Goal: Communication & Community: Ask a question

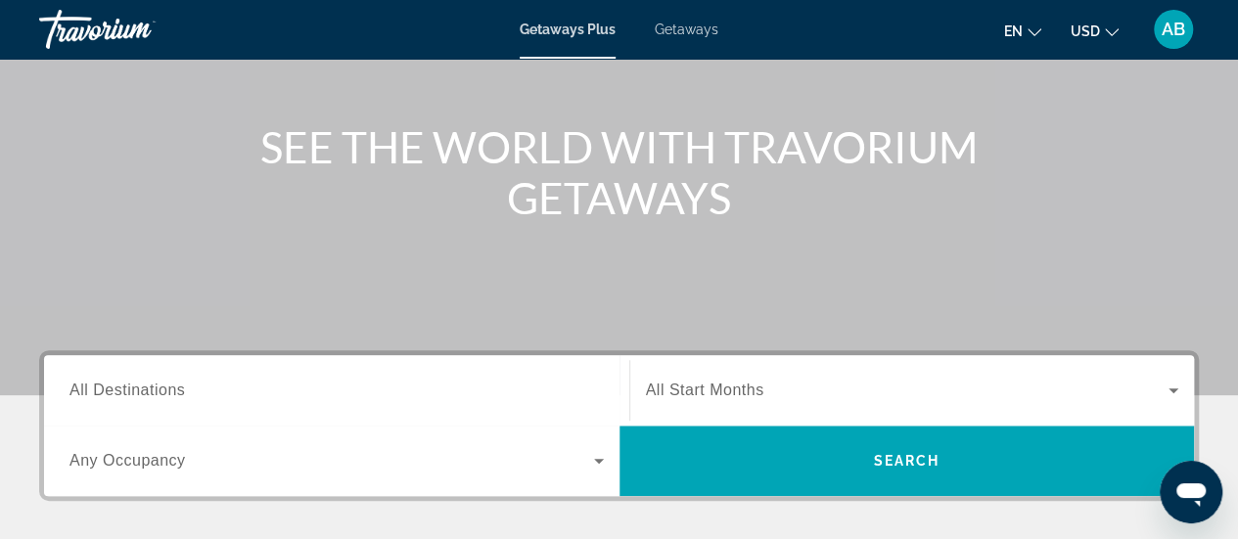
scroll to position [240, 0]
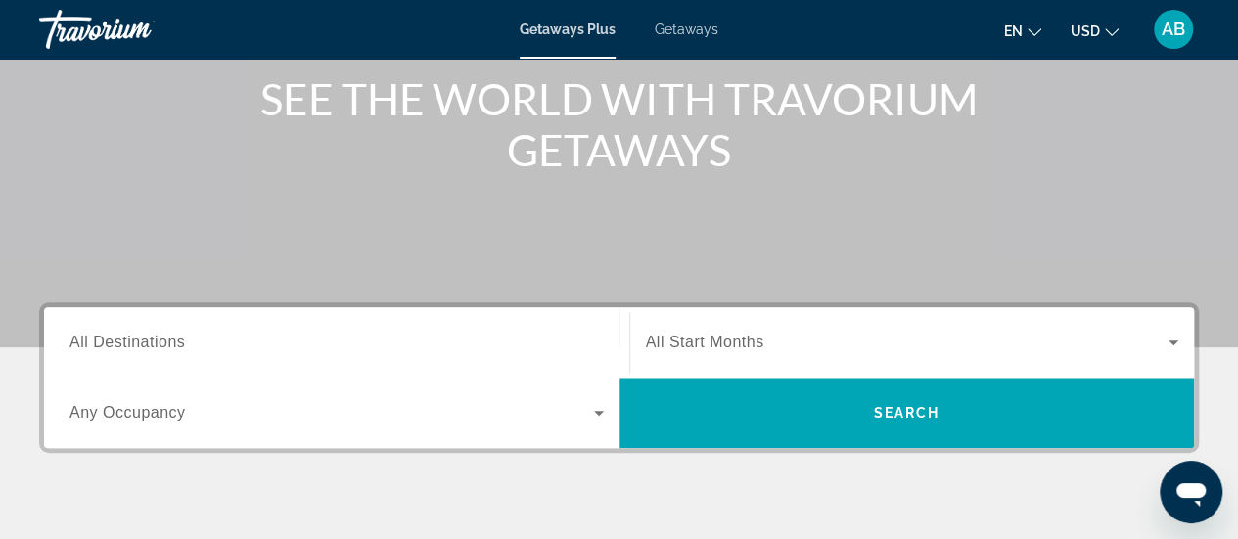
click at [401, 342] on input "Destination All Destinations" at bounding box center [336, 343] width 534 height 23
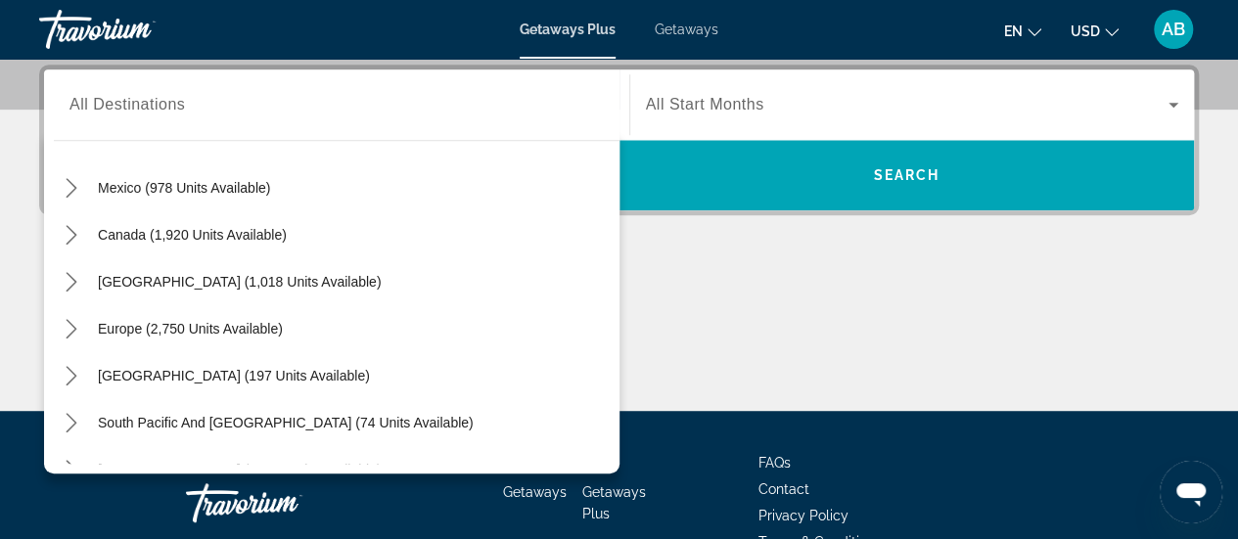
scroll to position [0, 0]
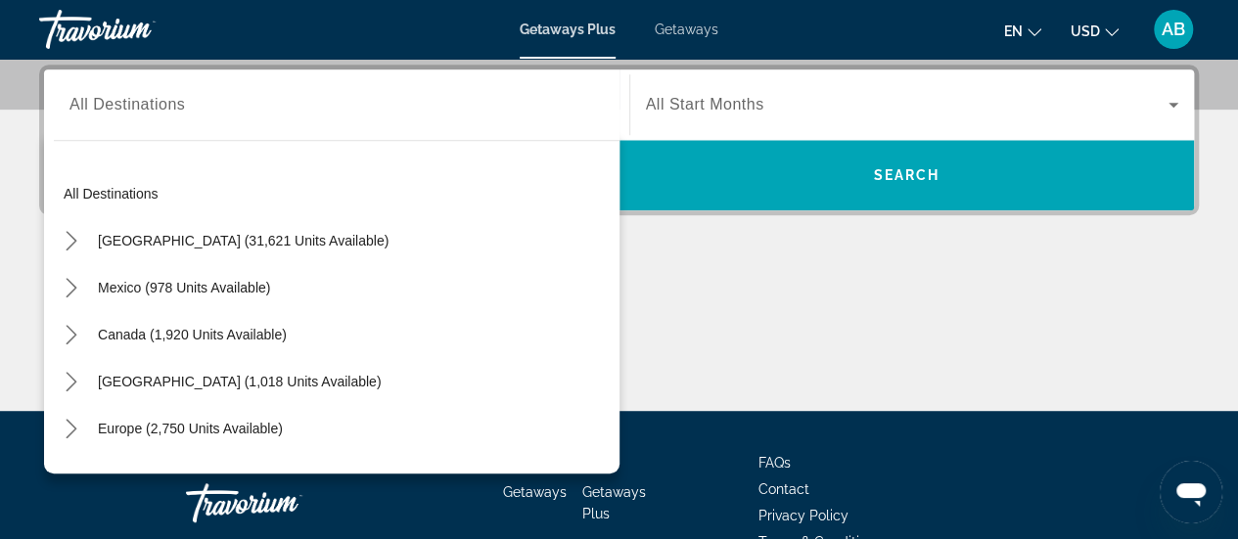
click at [801, 107] on span "Search widget" at bounding box center [908, 104] width 524 height 23
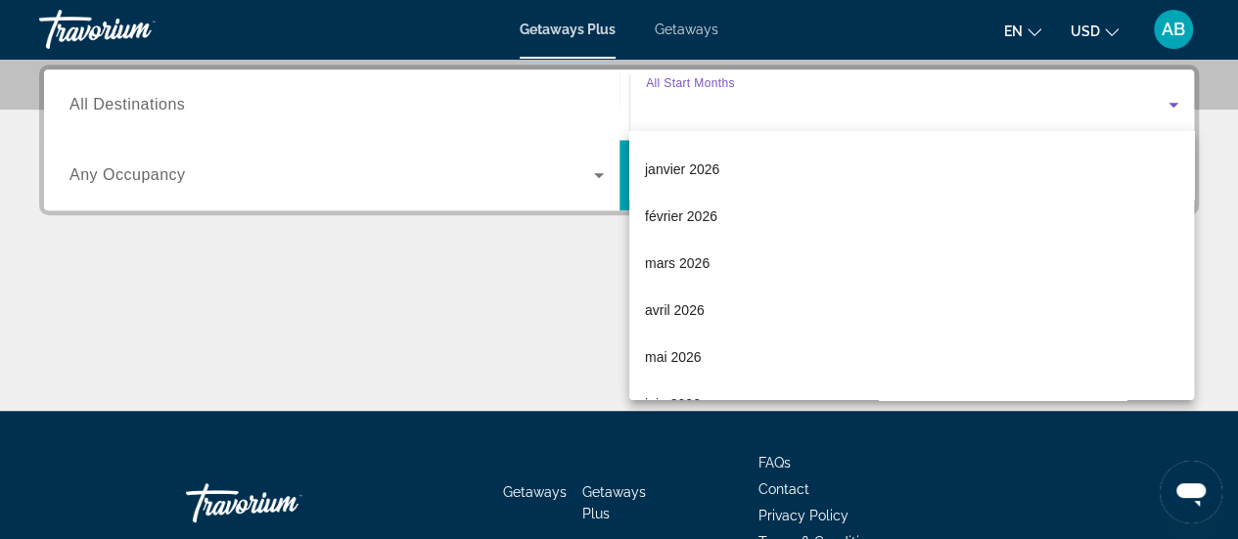
scroll to position [183, 0]
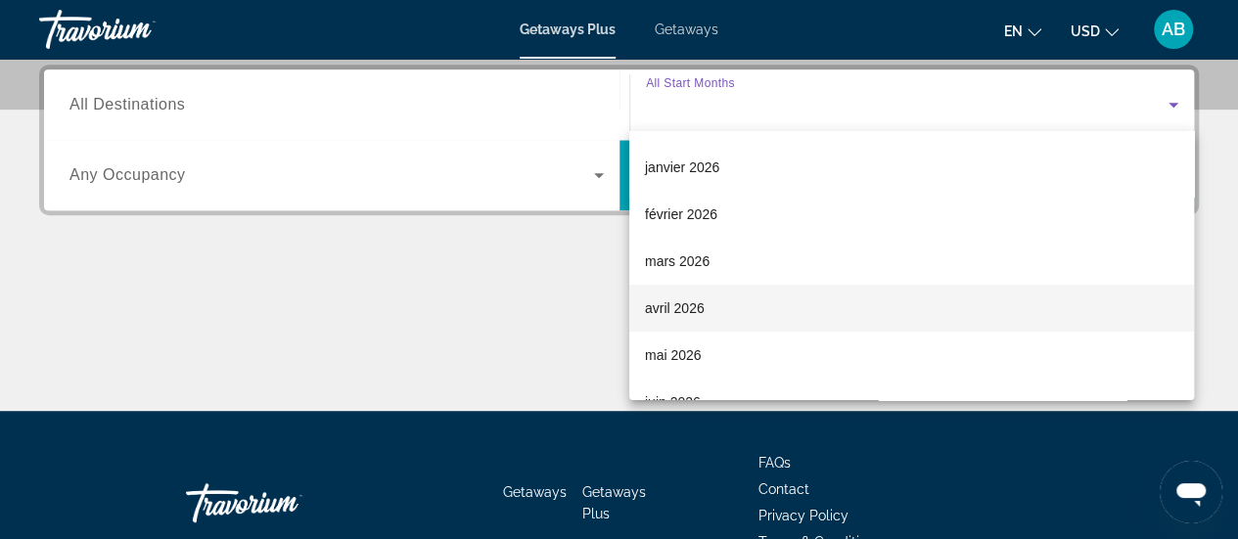
click at [692, 303] on span "avril 2026" at bounding box center [675, 308] width 60 height 23
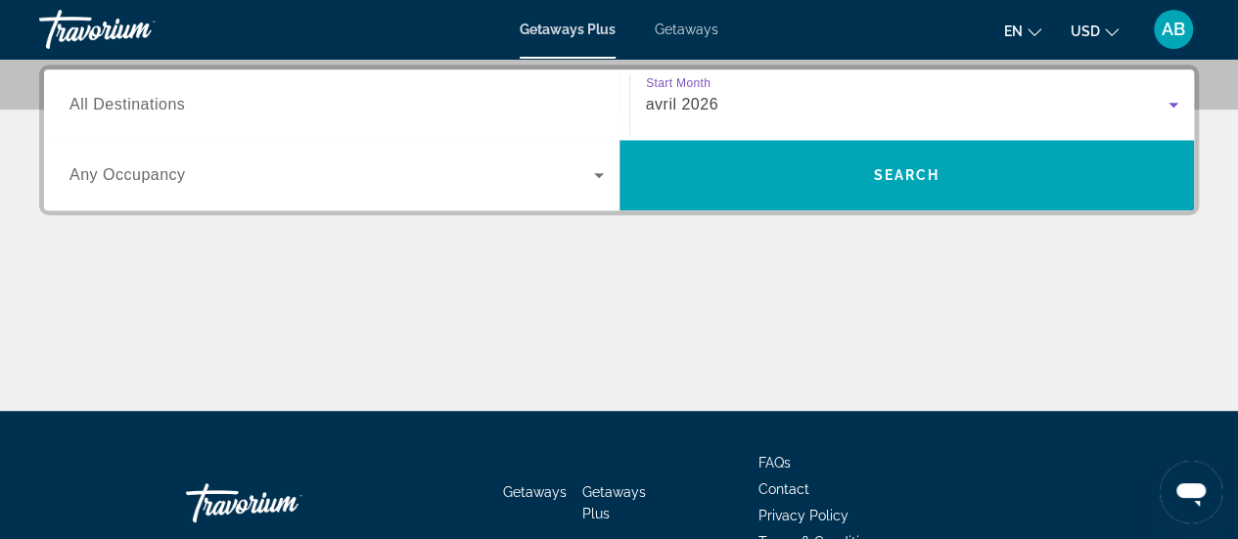
click at [947, 135] on div "Start Month All Start Months avril 2026" at bounding box center [912, 104] width 566 height 70
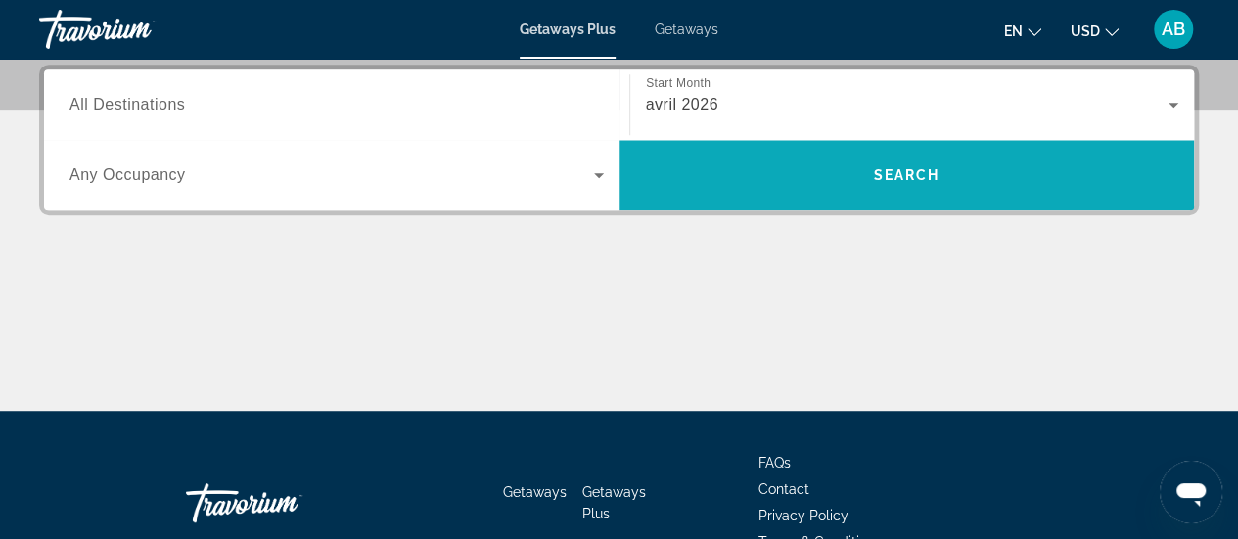
click at [949, 164] on span "Search" at bounding box center [906, 175] width 575 height 47
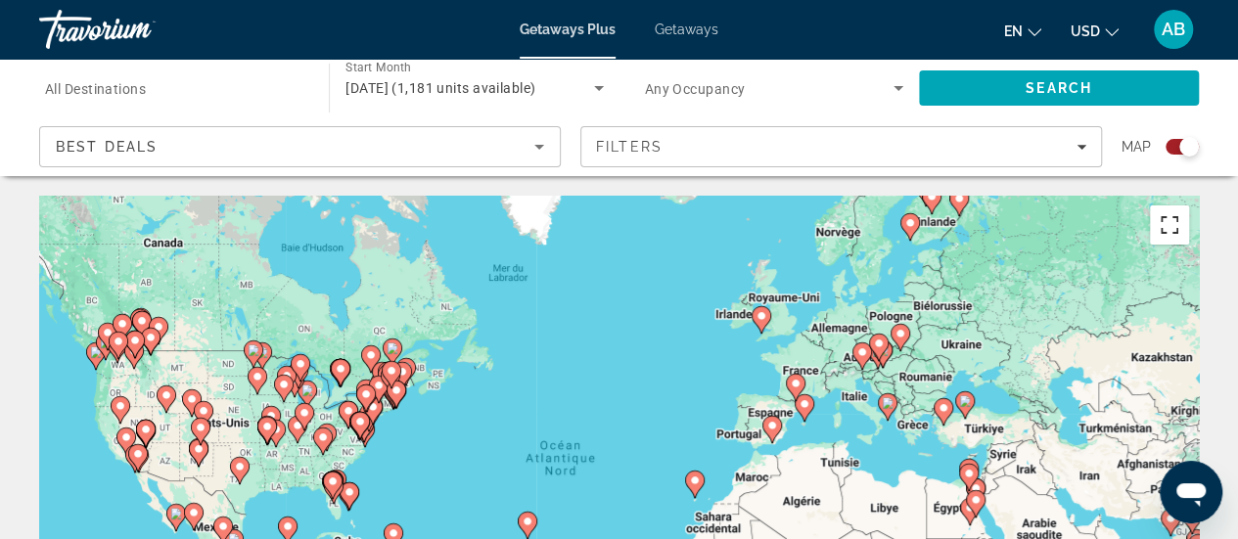
click at [1177, 231] on button "Passer en plein écran" at bounding box center [1169, 225] width 39 height 39
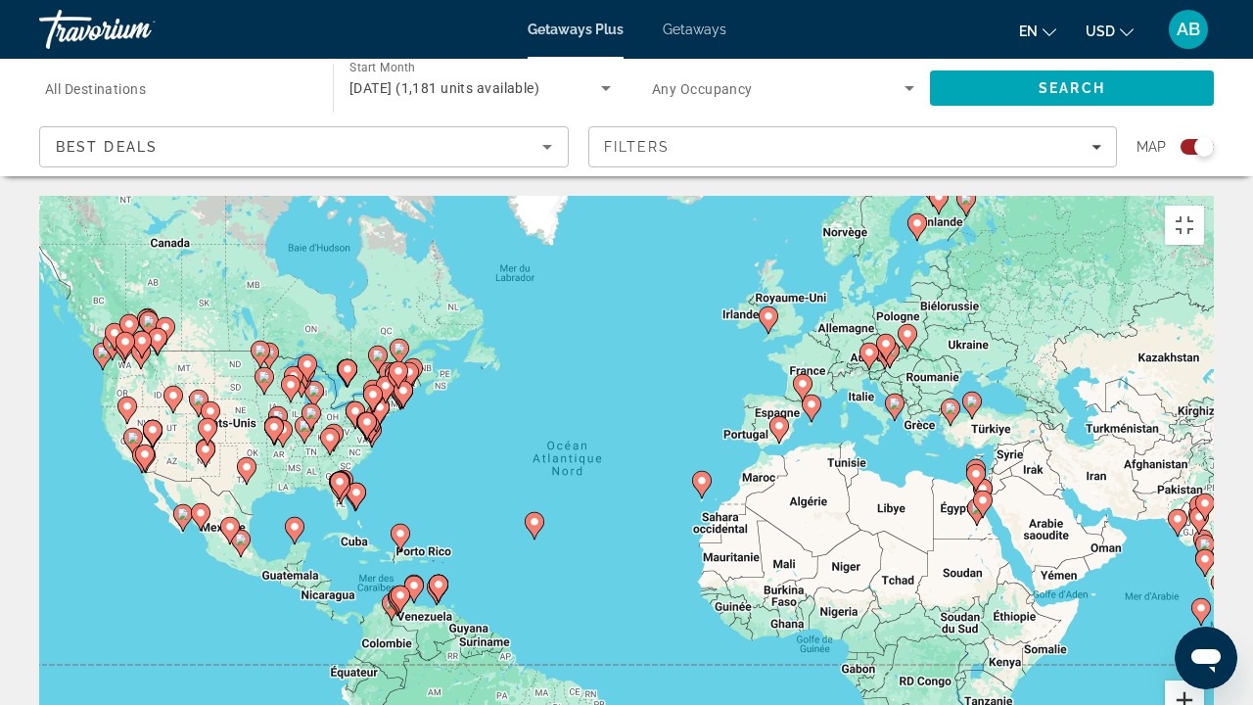
click at [1204, 538] on button "Zoom avant" at bounding box center [1184, 699] width 39 height 39
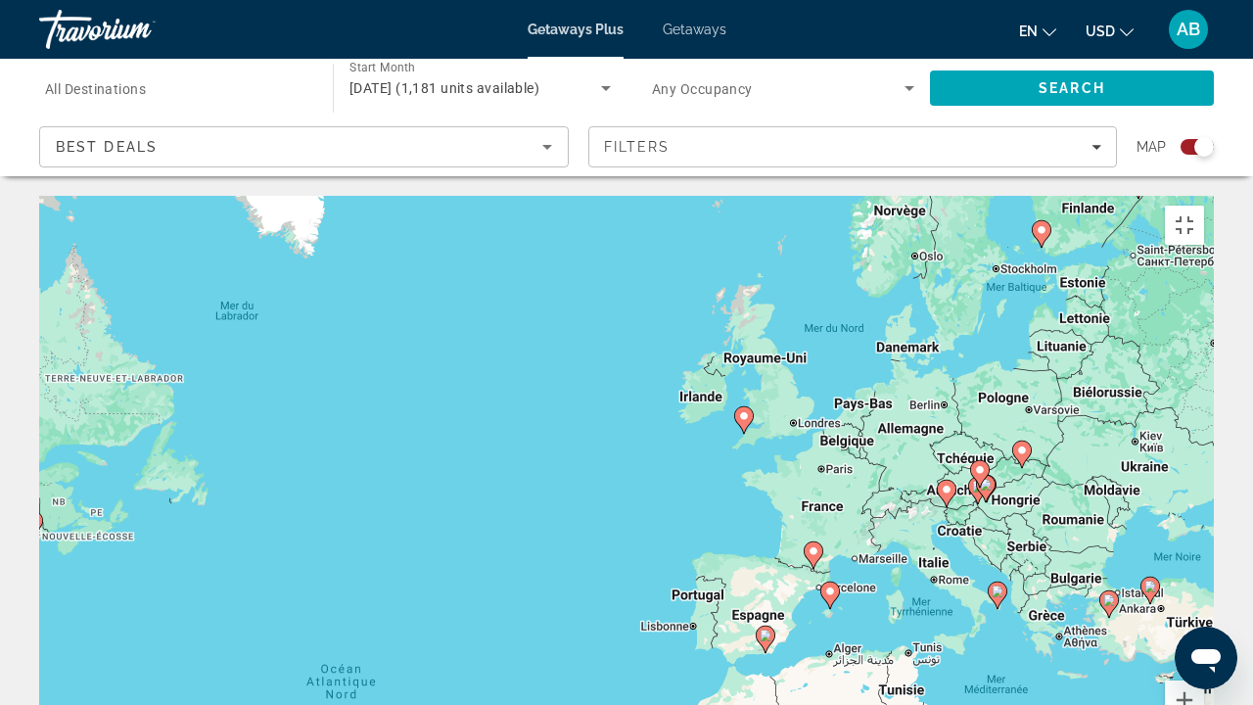
drag, startPoint x: 1001, startPoint y: 232, endPoint x: 803, endPoint y: 511, distance: 341.9
click at [803, 511] on div "Pour activer le glissement avec le clavier, appuyez sur Alt+Entrée. Une fois ce…" at bounding box center [626, 489] width 1174 height 587
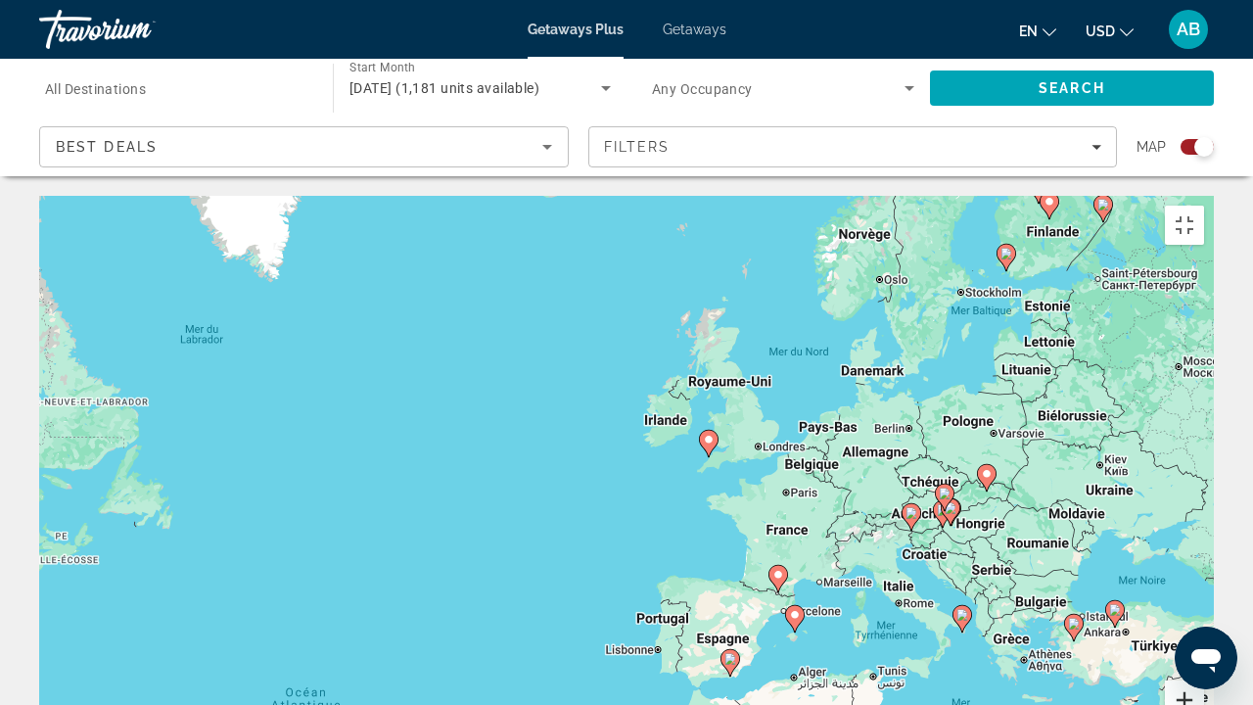
click at [1204, 538] on button "Zoom avant" at bounding box center [1184, 699] width 39 height 39
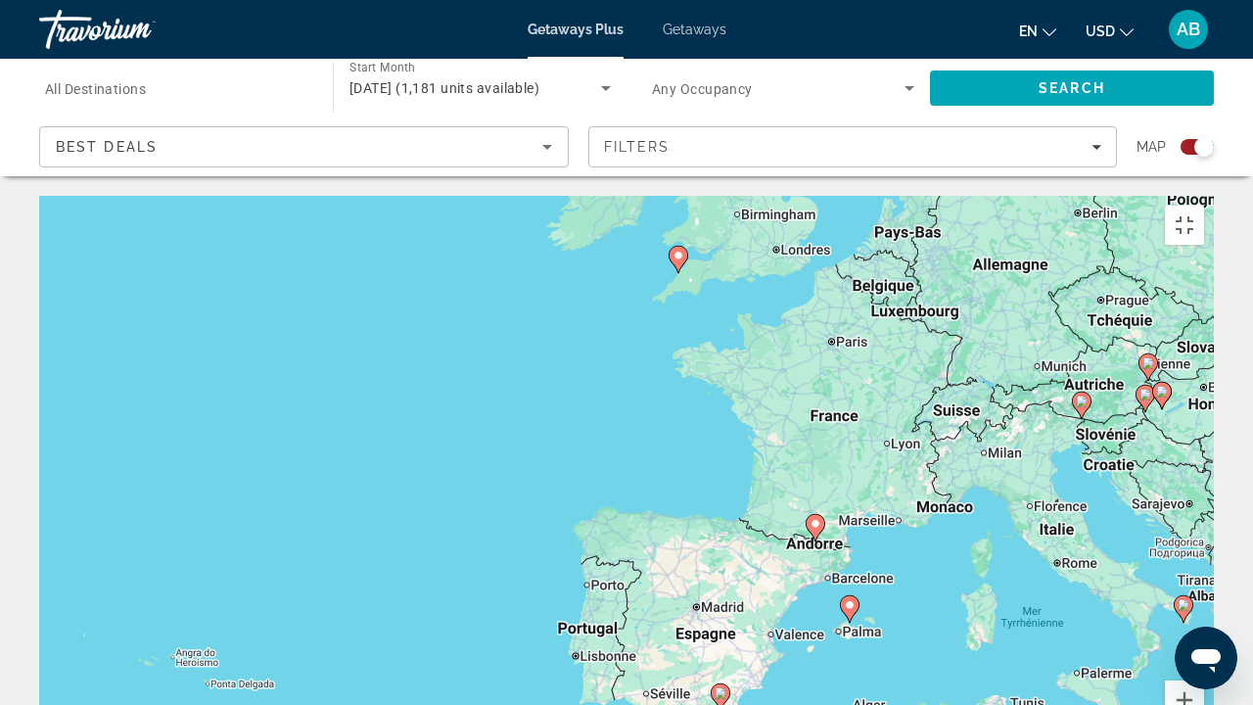
drag, startPoint x: 949, startPoint y: 617, endPoint x: 812, endPoint y: 401, distance: 255.2
click at [812, 401] on div "Pour activer le glissement avec le clavier, appuyez sur Alt+Entrée. Une fois ce…" at bounding box center [626, 489] width 1174 height 587
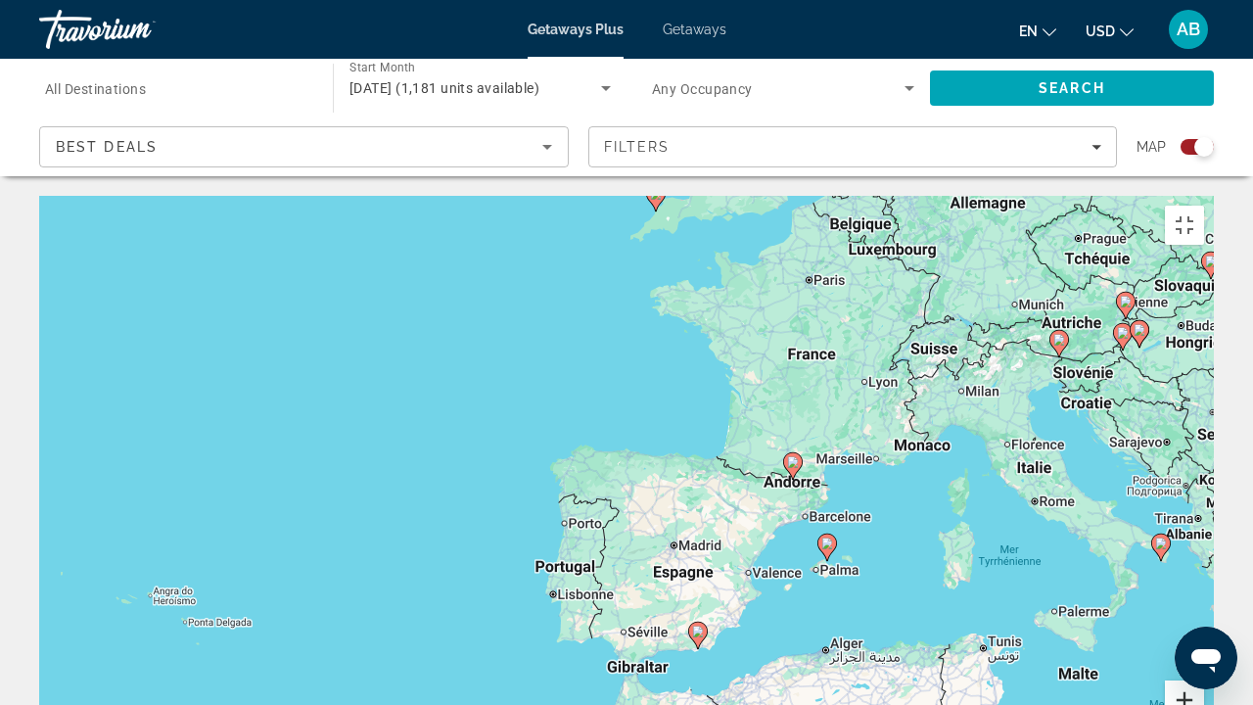
click at [1204, 538] on button "Zoom avant" at bounding box center [1184, 699] width 39 height 39
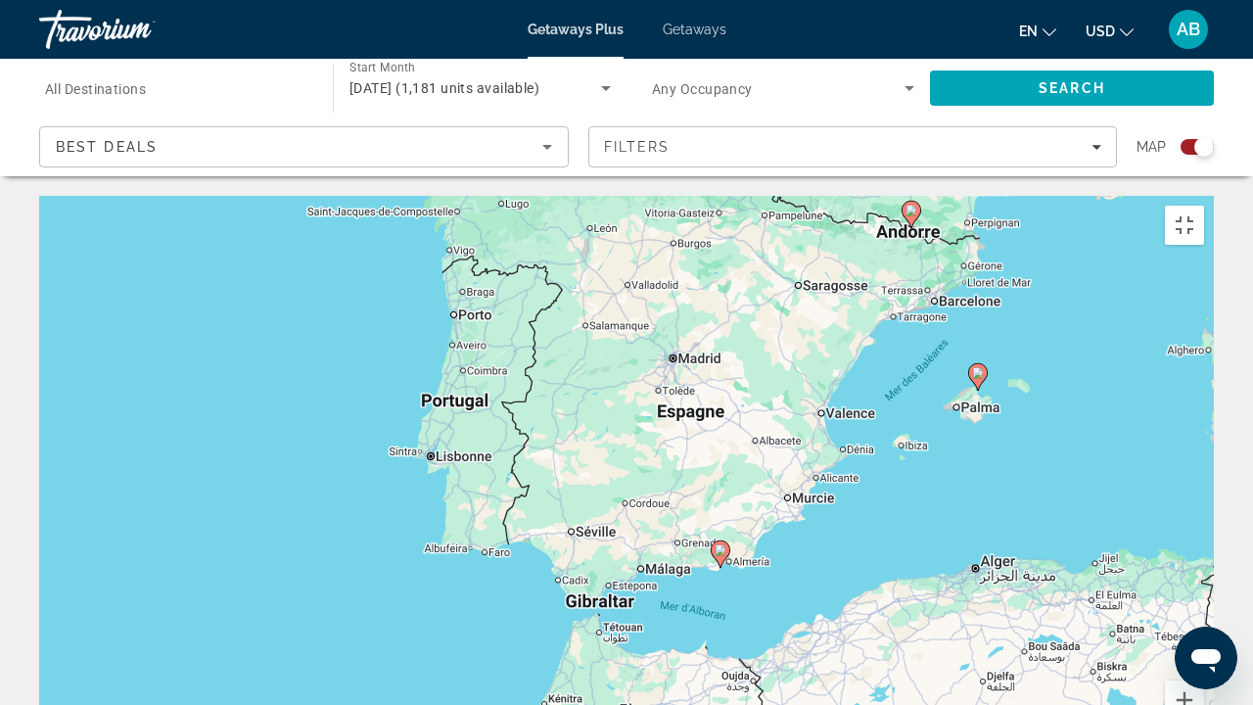
drag, startPoint x: 812, startPoint y: 600, endPoint x: 759, endPoint y: 354, distance: 251.3
click at [759, 354] on div "Pour activer le glissement avec le clavier, appuyez sur Alt+Entrée. Une fois ce…" at bounding box center [626, 489] width 1174 height 587
click at [719, 538] on icon "Main content" at bounding box center [720, 553] width 18 height 25
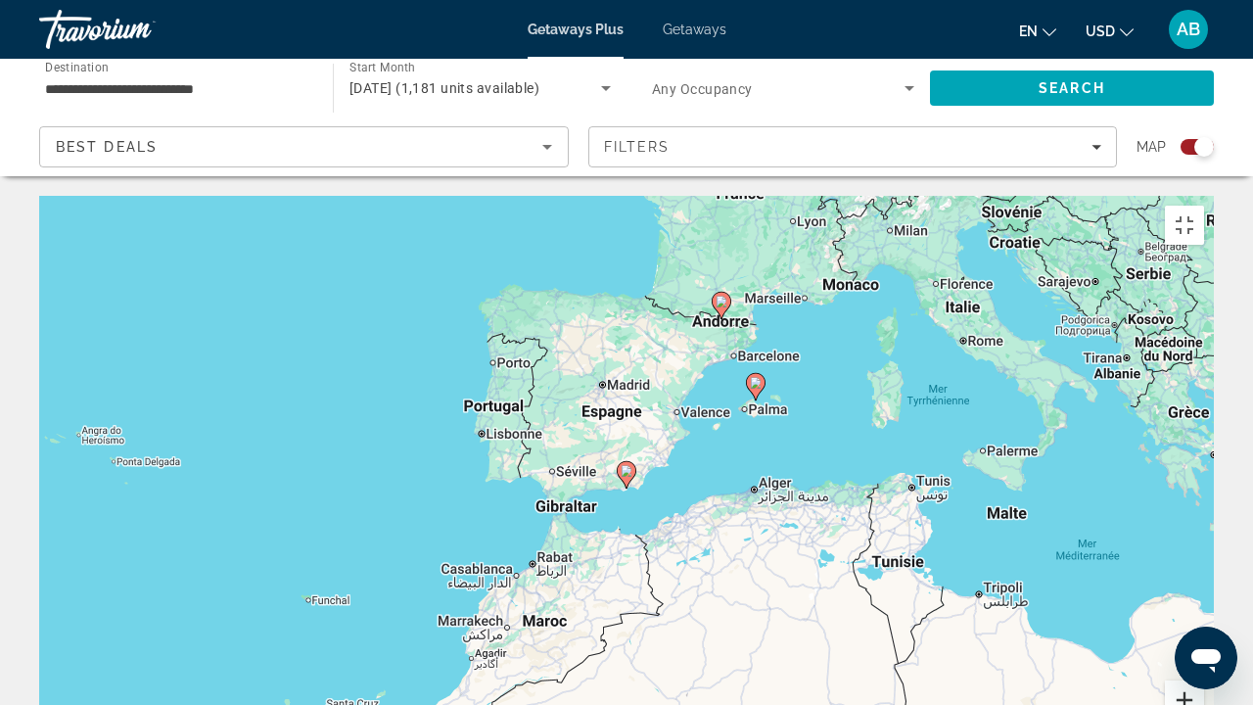
click at [1204, 538] on button "Zoom avant" at bounding box center [1184, 699] width 39 height 39
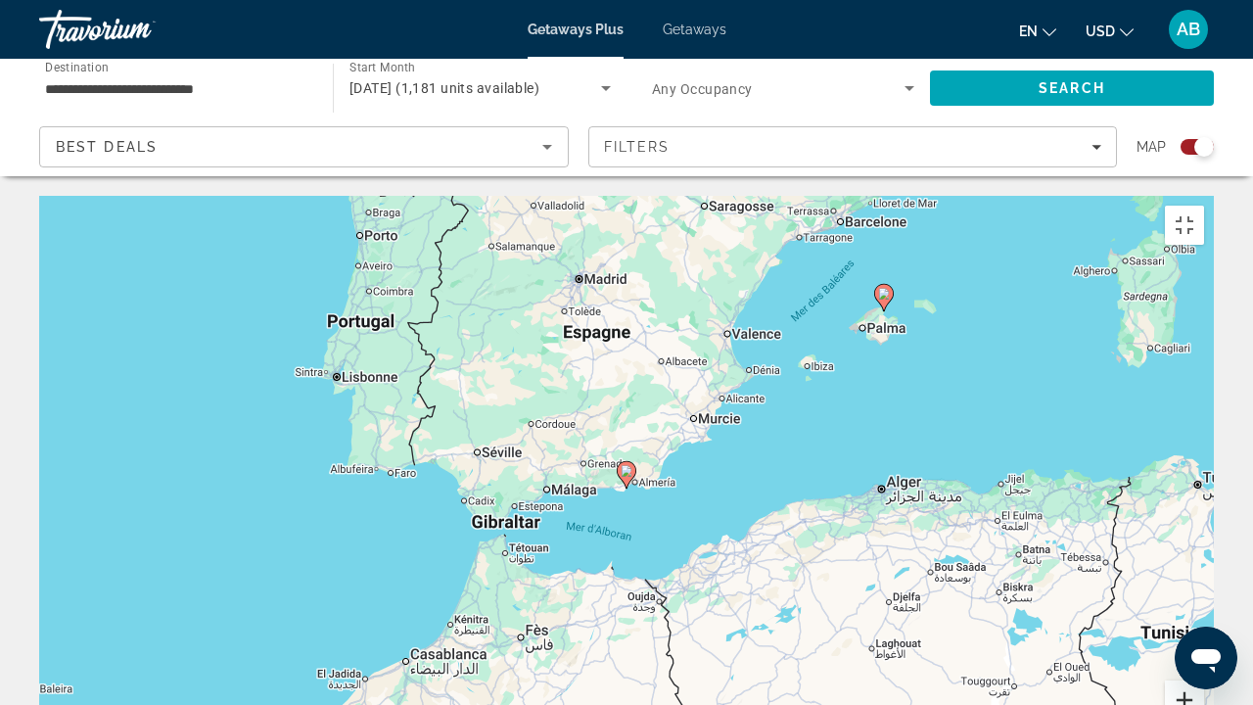
click at [1204, 538] on button "Zoom avant" at bounding box center [1184, 699] width 39 height 39
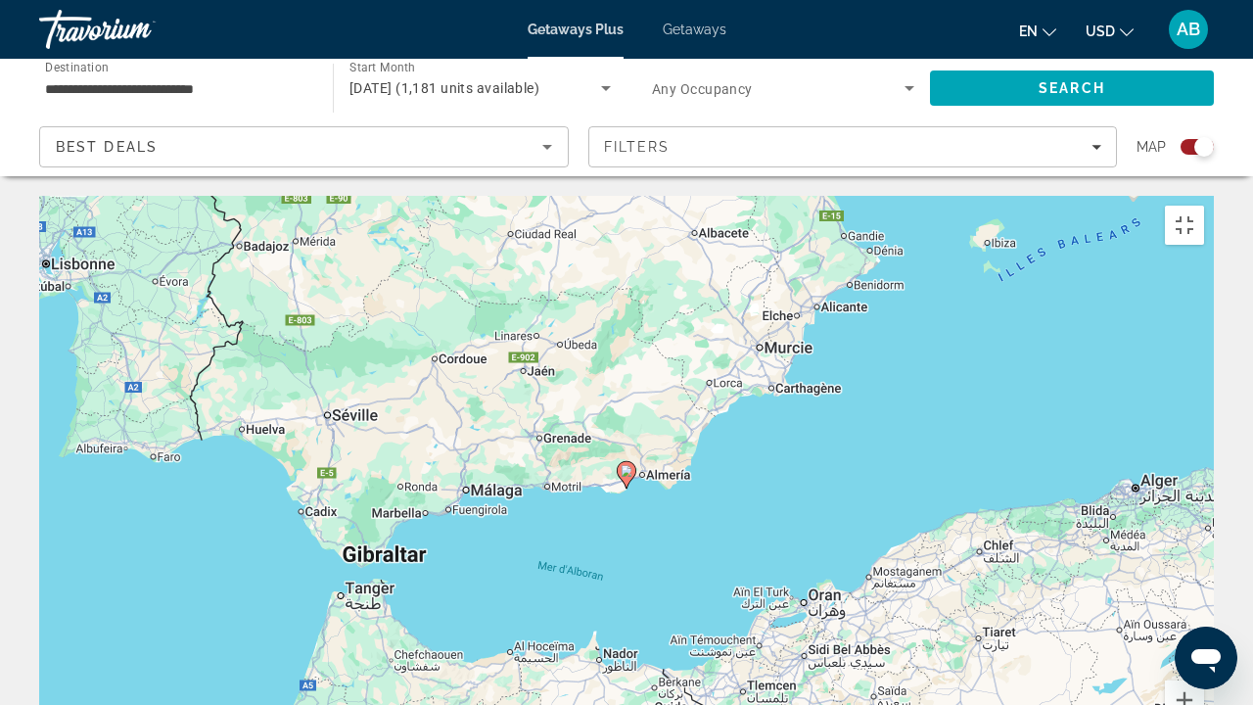
click at [622, 462] on icon "Main content" at bounding box center [627, 474] width 18 height 25
type input "**********"
click at [622, 462] on icon "Main content" at bounding box center [627, 474] width 18 height 25
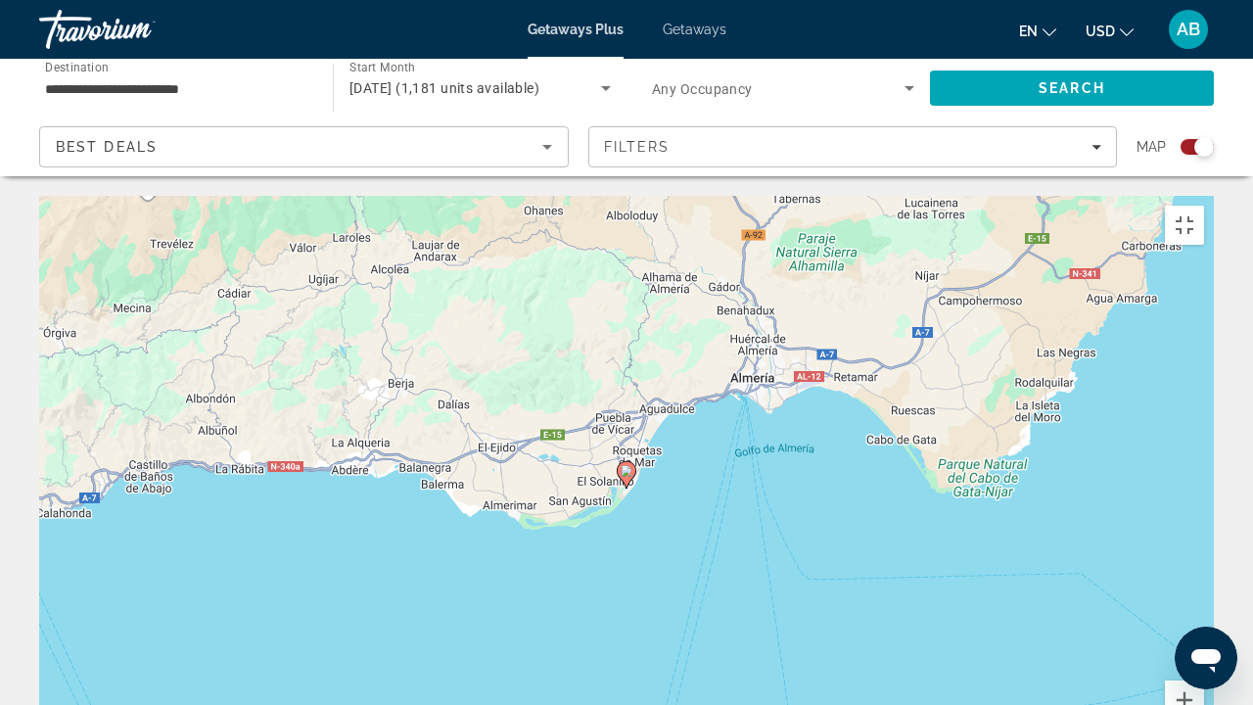
click at [622, 462] on icon "Main content" at bounding box center [627, 474] width 18 height 25
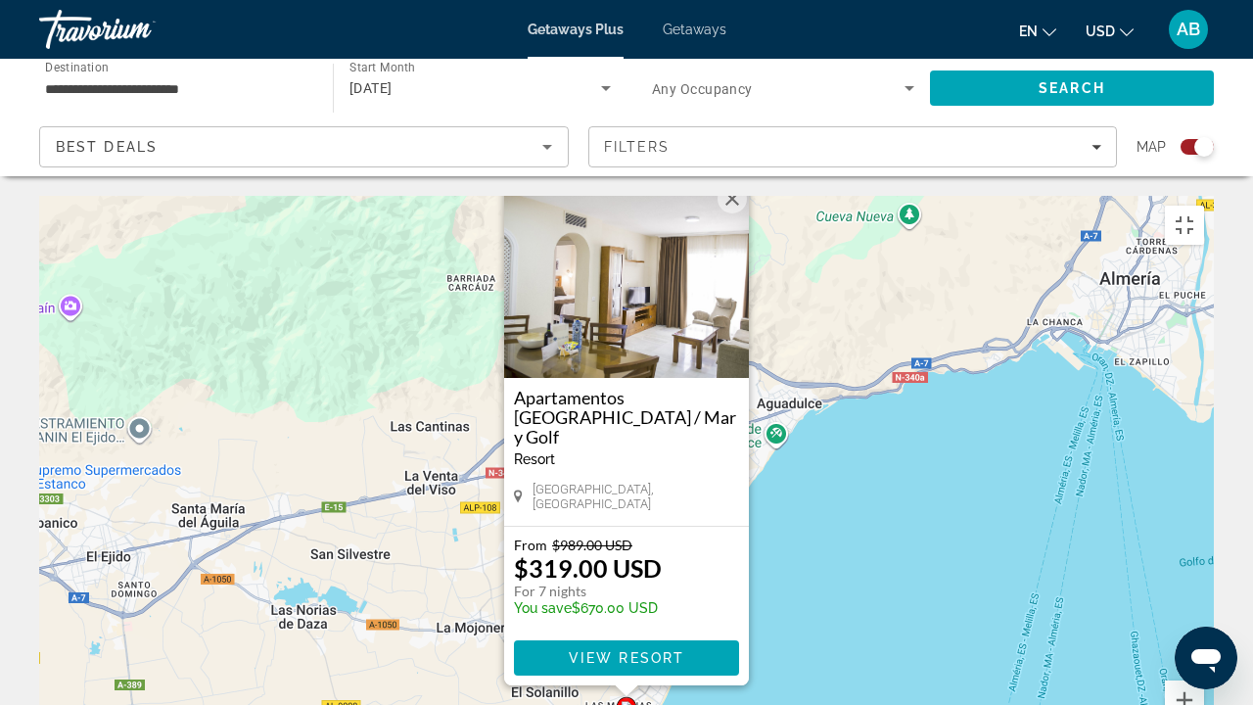
click at [665, 388] on h3 "Apartamentos Fenix Beach / Mar y Golf" at bounding box center [626, 417] width 225 height 59
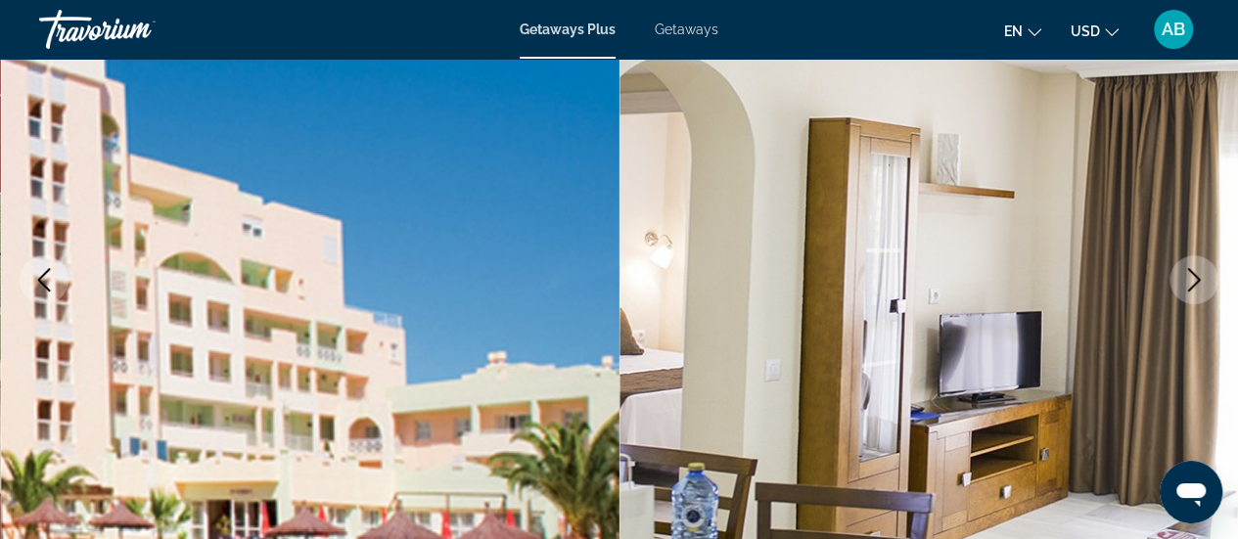
scroll to position [369, 0]
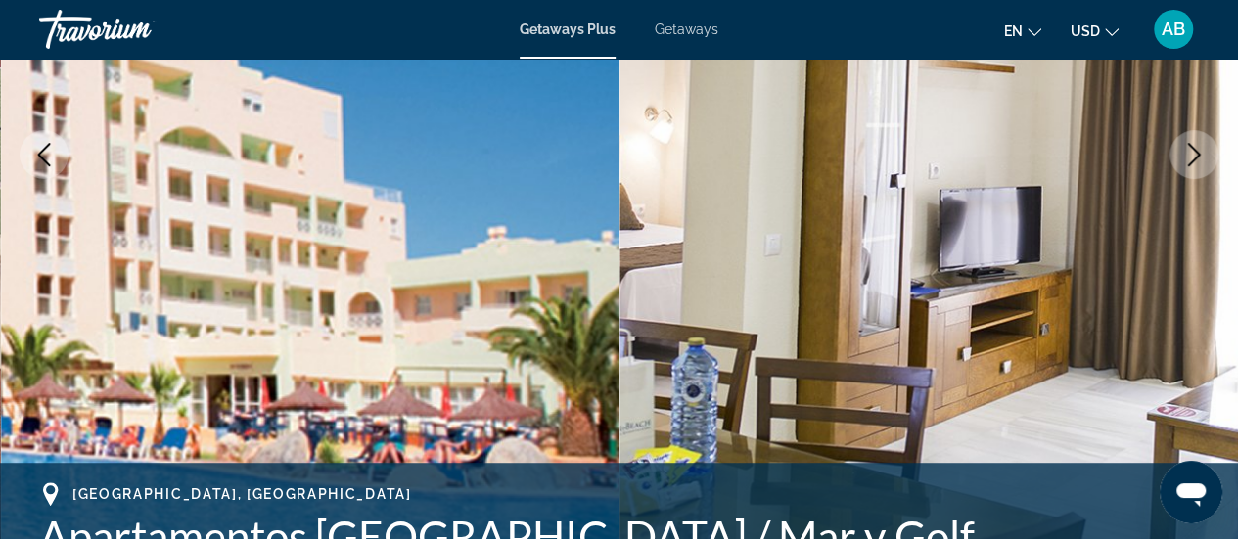
click at [1196, 161] on icon "Next image" at bounding box center [1193, 154] width 23 height 23
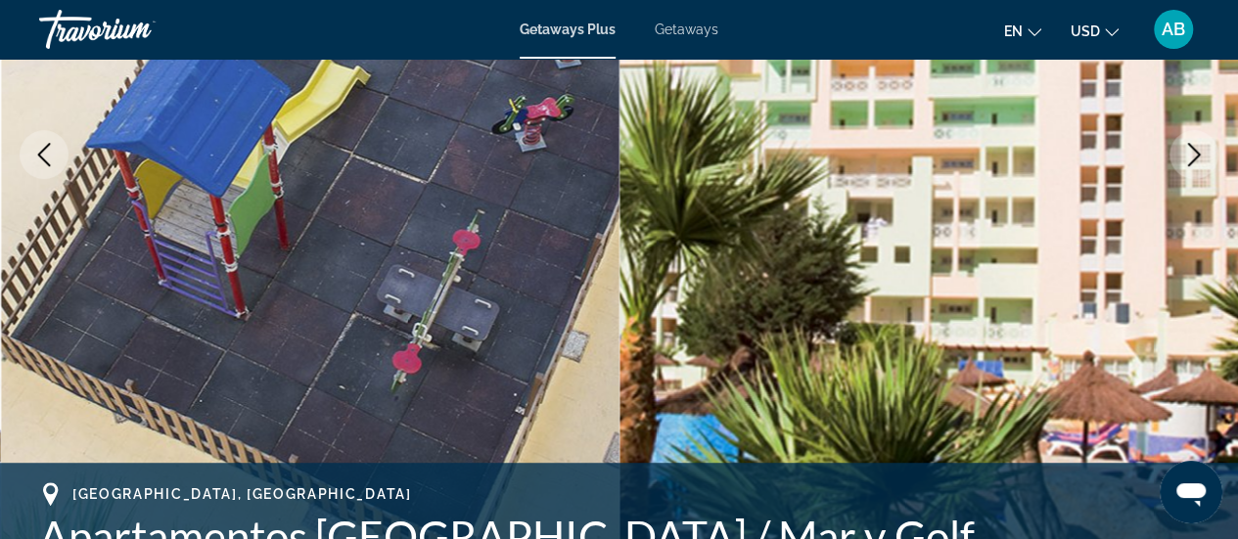
click at [1196, 161] on icon "Next image" at bounding box center [1193, 154] width 23 height 23
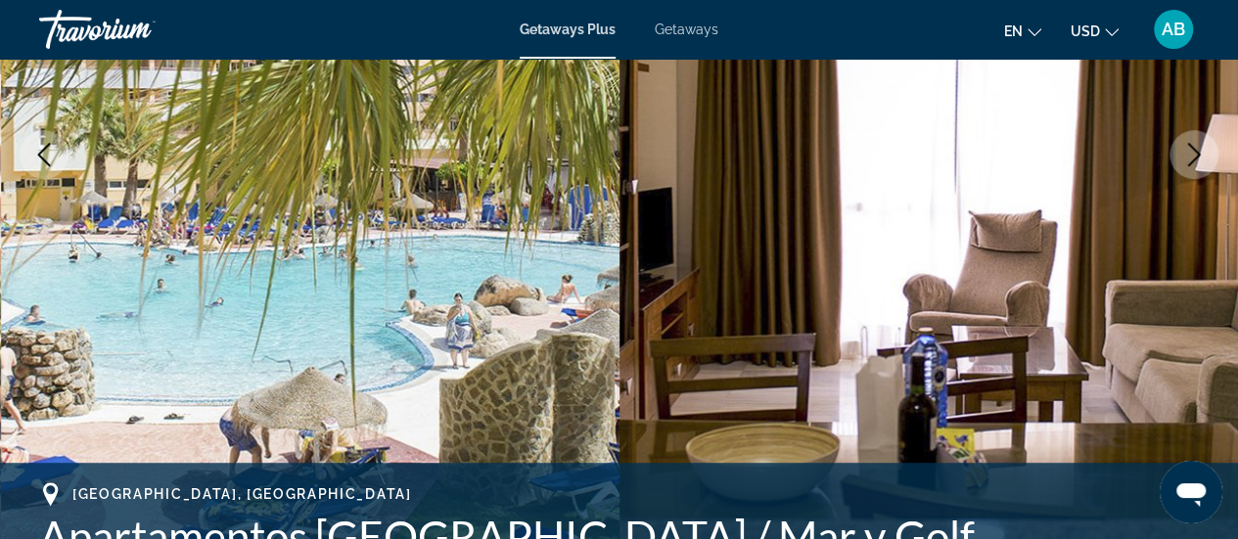
click at [1196, 161] on icon "Next image" at bounding box center [1193, 154] width 23 height 23
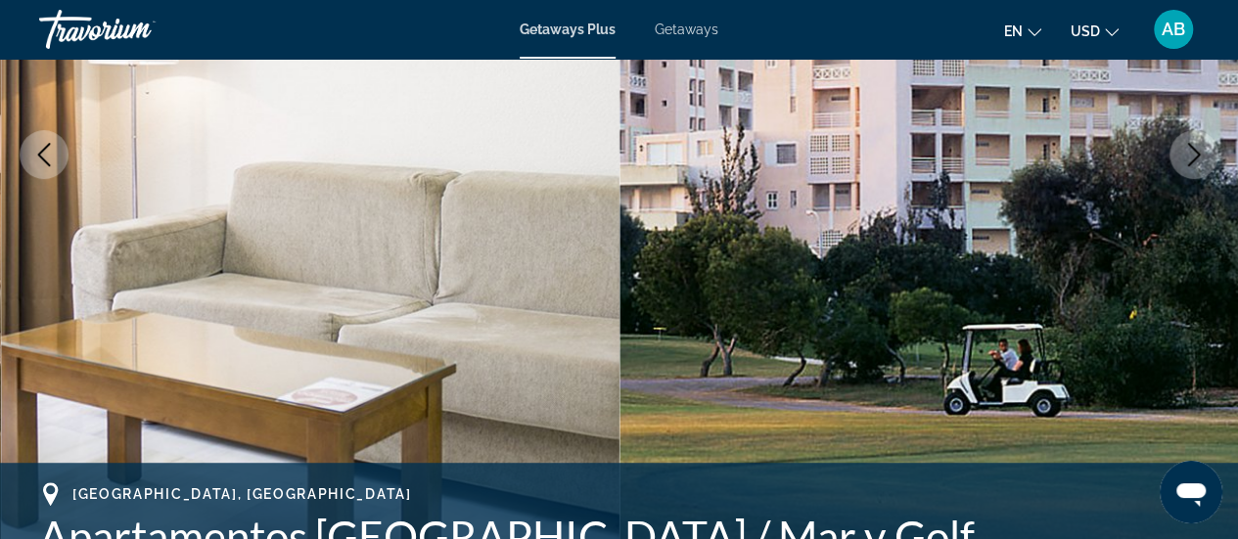
click at [1196, 161] on icon "Next image" at bounding box center [1193, 154] width 23 height 23
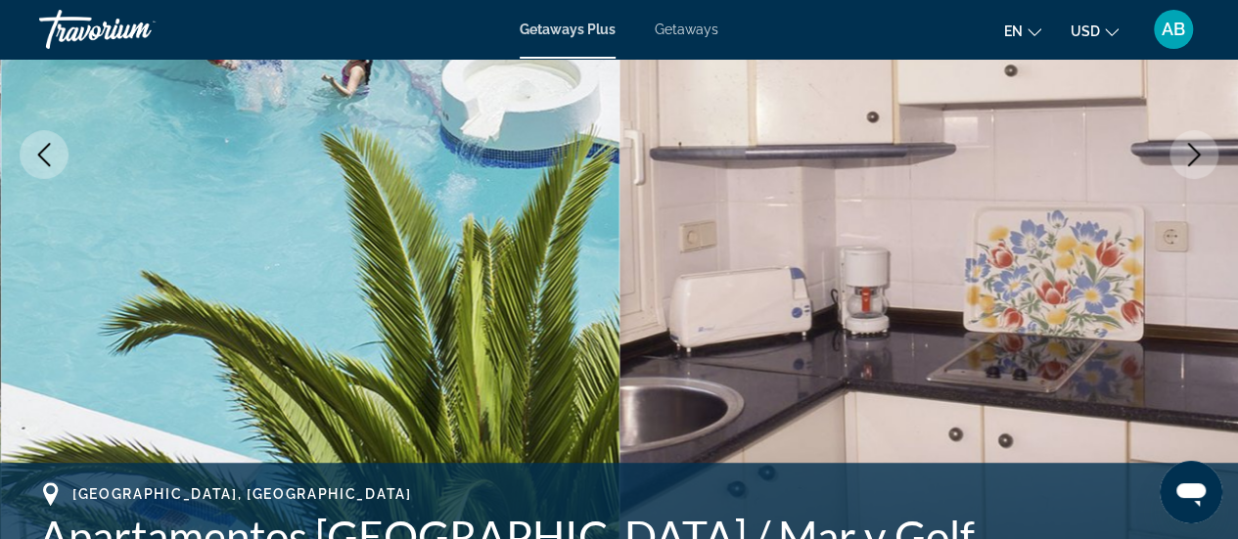
click at [1196, 161] on icon "Next image" at bounding box center [1193, 154] width 23 height 23
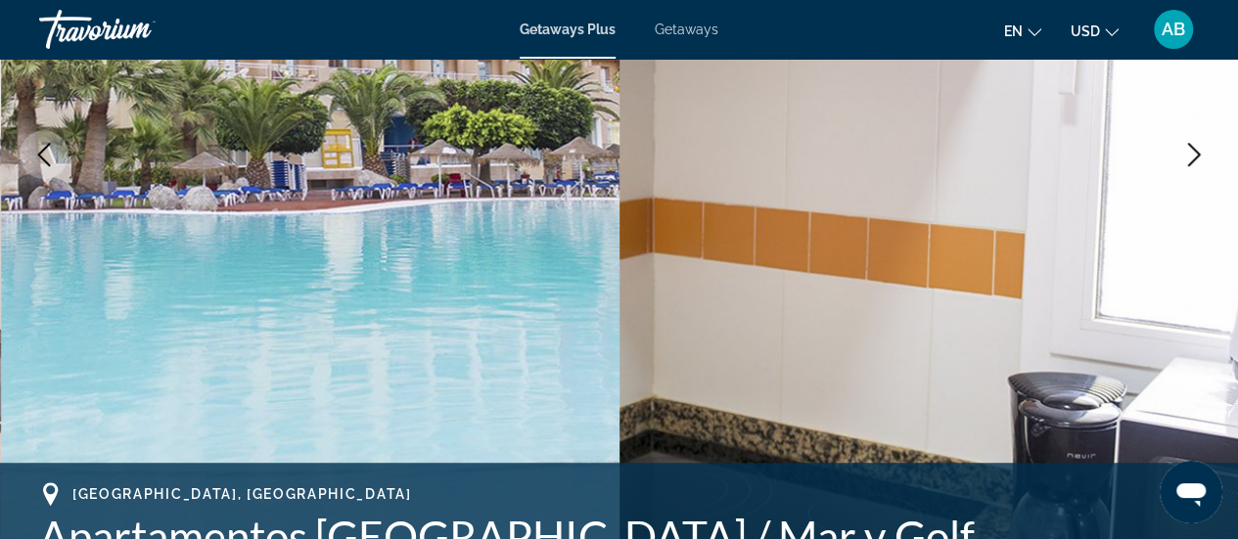
click at [674, 24] on span "Getaways" at bounding box center [687, 30] width 64 height 16
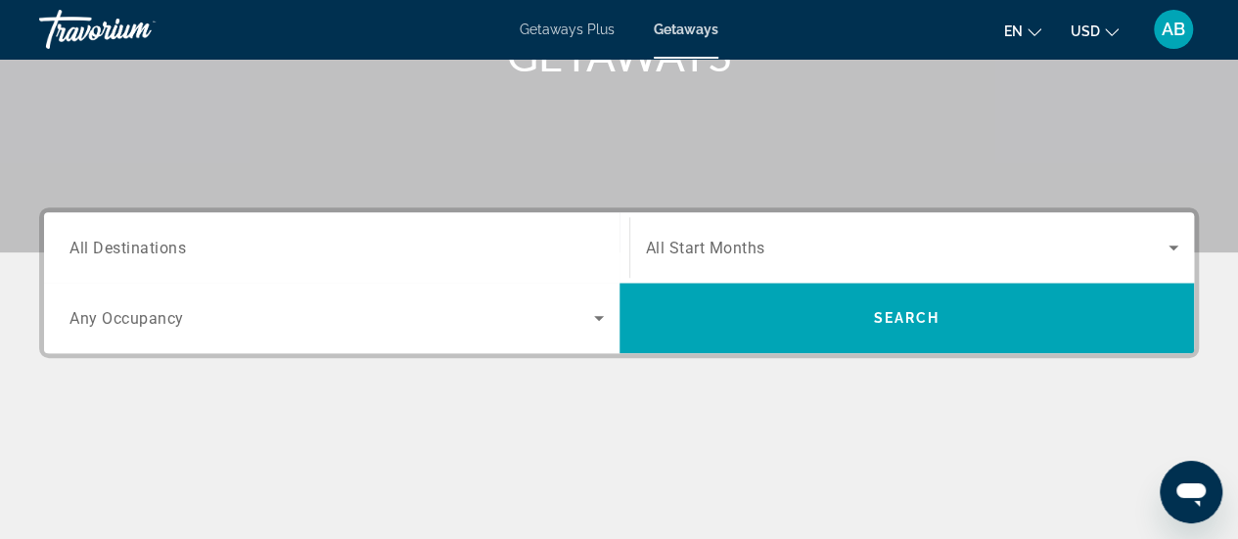
click at [1023, 238] on span "Search widget" at bounding box center [908, 247] width 524 height 23
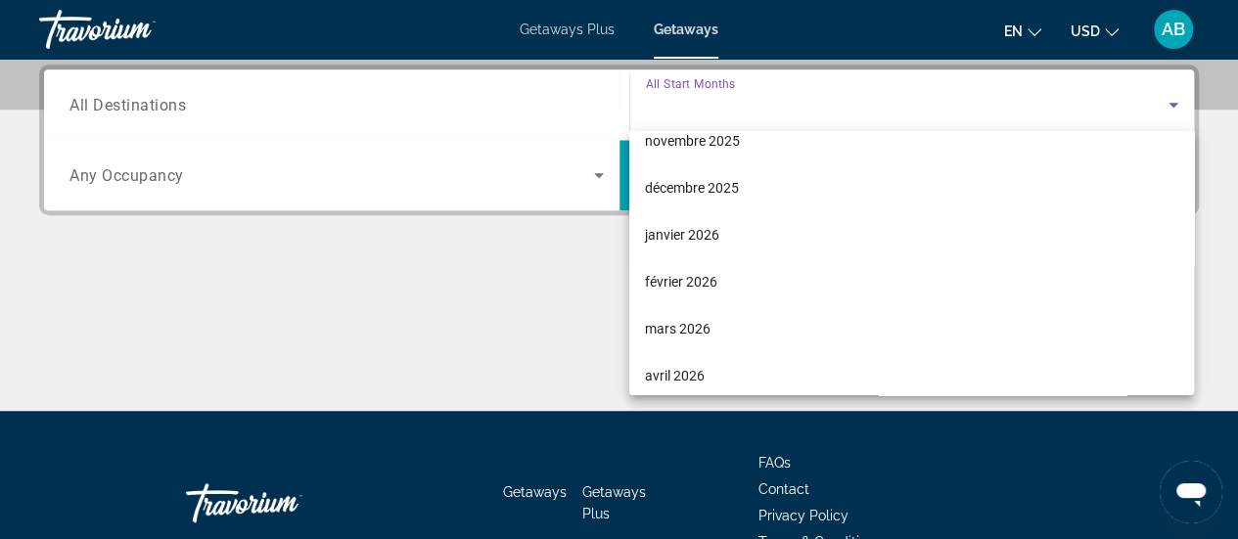
scroll to position [155, 0]
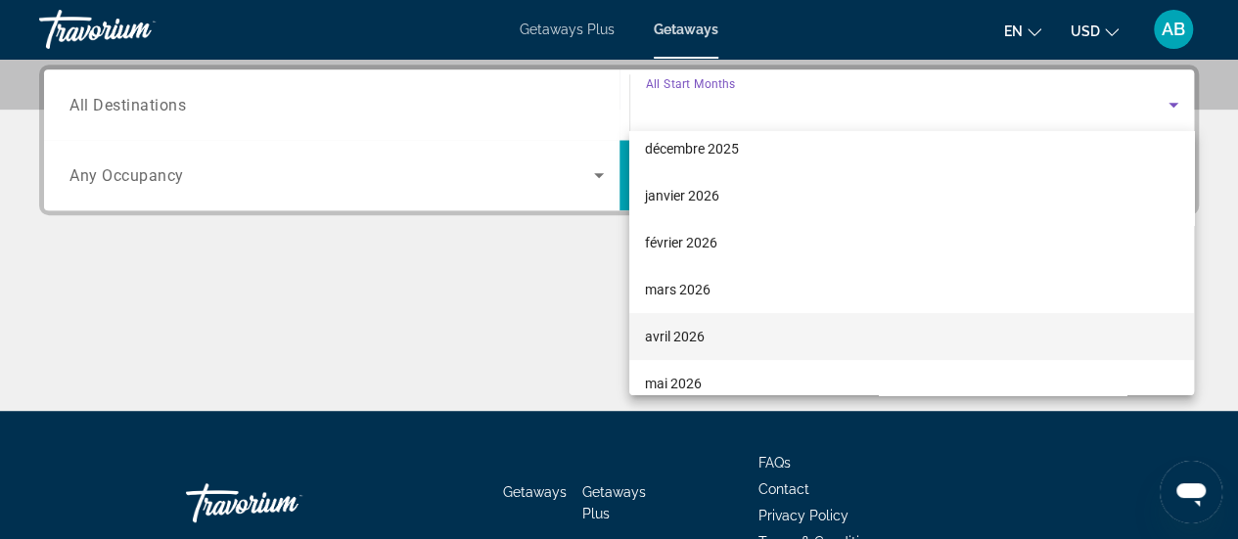
click at [710, 326] on mat-option "avril 2026" at bounding box center [911, 336] width 565 height 47
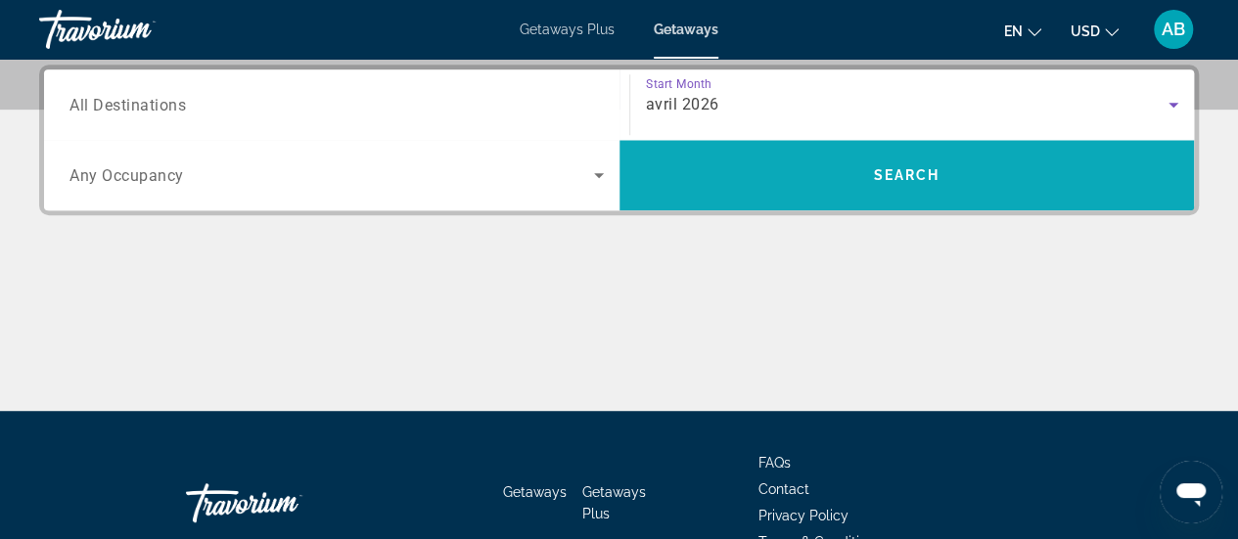
click at [940, 187] on span "Search" at bounding box center [906, 175] width 575 height 47
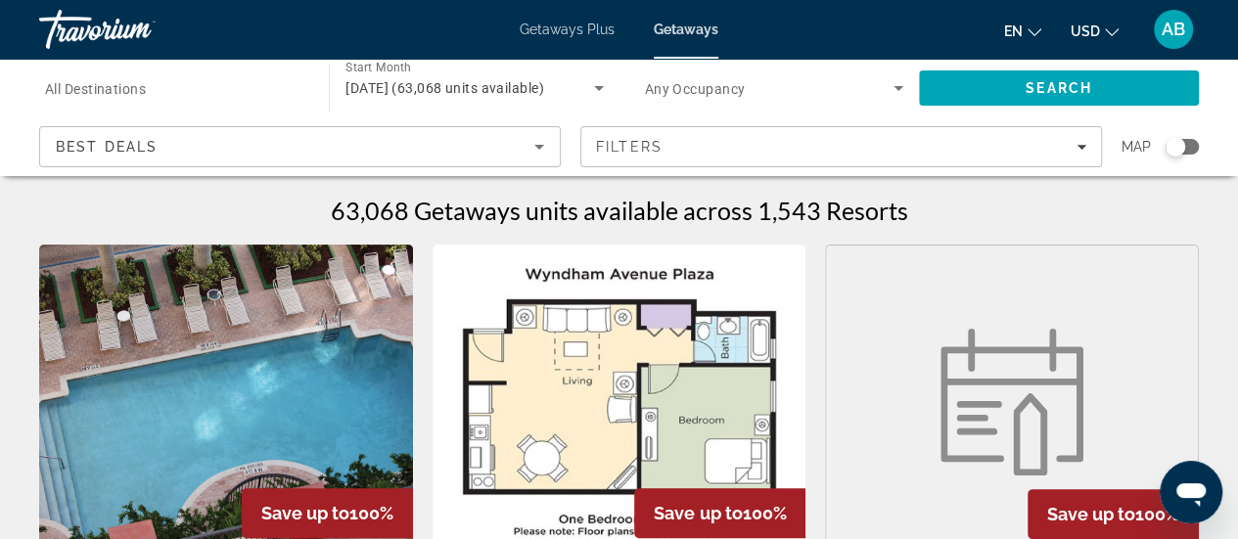
click at [1178, 148] on div "Search widget" at bounding box center [1176, 147] width 20 height 20
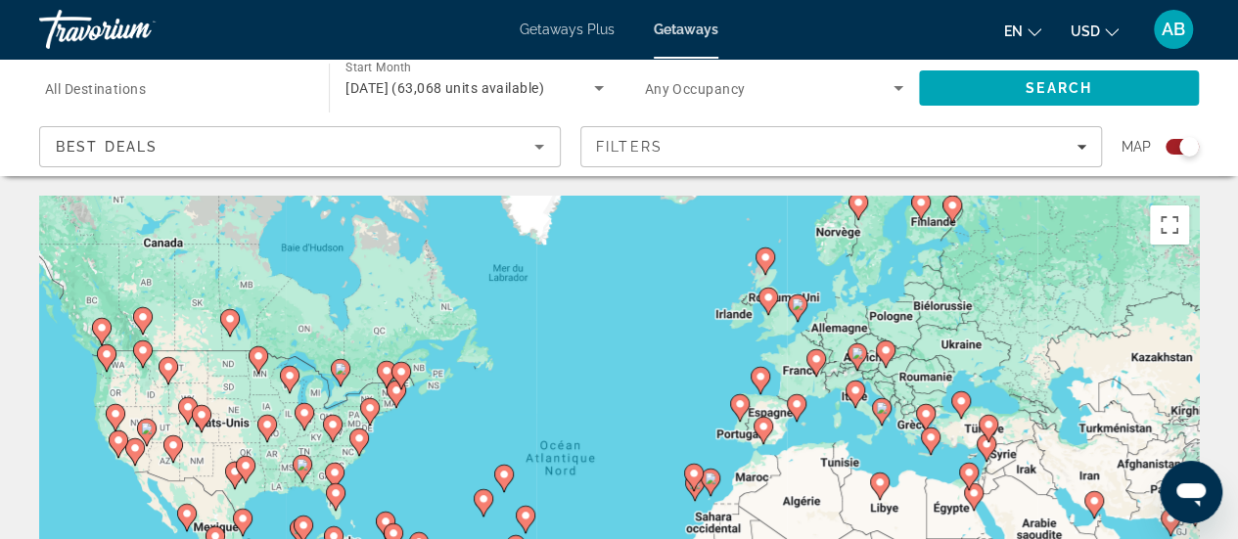
click at [759, 422] on image "Main content" at bounding box center [763, 427] width 12 height 12
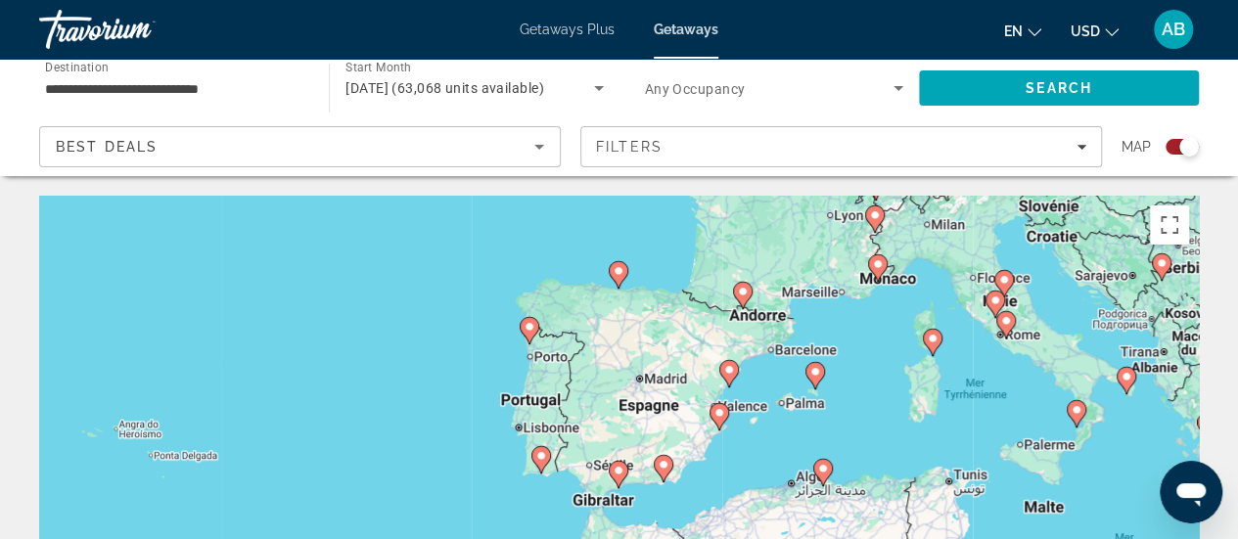
click at [619, 479] on icon "Main content" at bounding box center [618, 474] width 18 height 25
type input "**********"
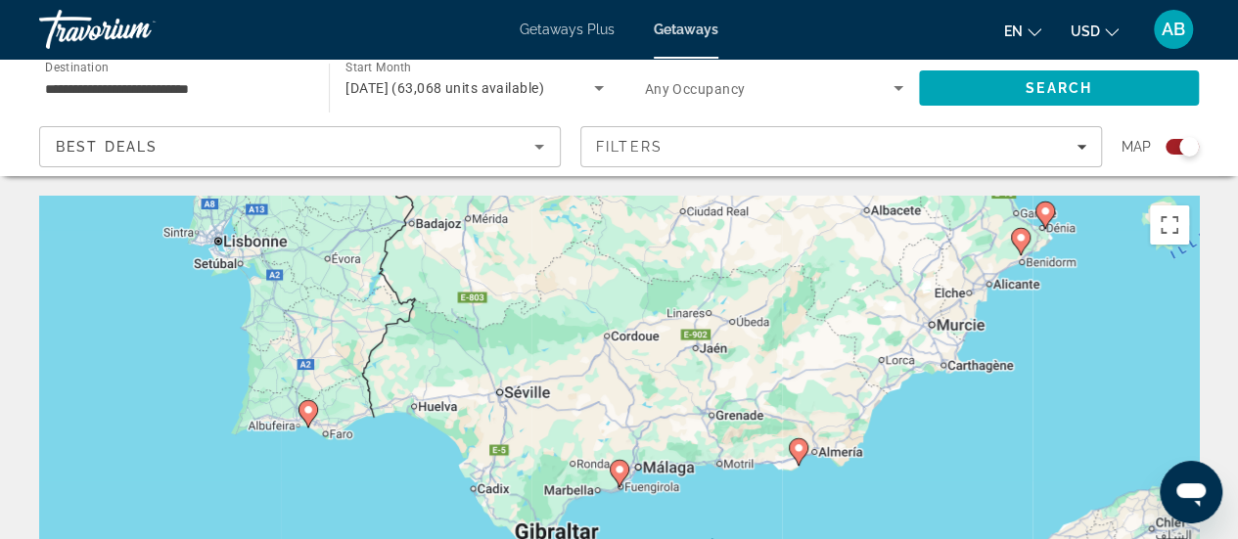
click at [619, 479] on icon "Main content" at bounding box center [619, 473] width 18 height 25
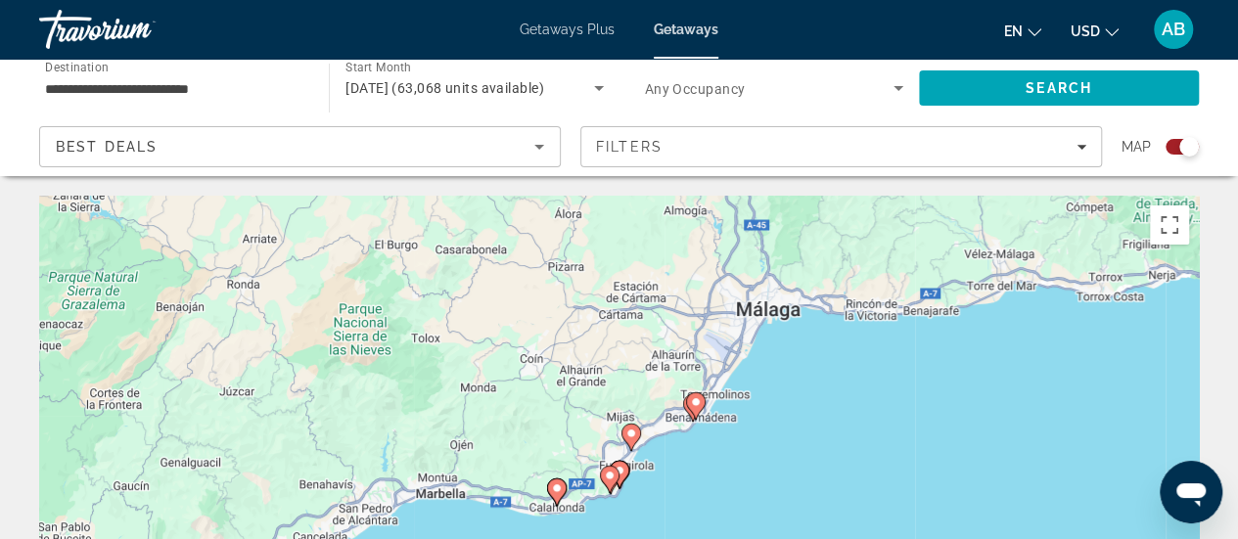
click at [688, 404] on icon "Main content" at bounding box center [695, 405] width 18 height 25
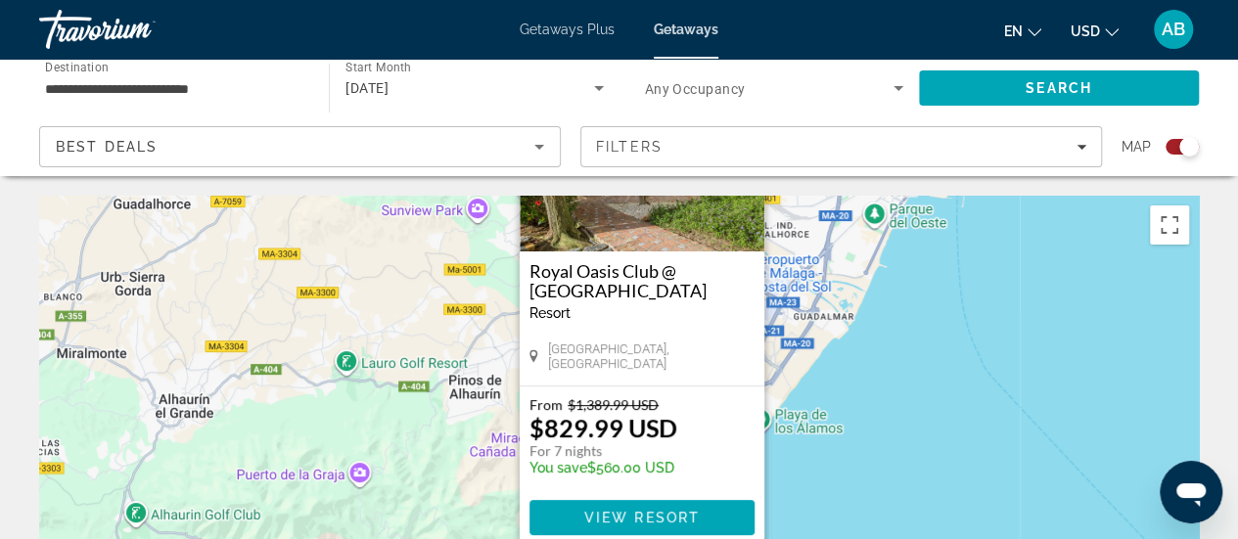
drag, startPoint x: 800, startPoint y: 485, endPoint x: 822, endPoint y: 311, distance: 175.6
click at [822, 311] on div "Pour activer le glissement avec le clavier, appuyez sur Alt+Entrée. Une fois ce…" at bounding box center [619, 489] width 1160 height 587
click at [840, 436] on div "Pour activer le glissement avec le clavier, appuyez sur Alt+Entrée. Une fois ce…" at bounding box center [619, 489] width 1160 height 587
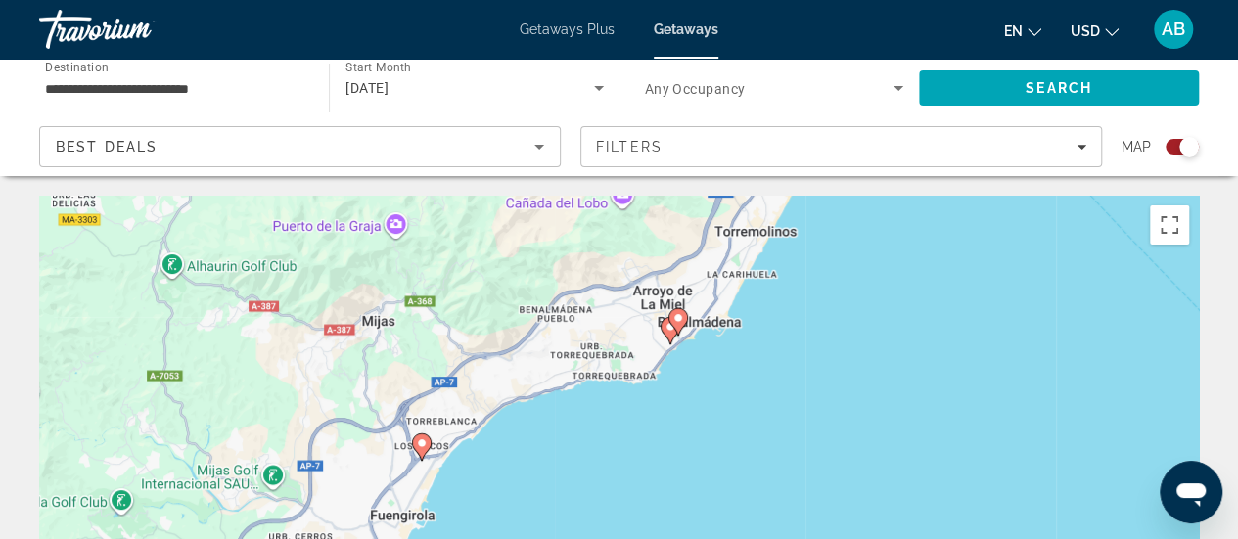
drag, startPoint x: 861, startPoint y: 441, endPoint x: 853, endPoint y: 223, distance: 218.4
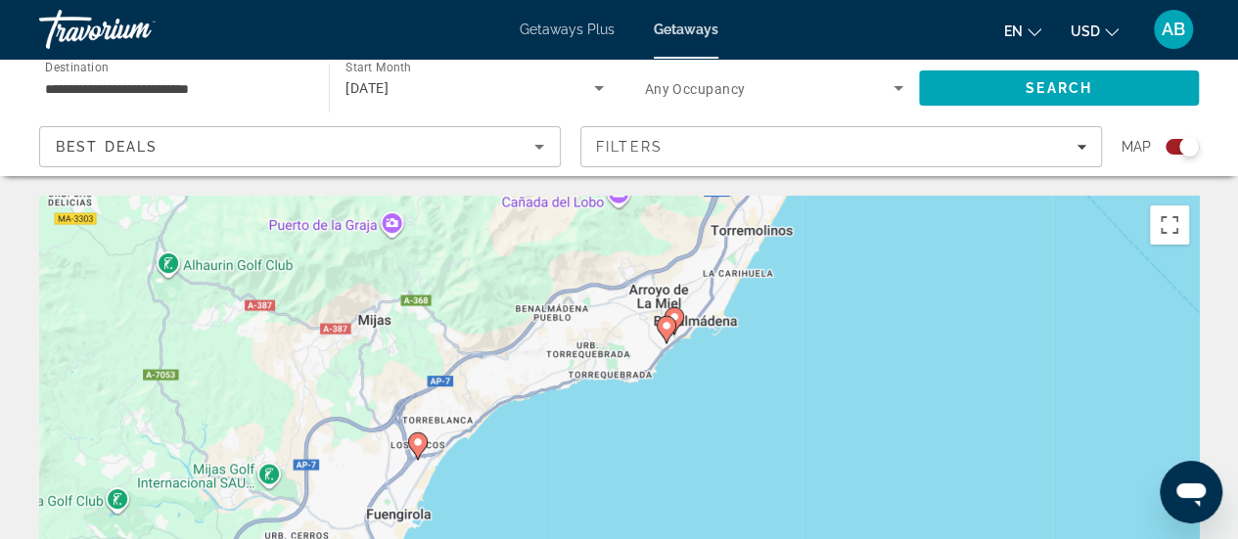
click at [662, 334] on icon "Main content" at bounding box center [666, 329] width 18 height 25
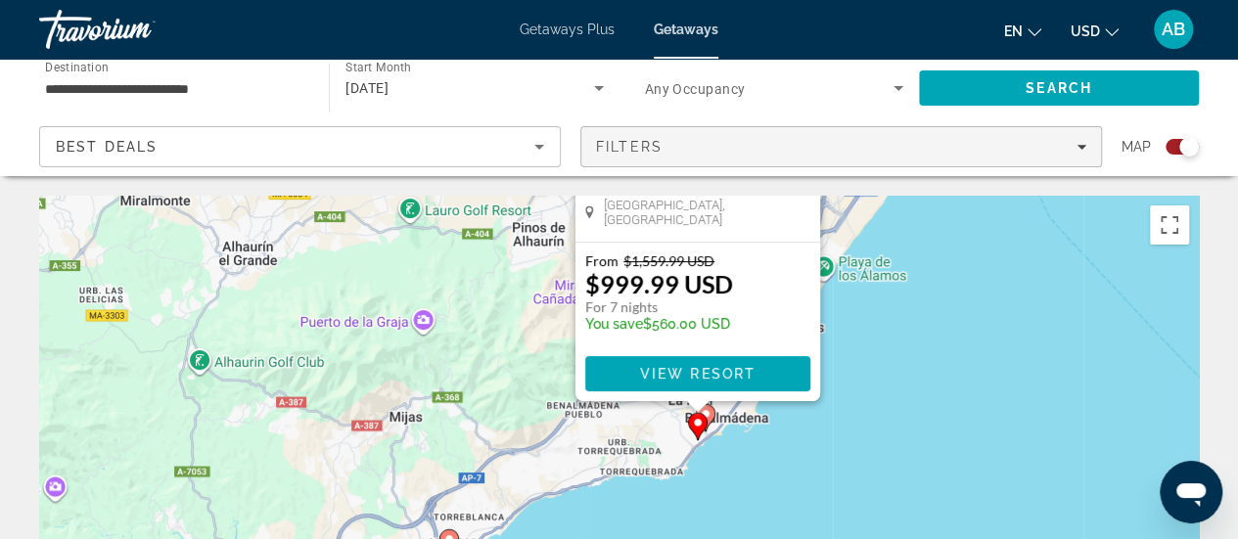
drag, startPoint x: 824, startPoint y: 475, endPoint x: 902, endPoint y: 160, distance: 323.7
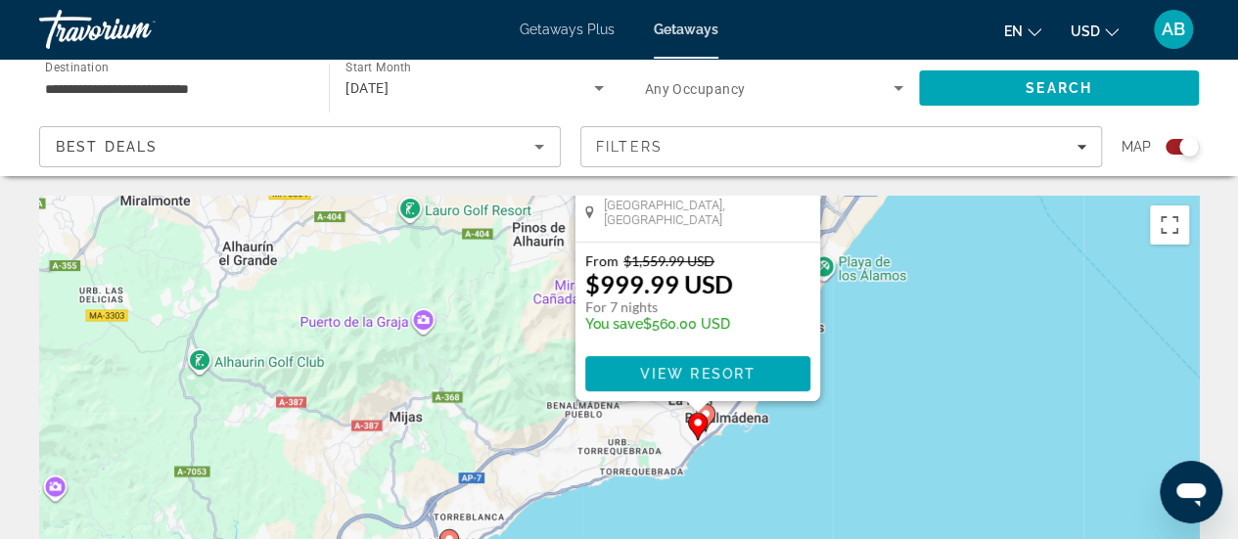
click at [712, 410] on icon "Main content" at bounding box center [705, 417] width 18 height 25
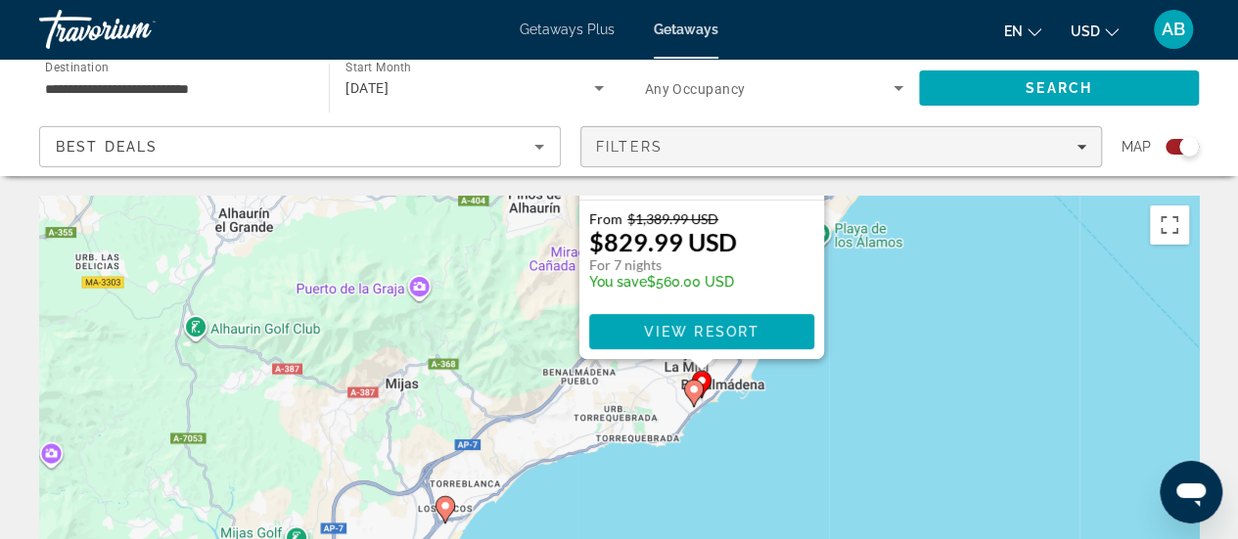
drag, startPoint x: 836, startPoint y: 529, endPoint x: 922, endPoint y: 151, distance: 388.4
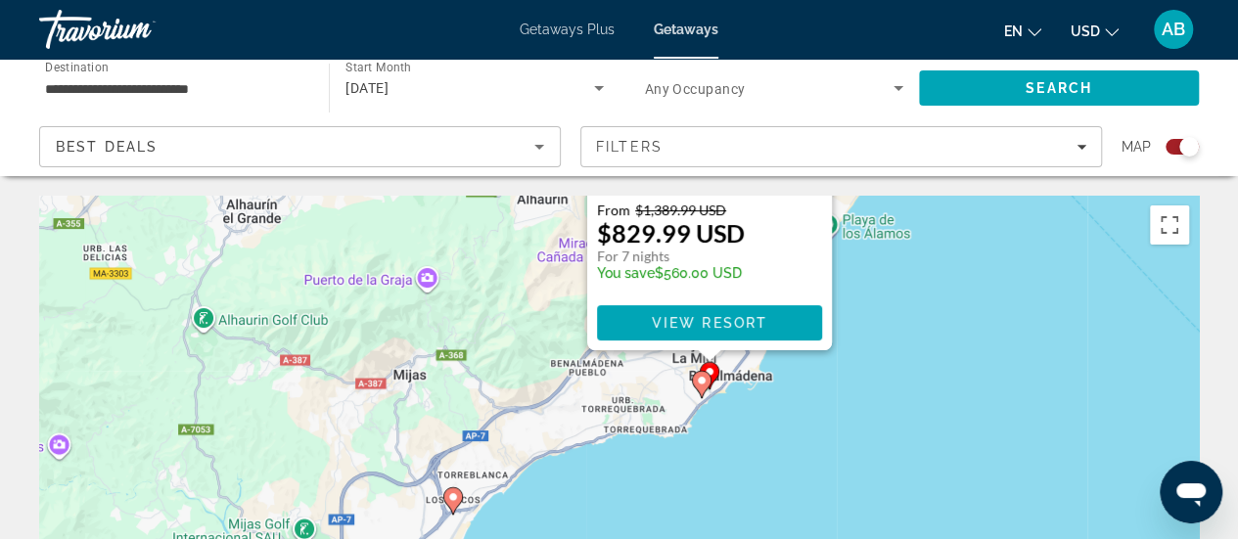
click at [446, 496] on icon "Main content" at bounding box center [452, 500] width 18 height 25
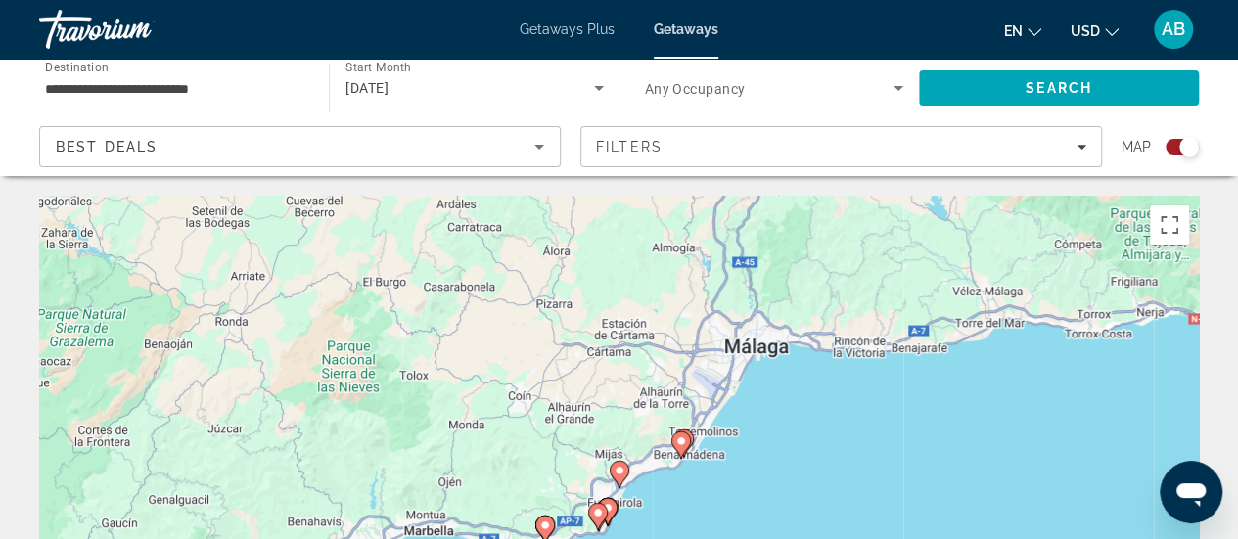
click at [617, 477] on icon "Main content" at bounding box center [619, 474] width 18 height 25
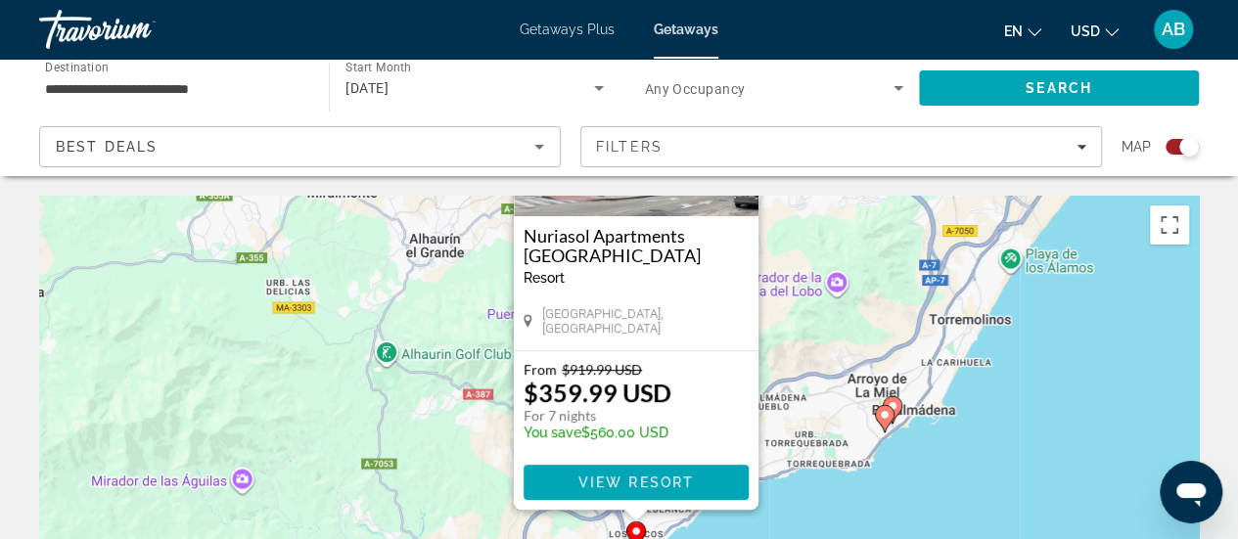
drag, startPoint x: 824, startPoint y: 492, endPoint x: 834, endPoint y: 250, distance: 242.9
click at [834, 250] on div "Pour activer le glissement avec le clavier, appuyez sur Alt+Entrée. Une fois ce…" at bounding box center [619, 489] width 1160 height 587
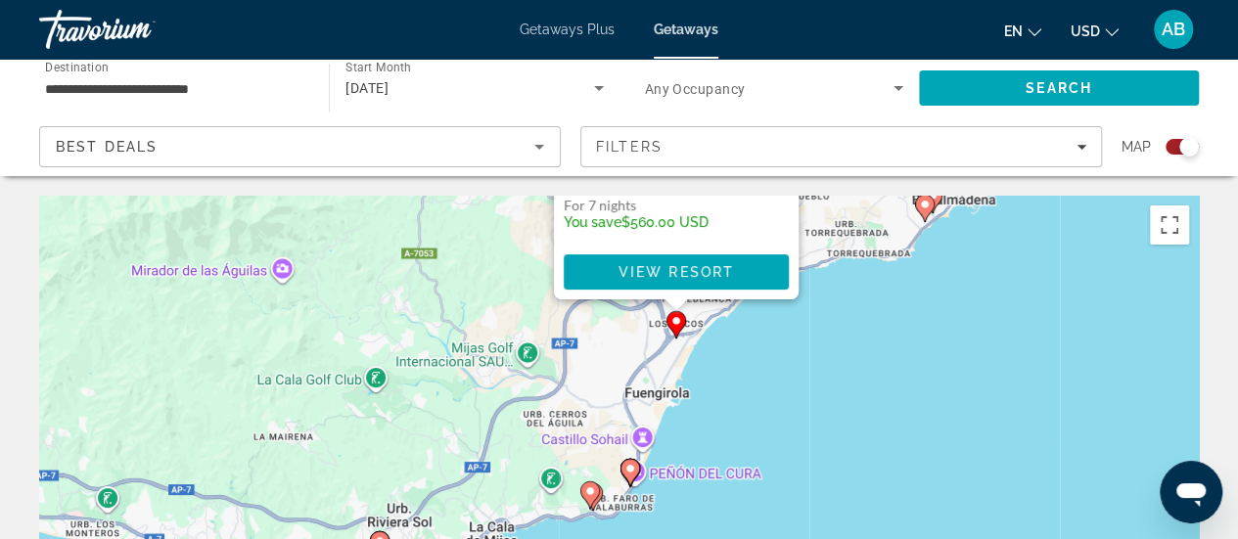
drag, startPoint x: 795, startPoint y: 478, endPoint x: 835, endPoint y: 265, distance: 216.1
click at [835, 265] on div "Pour activer le glissement avec le clavier, appuyez sur Alt+Entrée. Une fois ce…" at bounding box center [619, 489] width 1160 height 587
click at [627, 464] on image "Main content" at bounding box center [628, 469] width 12 height 12
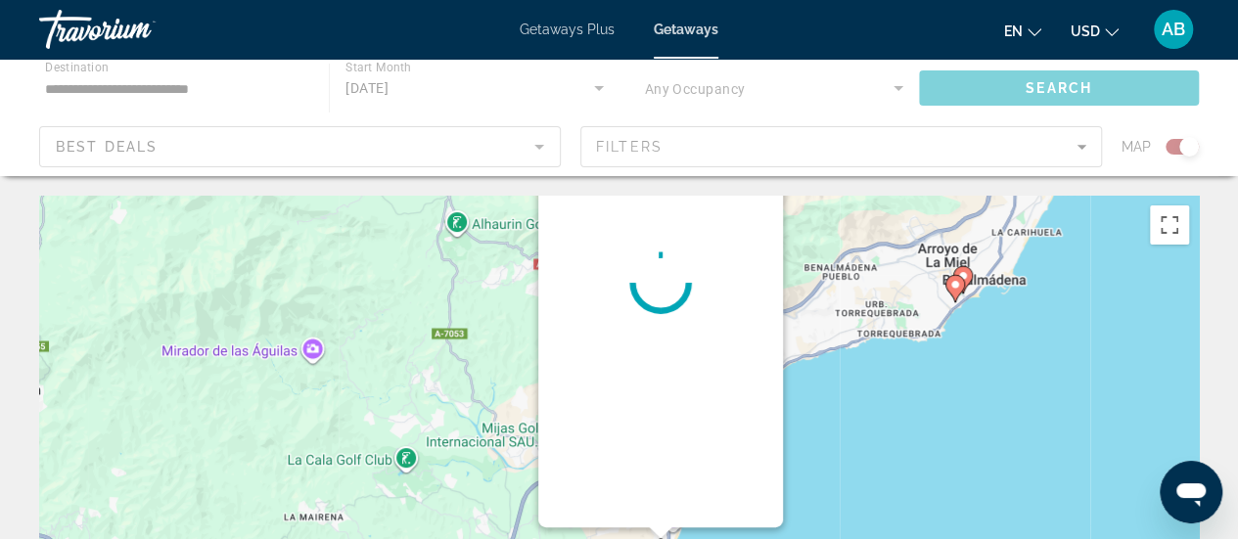
drag, startPoint x: 789, startPoint y: 458, endPoint x: 830, endPoint y: 269, distance: 193.3
click at [830, 269] on div "Pour activer le glissement avec le clavier, appuyez sur Alt+Entrée. Une fois ce…" at bounding box center [619, 489] width 1160 height 587
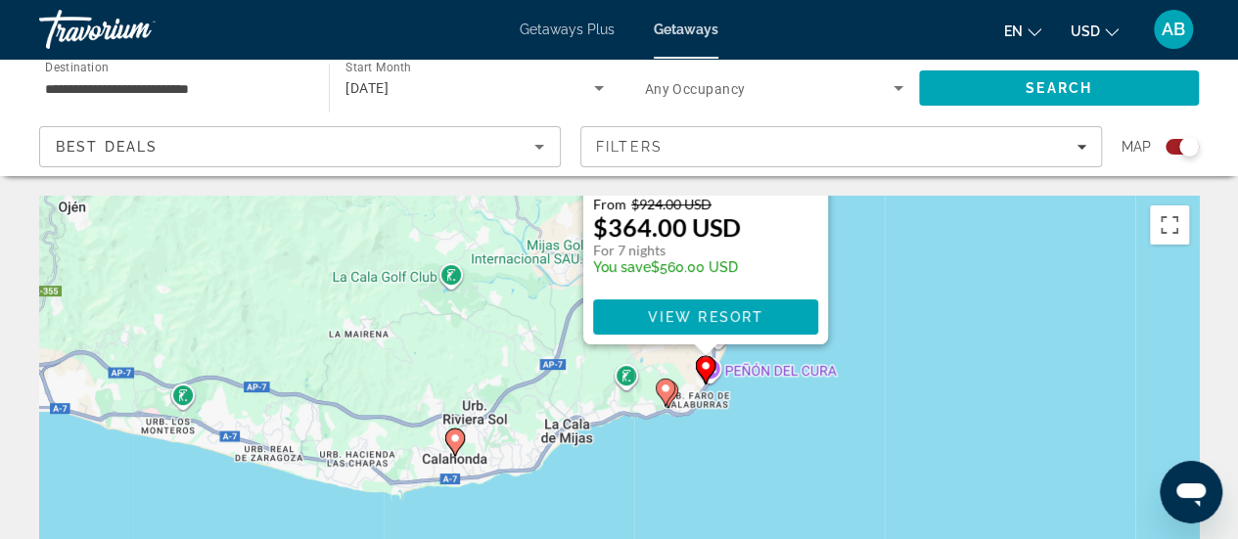
drag, startPoint x: 812, startPoint y: 451, endPoint x: 857, endPoint y: 265, distance: 191.3
click at [857, 265] on div "Pour activer le glissement avec le clavier, appuyez sur Alt+Entrée. Une fois ce…" at bounding box center [619, 489] width 1160 height 587
click at [663, 386] on image "Main content" at bounding box center [666, 388] width 12 height 12
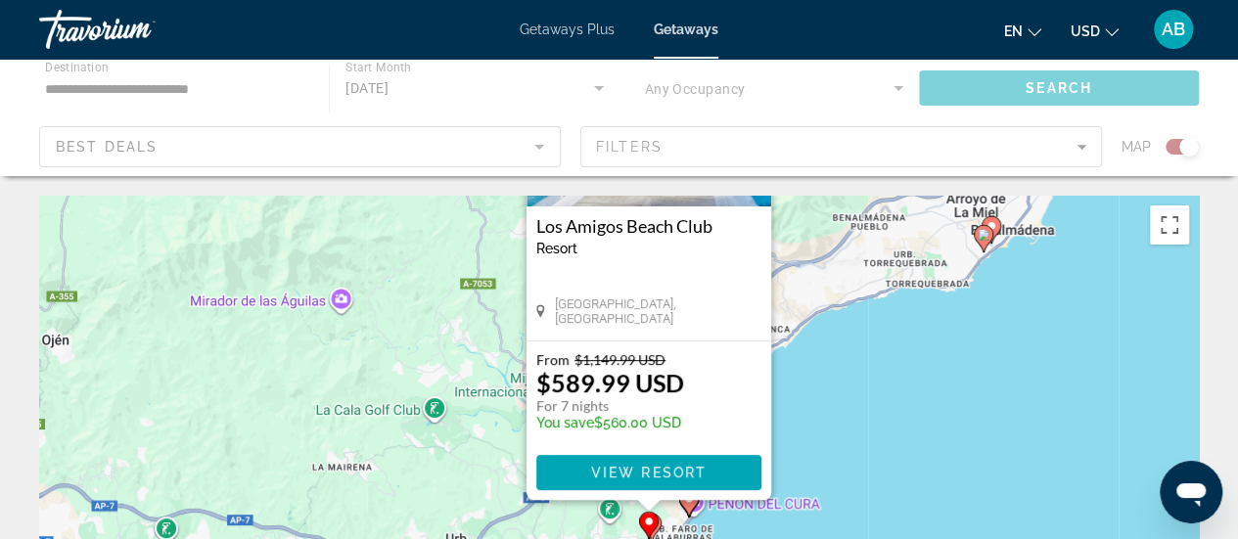
drag, startPoint x: 789, startPoint y: 496, endPoint x: 818, endPoint y: 279, distance: 219.2
click at [818, 279] on div "Pour activer le glissement avec le clavier, appuyez sur Alt+Entrée. Une fois ce…" at bounding box center [619, 489] width 1160 height 587
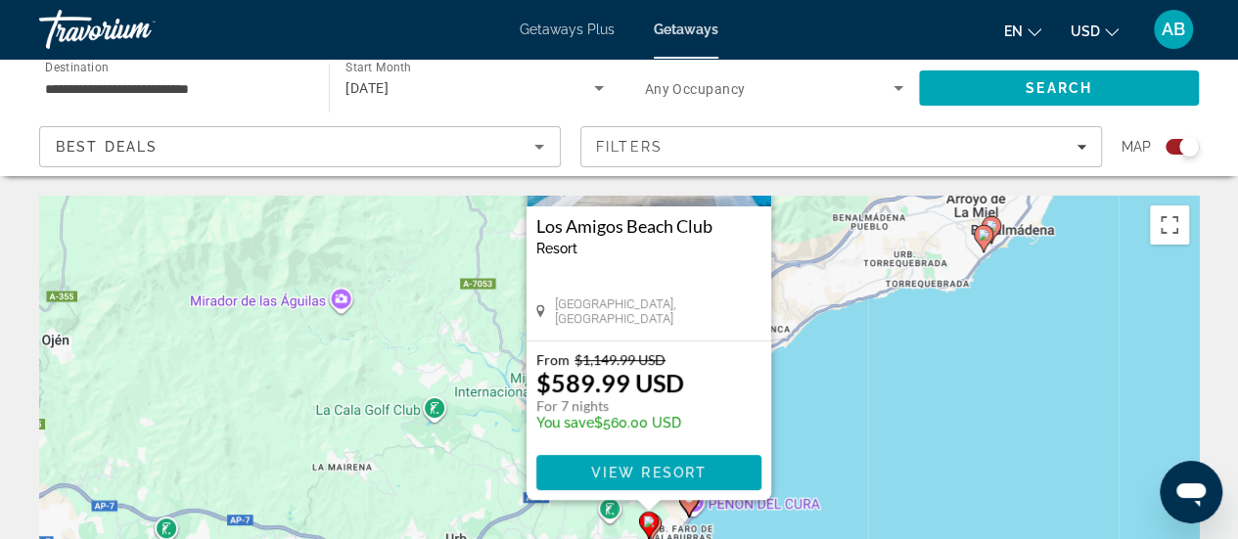
click at [663, 526] on div "Pour activer le glissement avec le clavier, appuyez sur Alt+Entrée. Une fois ce…" at bounding box center [619, 489] width 1160 height 587
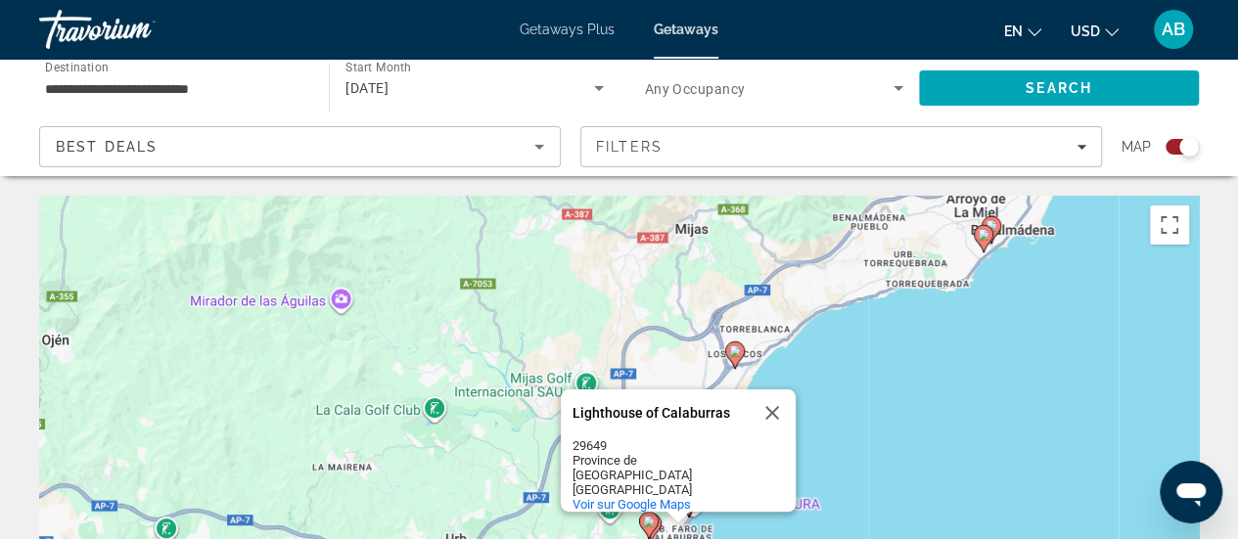
click at [658, 527] on icon "Main content" at bounding box center [651, 527] width 18 height 25
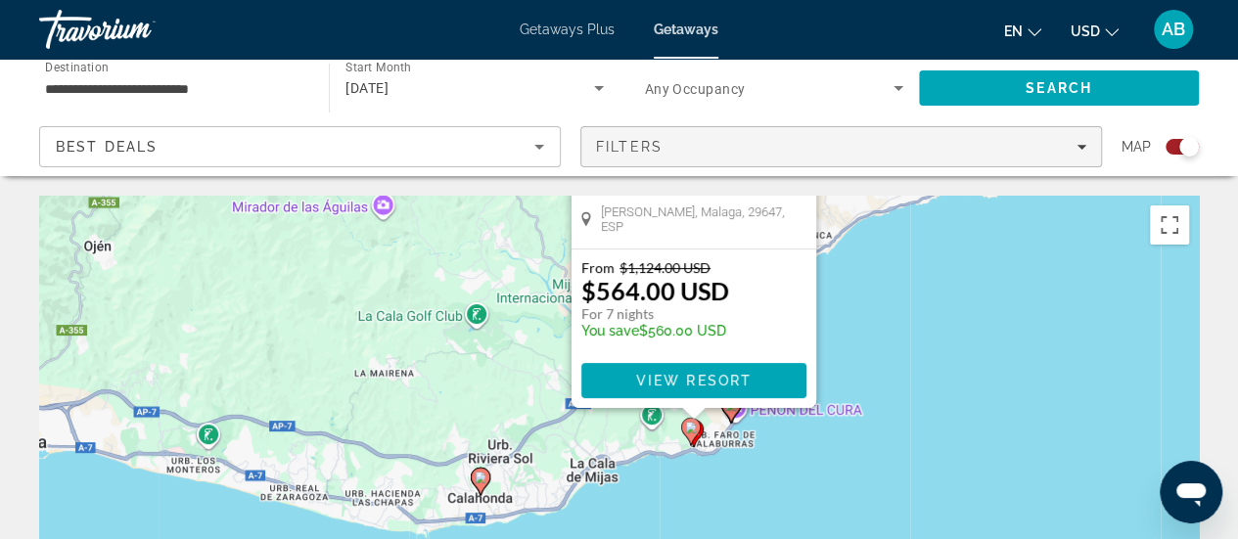
drag, startPoint x: 824, startPoint y: 459, endPoint x: 903, endPoint y: 149, distance: 320.2
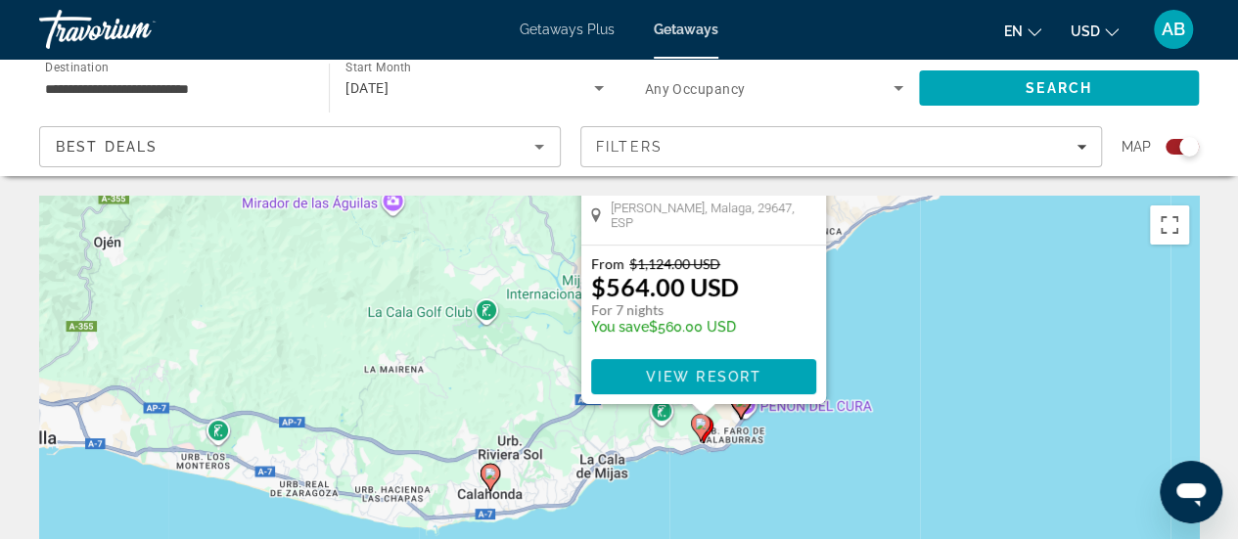
click at [497, 485] on gmp-advanced-marker "Main content" at bounding box center [491, 477] width 20 height 29
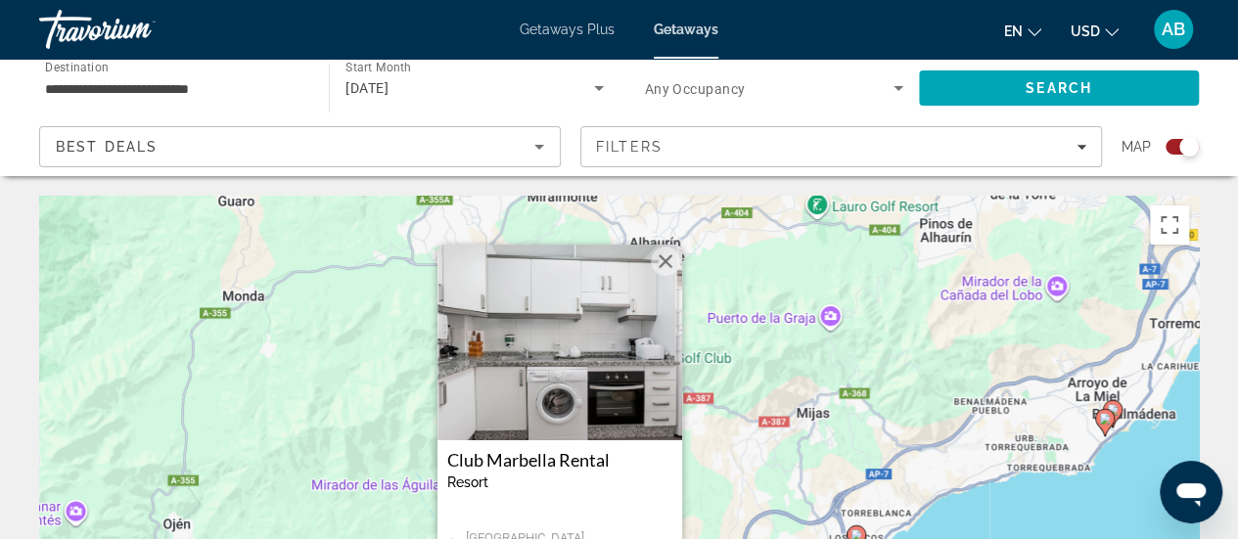
drag, startPoint x: 770, startPoint y: 466, endPoint x: 709, endPoint y: 486, distance: 65.0
click at [709, 486] on div "Pour activer le glissement avec le clavier, appuyez sur Alt+Entrée. Une fois ce…" at bounding box center [619, 489] width 1160 height 587
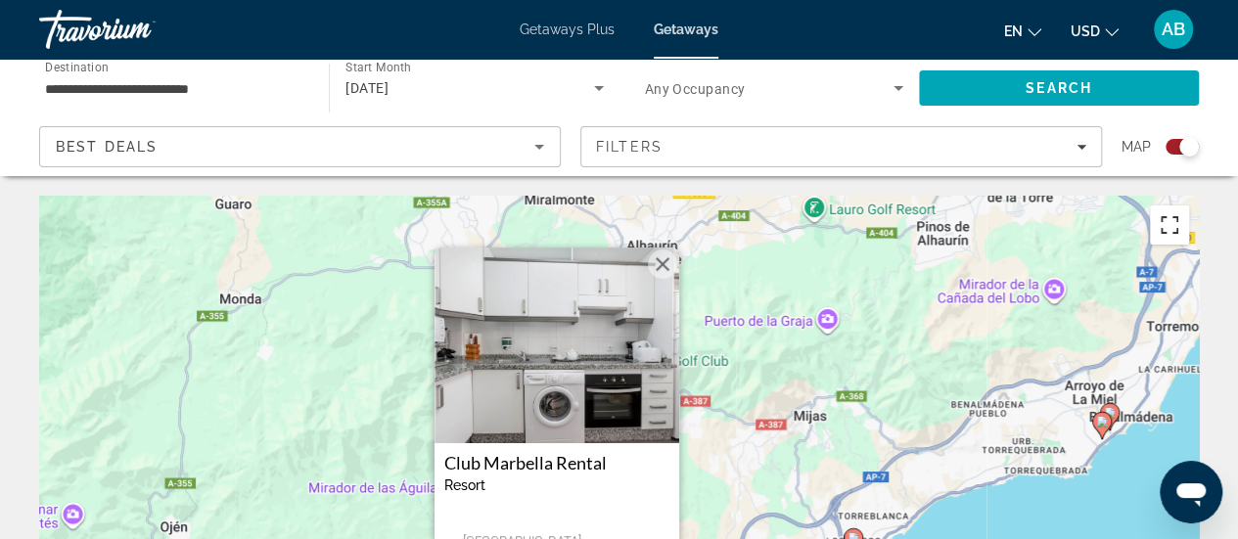
click at [1170, 220] on button "Passer en plein écran" at bounding box center [1169, 225] width 39 height 39
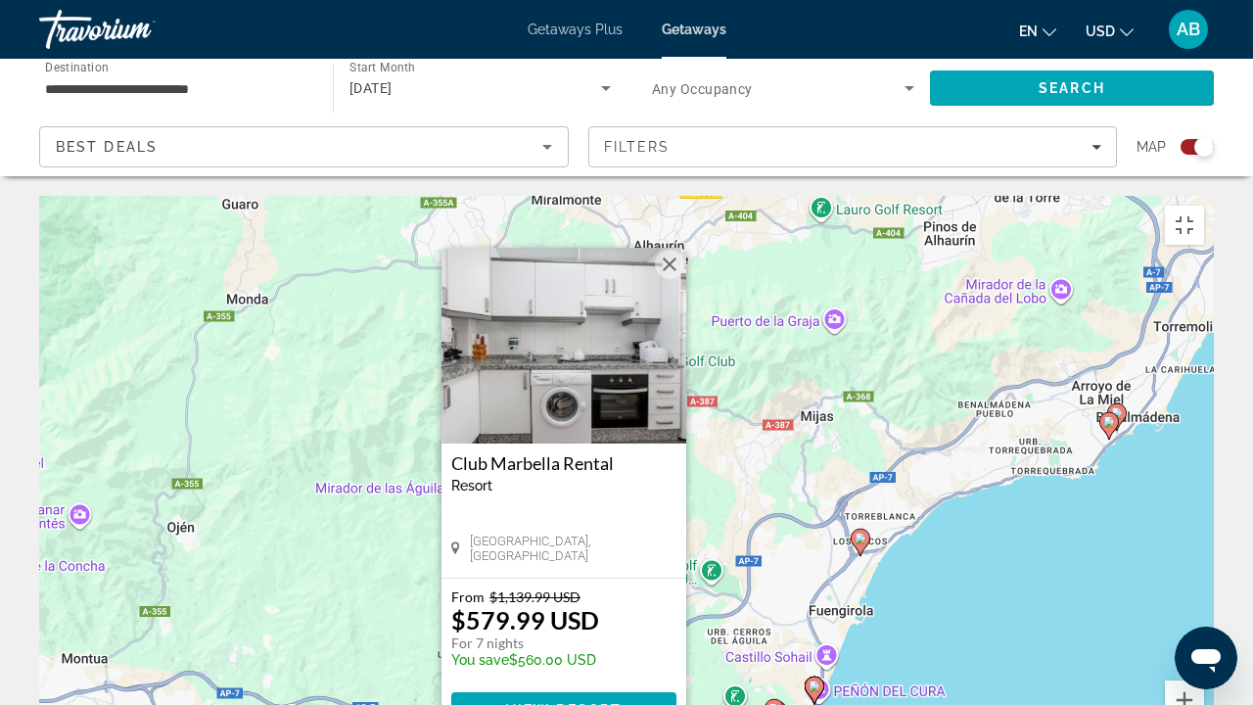
click at [949, 446] on div "Pour activer le glissement avec le clavier, appuyez sur Alt+Entrée. Une fois ce…" at bounding box center [626, 489] width 1174 height 587
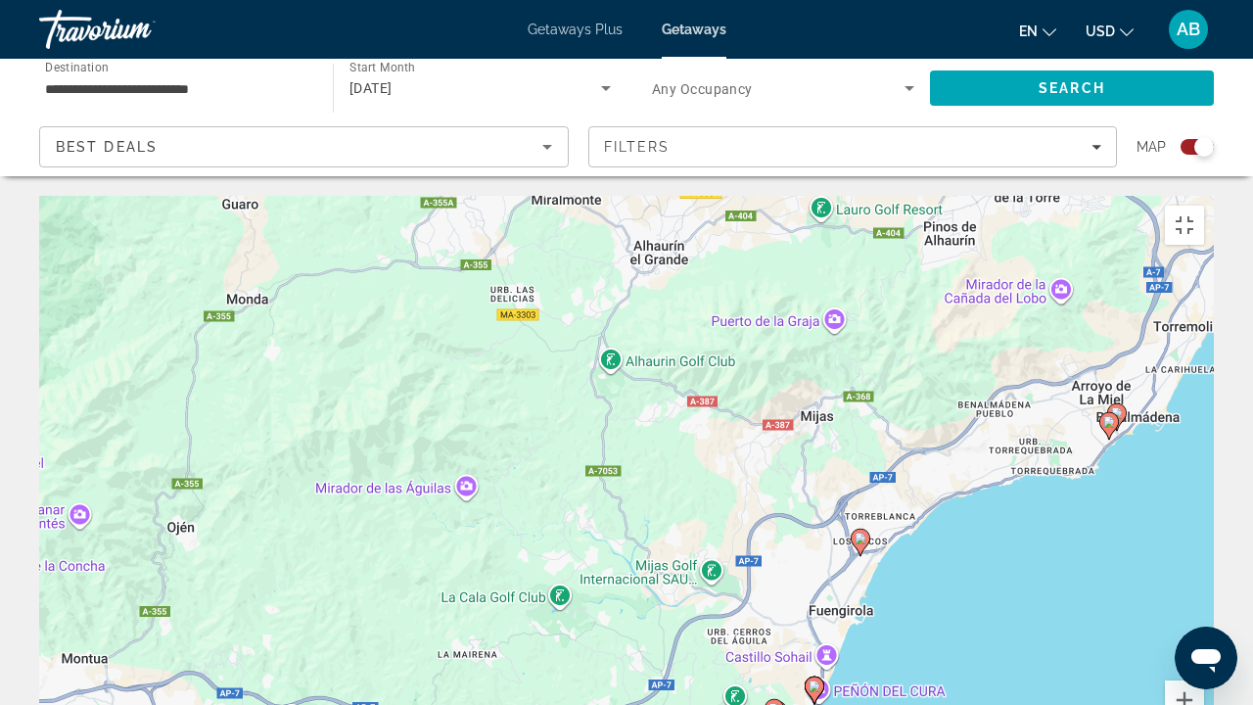
click at [1111, 416] on image "Main content" at bounding box center [1109, 422] width 12 height 12
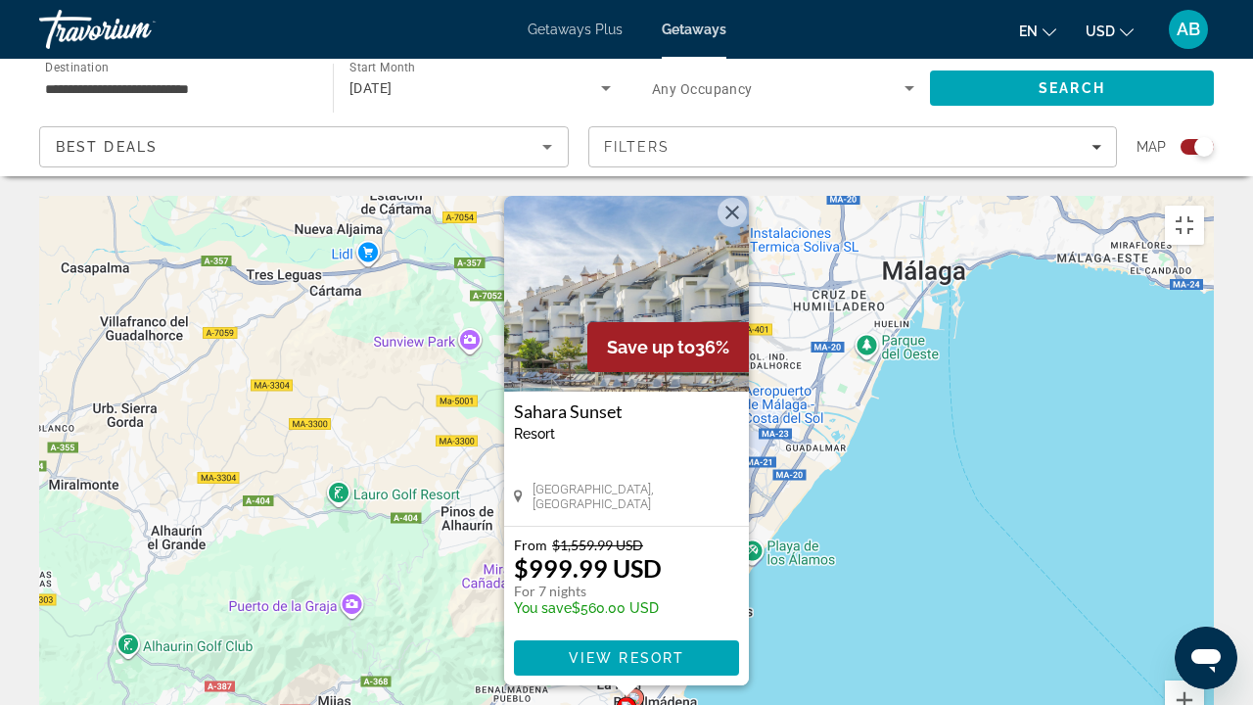
click at [690, 538] on div "Pour activer le glissement avec le clavier, appuyez sur Alt+Entrée. Une fois ce…" at bounding box center [626, 489] width 1174 height 587
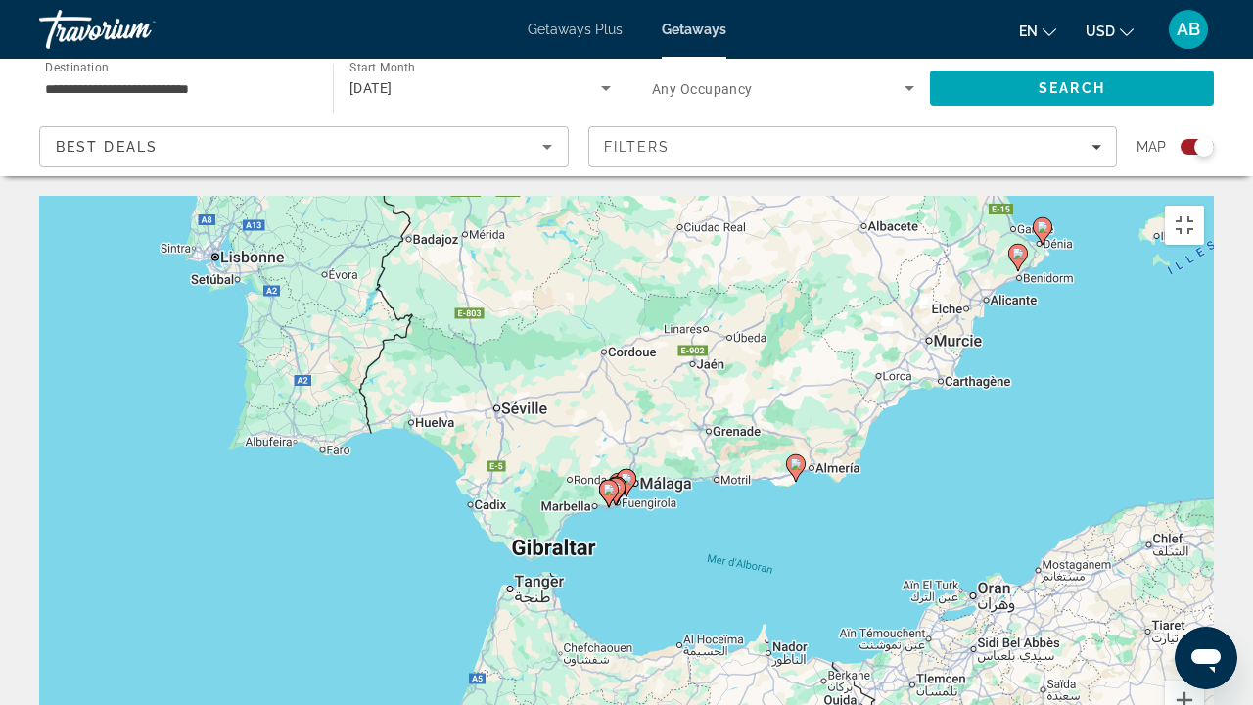
click at [792, 458] on image "Main content" at bounding box center [796, 464] width 12 height 12
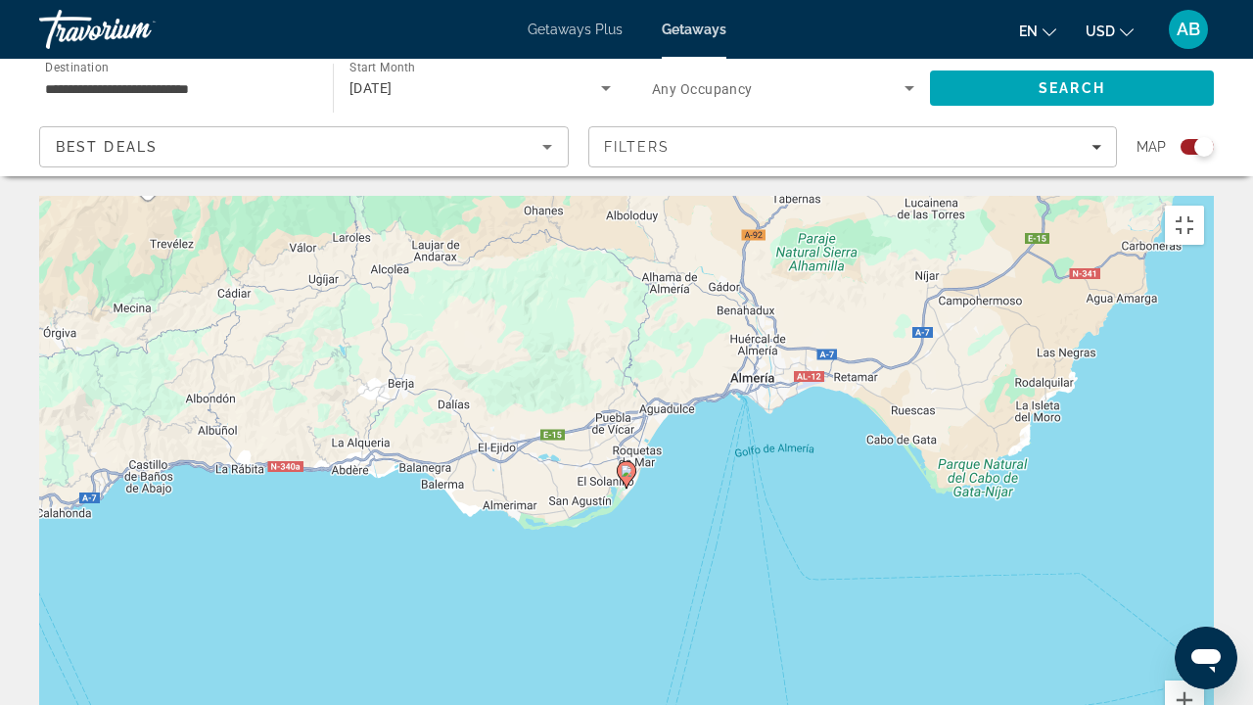
click at [628, 465] on image "Main content" at bounding box center [626, 471] width 12 height 12
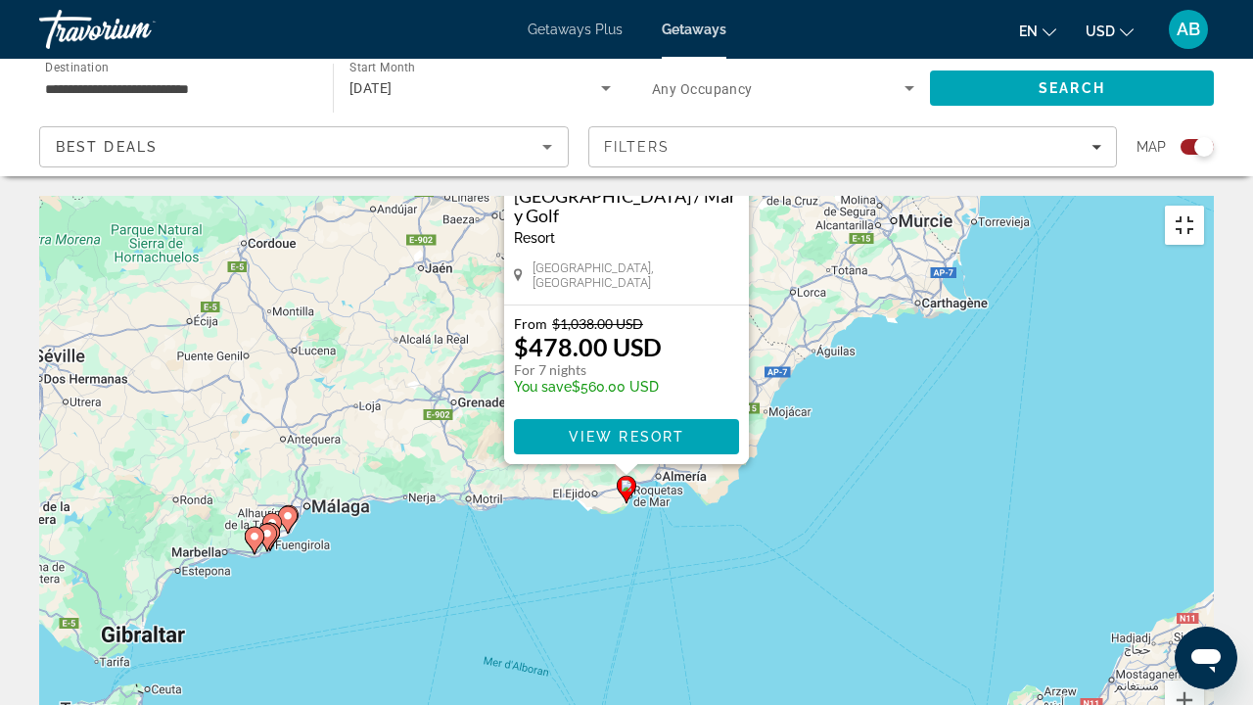
click at [1204, 206] on button "Passer en plein écran" at bounding box center [1184, 225] width 39 height 39
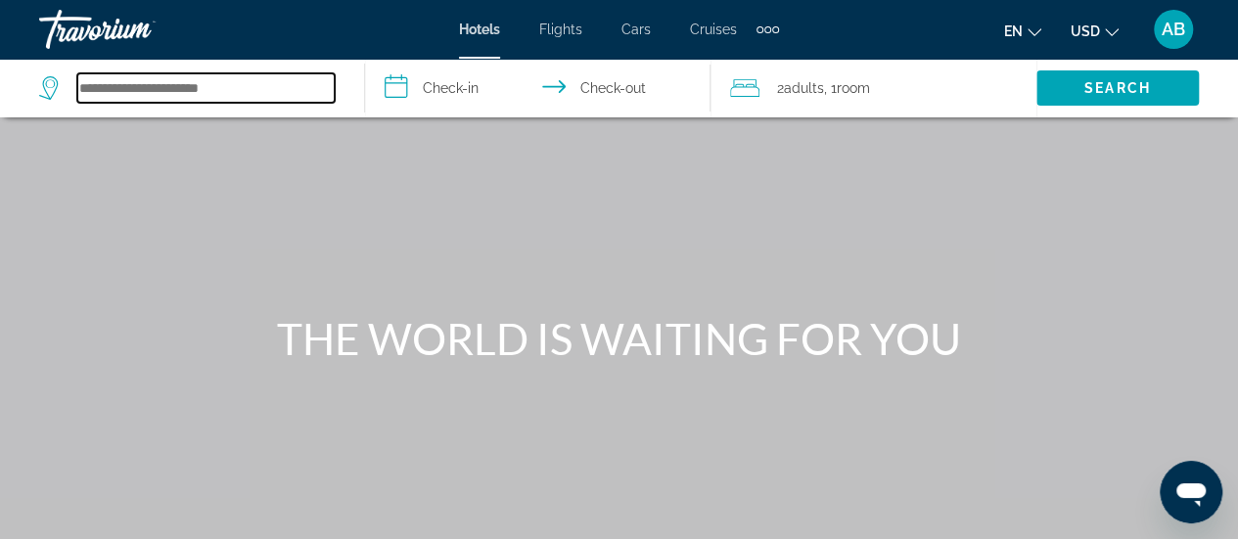
click at [284, 73] on input "Search hotel destination" at bounding box center [205, 87] width 257 height 29
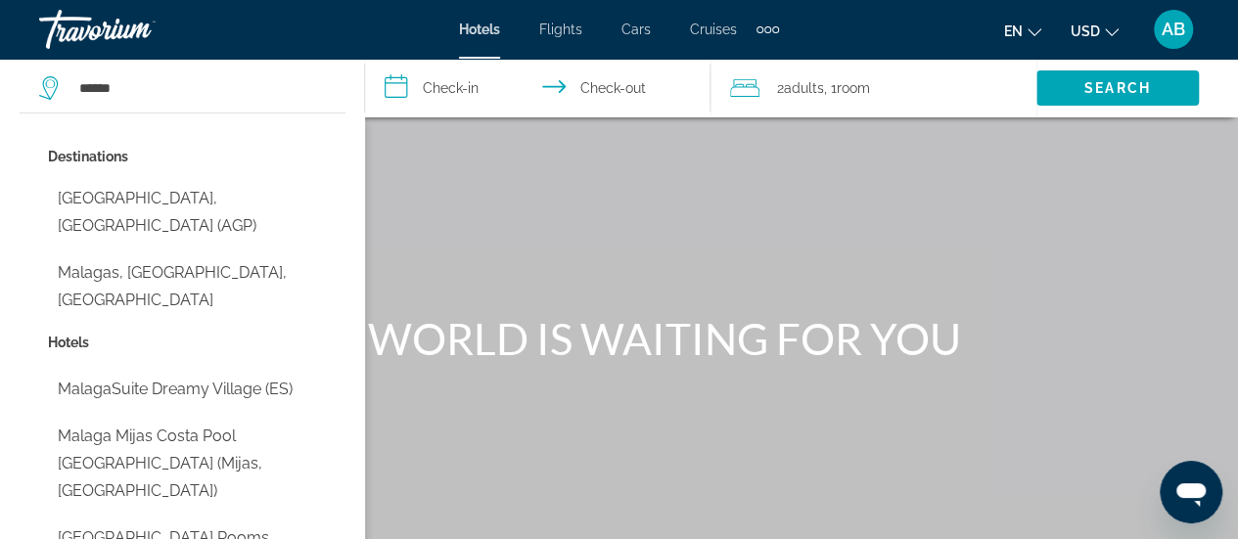
click at [476, 91] on input "**********" at bounding box center [541, 91] width 353 height 65
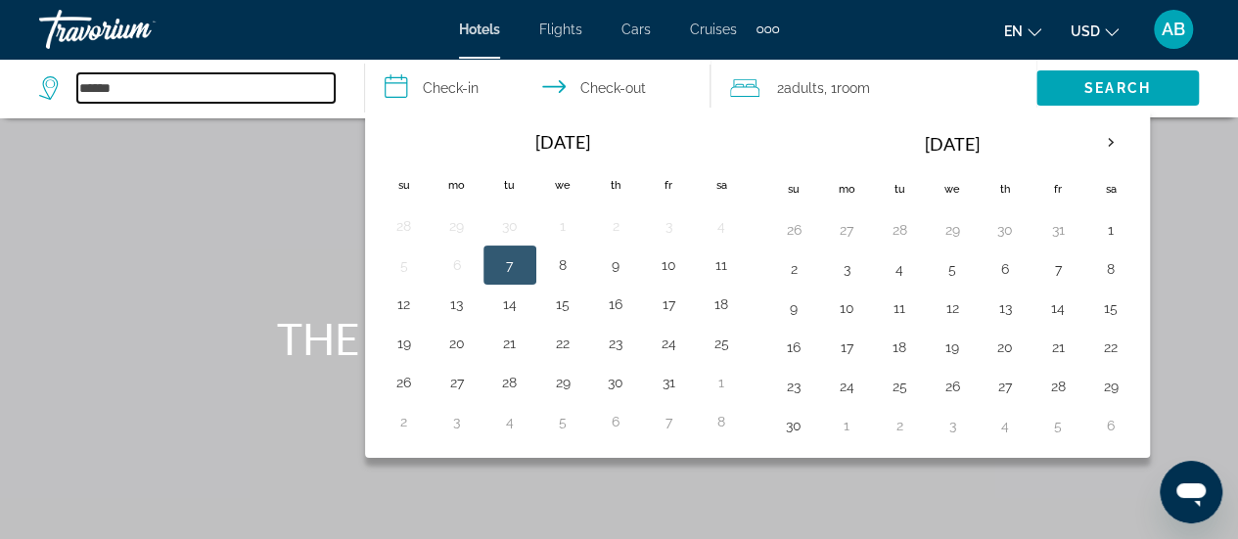
click at [258, 97] on input "******" at bounding box center [205, 87] width 257 height 29
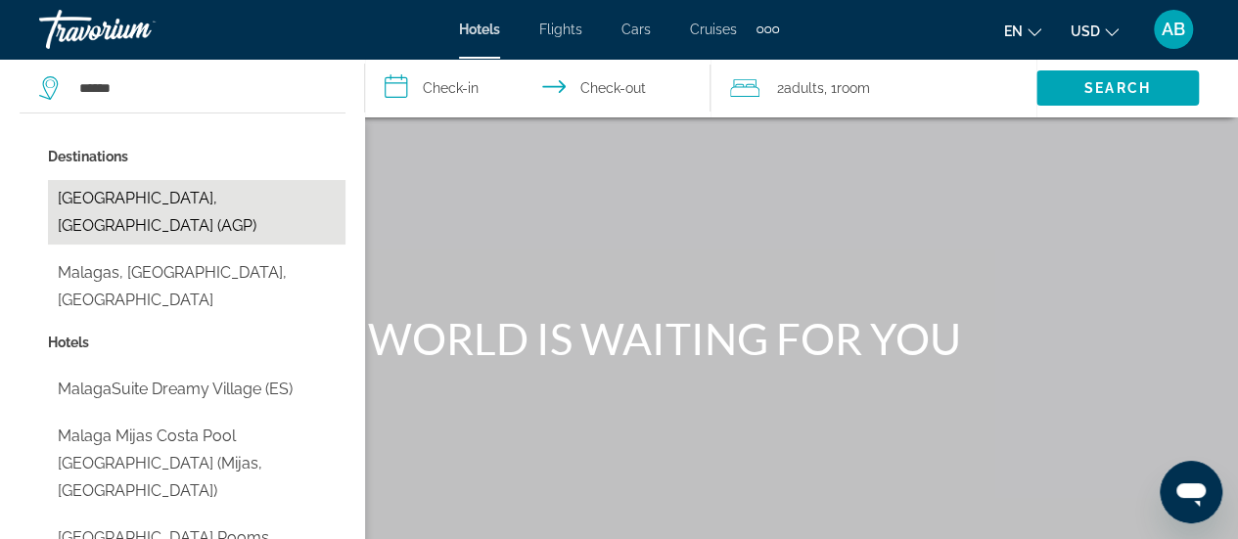
click at [181, 198] on button "Malaga, Spain (AGP)" at bounding box center [197, 212] width 298 height 65
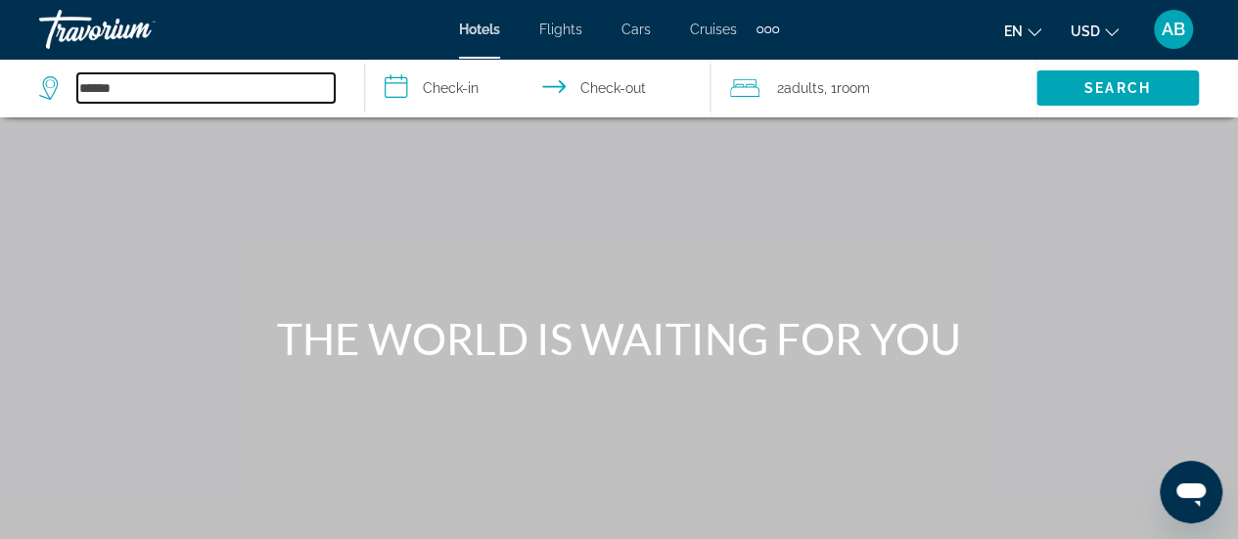
type input "**********"
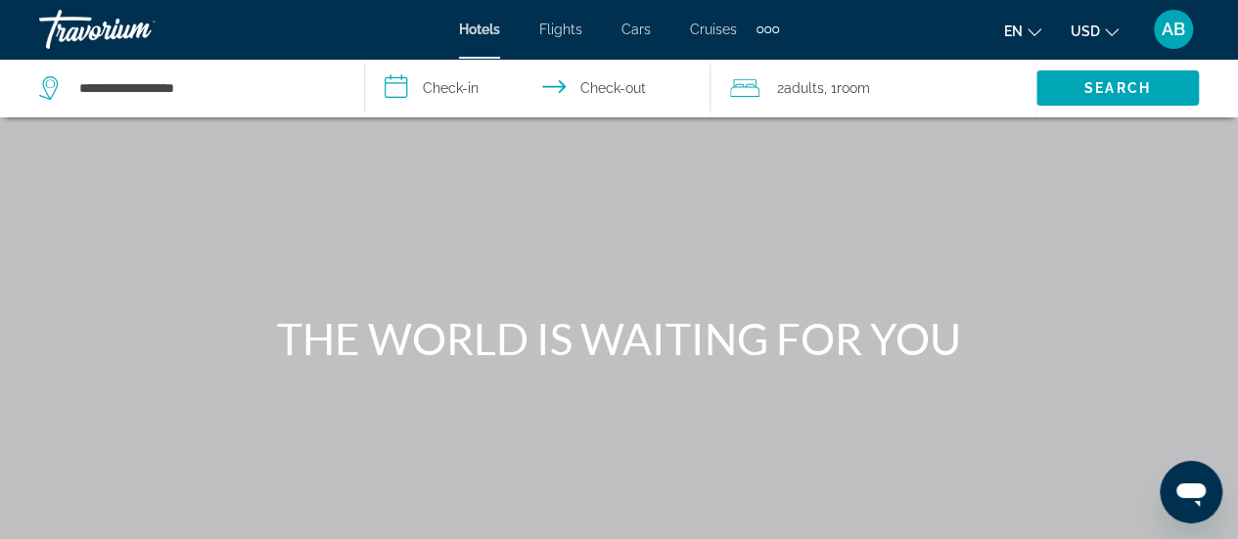
click at [445, 85] on input "**********" at bounding box center [541, 91] width 353 height 65
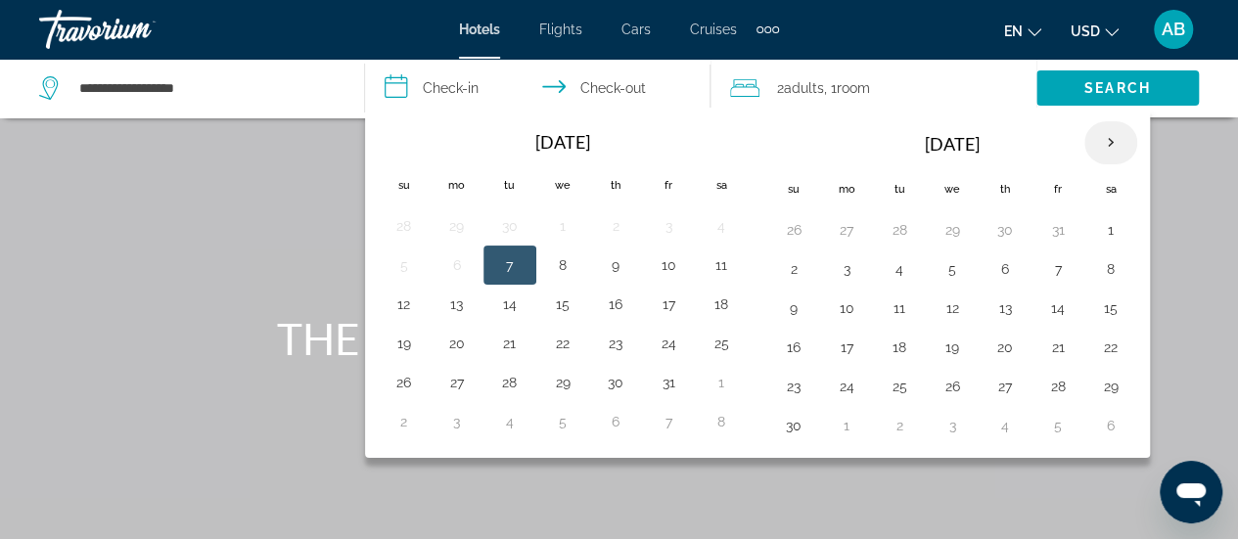
click at [1114, 154] on th "Next month" at bounding box center [1110, 142] width 53 height 43
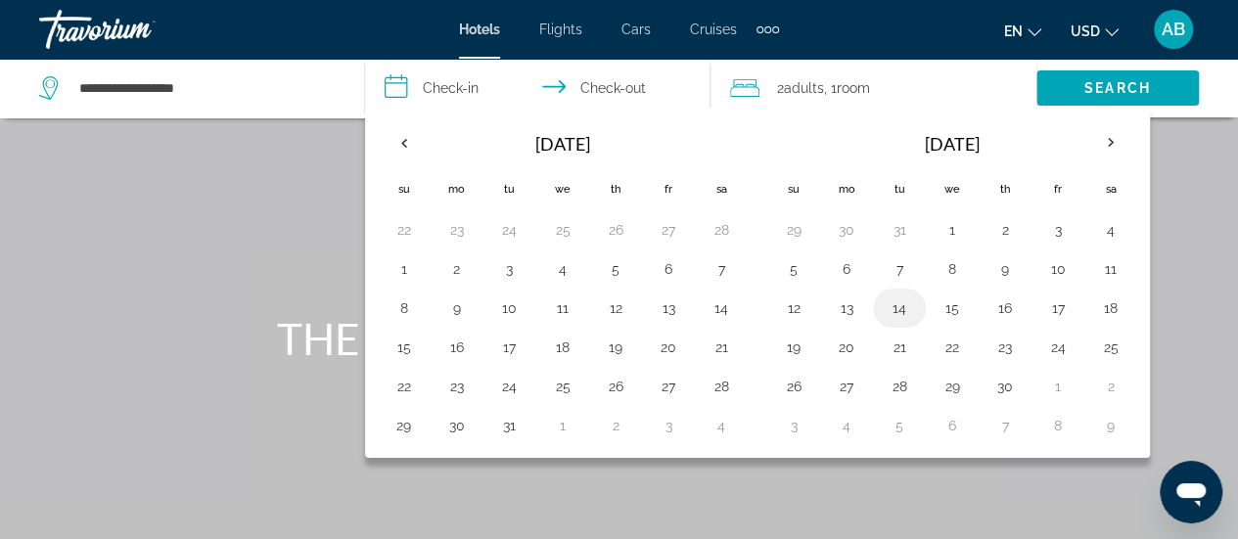
drag, startPoint x: 903, startPoint y: 326, endPoint x: 894, endPoint y: 306, distance: 21.5
click at [894, 306] on tbody "29 30 31 1 2 3 4 5 6 7 8 9 10 11 12 13 14 15 16 17 18 19 20 21 22 23 24 25 26 2…" at bounding box center [952, 327] width 370 height 235
click at [894, 306] on button "14" at bounding box center [899, 308] width 31 height 27
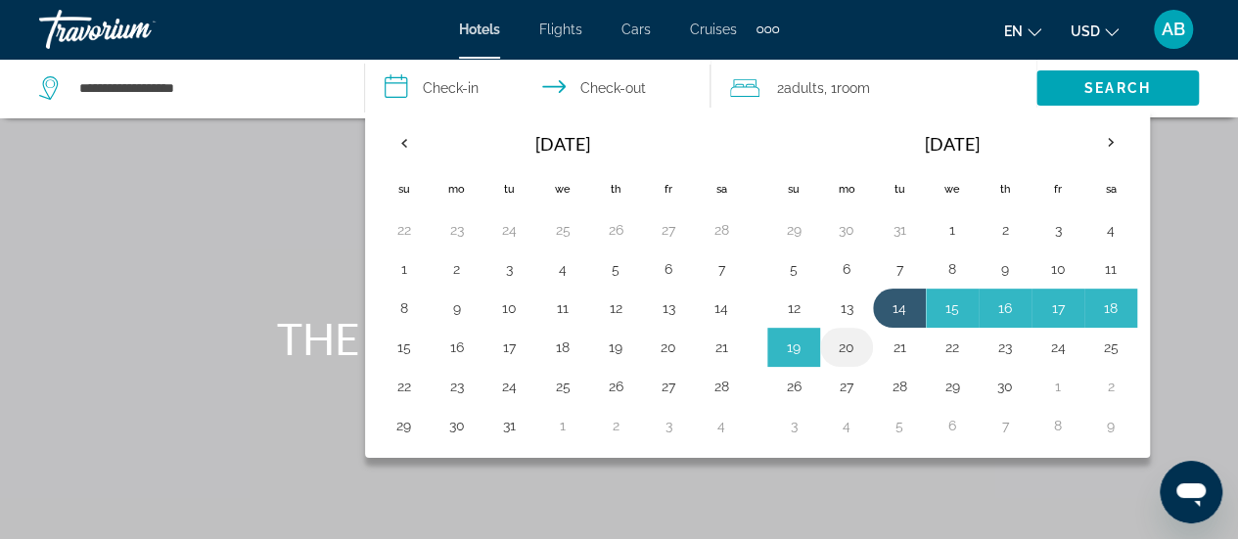
click at [846, 341] on button "20" at bounding box center [846, 347] width 31 height 27
type input "**********"
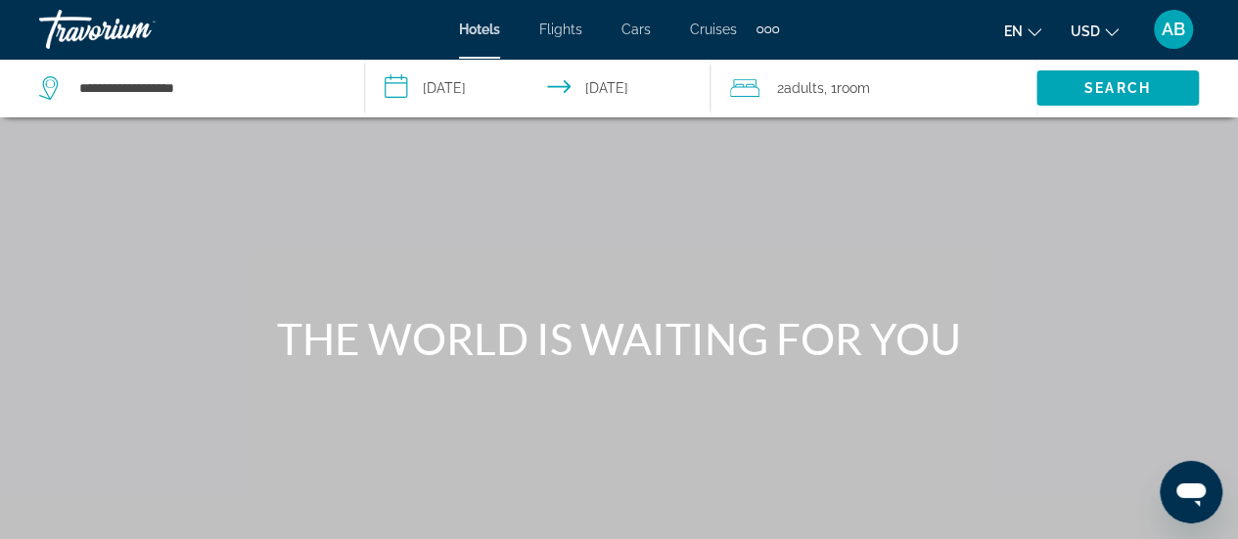
click at [931, 84] on div "2 Adult Adults , 1 Room rooms" at bounding box center [883, 87] width 306 height 27
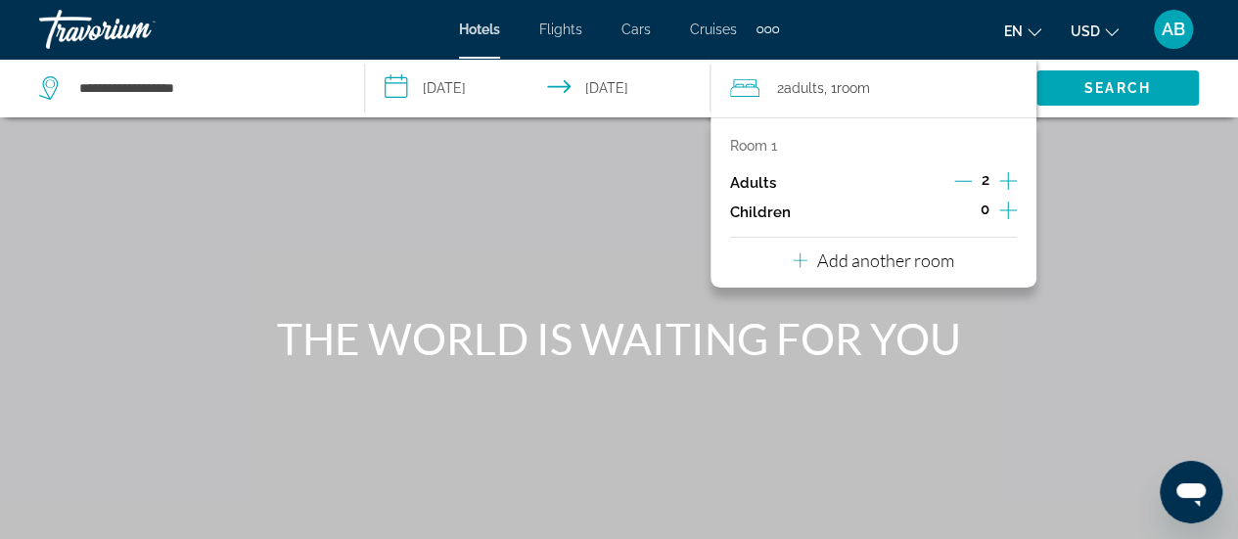
click at [1003, 215] on icon "Increment children" at bounding box center [1008, 210] width 18 height 23
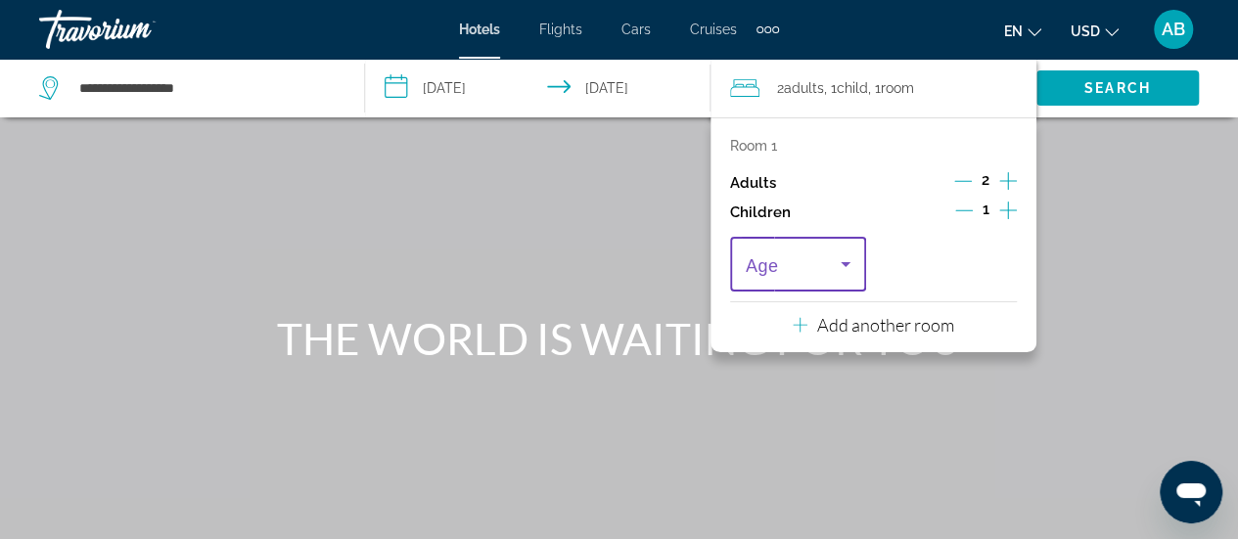
click at [849, 267] on icon "Travelers: 2 adults, 1 child" at bounding box center [845, 263] width 23 height 23
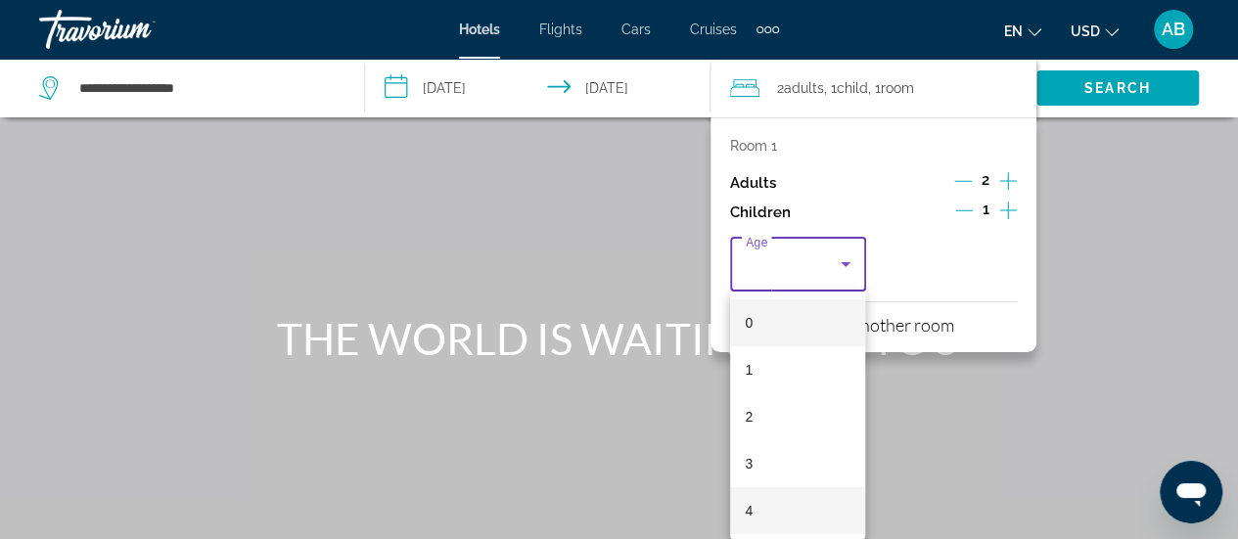
click at [779, 501] on mat-option "4" at bounding box center [798, 510] width 136 height 47
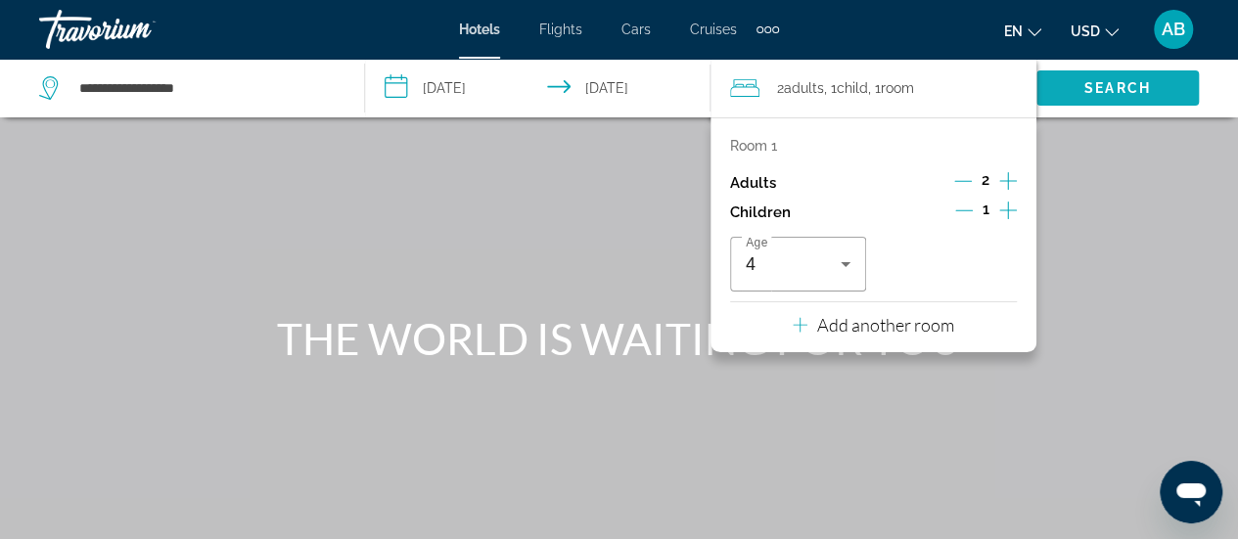
click at [1116, 76] on span "Search" at bounding box center [1117, 88] width 162 height 47
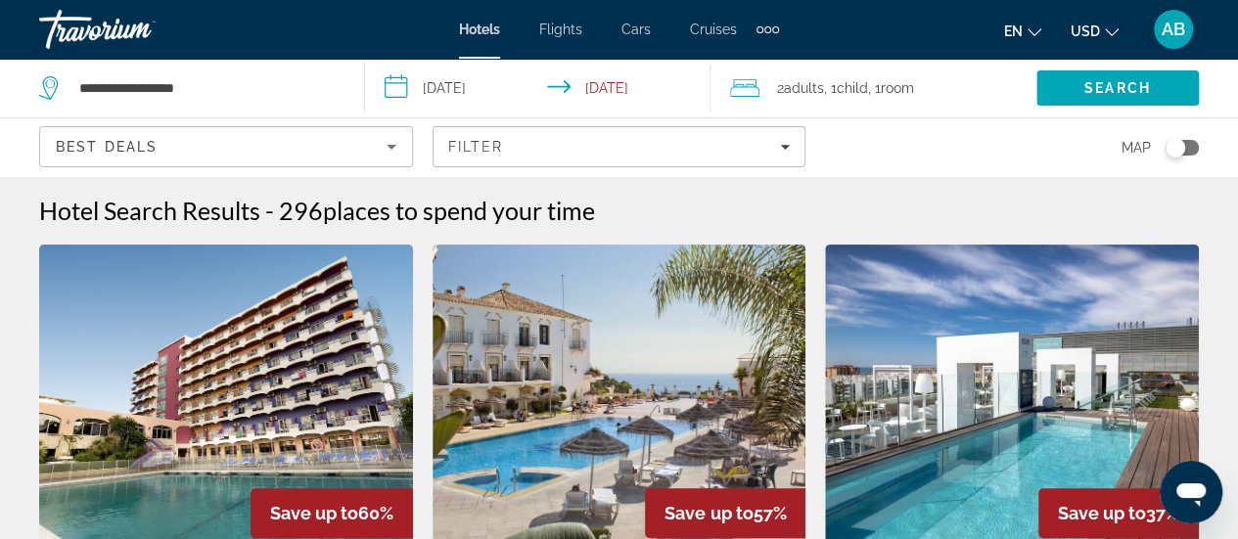
click at [1186, 150] on div "Toggle map" at bounding box center [1182, 148] width 33 height 16
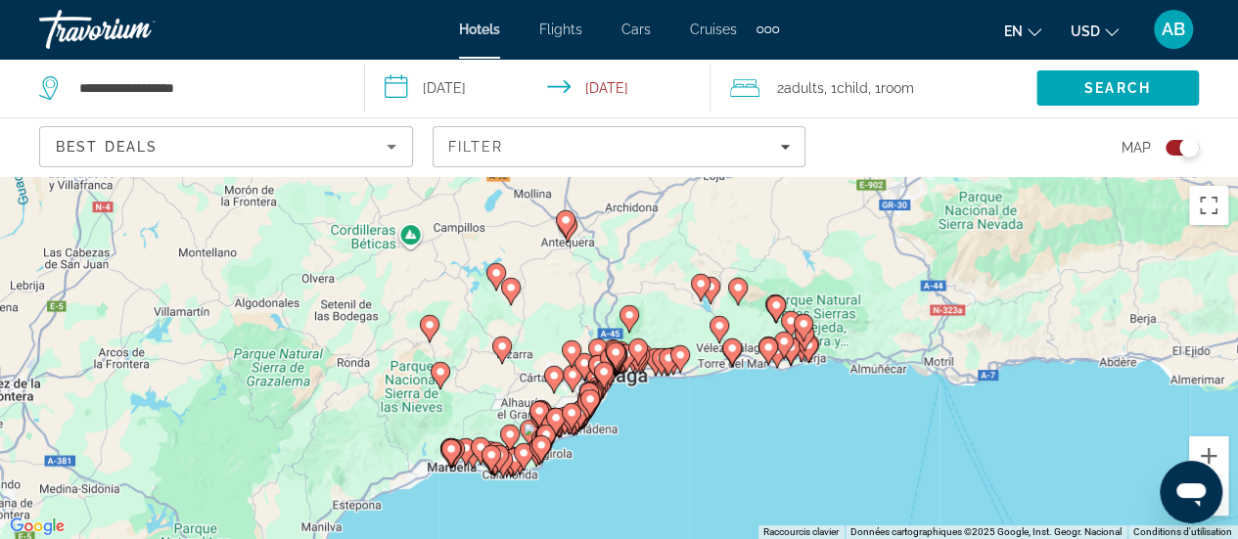
click at [610, 374] on icon "Main content" at bounding box center [603, 374] width 18 height 25
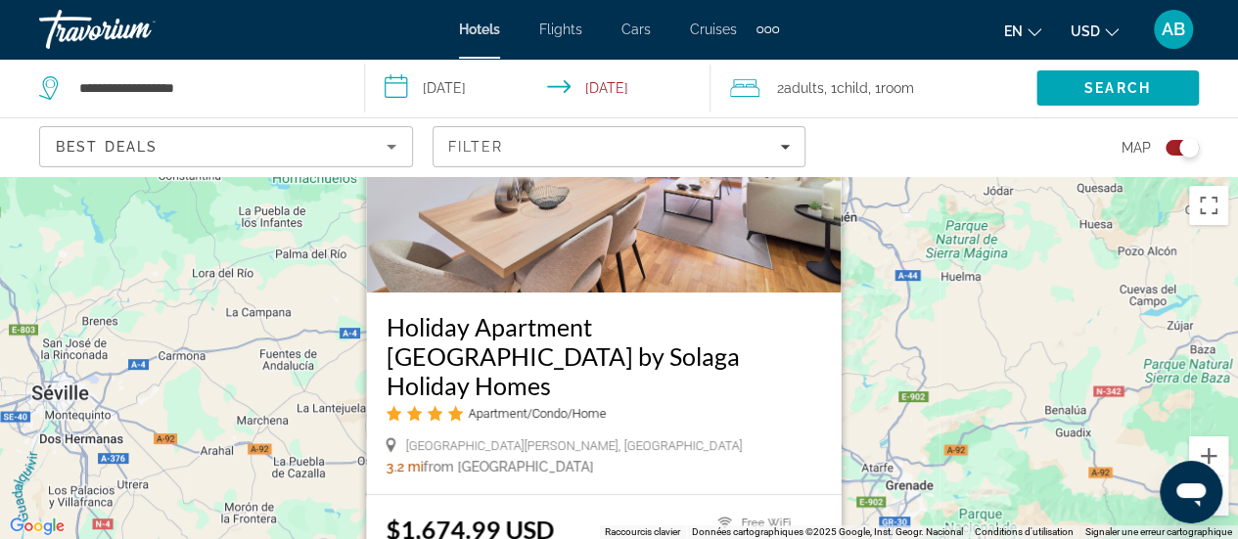
click at [1023, 328] on div "Pour activer le glissement avec le clavier, appuyez sur Alt+Entrée. Une fois ce…" at bounding box center [619, 357] width 1238 height 363
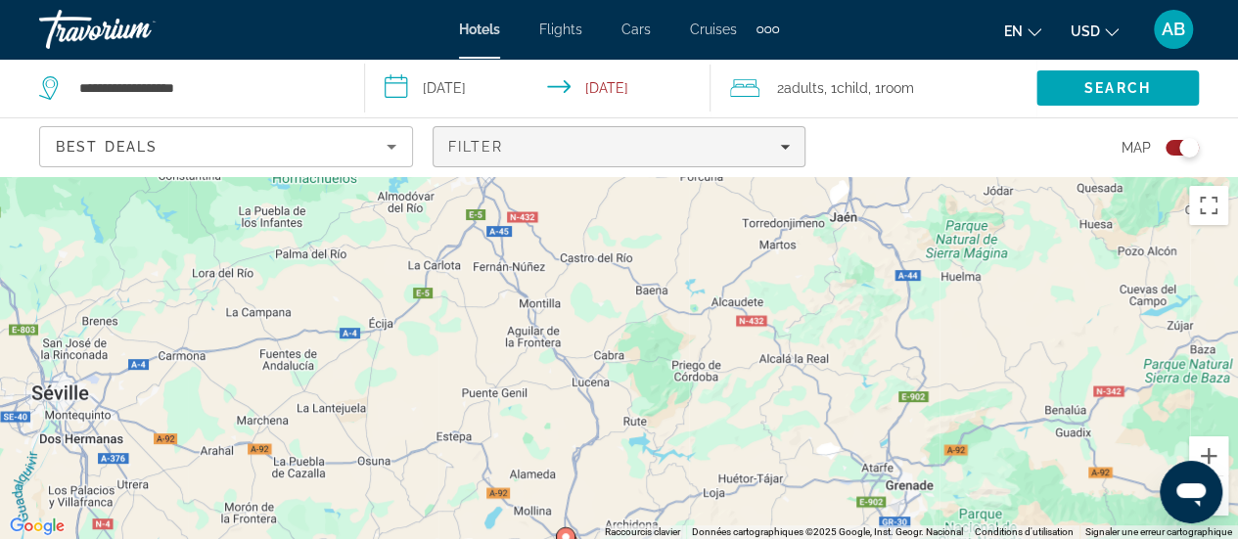
click at [533, 160] on span "Filters" at bounding box center [620, 146] width 372 height 47
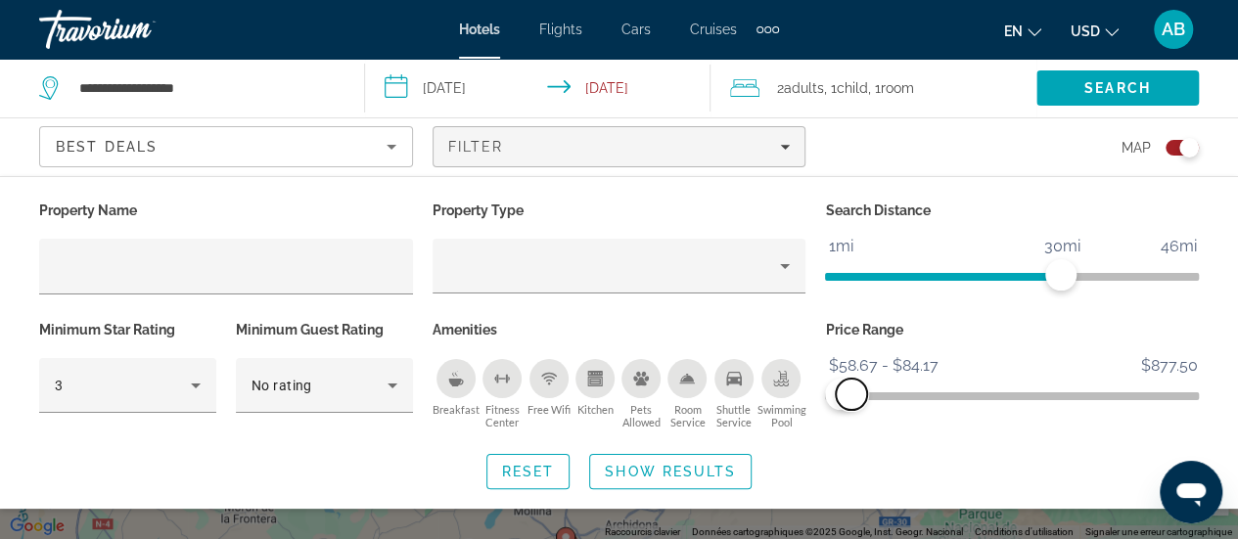
drag, startPoint x: 1176, startPoint y: 389, endPoint x: 851, endPoint y: 434, distance: 327.9
click at [851, 434] on div "Property Name Property Type Search Distance 1mi 46mi 30mi Minimum Star Rating 3…" at bounding box center [619, 343] width 1238 height 293
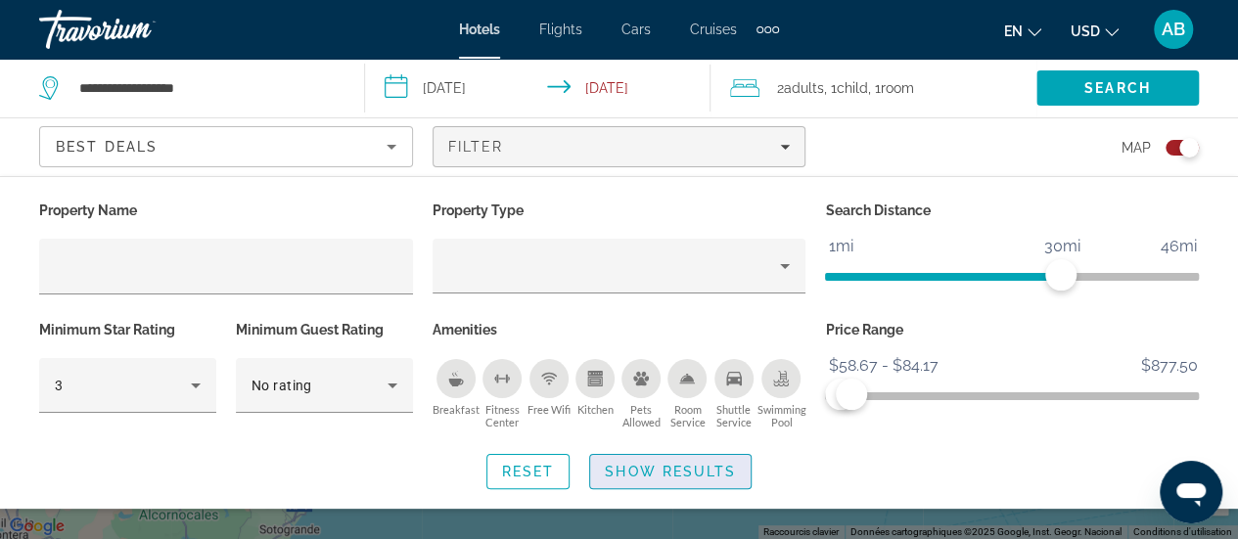
click at [672, 477] on span "Show Results" at bounding box center [670, 472] width 131 height 16
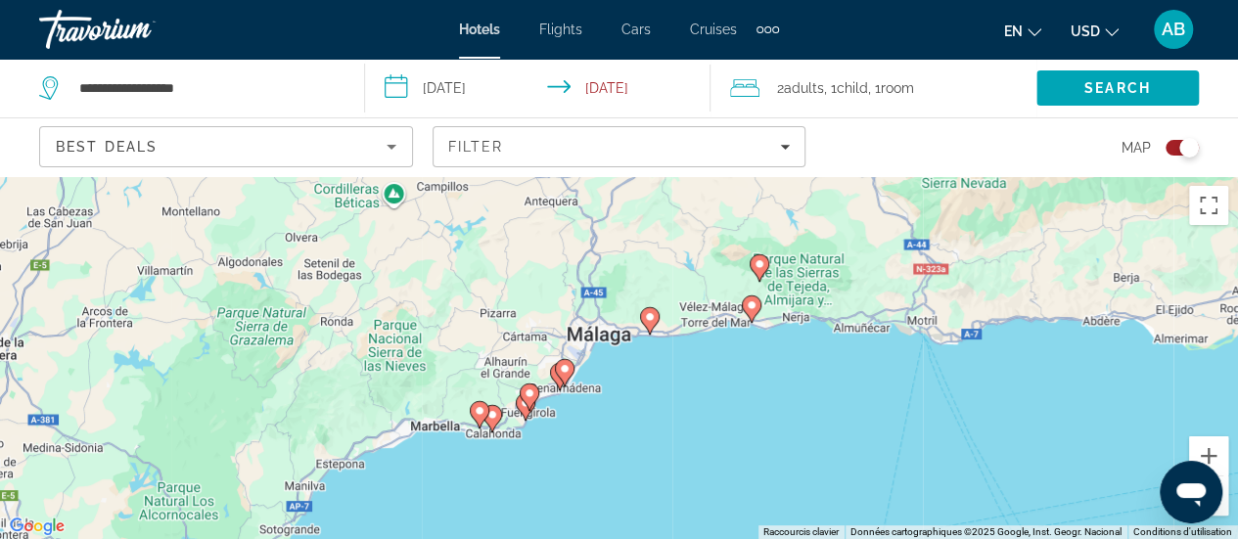
click at [568, 374] on image "Main content" at bounding box center [565, 369] width 12 height 12
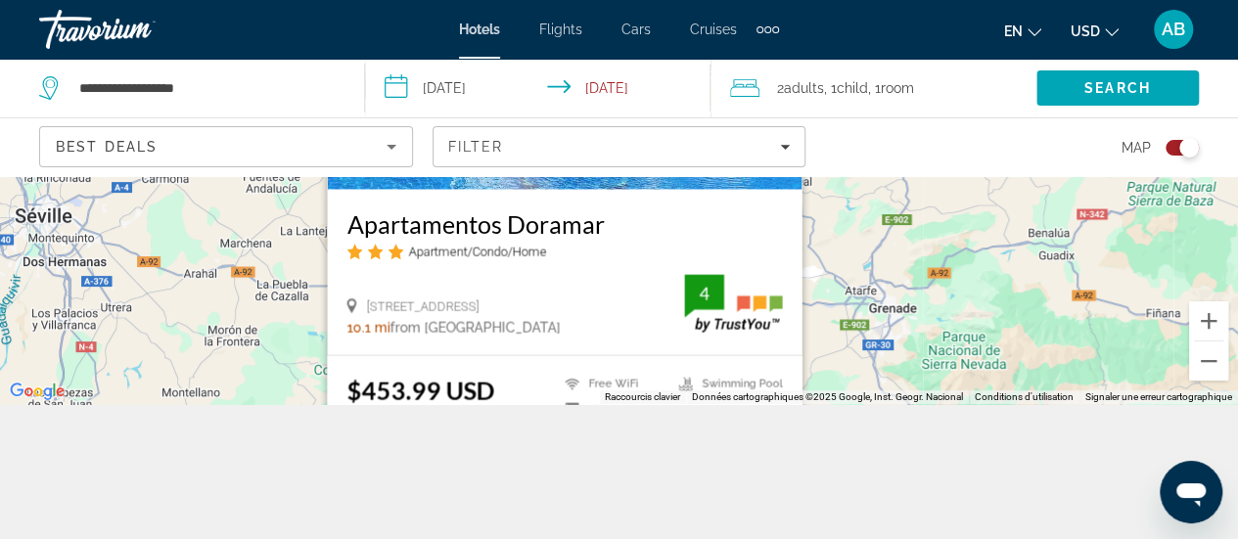
scroll to position [142, 0]
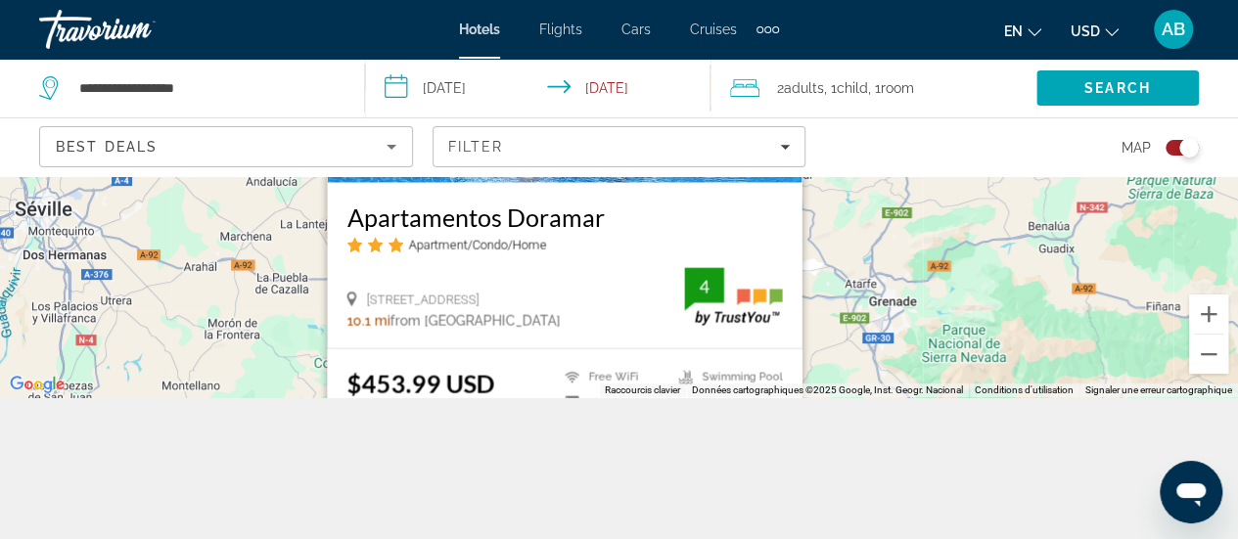
click at [910, 242] on div "Pour activer le glissement avec le clavier, appuyez sur Alt+Entrée. Une fois ce…" at bounding box center [619, 215] width 1238 height 363
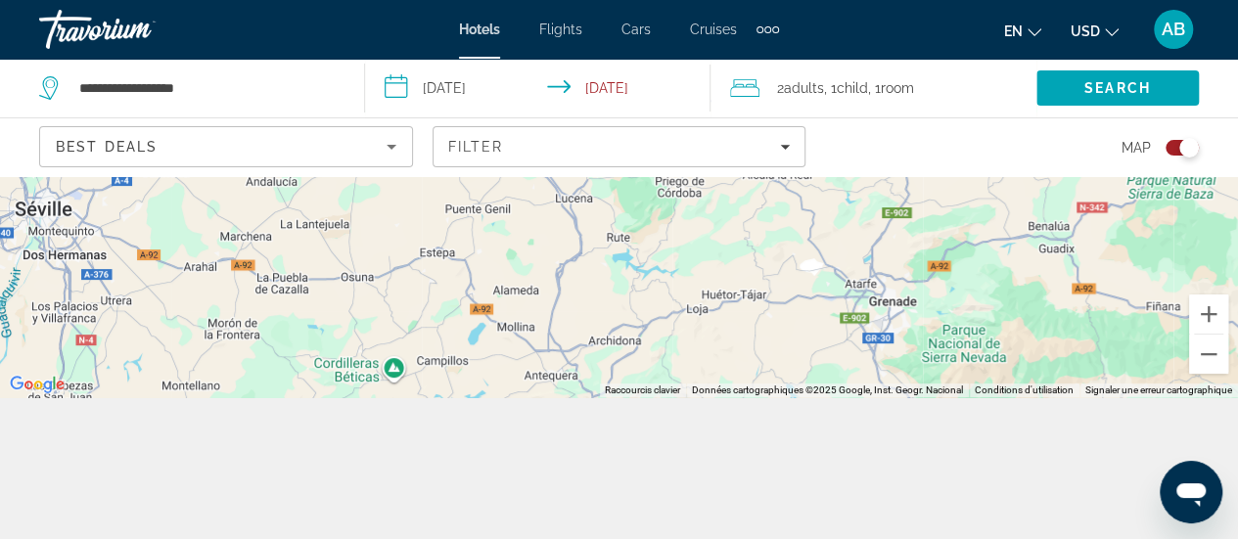
scroll to position [0, 0]
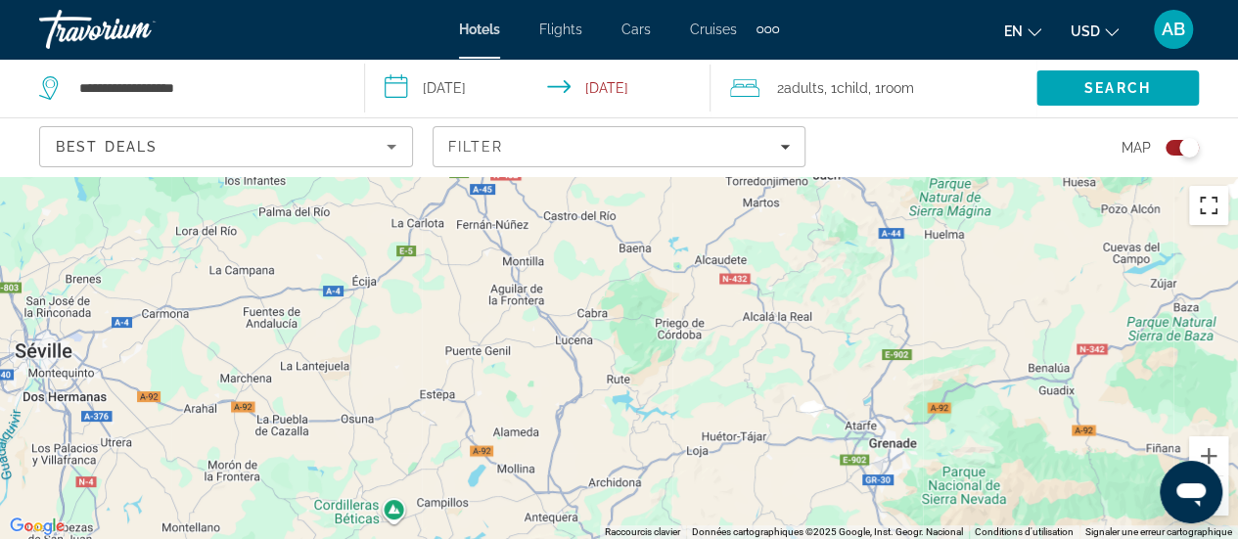
click at [1210, 199] on button "Passer en plein écran" at bounding box center [1208, 205] width 39 height 39
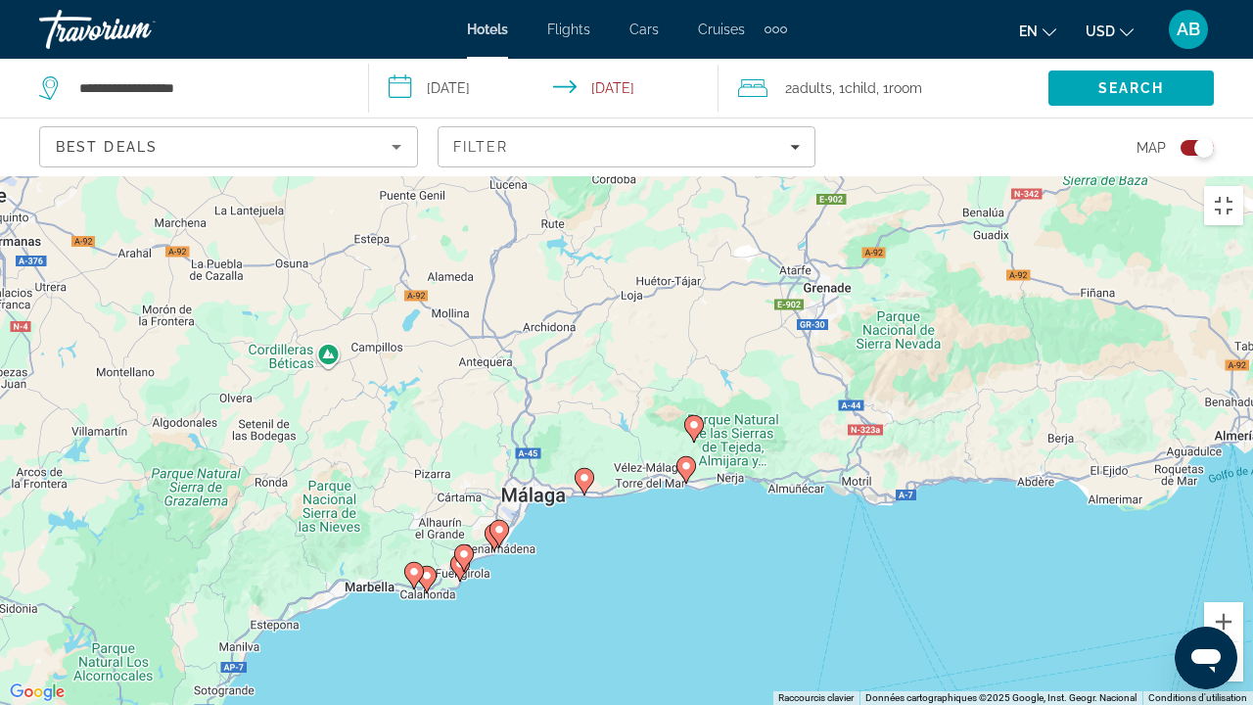
drag, startPoint x: 732, startPoint y: 567, endPoint x: 656, endPoint y: 308, distance: 269.4
click at [656, 308] on div "Pour activer le glissement avec le clavier, appuyez sur Alt+Entrée. Une fois ce…" at bounding box center [626, 440] width 1253 height 528
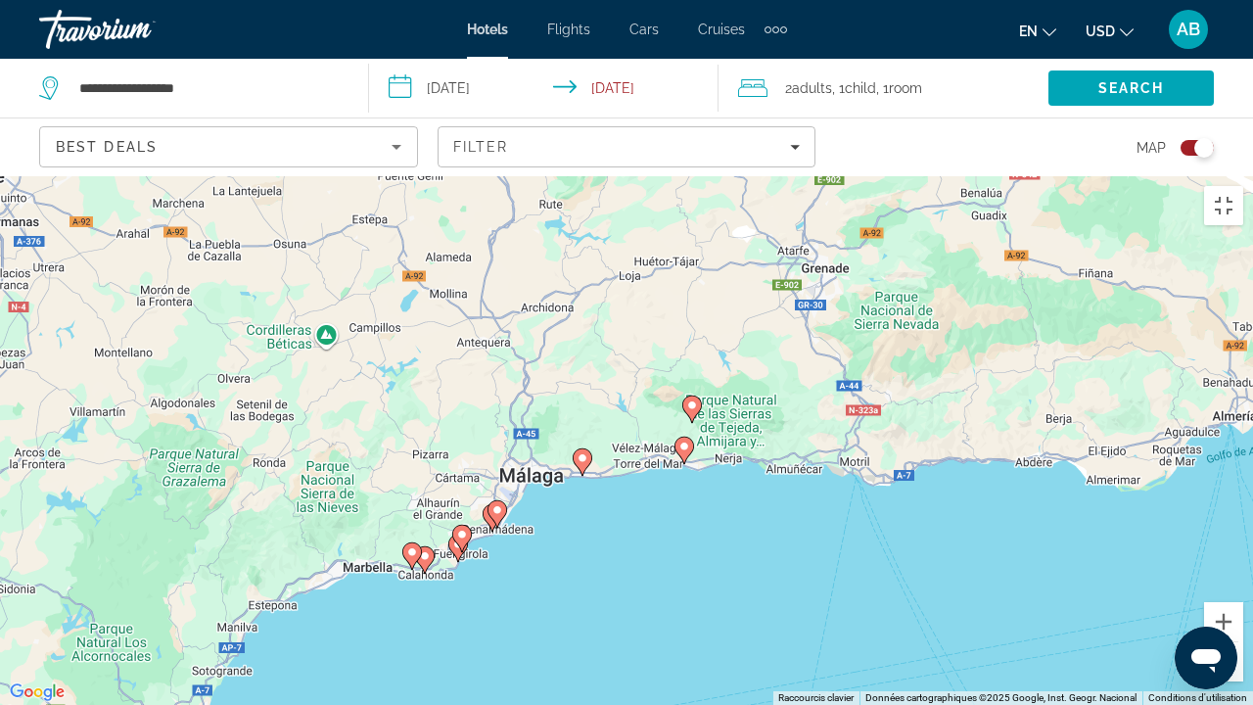
click at [579, 452] on image "Main content" at bounding box center [582, 458] width 12 height 12
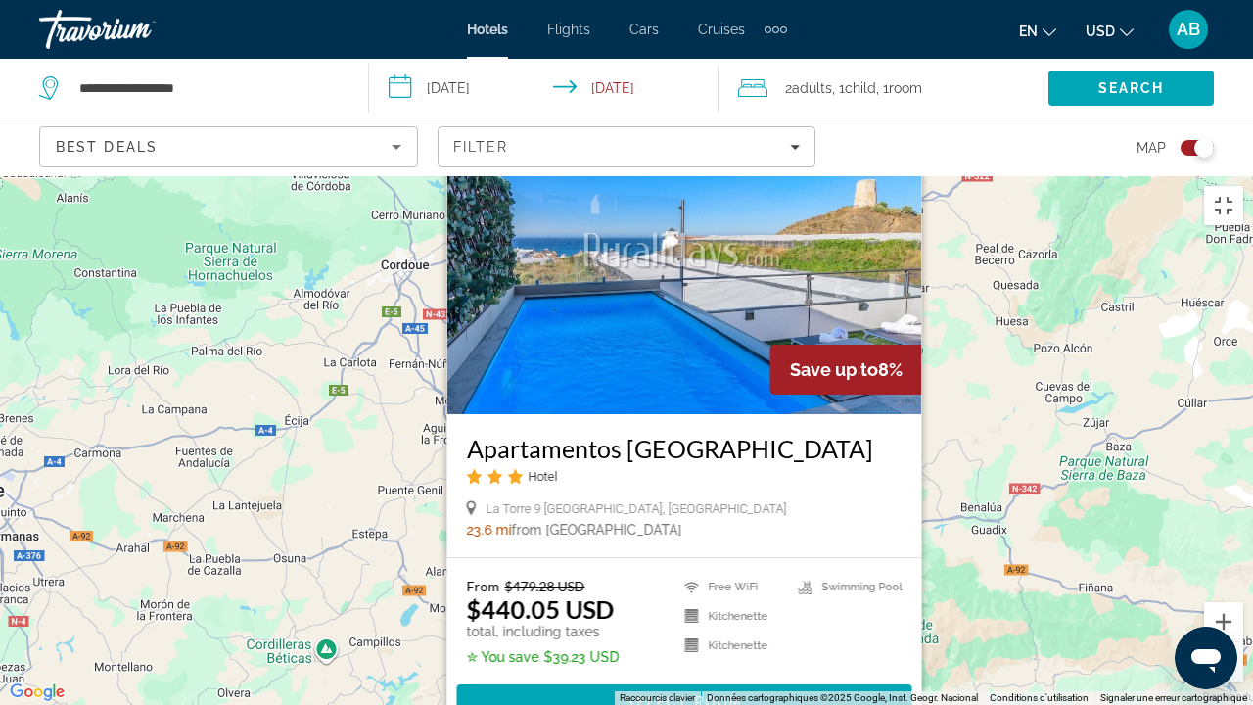
click at [955, 538] on div "Pour activer le glissement avec le clavier, appuyez sur Alt+Entrée. Une fois ce…" at bounding box center [626, 440] width 1253 height 528
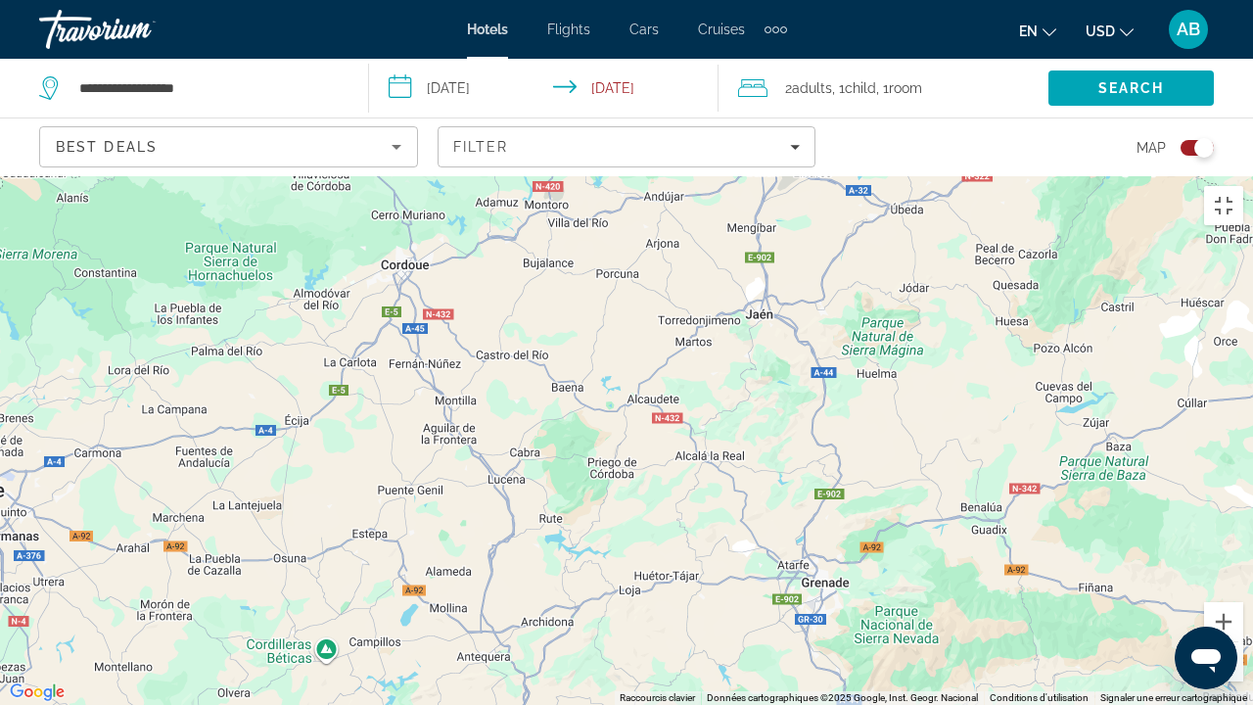
click at [694, 538] on image "Main content" at bounding box center [692, 719] width 12 height 12
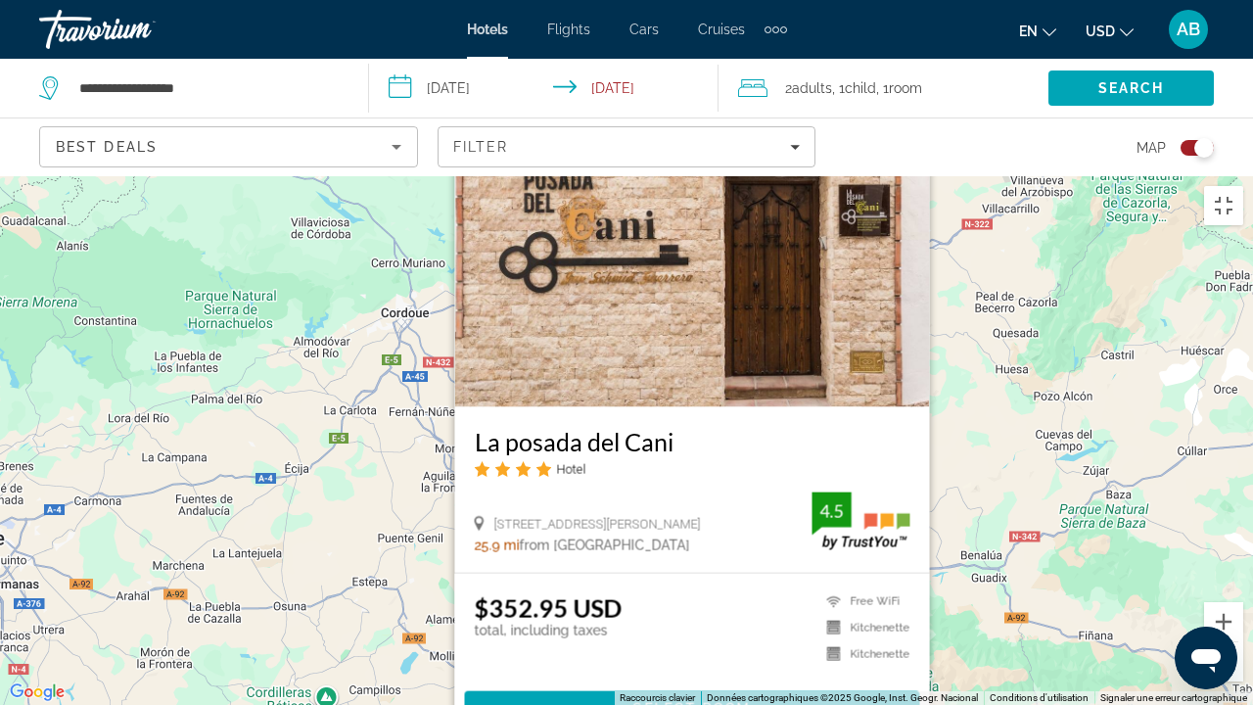
click at [1020, 511] on div "Pour activer le glissement avec le clavier, appuyez sur Alt+Entrée. Une fois ce…" at bounding box center [626, 440] width 1253 height 528
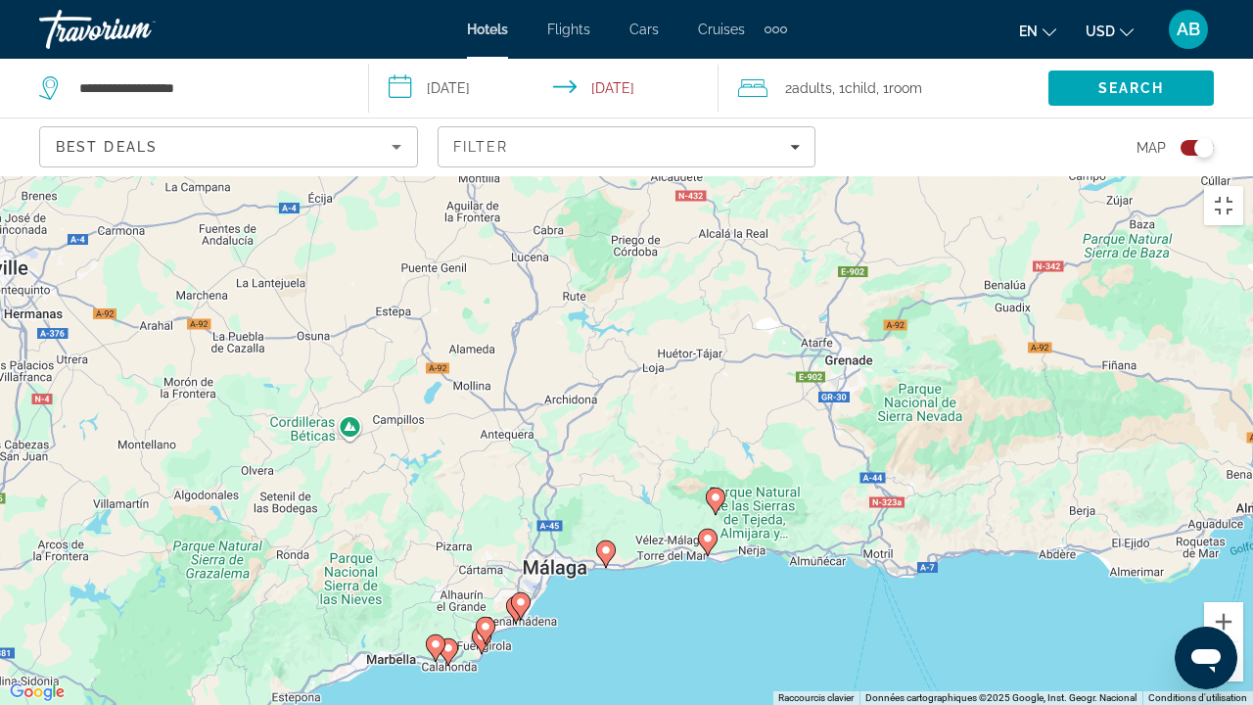
drag, startPoint x: 626, startPoint y: 548, endPoint x: 650, endPoint y: 276, distance: 273.1
click at [650, 276] on div "Pour activer le glissement avec le clavier, appuyez sur Alt+Entrée. Une fois ce…" at bounding box center [626, 440] width 1253 height 528
click at [523, 538] on image "Main content" at bounding box center [521, 602] width 12 height 12
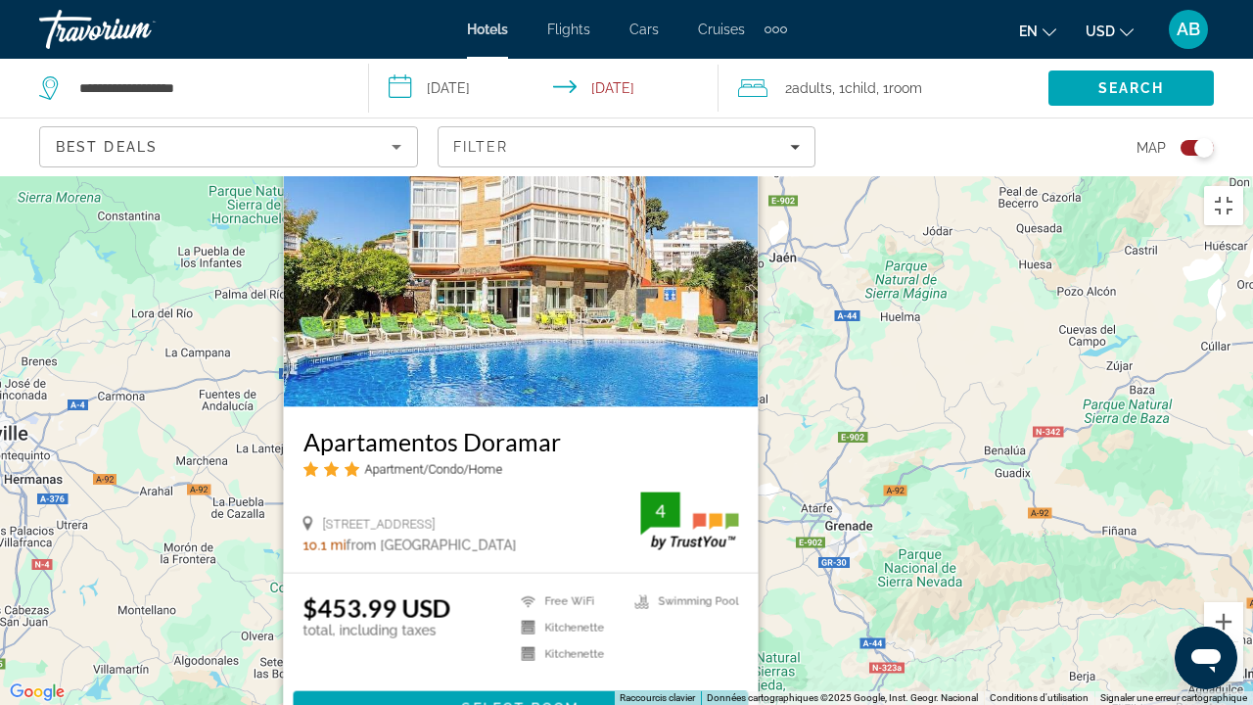
click at [906, 352] on div "Pour activer le glissement avec le clavier, appuyez sur Alt+Entrée. Une fois ce…" at bounding box center [626, 440] width 1253 height 528
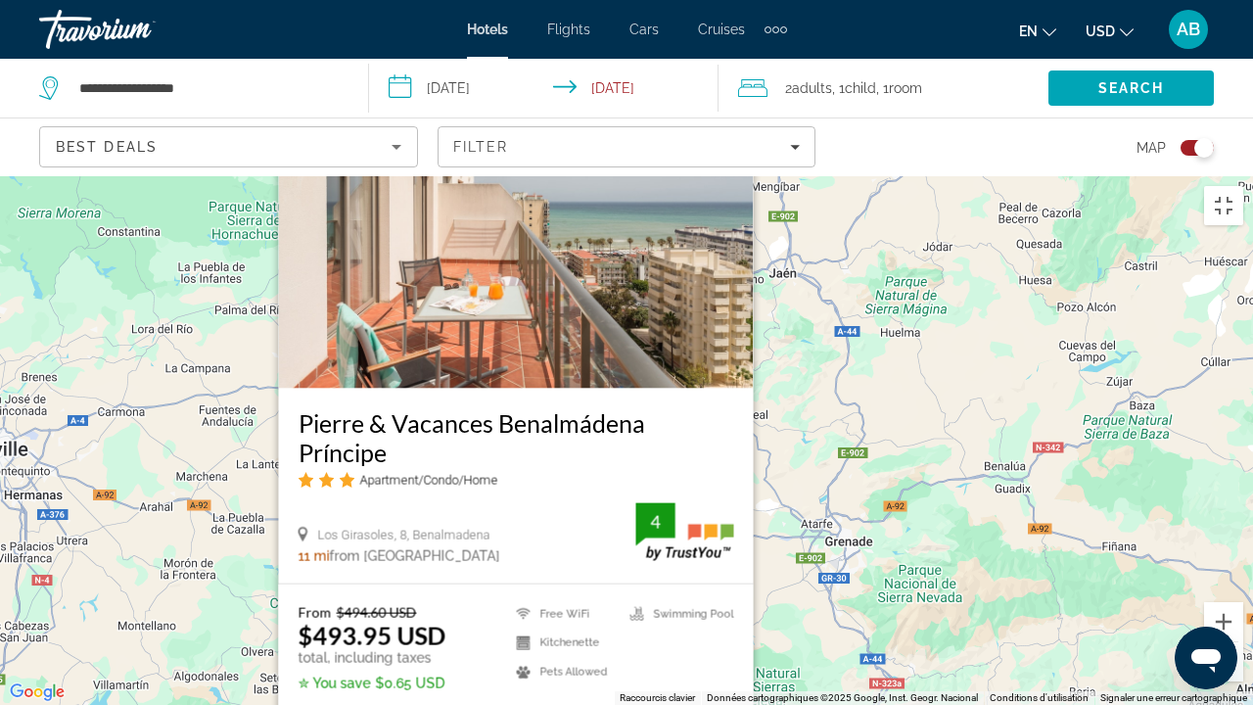
click at [883, 275] on div "Pour activer le glissement avec le clavier, appuyez sur Alt+Entrée. Une fois ce…" at bounding box center [626, 440] width 1253 height 528
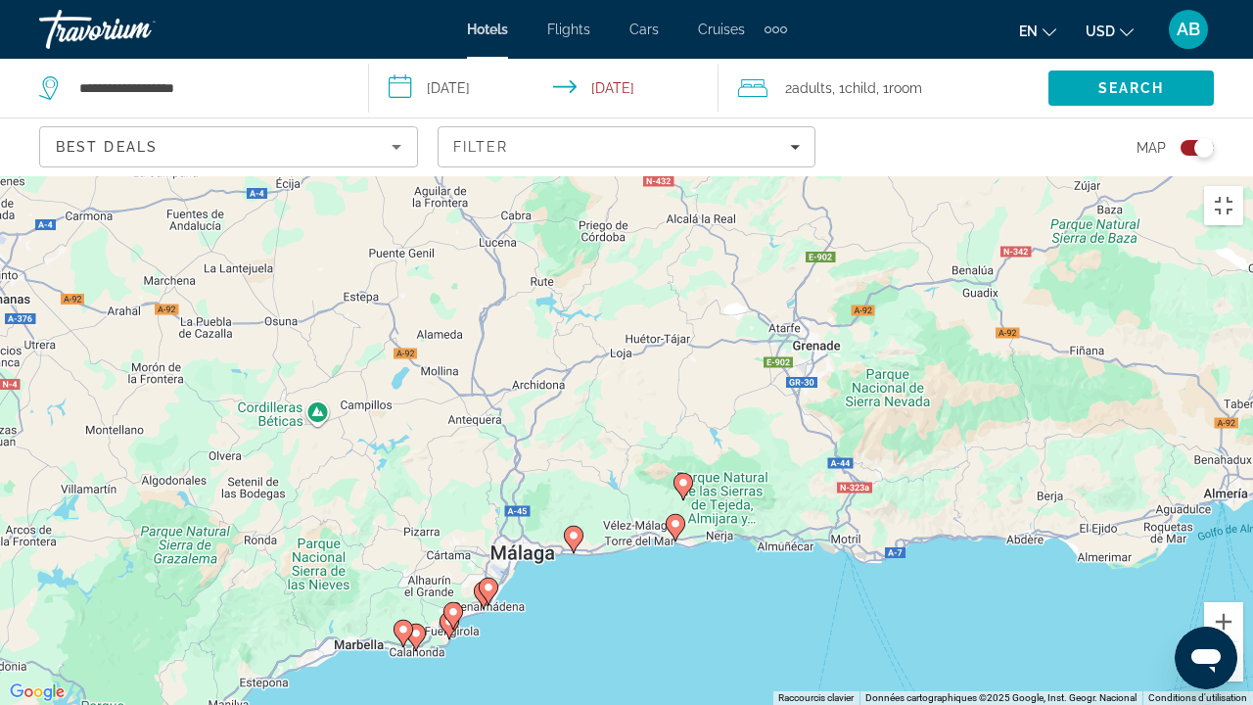
drag, startPoint x: 485, startPoint y: 558, endPoint x: 451, endPoint y: 350, distance: 210.3
click at [451, 350] on div "Pour activer le glissement avec le clavier, appuyez sur Alt+Entrée. Une fois ce…" at bounding box center [626, 440] width 1253 height 528
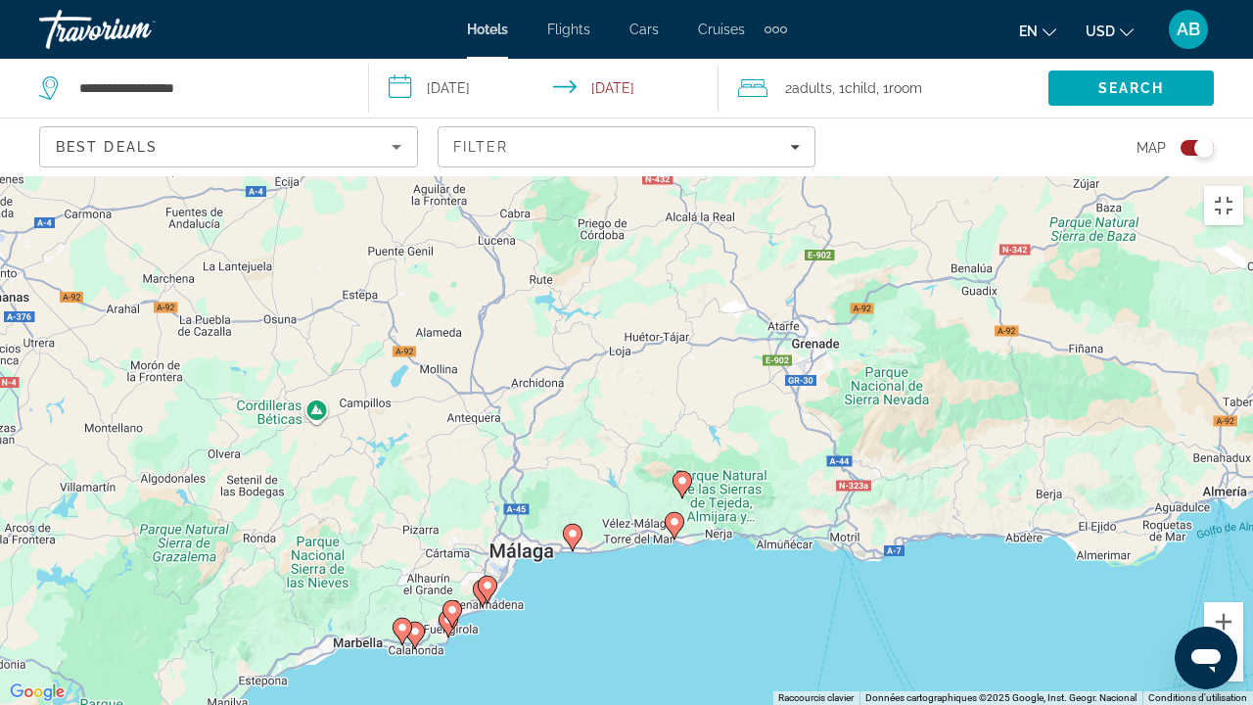
click at [450, 538] on image "Main content" at bounding box center [452, 610] width 12 height 12
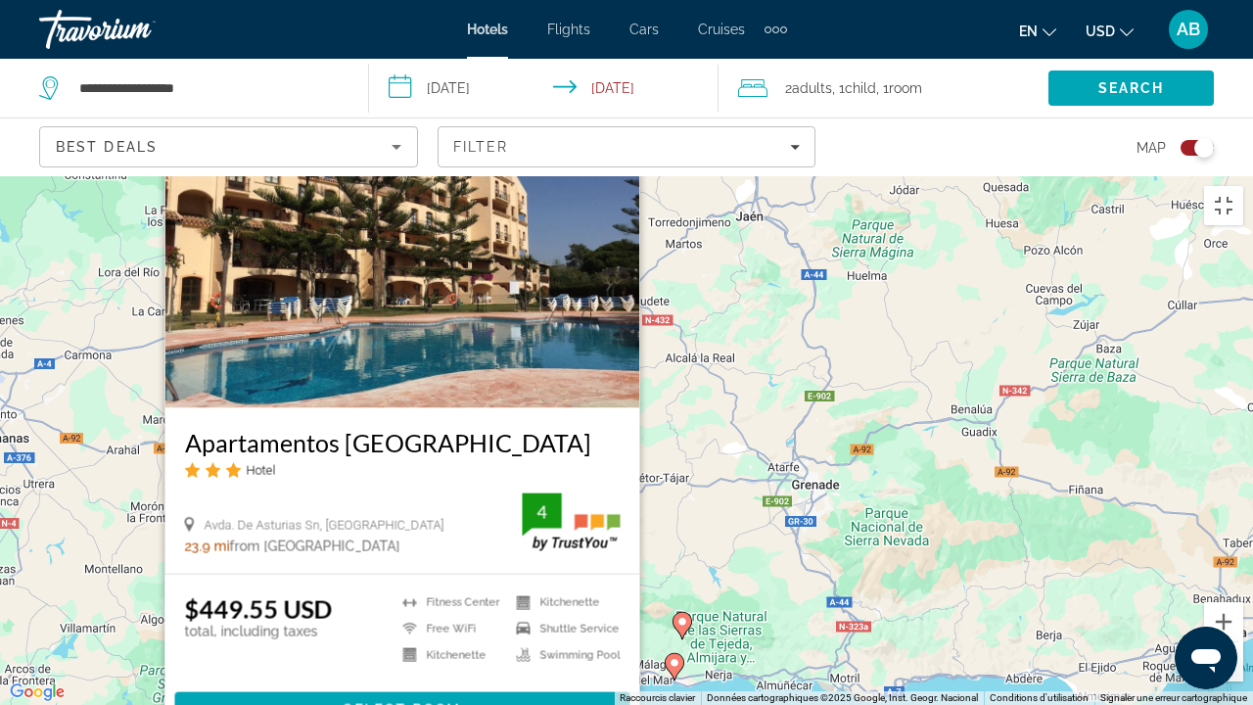
click at [683, 538] on image "Main content" at bounding box center [682, 622] width 12 height 12
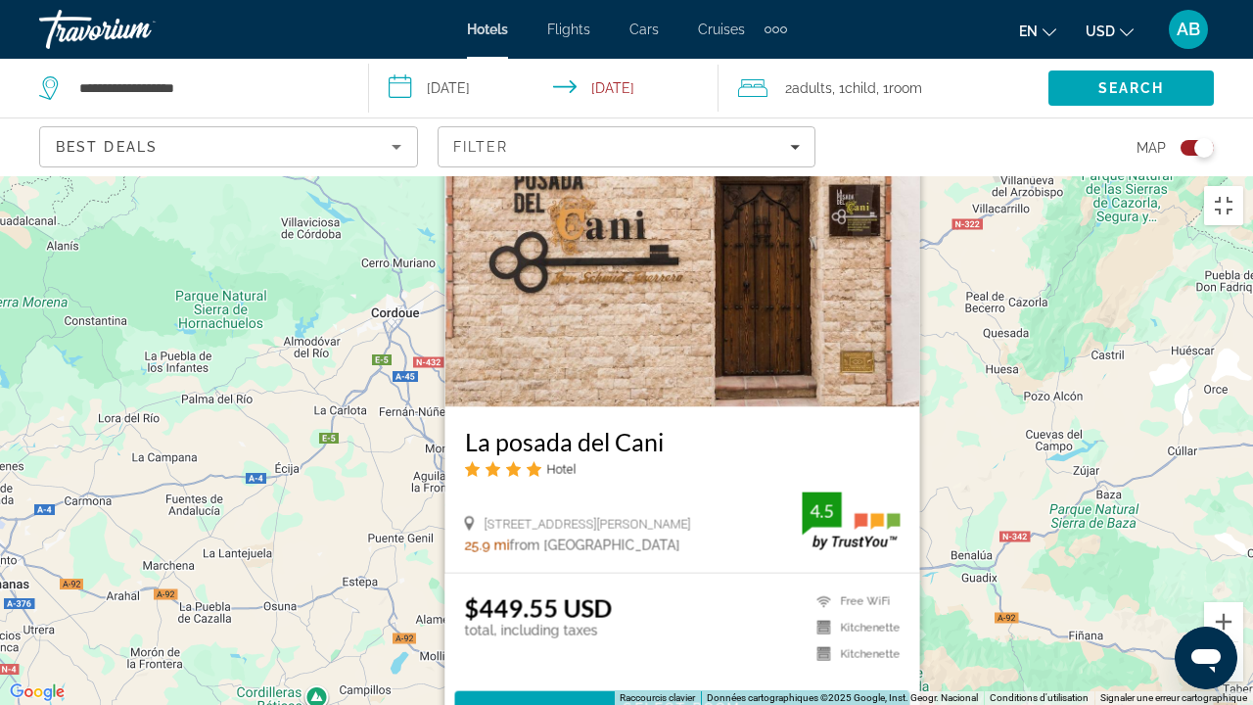
click at [1039, 446] on div "Pour activer le glissement avec le clavier, appuyez sur Alt+Entrée. Une fois ce…" at bounding box center [626, 440] width 1253 height 528
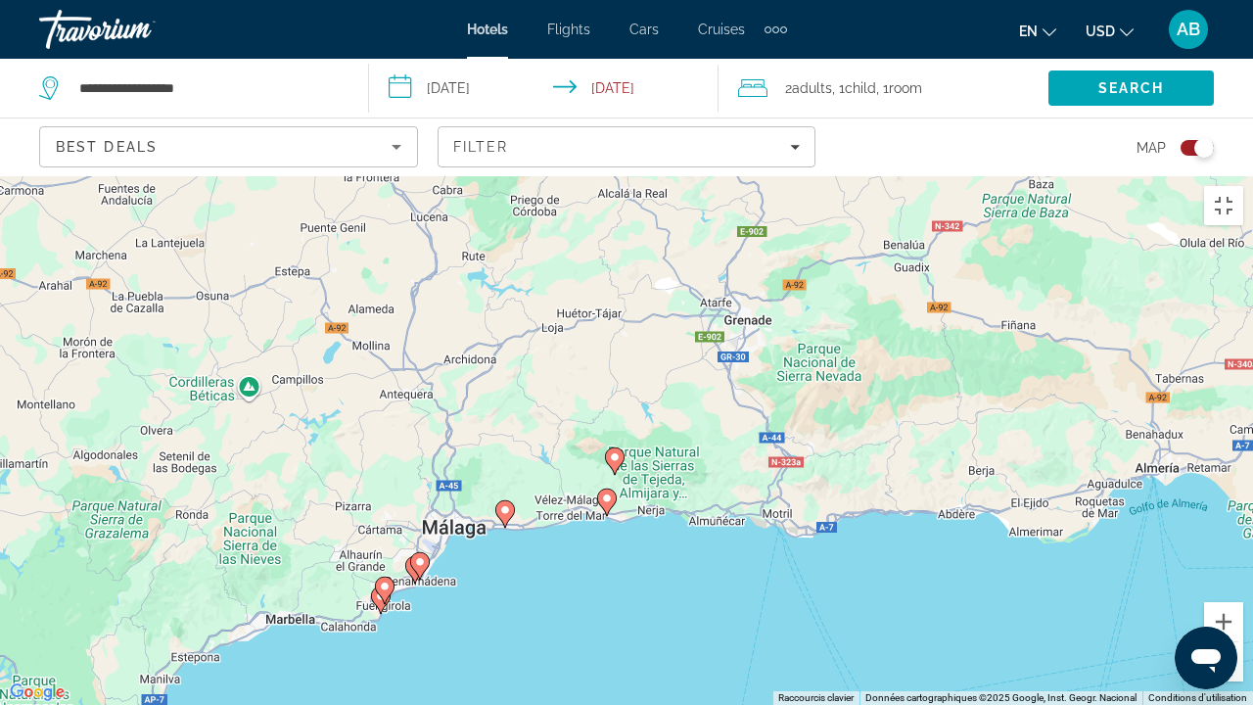
drag, startPoint x: 957, startPoint y: 508, endPoint x: 885, endPoint y: 184, distance: 331.9
click at [885, 184] on div "Pour activer le glissement avec le clavier, appuyez sur Alt+Entrée. Une fois ce…" at bounding box center [626, 440] width 1253 height 528
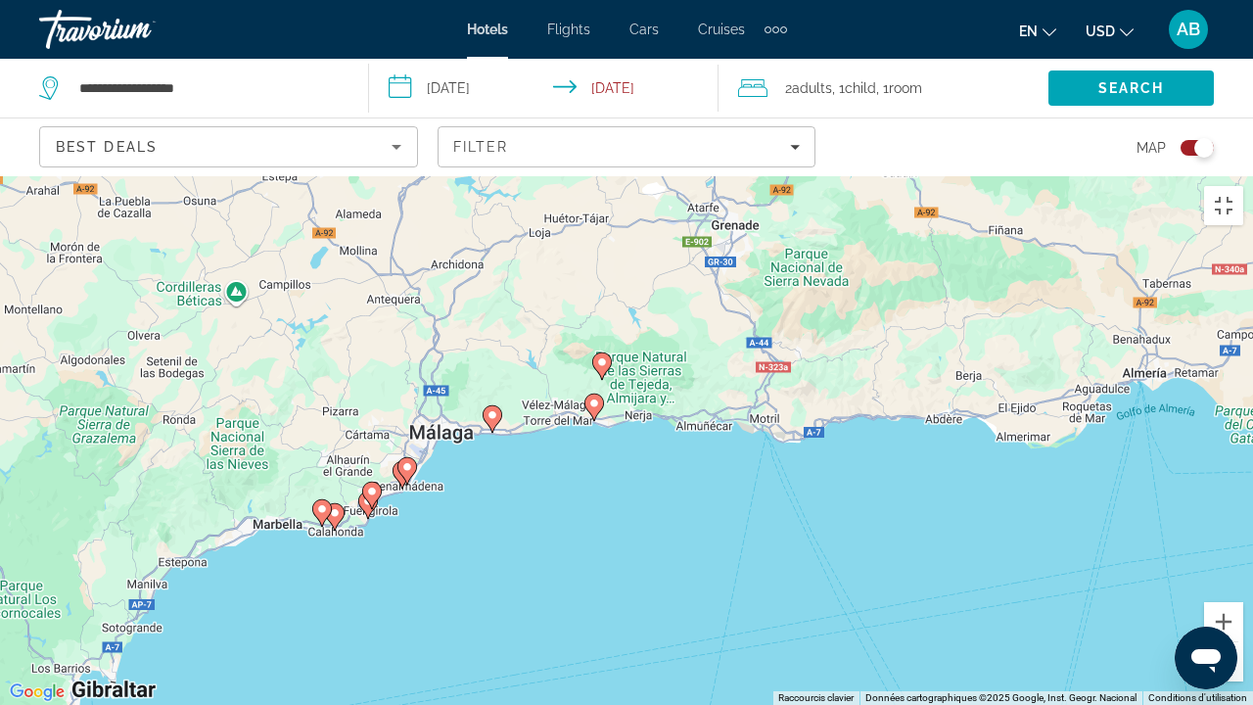
click at [601, 356] on image "Main content" at bounding box center [602, 362] width 12 height 12
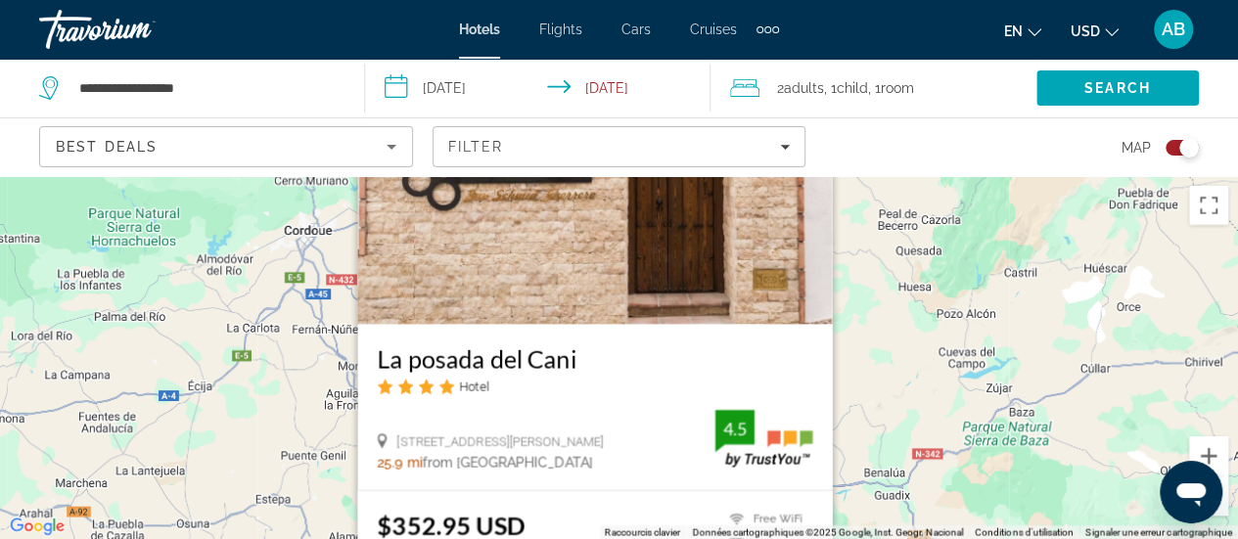
click at [243, 253] on div "Pour activer le glissement avec le clavier, appuyez sur Alt+Entrée. Une fois ce…" at bounding box center [619, 357] width 1238 height 363
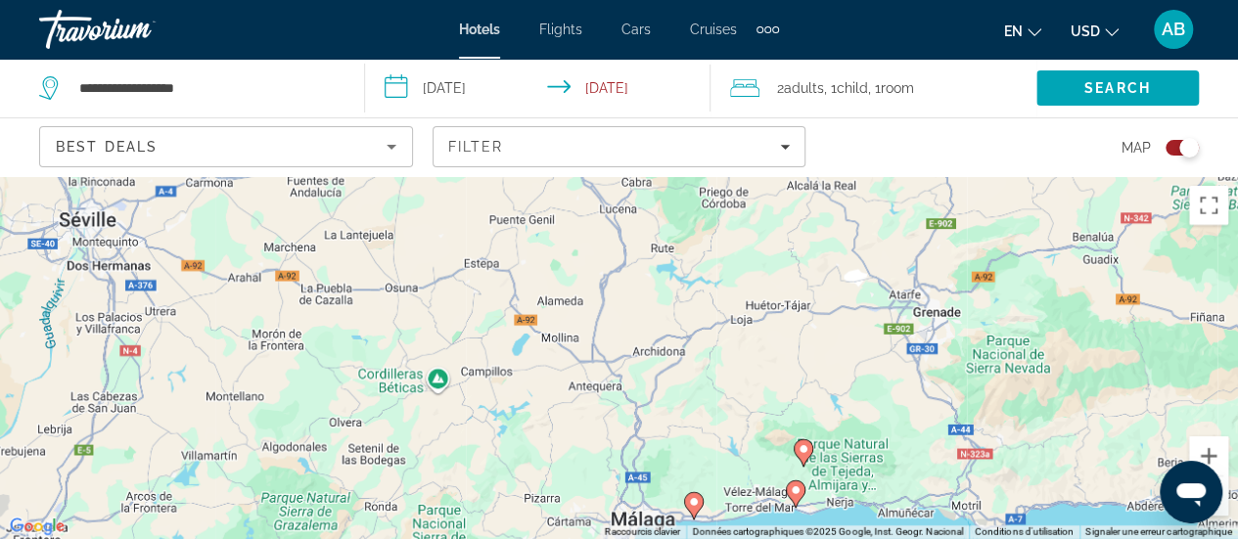
drag, startPoint x: 702, startPoint y: 446, endPoint x: 1002, endPoint y: 158, distance: 416.7
click at [1002, 176] on div "**********" at bounding box center [619, 445] width 1238 height 539
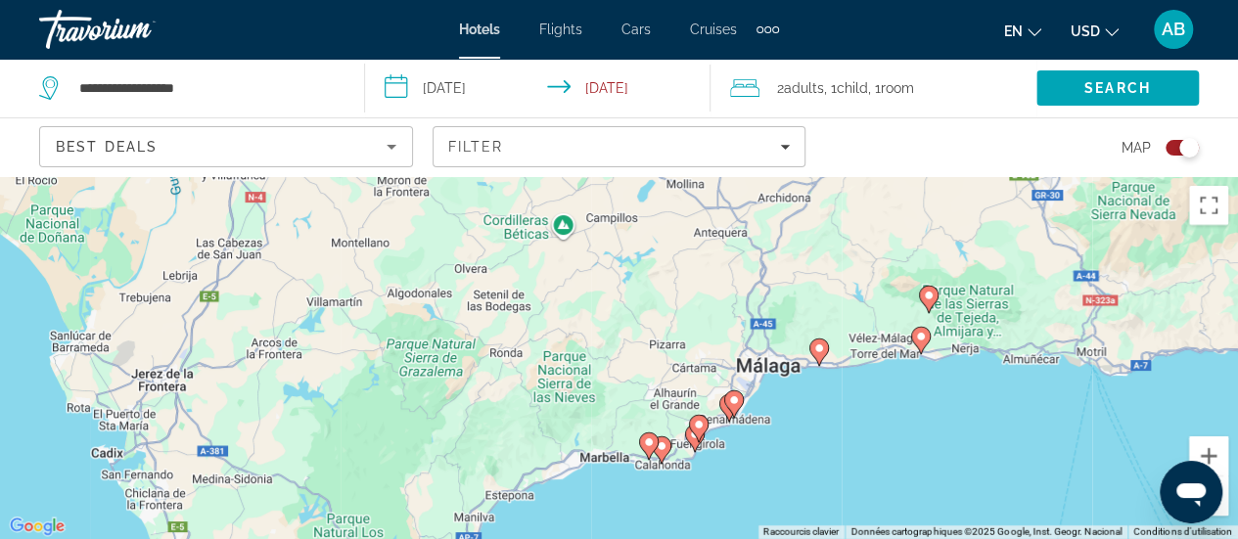
drag, startPoint x: 730, startPoint y: 297, endPoint x: 763, endPoint y: 191, distance: 110.8
click at [763, 191] on div "Pour activer le glissement avec le clavier, appuyez sur Alt+Entrée. Une fois ce…" at bounding box center [619, 357] width 1238 height 363
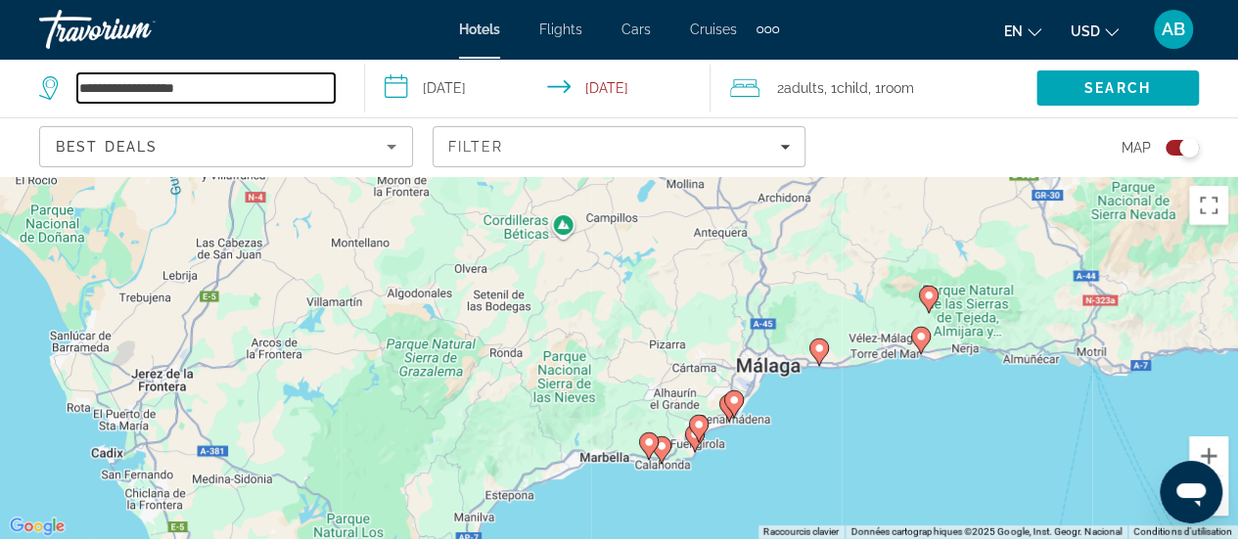
drag, startPoint x: 210, startPoint y: 85, endPoint x: 76, endPoint y: 79, distance: 134.2
click at [77, 79] on input "**********" at bounding box center [205, 87] width 257 height 29
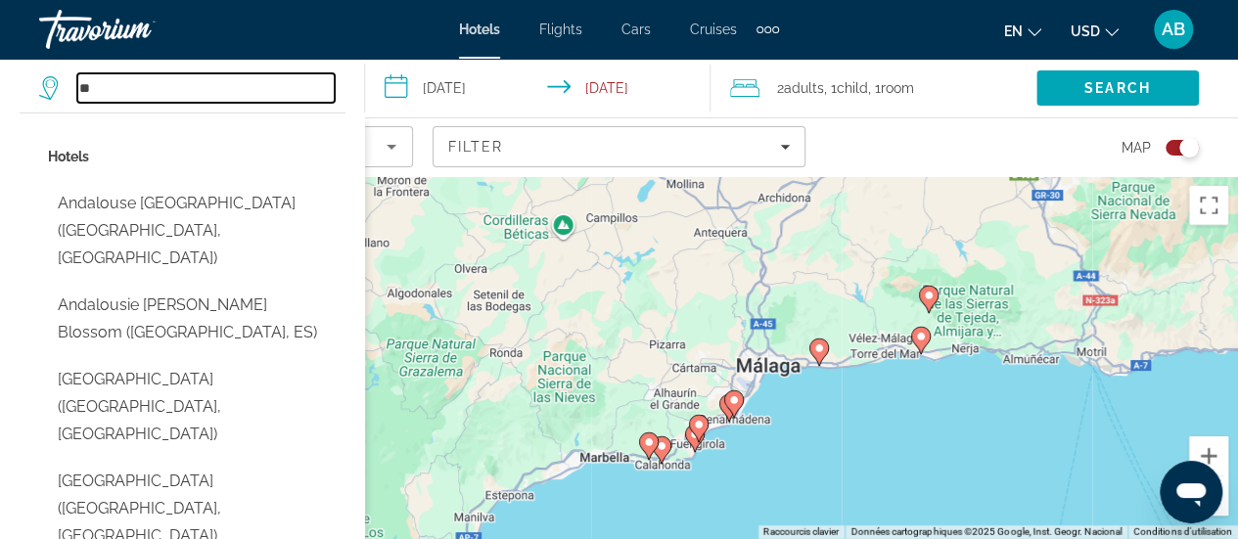
type input "*"
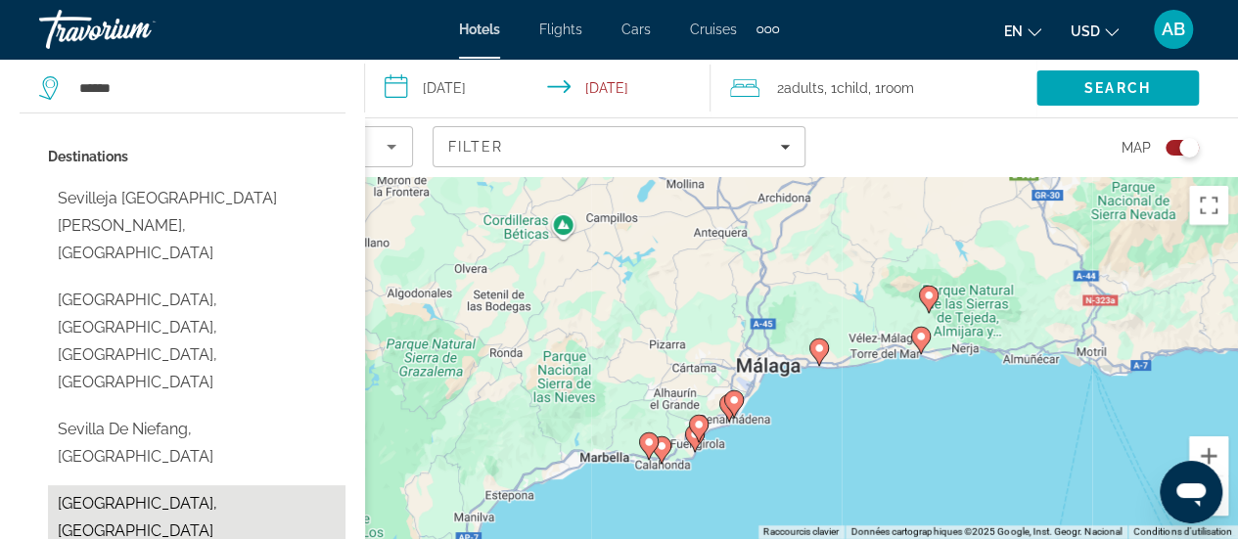
click at [139, 485] on button "Seville, Spain" at bounding box center [197, 517] width 298 height 65
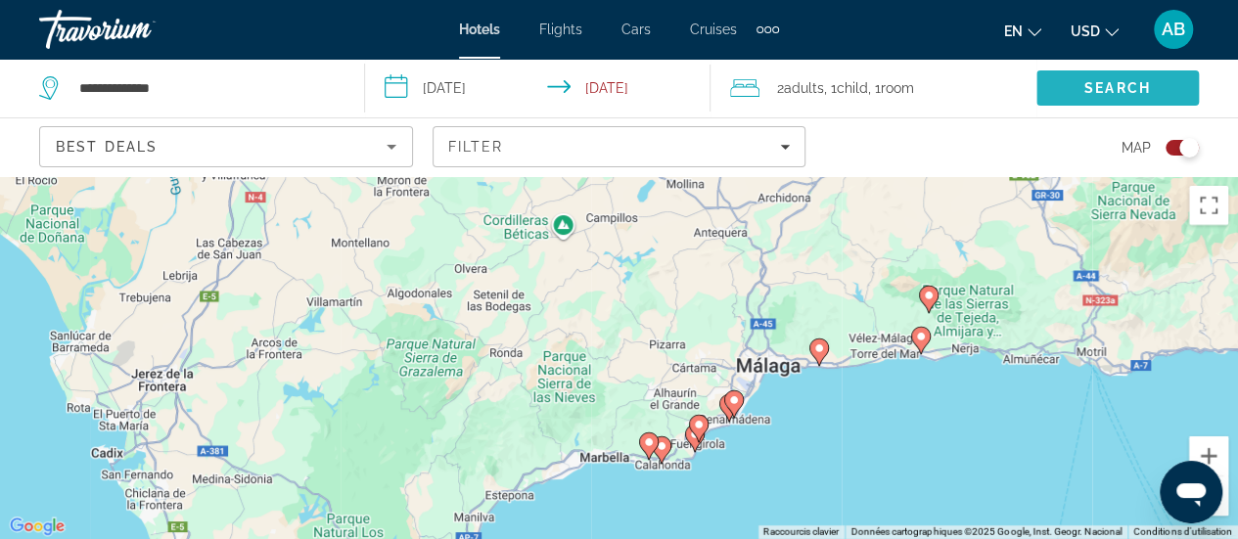
click at [1074, 85] on span "Search" at bounding box center [1117, 88] width 162 height 47
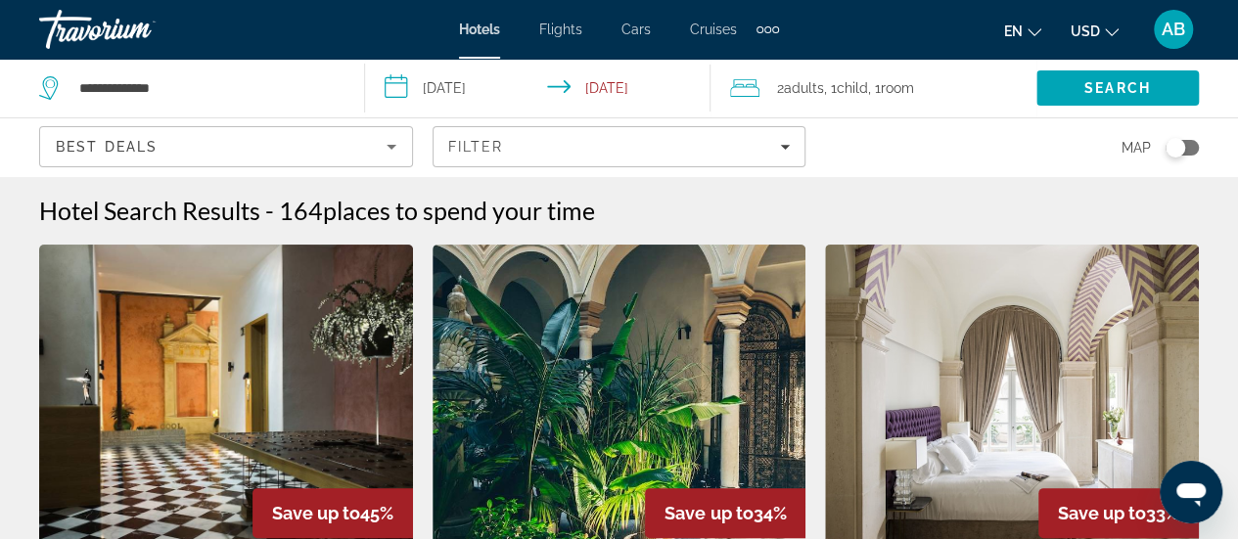
click at [1188, 136] on div "Map" at bounding box center [1012, 147] width 374 height 58
click at [1184, 145] on div "Toggle map" at bounding box center [1182, 148] width 33 height 16
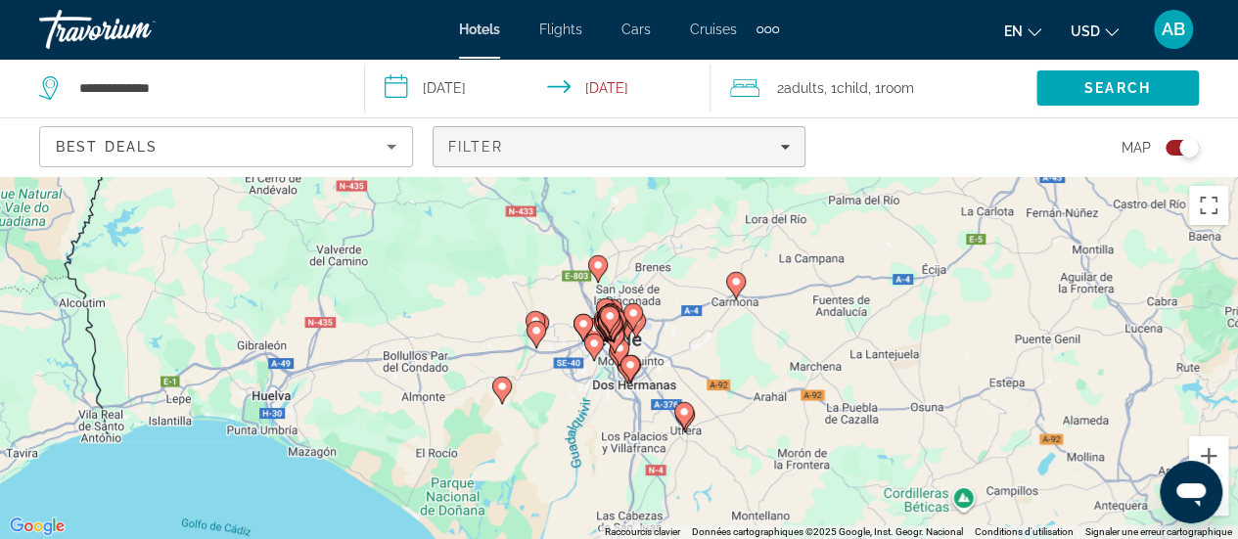
click at [793, 153] on span "Filters" at bounding box center [620, 146] width 372 height 47
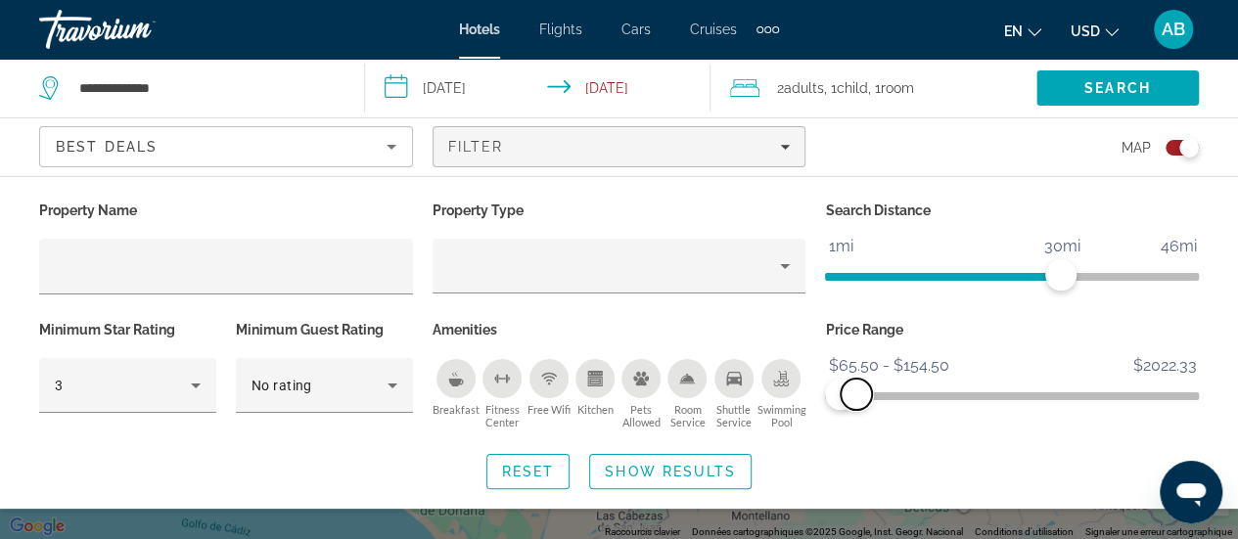
drag, startPoint x: 1182, startPoint y: 389, endPoint x: 856, endPoint y: 391, distance: 325.9
click at [856, 391] on span "ngx-slider-max" at bounding box center [856, 394] width 31 height 31
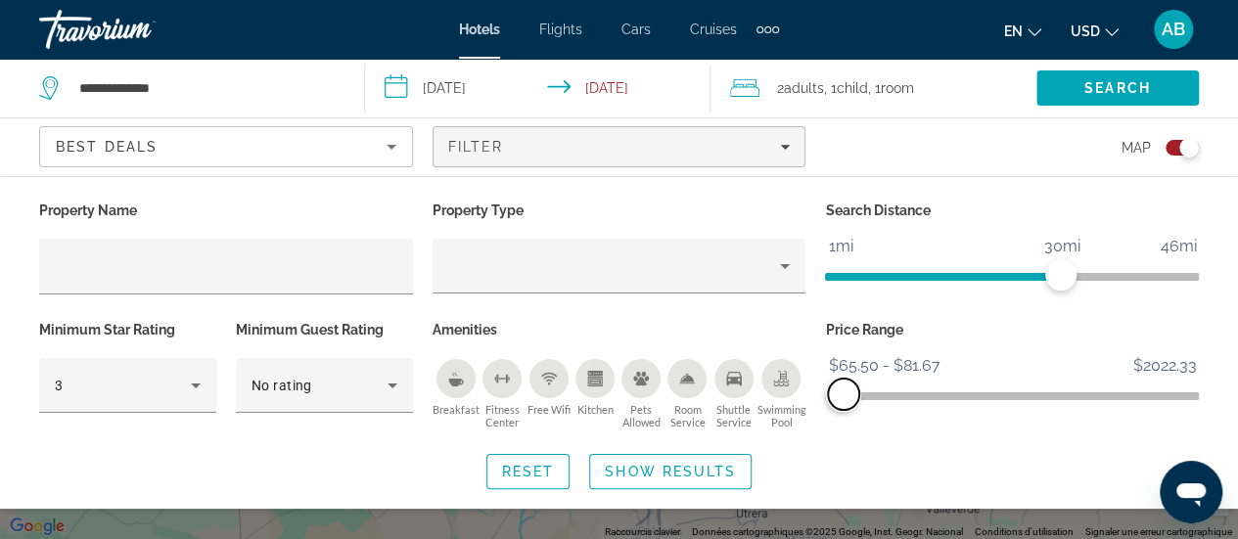
drag, startPoint x: 855, startPoint y: 394, endPoint x: 844, endPoint y: 401, distance: 13.6
click at [844, 401] on span "ngx-slider-max" at bounding box center [843, 394] width 31 height 31
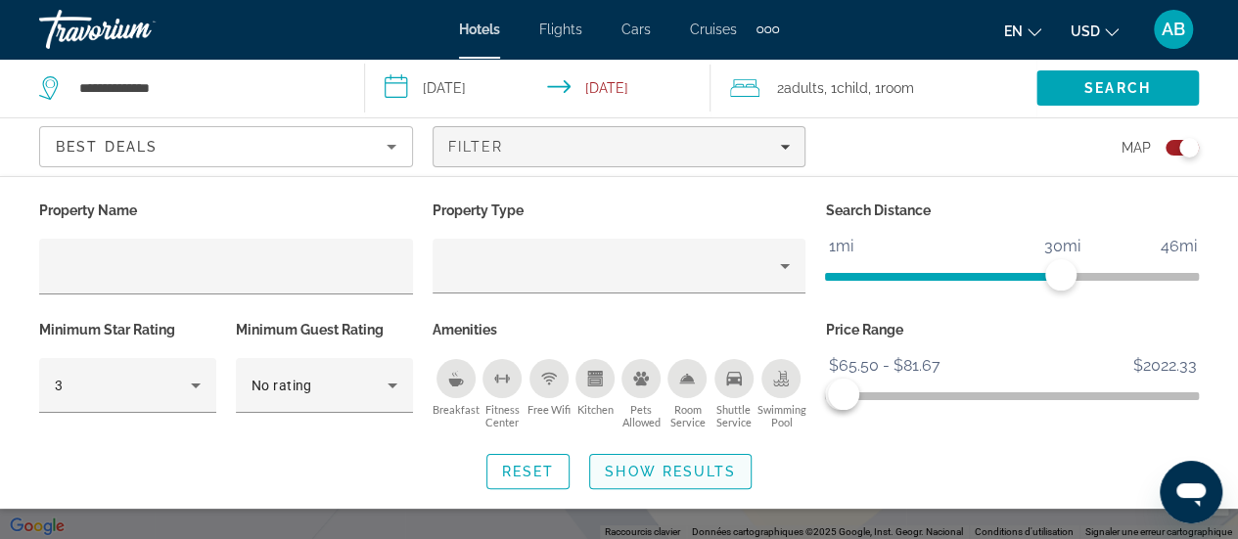
click at [716, 469] on span "Show Results" at bounding box center [670, 472] width 131 height 16
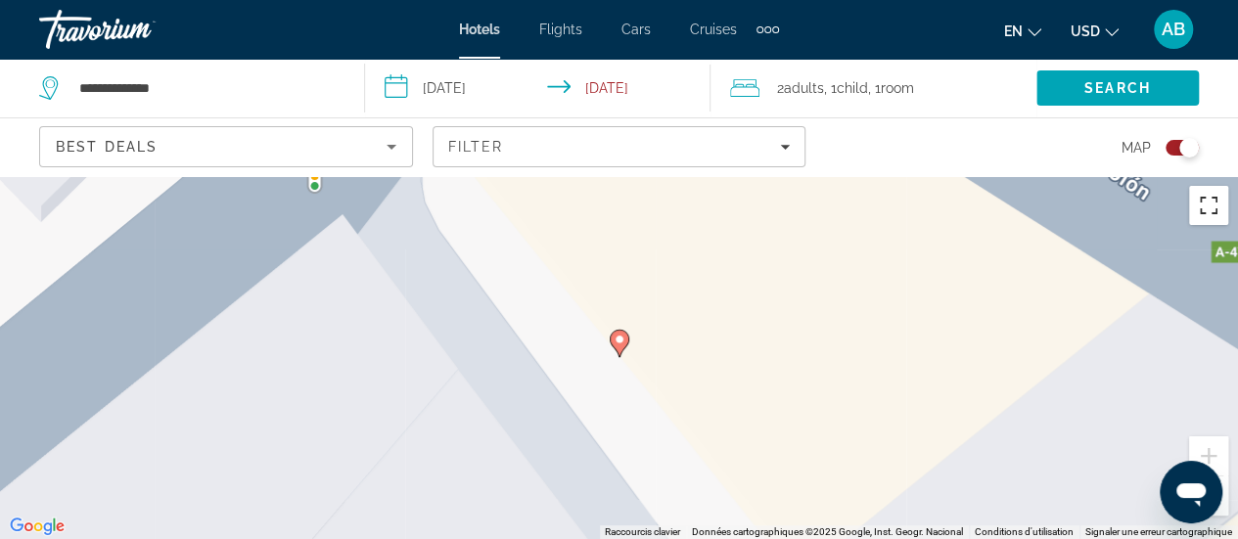
click at [1216, 212] on button "Passer en plein écran" at bounding box center [1208, 205] width 39 height 39
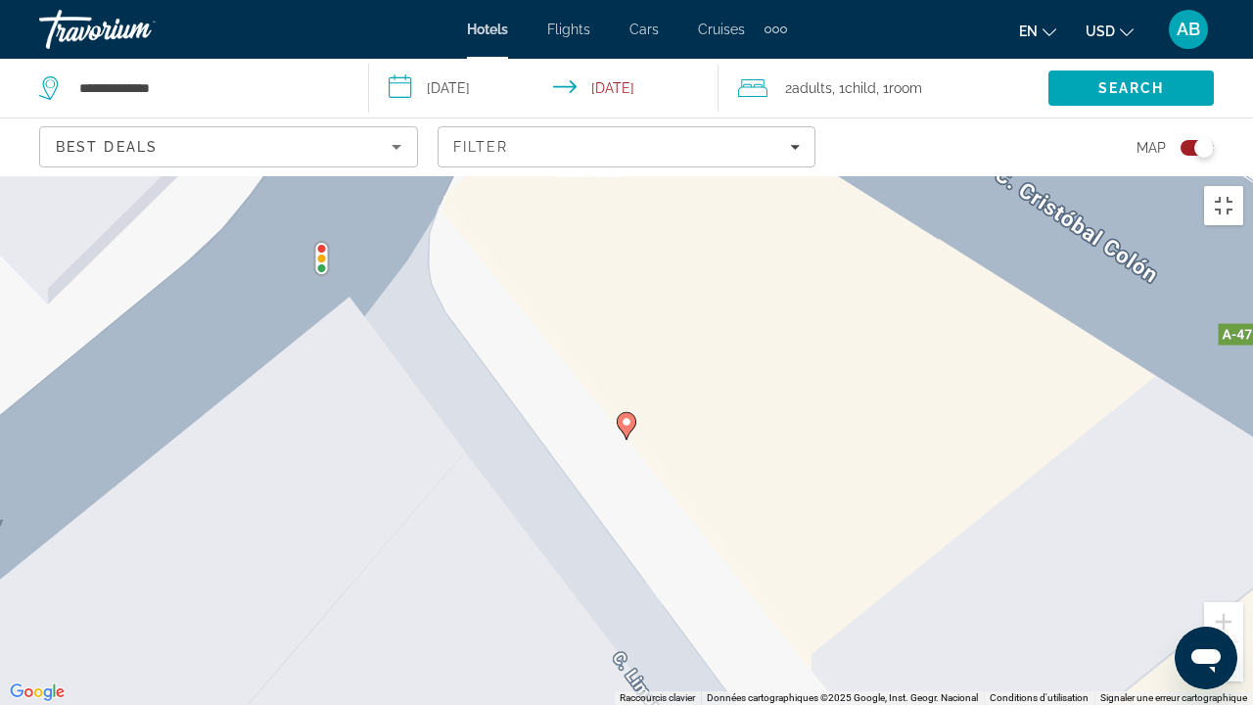
click at [1220, 538] on button "Zoom arrière" at bounding box center [1223, 661] width 39 height 39
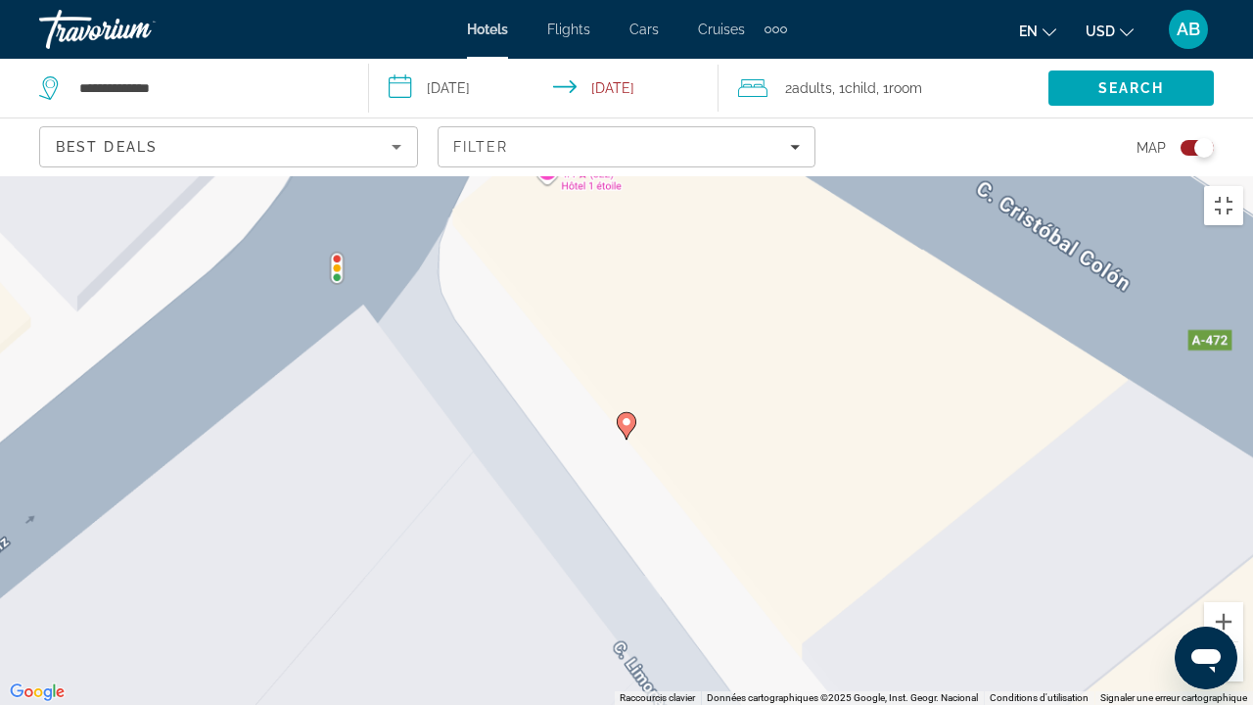
click at [1220, 538] on button "Zoom arrière" at bounding box center [1223, 661] width 39 height 39
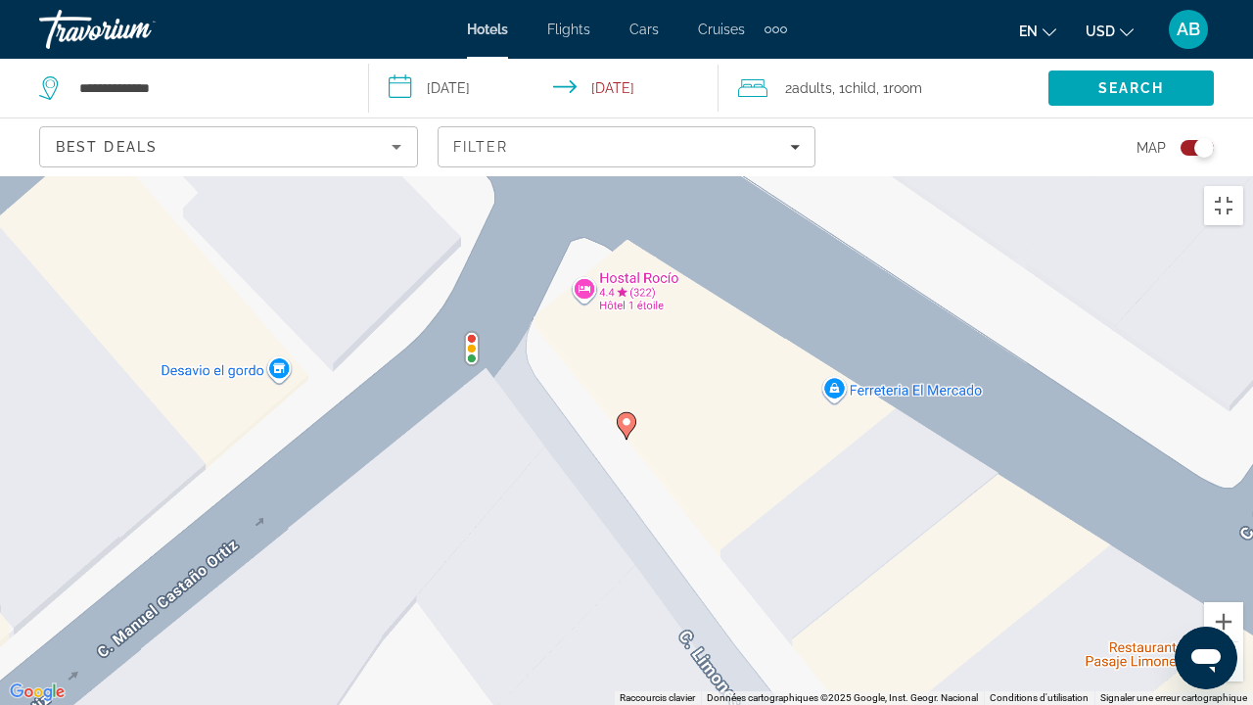
click at [1220, 538] on button "Zoom arrière" at bounding box center [1223, 661] width 39 height 39
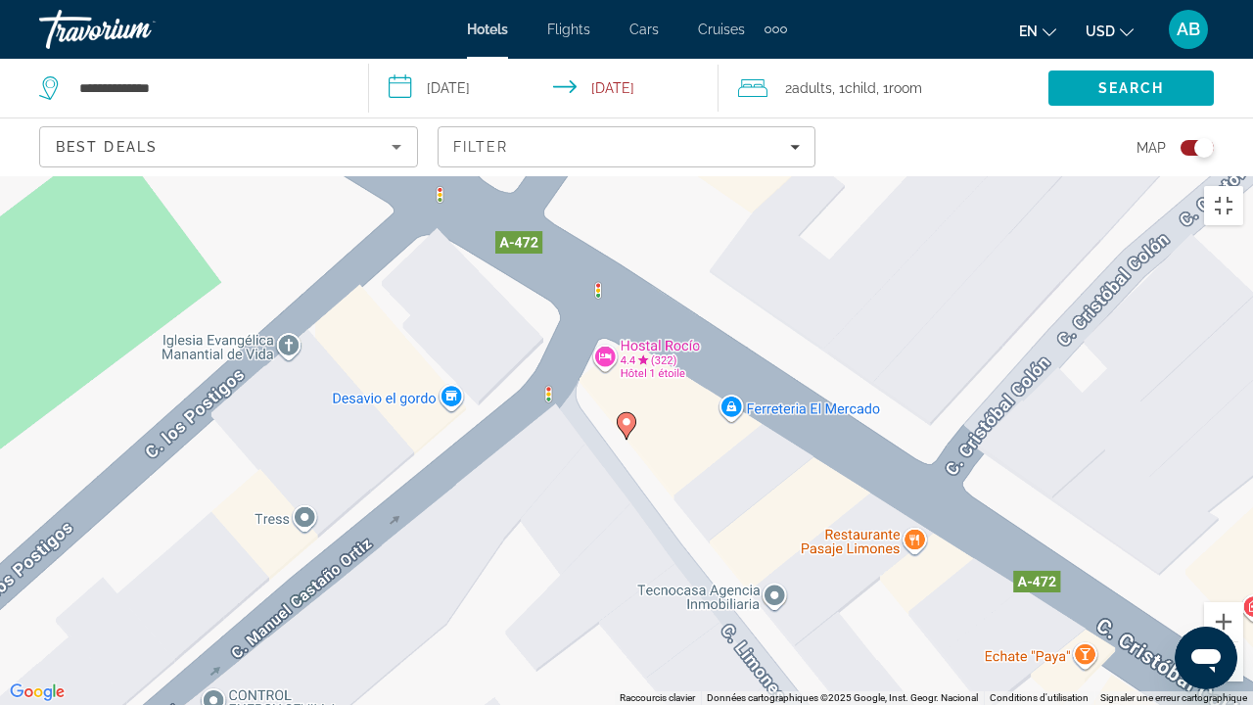
click at [1220, 538] on button "Zoom arrière" at bounding box center [1223, 661] width 39 height 39
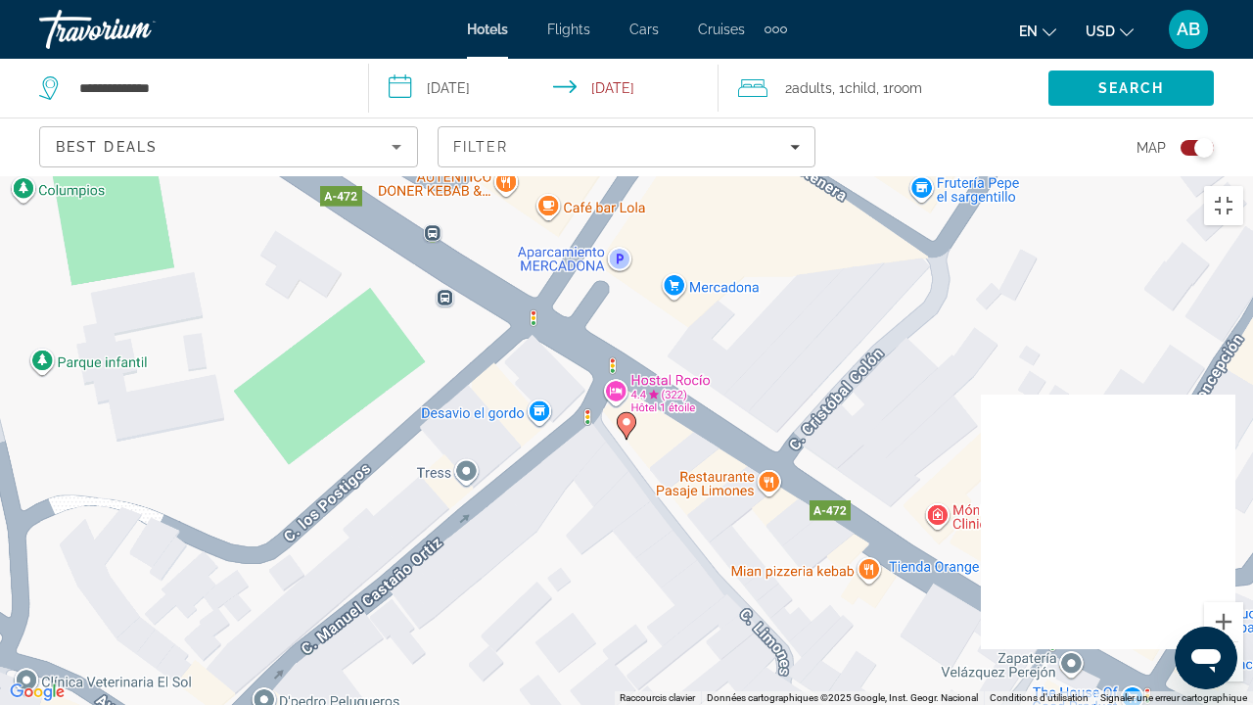
click at [1220, 538] on button "Zoom arrière" at bounding box center [1223, 661] width 39 height 39
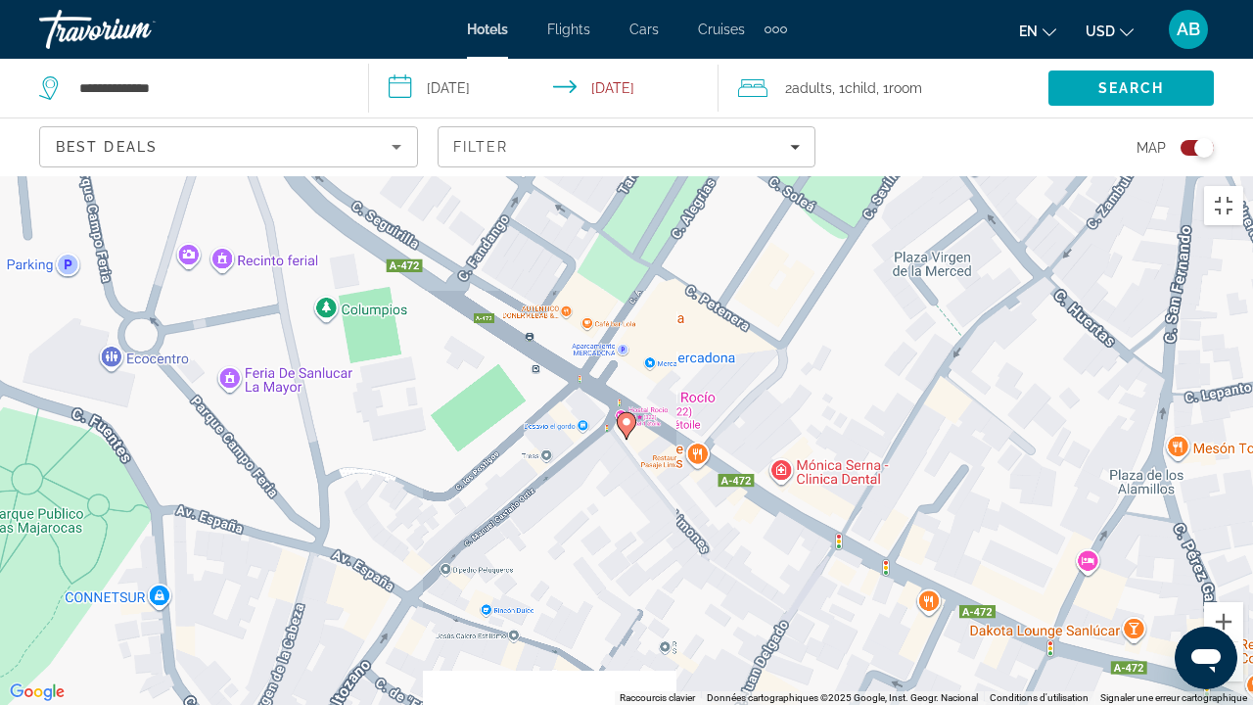
click at [1220, 538] on button "Zoom arrière" at bounding box center [1223, 661] width 39 height 39
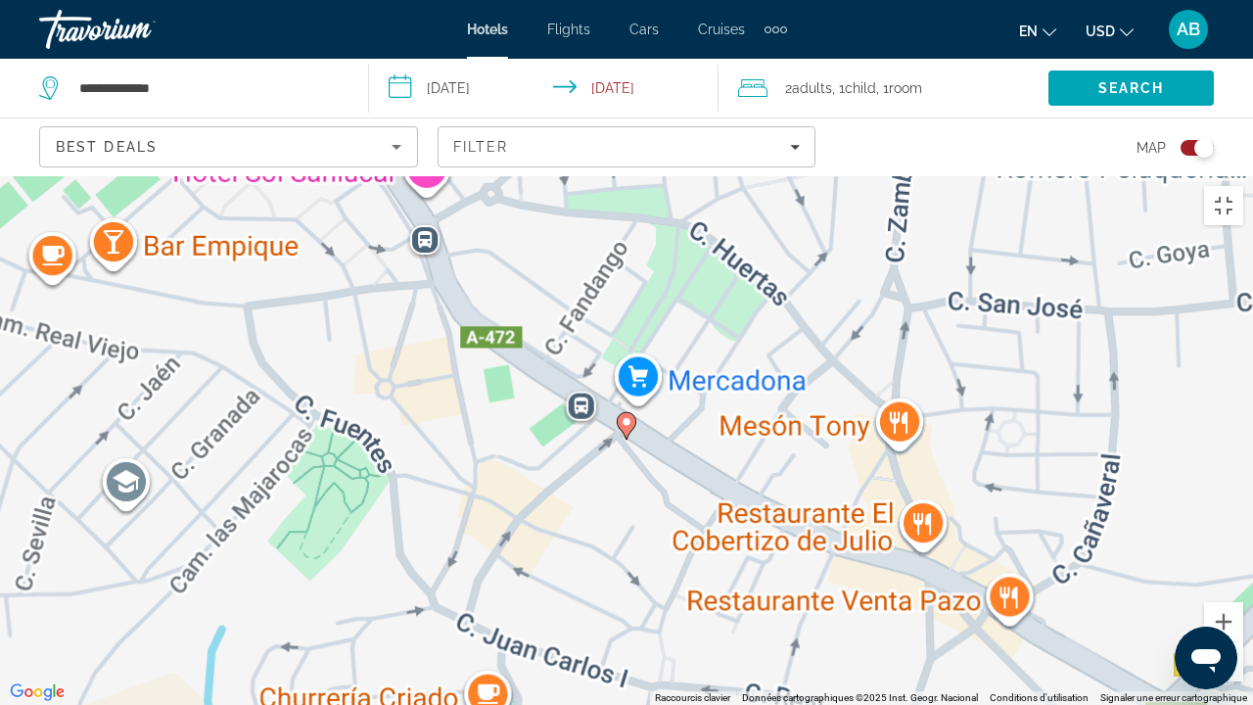
click at [1220, 538] on button "Zoom arrière" at bounding box center [1223, 661] width 39 height 39
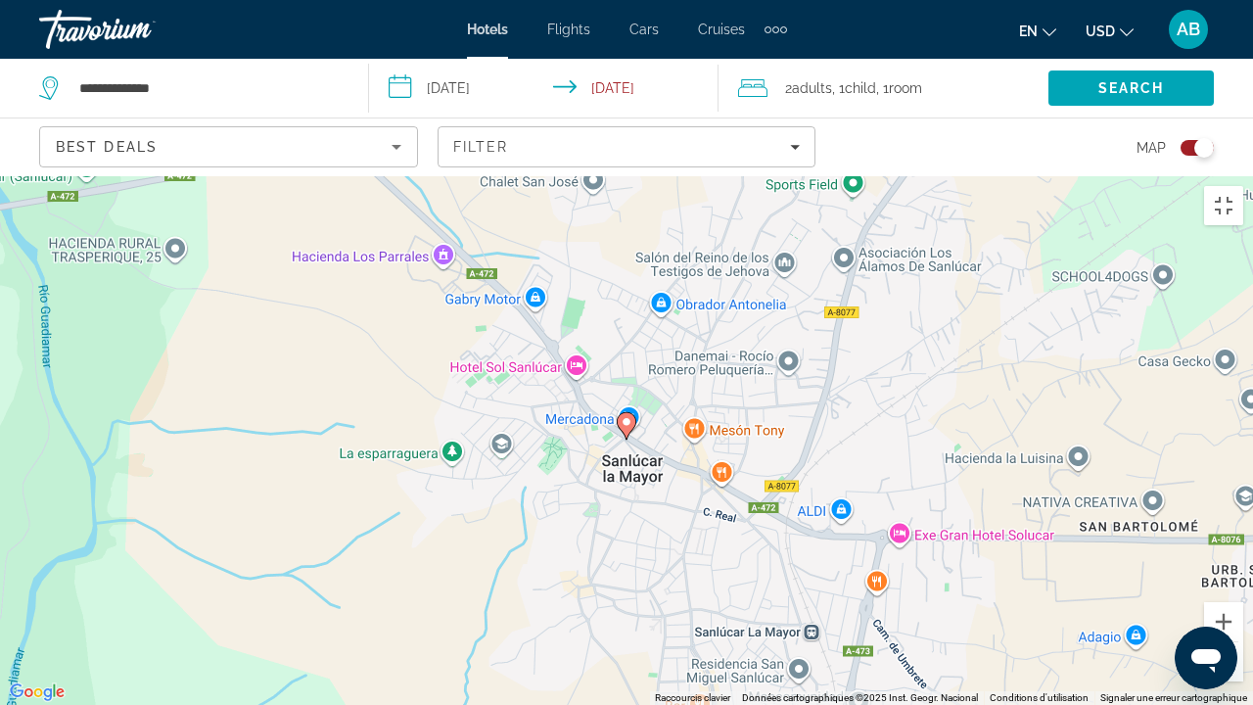
click at [1220, 538] on button "Zoom arrière" at bounding box center [1223, 661] width 39 height 39
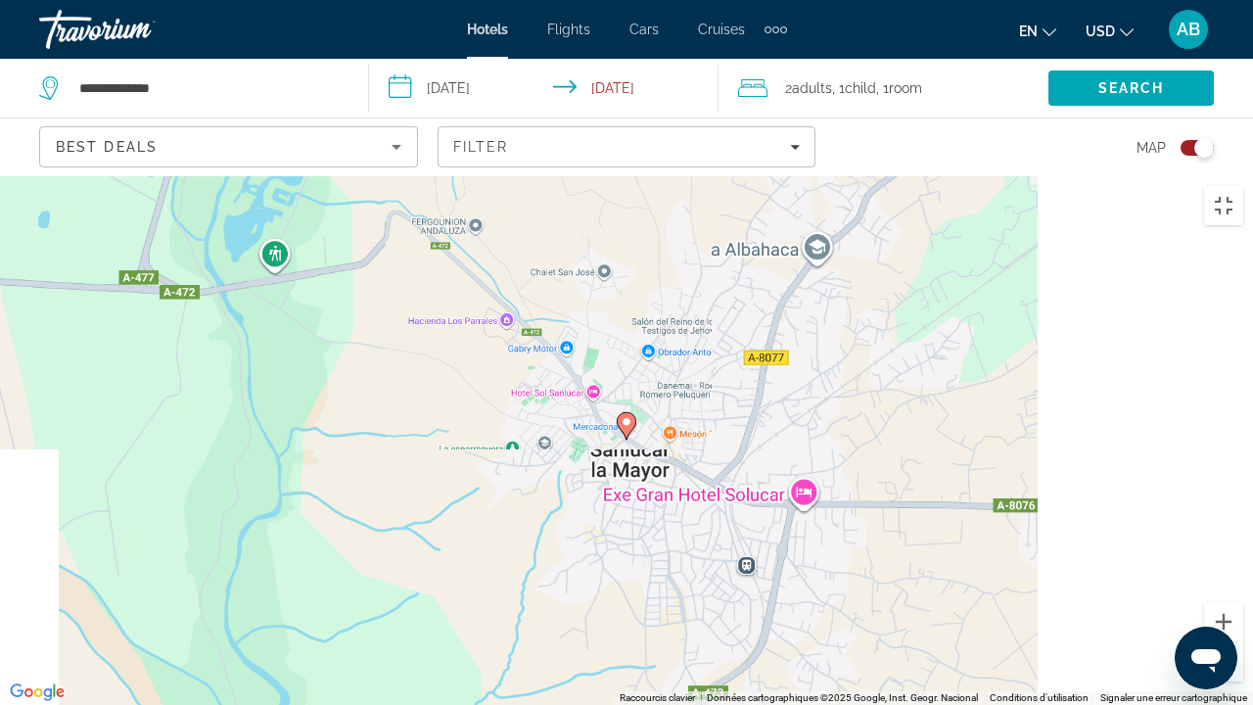
click at [1220, 538] on button "Zoom arrière" at bounding box center [1223, 661] width 39 height 39
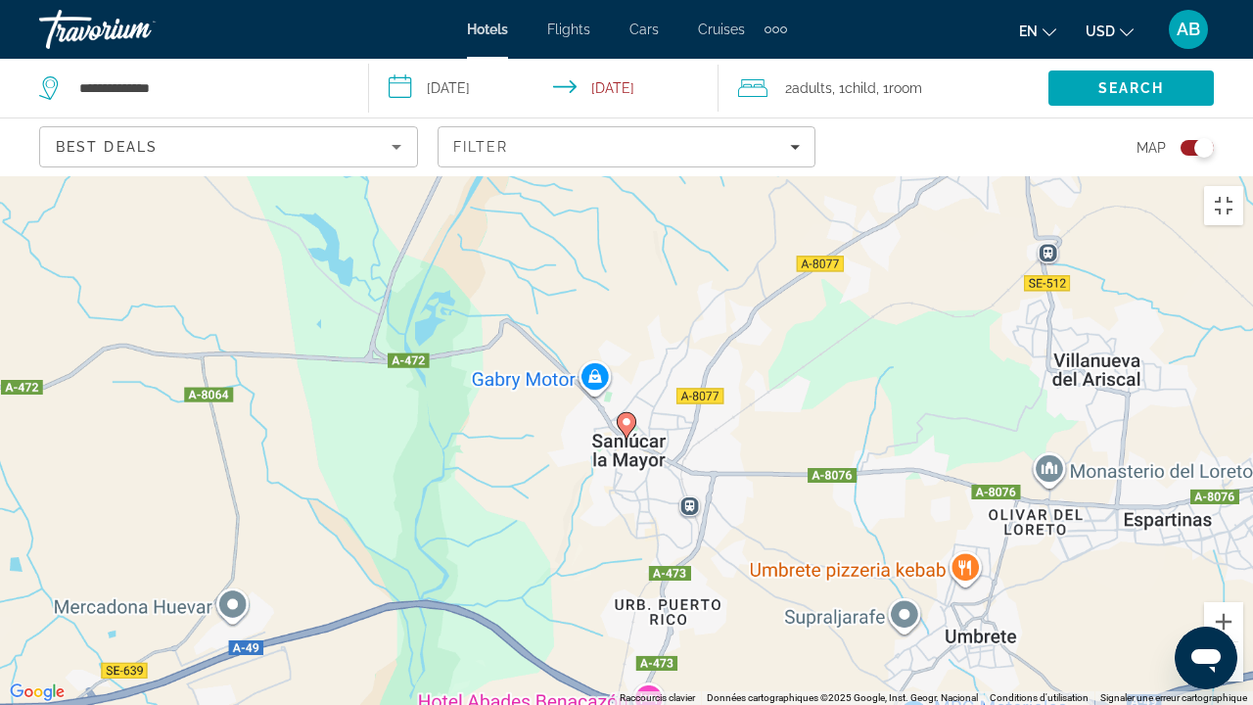
click at [1220, 538] on button "Zoom arrière" at bounding box center [1223, 661] width 39 height 39
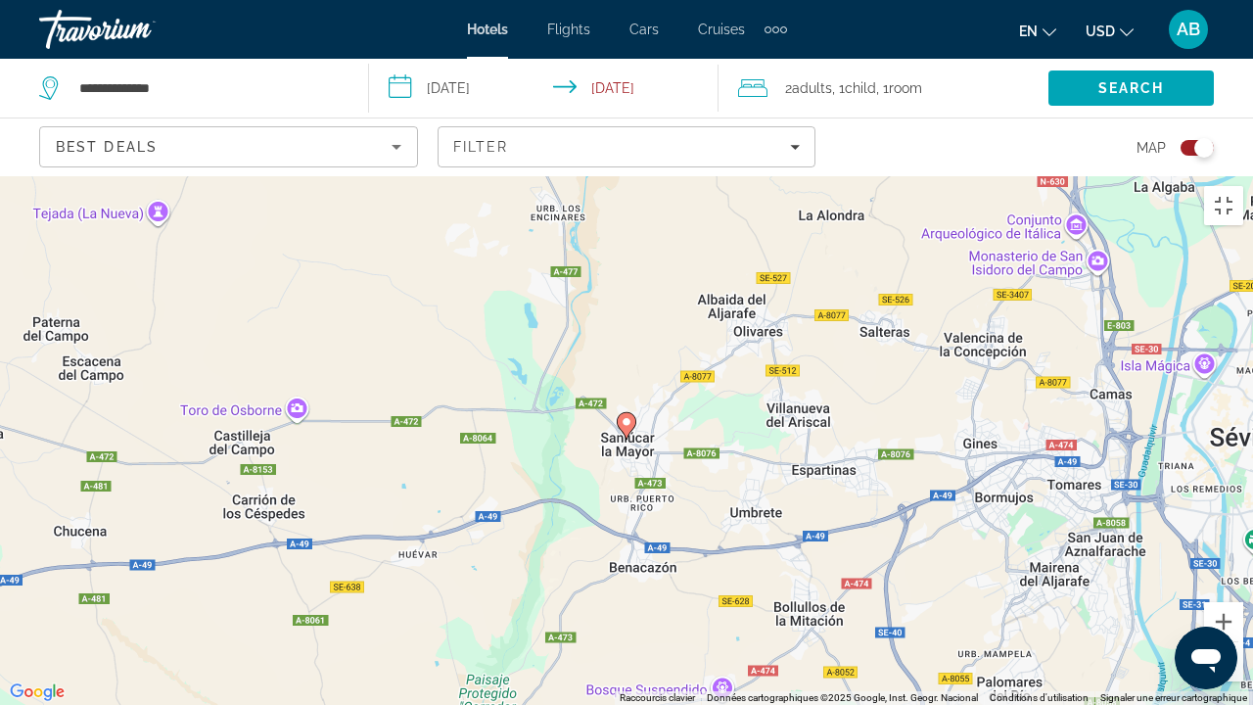
click at [1220, 538] on button "Zoom arrière" at bounding box center [1223, 661] width 39 height 39
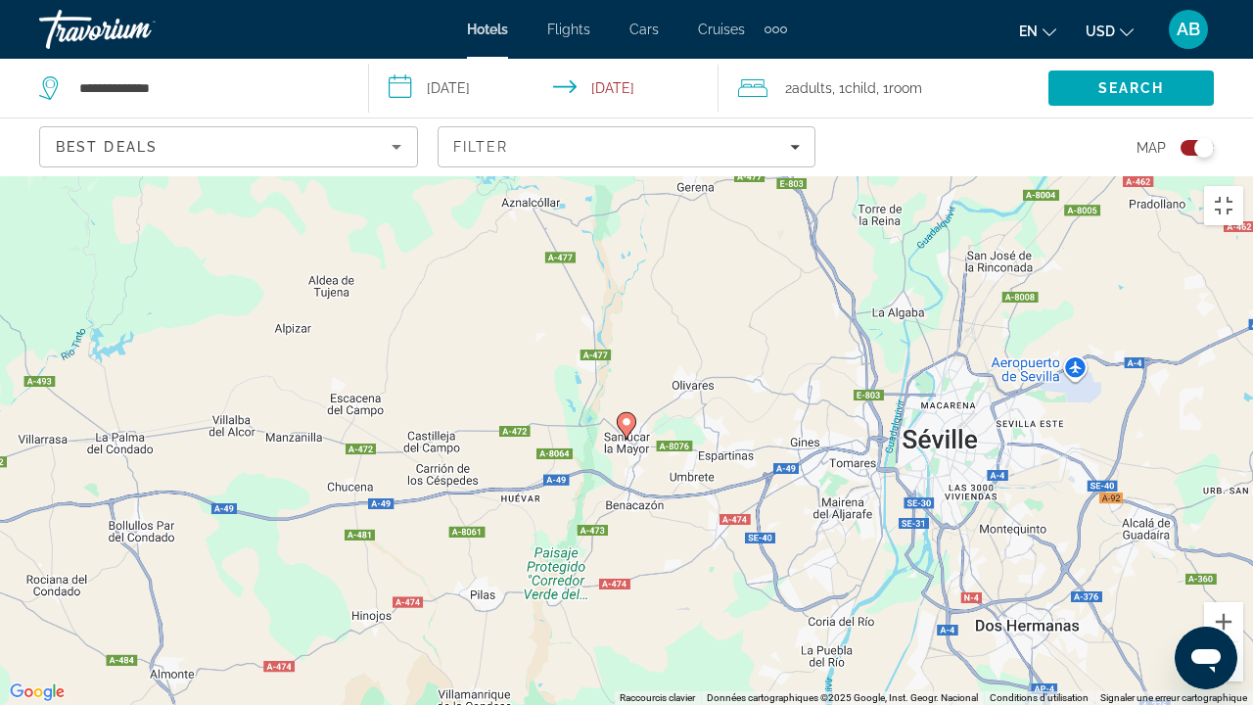
click at [1220, 538] on button "Zoom arrière" at bounding box center [1223, 661] width 39 height 39
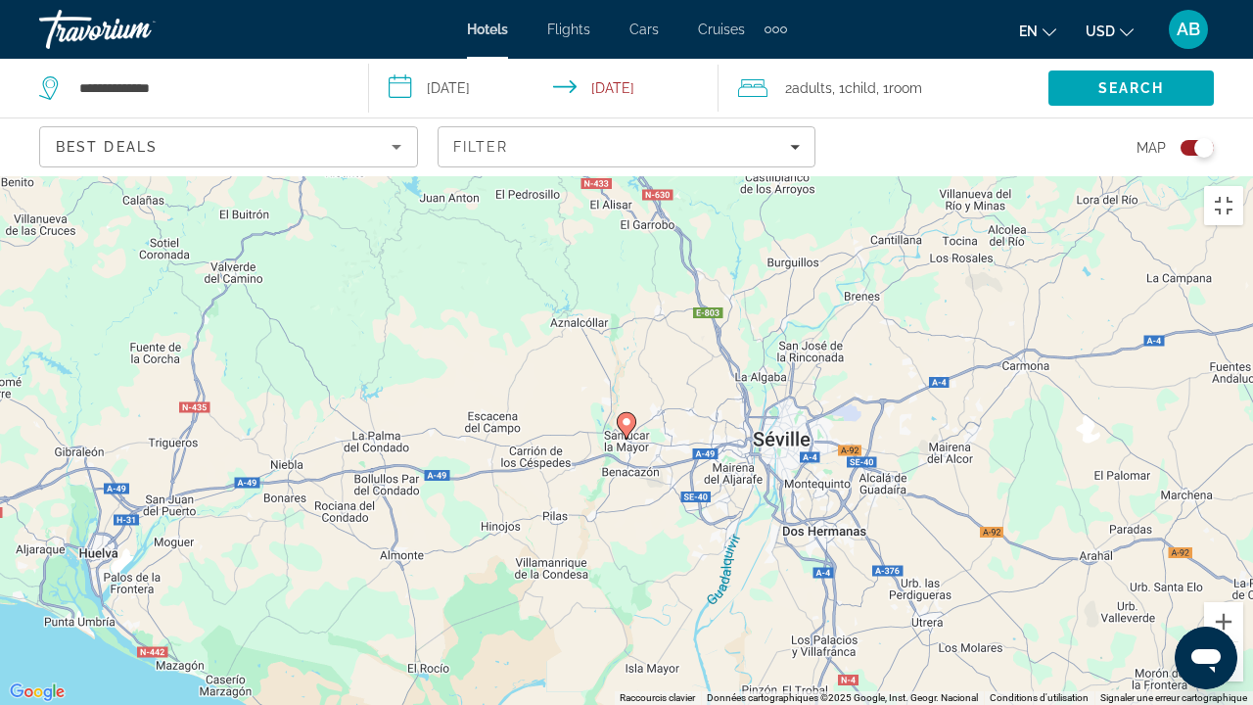
click at [620, 416] on image "Main content" at bounding box center [626, 422] width 12 height 12
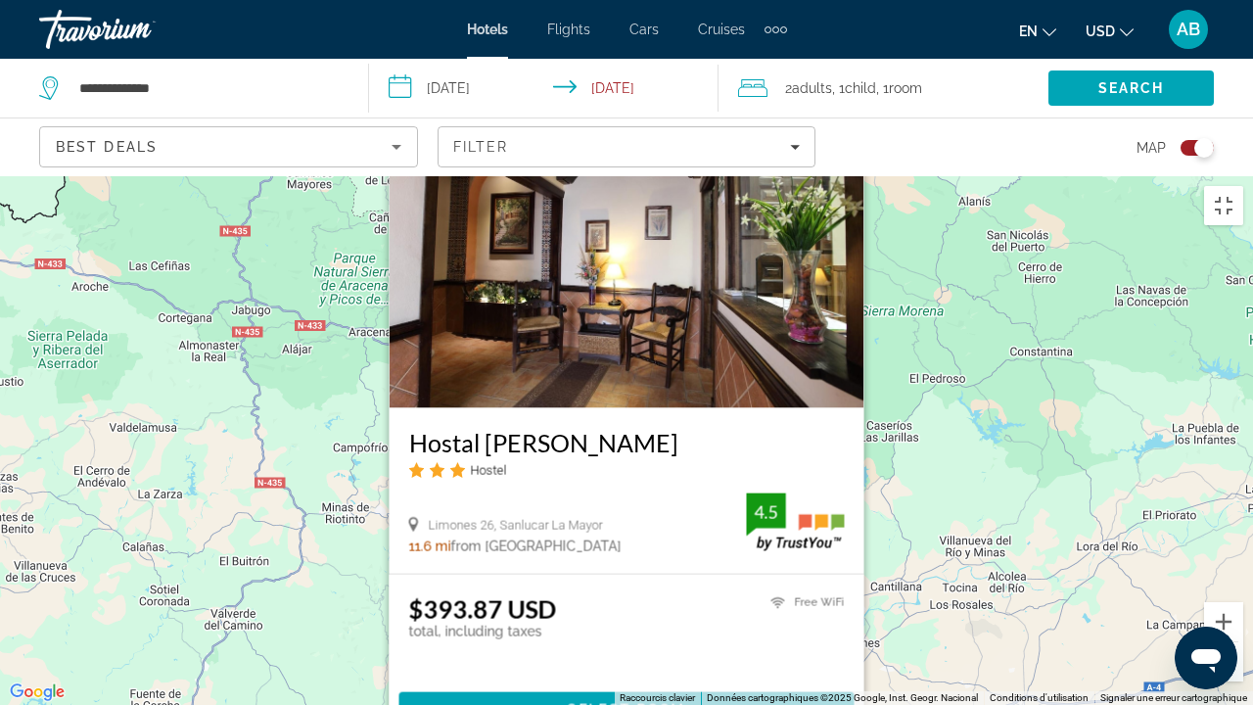
click at [835, 97] on button "Fermer" at bounding box center [847, 111] width 29 height 29
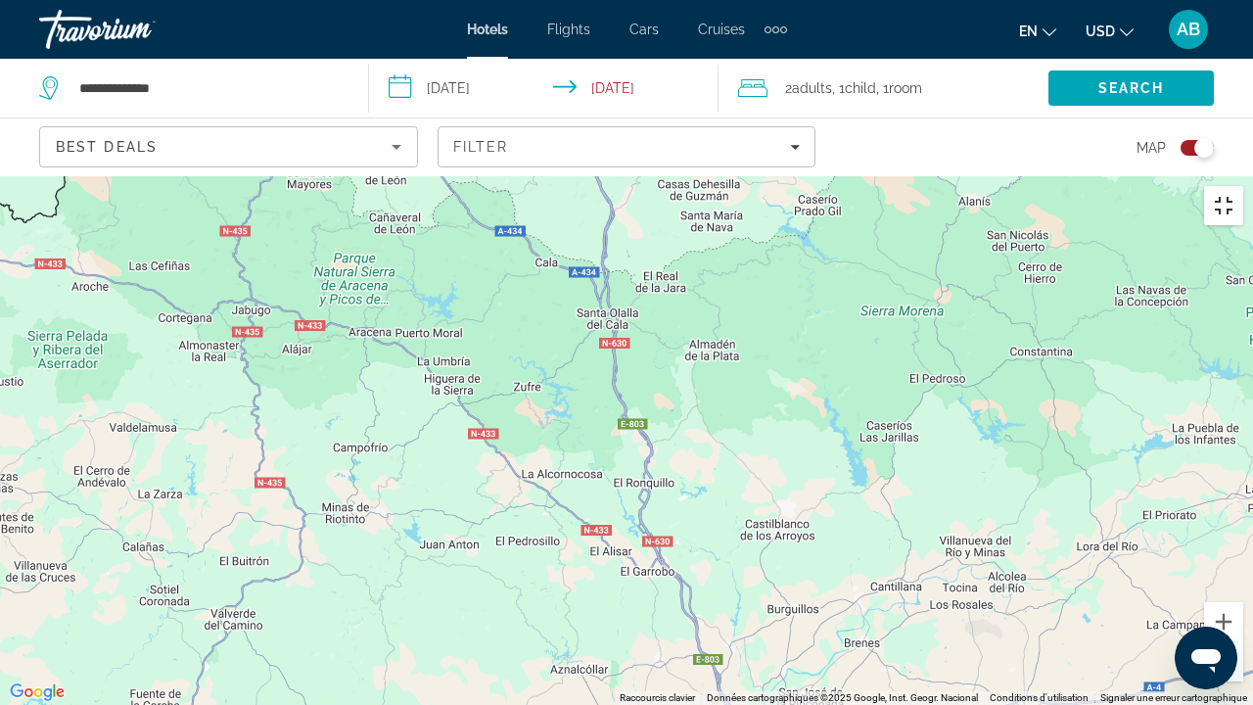
click at [1233, 186] on button "Passer en plein écran" at bounding box center [1223, 205] width 39 height 39
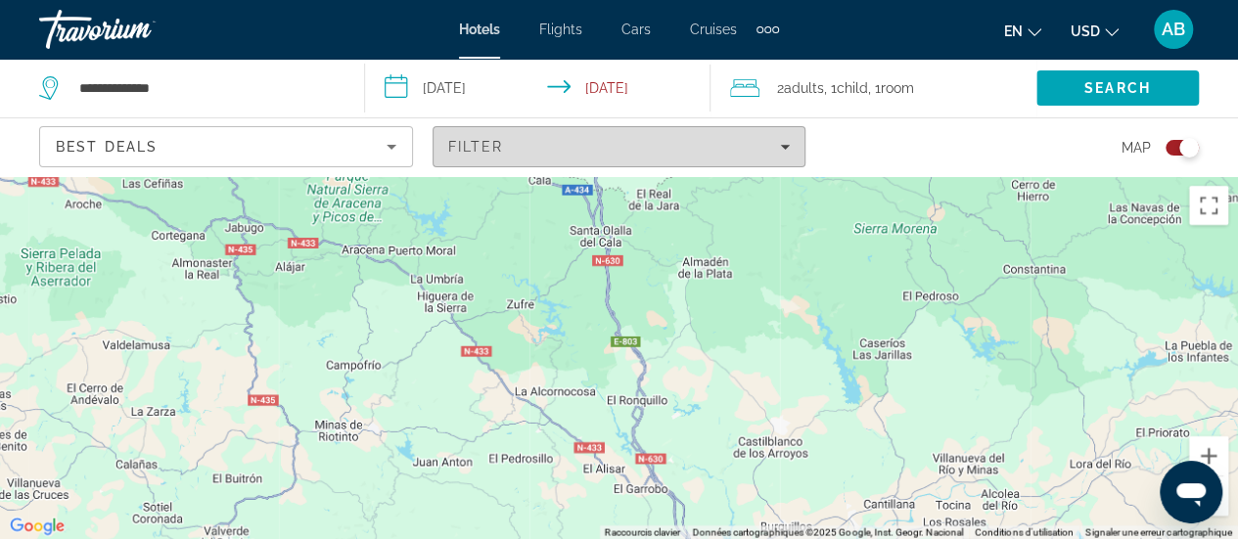
click at [776, 152] on div "Filter" at bounding box center [619, 147] width 343 height 16
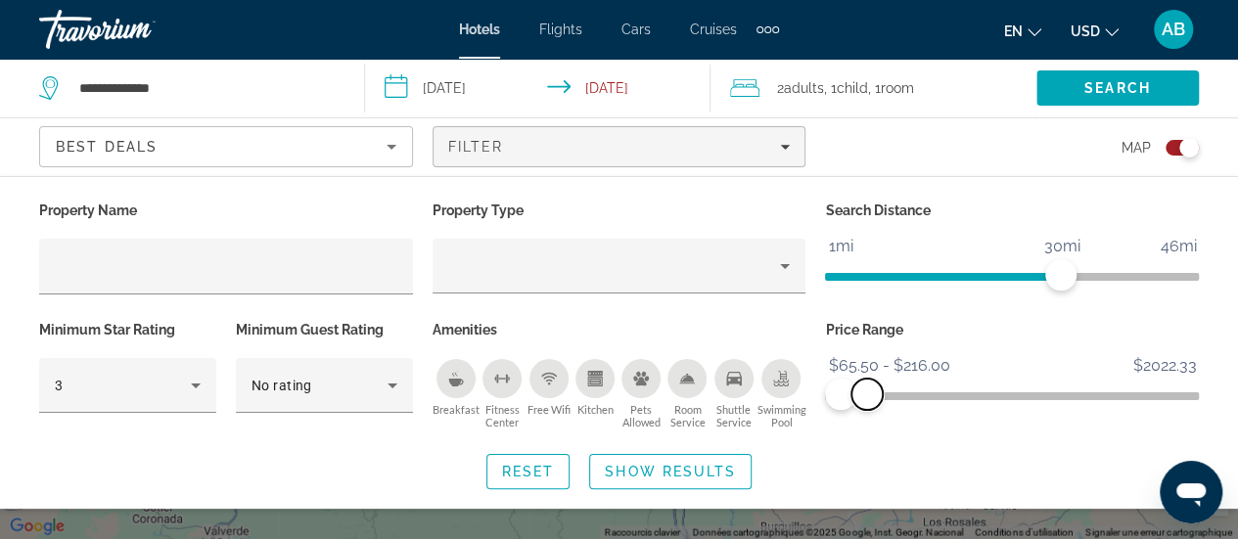
drag, startPoint x: 847, startPoint y: 395, endPoint x: 867, endPoint y: 399, distance: 20.9
click at [867, 399] on span "ngx-slider-max" at bounding box center [866, 394] width 31 height 31
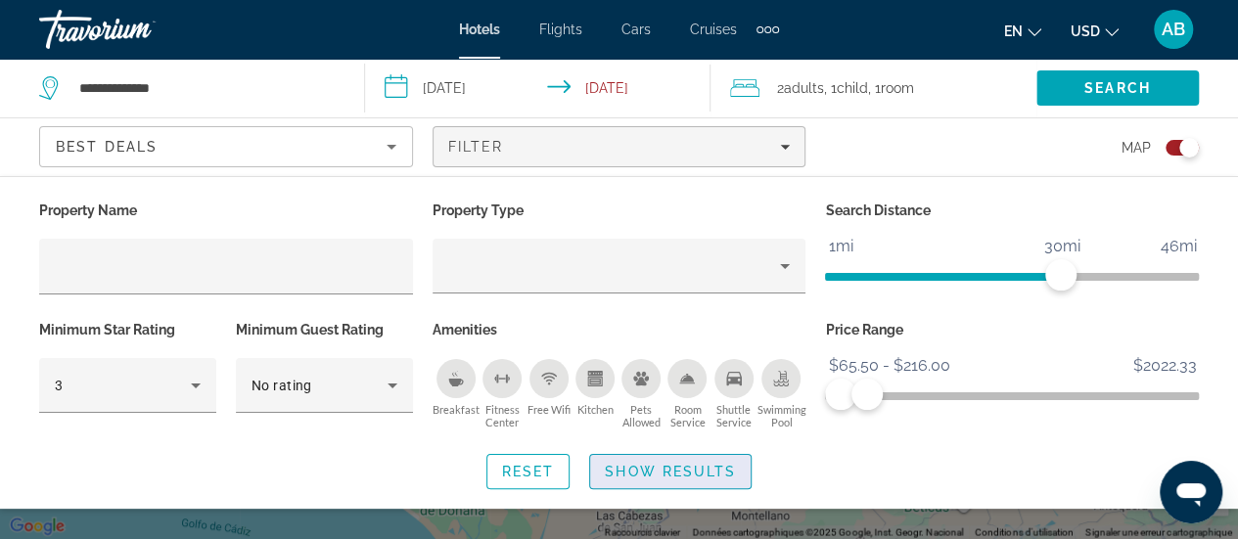
click at [677, 465] on span "Show Results" at bounding box center [670, 472] width 131 height 16
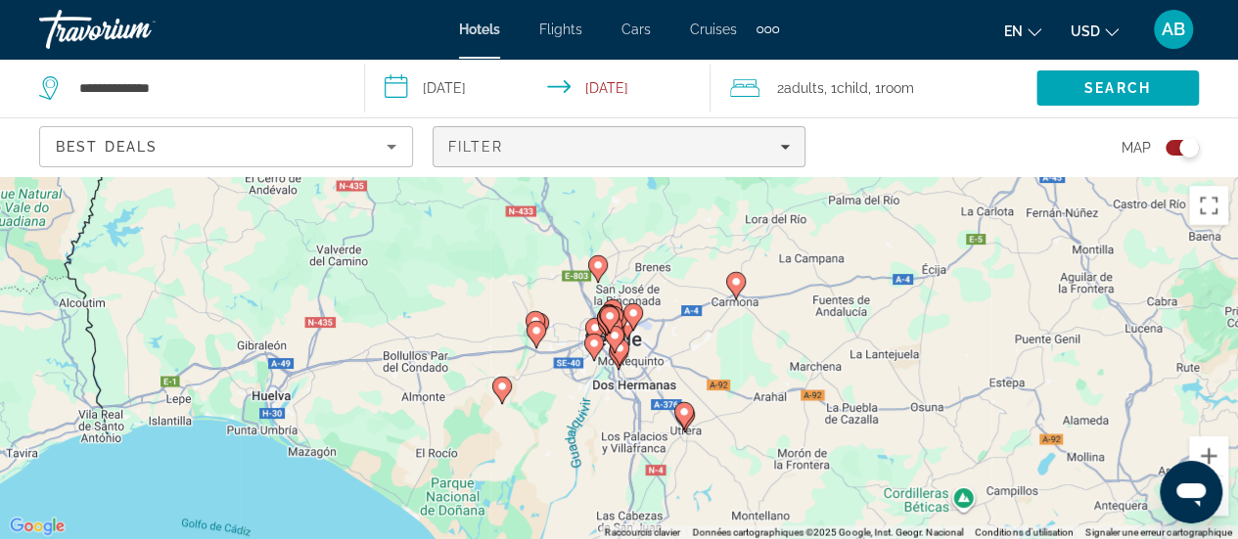
click at [684, 158] on span "Filters" at bounding box center [620, 146] width 372 height 47
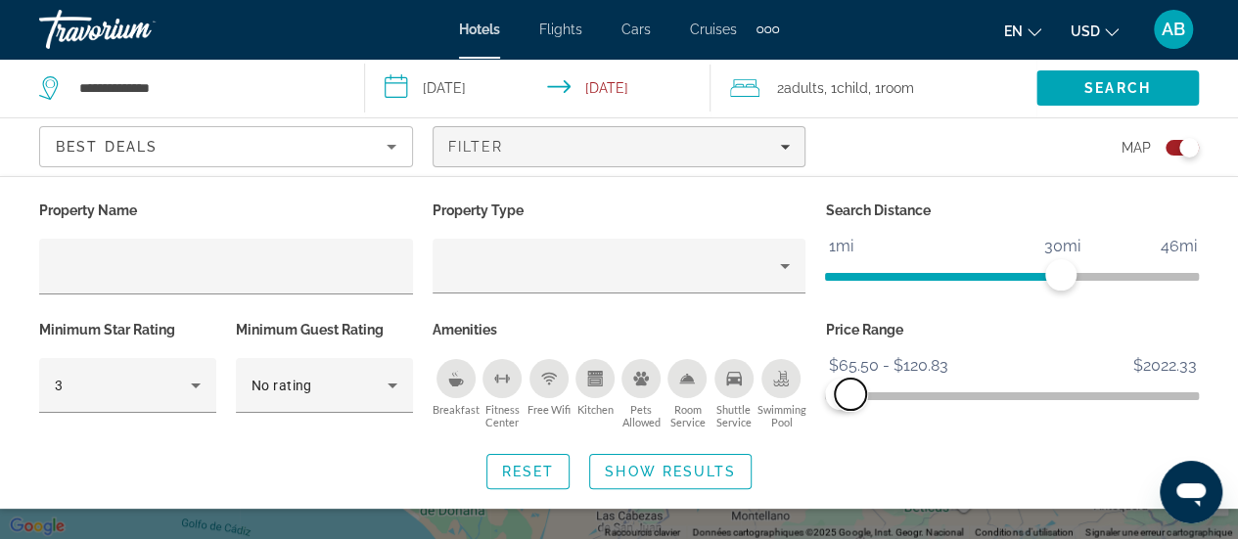
drag, startPoint x: 861, startPoint y: 392, endPoint x: 850, endPoint y: 394, distance: 10.9
click at [850, 394] on span "ngx-slider-max" at bounding box center [850, 394] width 31 height 31
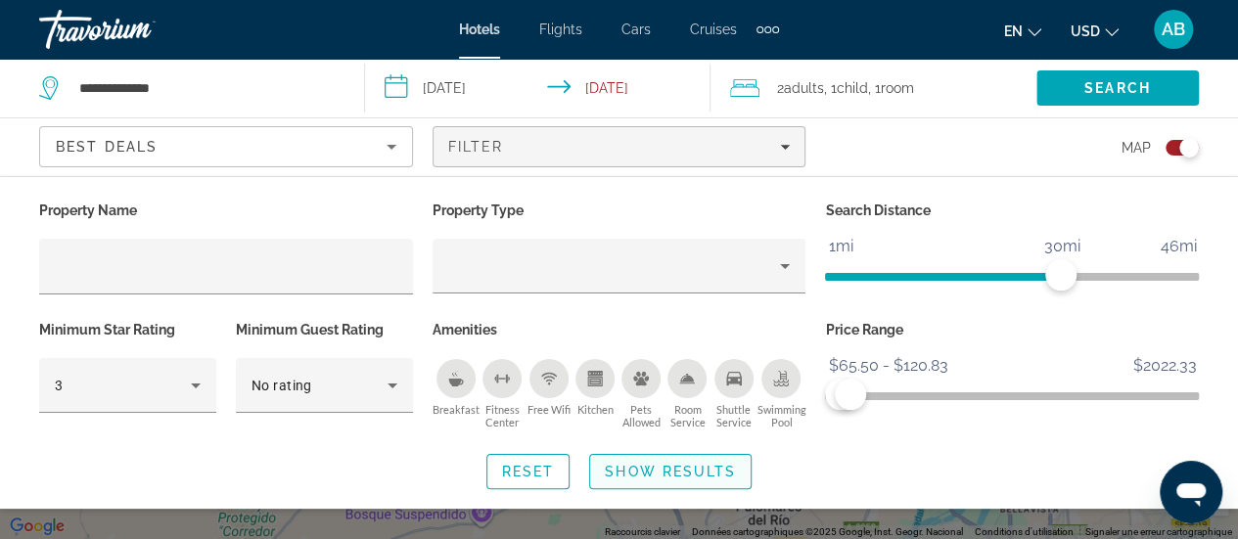
click at [730, 464] on span "Show Results" at bounding box center [670, 472] width 131 height 16
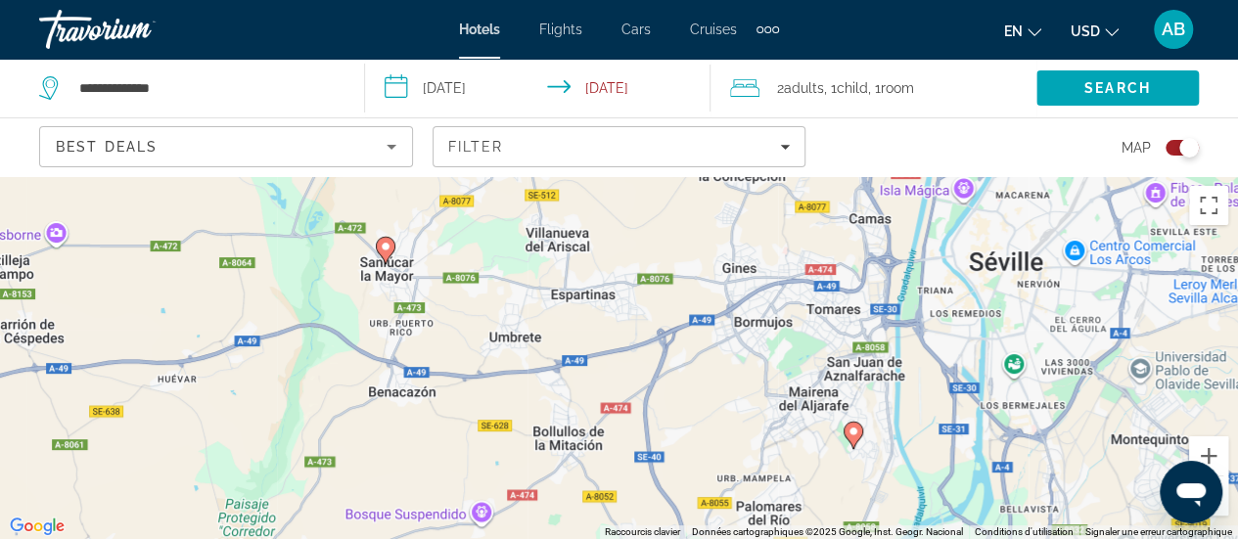
click at [855, 443] on icon "Main content" at bounding box center [854, 434] width 20 height 27
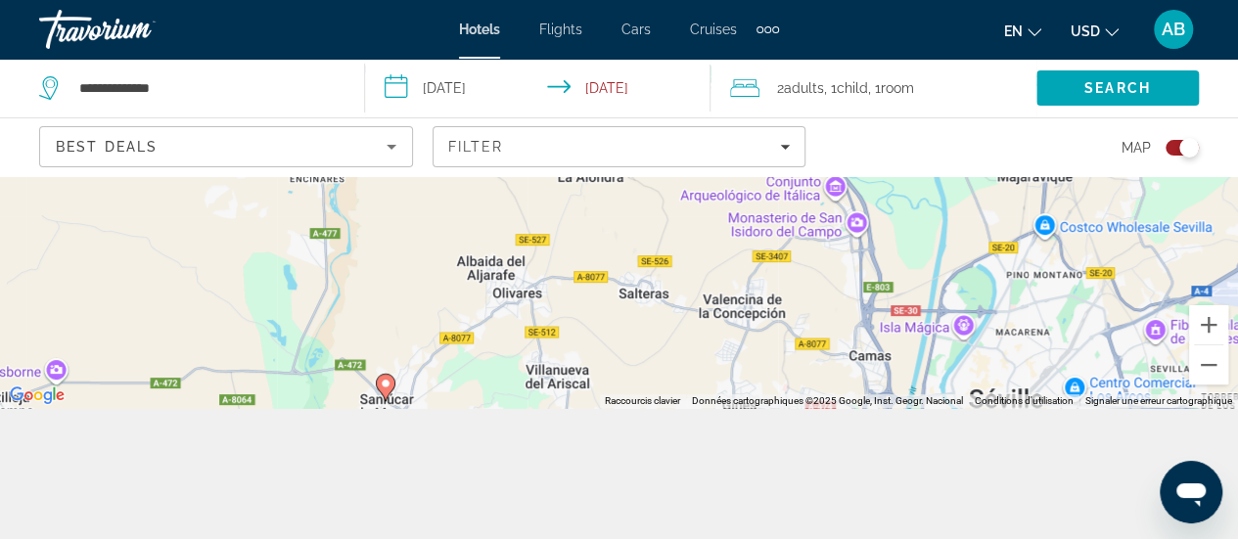
scroll to position [133, 0]
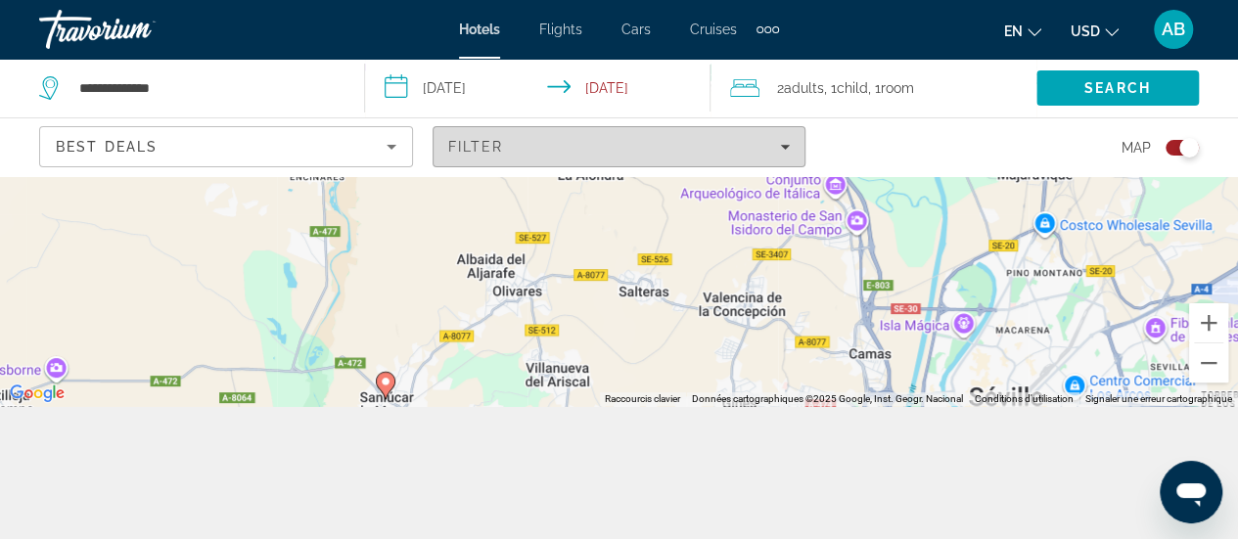
click at [737, 142] on div "Filter" at bounding box center [619, 147] width 343 height 16
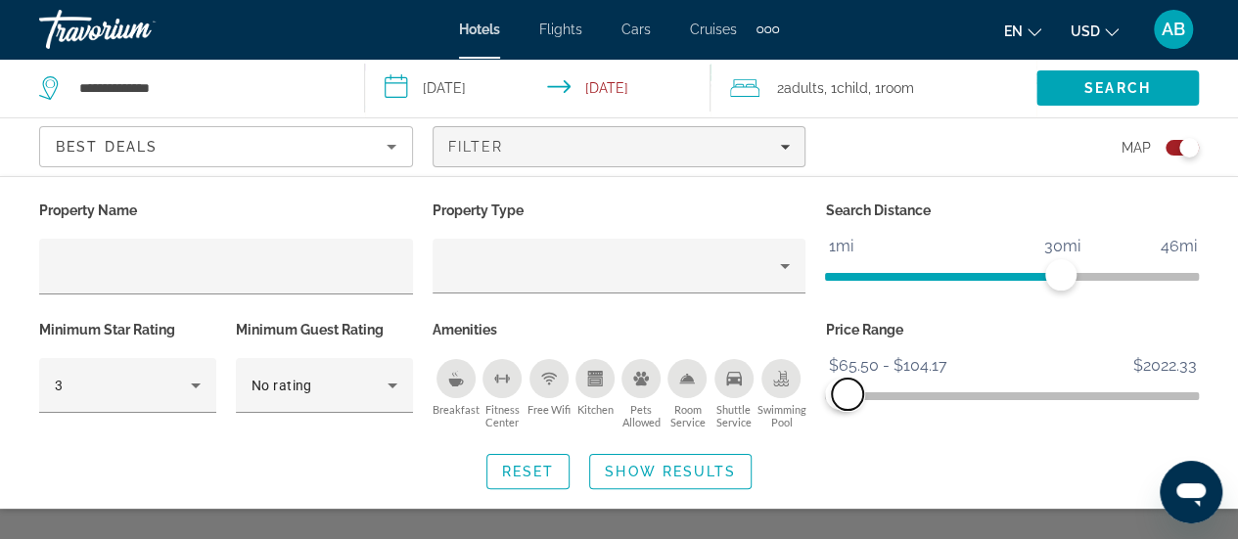
click at [847, 393] on span "ngx-slider-max" at bounding box center [847, 394] width 31 height 31
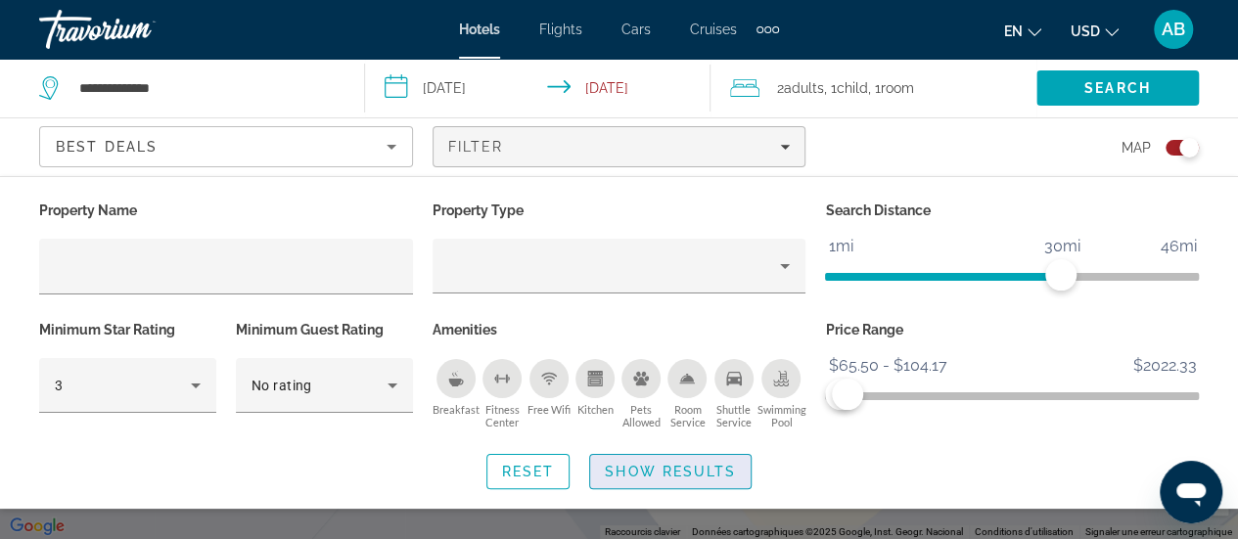
click at [726, 472] on span "Show Results" at bounding box center [670, 472] width 131 height 16
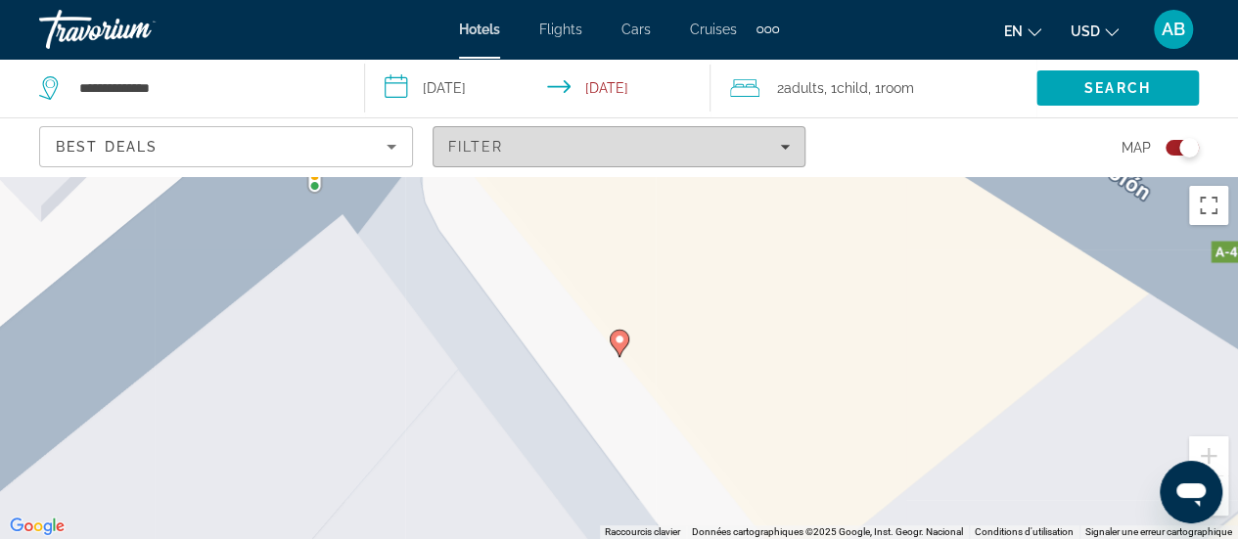
click at [784, 154] on span "Filters" at bounding box center [620, 146] width 372 height 47
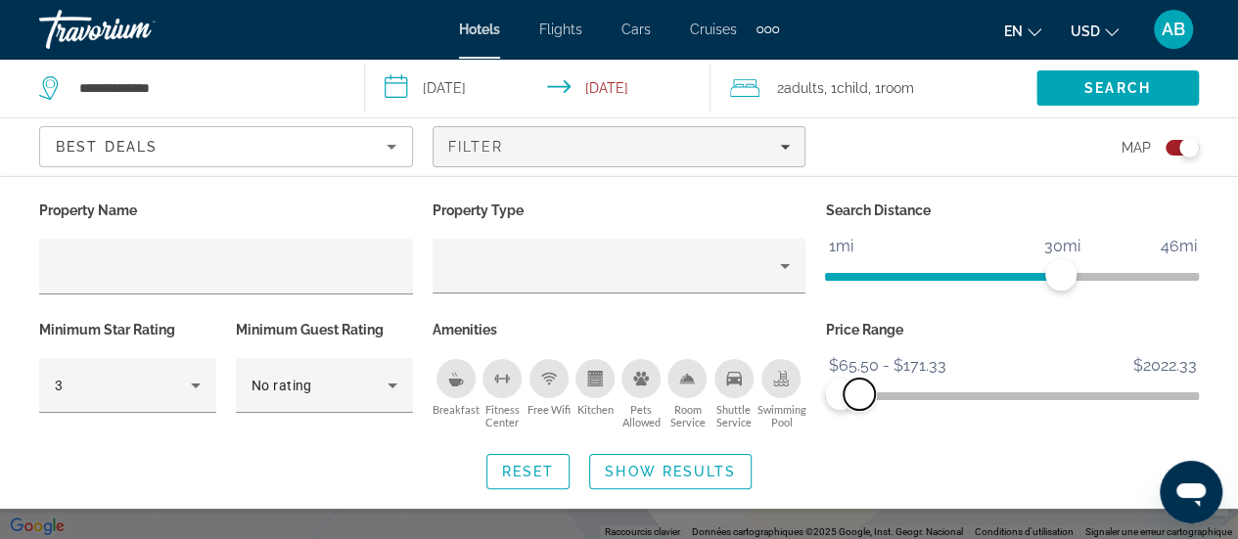
click at [861, 398] on span "ngx-slider-max" at bounding box center [859, 394] width 31 height 31
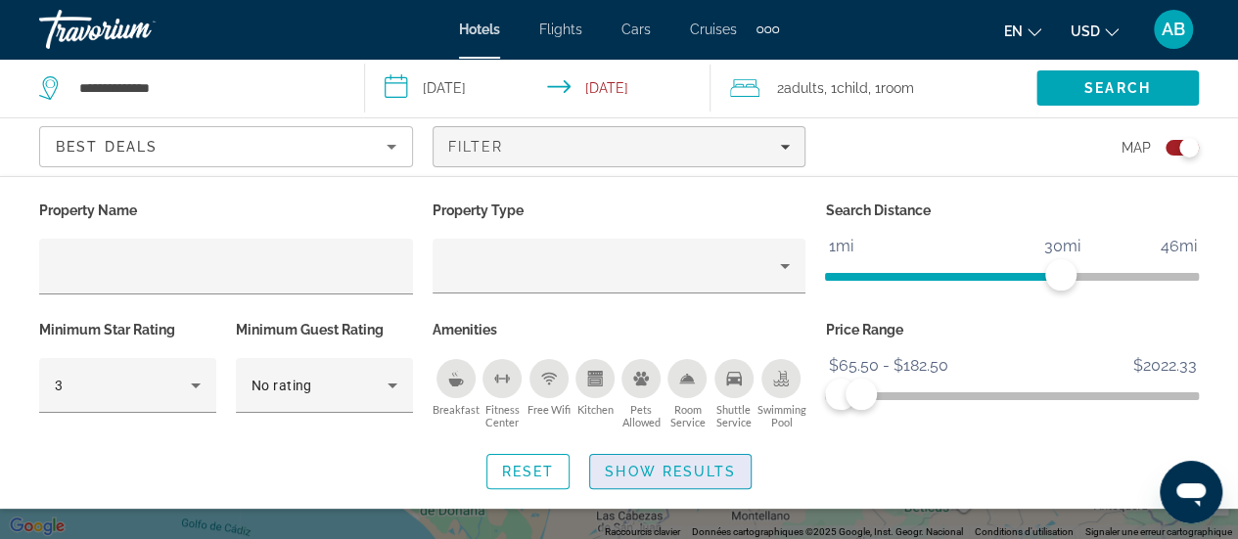
click at [675, 471] on span "Show Results" at bounding box center [670, 472] width 131 height 16
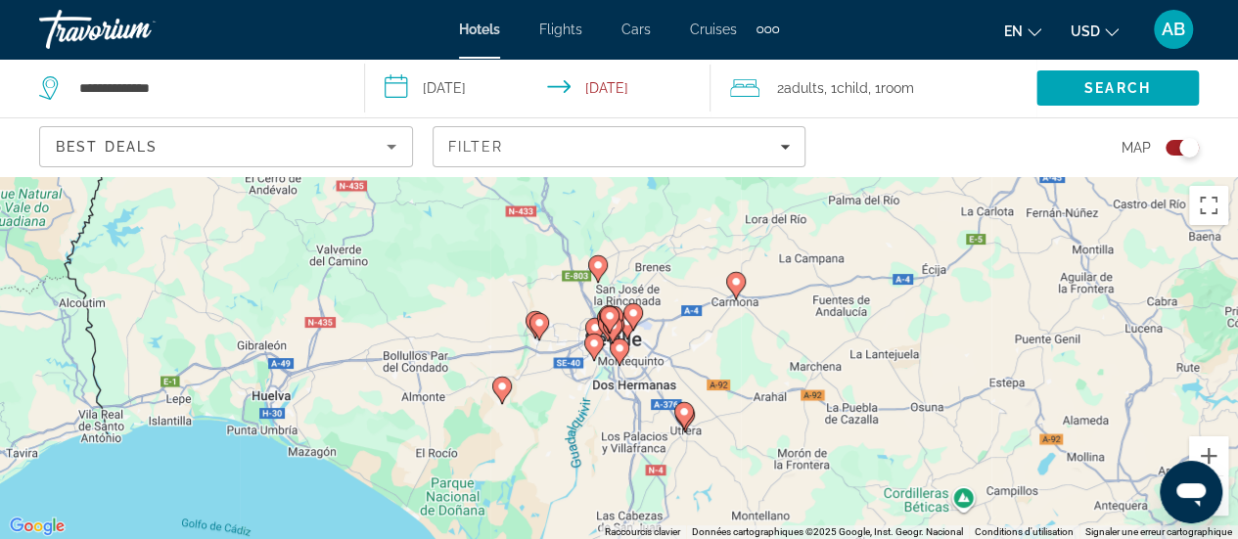
click at [617, 323] on gmp-advanced-marker "Main content" at bounding box center [610, 319] width 20 height 29
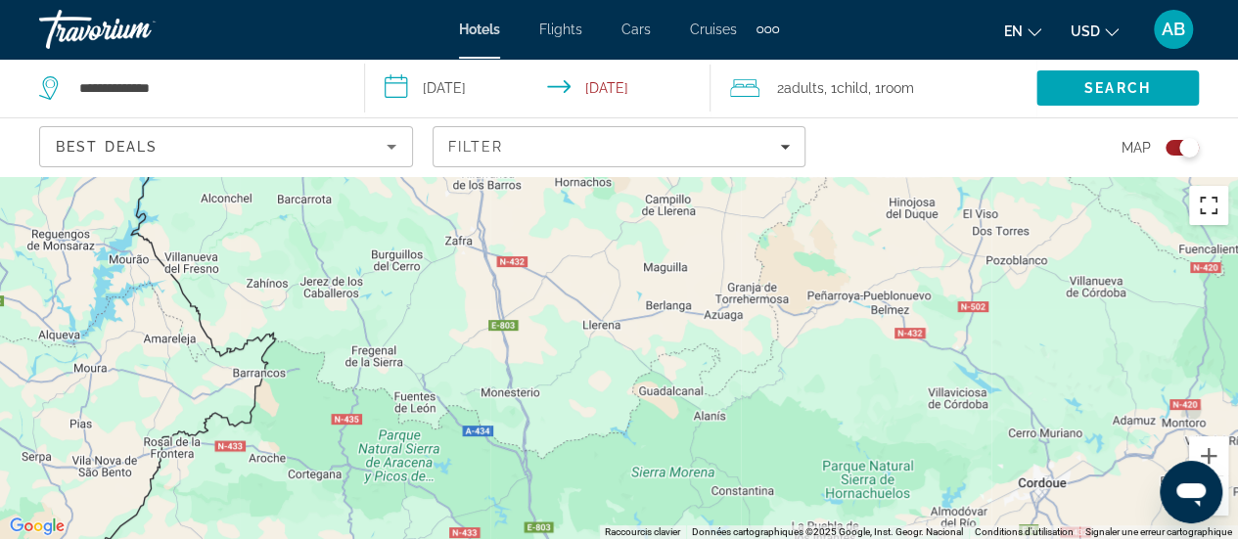
click at [1212, 222] on button "Passer en plein écran" at bounding box center [1208, 205] width 39 height 39
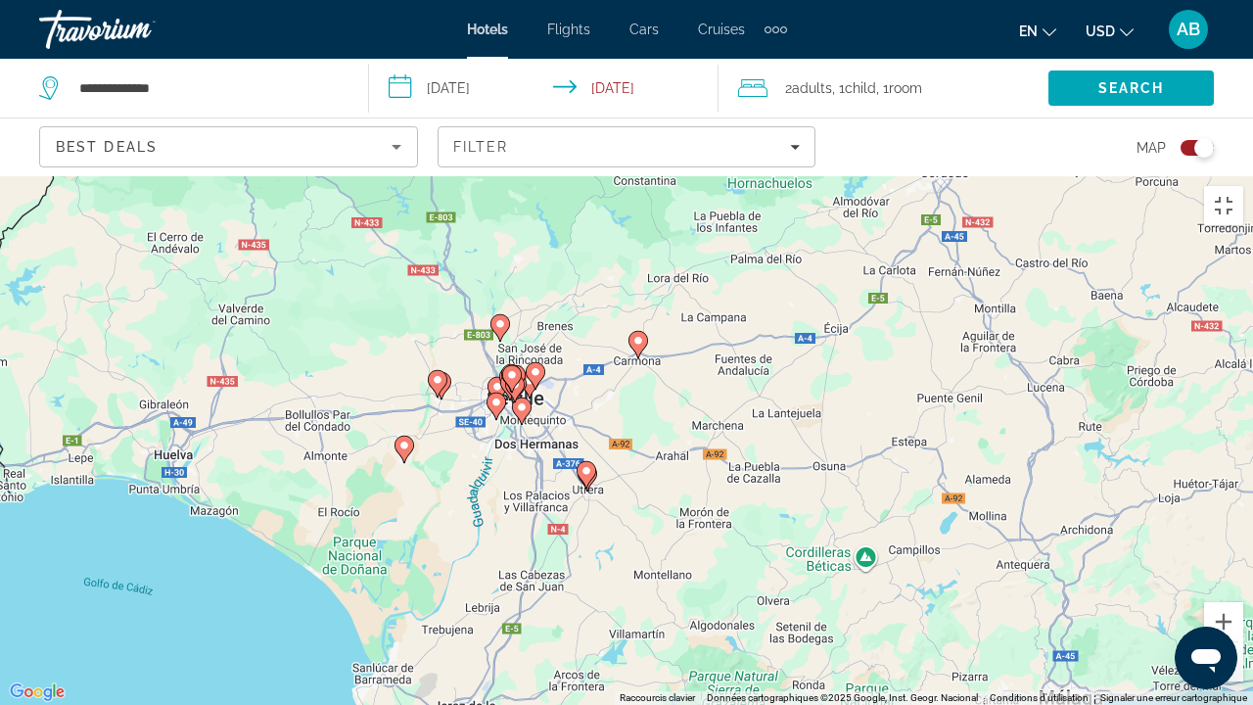
drag, startPoint x: 653, startPoint y: 638, endPoint x: 545, endPoint y: 241, distance: 411.6
click at [545, 241] on div "Pour activer le glissement avec le clavier, appuyez sur Alt+Entrée. Une fois ce…" at bounding box center [626, 440] width 1253 height 528
click at [1221, 538] on button "Zoom avant" at bounding box center [1223, 621] width 39 height 39
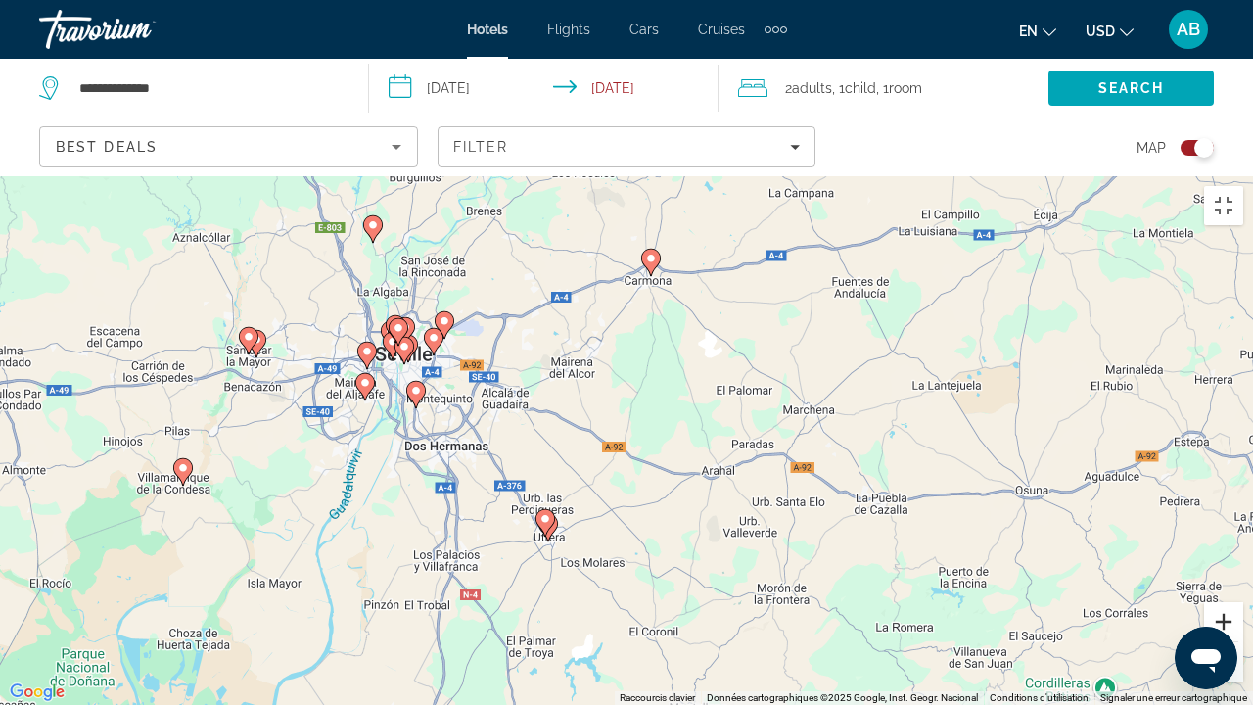
click at [1221, 538] on button "Zoom avant" at bounding box center [1223, 621] width 39 height 39
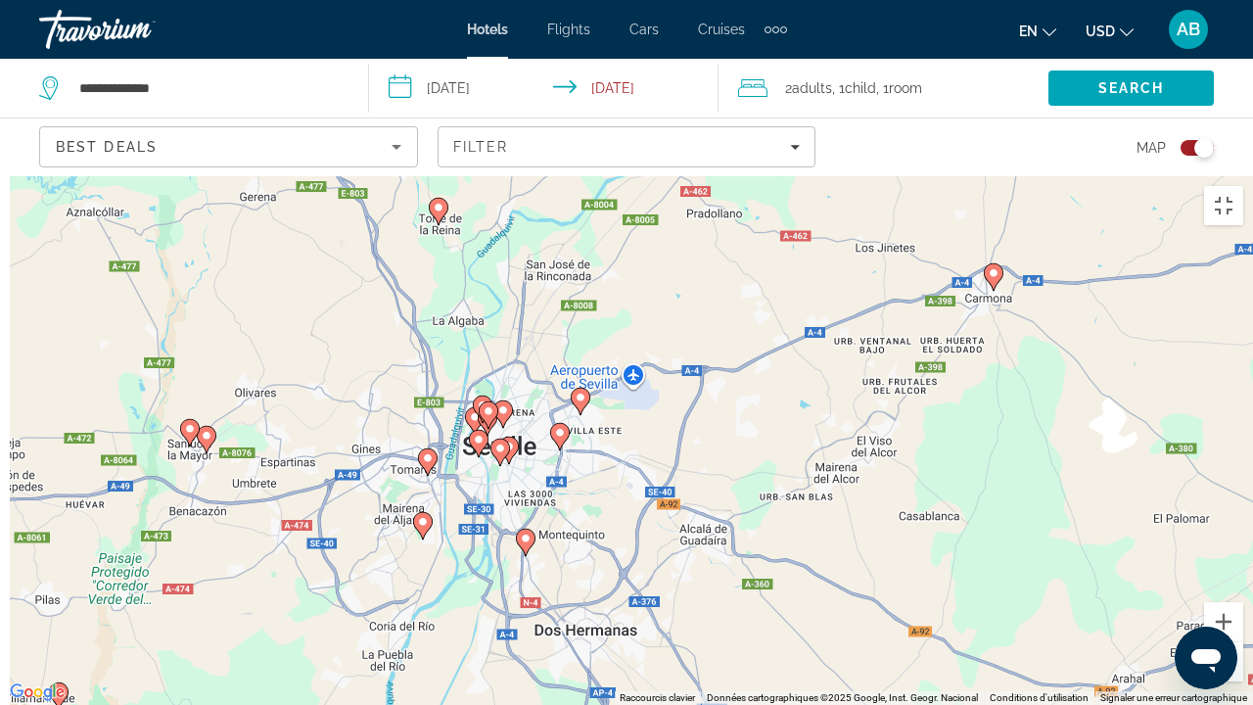
drag, startPoint x: 360, startPoint y: 273, endPoint x: 687, endPoint y: 452, distance: 372.7
click at [687, 452] on div "Pour activer le glissement avec le clavier, appuyez sur Alt+Entrée. Une fois ce…" at bounding box center [626, 440] width 1253 height 528
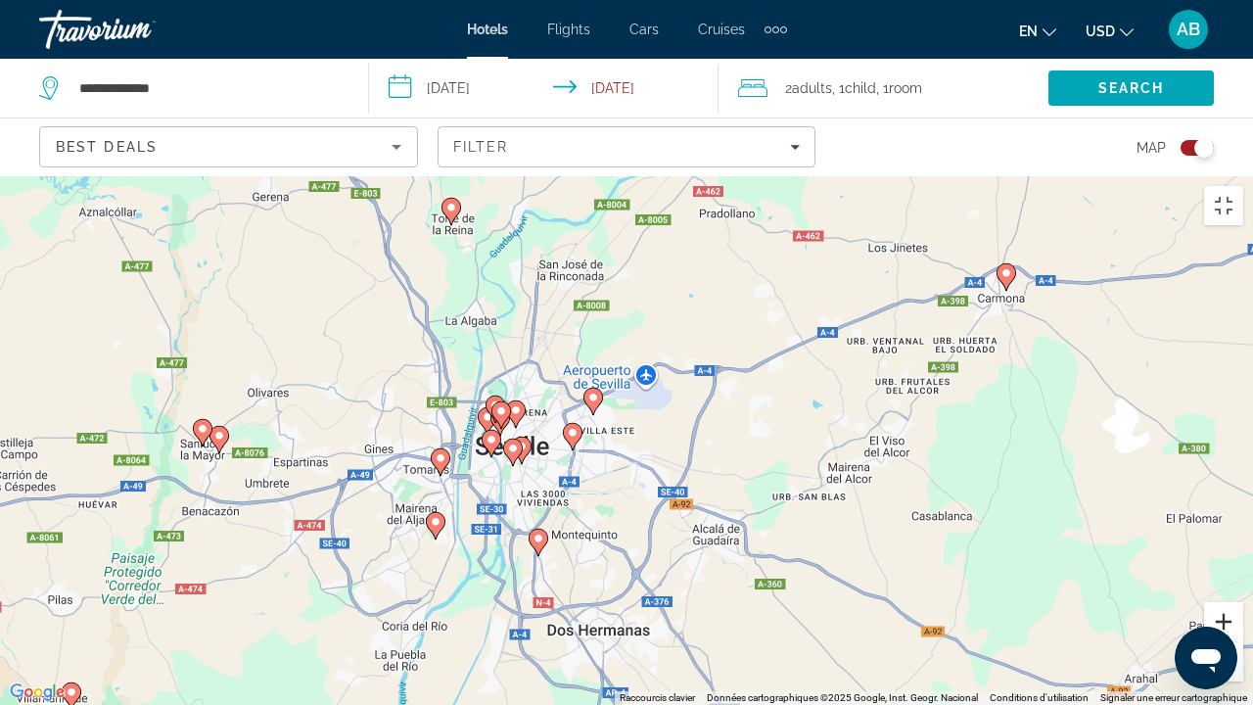
click at [1224, 538] on button "Zoom avant" at bounding box center [1223, 621] width 39 height 39
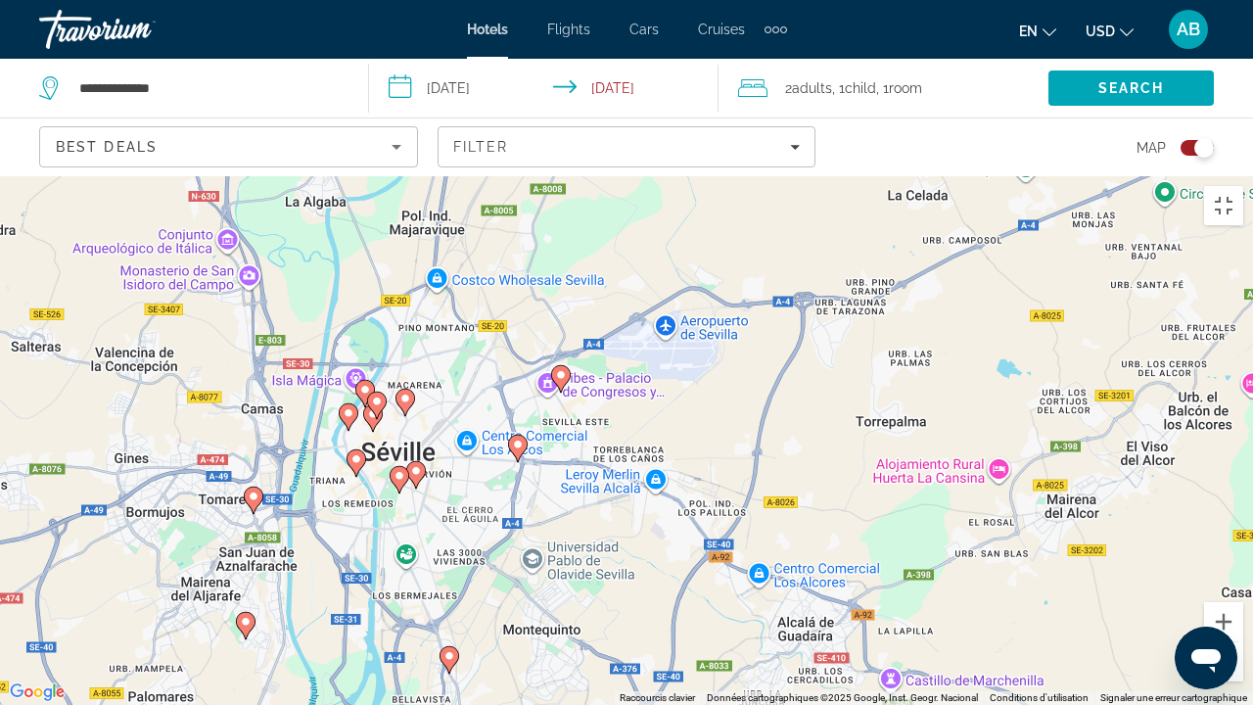
click at [464, 402] on div "Pour activer le glissement avec le clavier, appuyez sur Alt+Entrée. Une fois ce…" at bounding box center [626, 440] width 1253 height 528
click at [415, 465] on image "Main content" at bounding box center [416, 471] width 12 height 12
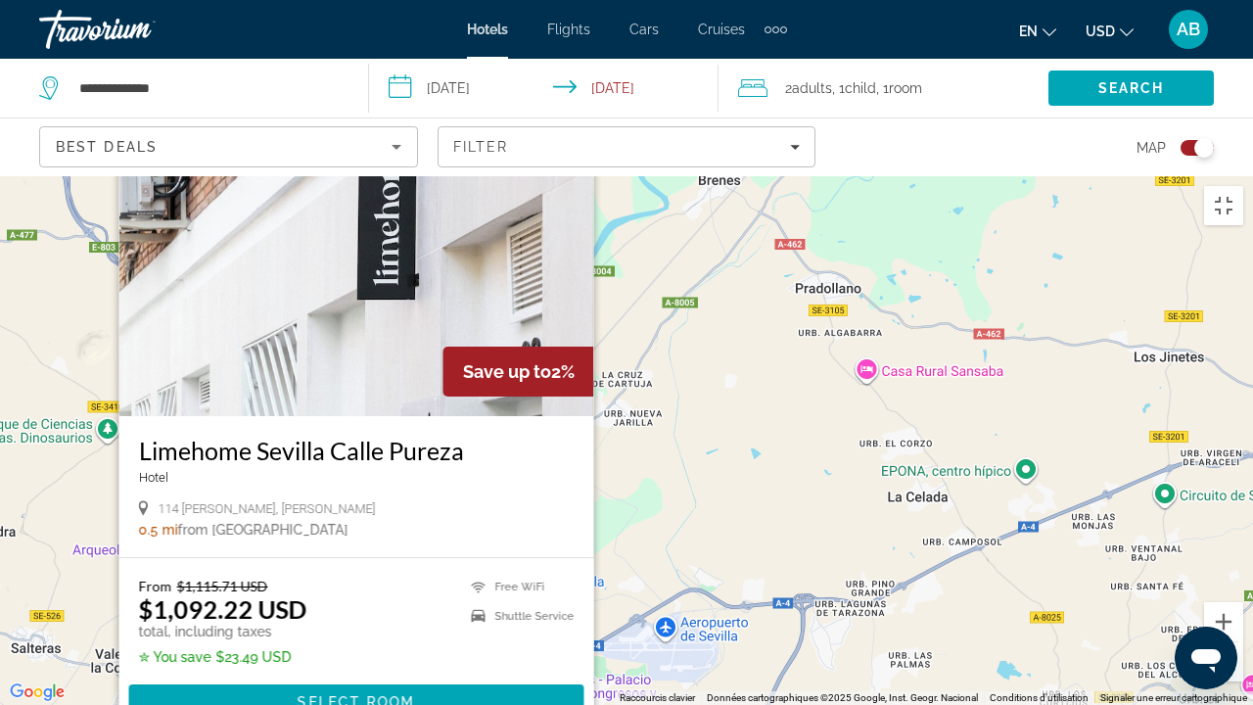
click at [697, 525] on div "Pour activer le glissement avec le clavier, appuyez sur Alt+Entrée. Une fois ce…" at bounding box center [626, 440] width 1253 height 528
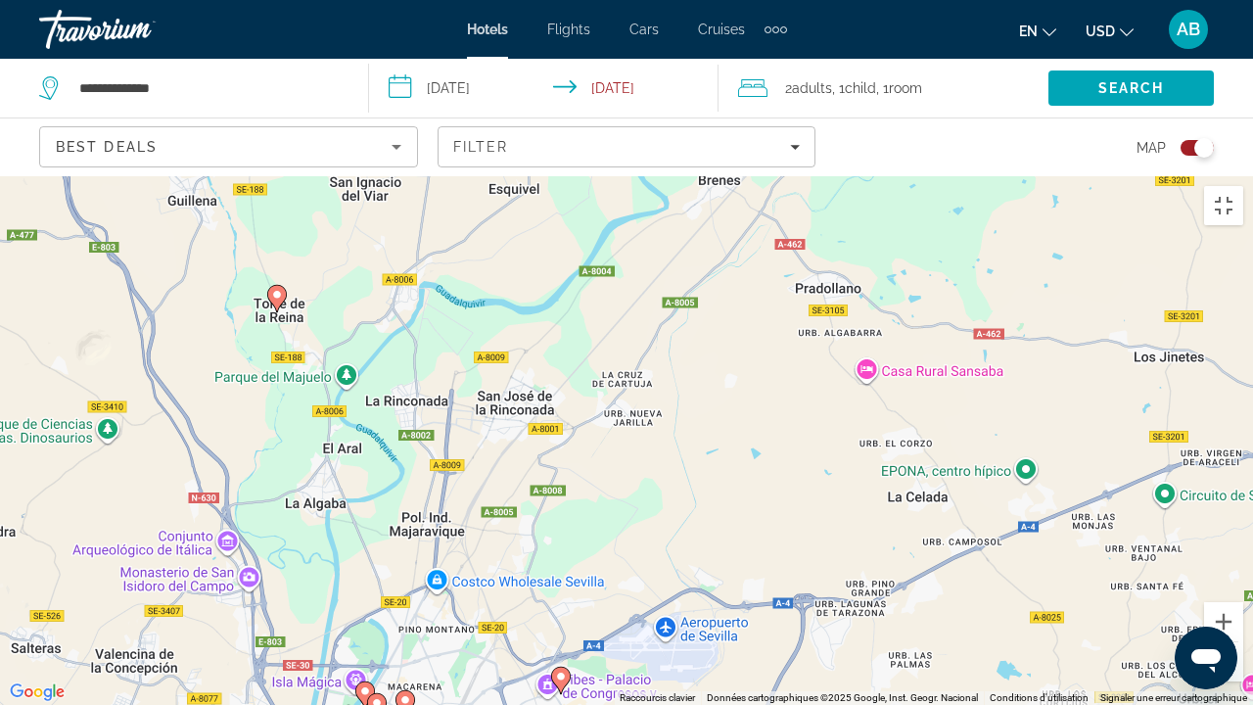
click at [406, 538] on image "Main content" at bounding box center [405, 700] width 12 height 12
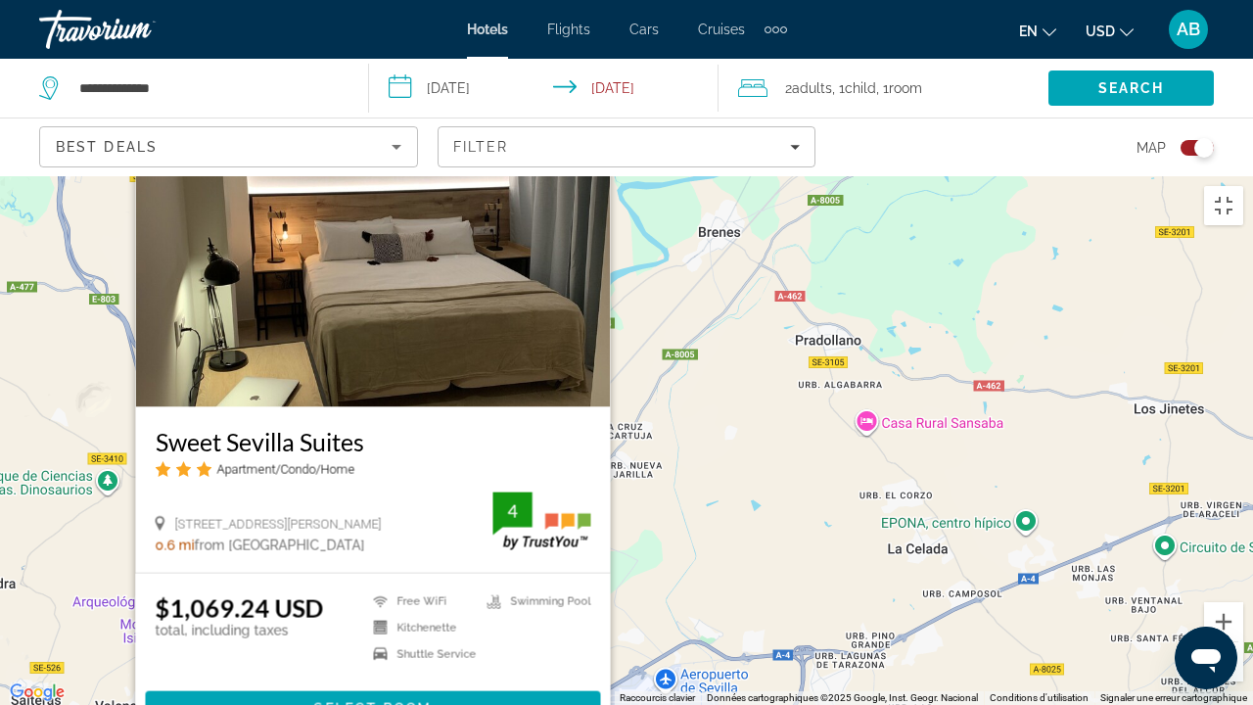
click at [705, 538] on div "Pour activer le glissement avec le clavier, appuyez sur Alt+Entrée. Une fois ce…" at bounding box center [626, 440] width 1253 height 528
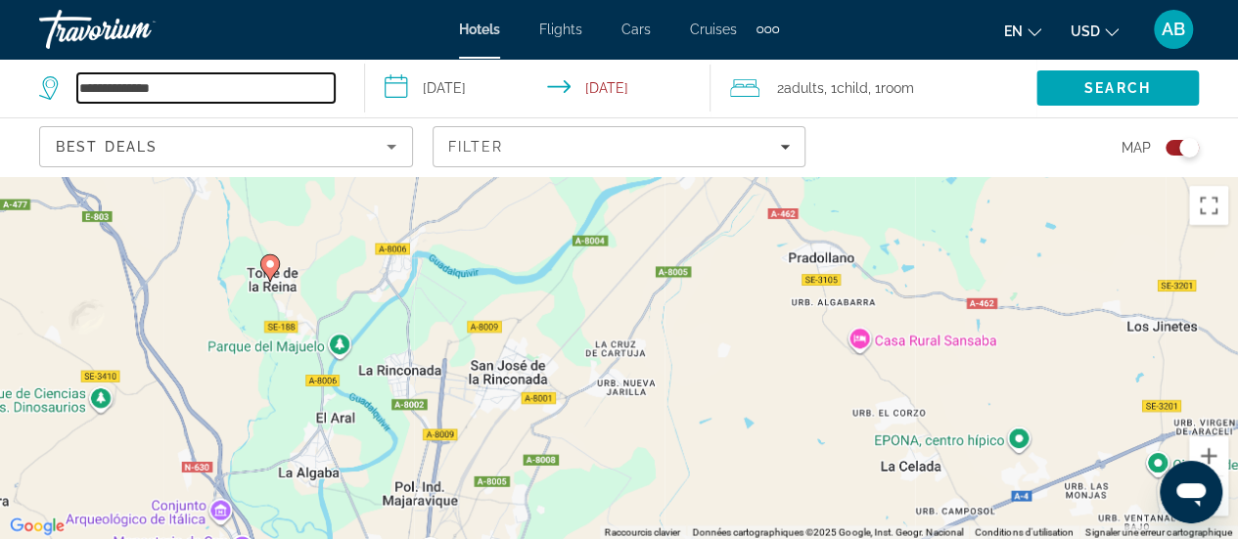
click at [274, 95] on input "**********" at bounding box center [205, 87] width 257 height 29
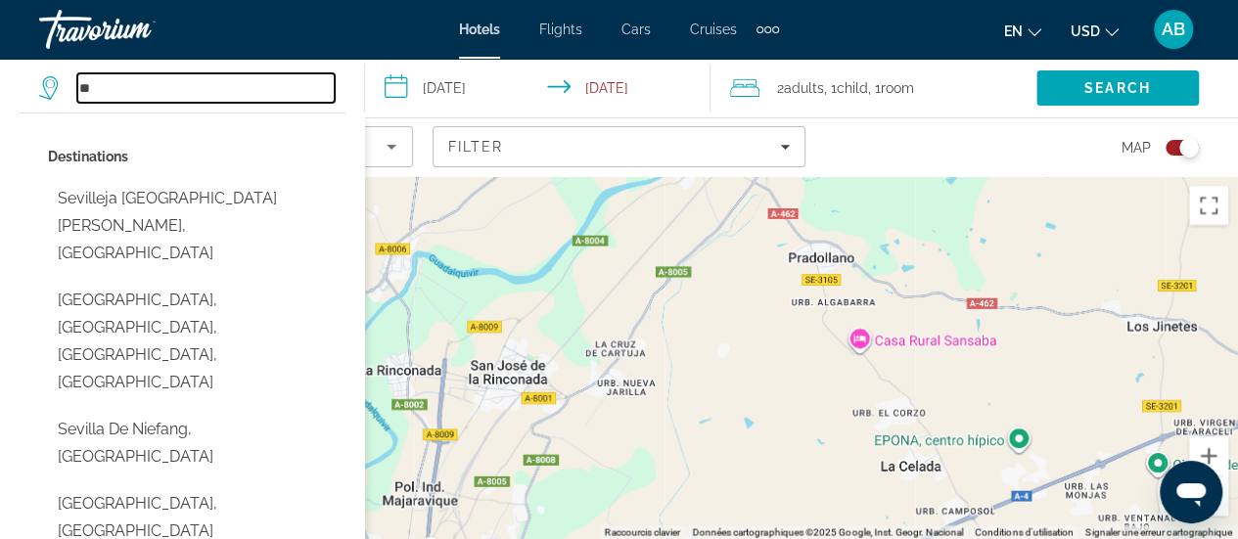
type input "*"
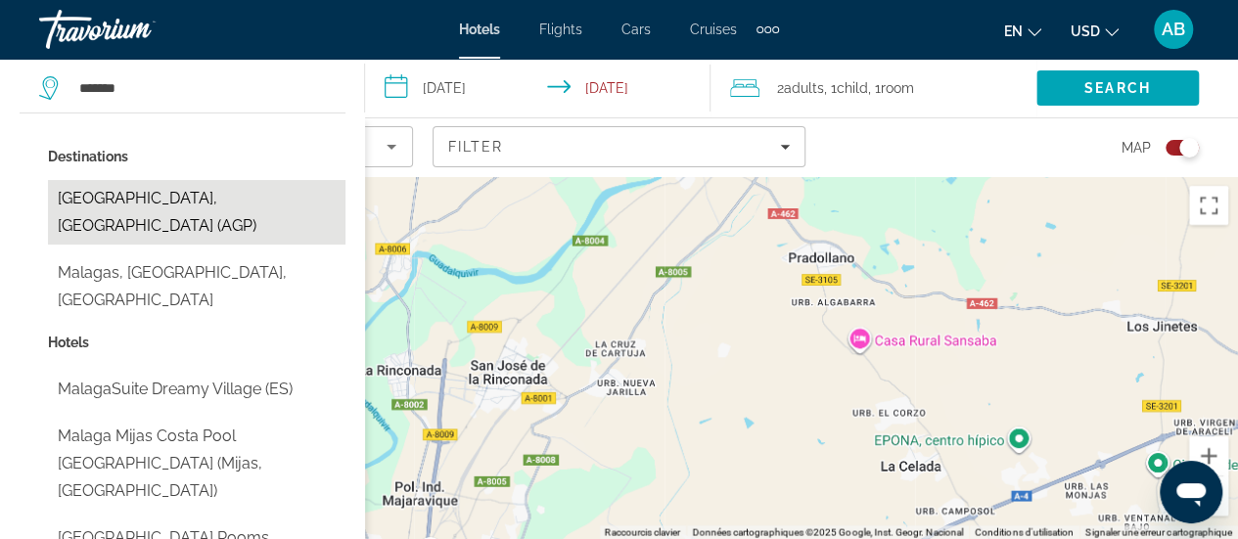
click at [166, 203] on button "Malaga, Spain (AGP)" at bounding box center [197, 212] width 298 height 65
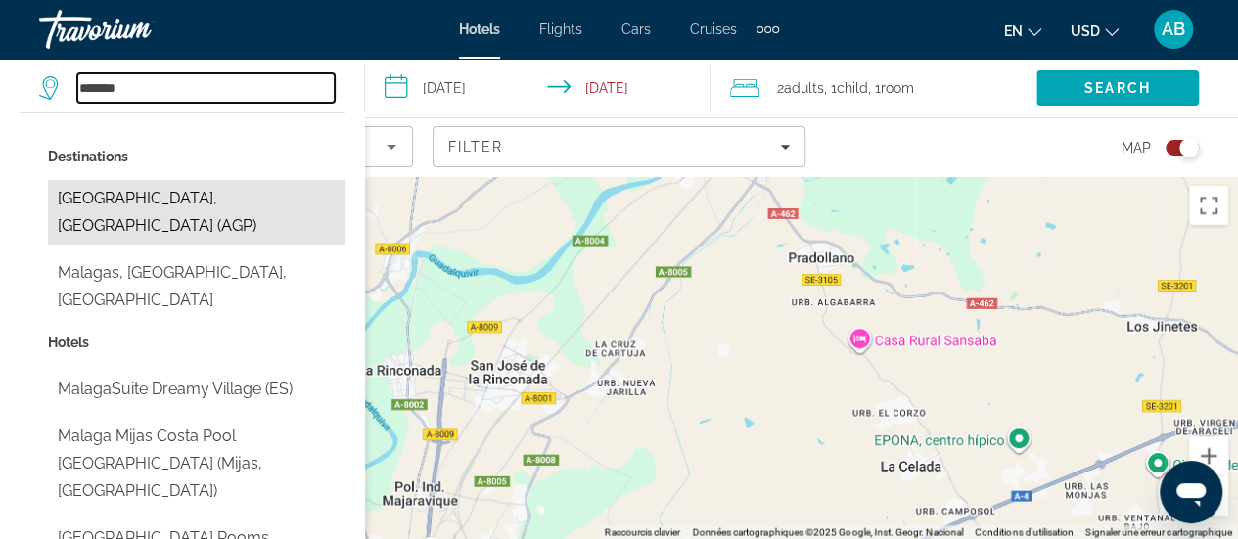
type input "**********"
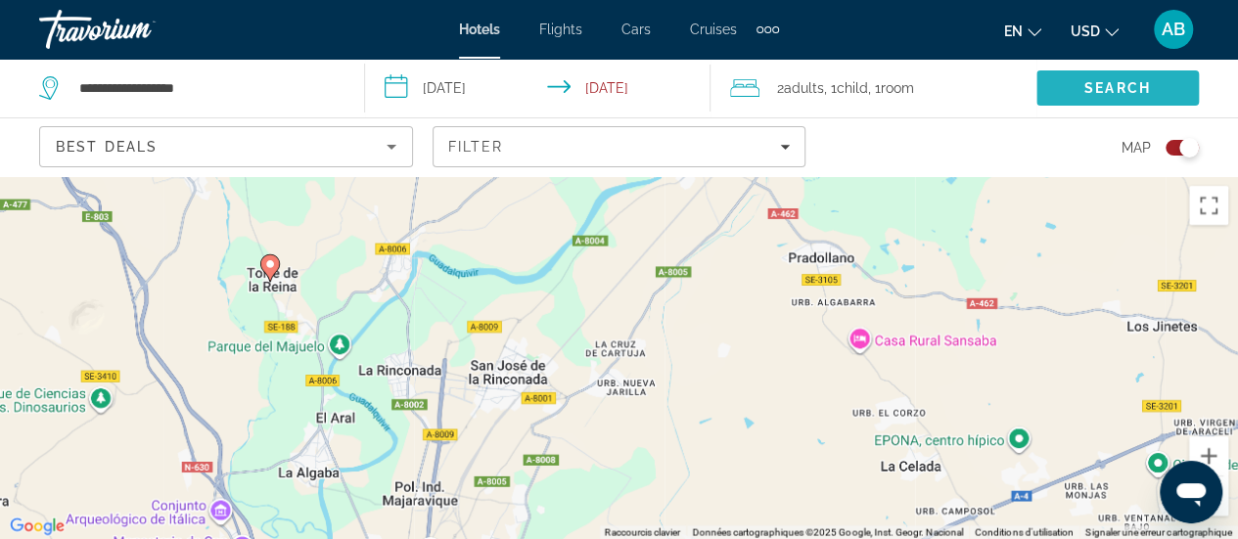
click at [1125, 99] on span "Search" at bounding box center [1117, 88] width 162 height 47
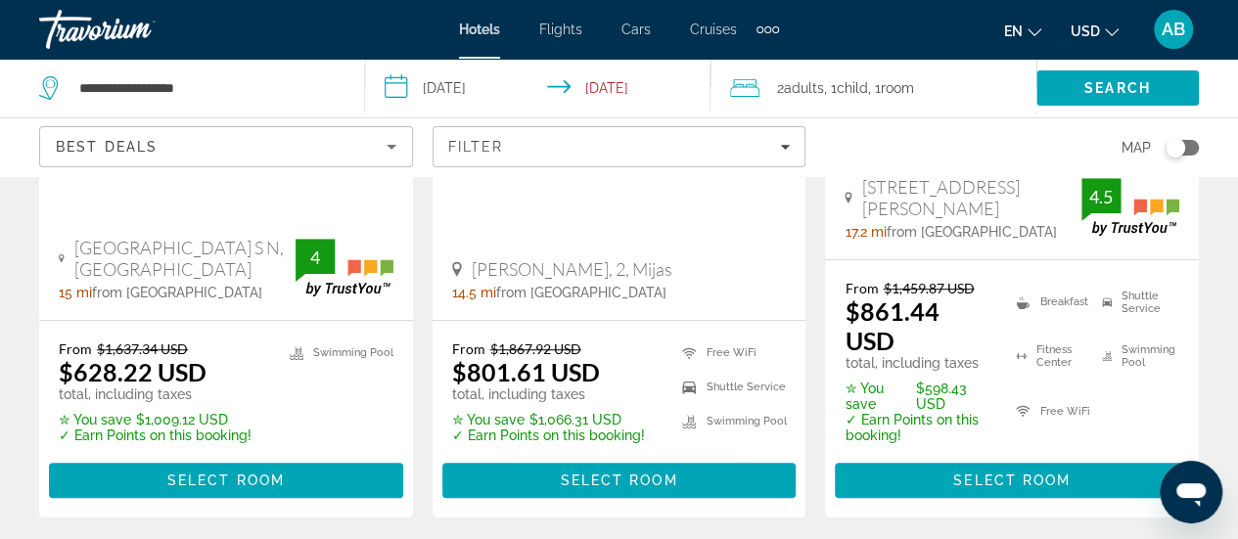
scroll to position [1255, 0]
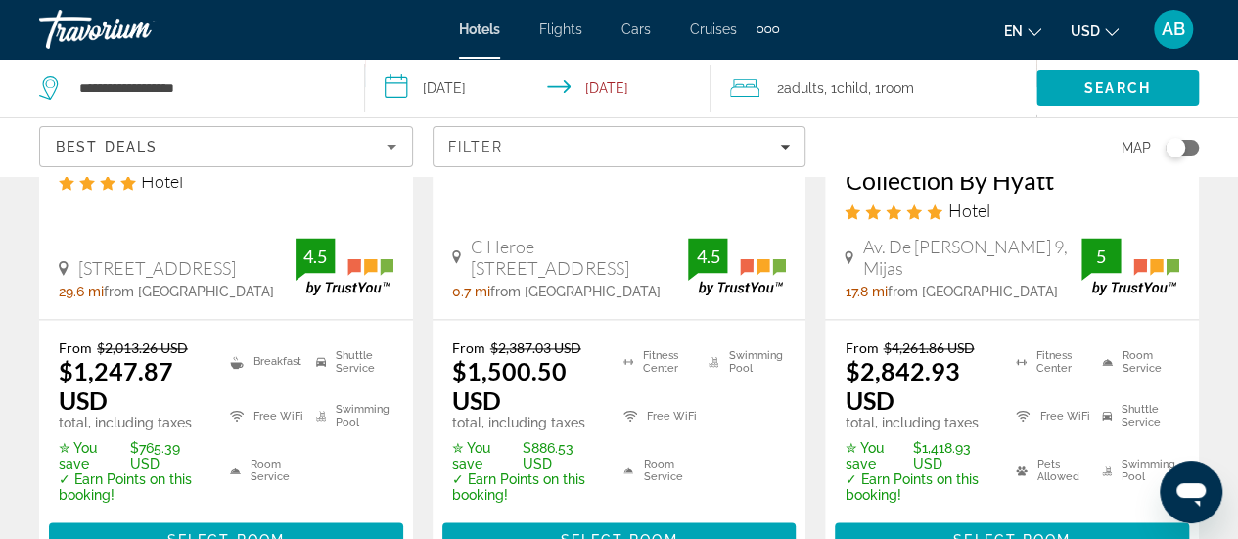
click at [1171, 150] on div "Toggle map" at bounding box center [1176, 148] width 20 height 20
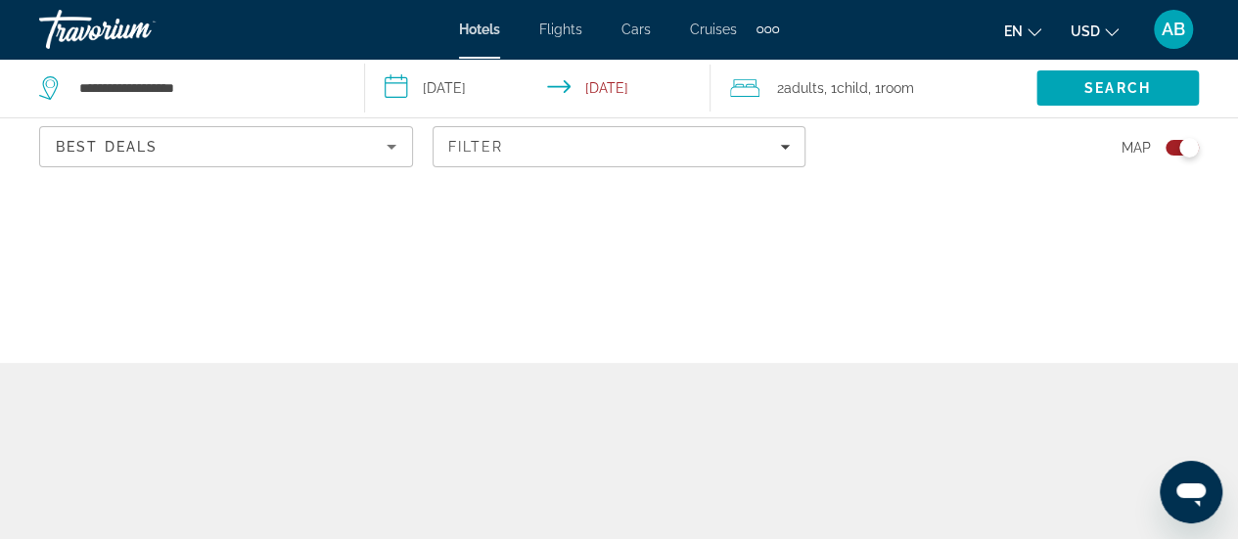
scroll to position [0, 0]
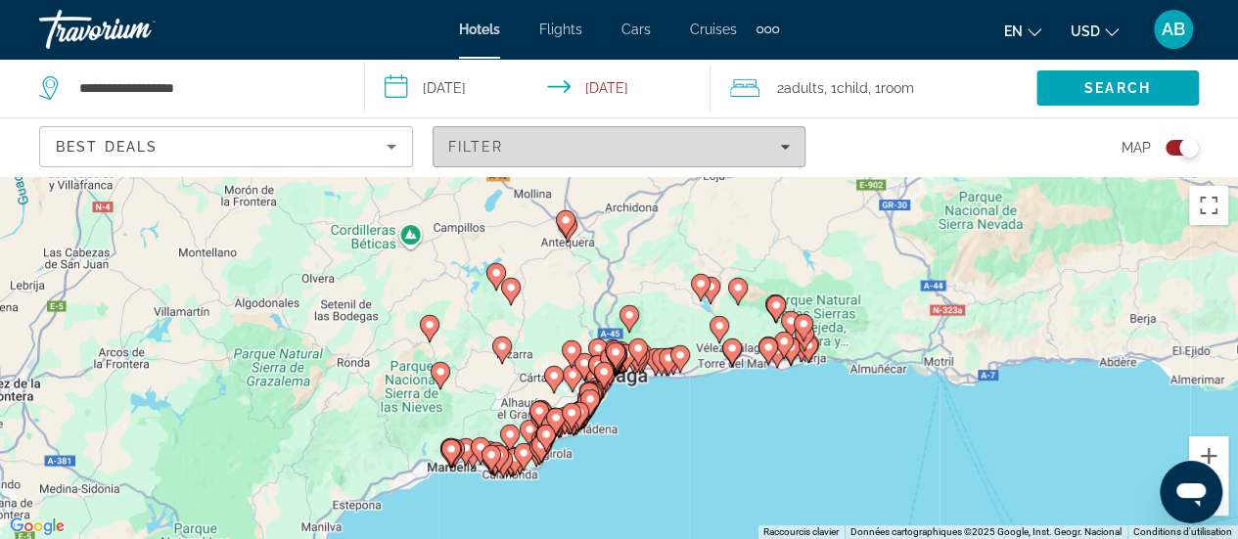
click at [748, 126] on span "Filters" at bounding box center [620, 146] width 372 height 47
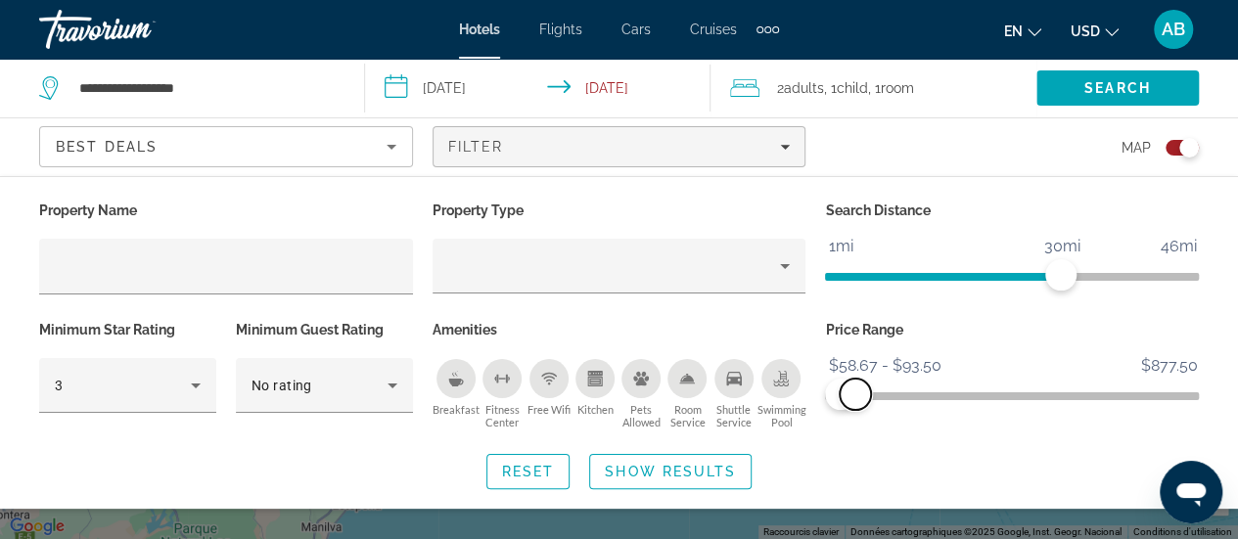
drag, startPoint x: 1178, startPoint y: 394, endPoint x: 855, endPoint y: 415, distance: 323.6
click at [855, 415] on div "Price Range $58.67 $877.50 $58.67 $93.50 $58.67 - $93.50" at bounding box center [1011, 375] width 393 height 118
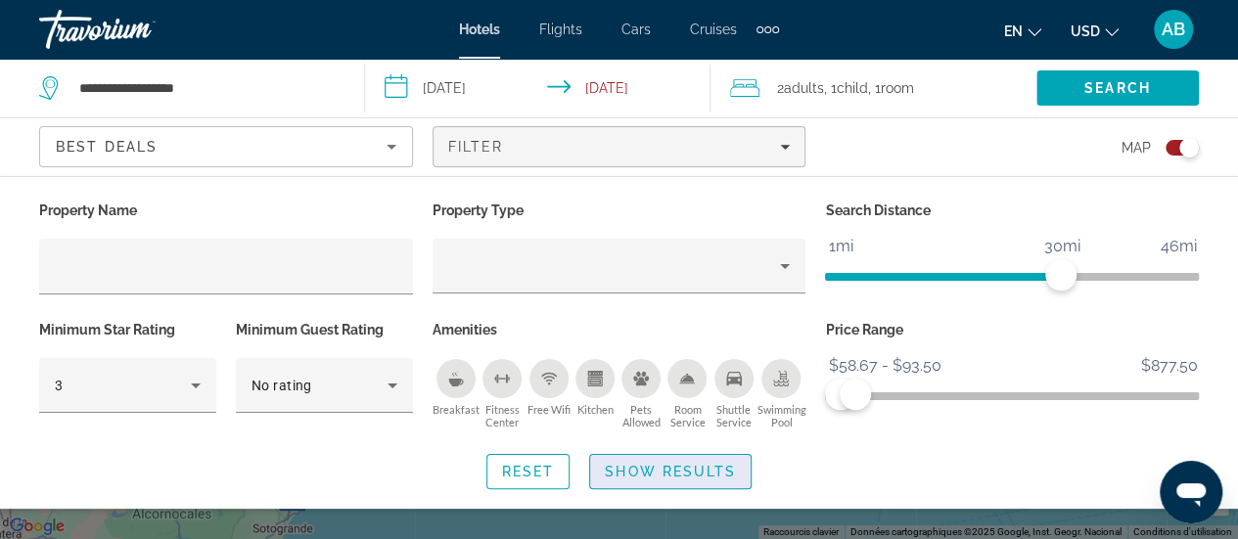
click at [723, 483] on span "Search widget" at bounding box center [670, 471] width 160 height 47
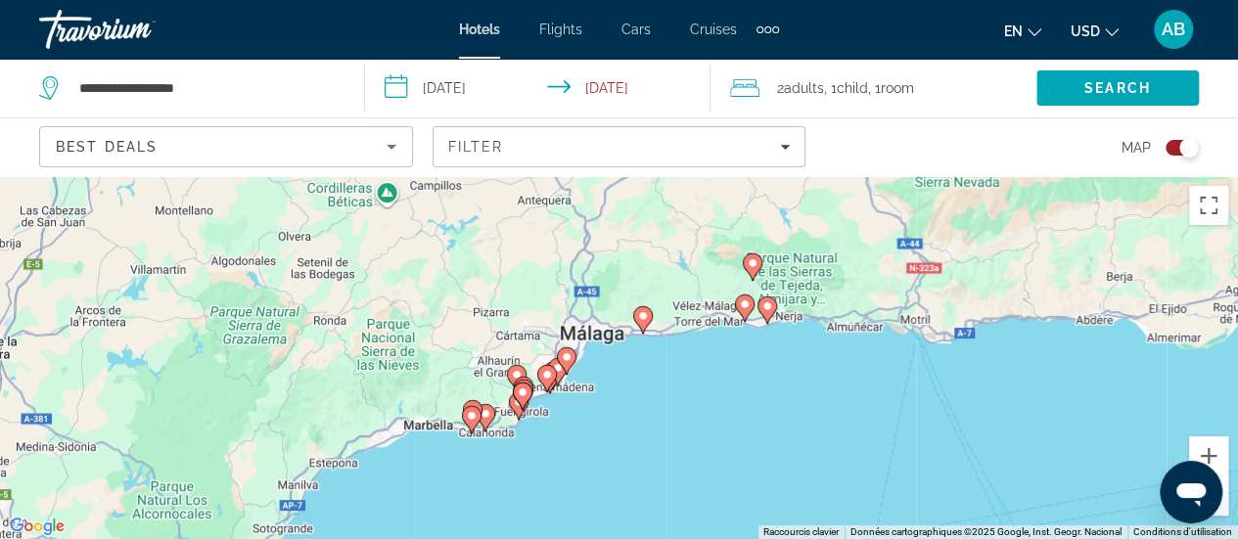
click at [751, 258] on image "Main content" at bounding box center [753, 263] width 12 height 12
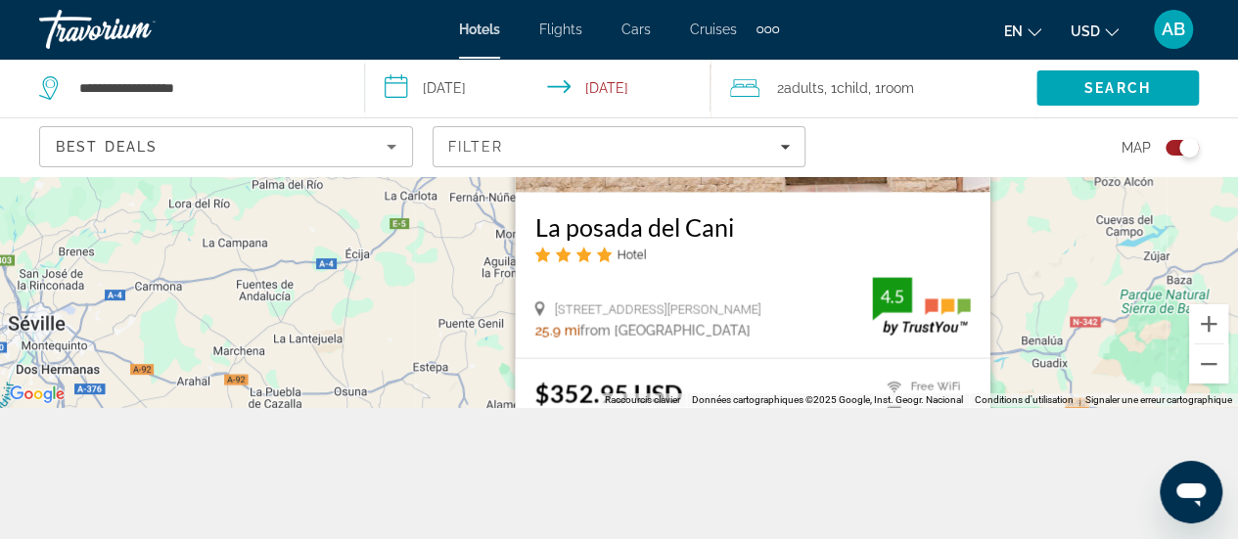
scroll to position [176, 0]
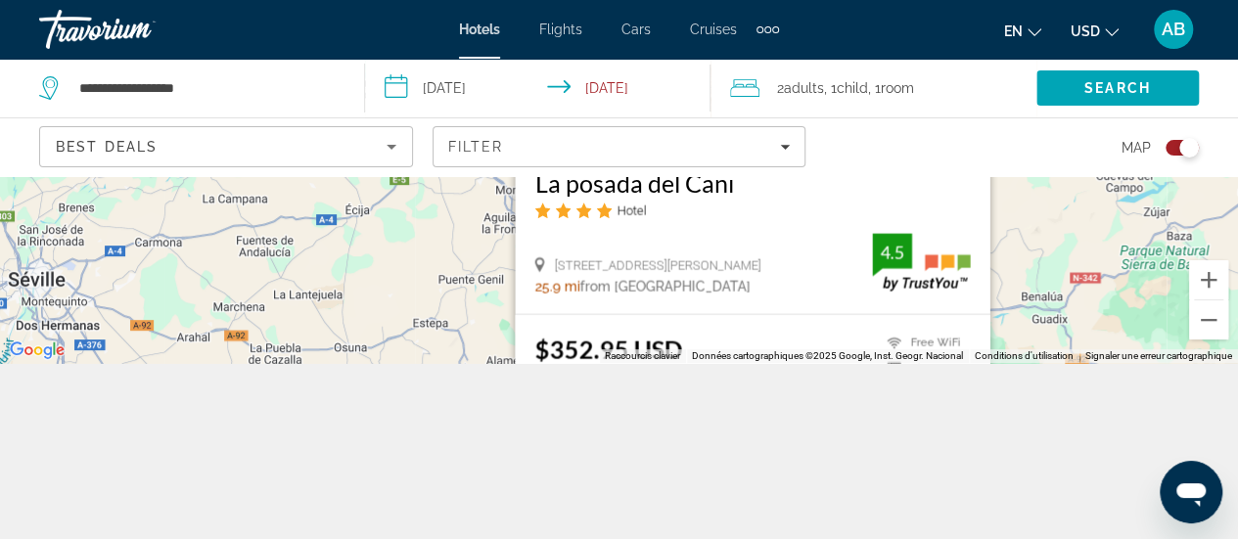
click at [708, 187] on h3 "La posada del Cani" at bounding box center [751, 181] width 435 height 29
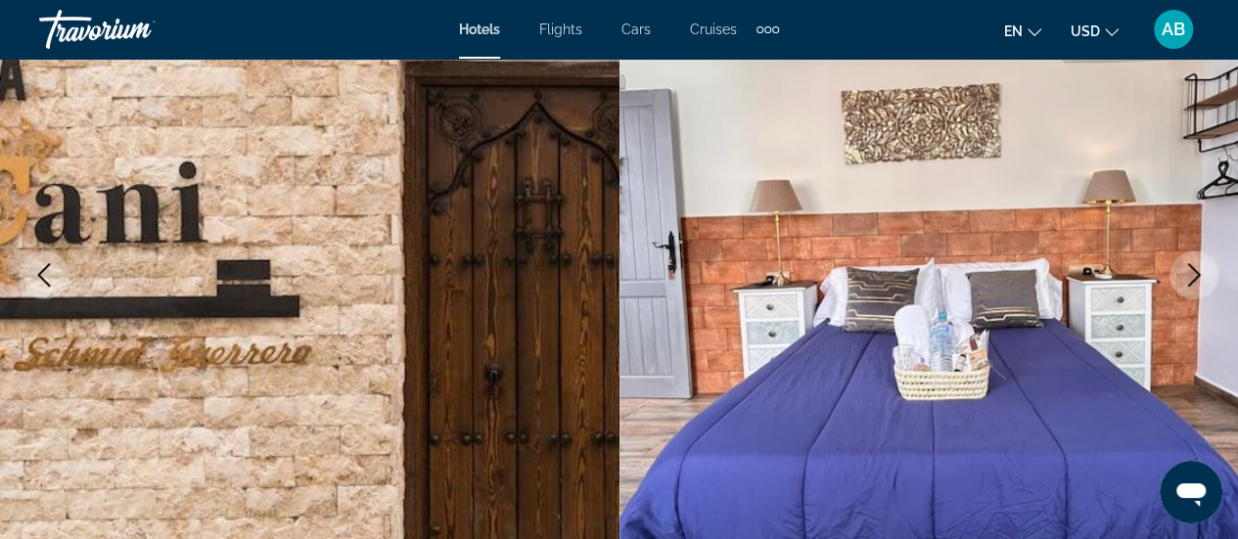
scroll to position [254, 0]
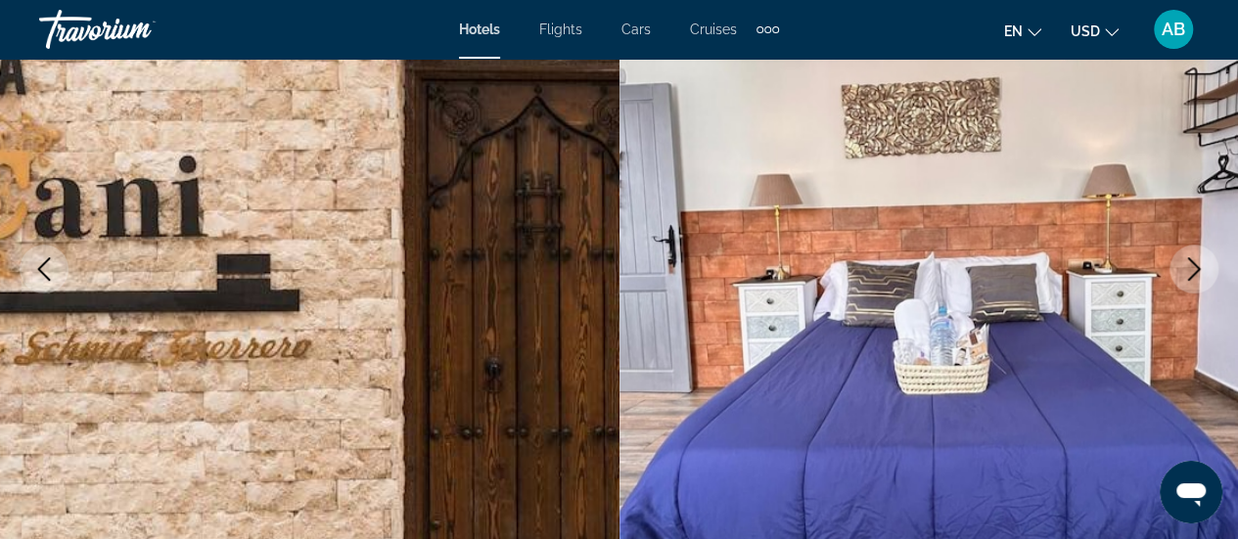
click at [1194, 272] on icon "Next image" at bounding box center [1194, 268] width 13 height 23
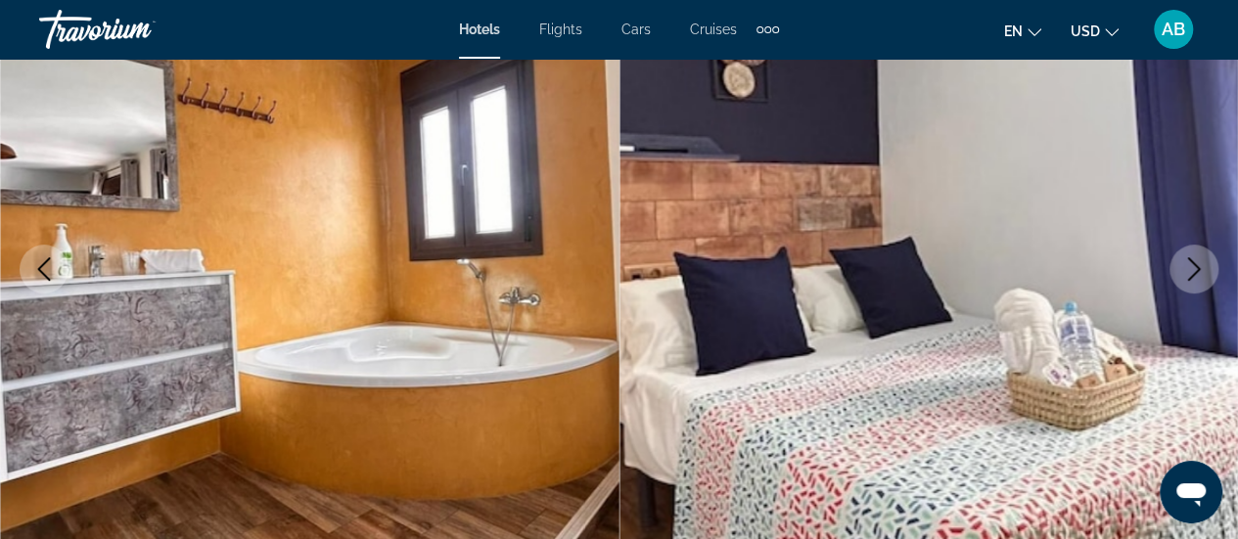
click at [1194, 272] on icon "Next image" at bounding box center [1194, 268] width 13 height 23
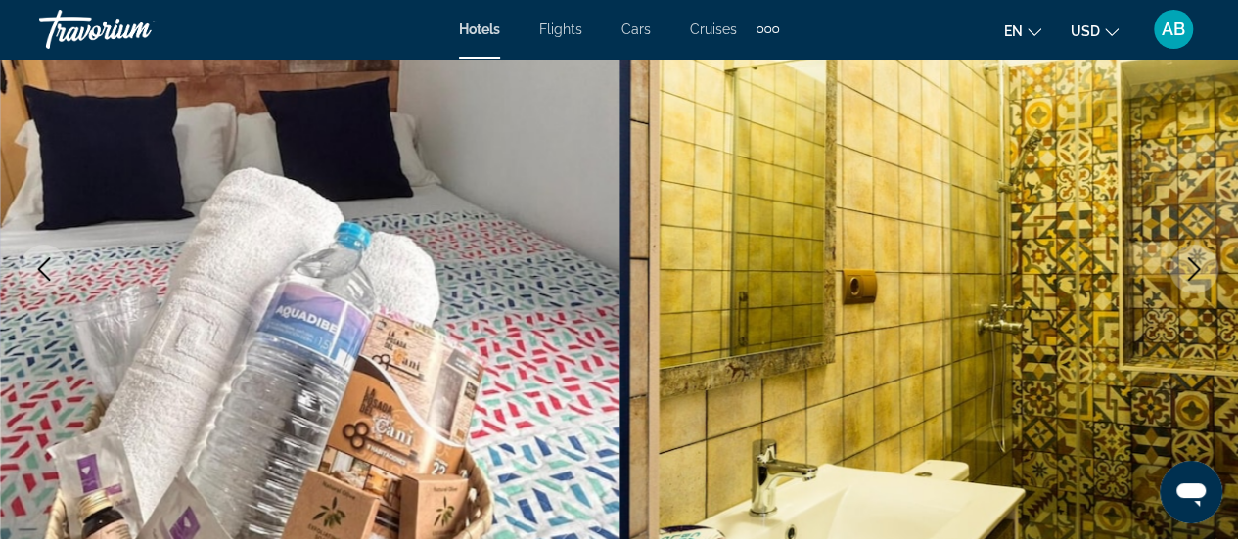
click at [1194, 272] on icon "Next image" at bounding box center [1194, 268] width 13 height 23
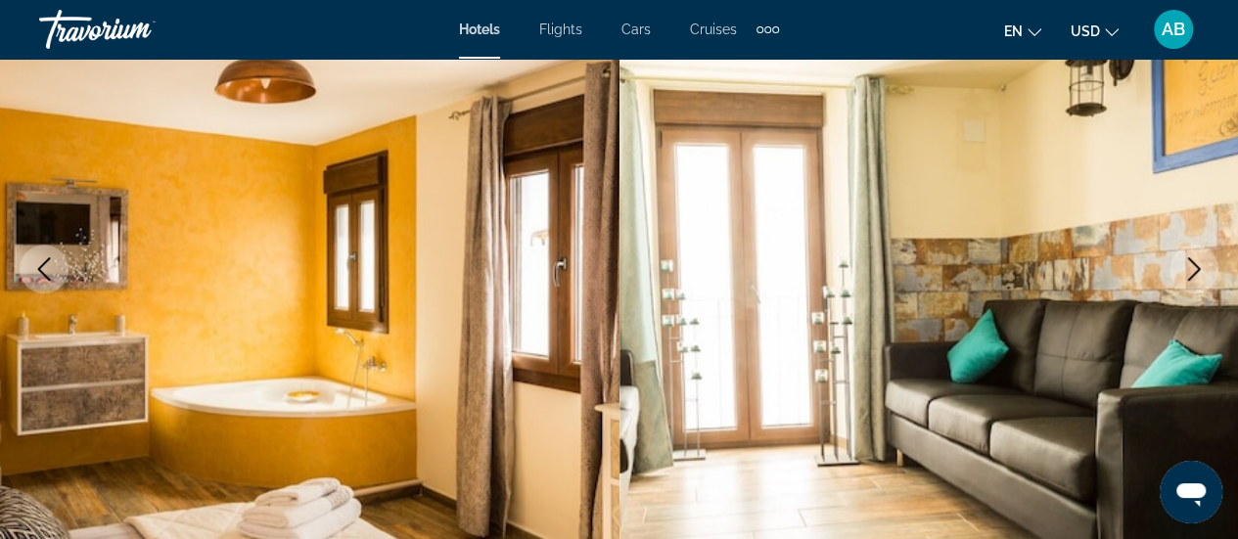
click at [1194, 272] on icon "Next image" at bounding box center [1194, 268] width 13 height 23
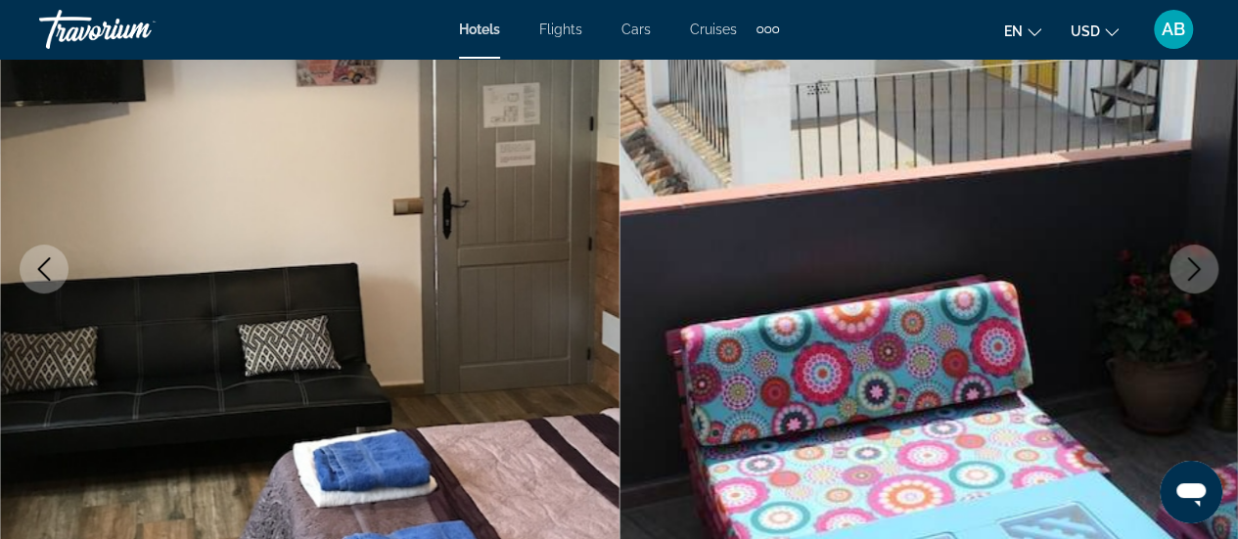
click at [1194, 272] on icon "Next image" at bounding box center [1194, 268] width 13 height 23
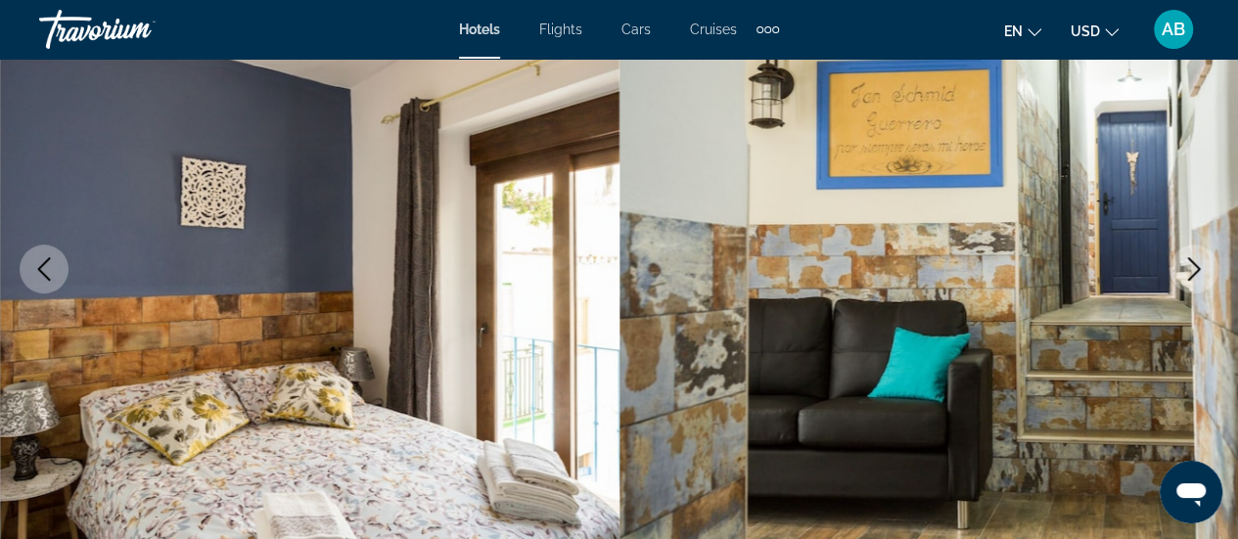
click at [1194, 272] on icon "Next image" at bounding box center [1194, 268] width 13 height 23
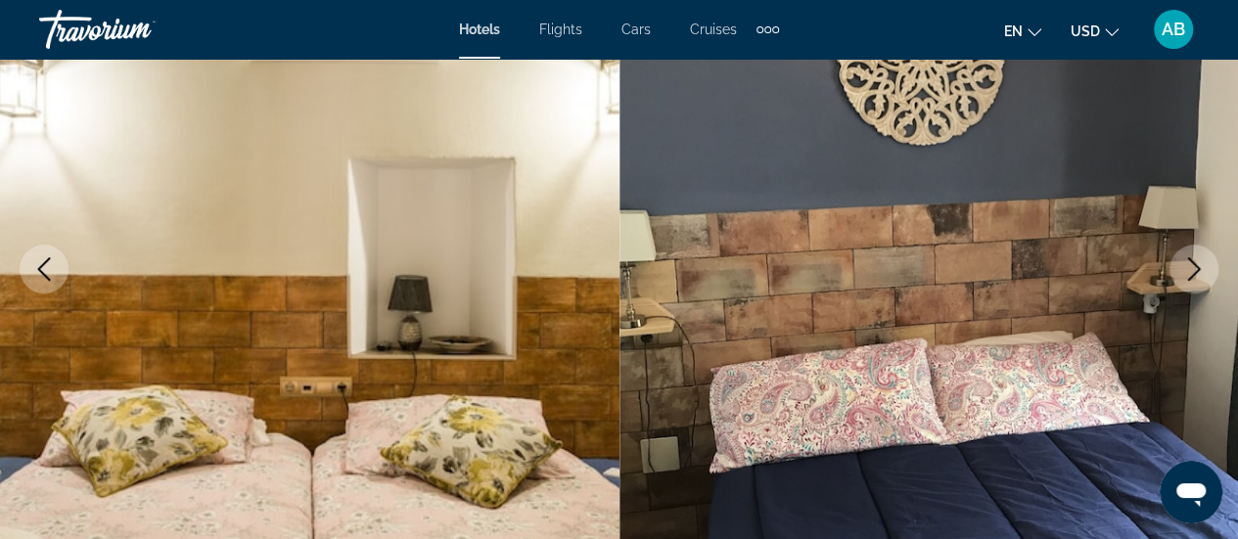
click at [1194, 272] on icon "Next image" at bounding box center [1194, 268] width 13 height 23
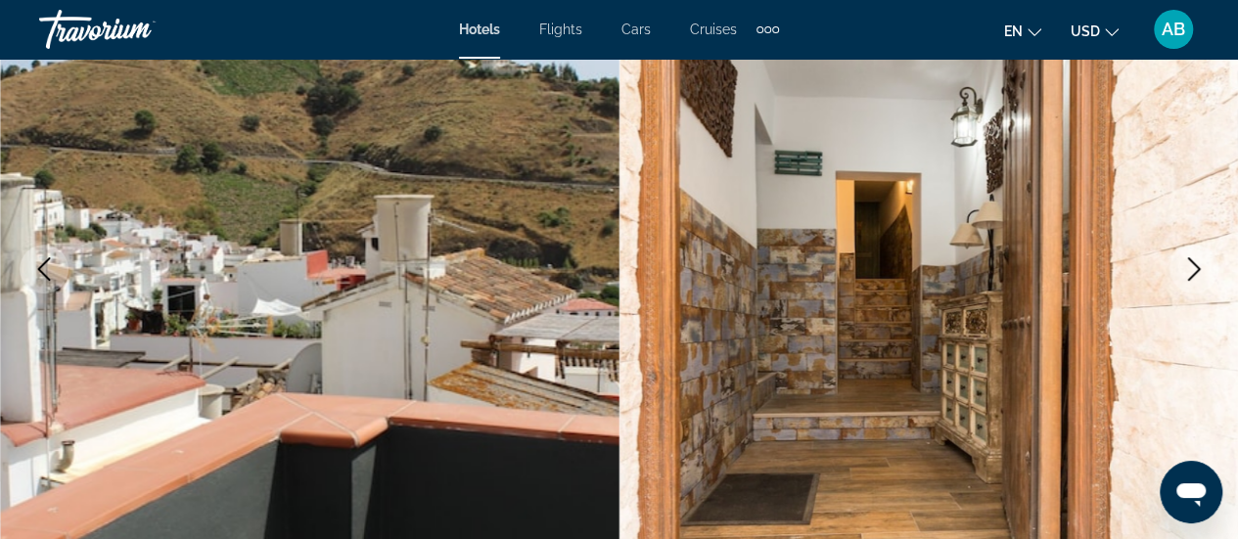
click at [1194, 272] on icon "Next image" at bounding box center [1194, 268] width 13 height 23
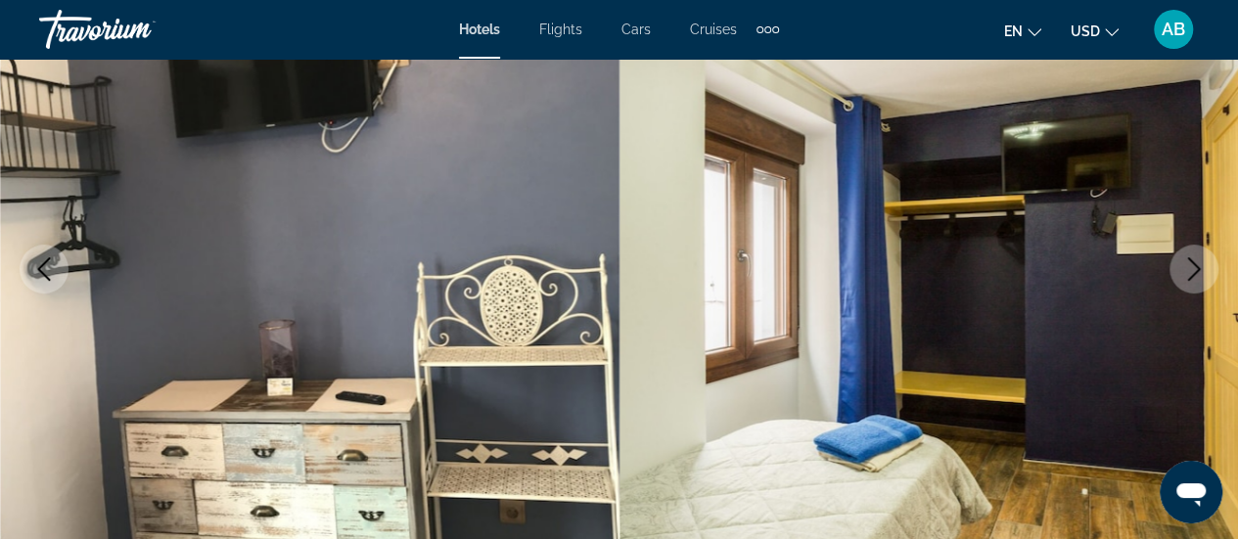
click at [1194, 272] on icon "Next image" at bounding box center [1194, 268] width 13 height 23
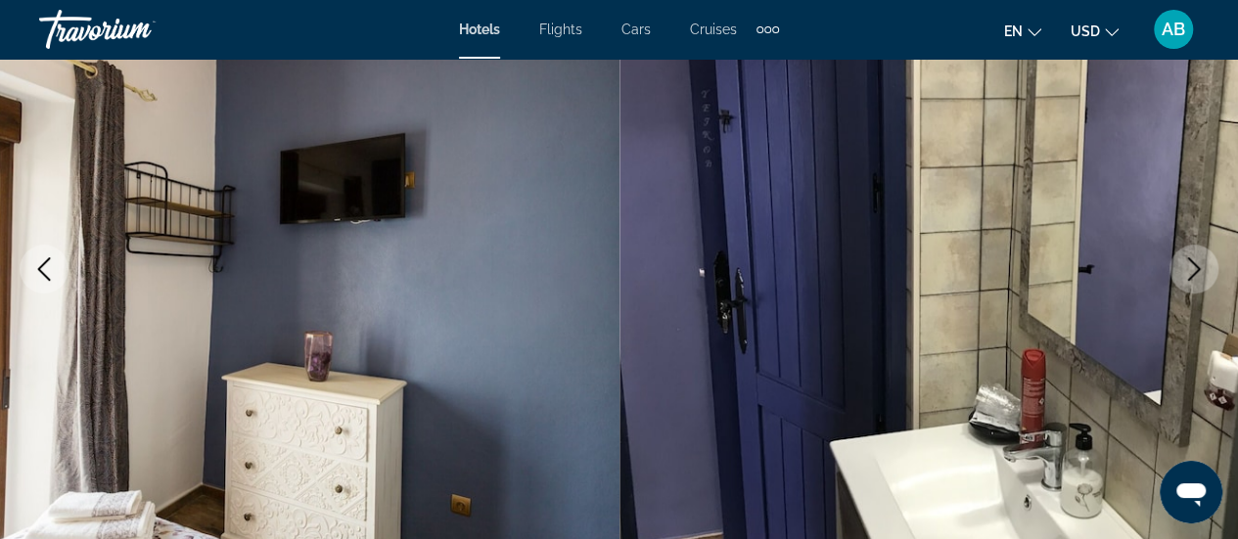
click at [1194, 272] on icon "Next image" at bounding box center [1194, 268] width 13 height 23
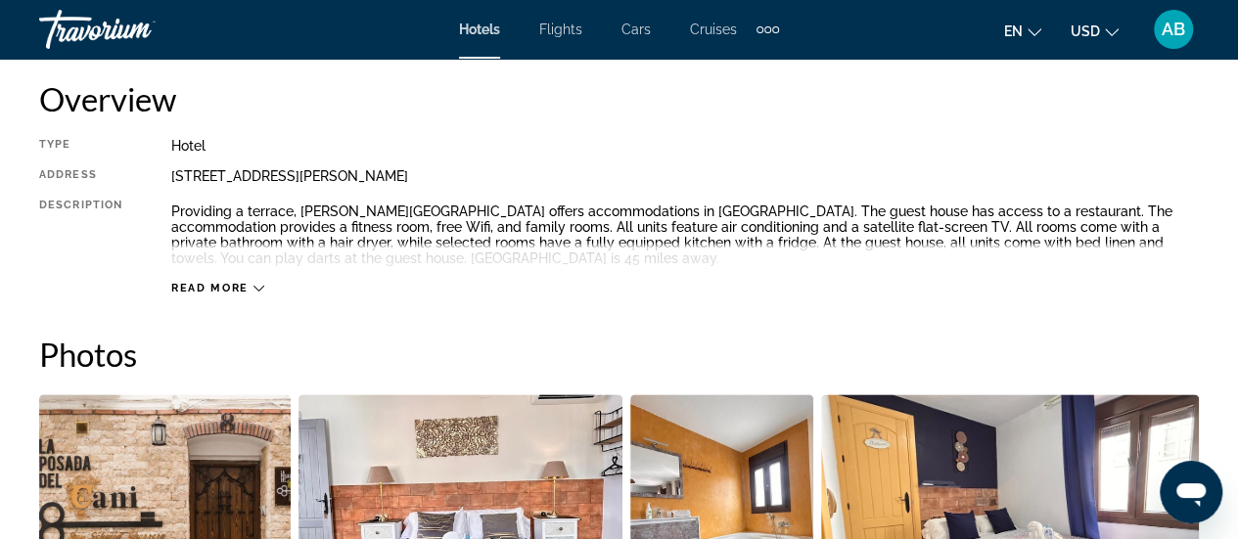
scroll to position [1014, 0]
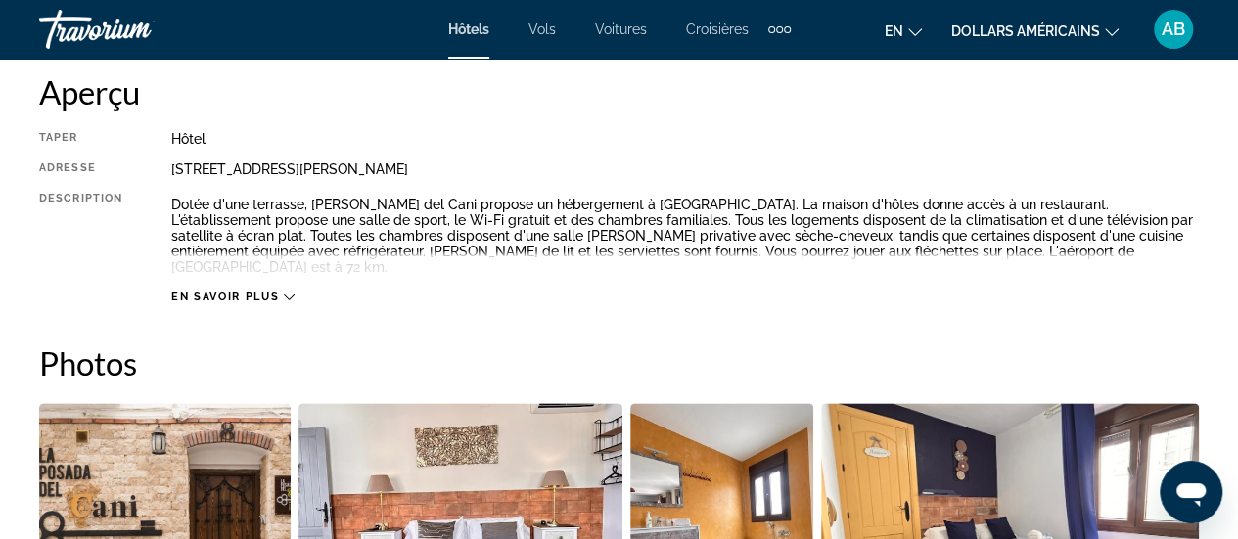
click at [287, 292] on icon "Contenu principal" at bounding box center [289, 297] width 11 height 11
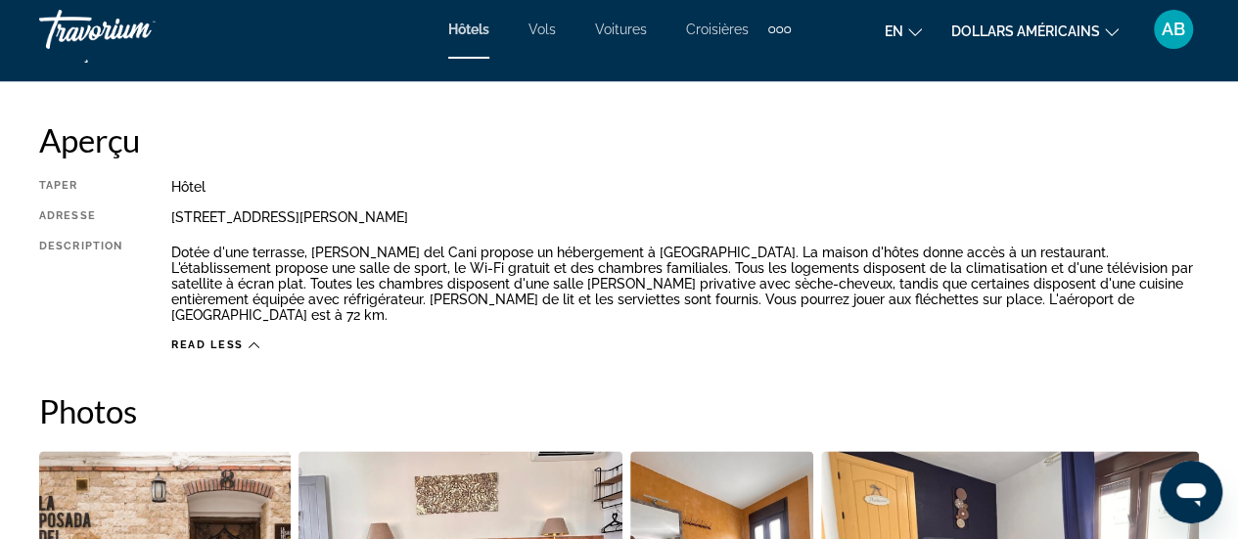
scroll to position [929, 0]
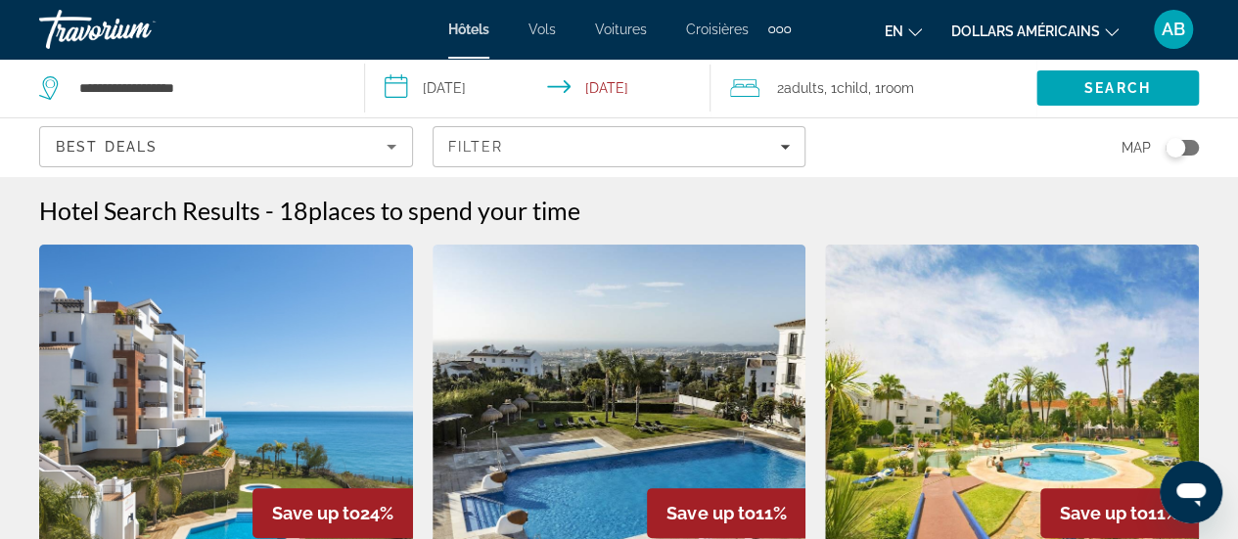
click at [1174, 148] on div "Toggle map" at bounding box center [1176, 148] width 20 height 20
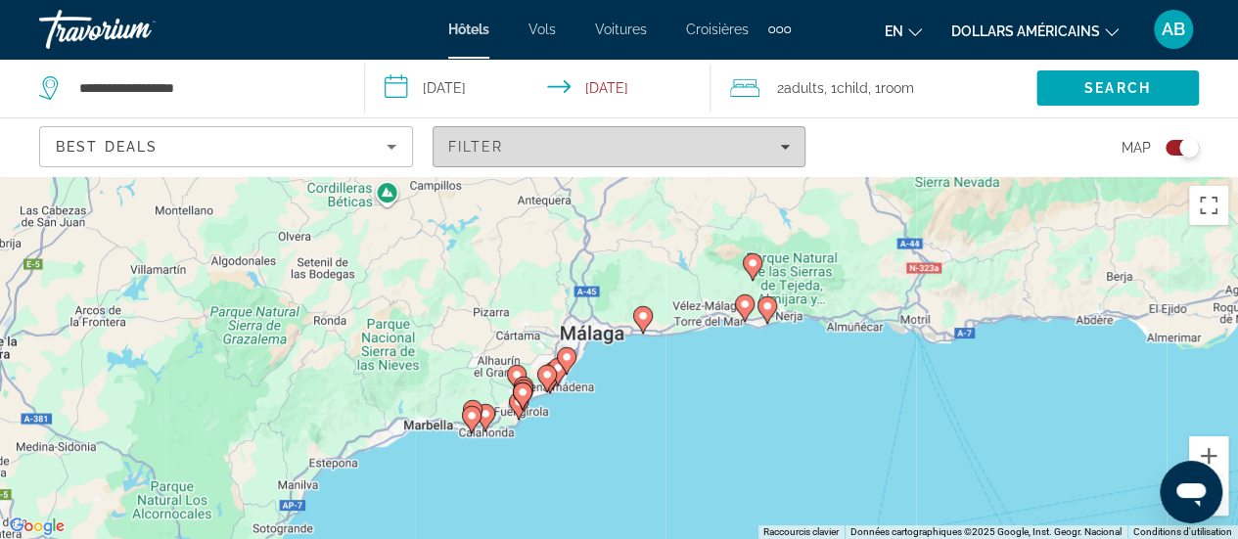
click at [754, 163] on span "Filters" at bounding box center [620, 146] width 372 height 47
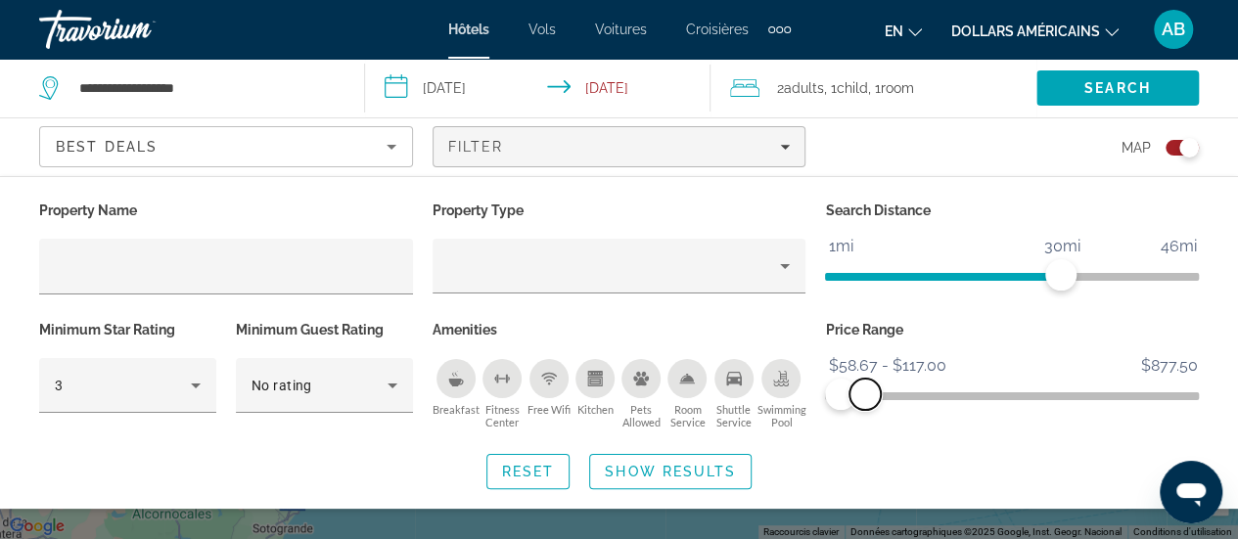
drag, startPoint x: 853, startPoint y: 396, endPoint x: 865, endPoint y: 396, distance: 11.7
click at [865, 396] on span "ngx-slider-max" at bounding box center [864, 394] width 31 height 31
click at [718, 465] on span "Show Results" at bounding box center [670, 472] width 131 height 16
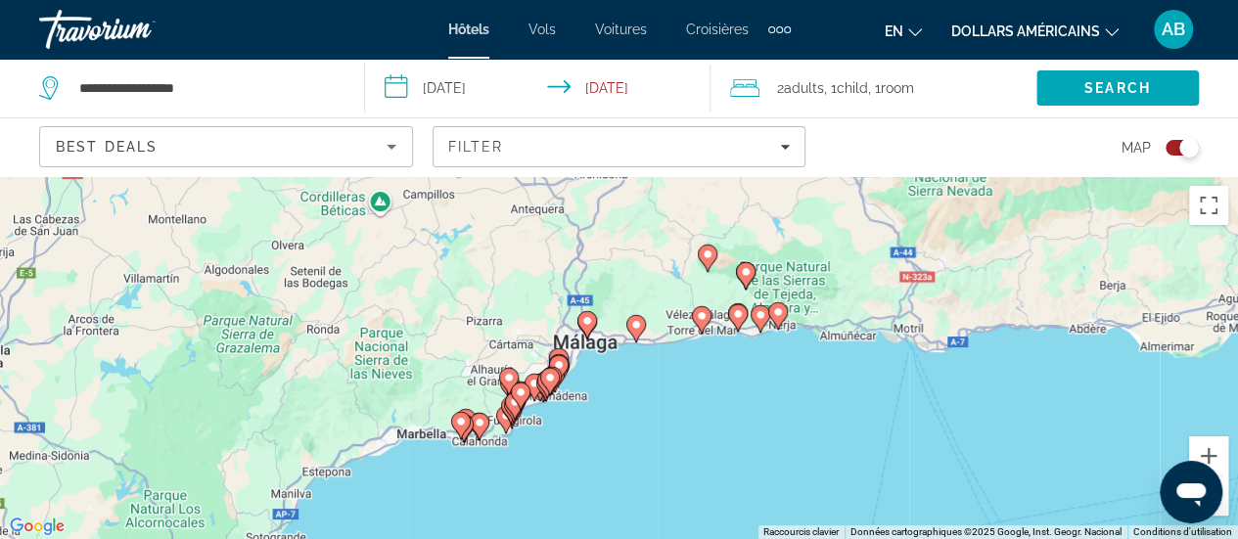
click at [589, 320] on image "Contenu principal" at bounding box center [587, 321] width 12 height 12
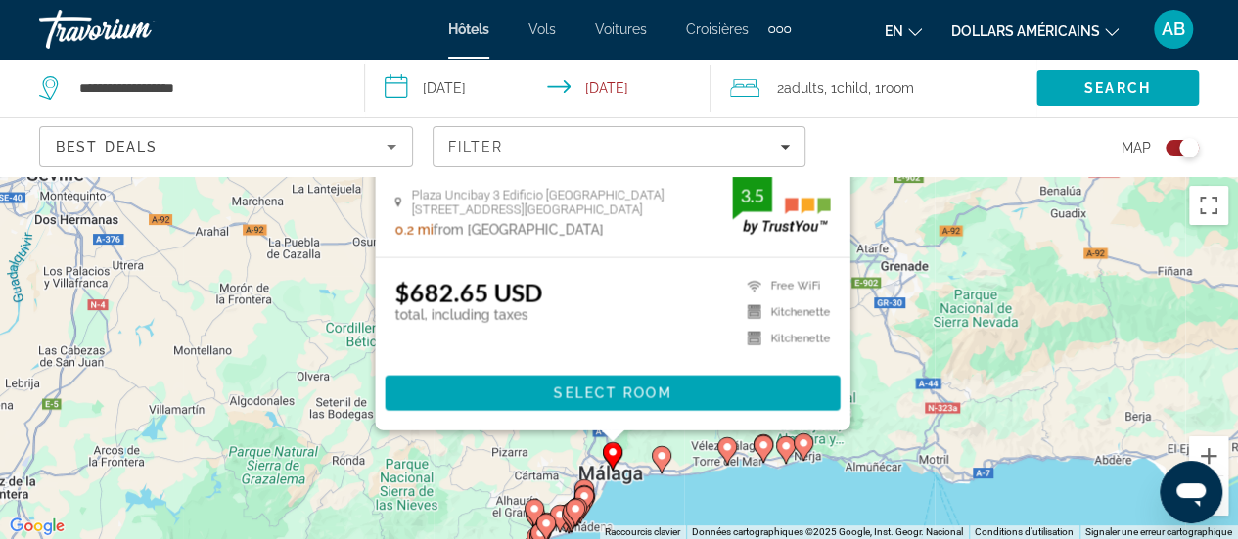
drag, startPoint x: 847, startPoint y: 437, endPoint x: 869, endPoint y: 183, distance: 255.4
click at [869, 183] on div "Pour activer le glissement avec le clavier, appuyez sur Alt+Entrée. Une fois ce…" at bounding box center [619, 357] width 1238 height 363
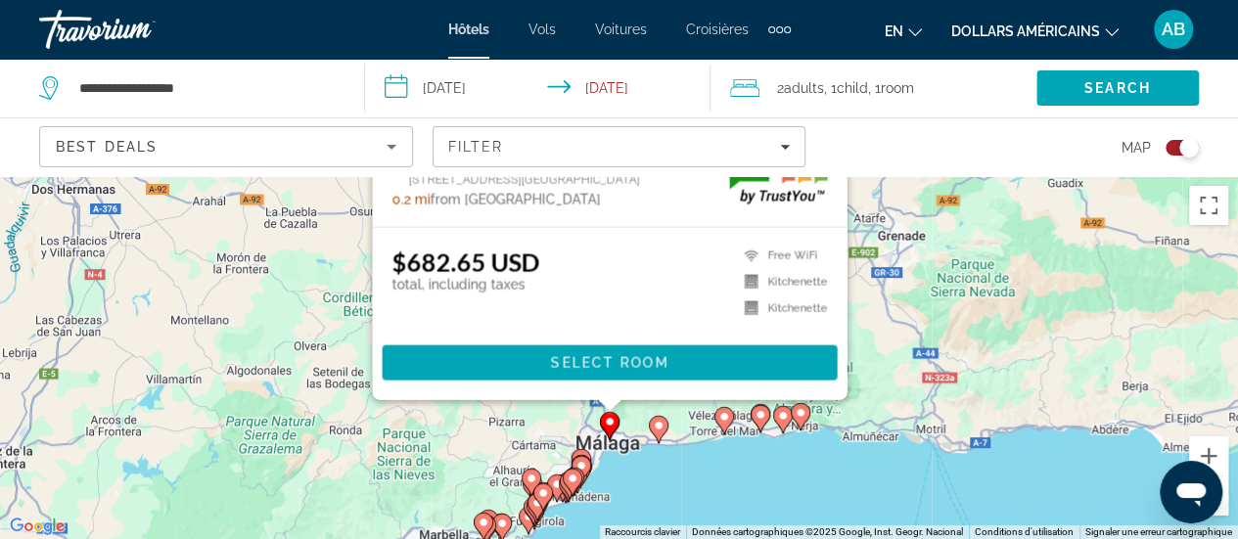
click at [660, 427] on image "Contenu principal" at bounding box center [659, 426] width 12 height 12
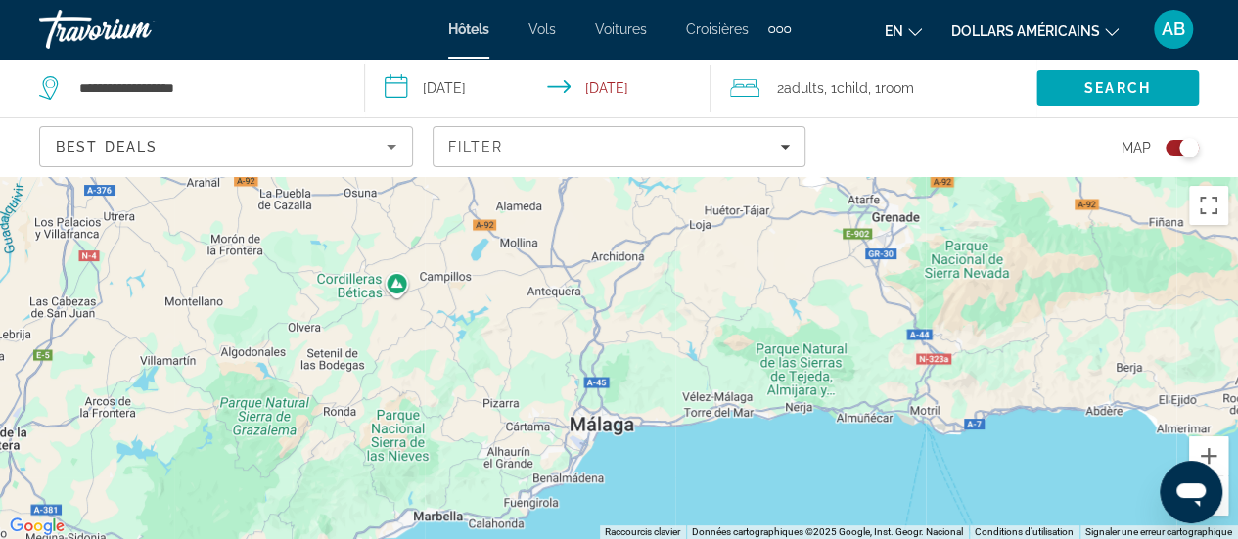
drag, startPoint x: 936, startPoint y: 458, endPoint x: 929, endPoint y: 177, distance: 280.9
click at [929, 177] on div "Contenu principal" at bounding box center [619, 357] width 1238 height 363
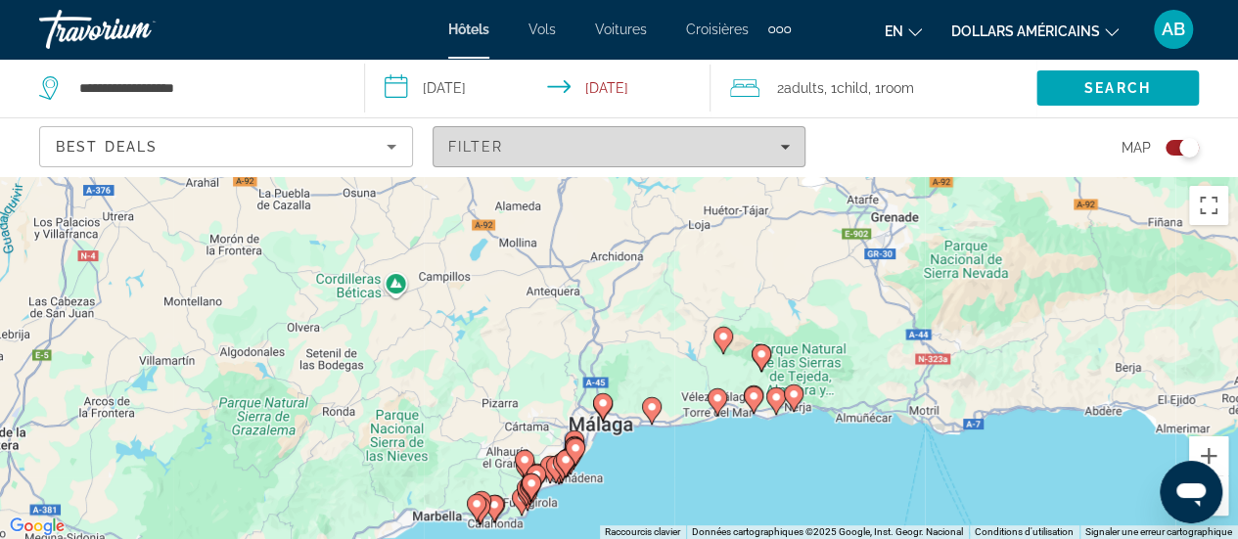
click at [575, 138] on span "Filters" at bounding box center [620, 146] width 372 height 47
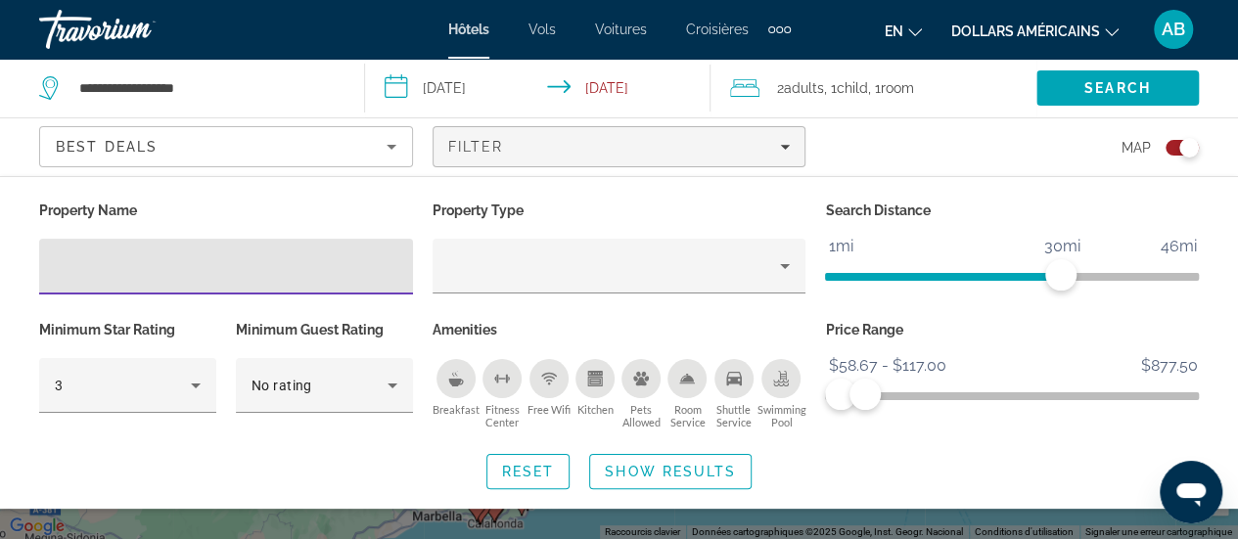
click at [450, 384] on icon "Breakfast" at bounding box center [456, 379] width 16 height 16
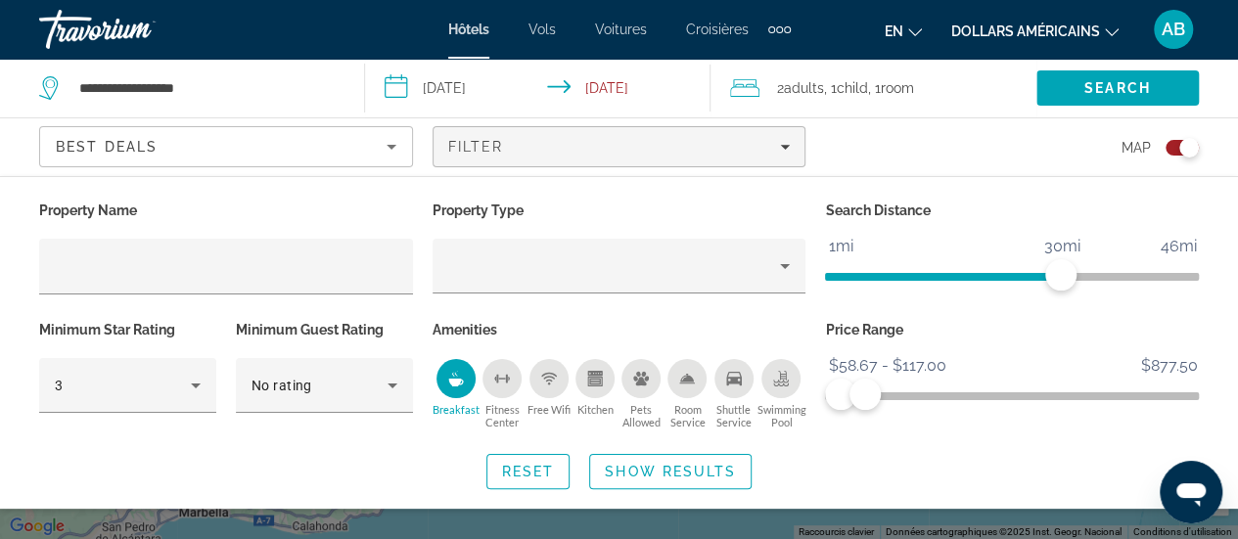
click at [791, 392] on div "Swimming Pool" at bounding box center [780, 378] width 39 height 39
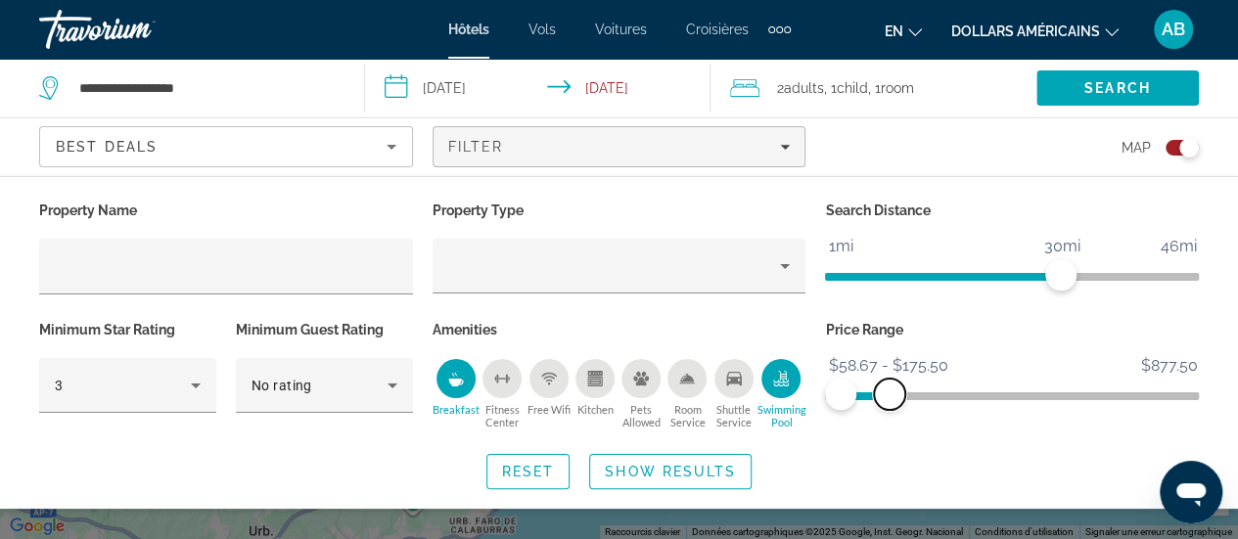
drag, startPoint x: 869, startPoint y: 394, endPoint x: 890, endPoint y: 392, distance: 20.6
click at [890, 392] on span "ngx-slider-max" at bounding box center [889, 394] width 31 height 31
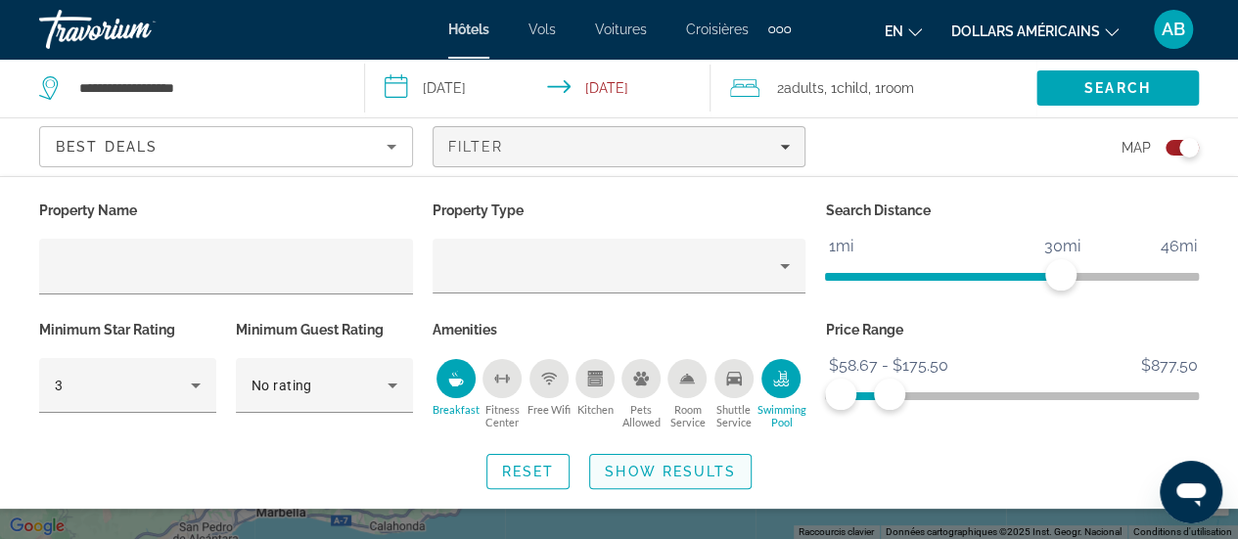
click at [640, 459] on span "Search widget" at bounding box center [670, 471] width 160 height 47
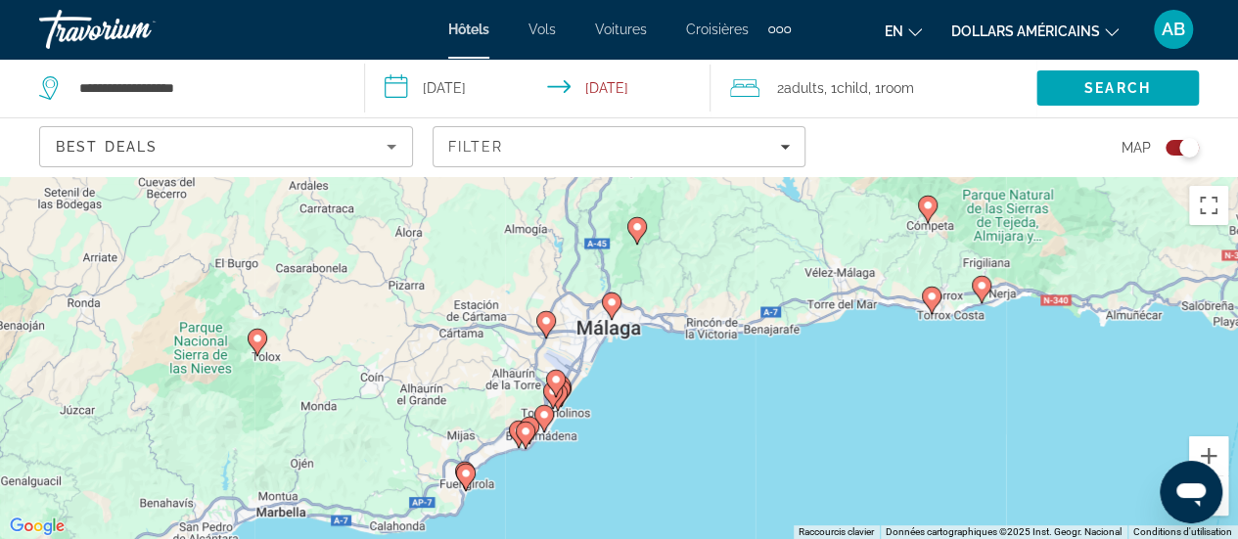
click at [609, 302] on image "Contenu principal" at bounding box center [612, 303] width 12 height 12
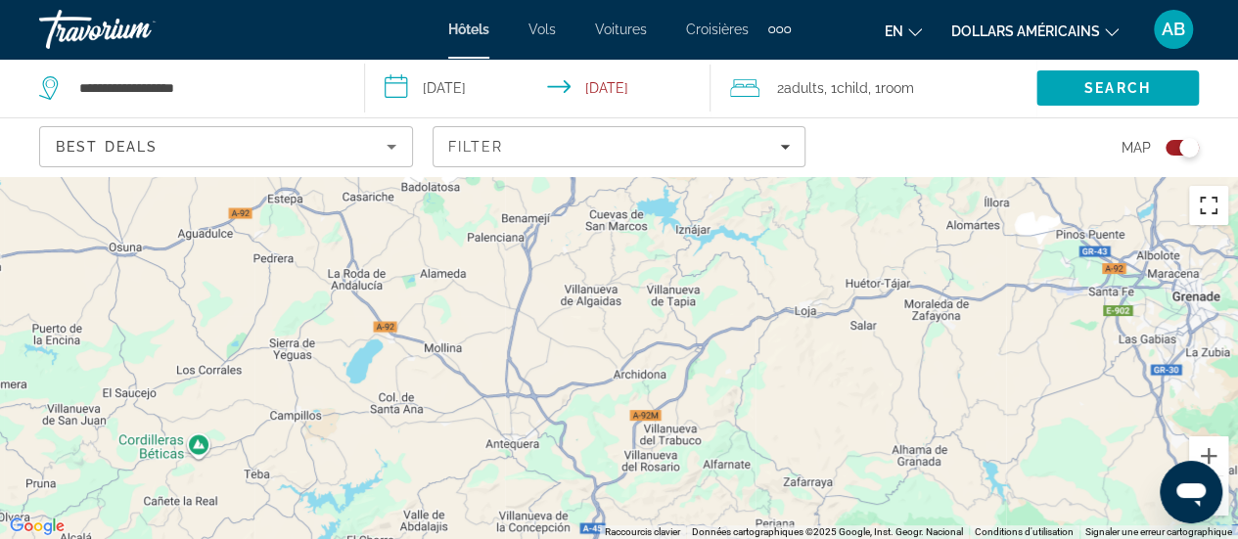
click at [1205, 216] on button "Passer en plein écran" at bounding box center [1208, 205] width 39 height 39
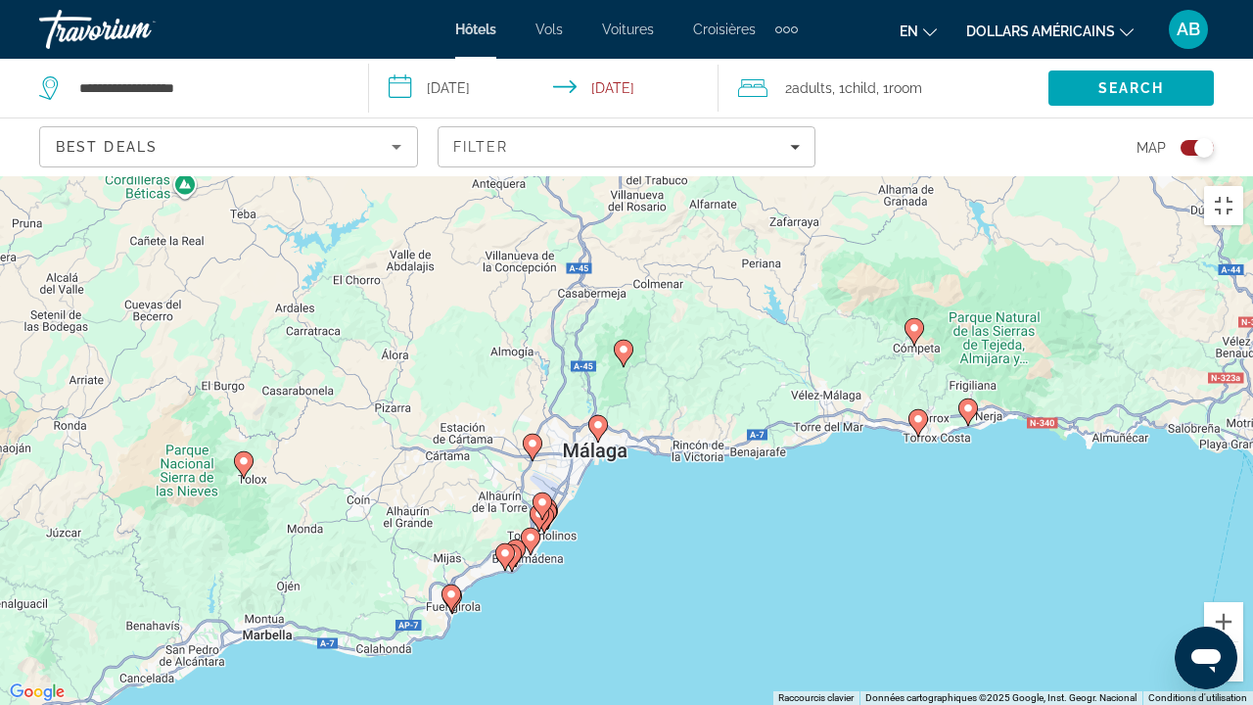
drag, startPoint x: 737, startPoint y: 618, endPoint x: 715, endPoint y: 265, distance: 353.9
click at [715, 265] on div "Pour activer le glissement avec le clavier, appuyez sur Alt+Entrée. Une fois ce…" at bounding box center [626, 440] width 1253 height 528
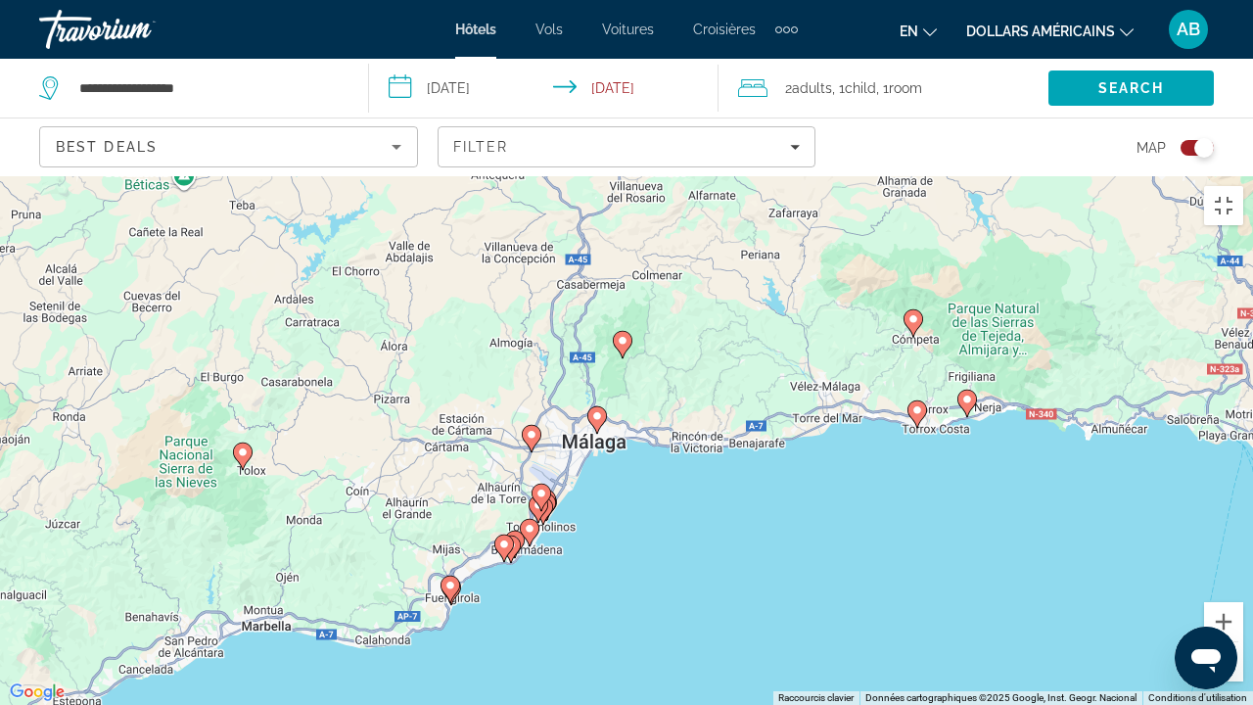
click at [593, 410] on image "Contenu principal" at bounding box center [597, 416] width 12 height 12
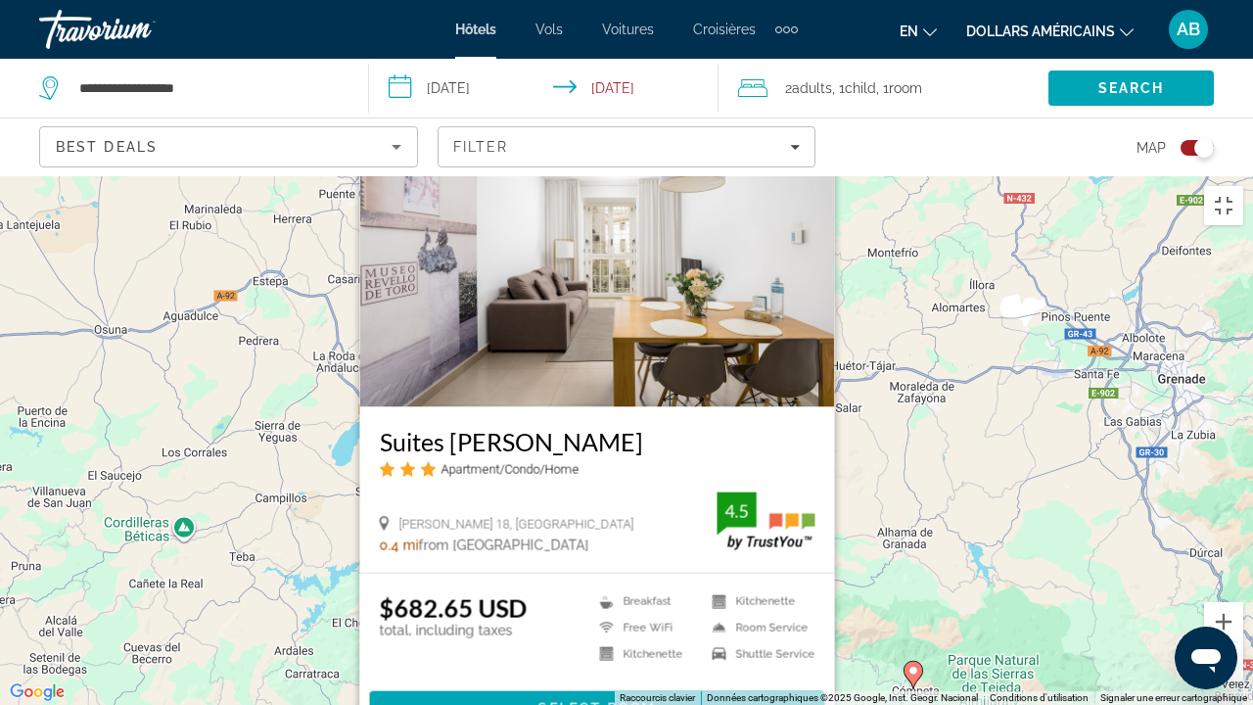
click at [528, 427] on h3 "Suites Del Pintor" at bounding box center [597, 441] width 435 height 29
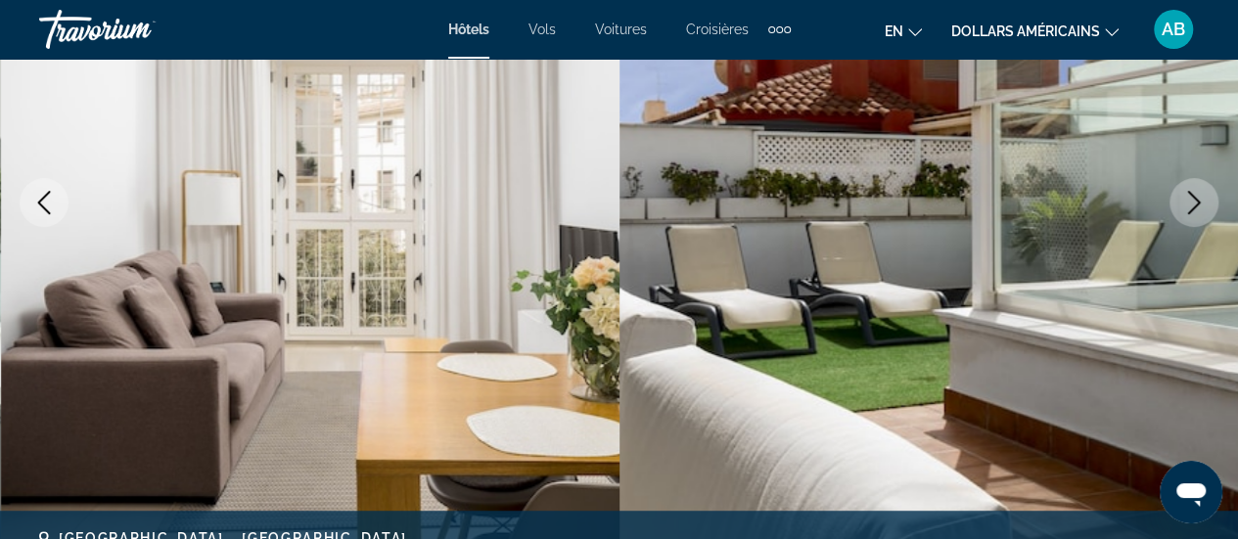
scroll to position [317, 0]
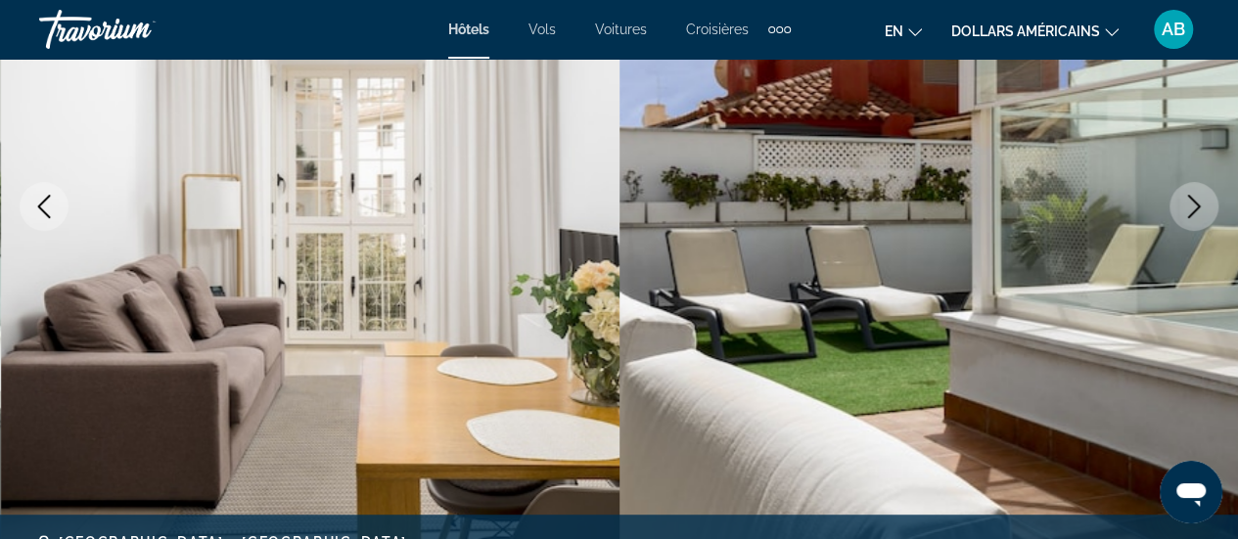
click at [1195, 197] on icon "Next image" at bounding box center [1193, 206] width 23 height 23
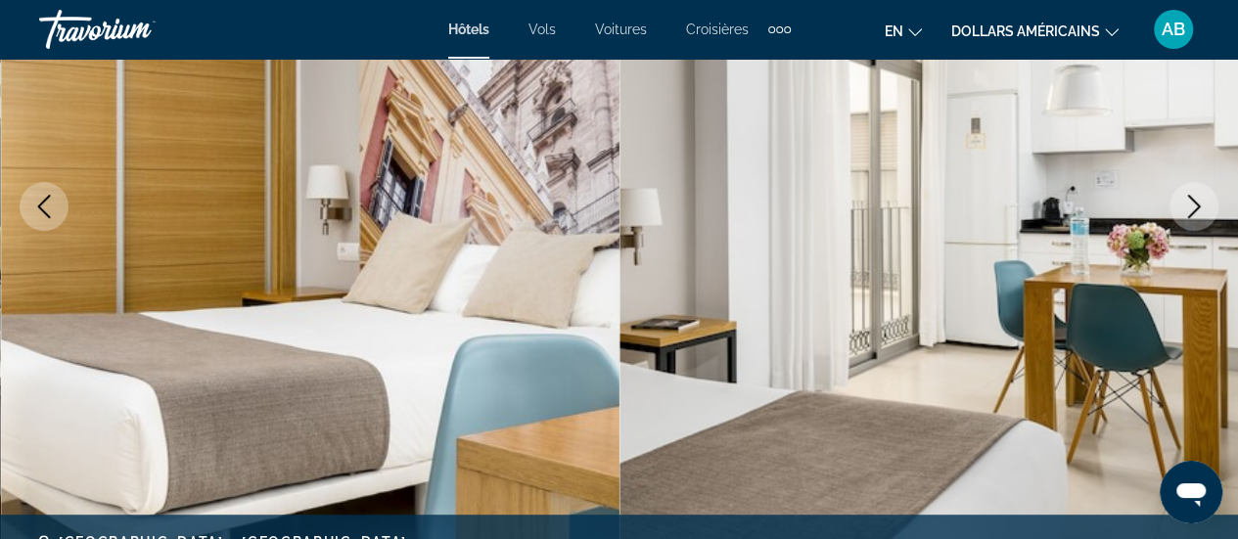
click at [1195, 197] on icon "Next image" at bounding box center [1193, 206] width 23 height 23
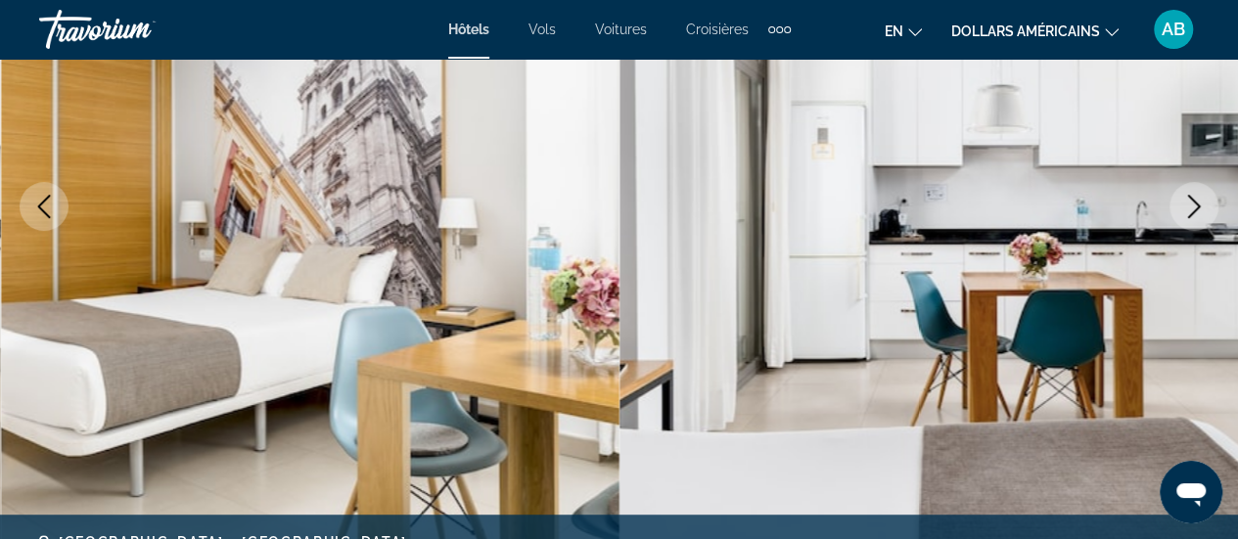
click at [1195, 197] on icon "Next image" at bounding box center [1193, 206] width 23 height 23
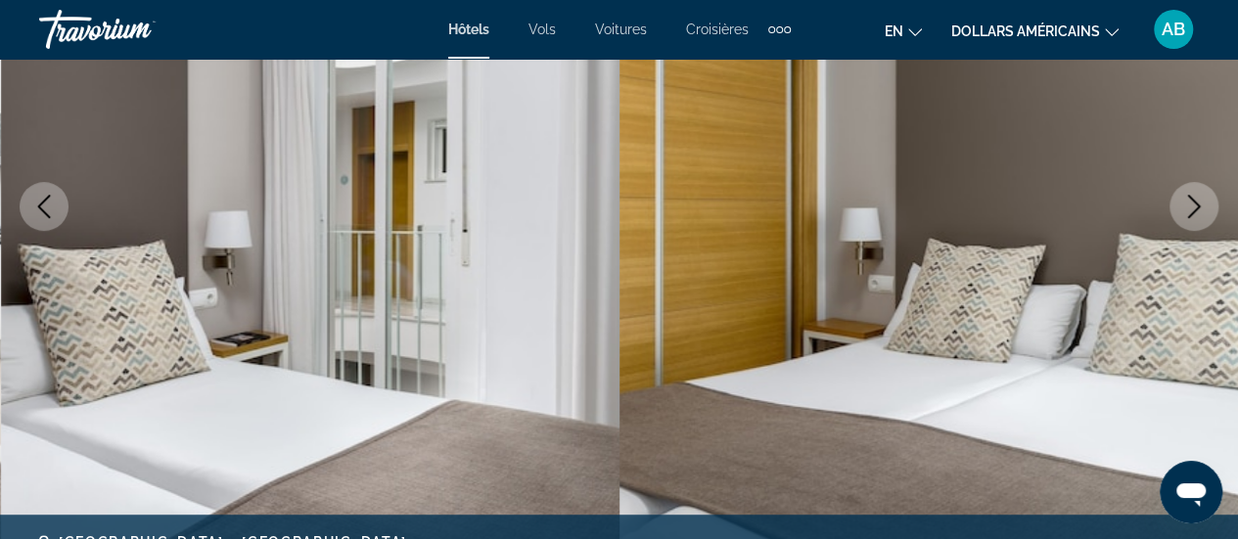
click at [1195, 197] on icon "Next image" at bounding box center [1193, 206] width 23 height 23
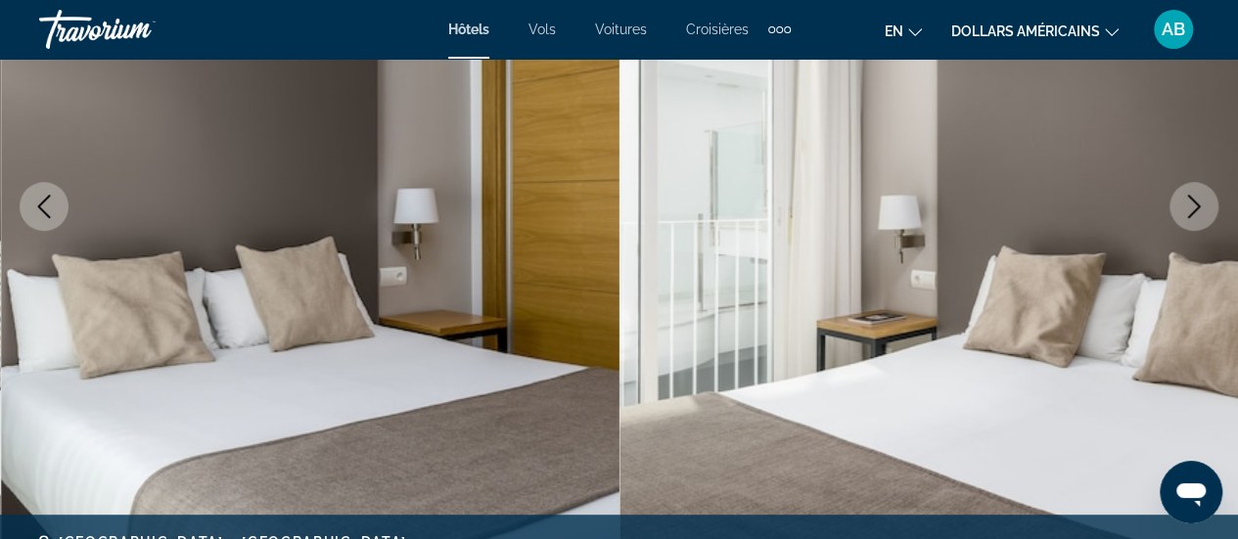
click at [1195, 197] on icon "Next image" at bounding box center [1193, 206] width 23 height 23
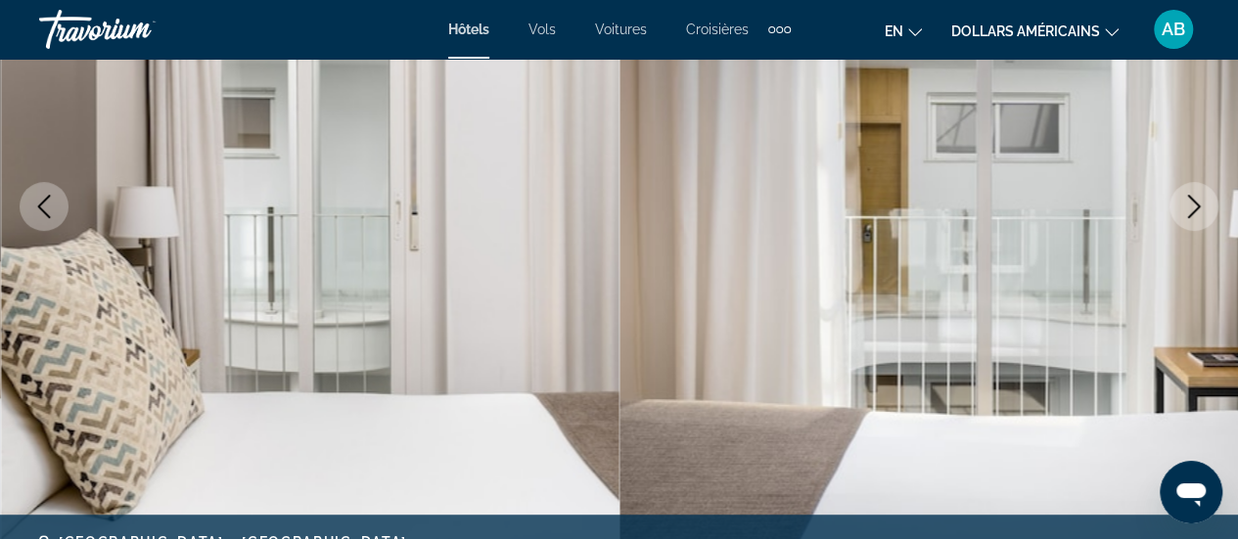
click at [1195, 197] on icon "Next image" at bounding box center [1193, 206] width 23 height 23
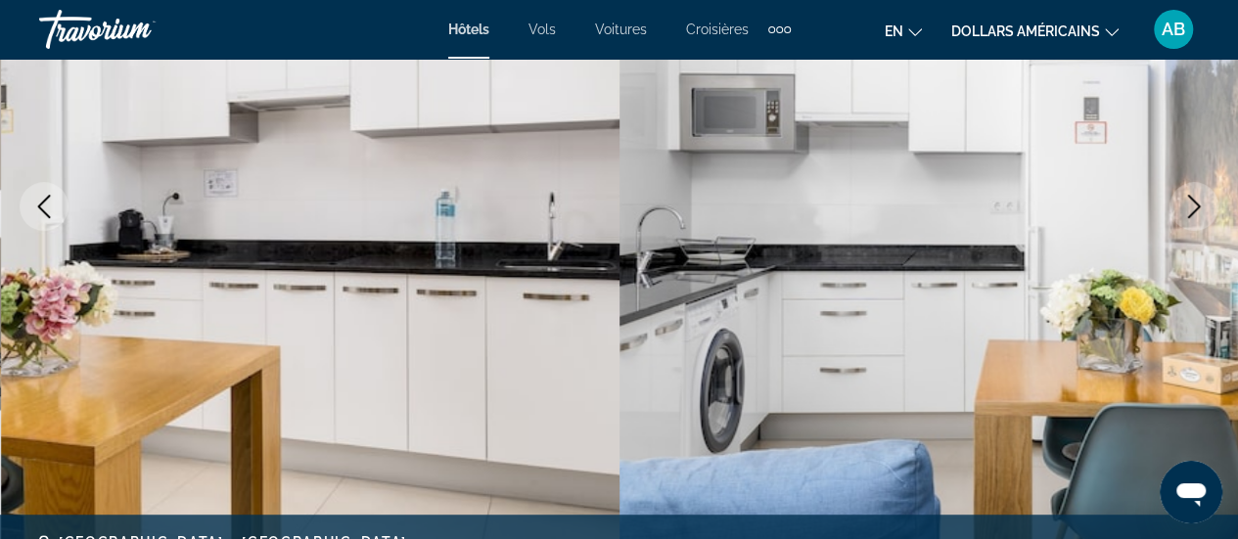
click at [1195, 197] on icon "Next image" at bounding box center [1193, 206] width 23 height 23
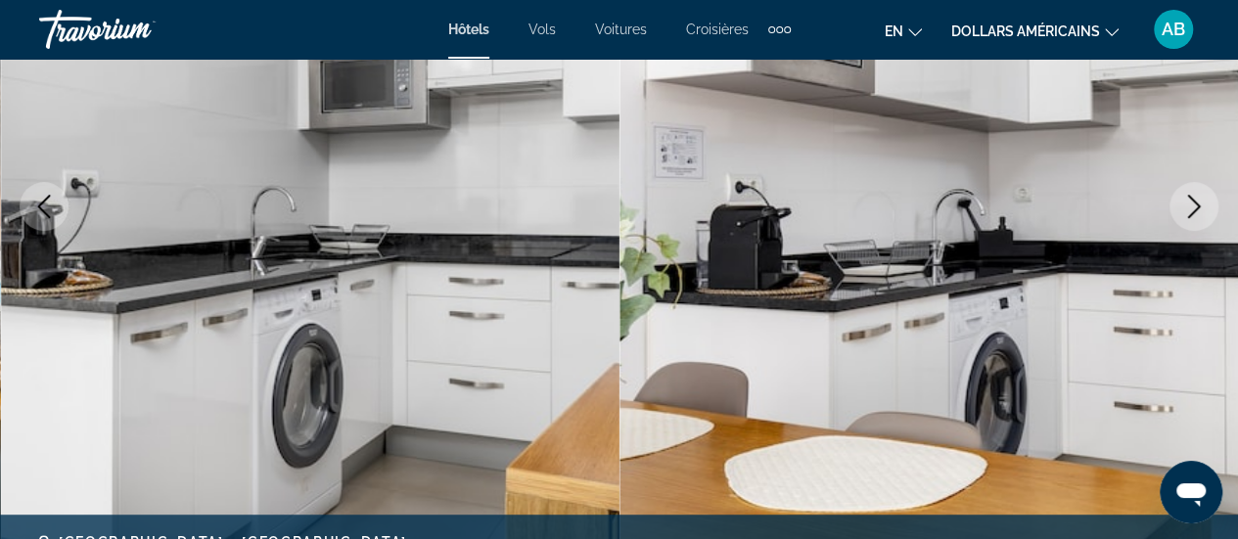
click at [1195, 197] on icon "Next image" at bounding box center [1193, 206] width 23 height 23
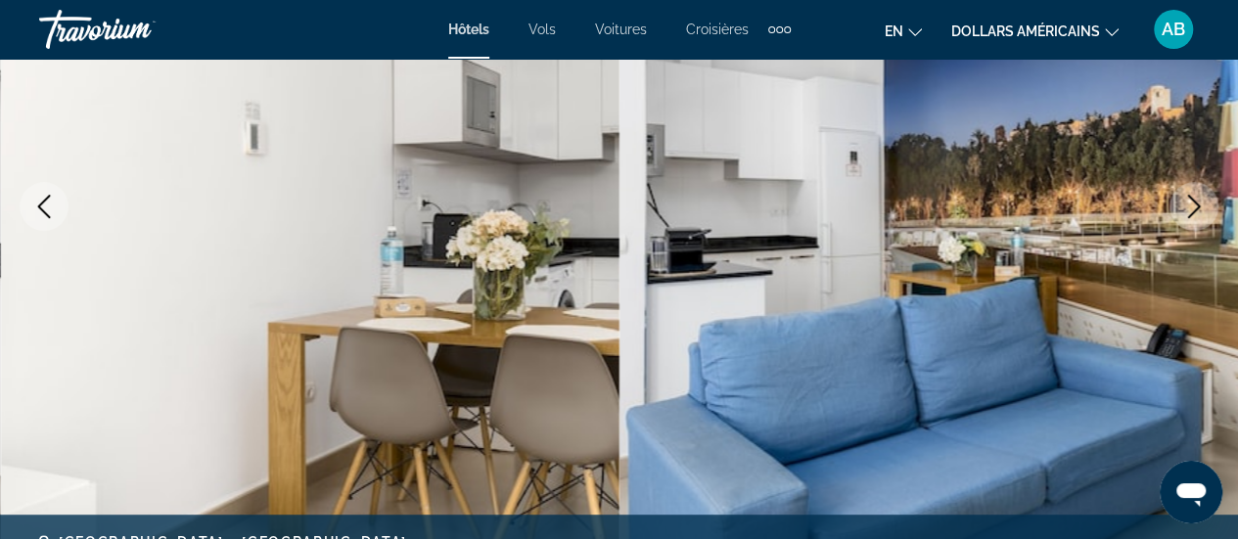
click at [1195, 197] on icon "Next image" at bounding box center [1193, 206] width 23 height 23
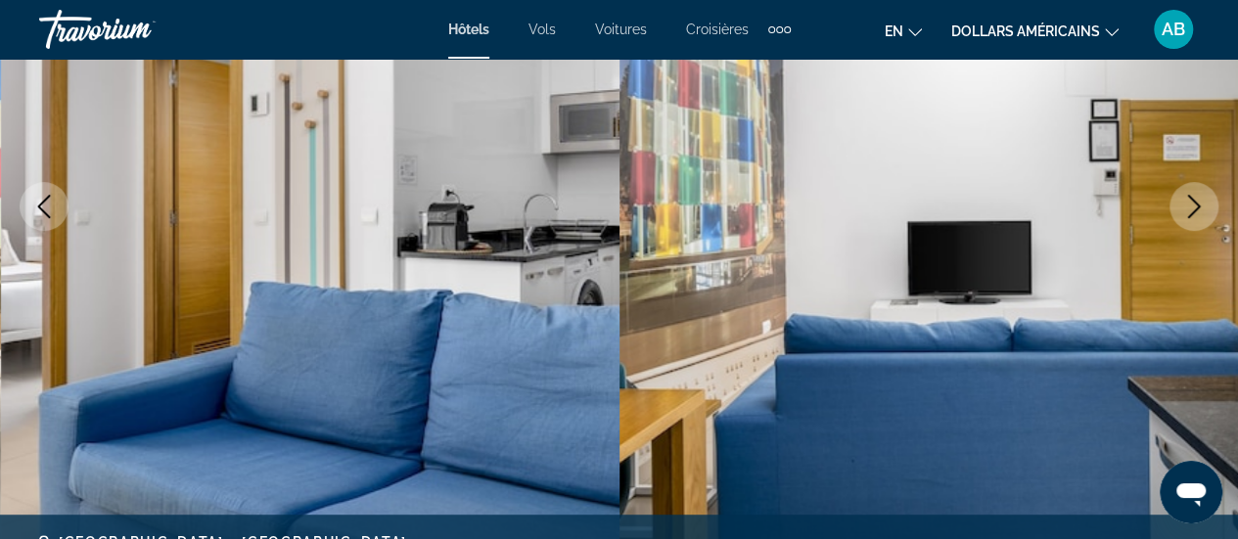
click at [1195, 197] on icon "Next image" at bounding box center [1193, 206] width 23 height 23
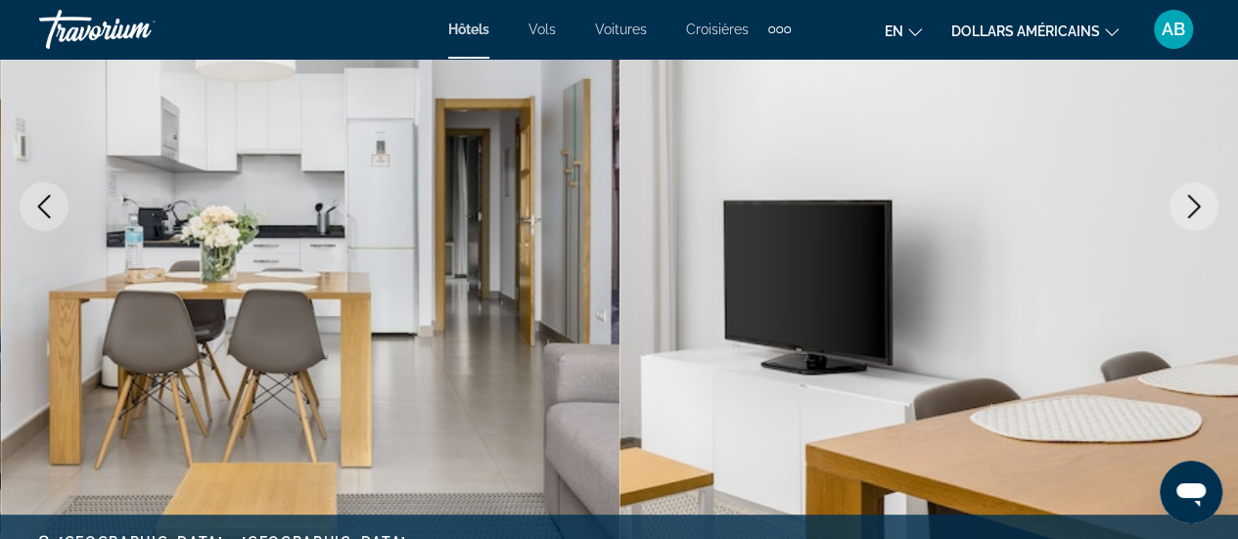
click at [1195, 197] on icon "Next image" at bounding box center [1193, 206] width 23 height 23
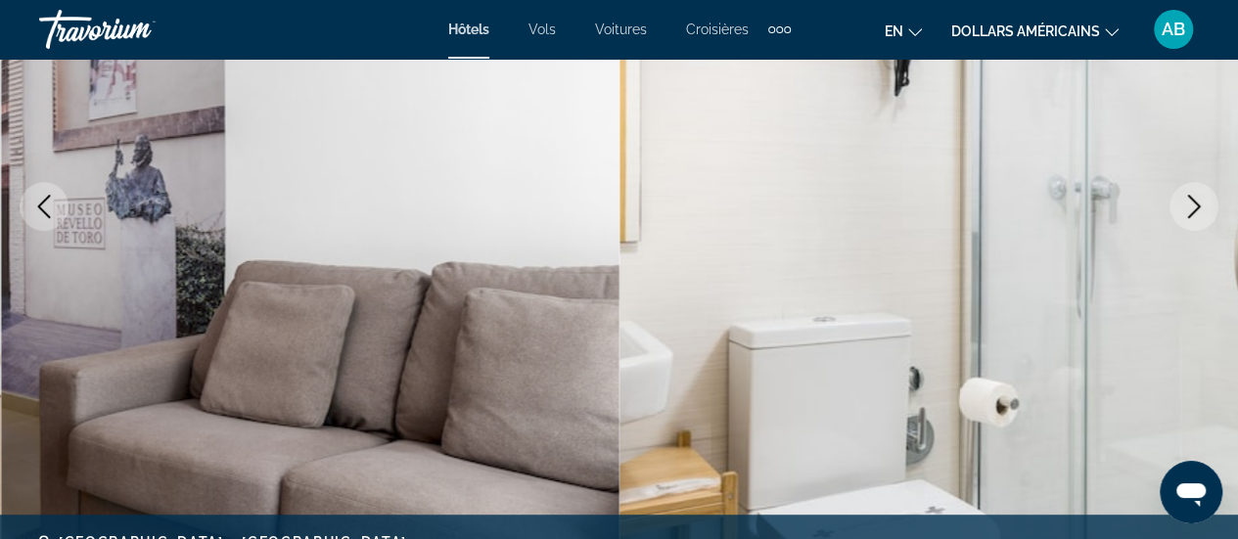
click at [1195, 197] on icon "Next image" at bounding box center [1193, 206] width 23 height 23
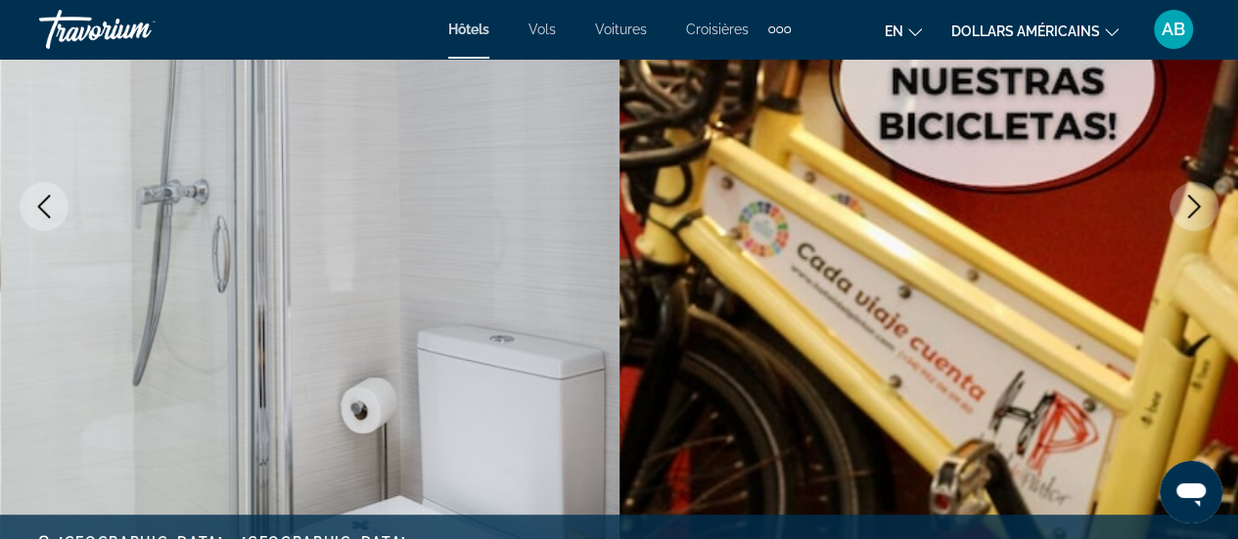
click at [1195, 197] on icon "Next image" at bounding box center [1193, 206] width 23 height 23
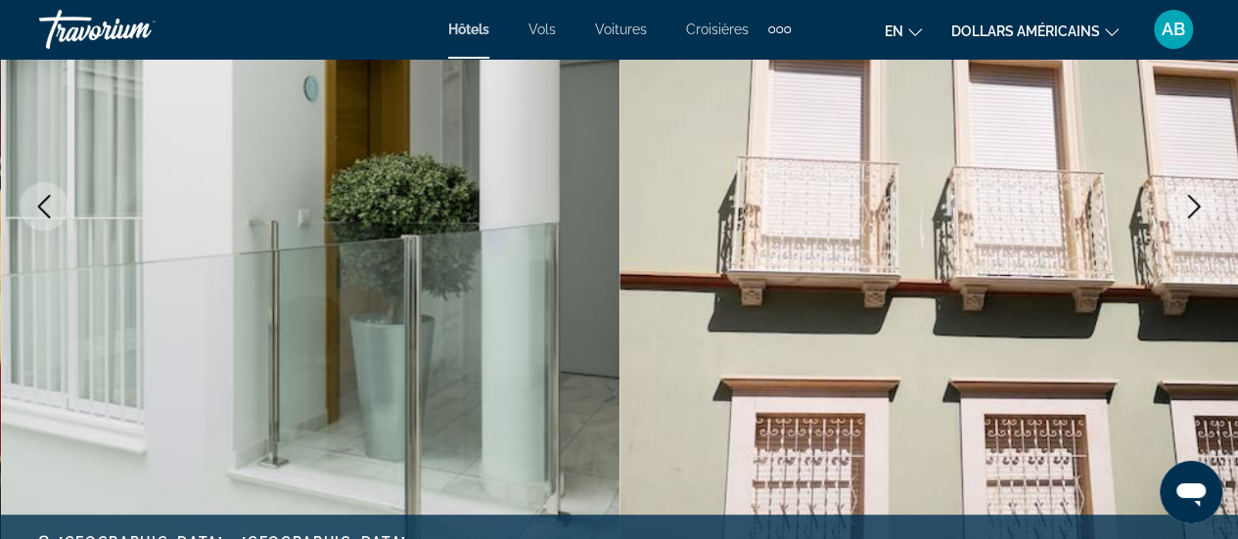
click at [1195, 197] on icon "Next image" at bounding box center [1193, 206] width 23 height 23
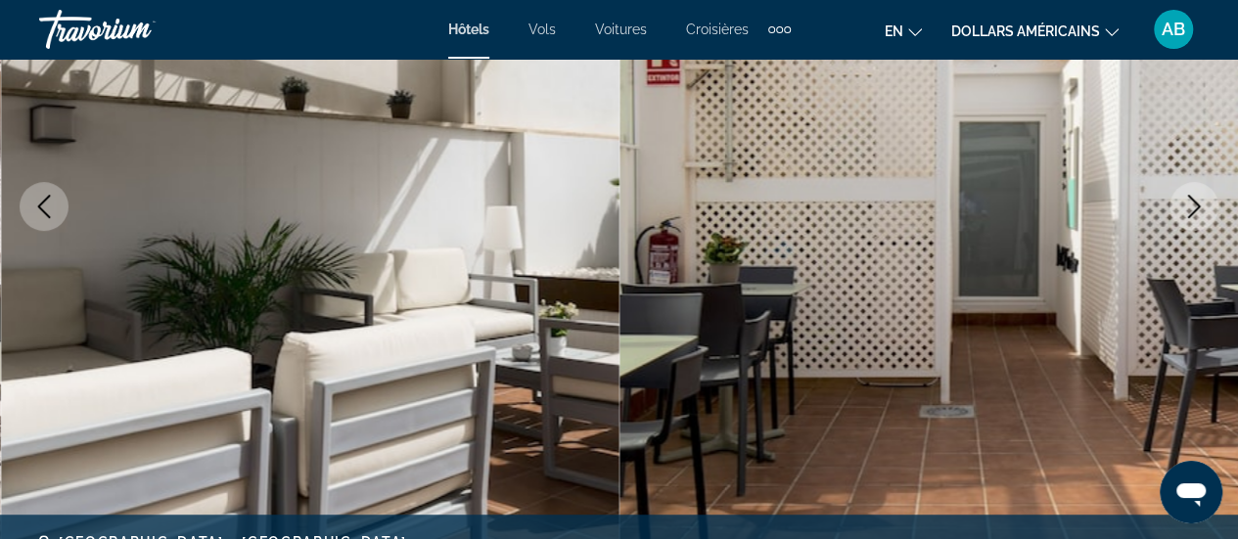
click at [1195, 197] on icon "Next image" at bounding box center [1193, 206] width 23 height 23
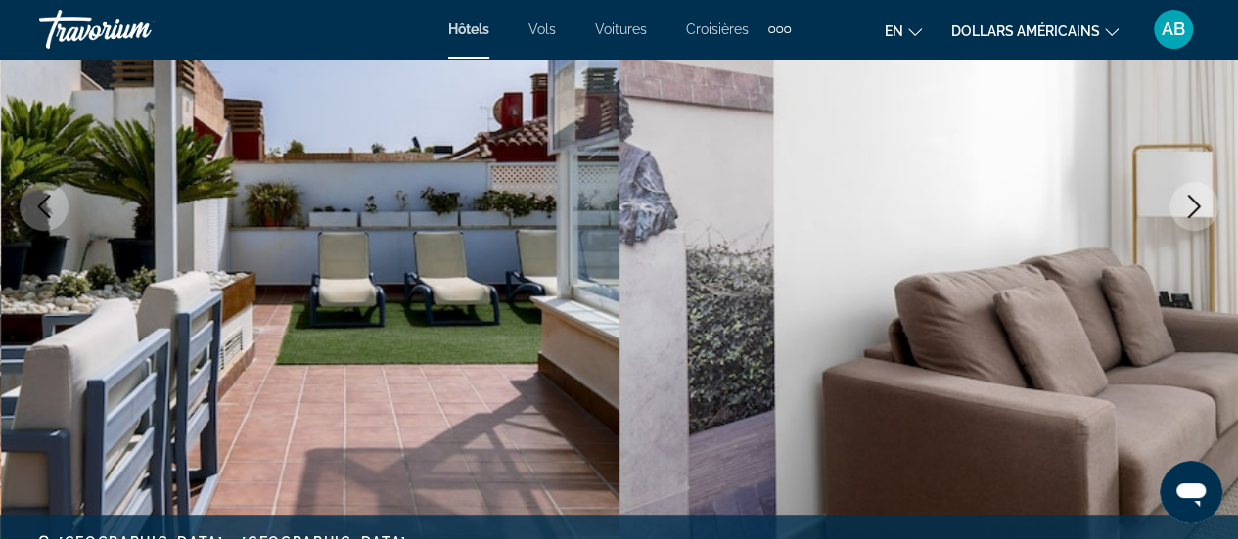
click at [1195, 197] on icon "Next image" at bounding box center [1193, 206] width 23 height 23
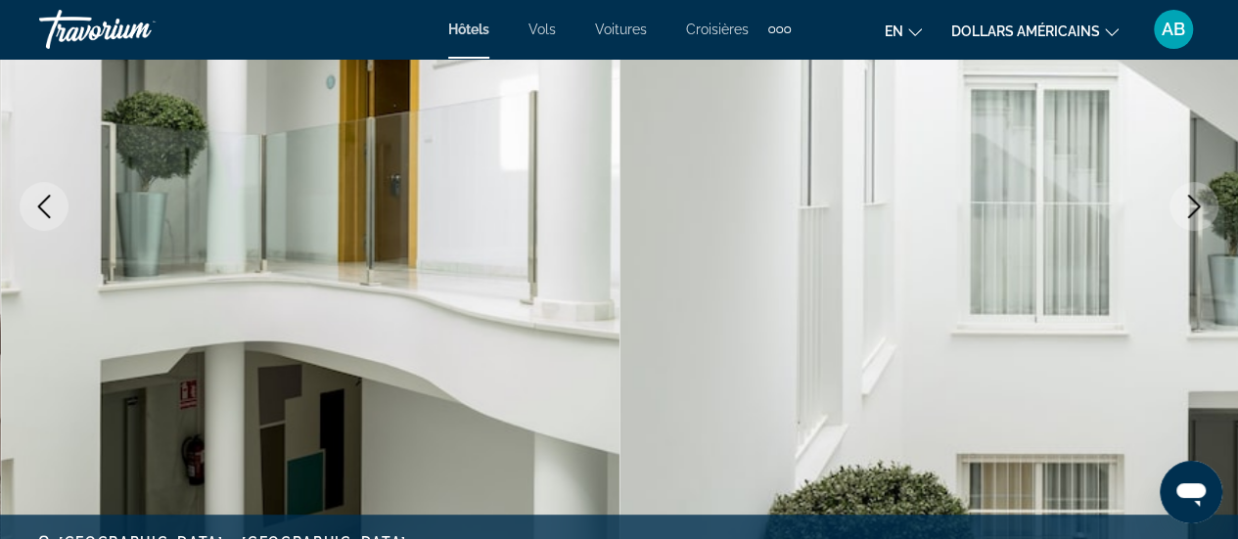
click at [1195, 197] on icon "Next image" at bounding box center [1193, 206] width 23 height 23
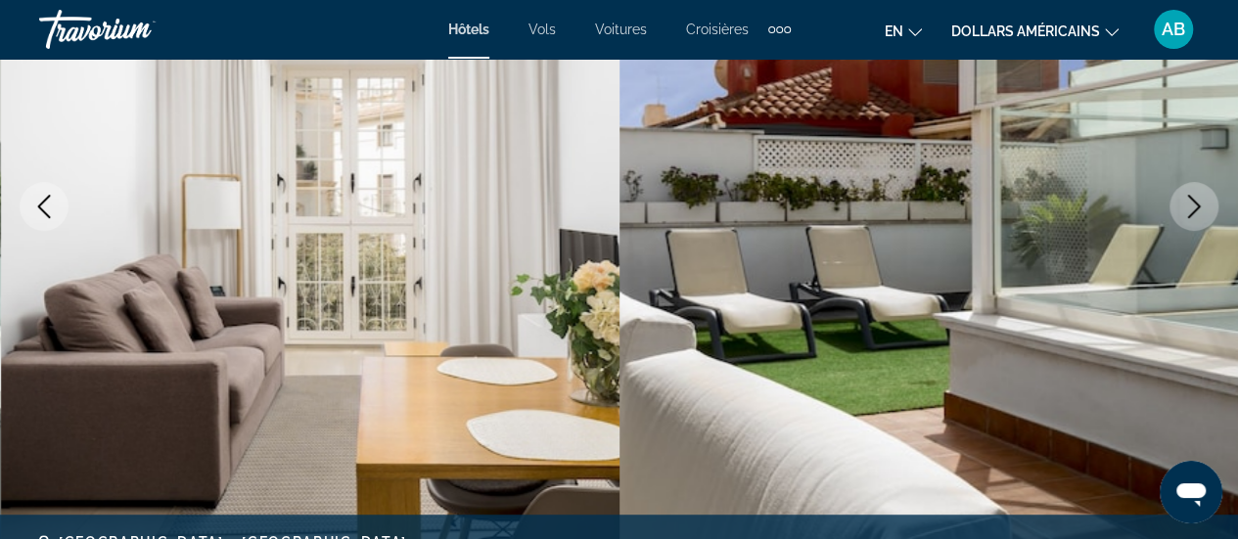
click at [1195, 197] on icon "Next image" at bounding box center [1193, 206] width 23 height 23
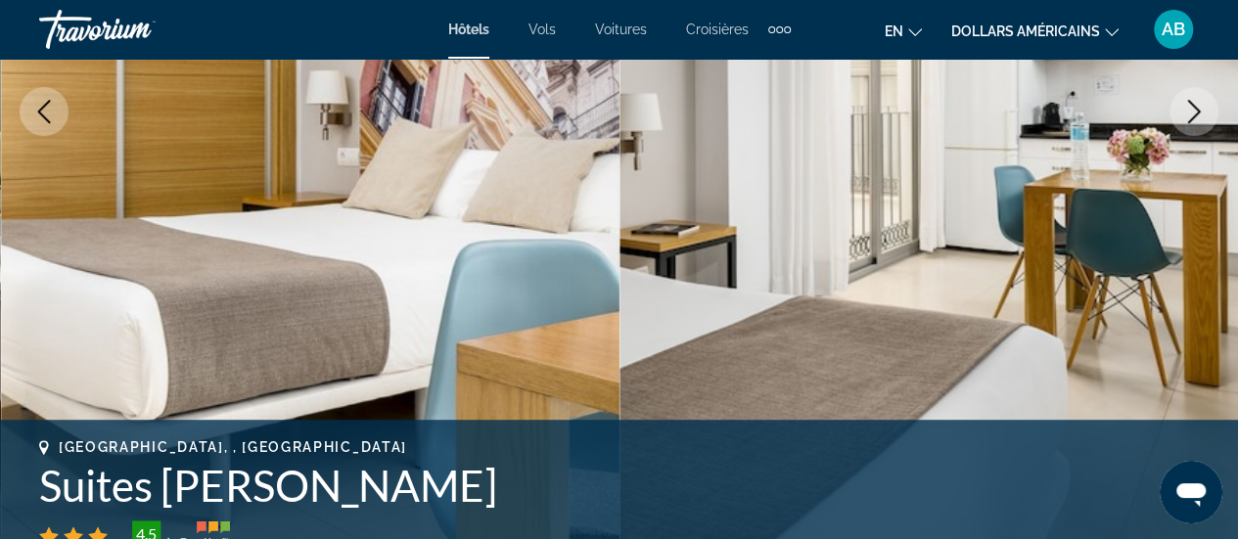
scroll to position [0, 0]
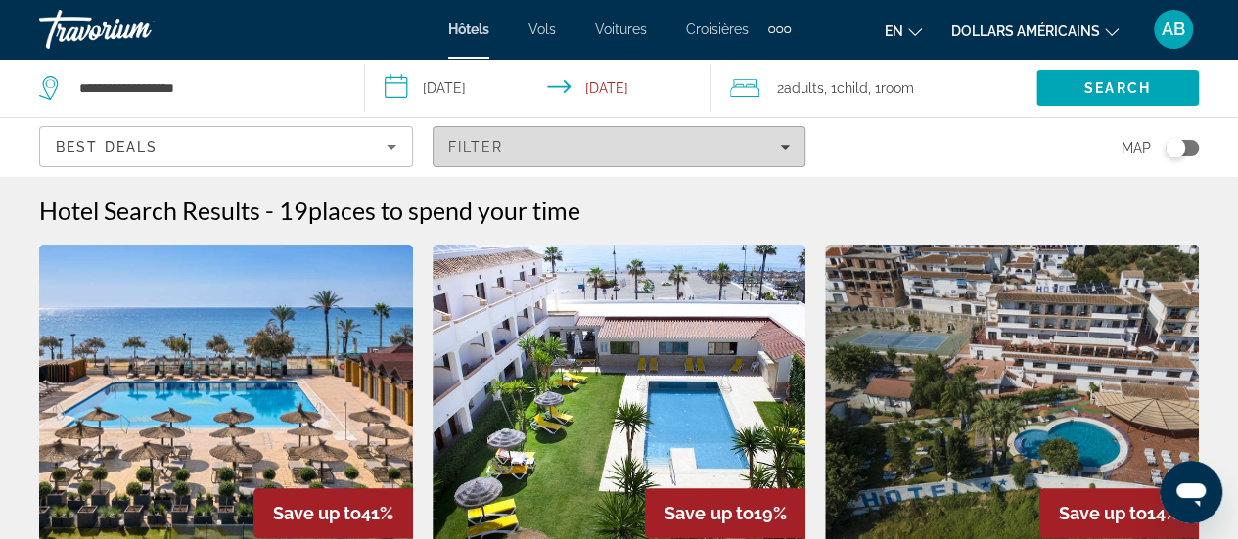
click at [599, 142] on div "Filter" at bounding box center [619, 147] width 343 height 16
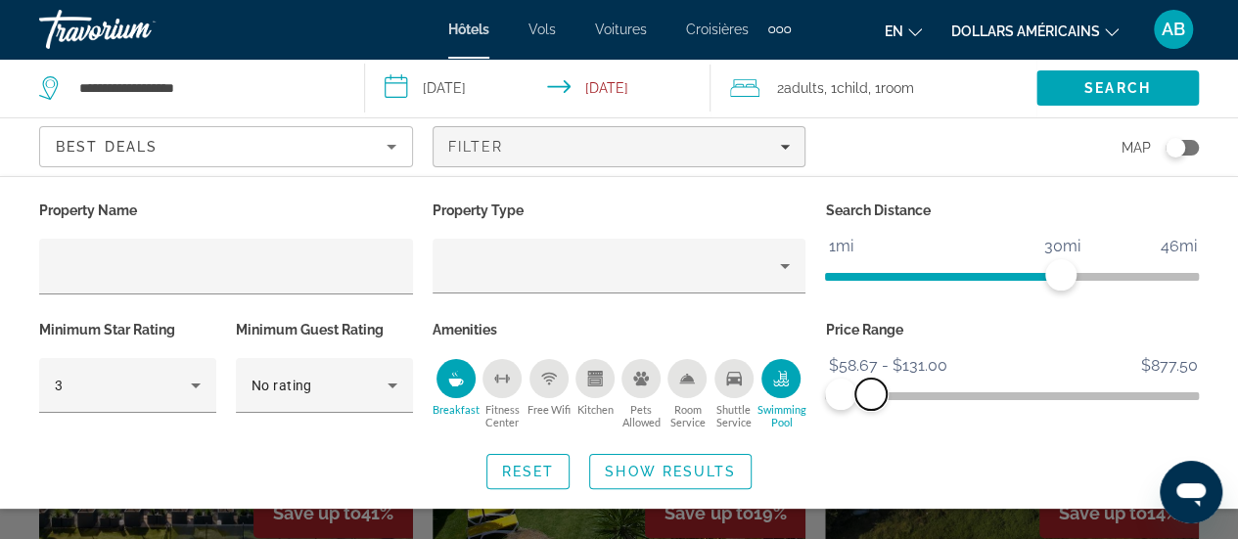
drag, startPoint x: 881, startPoint y: 390, endPoint x: 871, endPoint y: 392, distance: 10.0
click at [871, 392] on span "ngx-slider-max" at bounding box center [870, 394] width 31 height 31
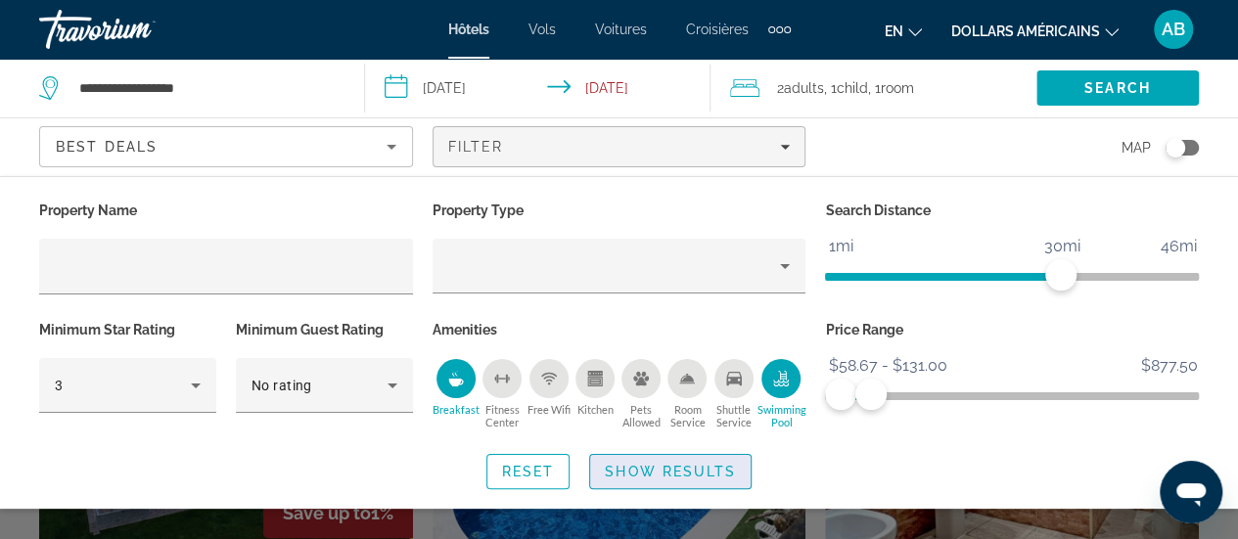
click at [710, 471] on span "Show Results" at bounding box center [670, 472] width 131 height 16
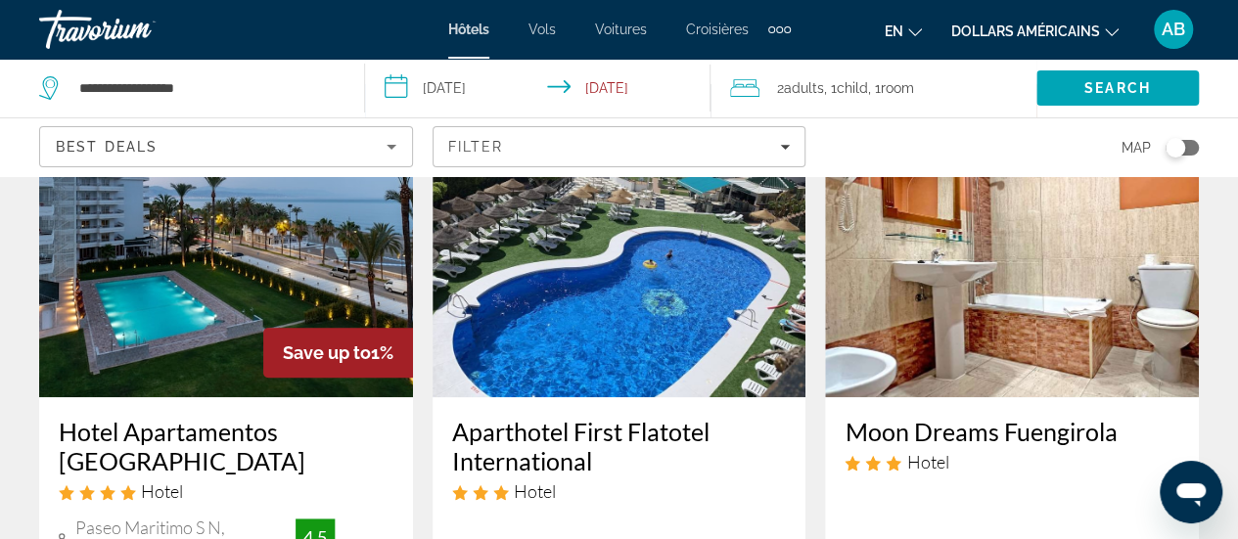
scroll to position [159, 0]
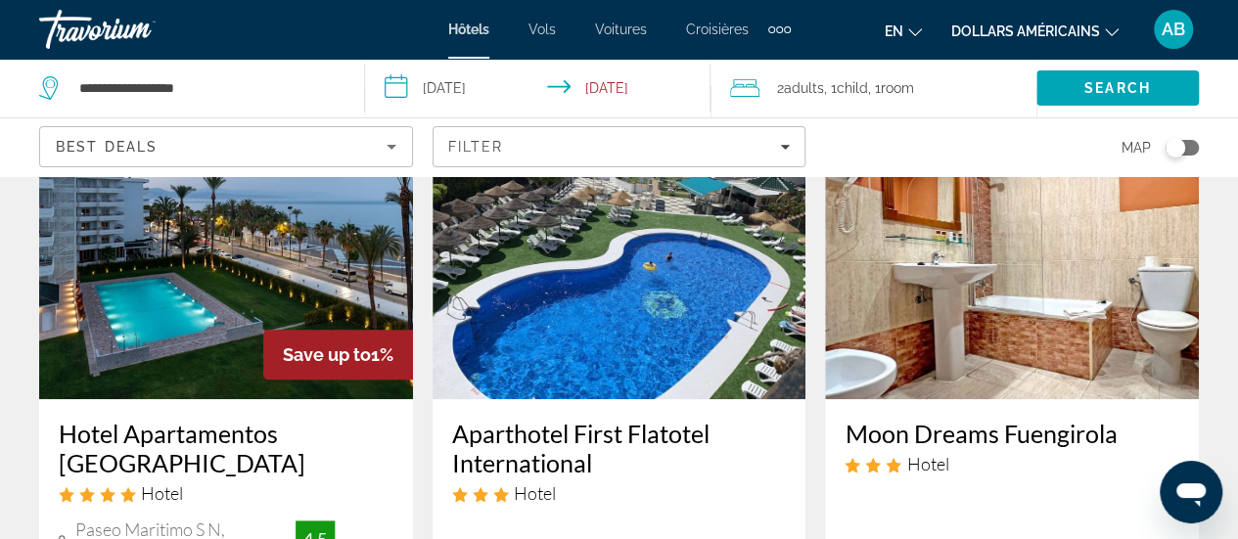
click at [533, 436] on h3 "Aparthotel First Flatotel International" at bounding box center [619, 448] width 335 height 59
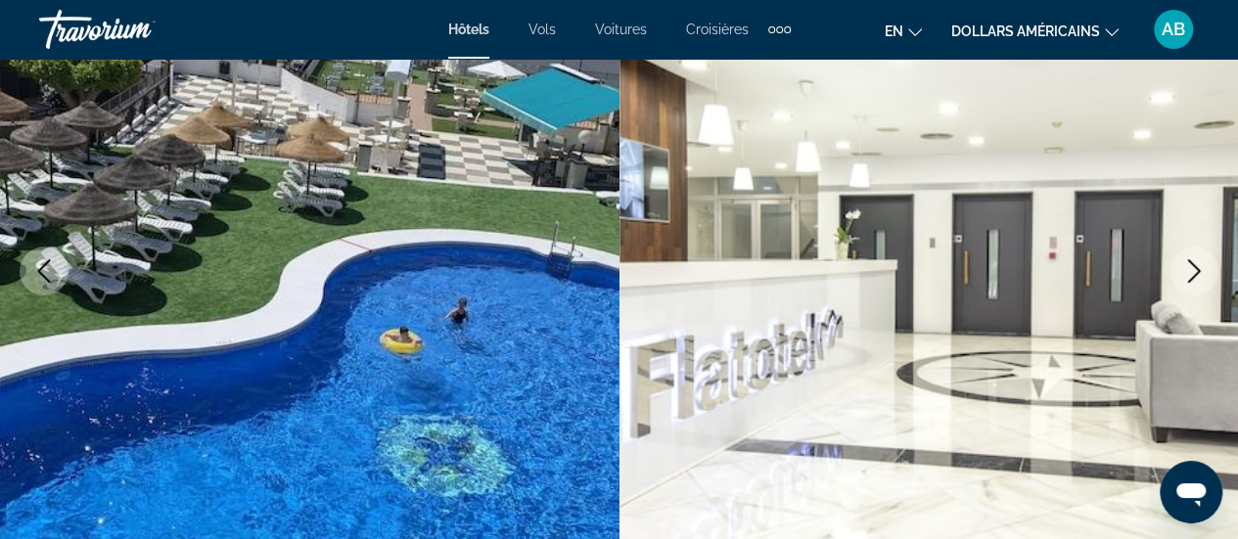
scroll to position [257, 0]
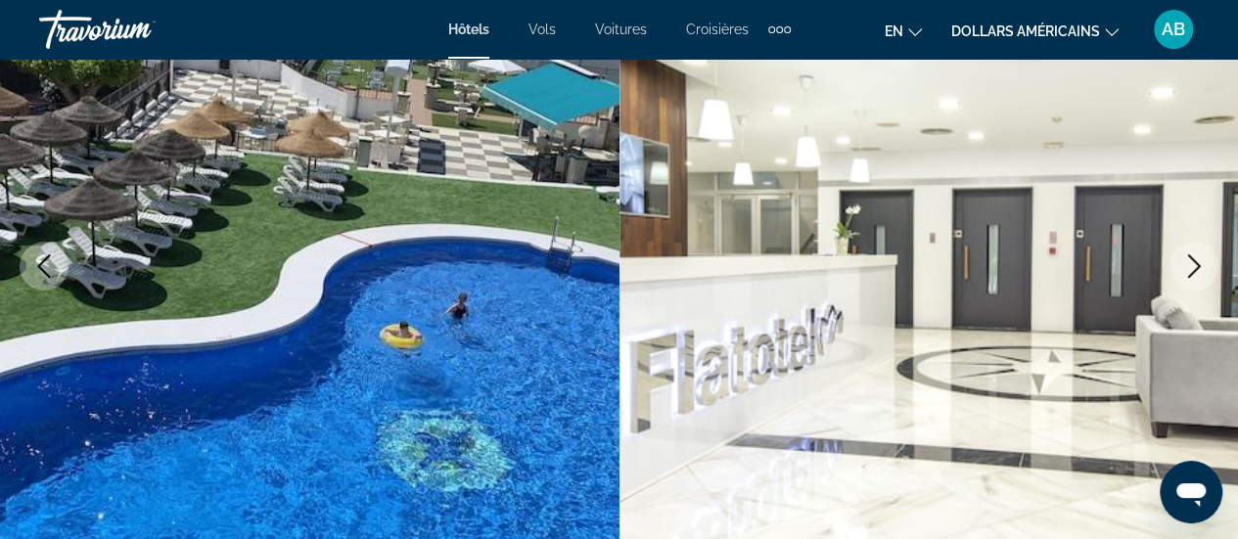
click at [1186, 261] on icon "Next image" at bounding box center [1193, 265] width 23 height 23
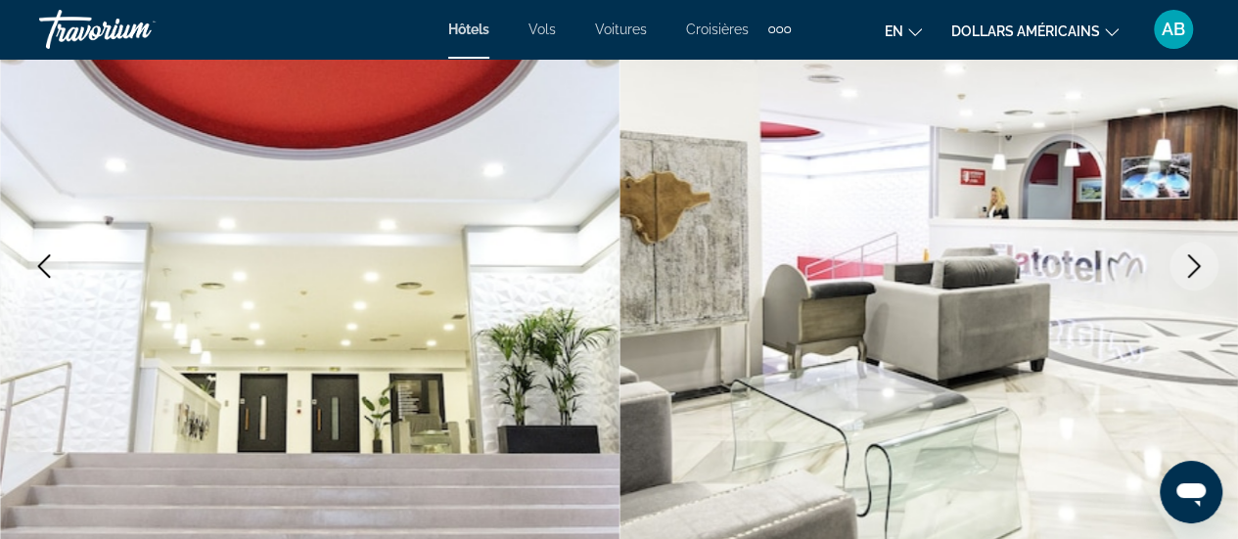
click at [1186, 261] on icon "Next image" at bounding box center [1193, 265] width 23 height 23
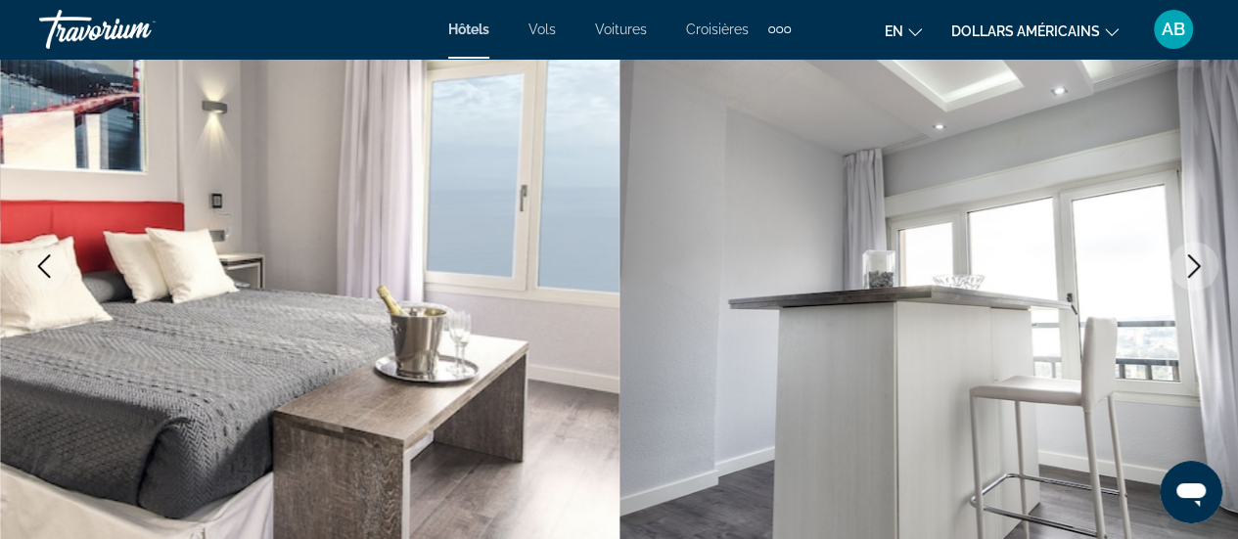
click at [1186, 261] on icon "Next image" at bounding box center [1193, 265] width 23 height 23
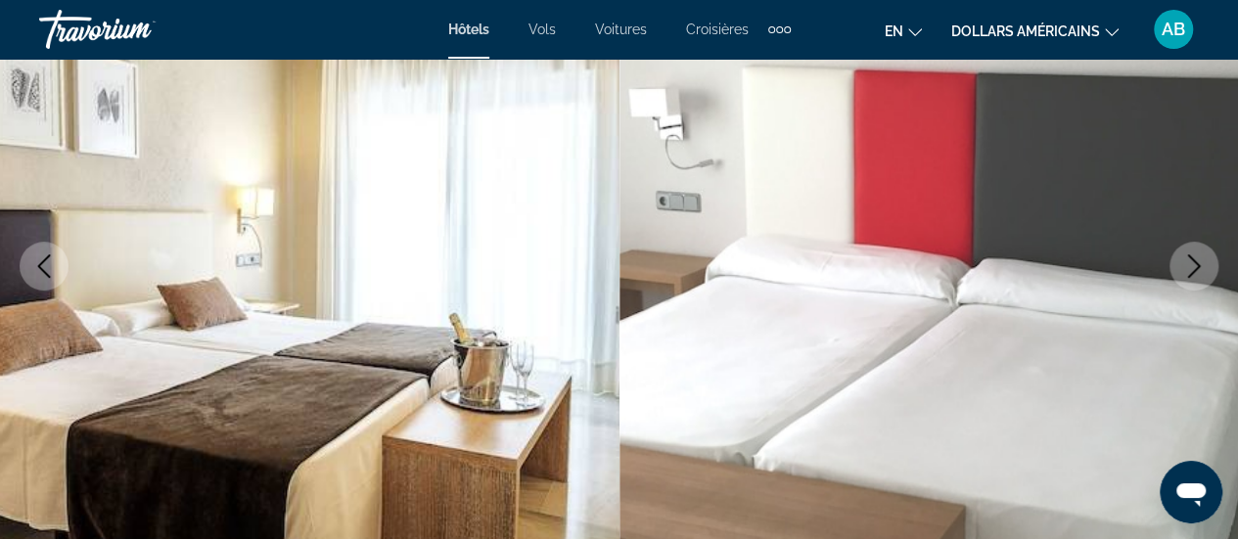
click at [1186, 261] on icon "Next image" at bounding box center [1193, 265] width 23 height 23
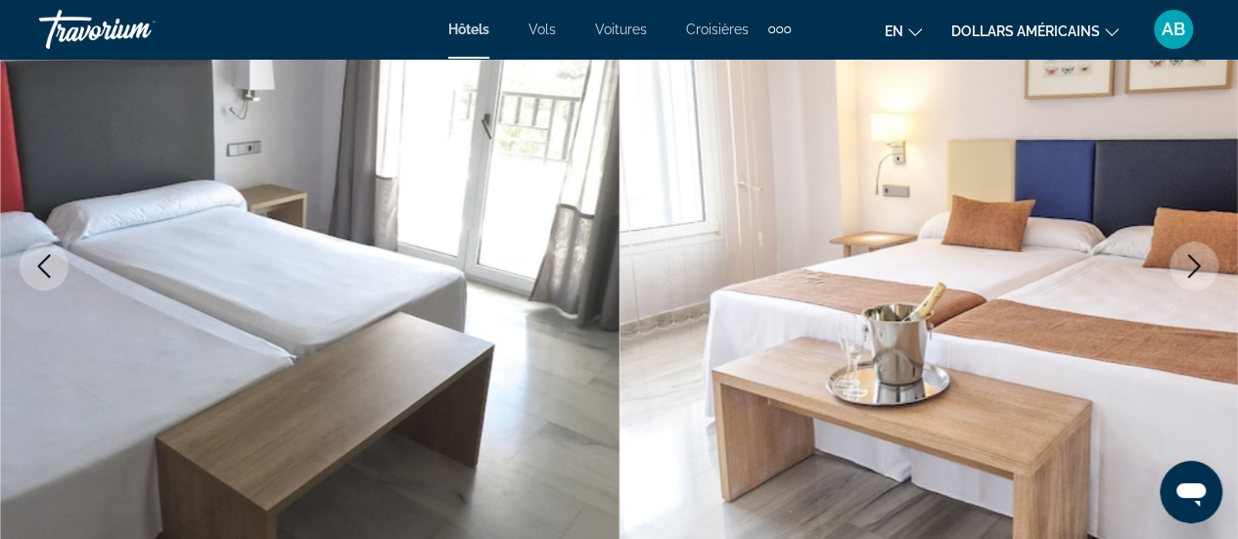
click at [1186, 261] on icon "Next image" at bounding box center [1193, 265] width 23 height 23
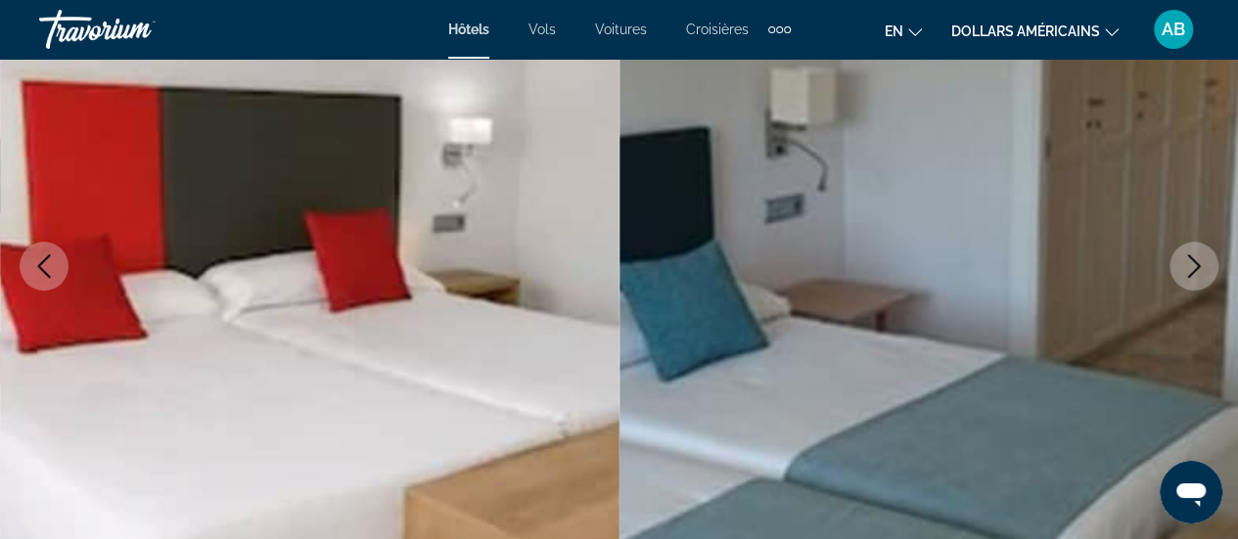
click at [1186, 261] on icon "Next image" at bounding box center [1193, 265] width 23 height 23
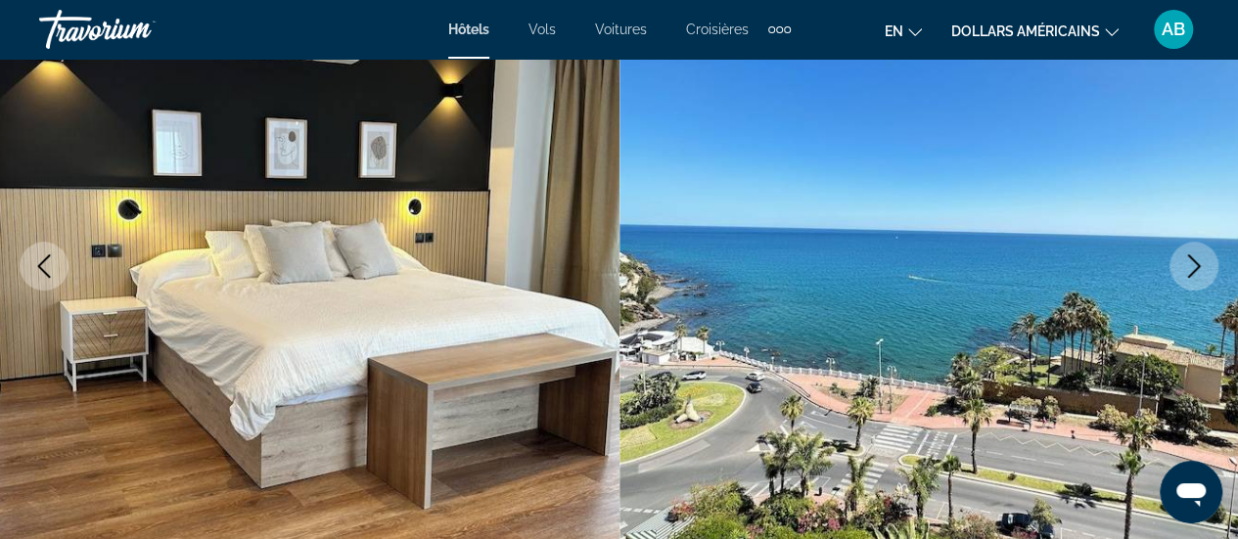
click at [1186, 261] on icon "Next image" at bounding box center [1193, 265] width 23 height 23
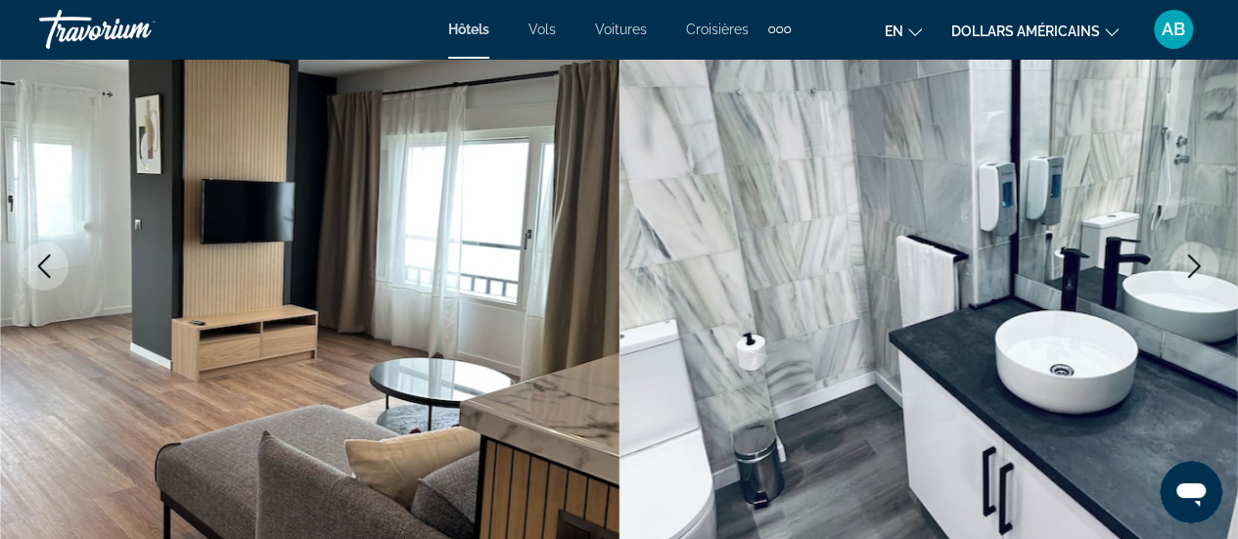
click at [1186, 261] on icon "Next image" at bounding box center [1193, 265] width 23 height 23
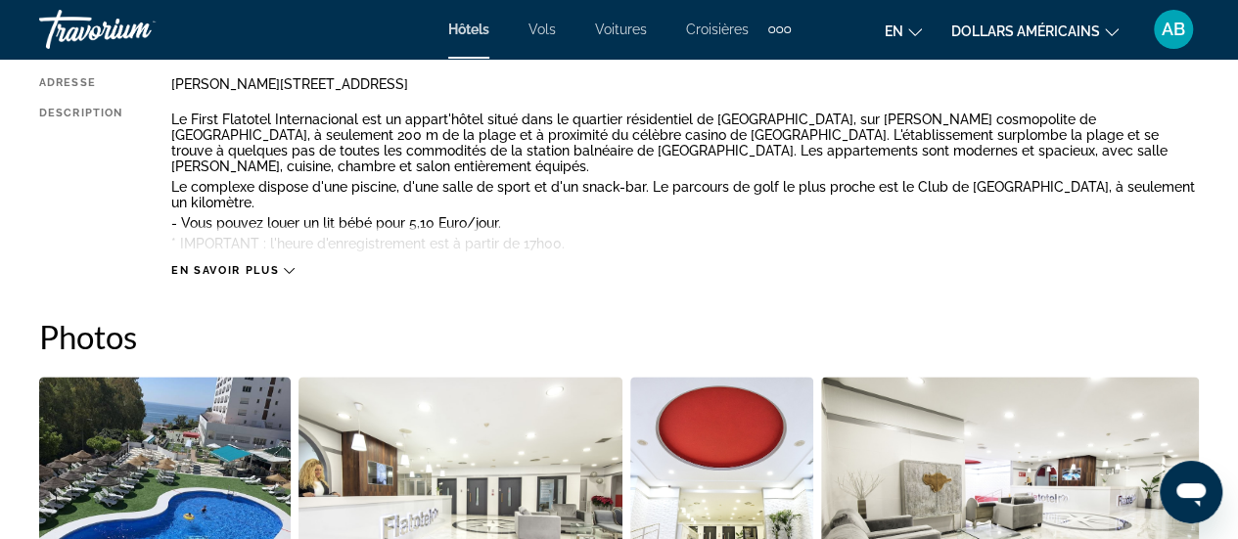
scroll to position [1108, 0]
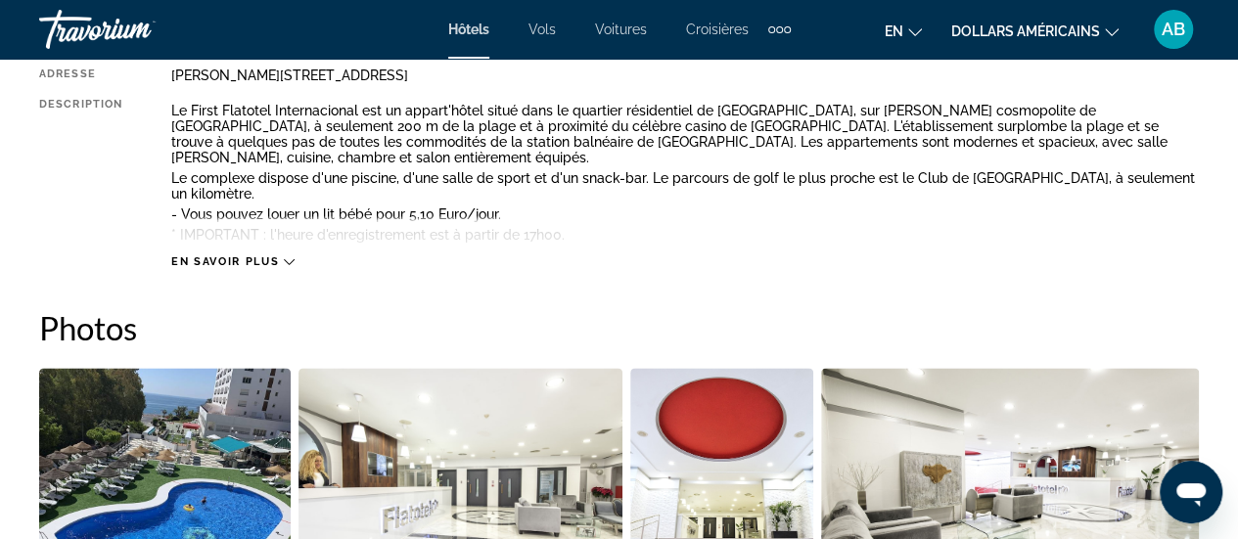
click at [223, 262] on font "En savoir plus" at bounding box center [225, 261] width 108 height 13
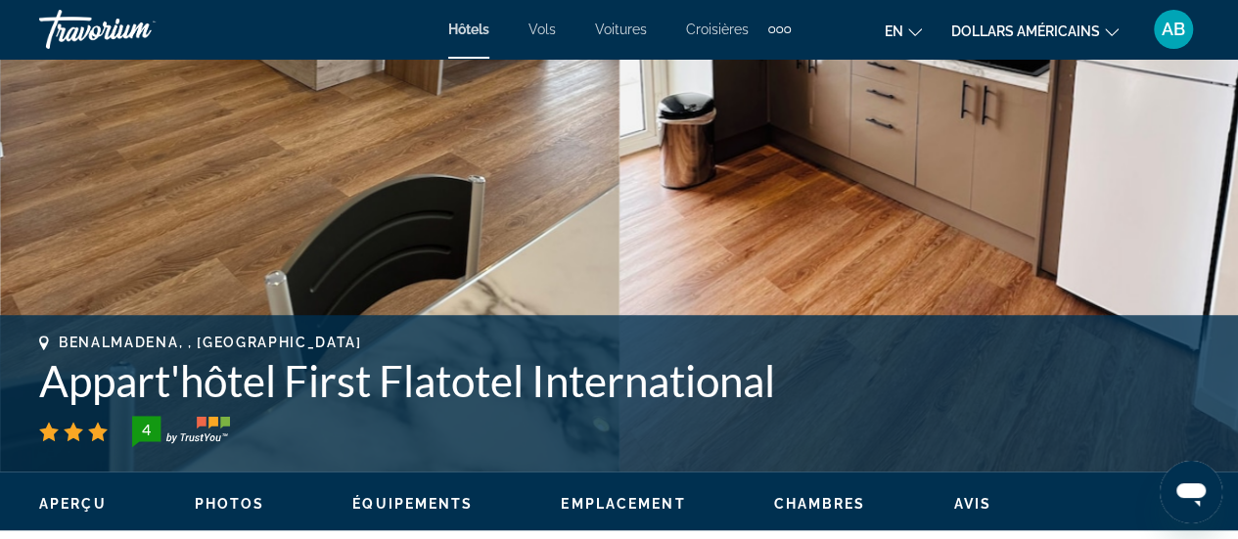
scroll to position [491, 0]
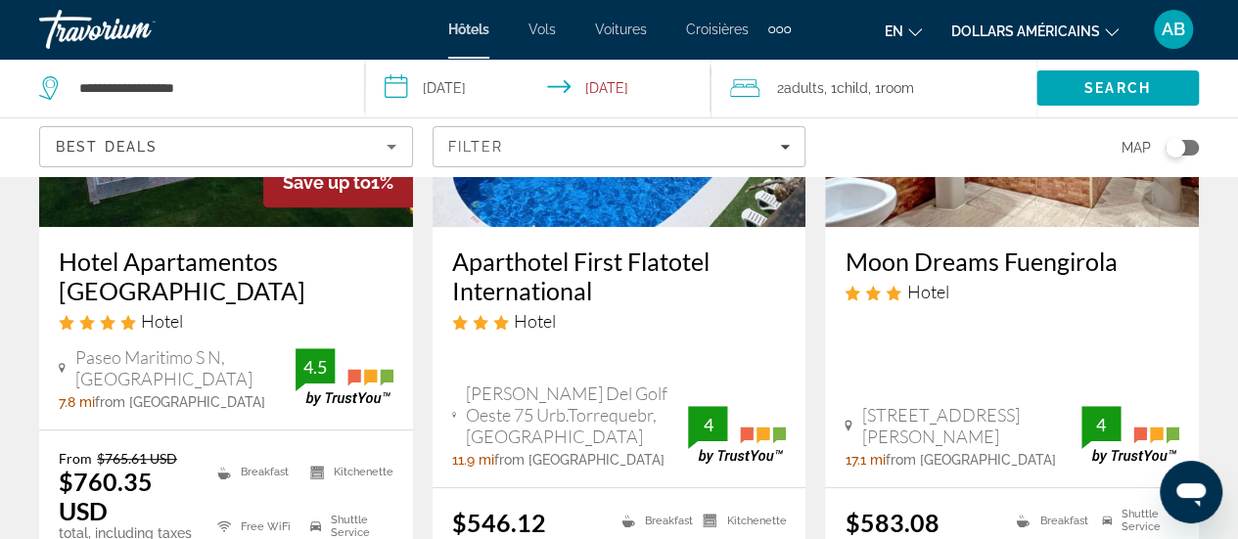
scroll to position [330, 0]
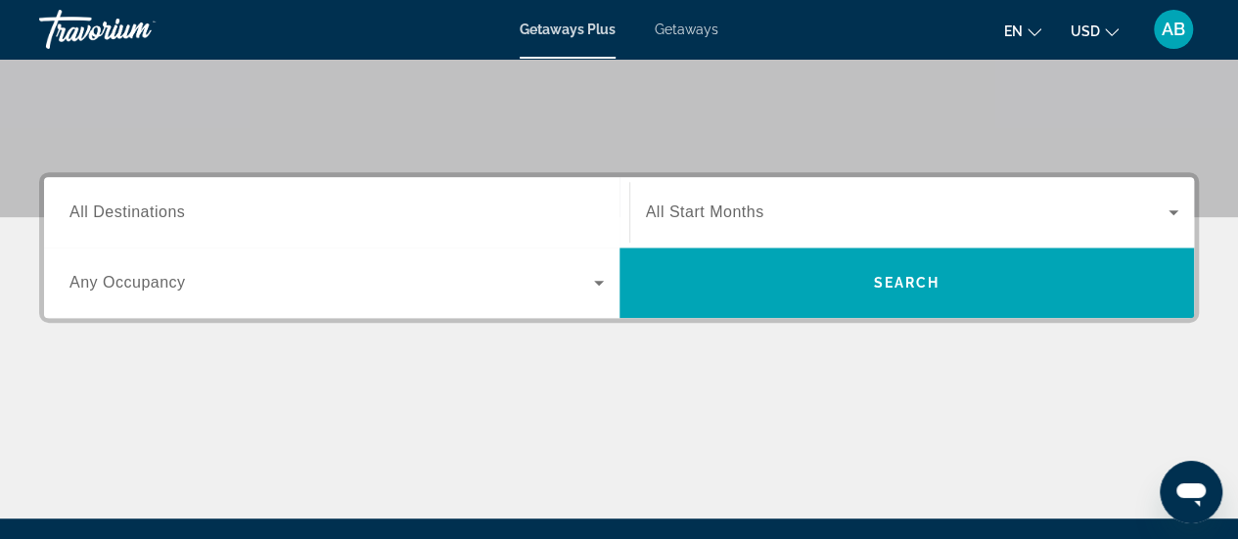
scroll to position [384, 0]
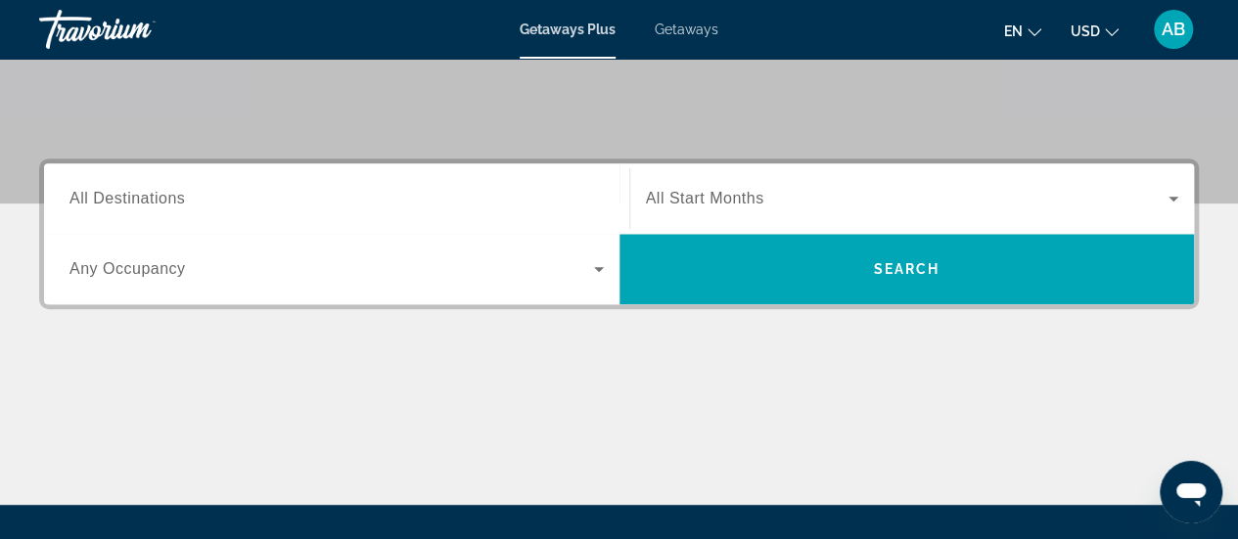
click at [473, 188] on input "Destination All Destinations" at bounding box center [336, 199] width 534 height 23
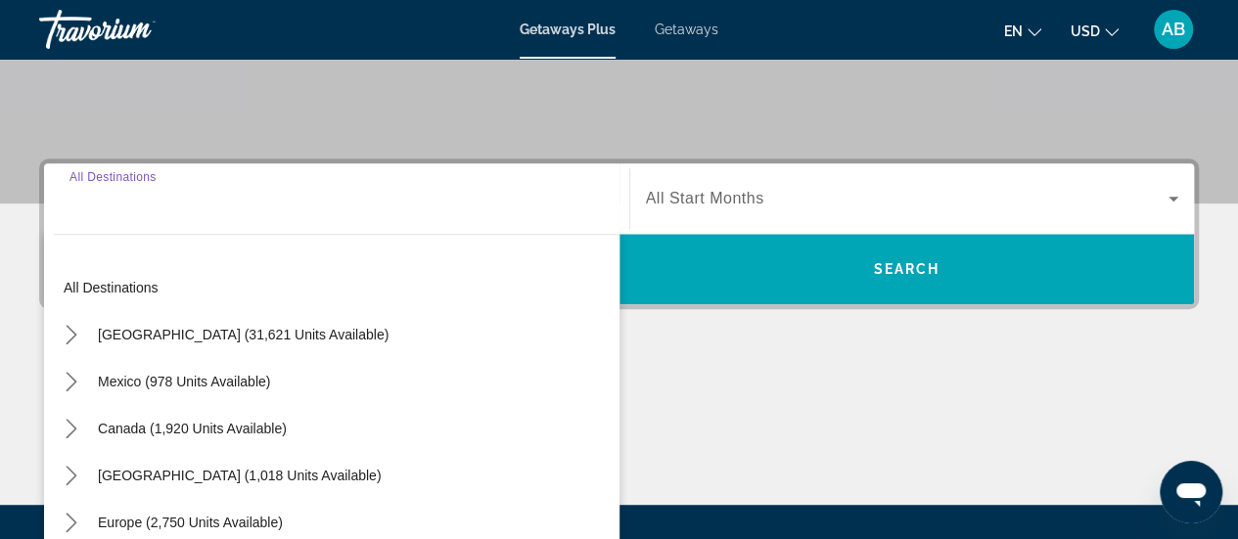
scroll to position [478, 0]
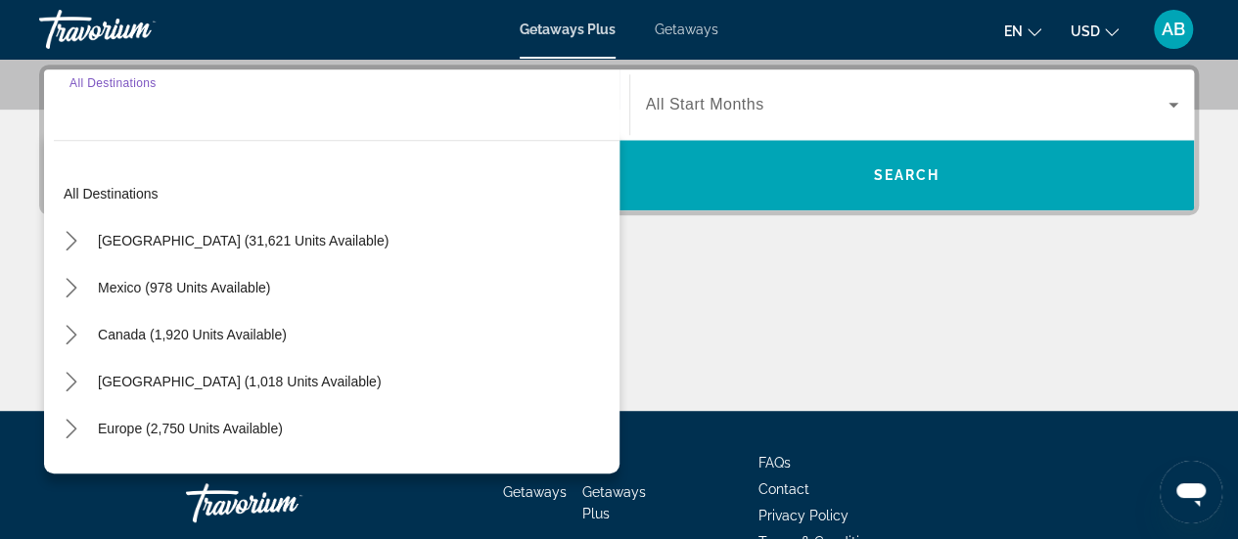
click at [513, 111] on input "Destination All Destinations" at bounding box center [336, 105] width 534 height 23
click at [683, 93] on span "Search widget" at bounding box center [908, 104] width 524 height 23
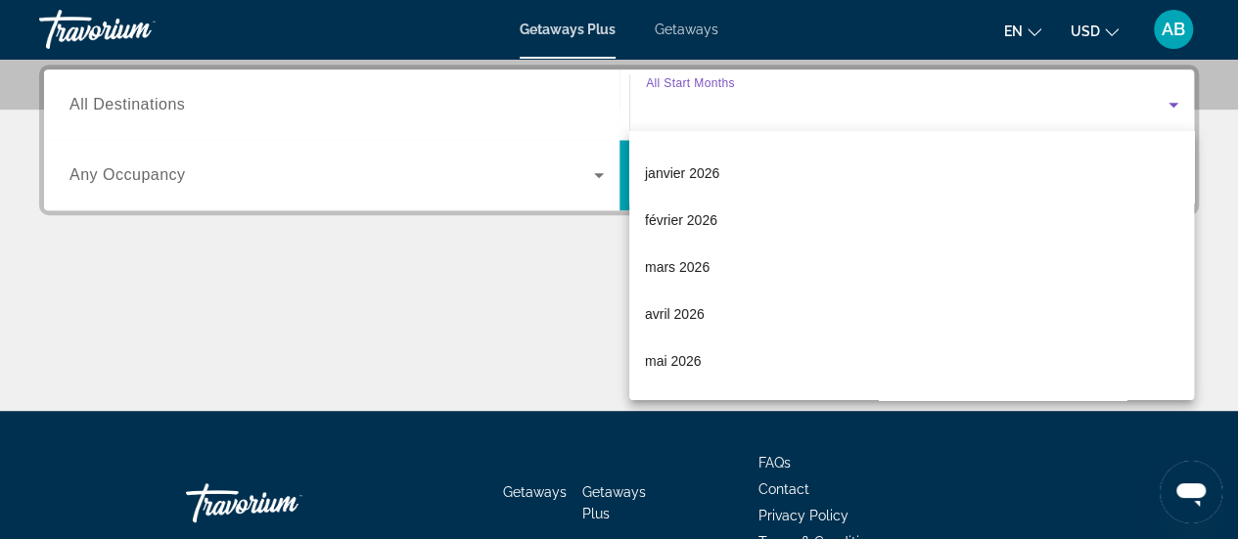
scroll to position [185, 0]
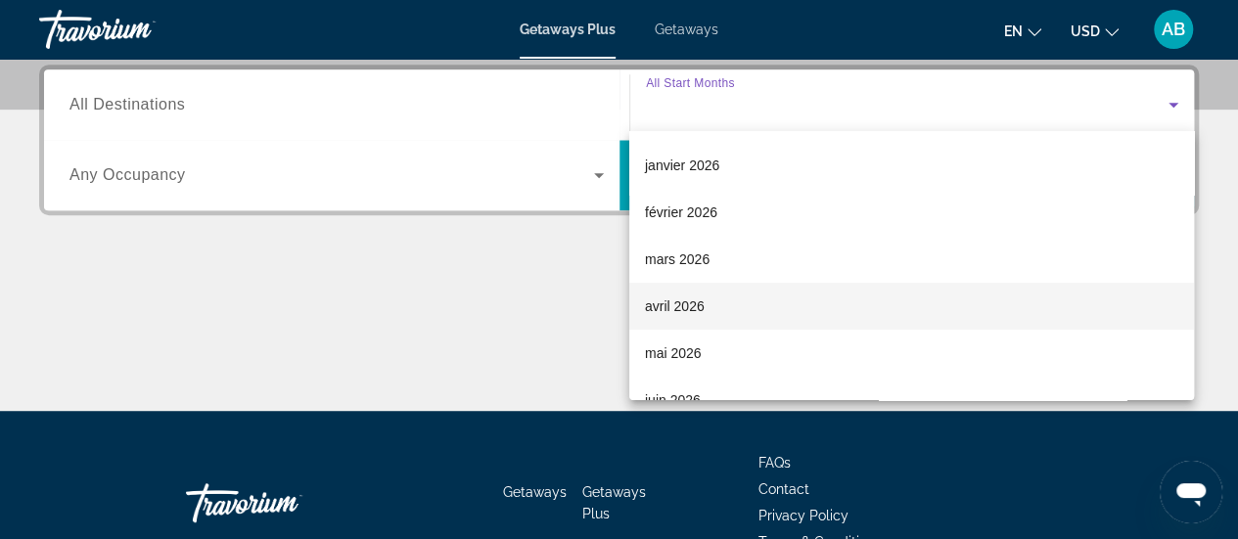
click at [705, 304] on mat-option "avril 2026" at bounding box center [911, 306] width 565 height 47
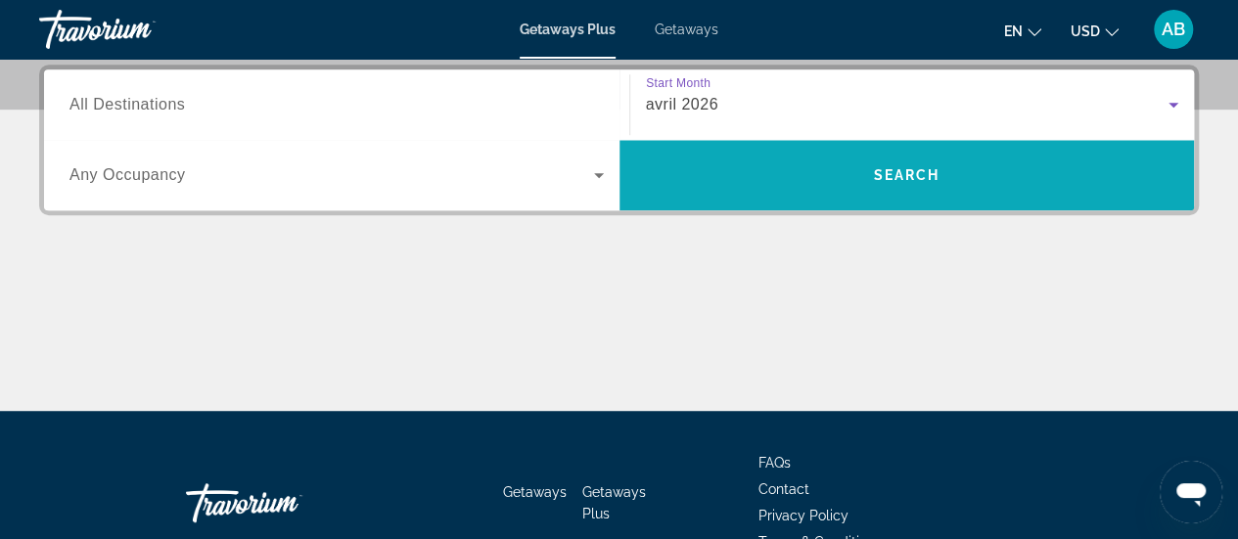
click at [930, 160] on span "Search" at bounding box center [906, 175] width 575 height 47
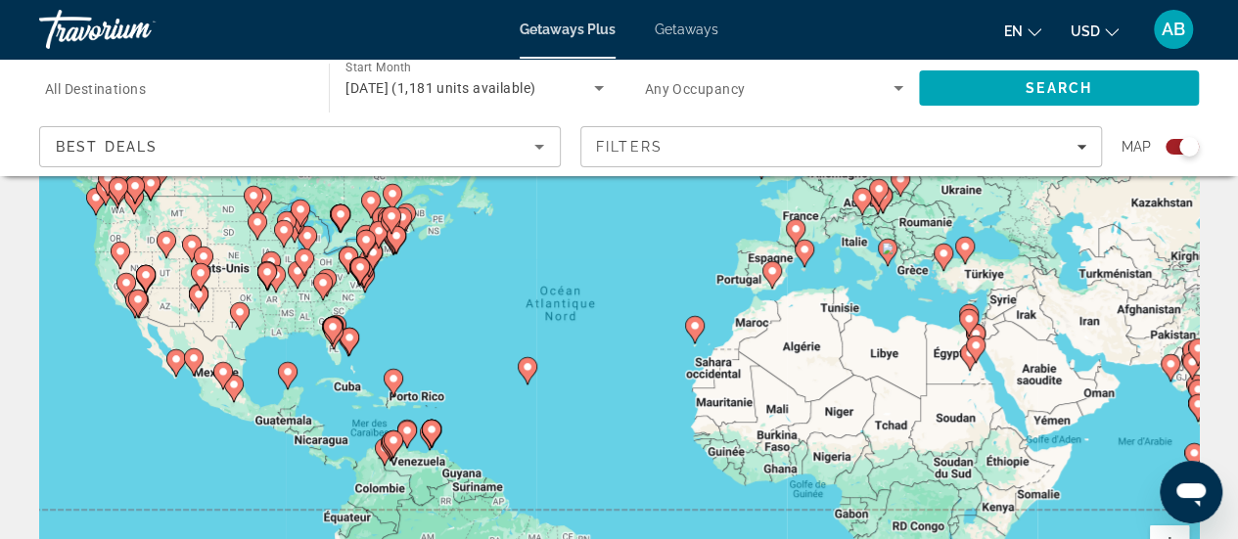
scroll to position [160, 0]
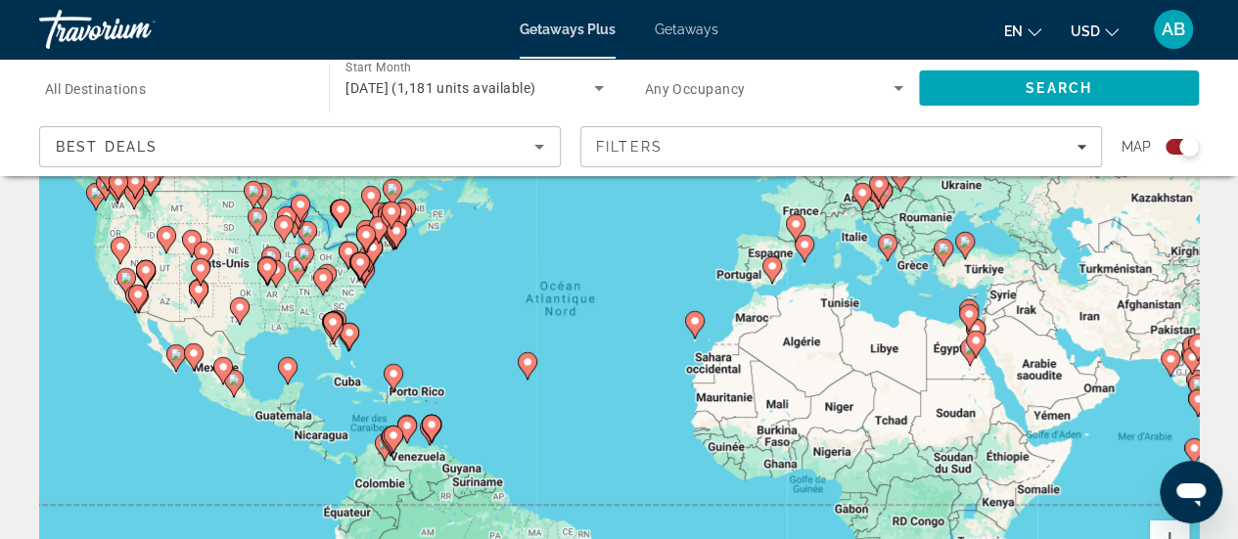
click at [769, 269] on image "Main content" at bounding box center [772, 266] width 12 height 12
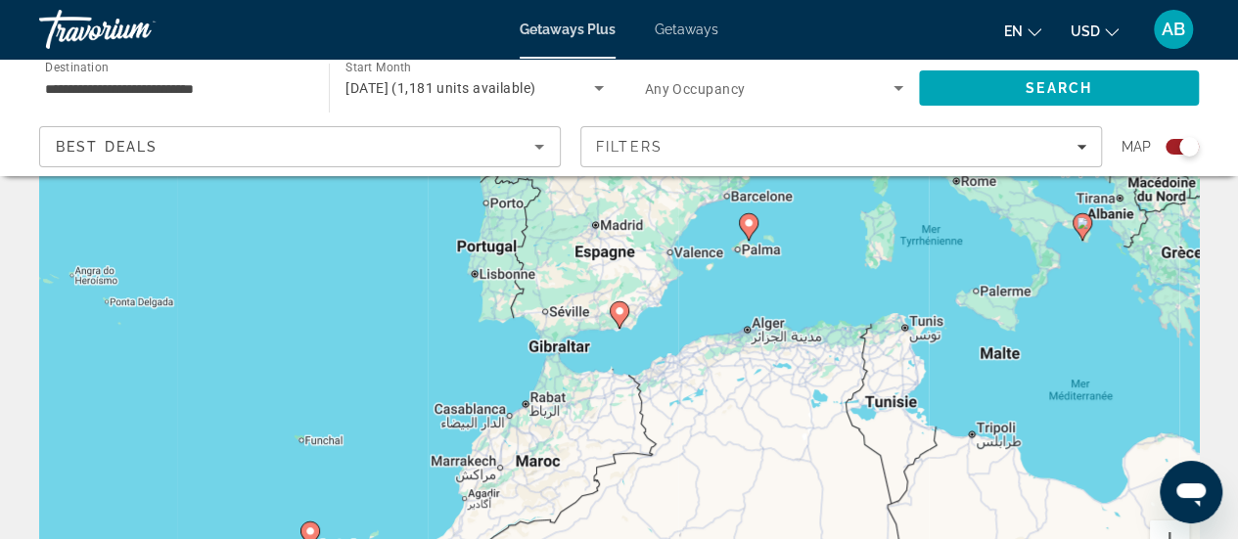
click at [623, 310] on image "Main content" at bounding box center [620, 311] width 12 height 12
type input "**********"
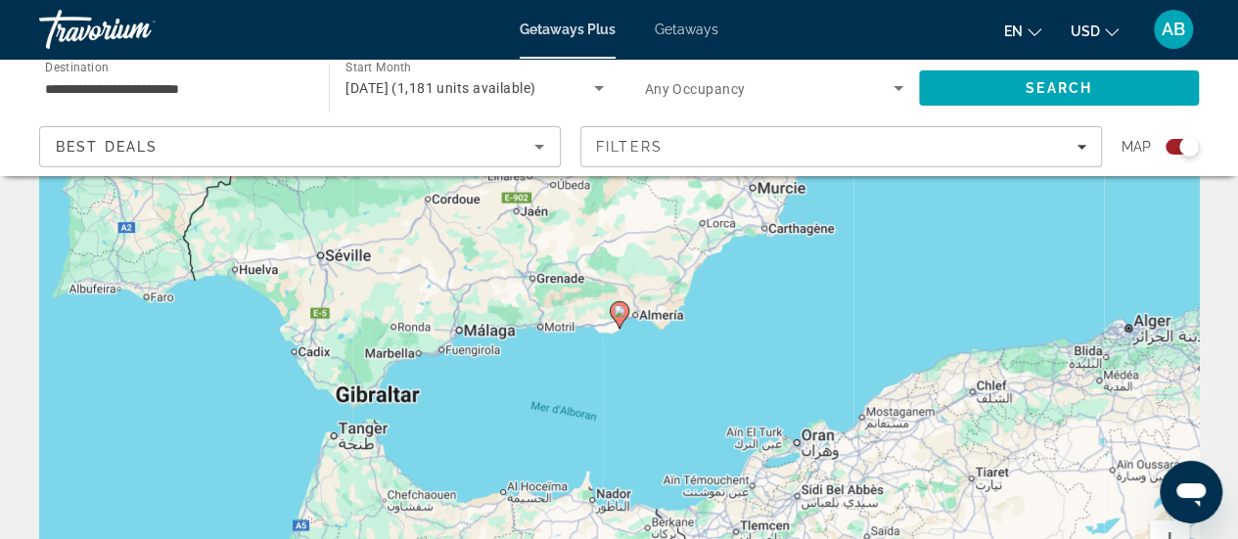
click at [623, 310] on image "Main content" at bounding box center [620, 311] width 12 height 12
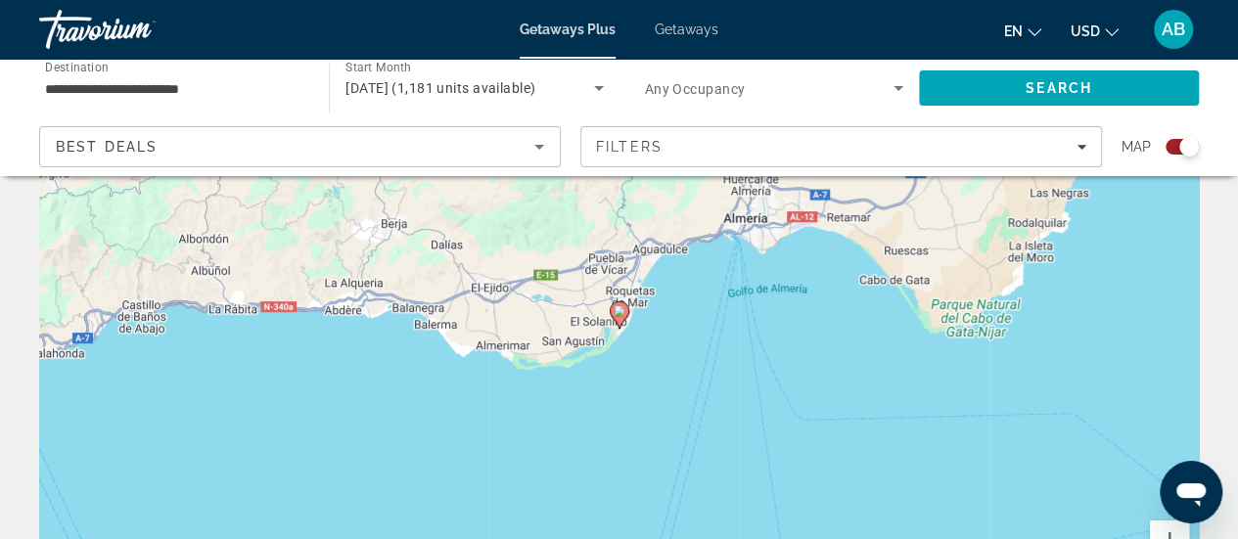
click at [623, 310] on image "Main content" at bounding box center [620, 311] width 12 height 12
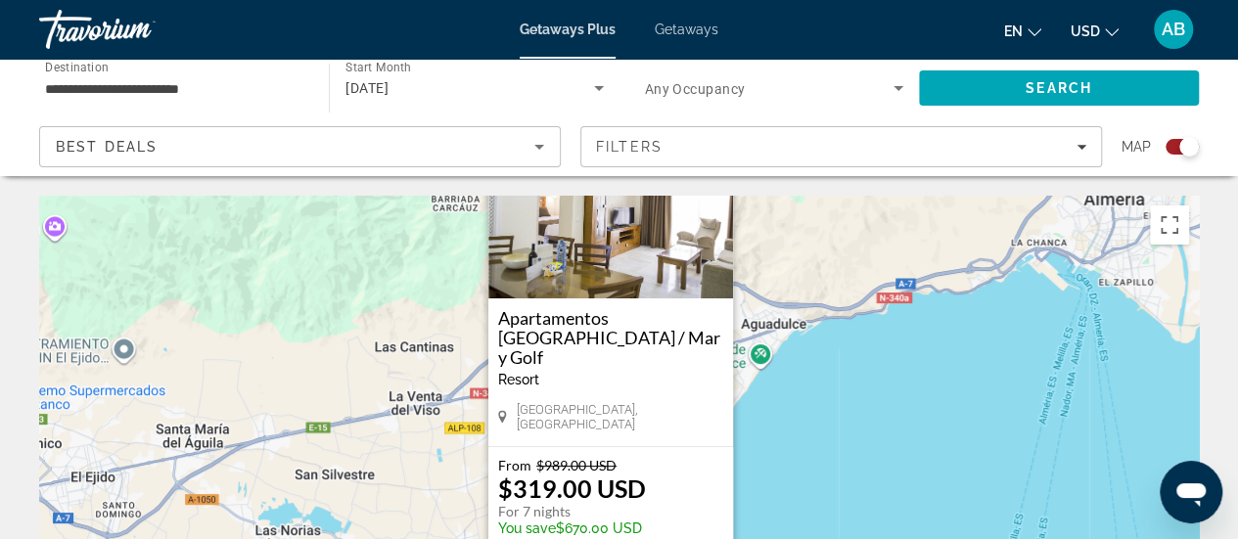
drag, startPoint x: 791, startPoint y: 394, endPoint x: 781, endPoint y: 279, distance: 115.9
click at [781, 279] on div "Pour activer le glissement avec le clavier, appuyez sur Alt+Entrée. Une fois ce…" at bounding box center [619, 489] width 1160 height 587
click at [686, 32] on span "Getaways" at bounding box center [687, 30] width 64 height 16
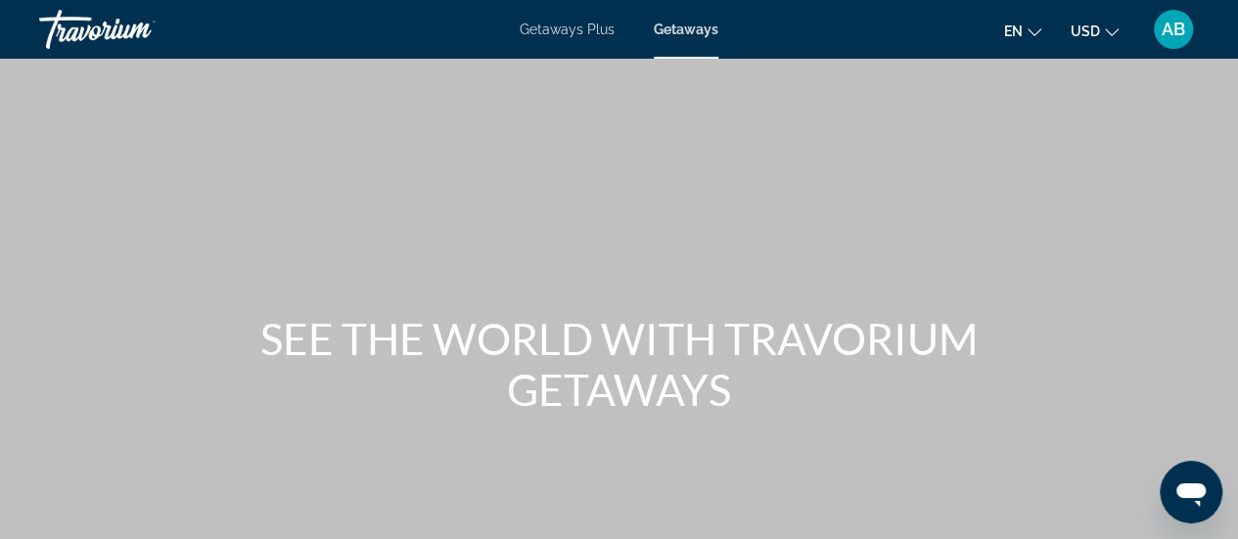
scroll to position [472, 0]
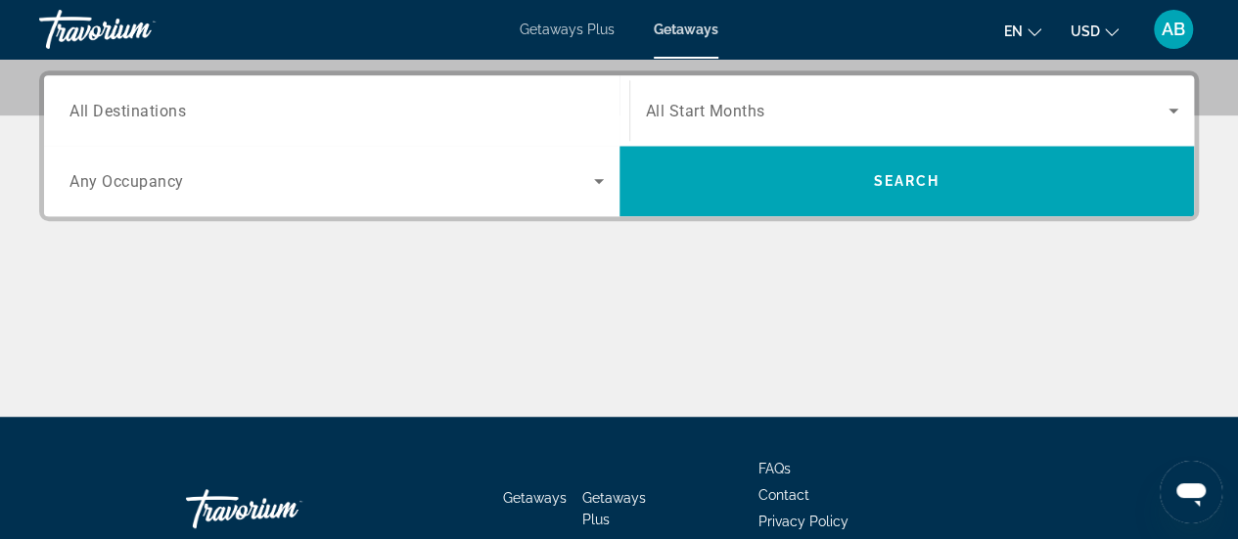
click at [690, 103] on span "All Start Months" at bounding box center [705, 111] width 119 height 19
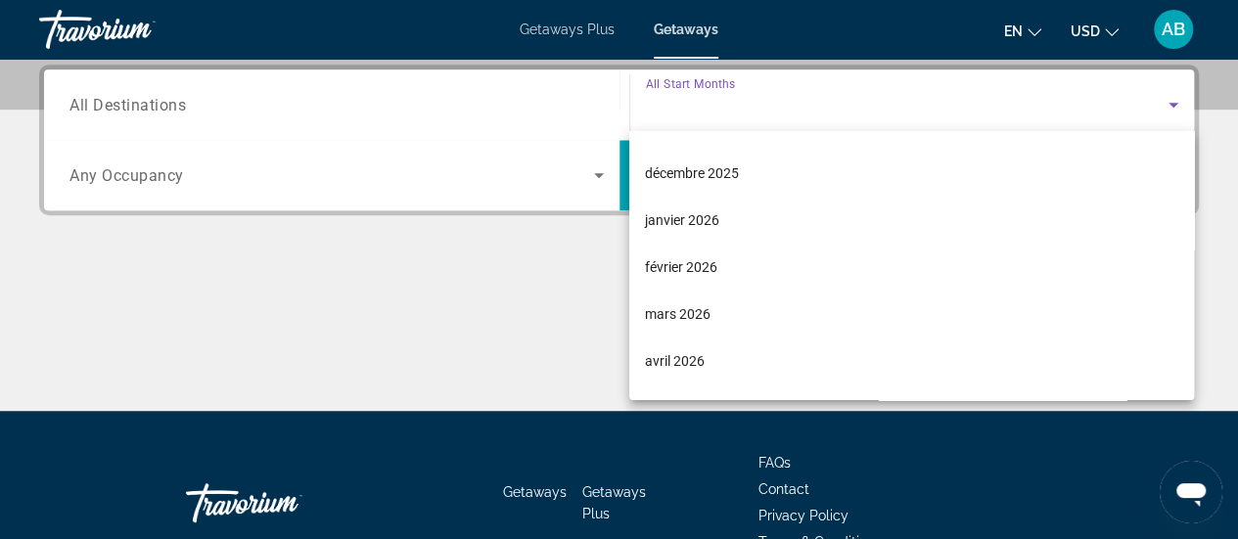
scroll to position [159, 0]
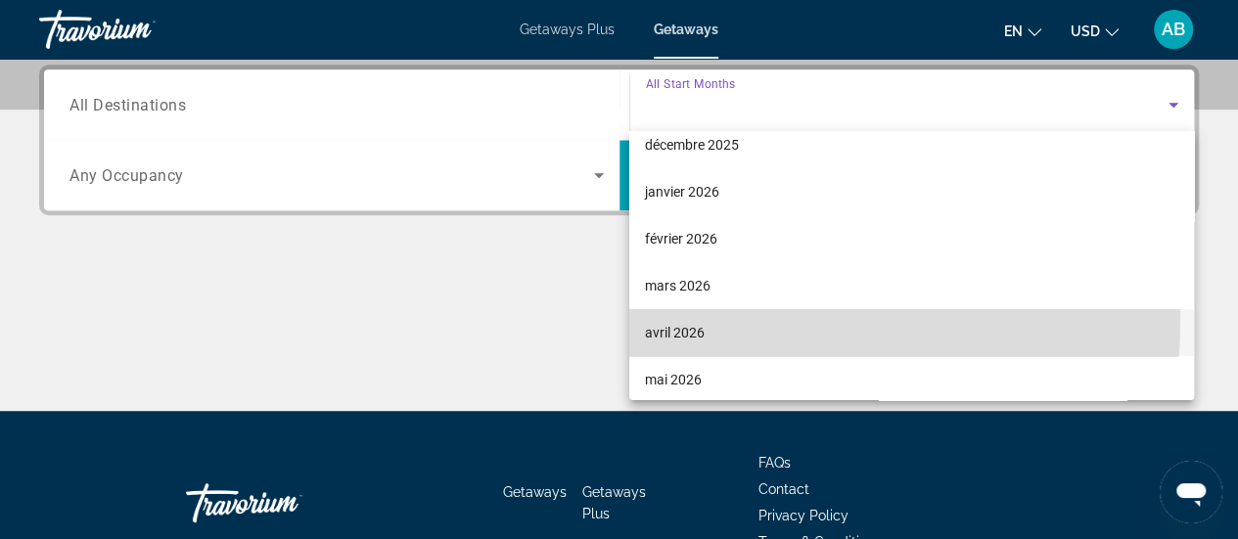
click at [656, 319] on mat-option "avril 2026" at bounding box center [911, 332] width 565 height 47
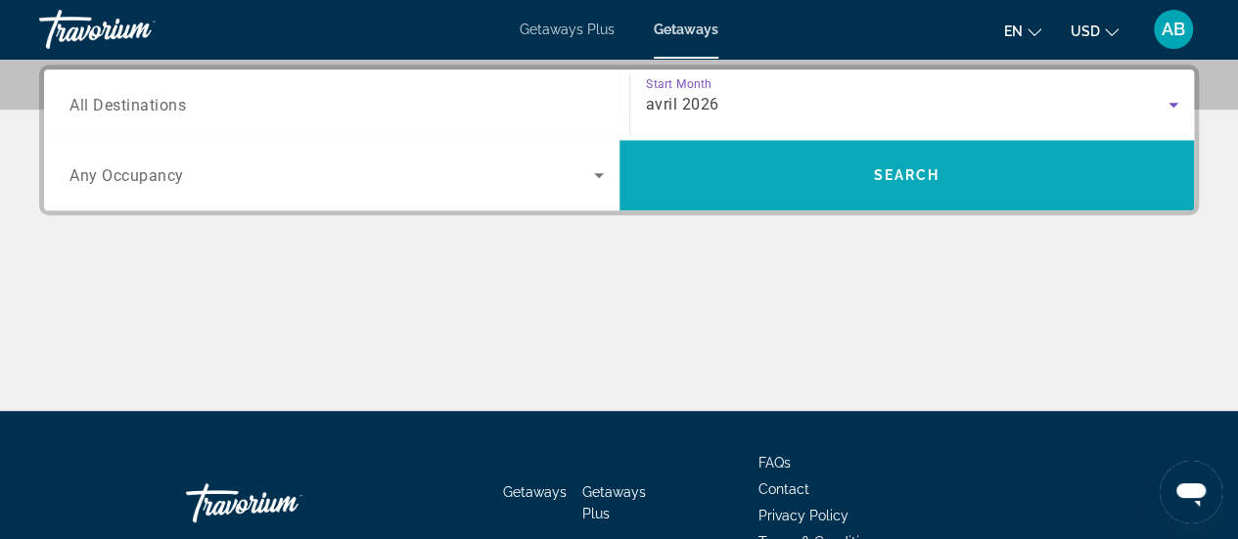
click at [836, 144] on span "Search" at bounding box center [906, 175] width 575 height 70
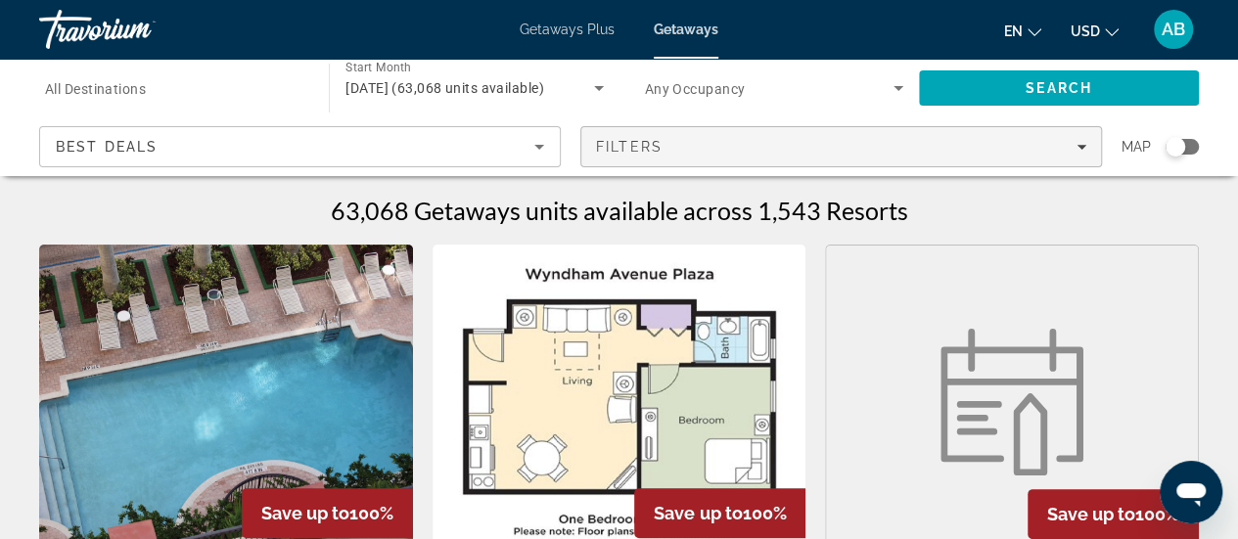
click at [1047, 147] on div "Filters" at bounding box center [841, 147] width 490 height 16
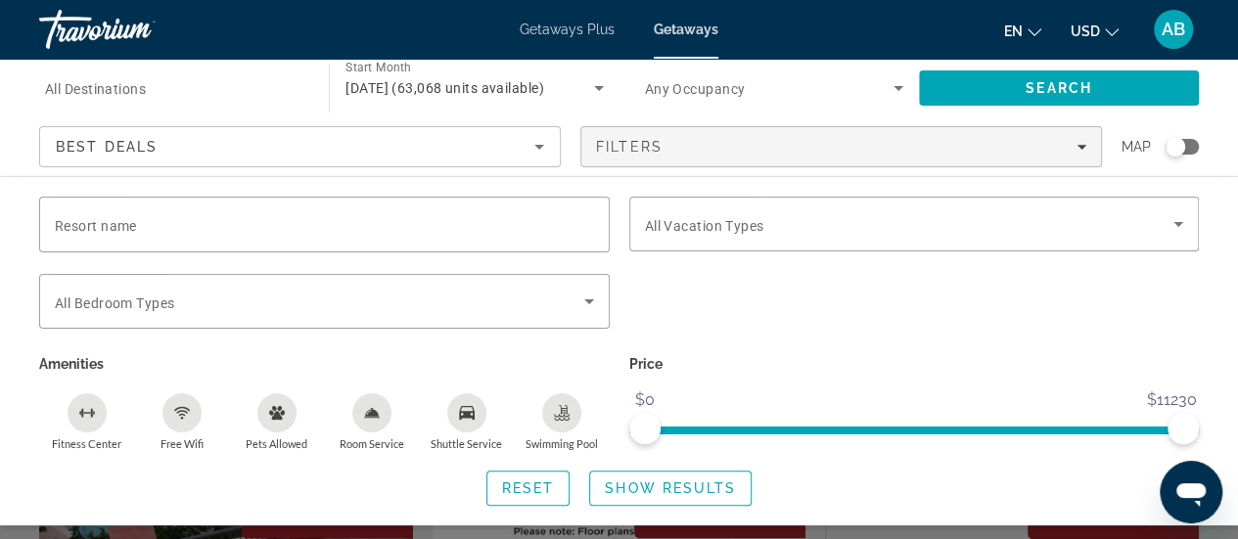
click at [1183, 141] on div "Search widget" at bounding box center [1182, 147] width 33 height 16
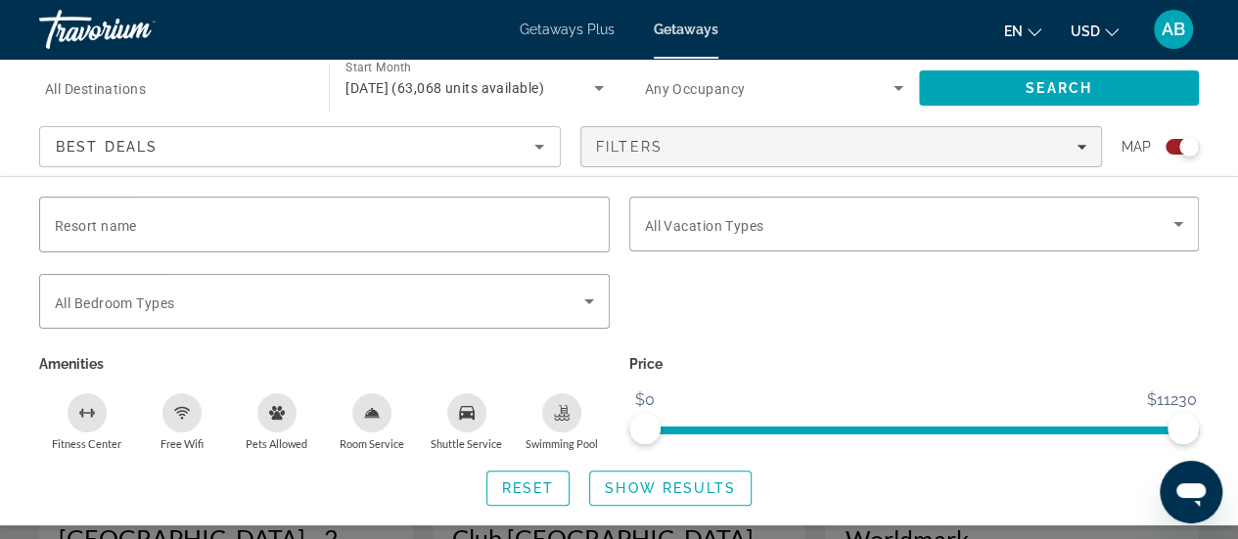
scroll to position [665, 0]
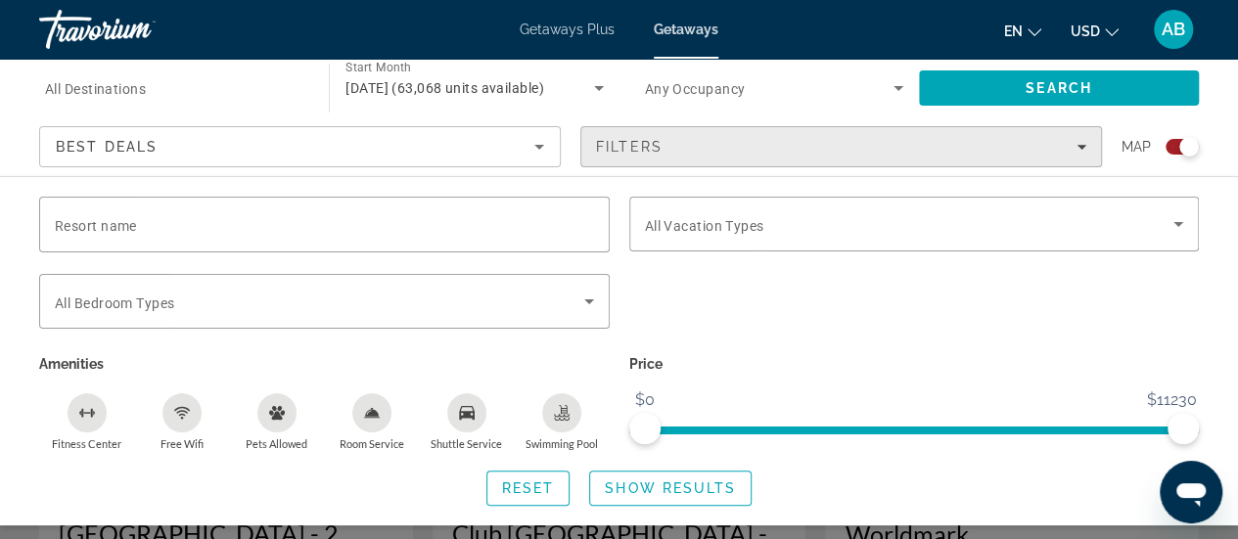
click at [695, 144] on div "Filters" at bounding box center [841, 147] width 490 height 16
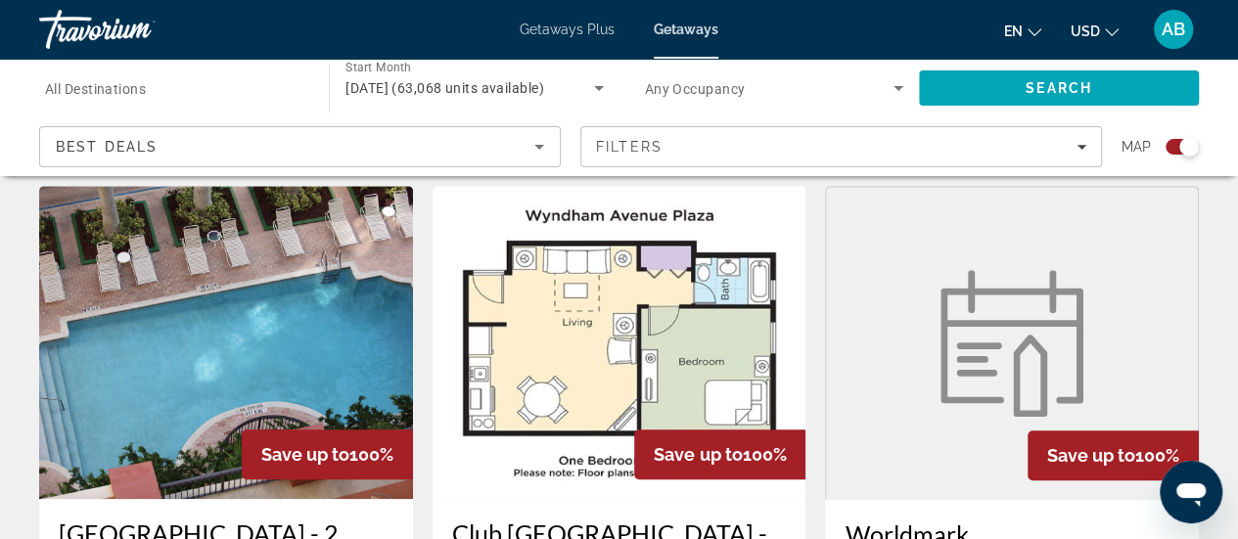
click at [1180, 142] on div "Search widget" at bounding box center [1189, 147] width 20 height 20
click at [1180, 142] on div "Search widget" at bounding box center [1176, 147] width 20 height 20
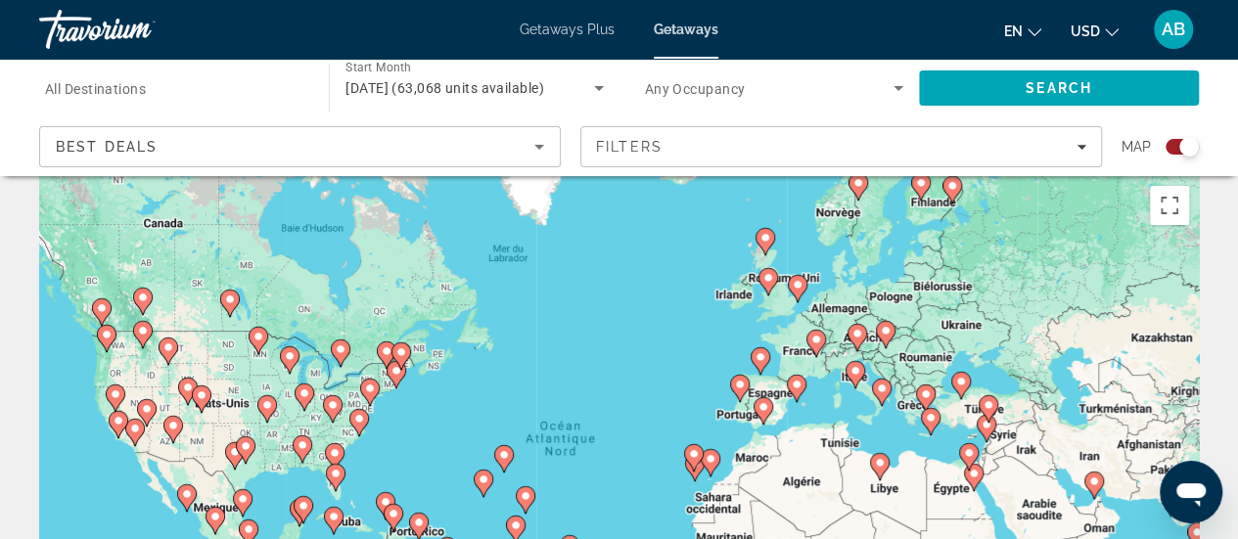
scroll to position [0, 0]
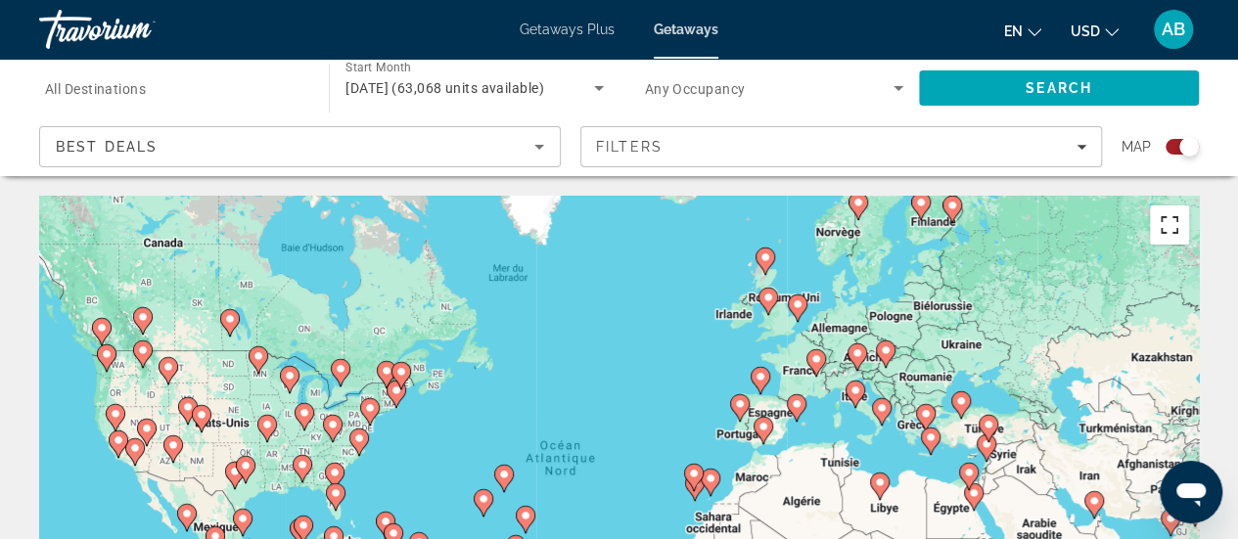
click at [1170, 220] on button "Passer en plein écran" at bounding box center [1169, 225] width 39 height 39
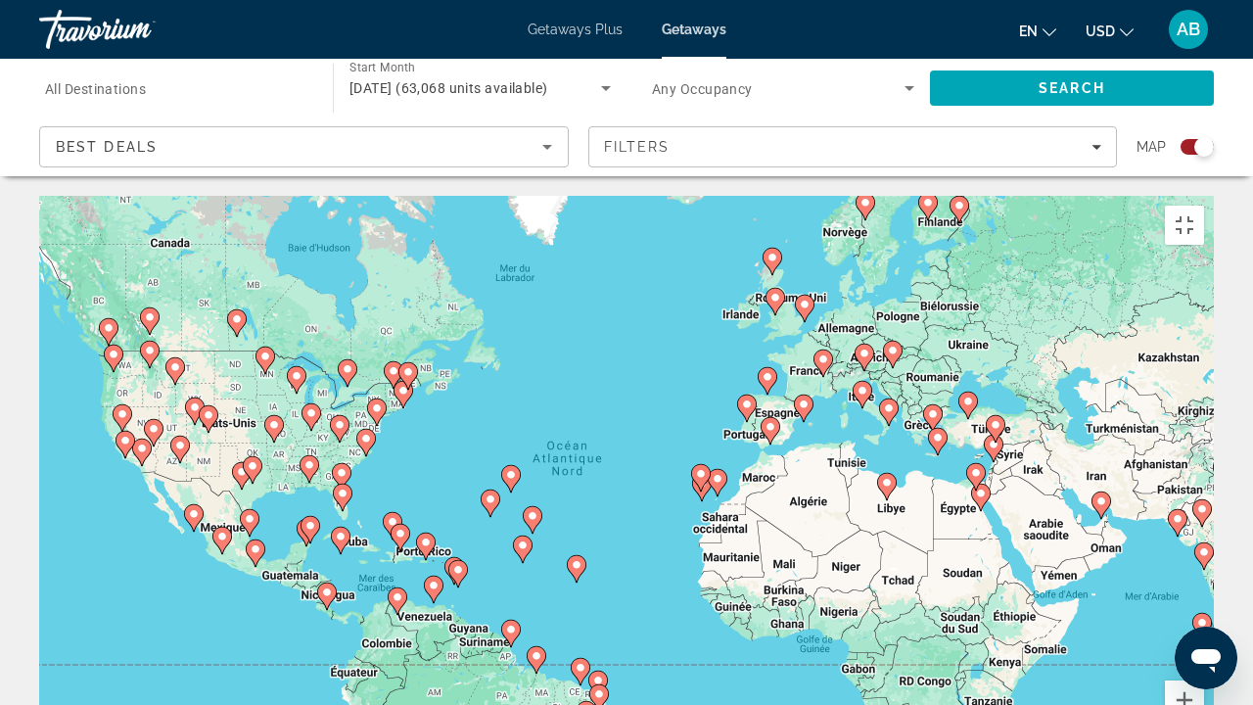
click at [767, 418] on icon "Main content" at bounding box center [770, 430] width 18 height 25
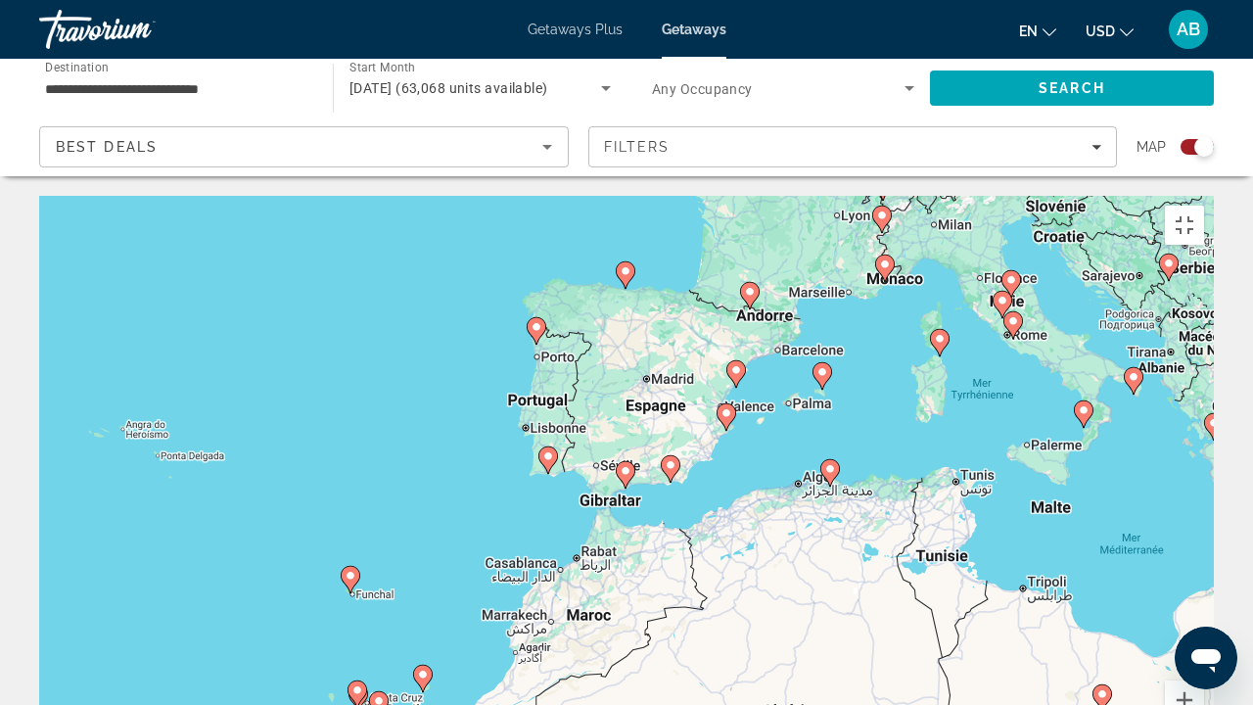
click at [622, 465] on image "Main content" at bounding box center [625, 471] width 12 height 12
type input "**********"
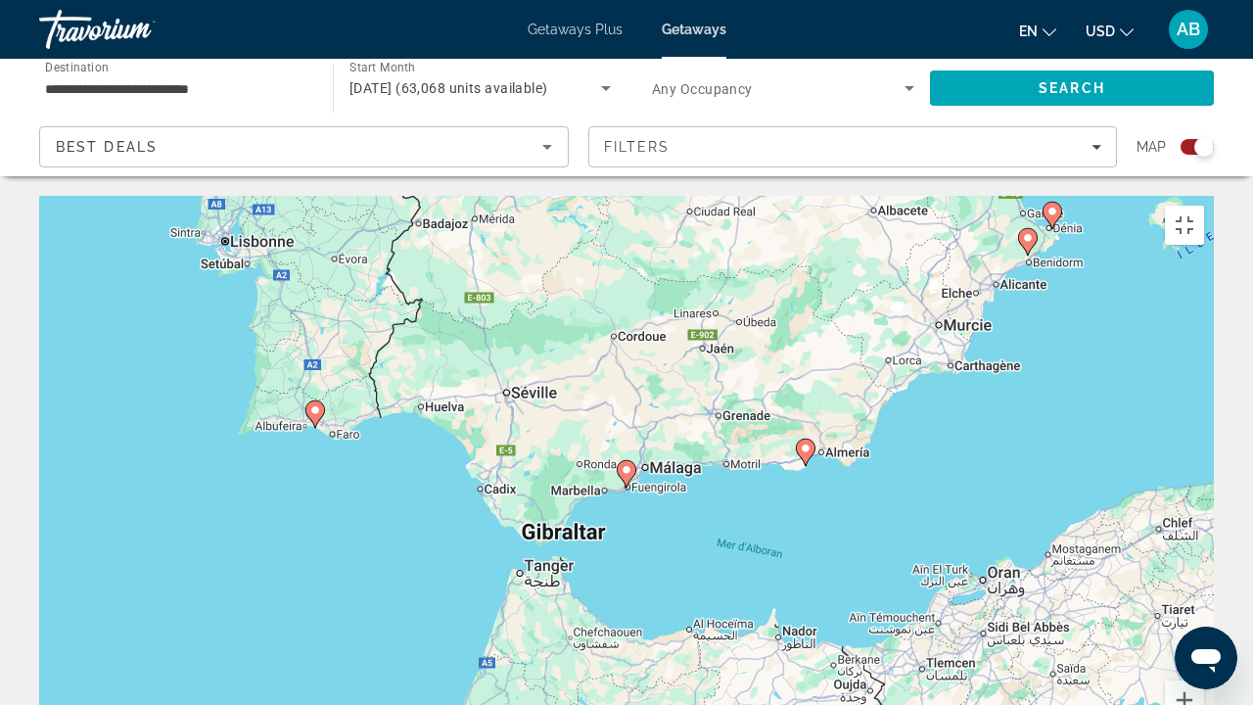
click at [629, 461] on icon "Main content" at bounding box center [627, 473] width 18 height 25
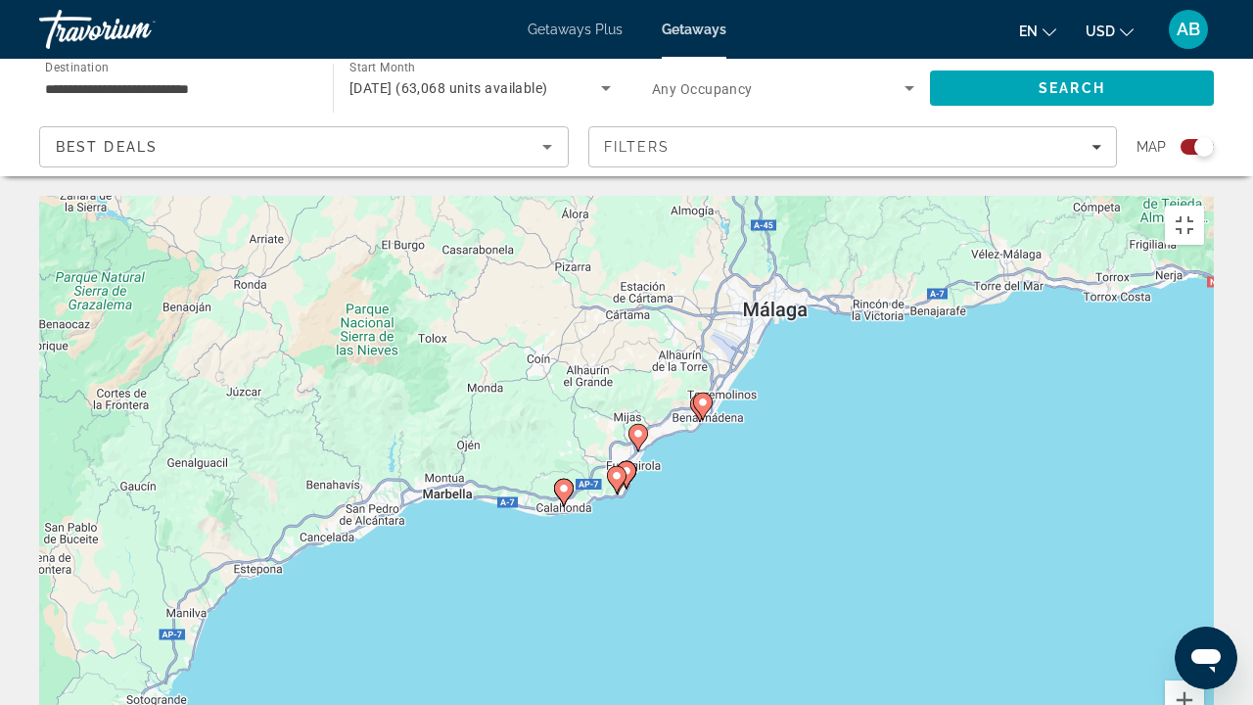
click at [703, 396] on image "Main content" at bounding box center [703, 402] width 12 height 12
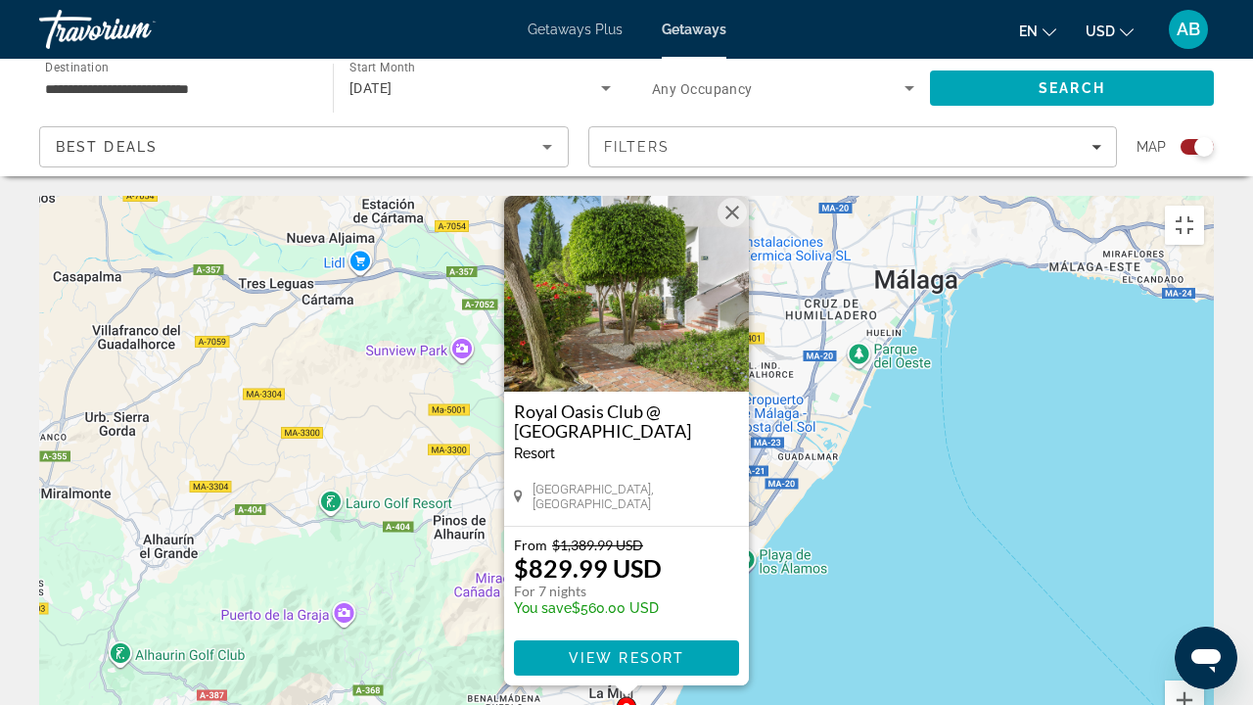
click at [617, 538] on gmp-advanced-marker "Main content" at bounding box center [627, 710] width 20 height 29
click at [613, 538] on icon "Main content" at bounding box center [619, 719] width 18 height 25
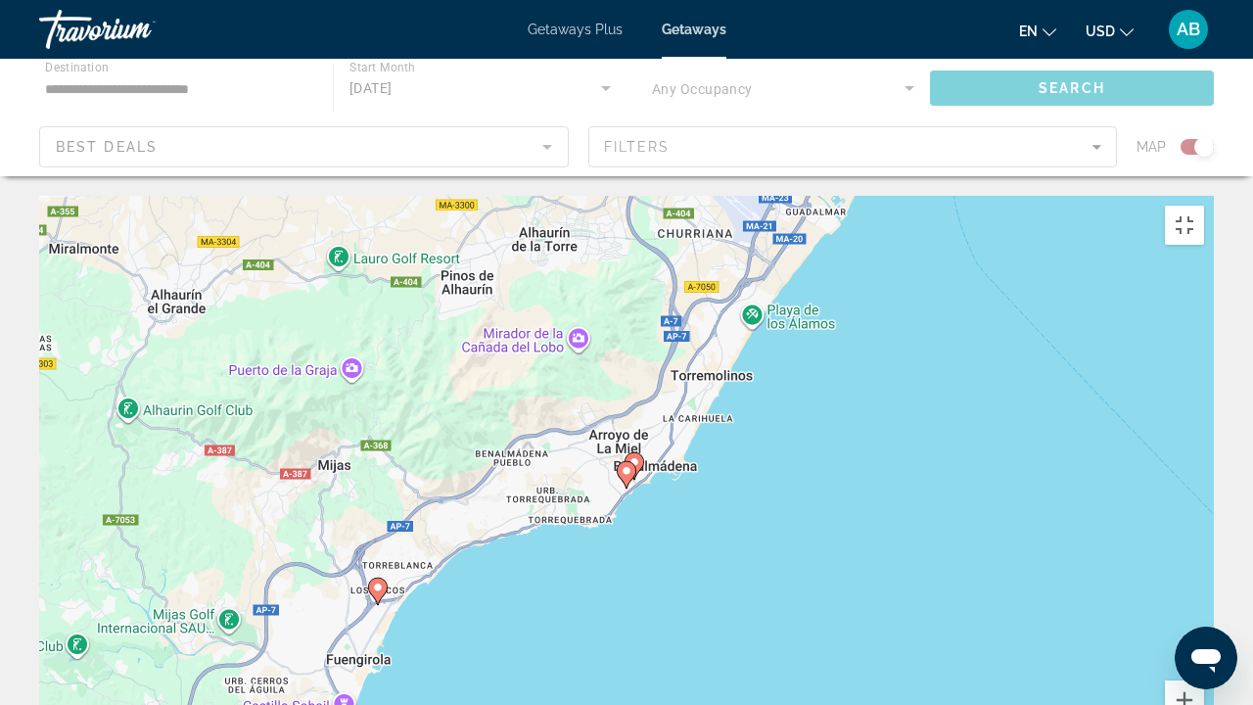
click at [628, 462] on icon "Main content" at bounding box center [627, 474] width 18 height 25
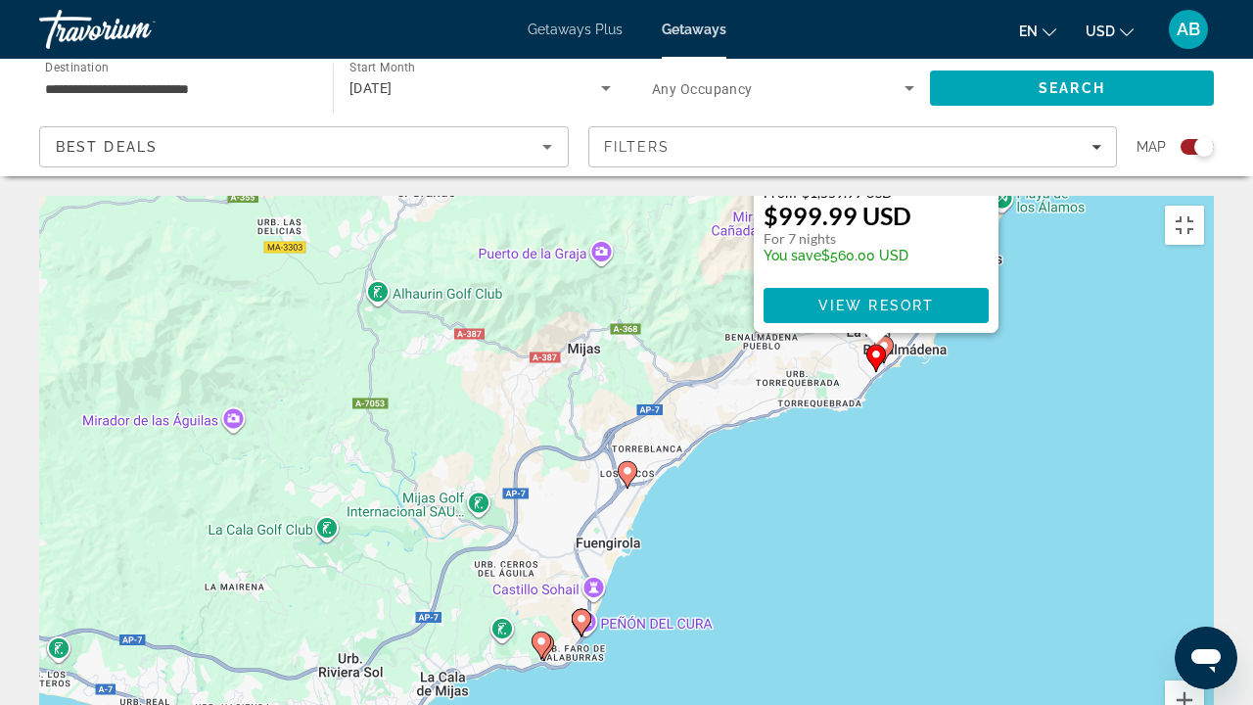
drag, startPoint x: 444, startPoint y: 579, endPoint x: 697, endPoint y: 225, distance: 435.0
click at [697, 225] on div "Pour activer le glissement avec le clavier, appuyez sur Alt+Entrée. Une fois ce…" at bounding box center [626, 489] width 1174 height 587
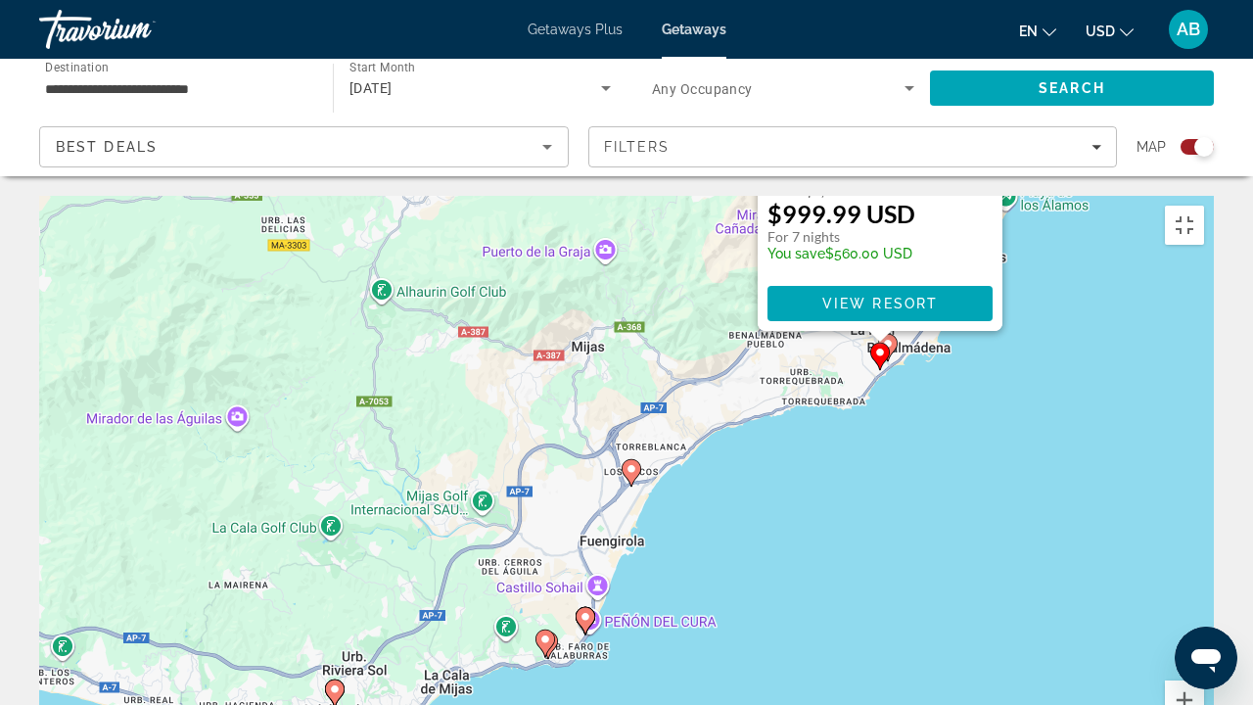
click at [622, 459] on icon "Main content" at bounding box center [631, 472] width 20 height 27
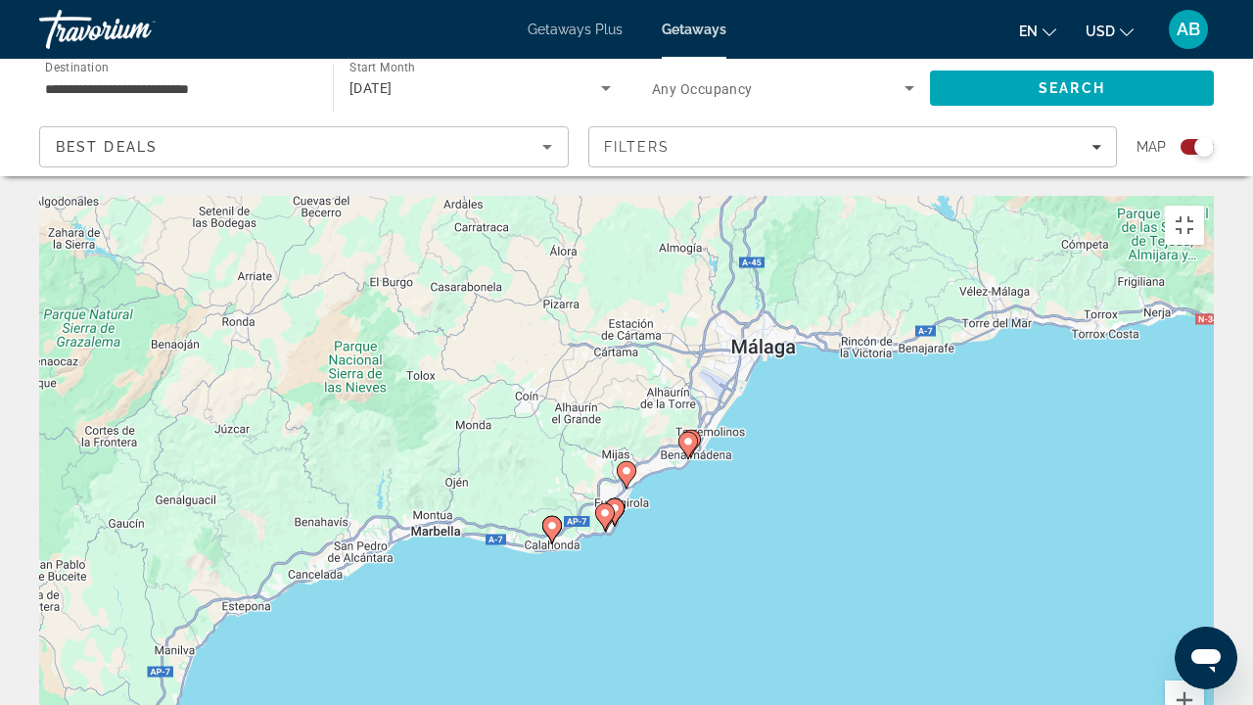
click at [622, 465] on image "Main content" at bounding box center [626, 471] width 12 height 12
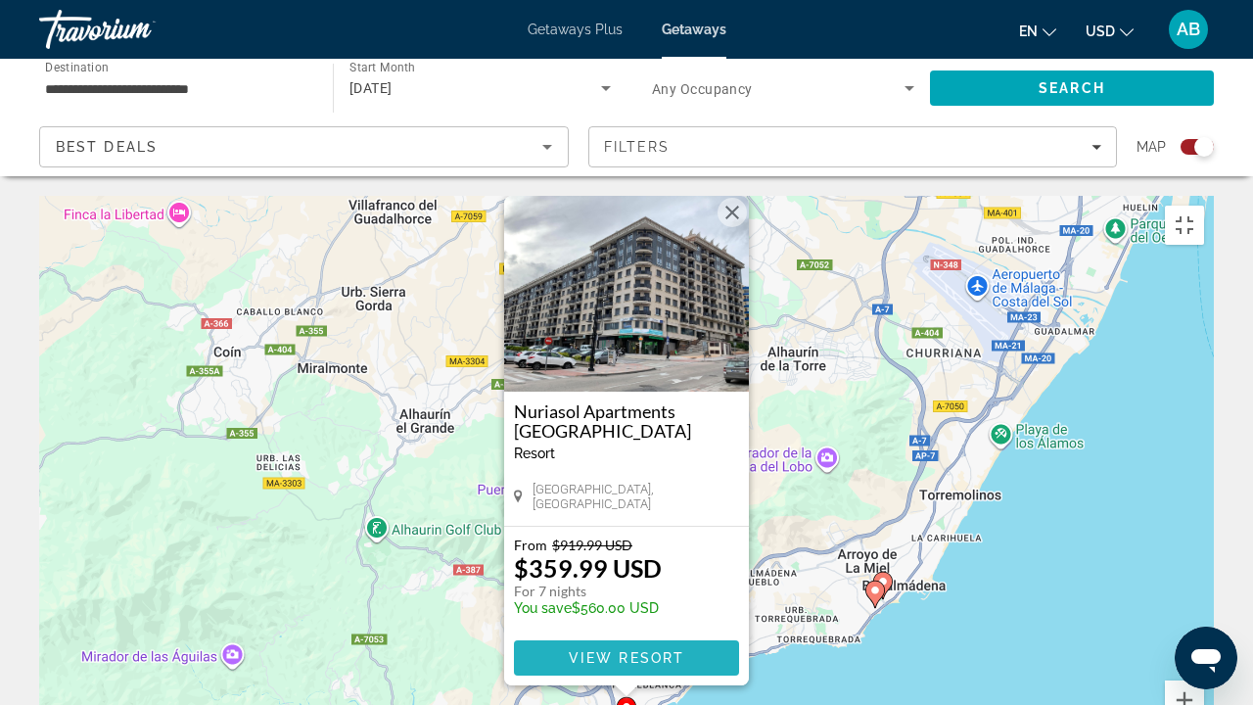
click at [652, 538] on span "View Resort" at bounding box center [626, 658] width 115 height 16
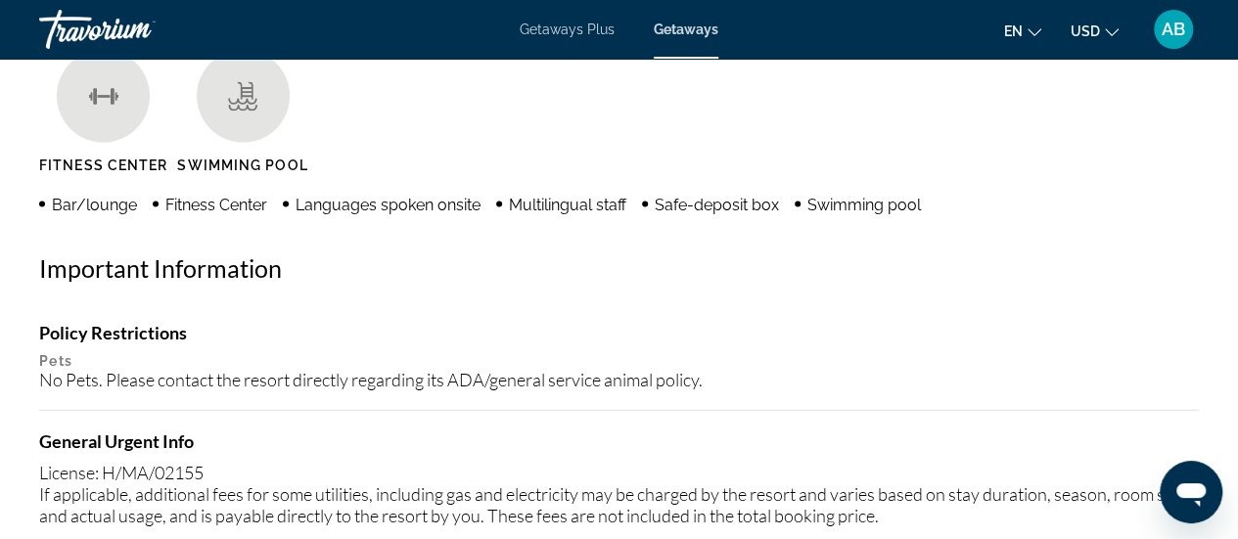
scroll to position [1560, 0]
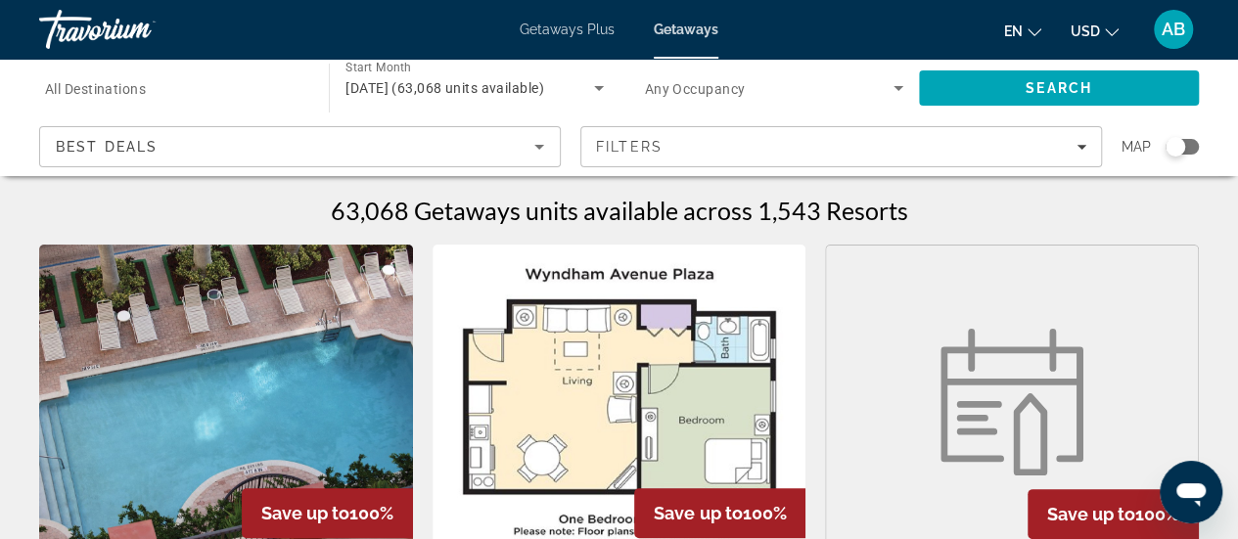
click at [1186, 153] on div "Search widget" at bounding box center [1182, 147] width 33 height 16
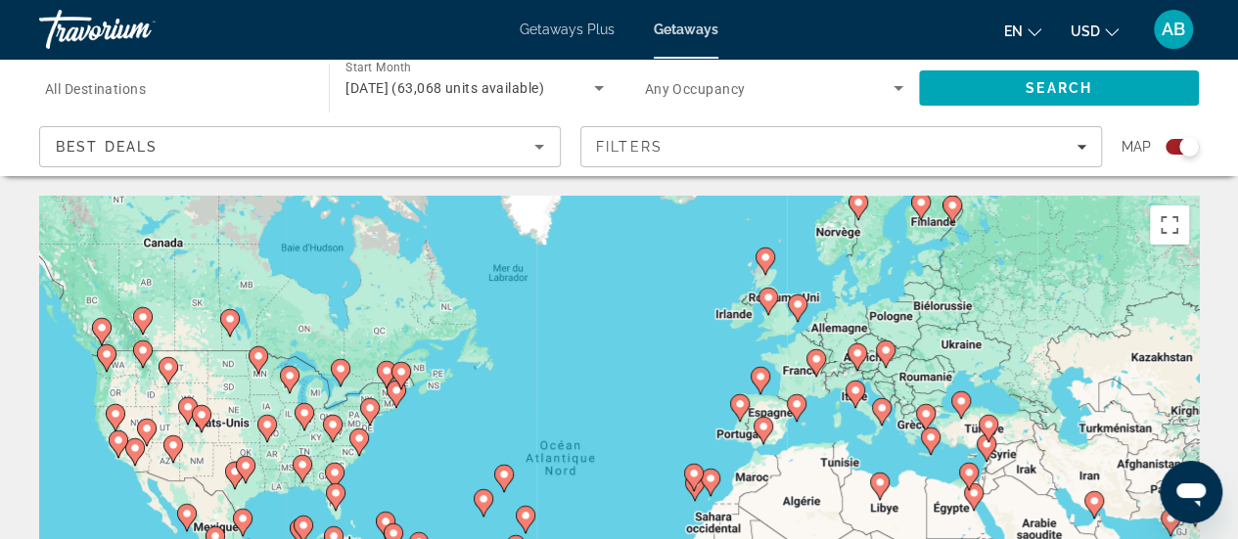
click at [764, 424] on image "Main content" at bounding box center [763, 427] width 12 height 12
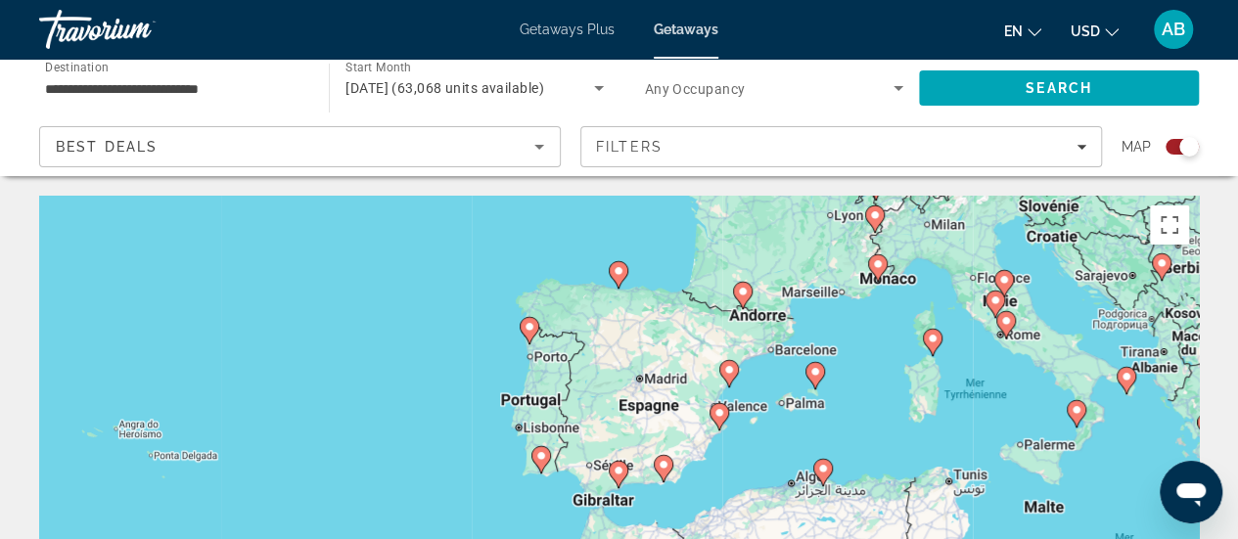
click at [616, 477] on icon "Main content" at bounding box center [618, 474] width 18 height 25
type input "**********"
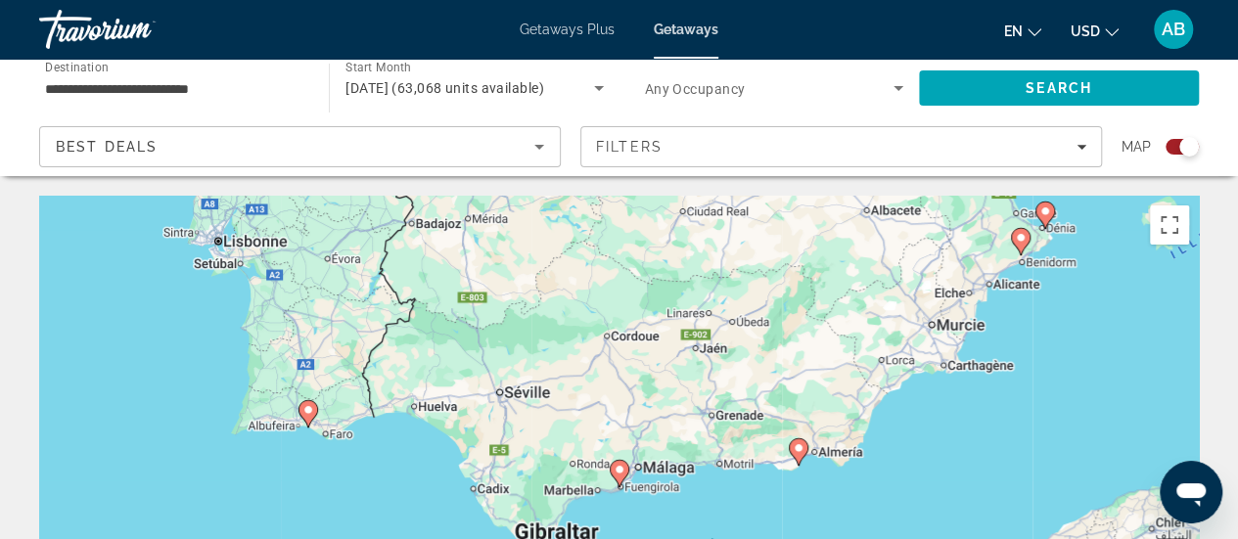
click at [616, 477] on icon "Main content" at bounding box center [619, 473] width 18 height 25
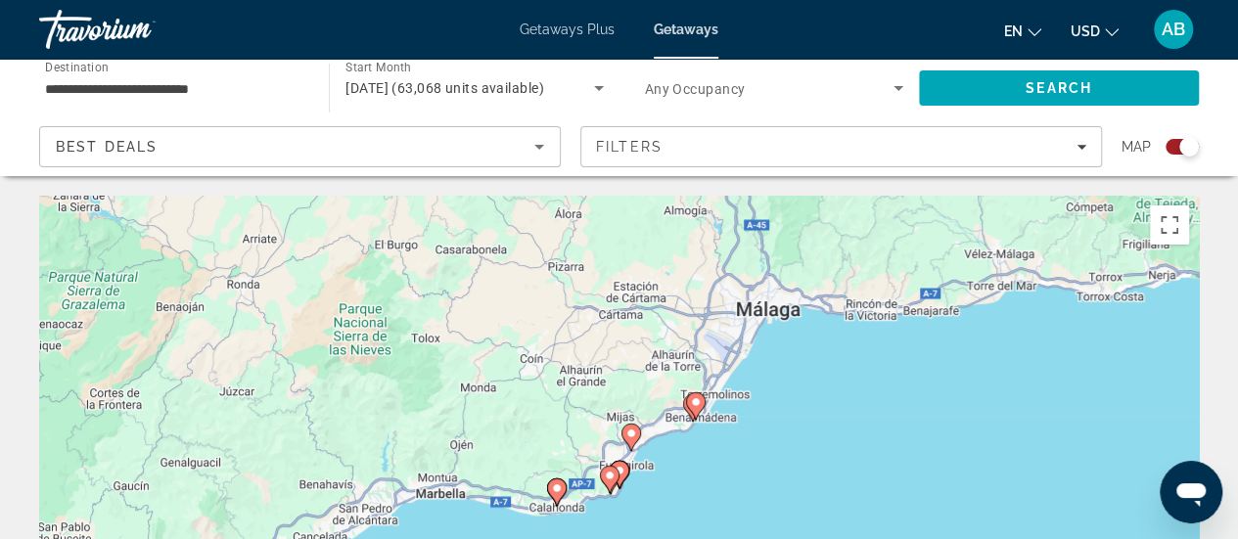
click at [632, 439] on icon "Main content" at bounding box center [630, 437] width 18 height 25
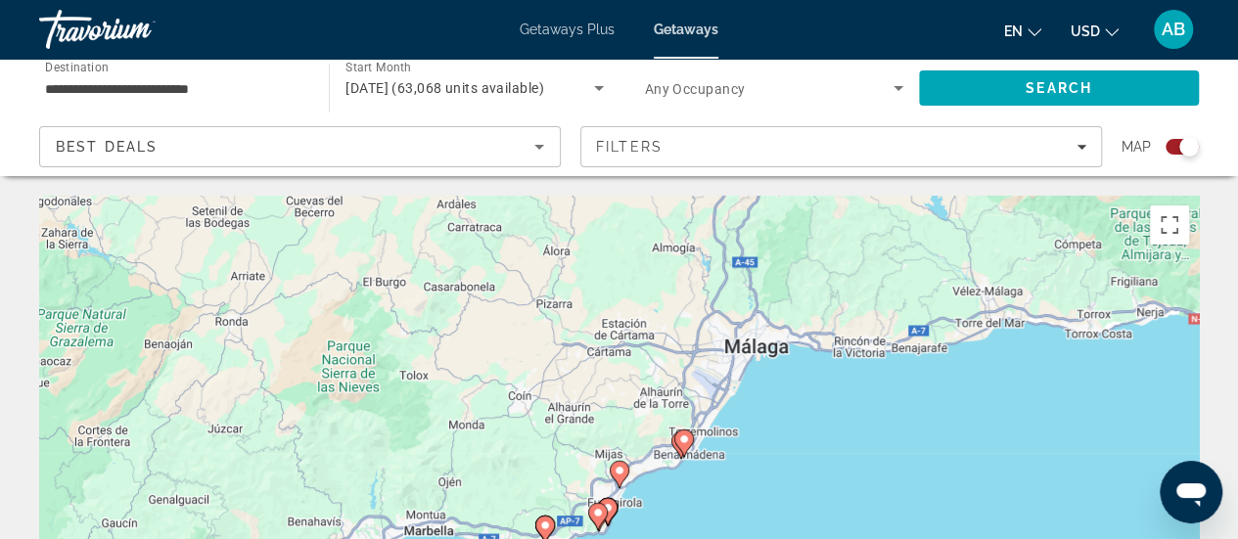
click at [625, 473] on icon "Main content" at bounding box center [619, 474] width 18 height 25
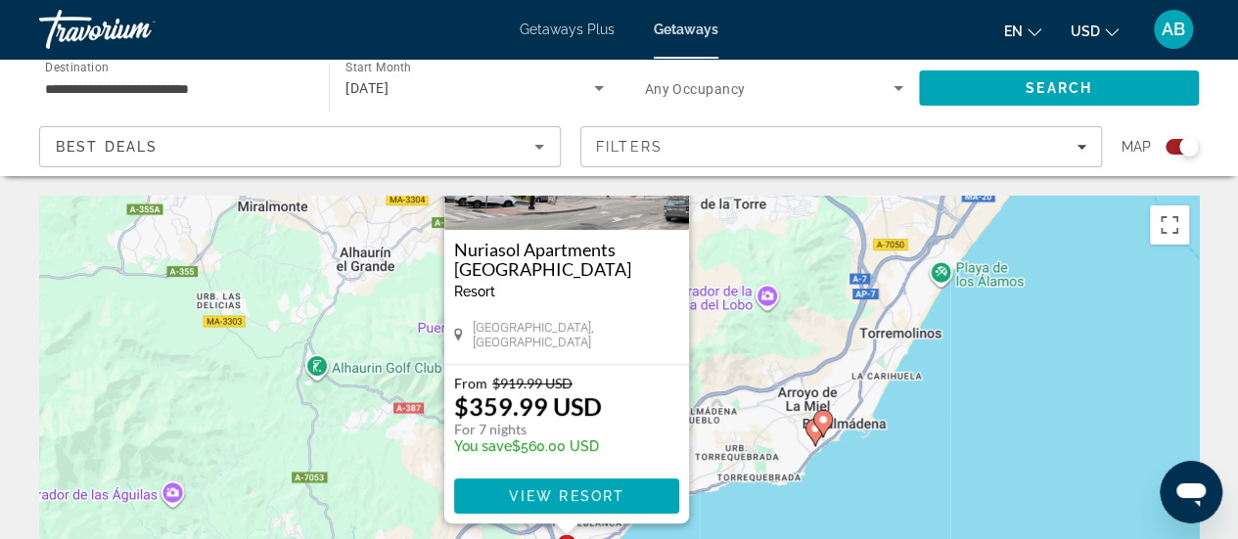
drag, startPoint x: 784, startPoint y: 463, endPoint x: 728, endPoint y: 256, distance: 213.9
click at [728, 256] on div "Pour activer le glissement avec le clavier, appuyez sur Alt+Entrée. Une fois ce…" at bounding box center [619, 489] width 1160 height 587
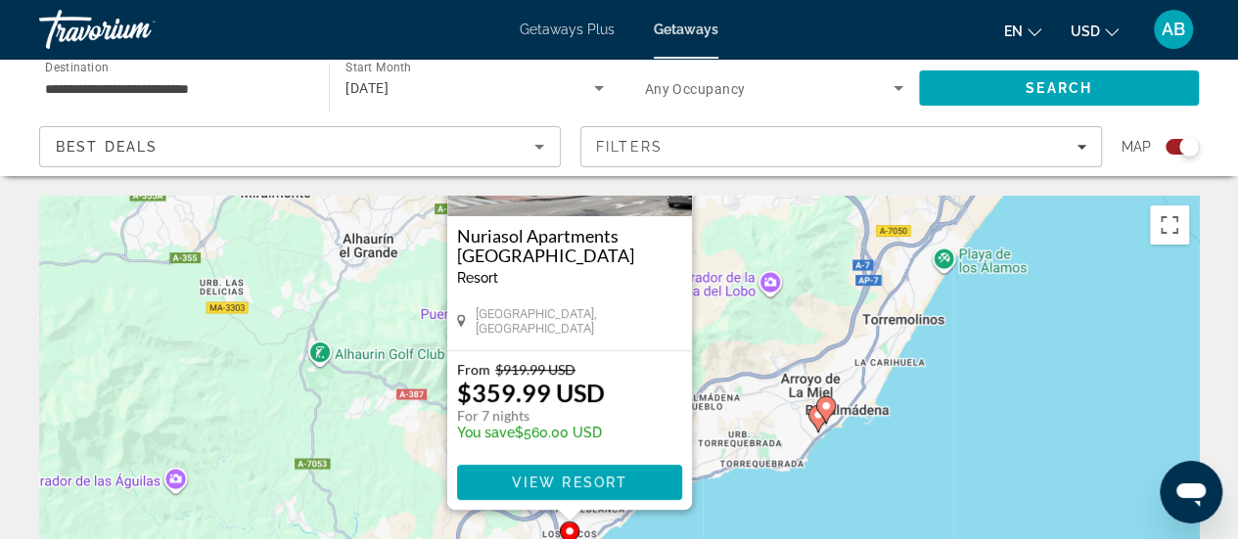
scroll to position [19, 0]
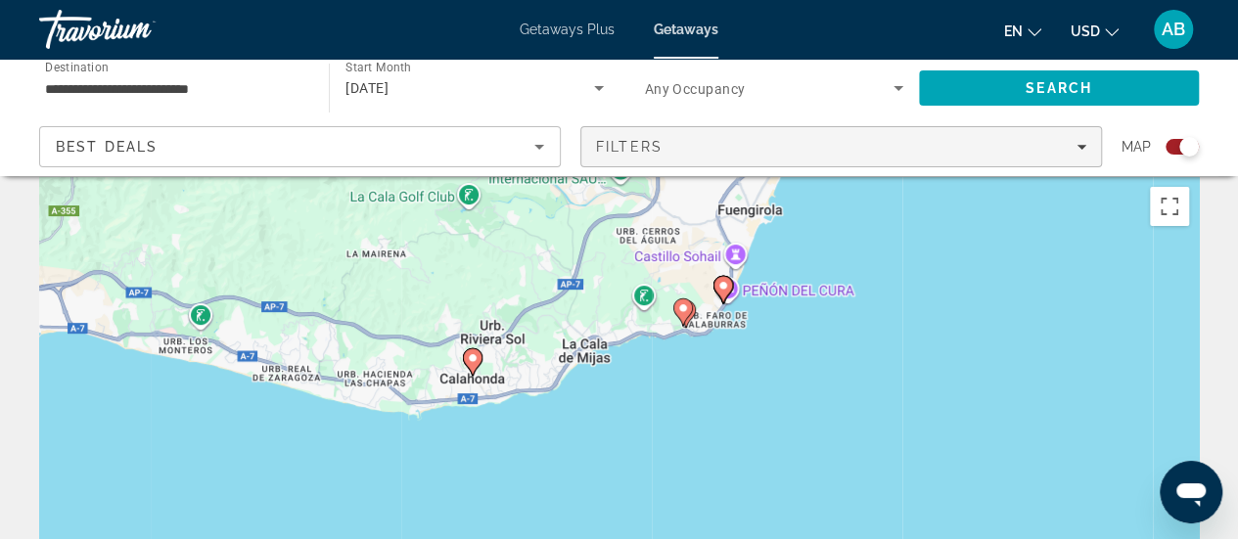
drag, startPoint x: 701, startPoint y: 512, endPoint x: 904, endPoint y: 123, distance: 438.6
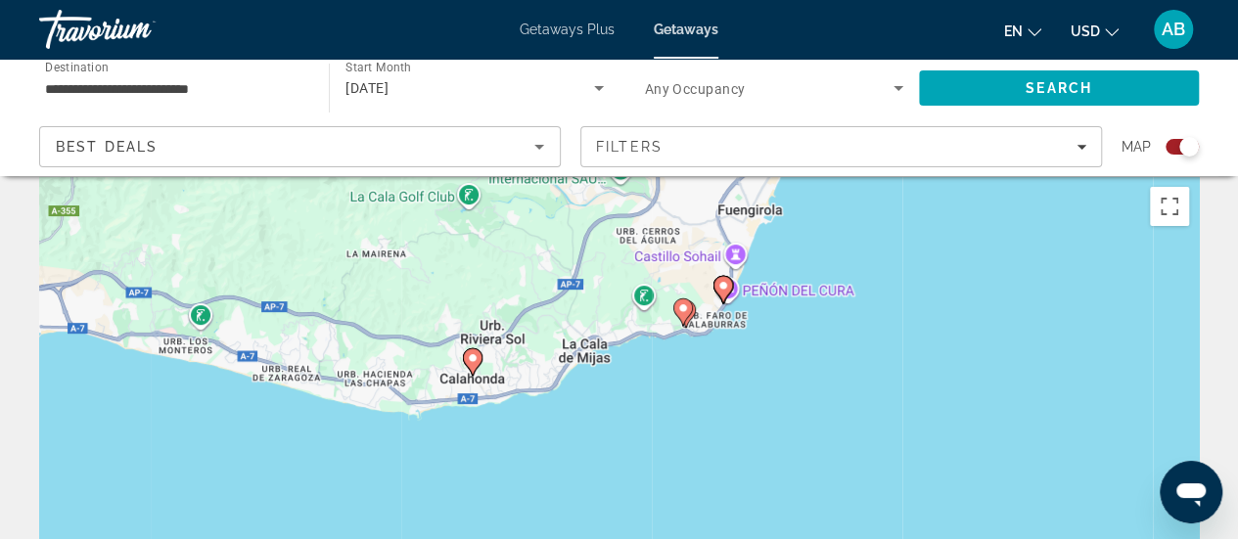
click at [724, 283] on image "Main content" at bounding box center [723, 286] width 12 height 12
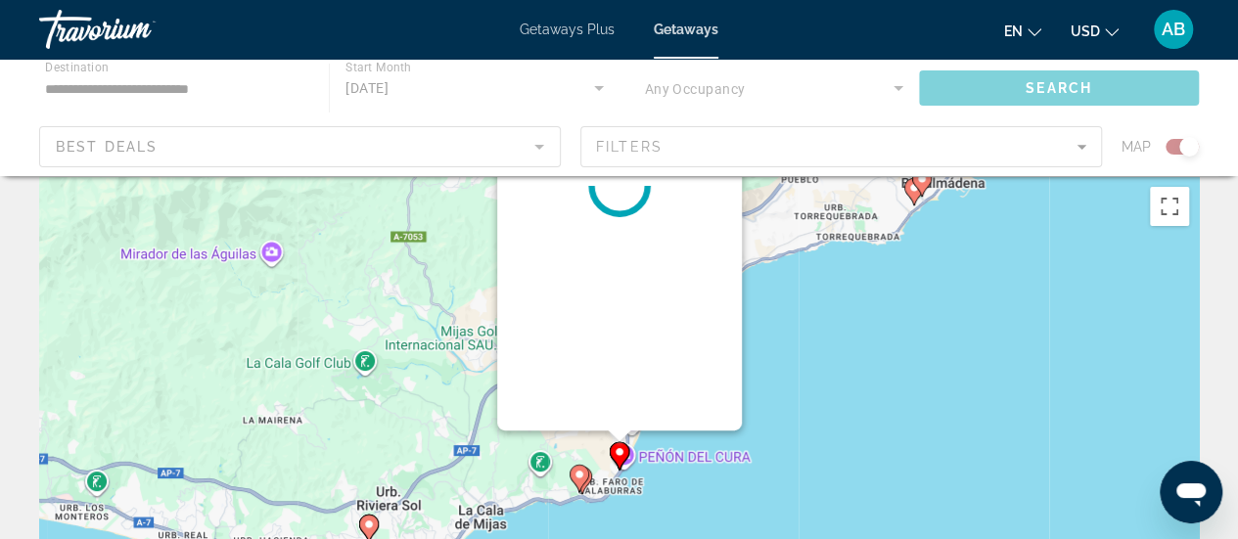
scroll to position [0, 0]
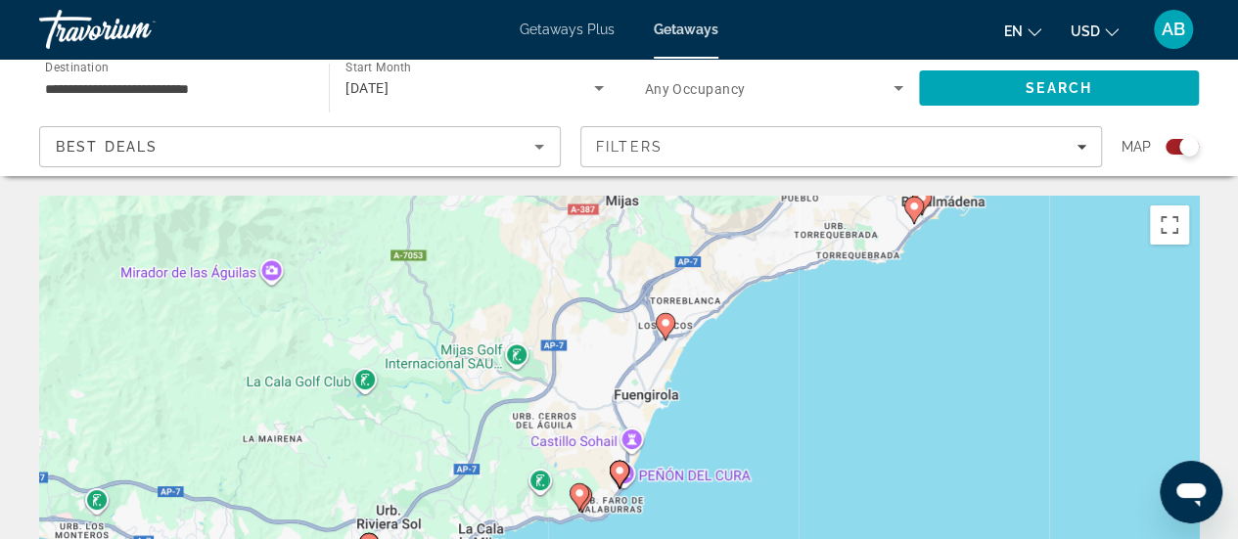
click at [618, 472] on image "Main content" at bounding box center [620, 471] width 12 height 12
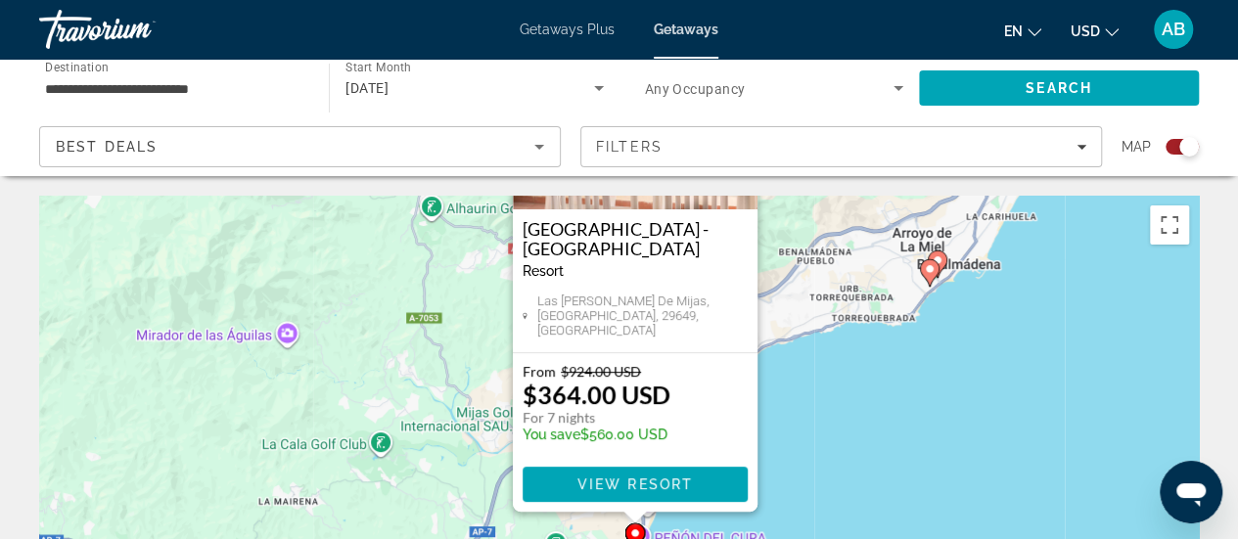
drag, startPoint x: 773, startPoint y: 464, endPoint x: 789, endPoint y: 257, distance: 207.1
click at [789, 257] on div "Pour activer le glissement avec le clavier, appuyez sur Alt+Entrée. Une fois ce…" at bounding box center [619, 489] width 1160 height 587
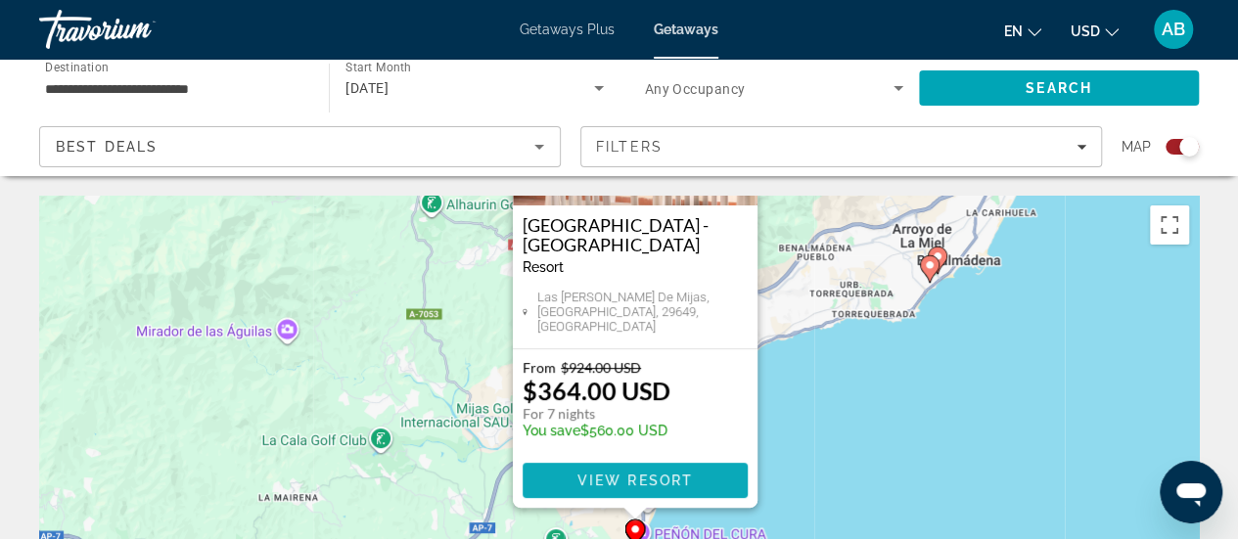
click at [662, 484] on span "View Resort" at bounding box center [633, 481] width 115 height 16
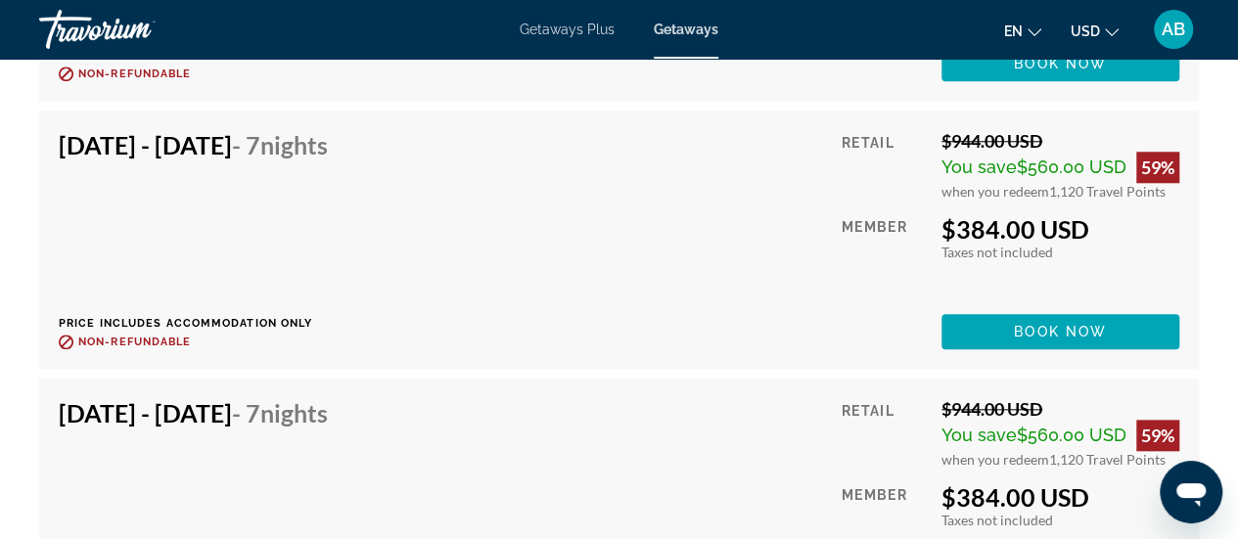
scroll to position [4448, 0]
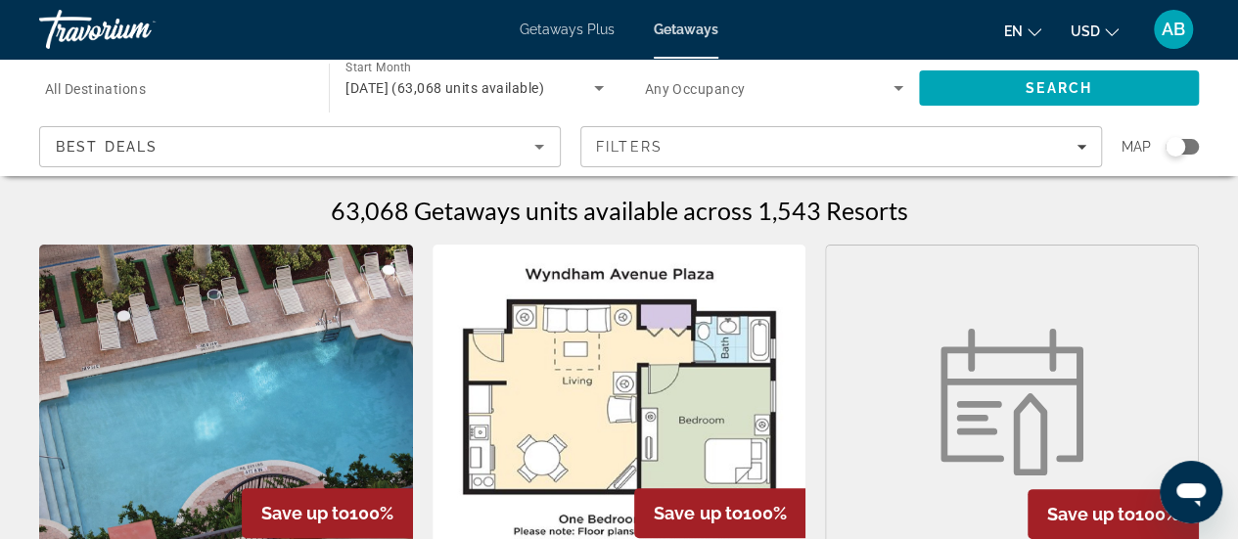
click at [1191, 145] on div "Search widget" at bounding box center [1182, 147] width 33 height 16
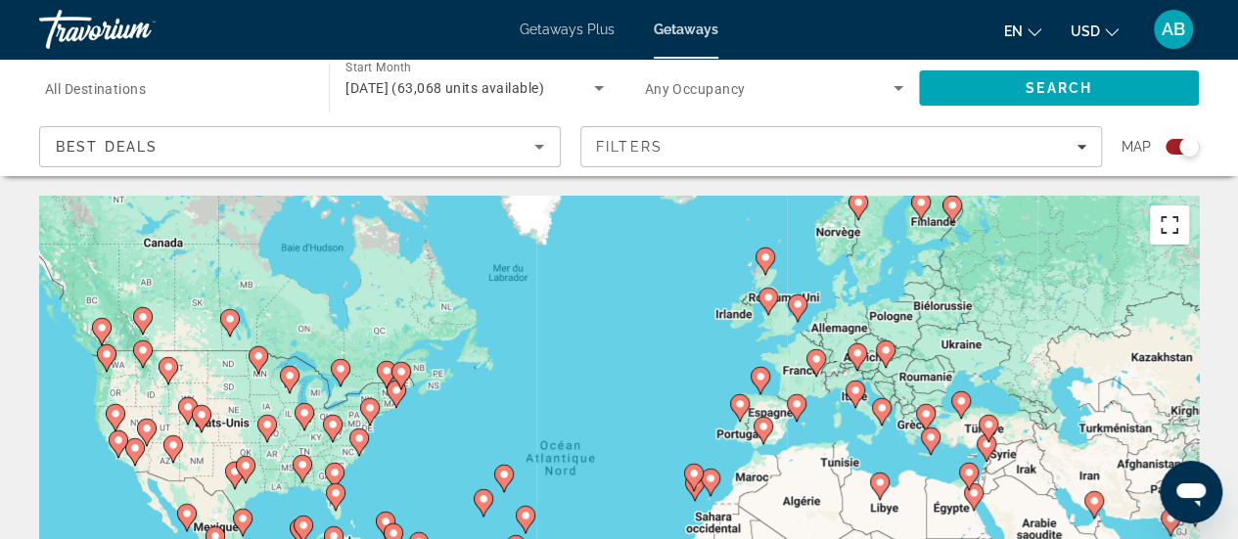
click at [1170, 234] on button "Passer en plein écran" at bounding box center [1169, 225] width 39 height 39
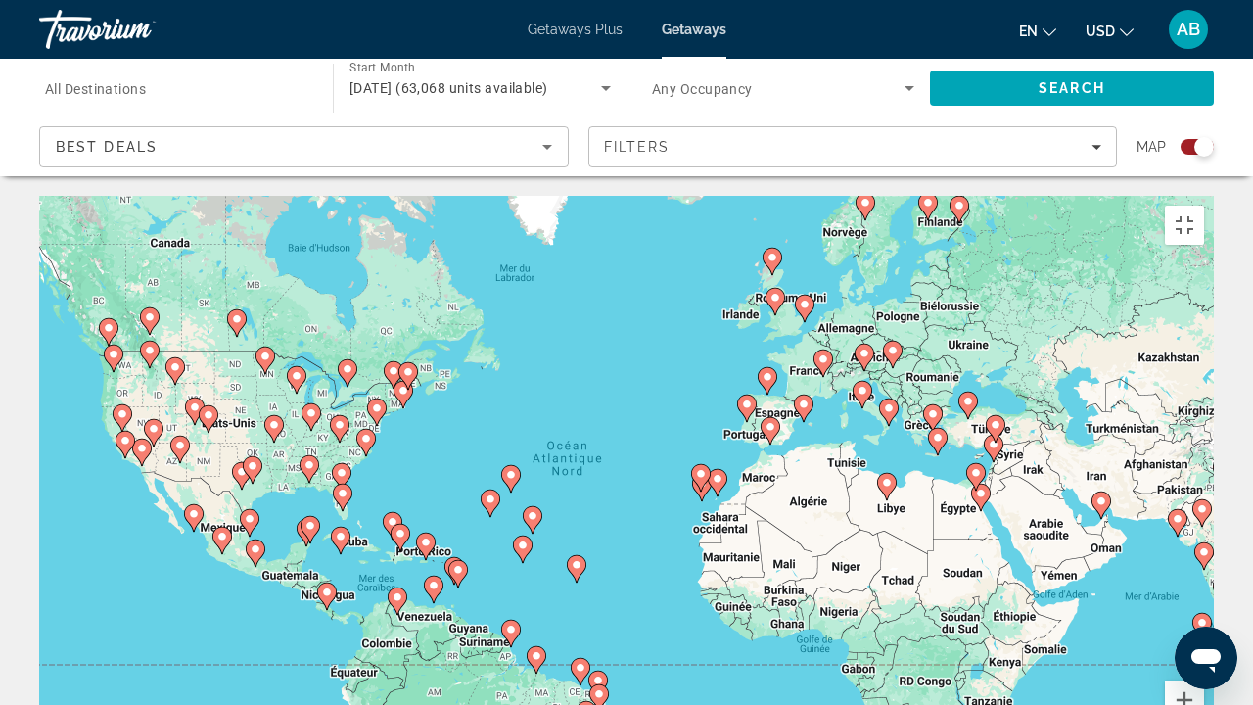
click at [773, 416] on gmp-advanced-marker "Main content" at bounding box center [770, 430] width 20 height 29
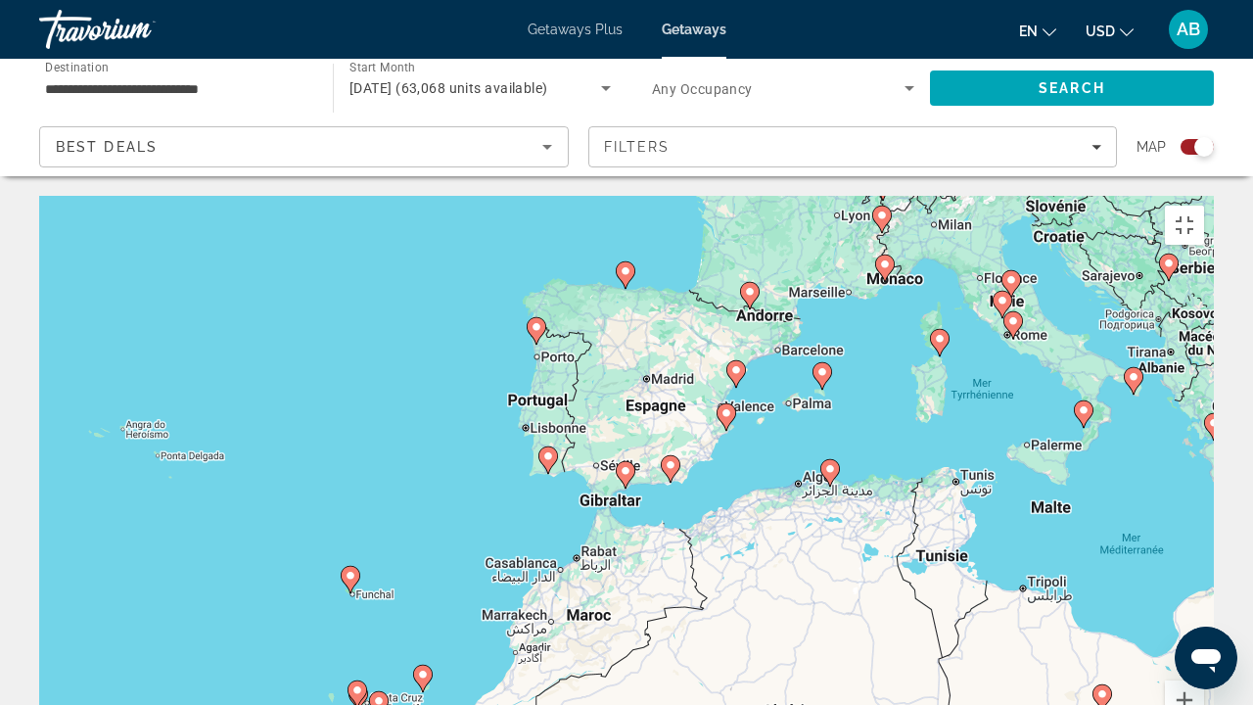
click at [620, 462] on icon "Main content" at bounding box center [626, 474] width 18 height 25
type input "**********"
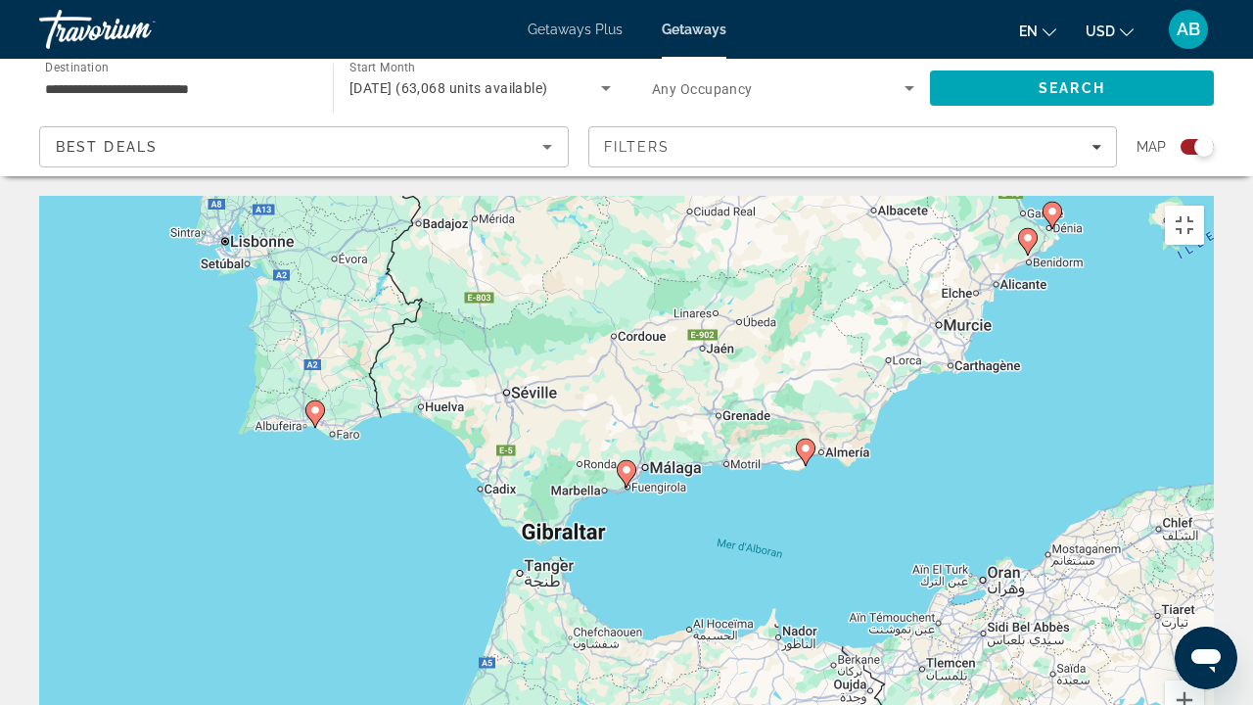
click at [620, 461] on icon "Main content" at bounding box center [627, 473] width 18 height 25
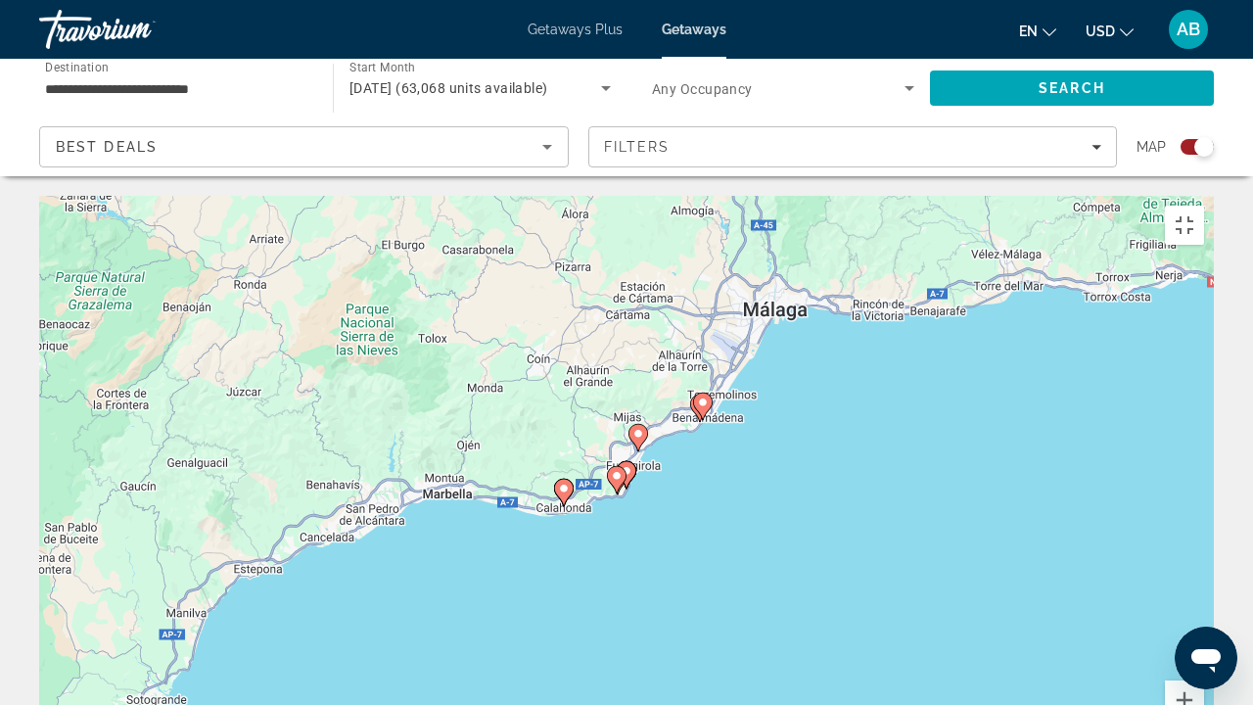
click at [620, 470] on image "Main content" at bounding box center [617, 476] width 12 height 12
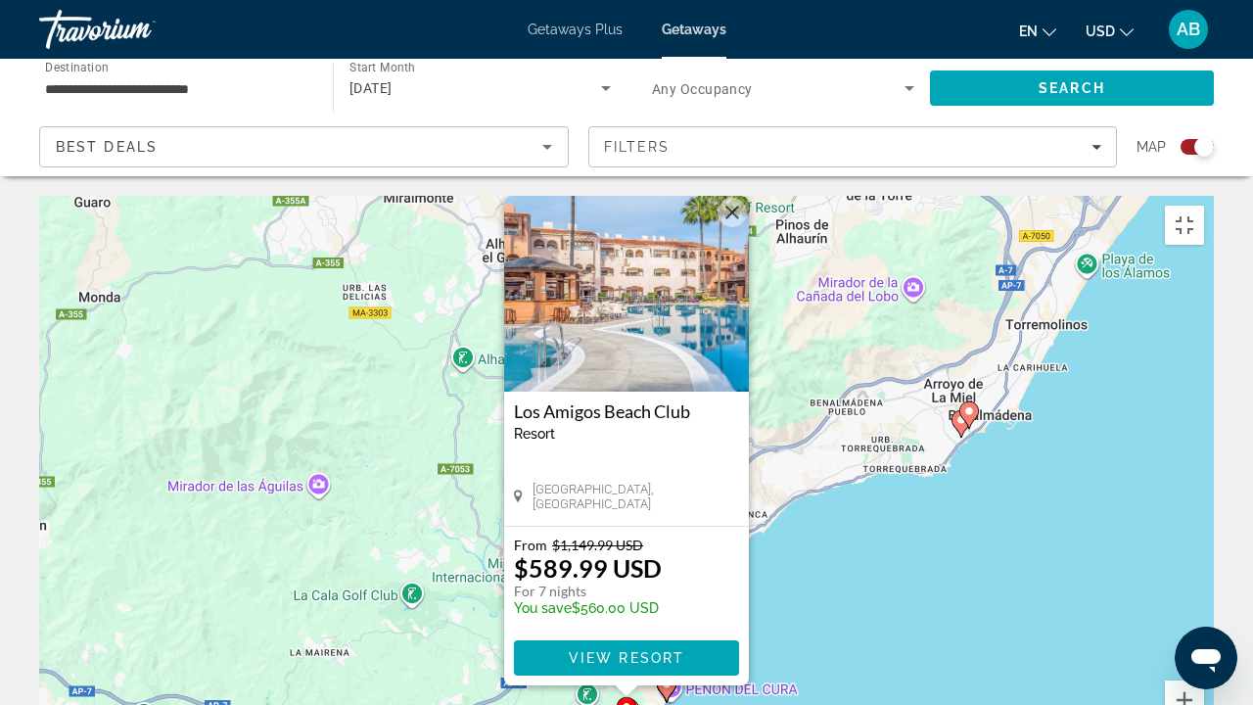
click at [668, 538] on icon "Main content" at bounding box center [667, 687] width 18 height 25
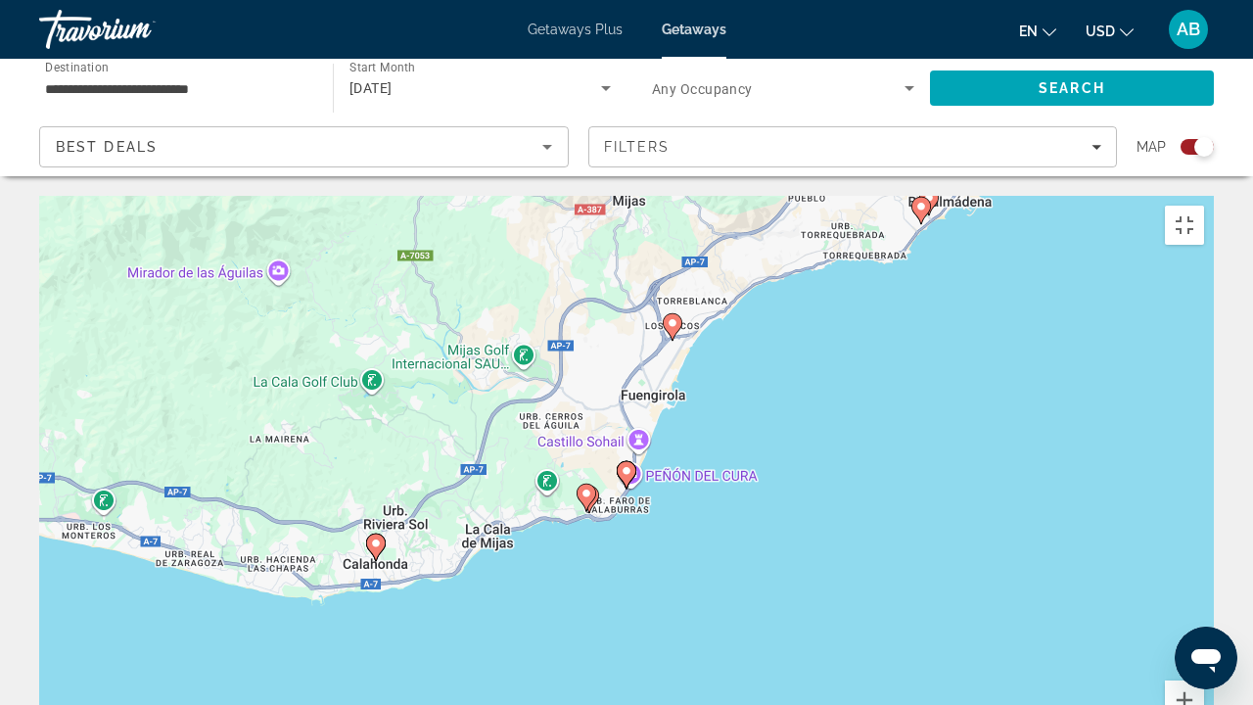
click at [626, 465] on image "Main content" at bounding box center [626, 471] width 12 height 12
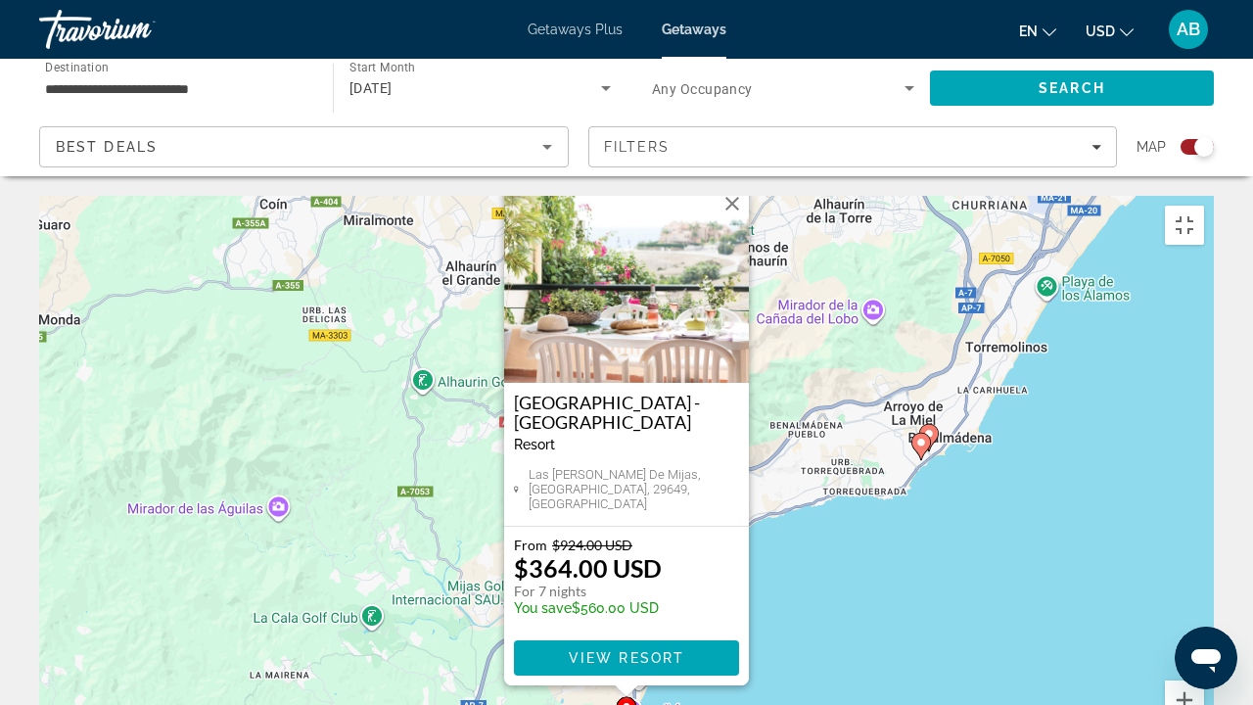
click at [599, 538] on div "Pour activer le glissement avec le clavier, appuyez sur Alt+Entrée. Une fois ce…" at bounding box center [626, 489] width 1174 height 587
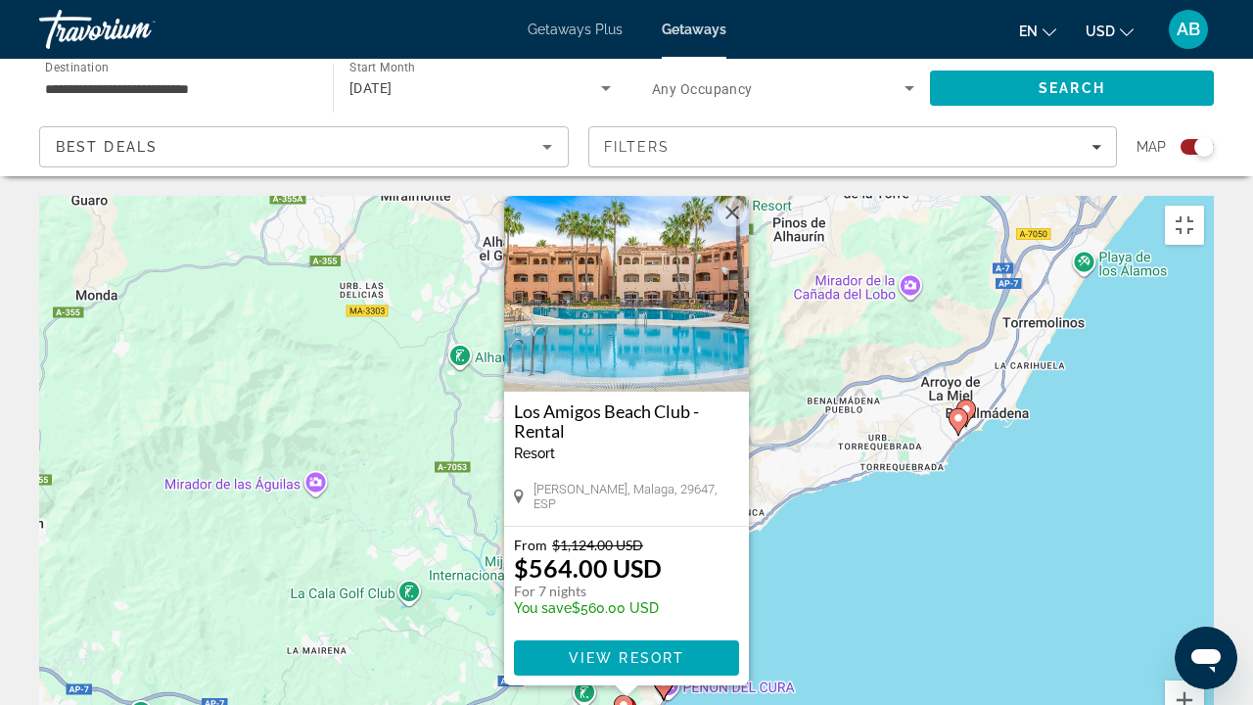
click at [634, 538] on icon "Main content" at bounding box center [627, 710] width 18 height 25
click at [618, 538] on image "Main content" at bounding box center [624, 705] width 12 height 12
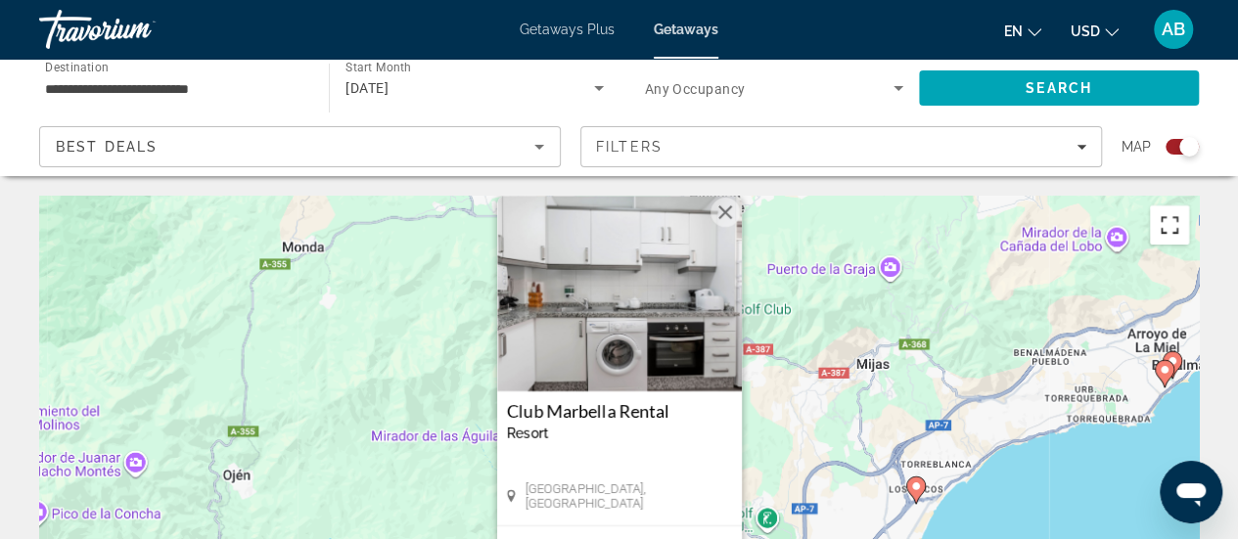
click at [1172, 242] on button "Passer en plein écran" at bounding box center [1169, 225] width 39 height 39
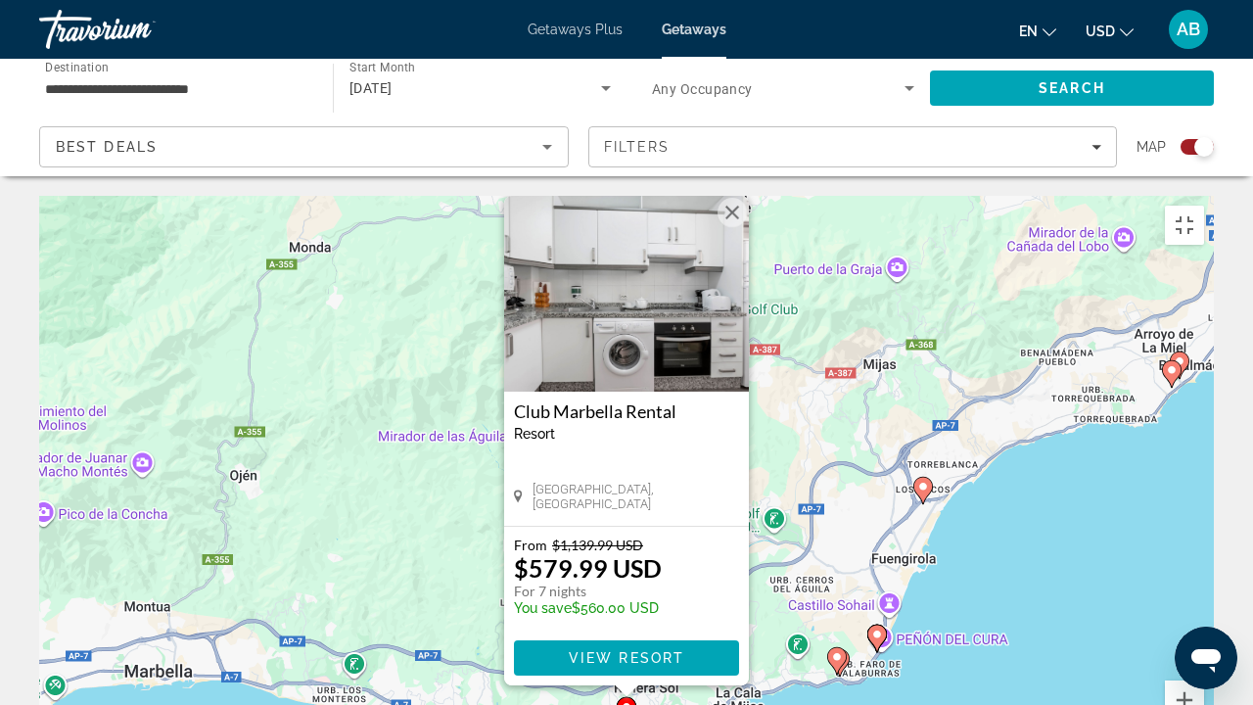
click at [782, 515] on div "Pour activer le glissement avec le clavier, appuyez sur Alt+Entrée. Une fois ce…" at bounding box center [626, 489] width 1174 height 587
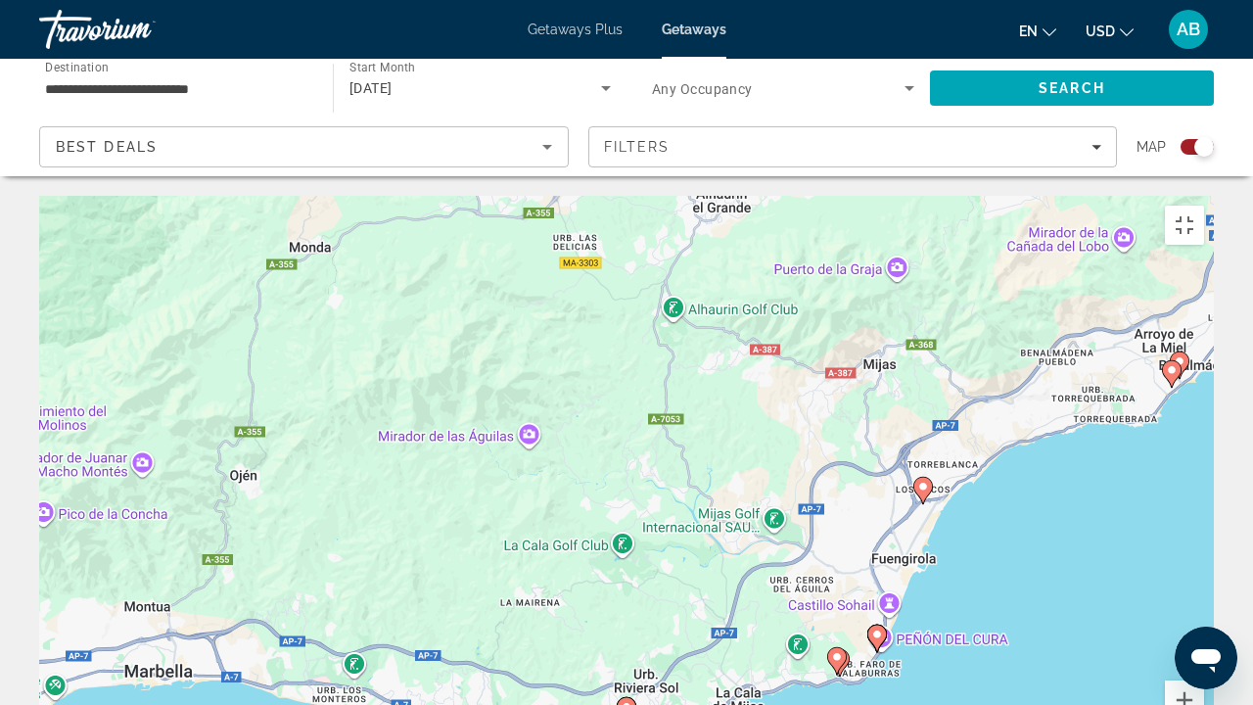
click at [838, 538] on icon "Main content" at bounding box center [837, 660] width 18 height 25
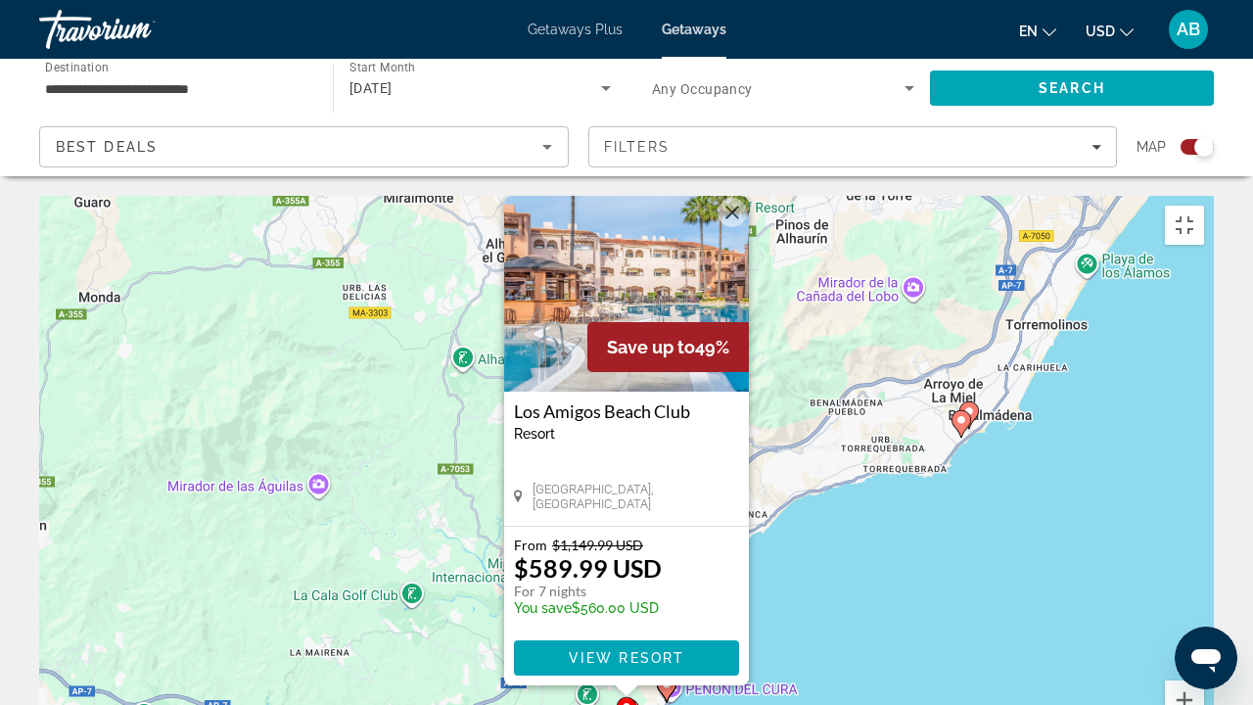
click at [636, 538] on icon "Main content" at bounding box center [629, 712] width 18 height 25
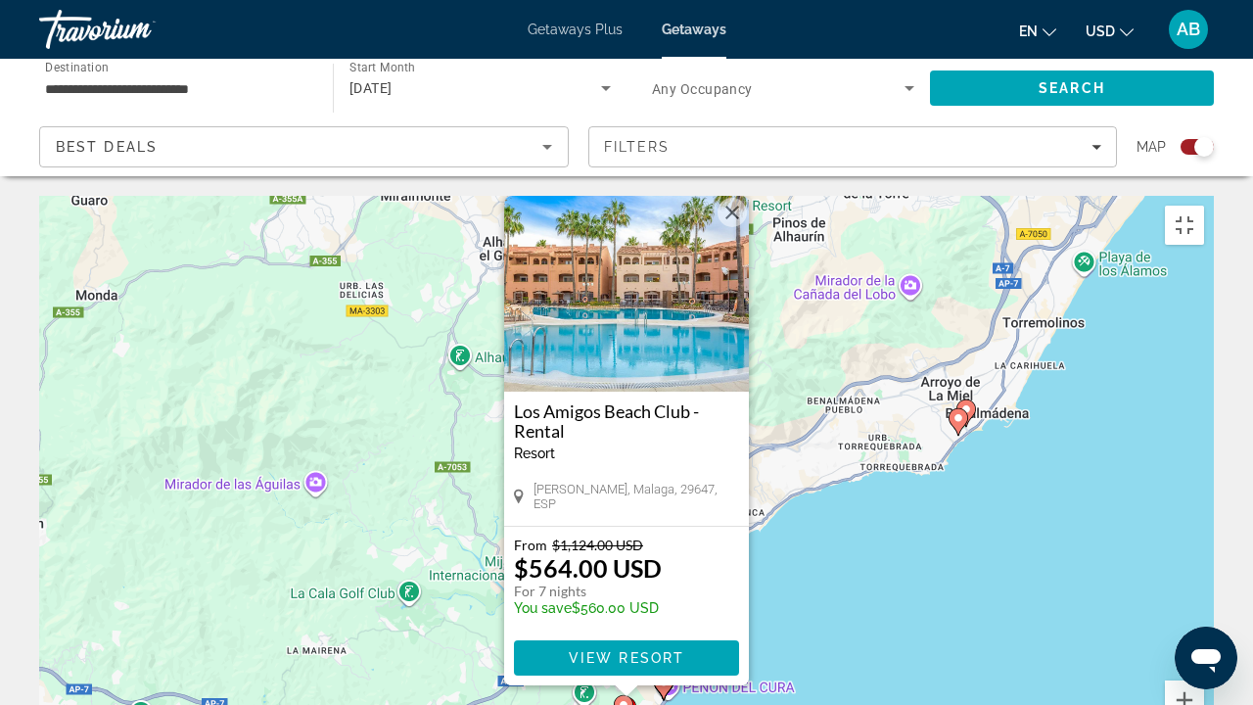
click at [664, 538] on icon "Main content" at bounding box center [664, 685] width 18 height 25
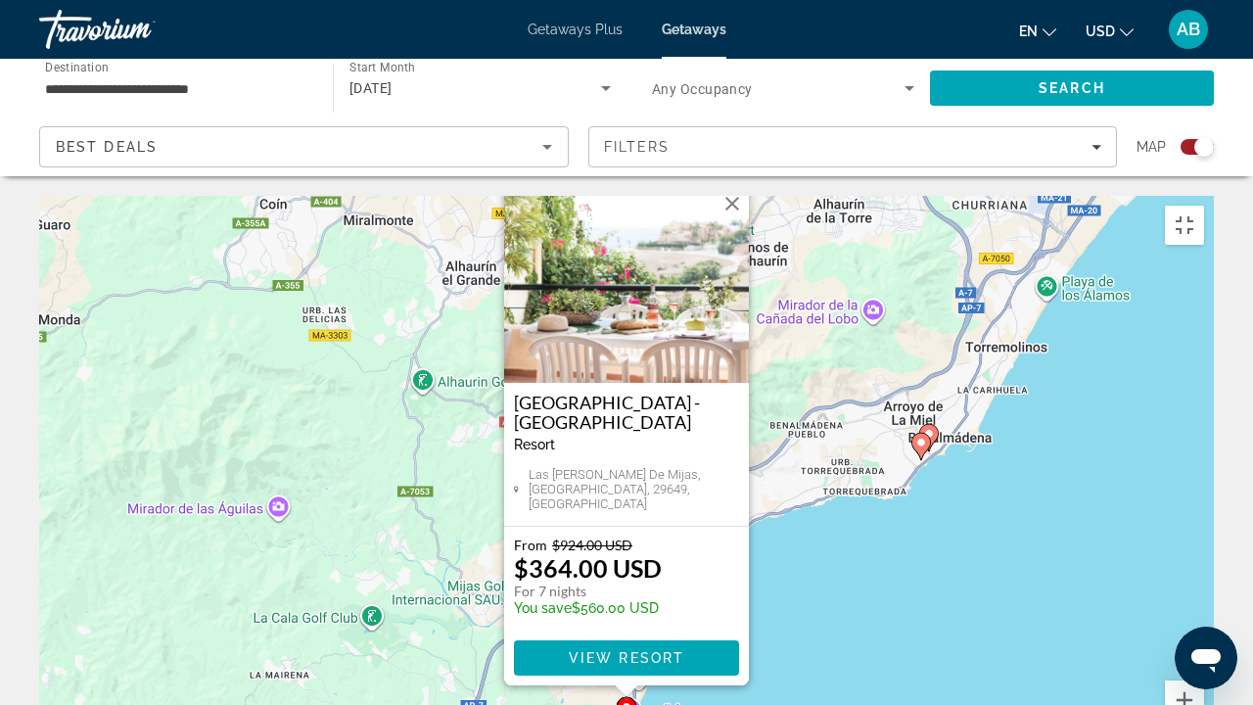
click at [684, 538] on div "Pour activer le glissement avec le clavier, appuyez sur Alt+Entrée. Une fois ce…" at bounding box center [626, 489] width 1174 height 587
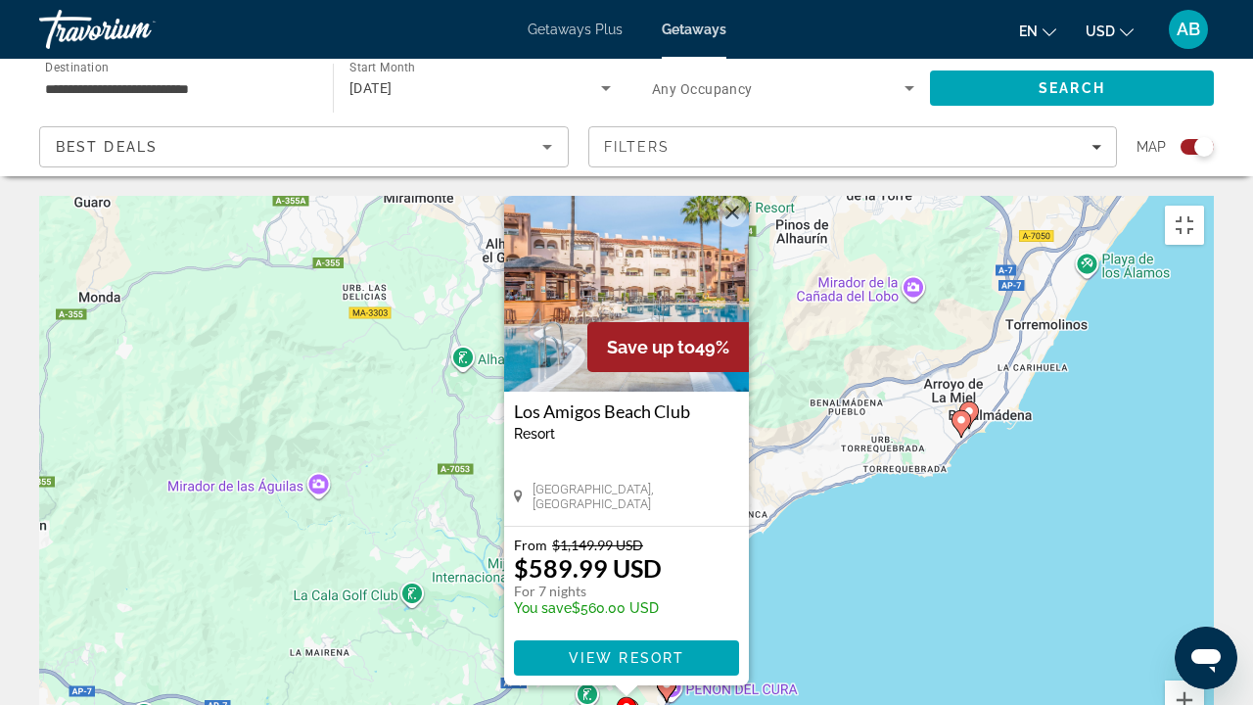
click at [824, 476] on div "Pour activer le glissement avec le clavier, appuyez sur Alt+Entrée. Une fois ce…" at bounding box center [626, 489] width 1174 height 587
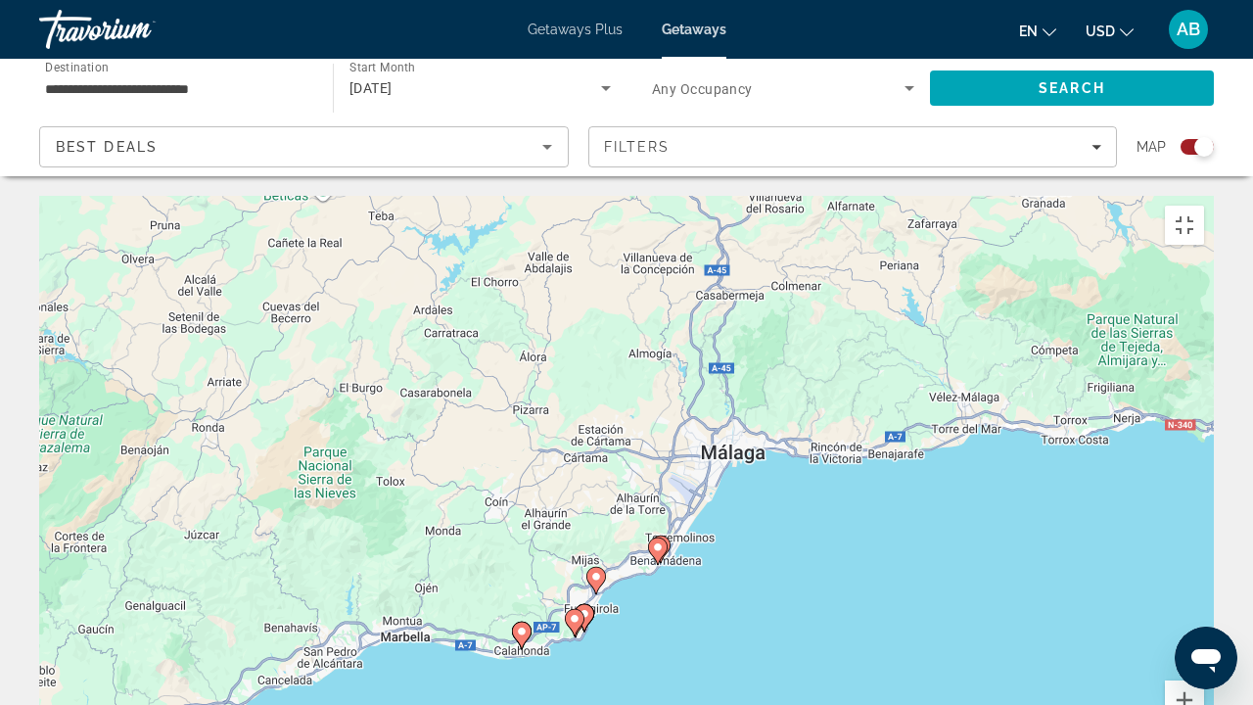
drag, startPoint x: 764, startPoint y: 274, endPoint x: 710, endPoint y: 368, distance: 108.8
click at [710, 368] on div "Pour activer le glissement avec le clavier, appuyez sur Alt+Entrée. Une fois ce…" at bounding box center [626, 489] width 1174 height 587
click at [662, 538] on image "Main content" at bounding box center [657, 548] width 12 height 12
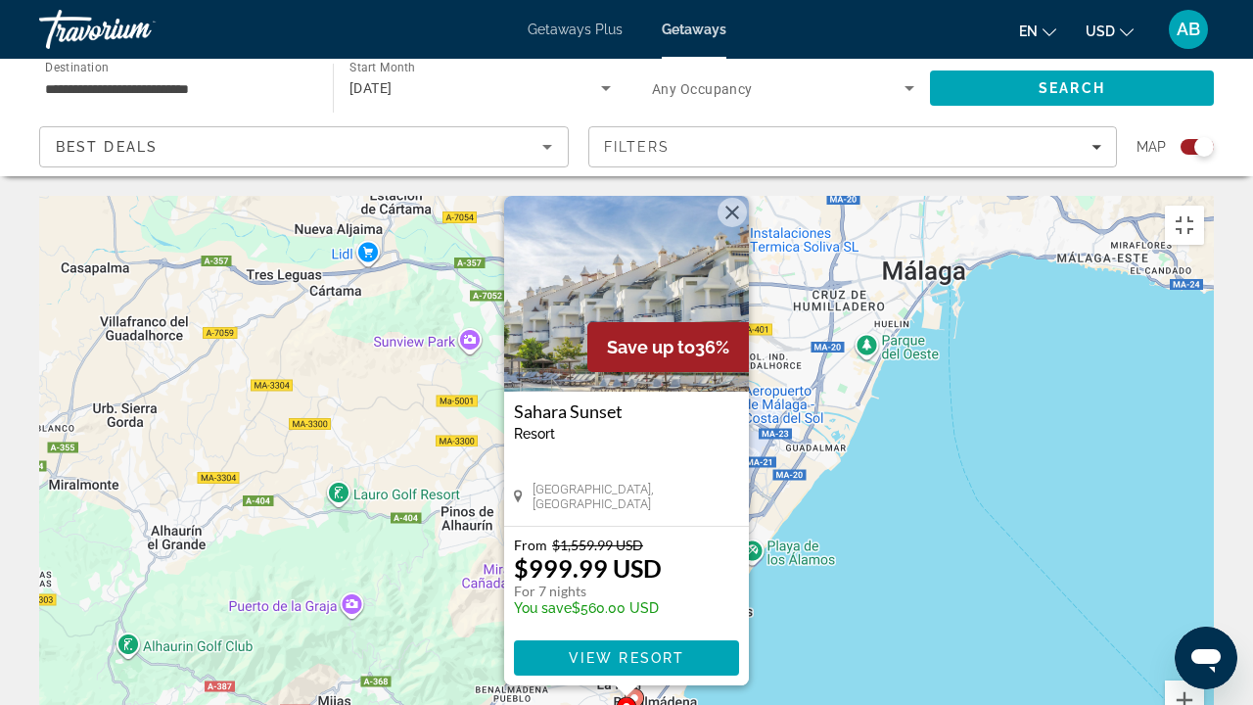
click at [640, 538] on icon "Main content" at bounding box center [634, 701] width 18 height 25
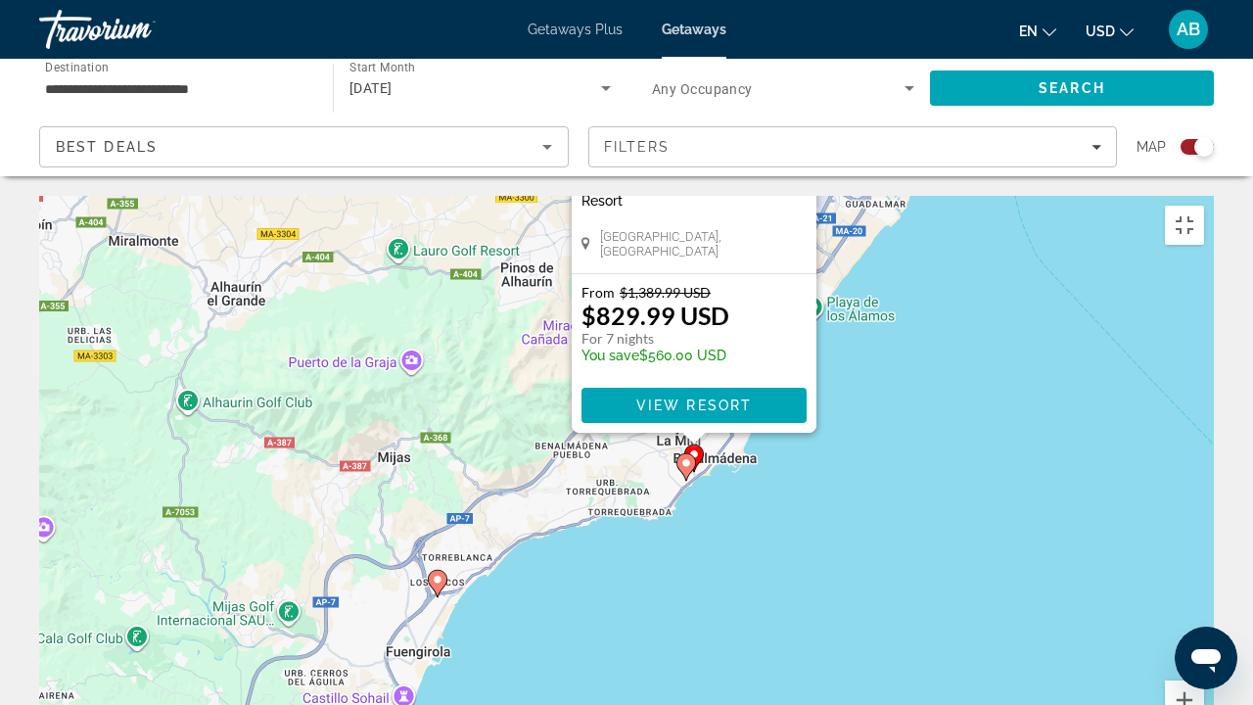
drag, startPoint x: 442, startPoint y: 562, endPoint x: 568, endPoint y: 191, distance: 391.5
click at [568, 196] on div "Pour activer le glissement avec le clavier, appuyez sur Alt+Entrée. Une fois ce…" at bounding box center [626, 489] width 1174 height 587
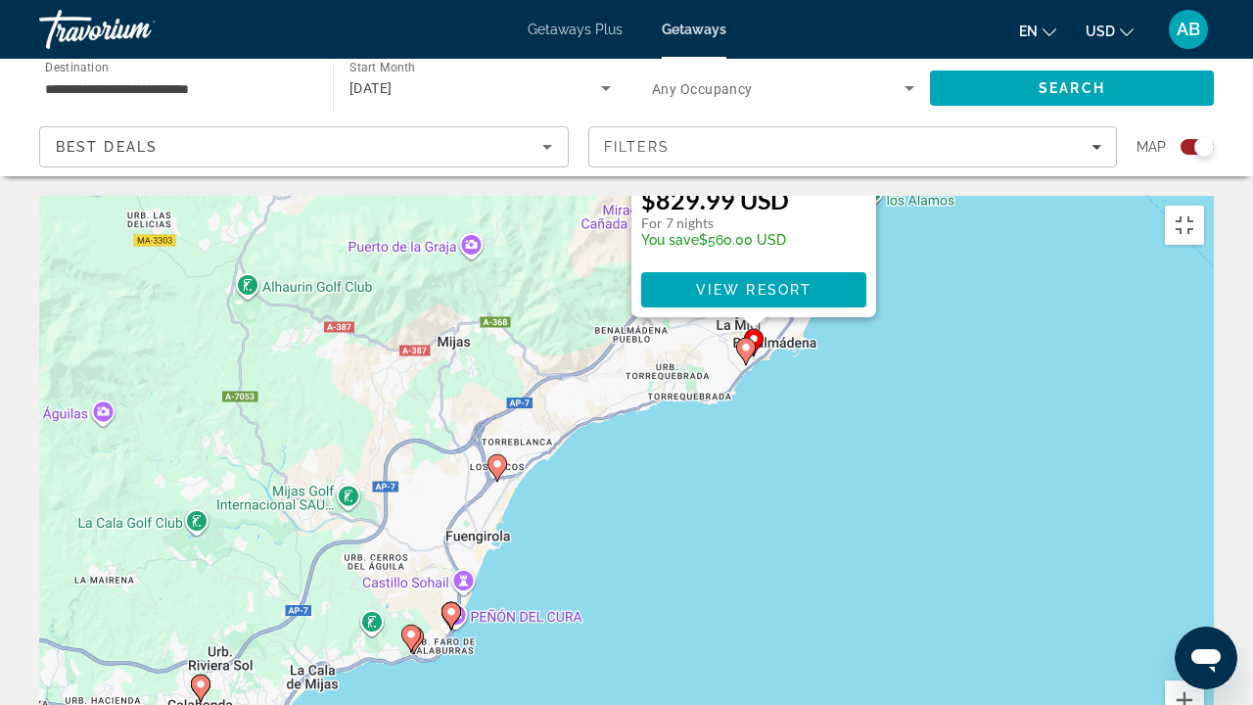
click at [494, 458] on image "Main content" at bounding box center [497, 464] width 12 height 12
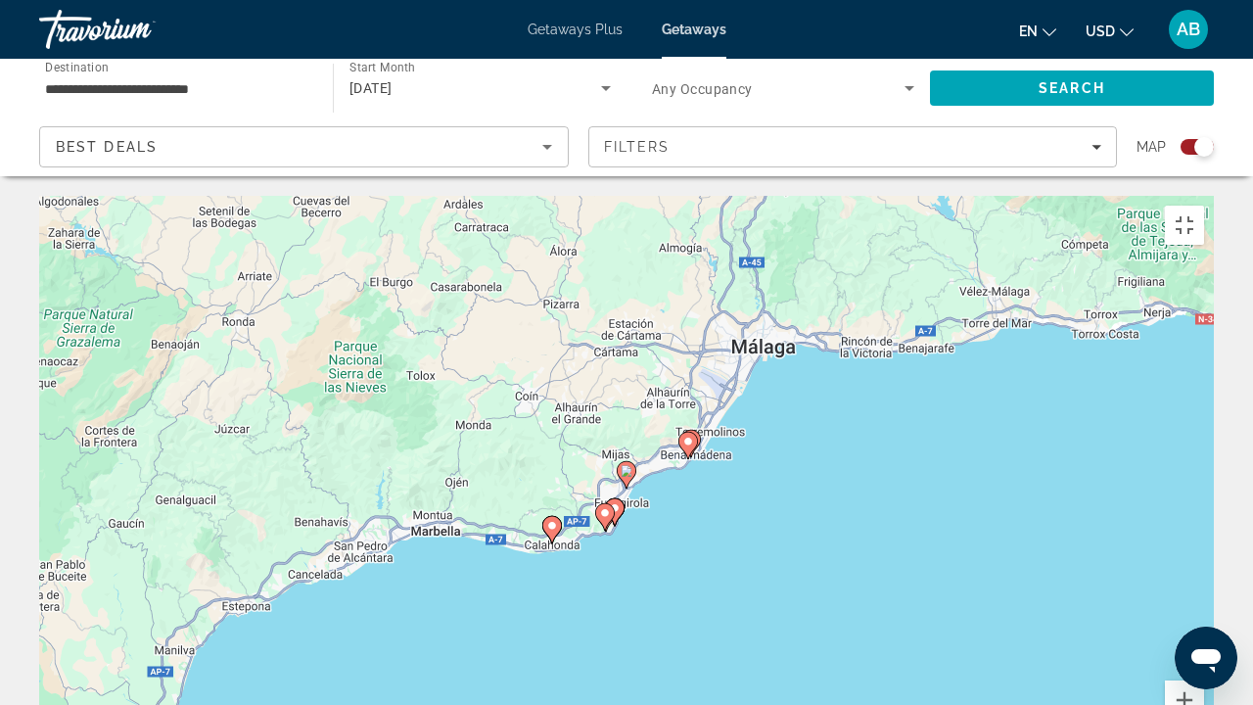
click at [618, 502] on image "Main content" at bounding box center [615, 508] width 12 height 12
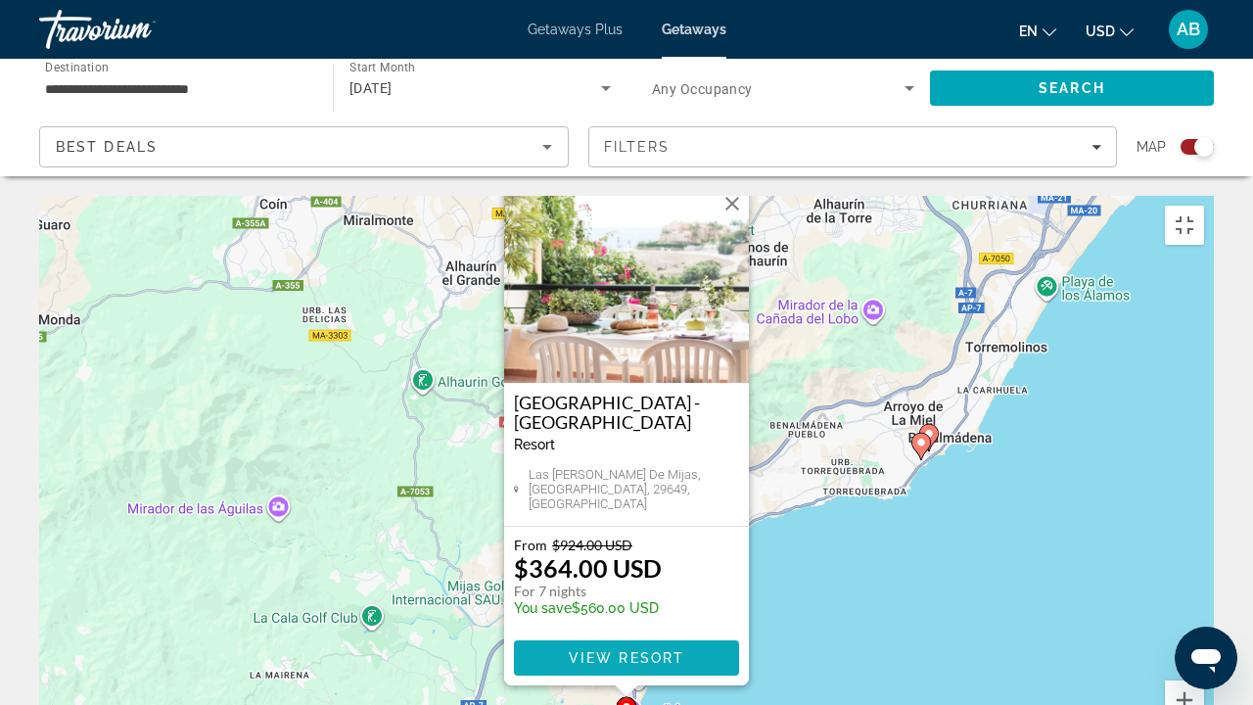
click at [619, 538] on span "View Resort" at bounding box center [626, 658] width 115 height 16
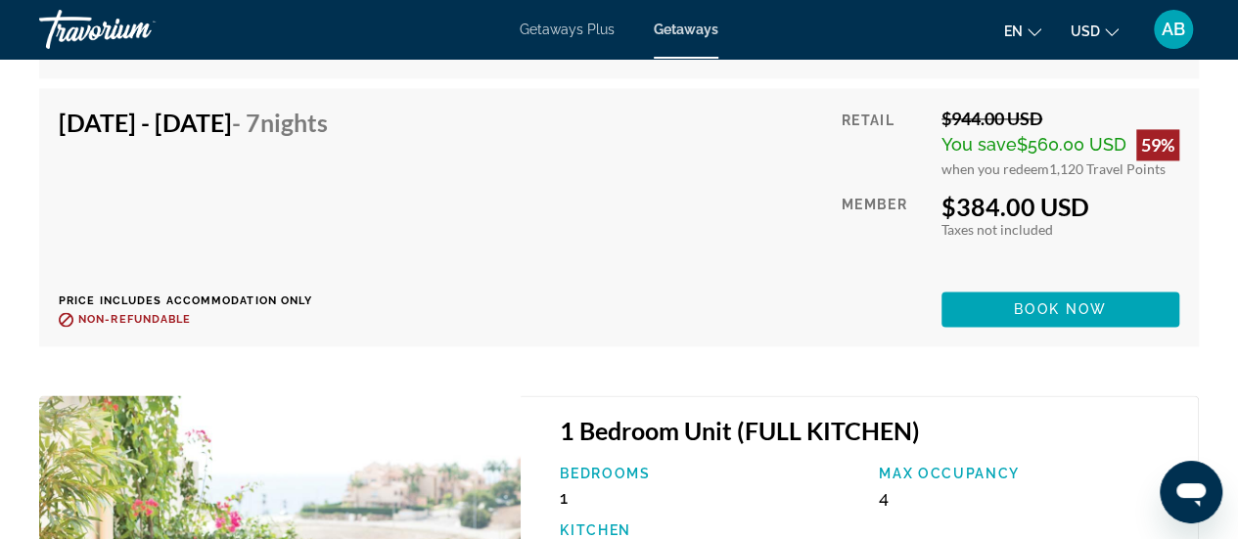
scroll to position [5119, 0]
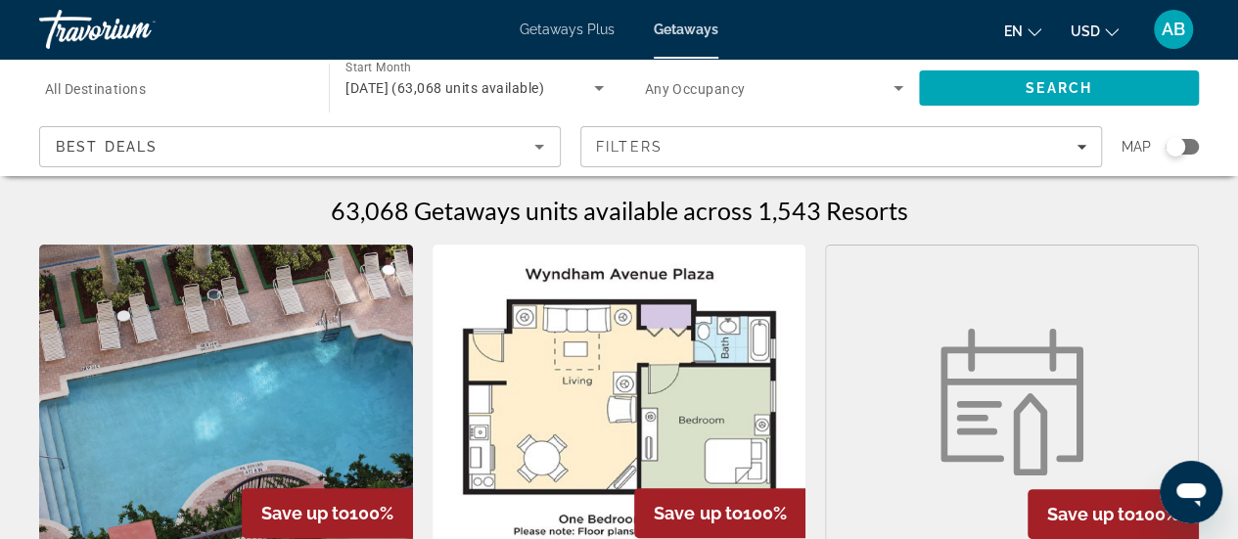
click at [1187, 147] on div "Search widget" at bounding box center [1182, 147] width 33 height 16
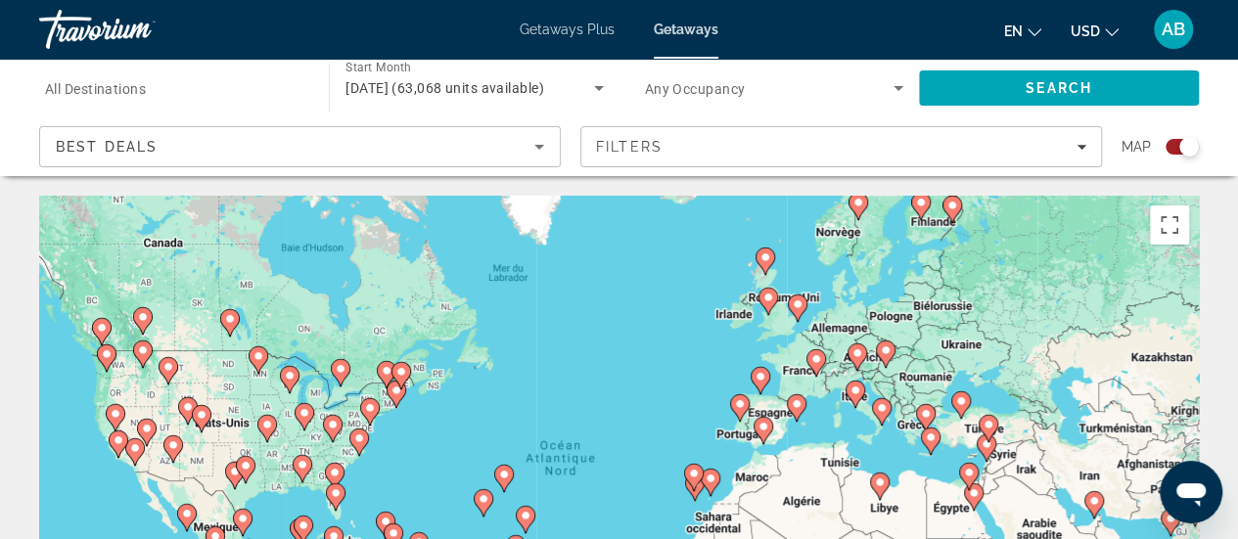
click at [769, 430] on icon "Main content" at bounding box center [763, 430] width 18 height 25
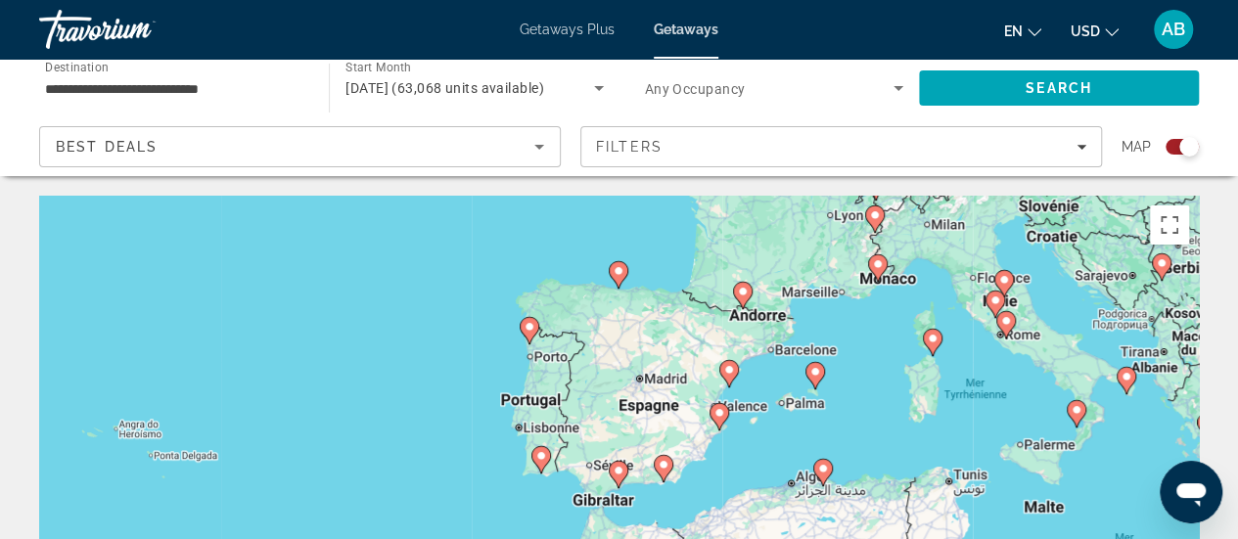
click at [621, 477] on icon "Main content" at bounding box center [618, 474] width 18 height 25
type input "**********"
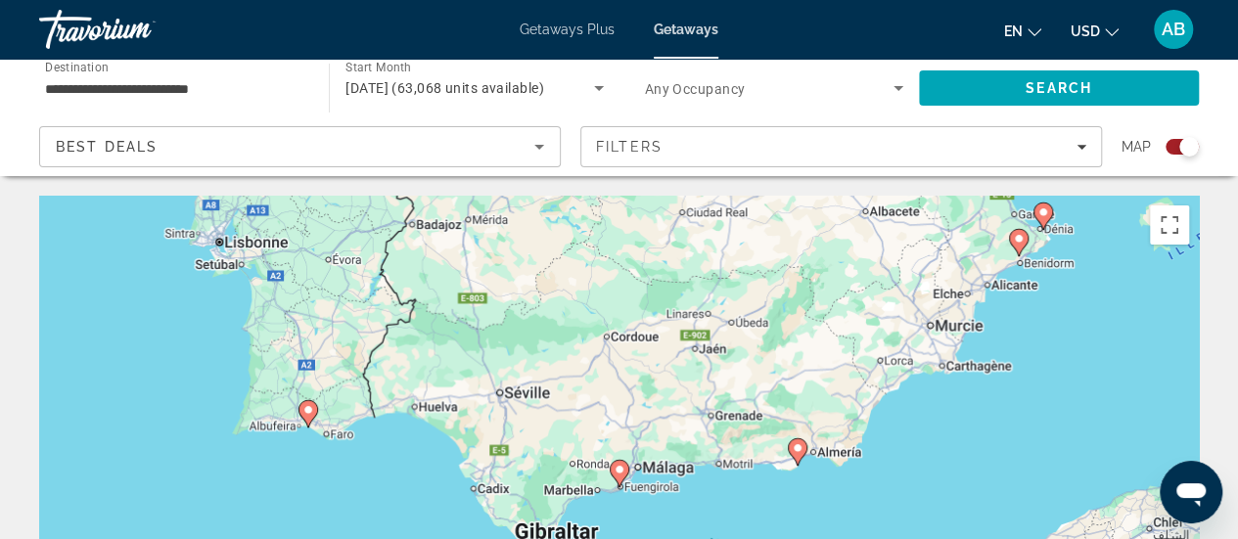
click at [621, 477] on div "Pour naviguer, appuyez sur les touches fléchées. Pour activer le glissement ave…" at bounding box center [619, 489] width 1160 height 587
click at [621, 477] on icon "Main content" at bounding box center [619, 473] width 18 height 25
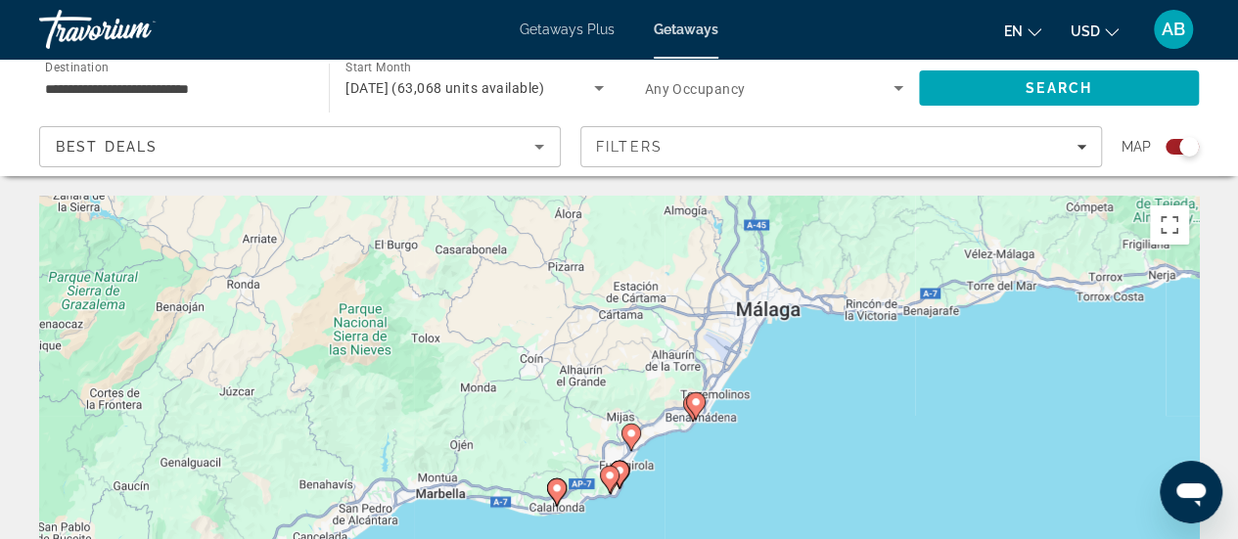
click at [621, 471] on image "Main content" at bounding box center [620, 471] width 12 height 12
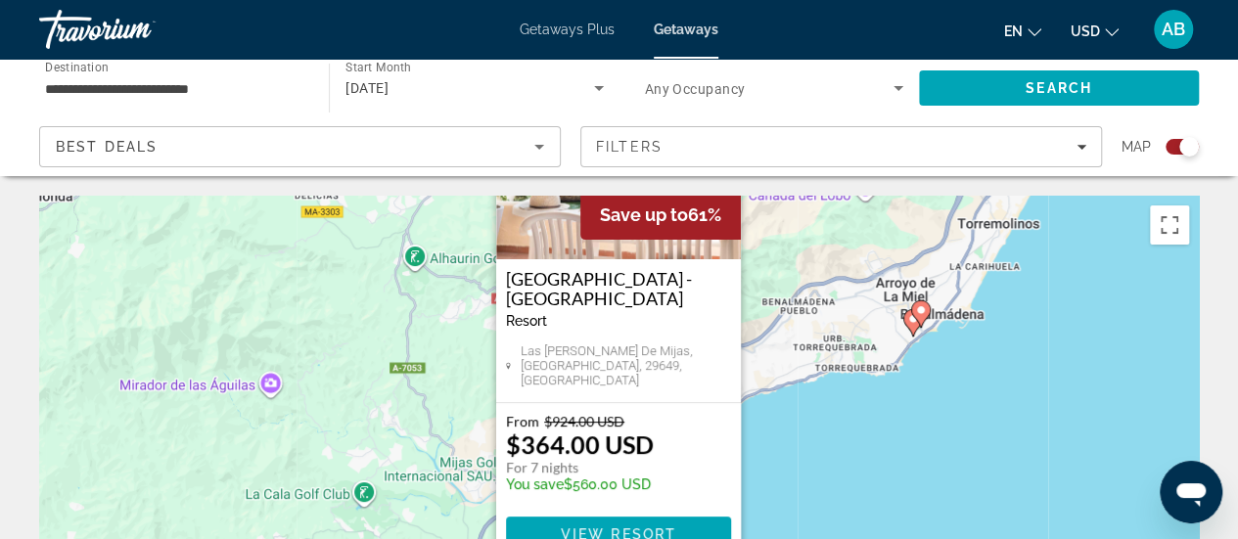
drag, startPoint x: 816, startPoint y: 425, endPoint x: 815, endPoint y: 270, distance: 154.6
click at [815, 270] on div "Pour activer le glissement avec le clavier, appuyez sur Alt+Entrée. Une fois ce…" at bounding box center [619, 489] width 1160 height 587
click at [1153, 240] on button "Passer en plein écran" at bounding box center [1169, 225] width 39 height 39
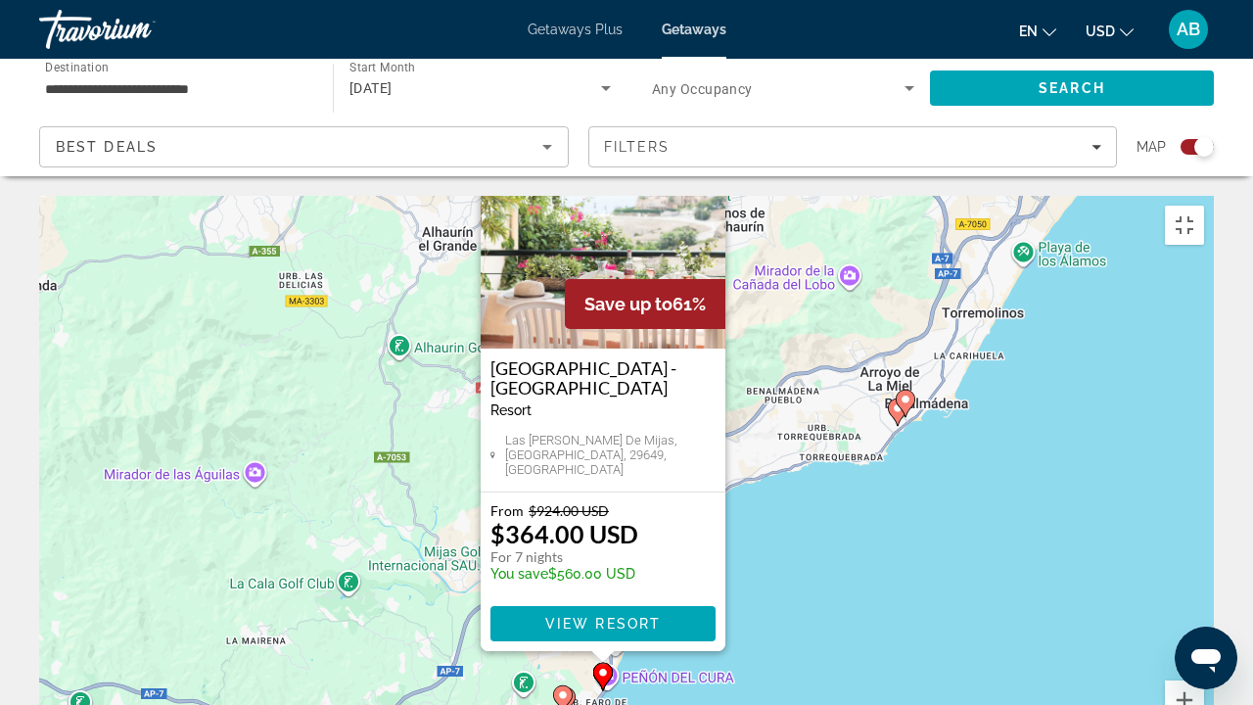
drag, startPoint x: 855, startPoint y: 344, endPoint x: 830, endPoint y: 443, distance: 102.1
click at [830, 443] on div "Pour activer le glissement avec le clavier, appuyez sur Alt+Entrée. Une fois ce…" at bounding box center [626, 489] width 1174 height 587
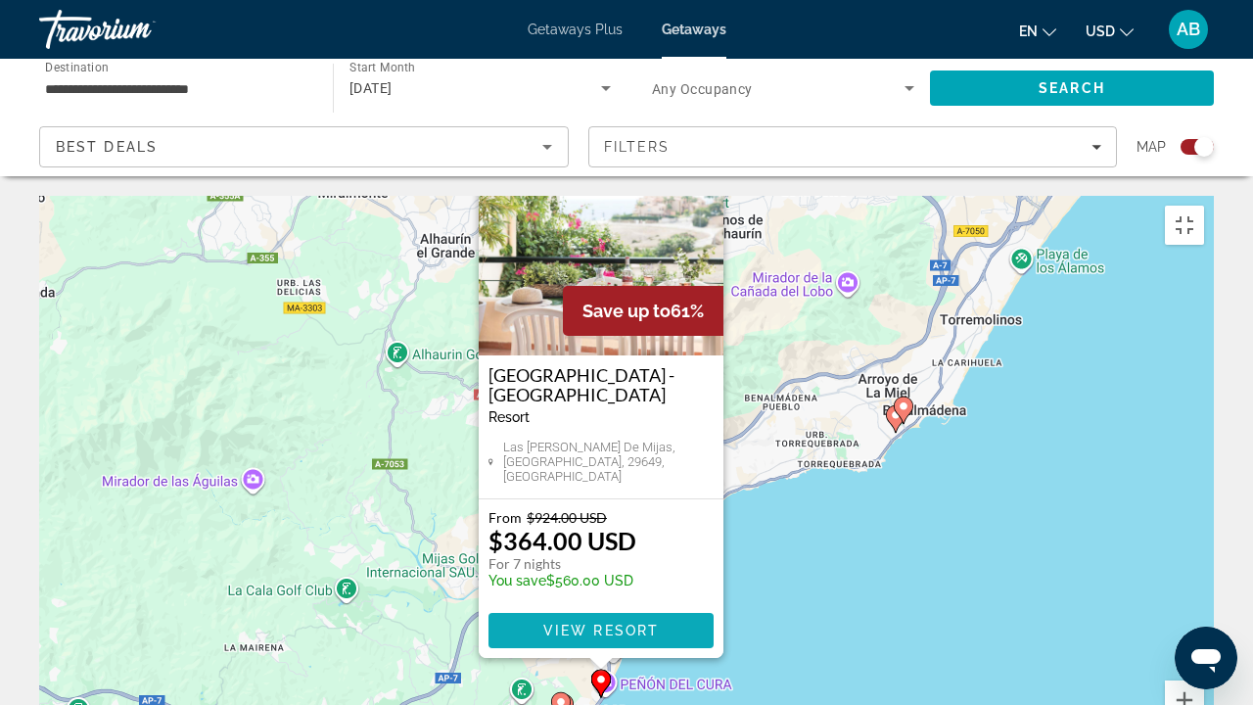
click at [570, 538] on span "View Resort" at bounding box center [600, 630] width 115 height 16
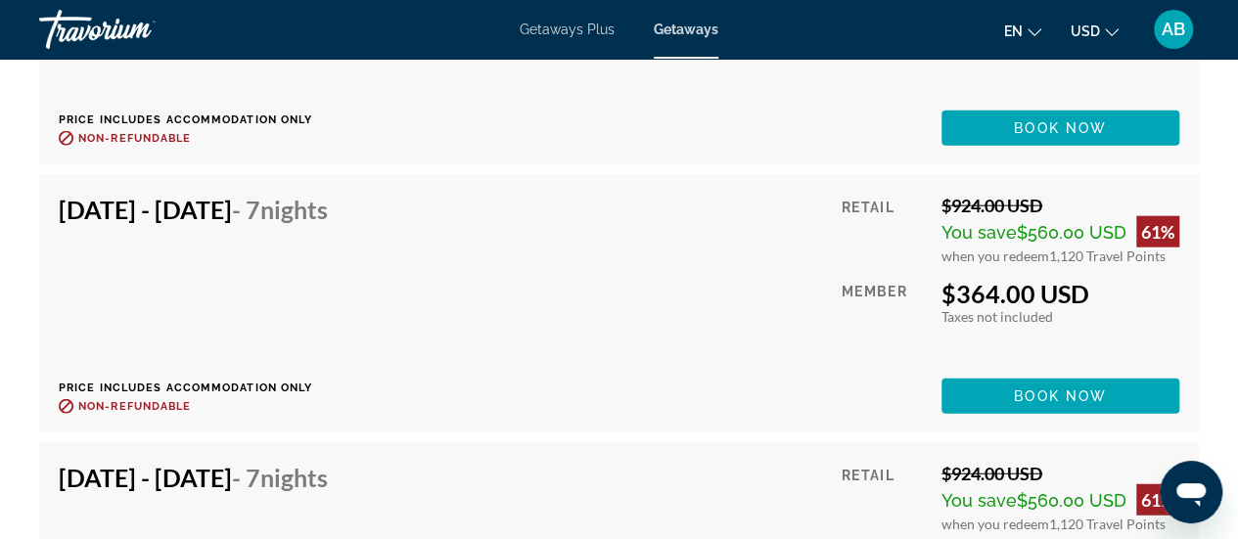
scroll to position [5964, 0]
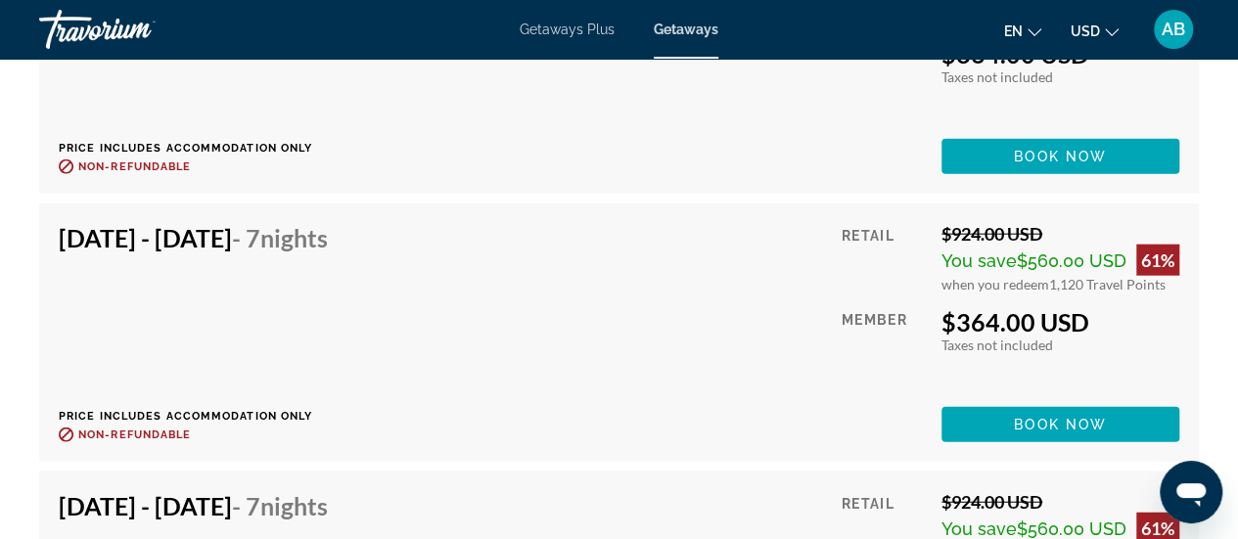
click at [1162, 45] on div "AB" at bounding box center [1173, 29] width 39 height 39
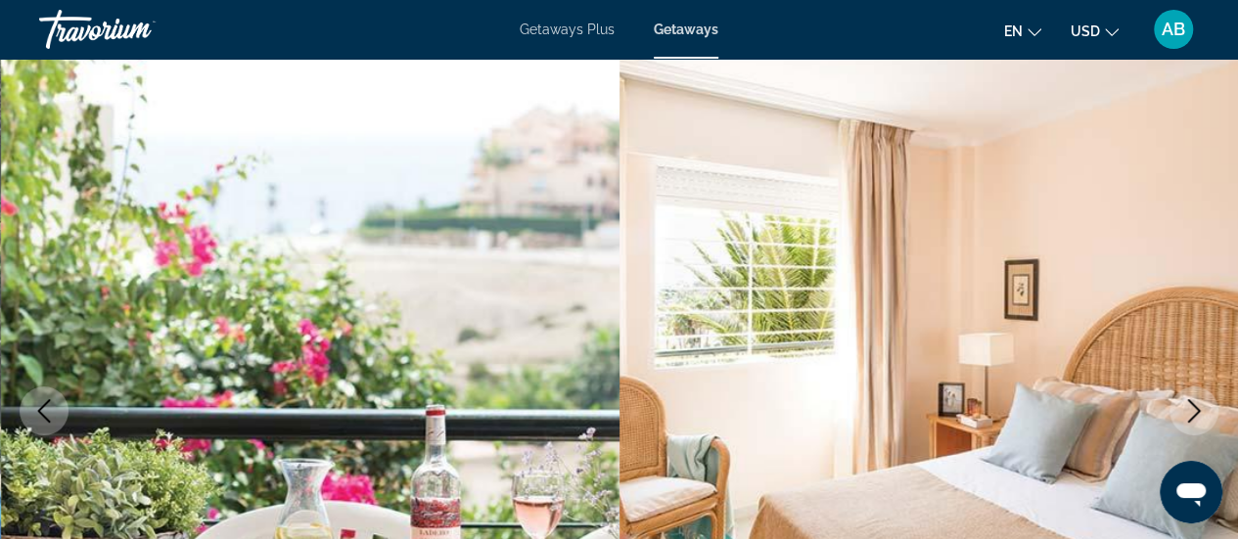
scroll to position [121, 0]
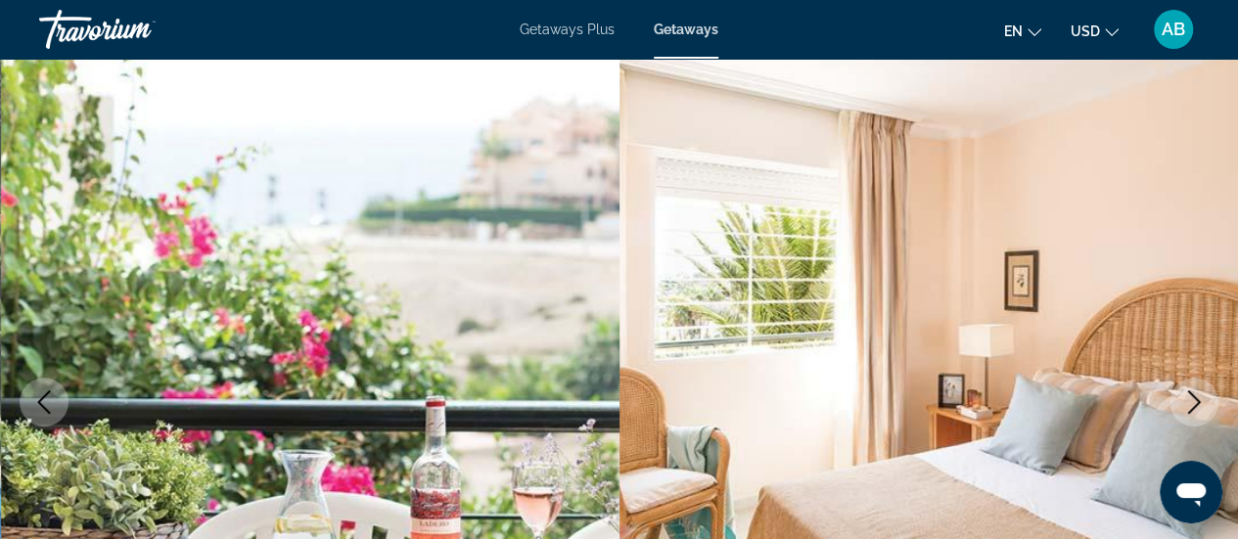
click at [1178, 30] on span "AB" at bounding box center [1173, 30] width 23 height 20
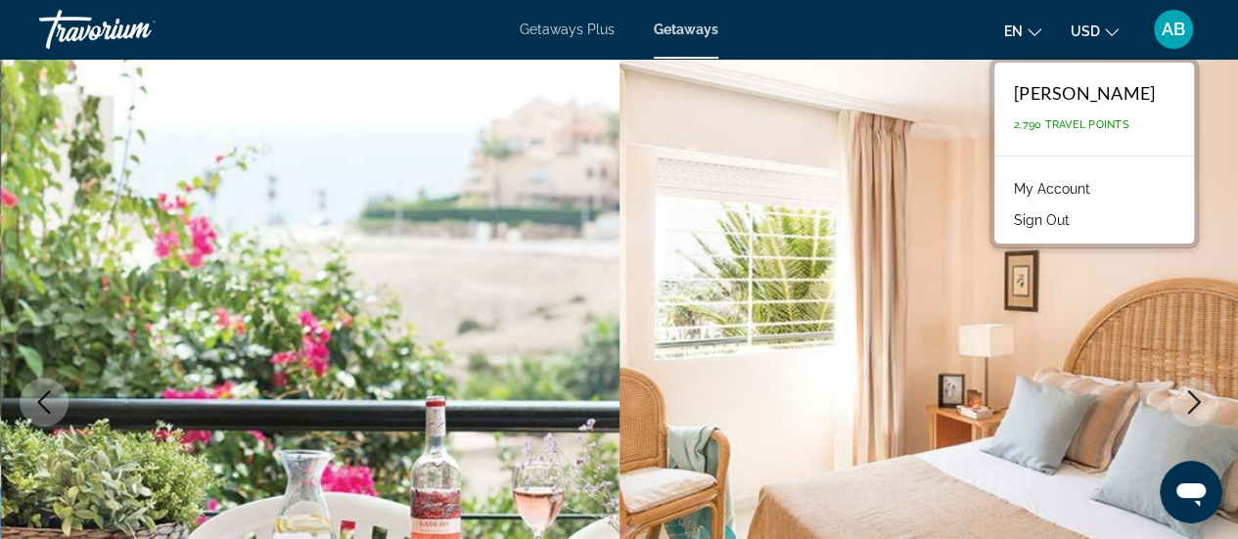
click at [1105, 26] on icon "Change currency" at bounding box center [1112, 32] width 14 height 14
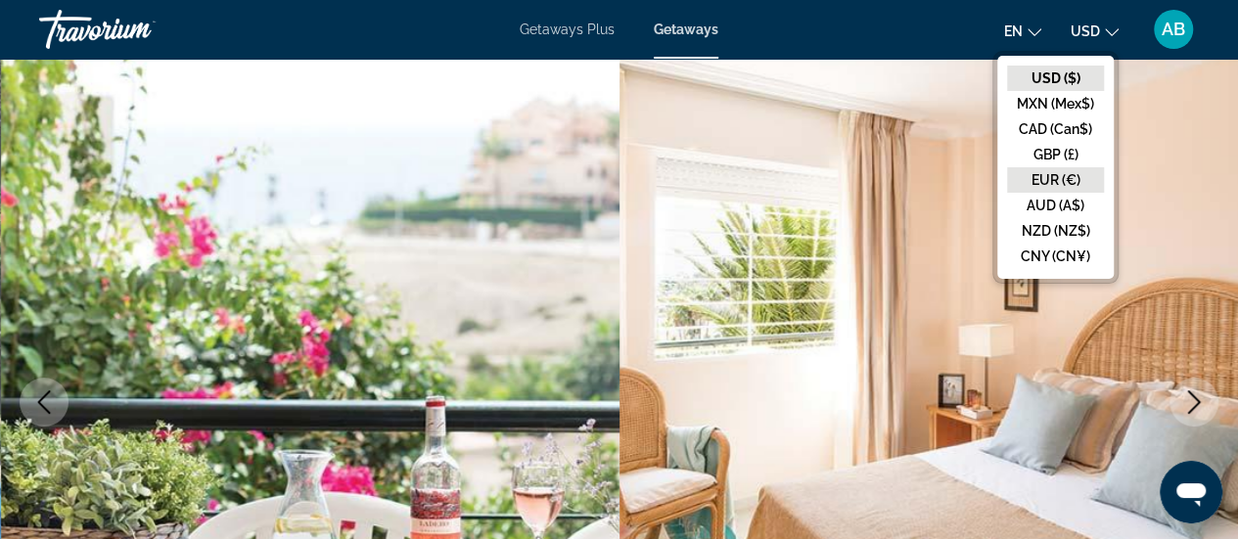
click at [1048, 176] on button "EUR (€)" at bounding box center [1055, 179] width 97 height 25
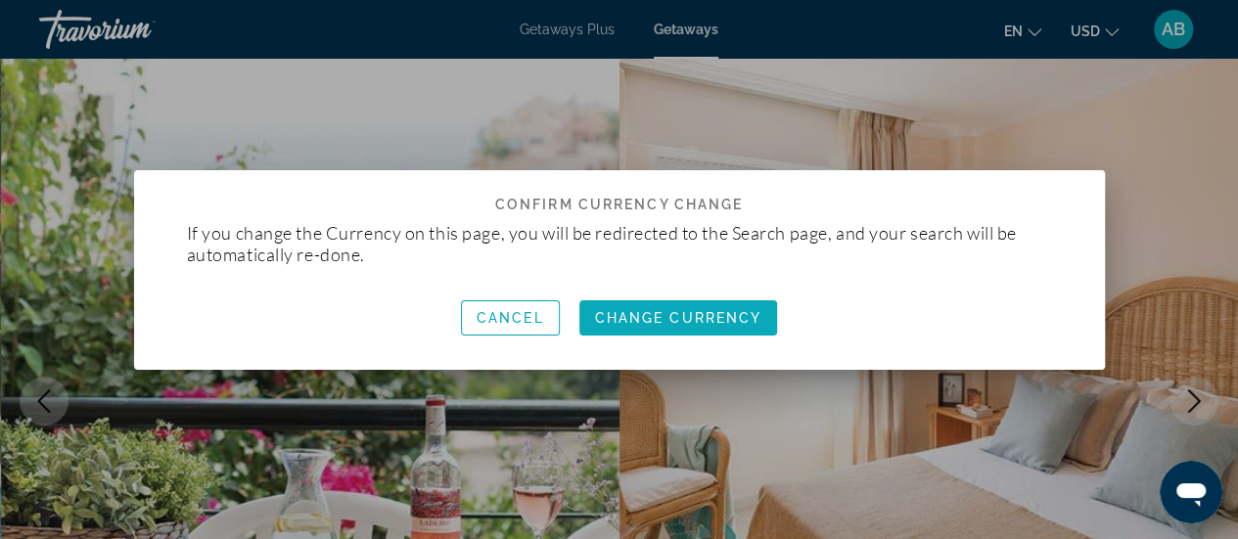
click at [713, 325] on span "Change Currency" at bounding box center [678, 318] width 167 height 16
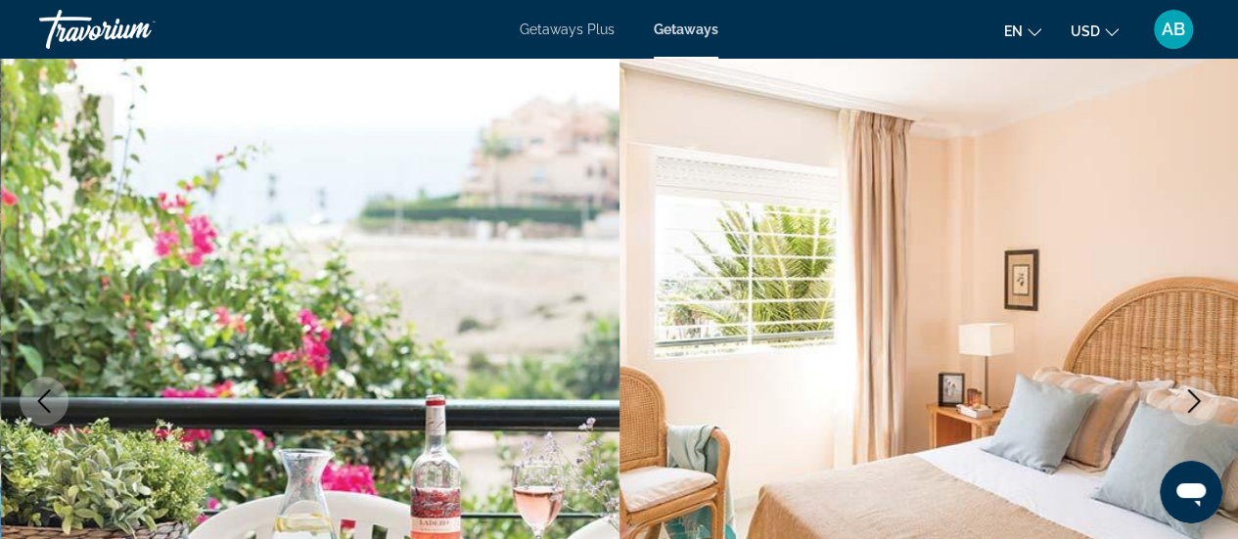
scroll to position [121, 0]
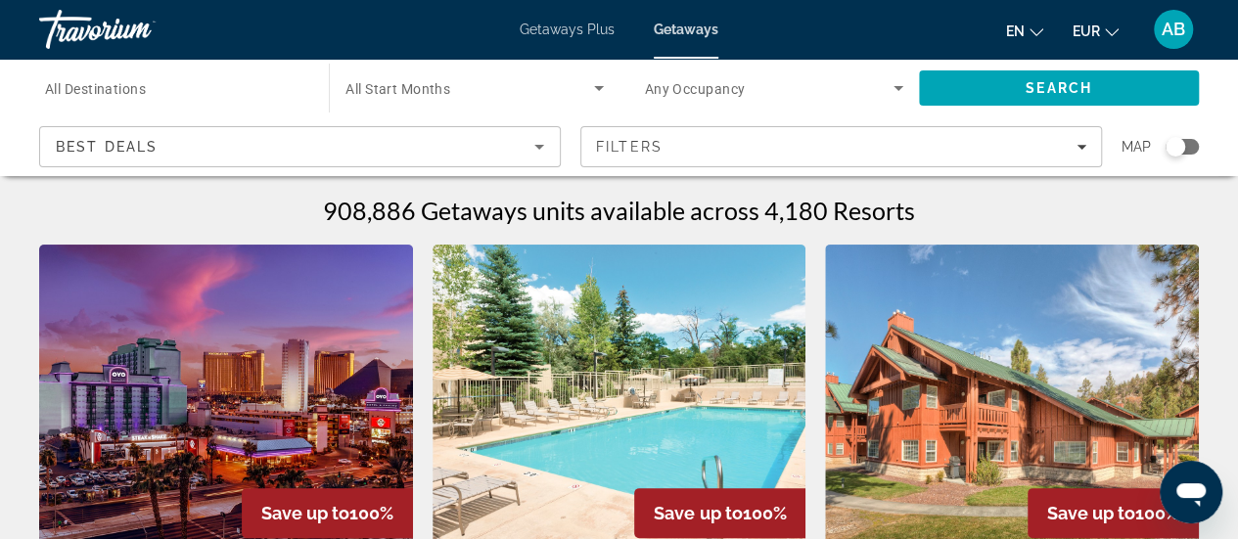
click at [1188, 148] on div "Search widget" at bounding box center [1182, 147] width 33 height 16
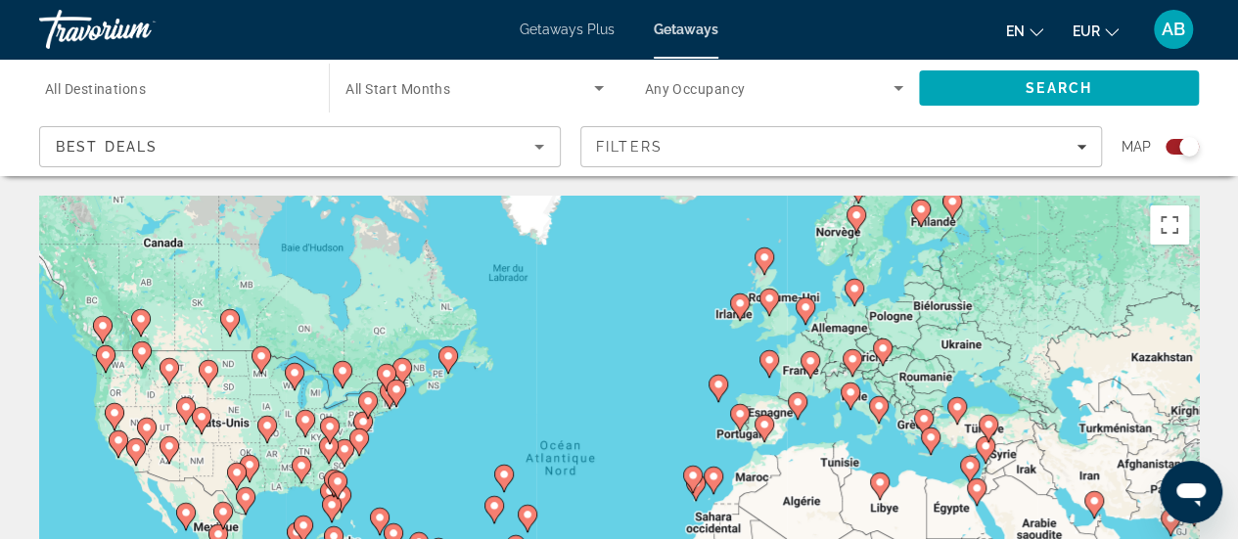
click at [759, 429] on image "Main content" at bounding box center [764, 425] width 12 height 12
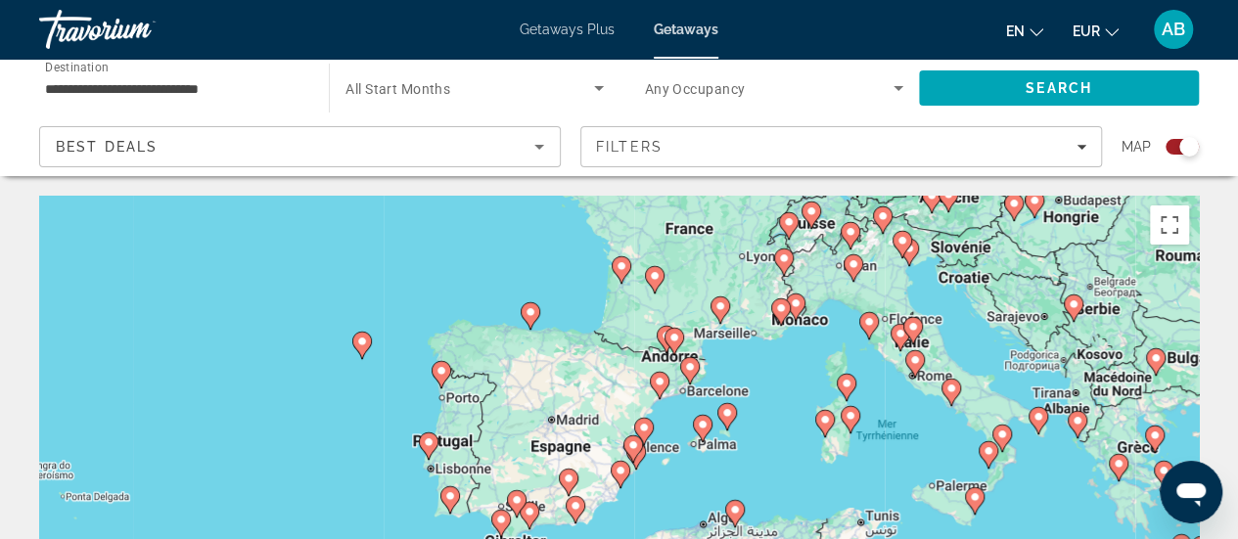
click at [528, 515] on image "Main content" at bounding box center [530, 512] width 12 height 12
type input "**********"
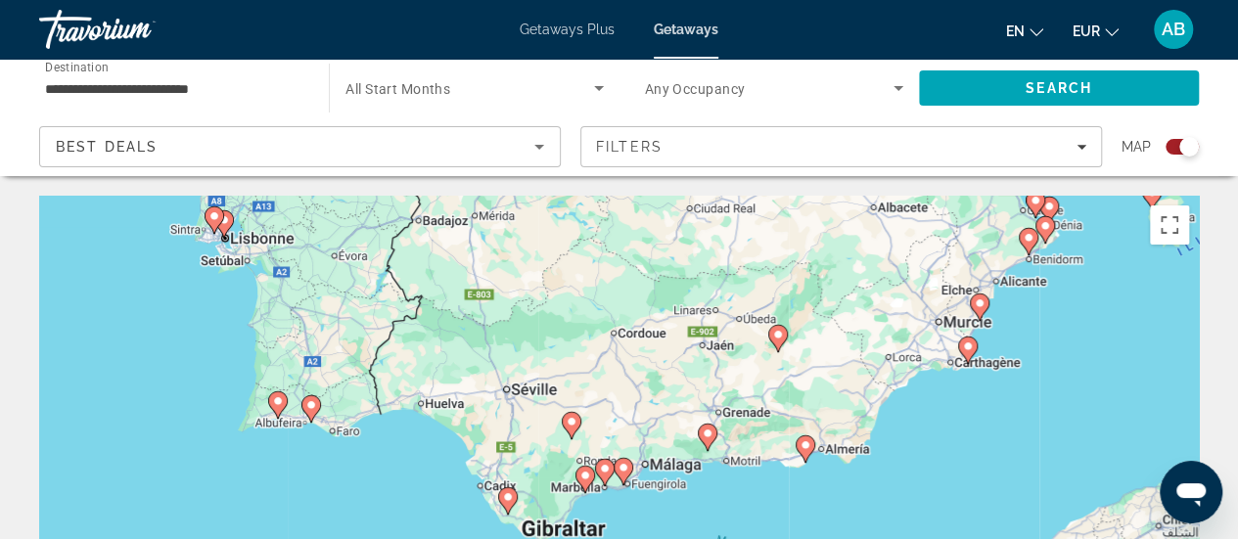
click at [623, 470] on image "Main content" at bounding box center [624, 468] width 12 height 12
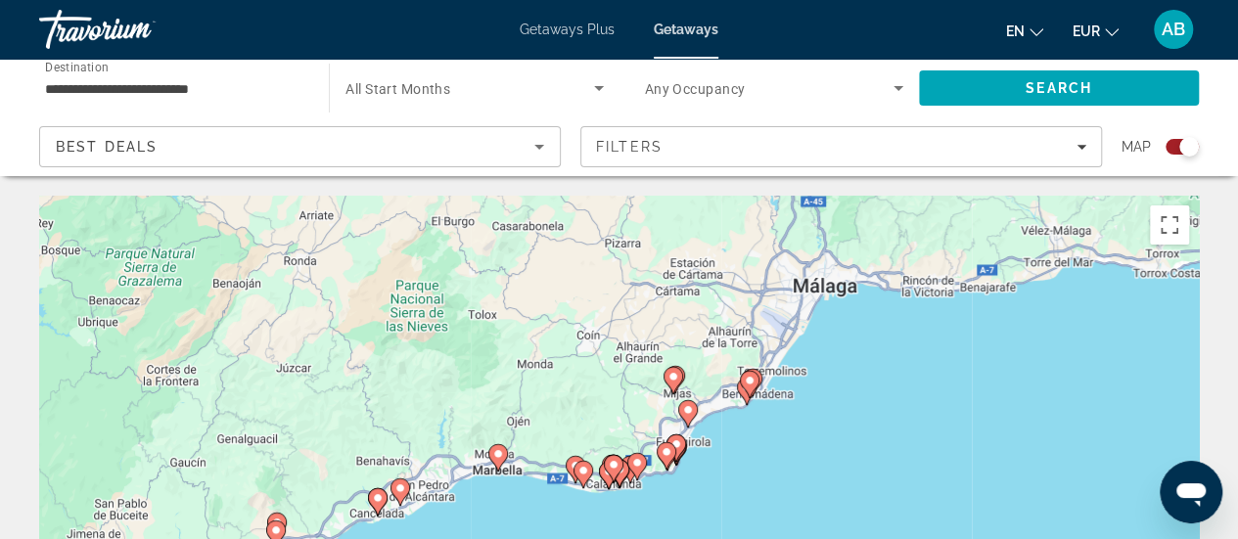
click at [688, 412] on image "Main content" at bounding box center [688, 410] width 12 height 12
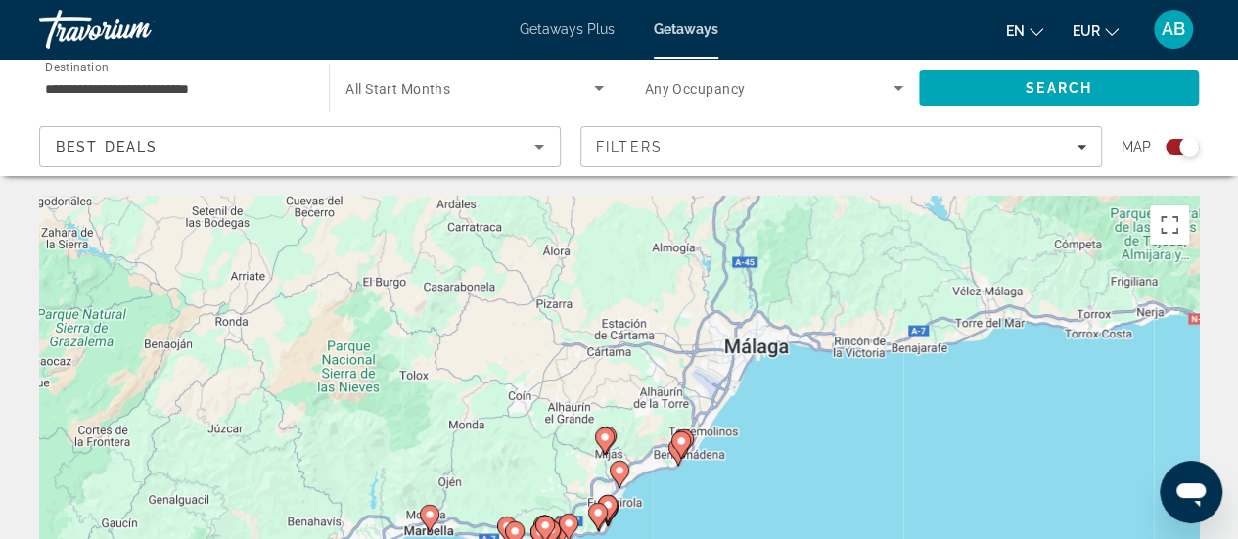
click at [591, 84] on icon "Search widget" at bounding box center [598, 87] width 23 height 23
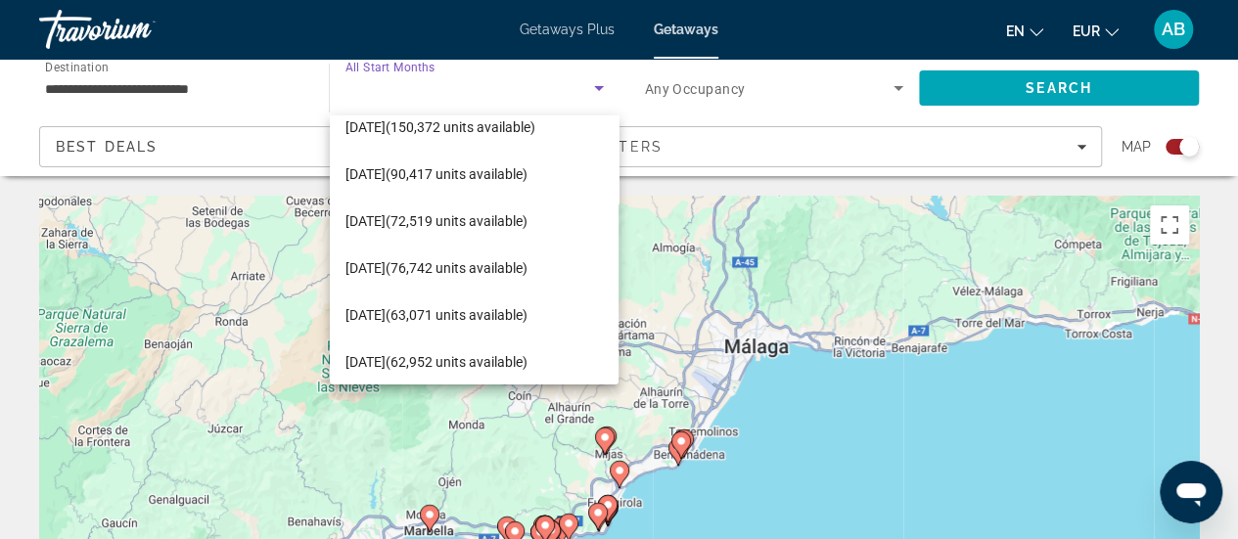
scroll to position [166, 0]
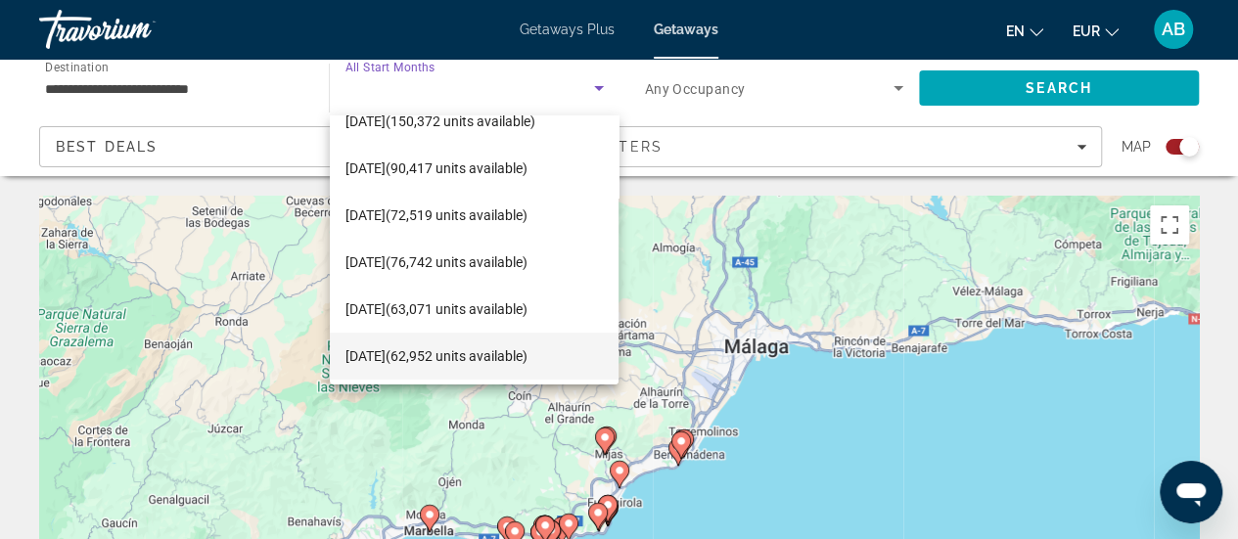
click at [487, 333] on mat-option "May 2026 (62,952 units available)" at bounding box center [475, 356] width 290 height 47
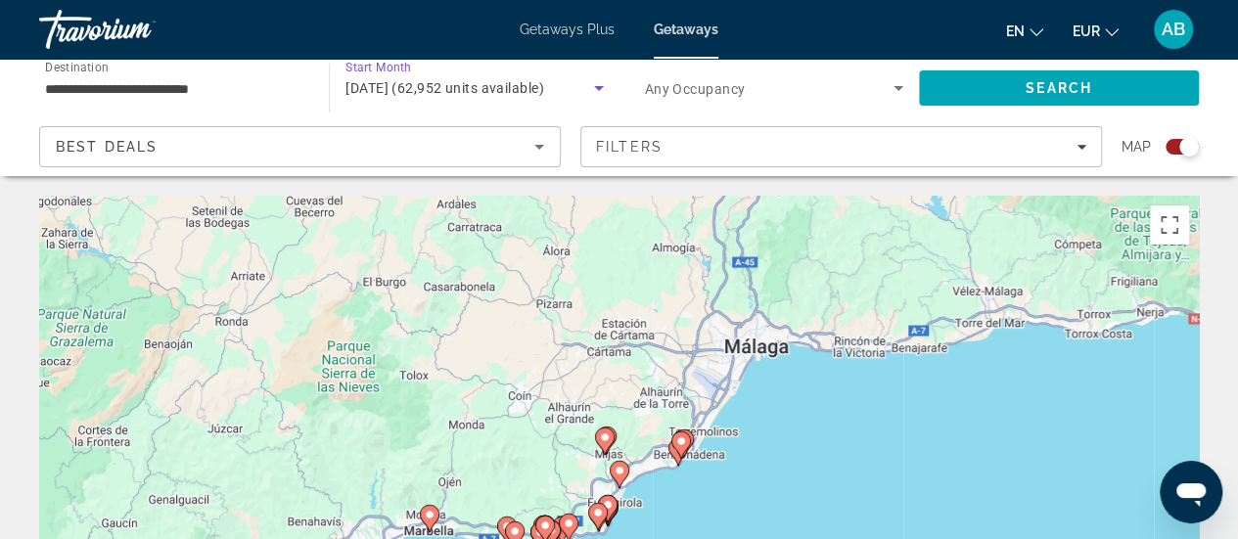
click at [493, 87] on span "May 2026 (62,952 units available)" at bounding box center [444, 88] width 199 height 16
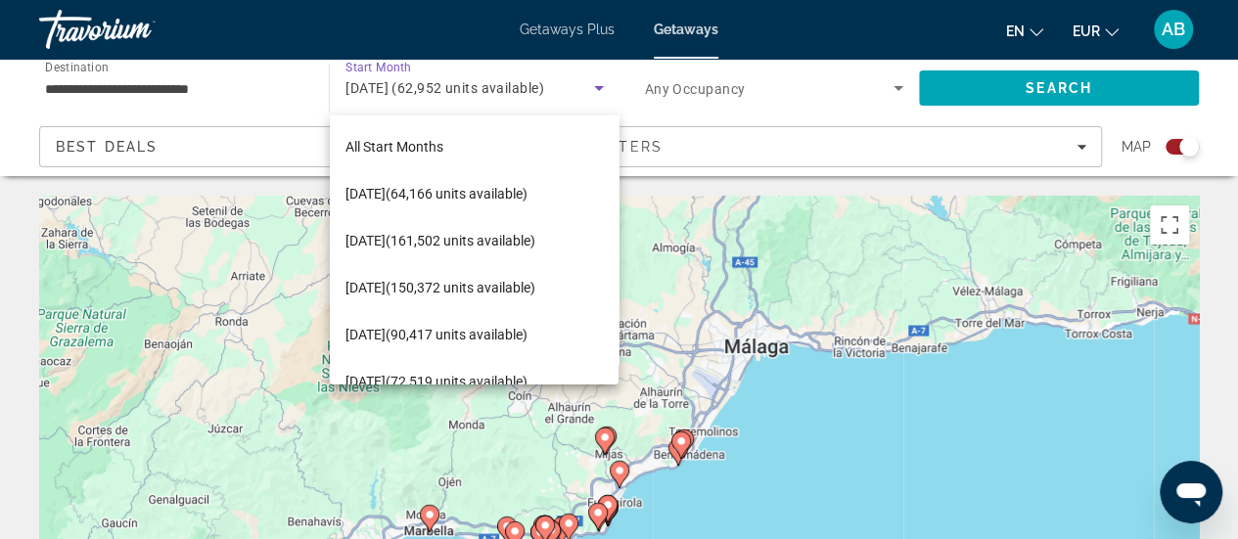
scroll to position [161, 0]
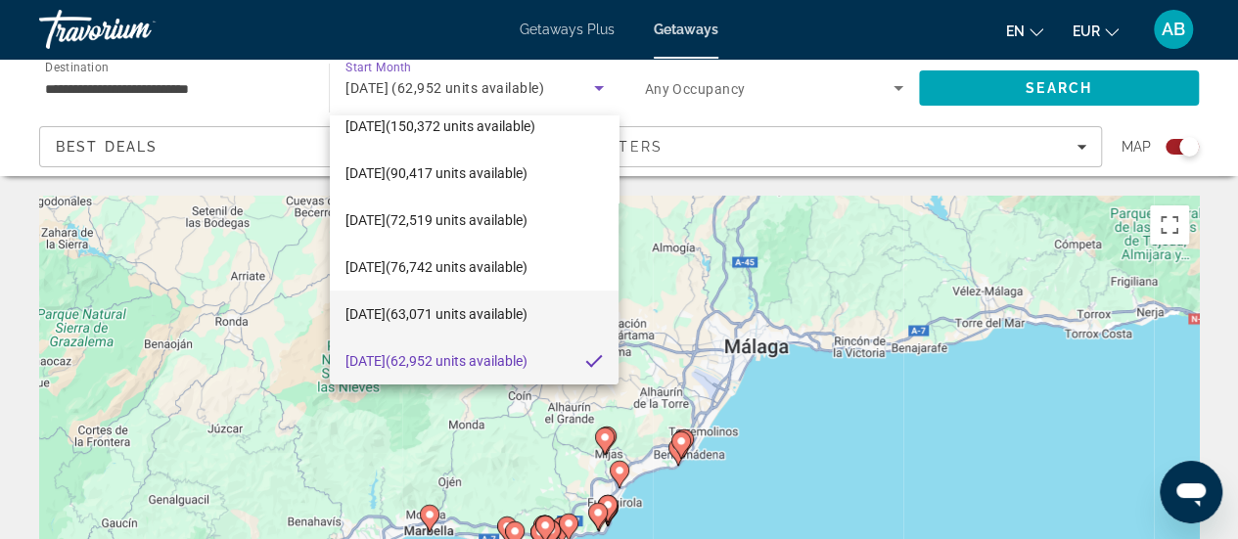
click at [488, 309] on span "April 2026 (63,071 units available)" at bounding box center [436, 313] width 182 height 23
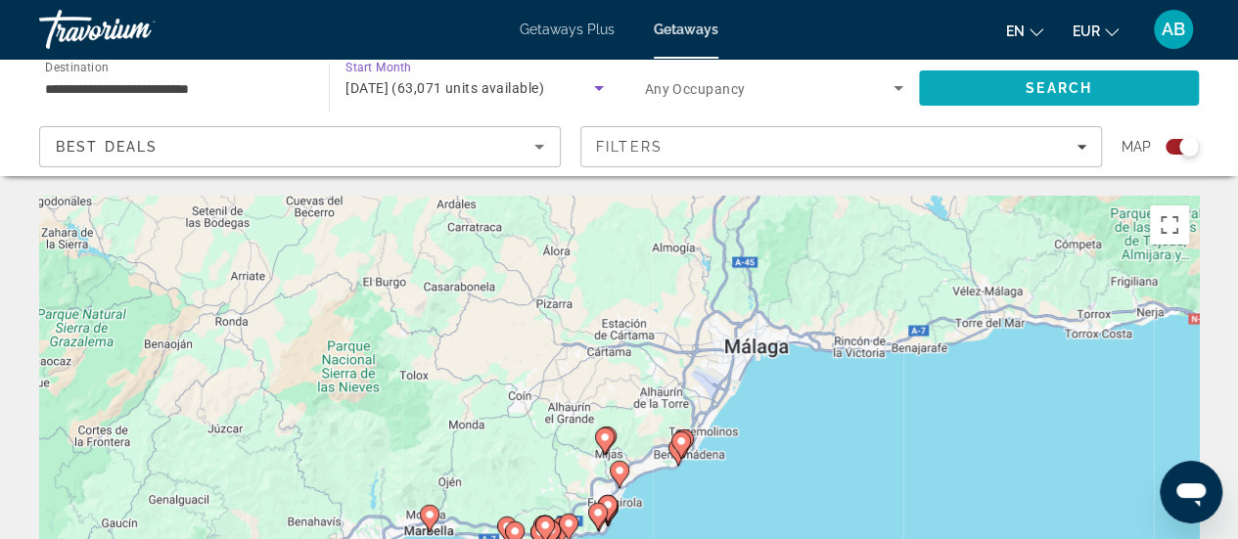
click at [1014, 89] on span "Search" at bounding box center [1059, 88] width 280 height 47
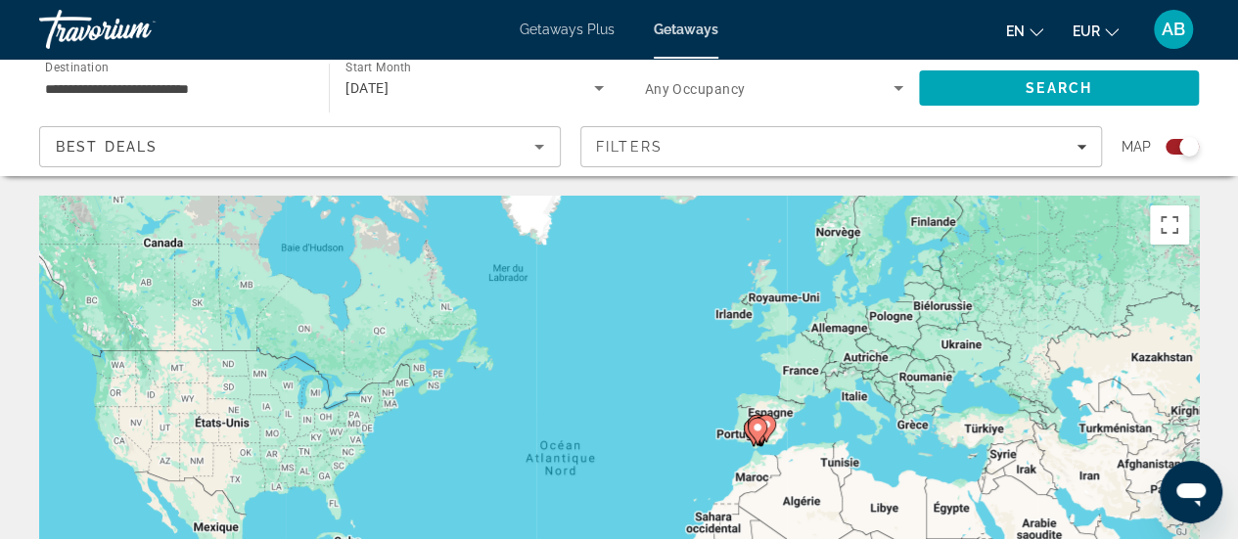
click at [750, 428] on icon "Main content" at bounding box center [757, 431] width 18 height 25
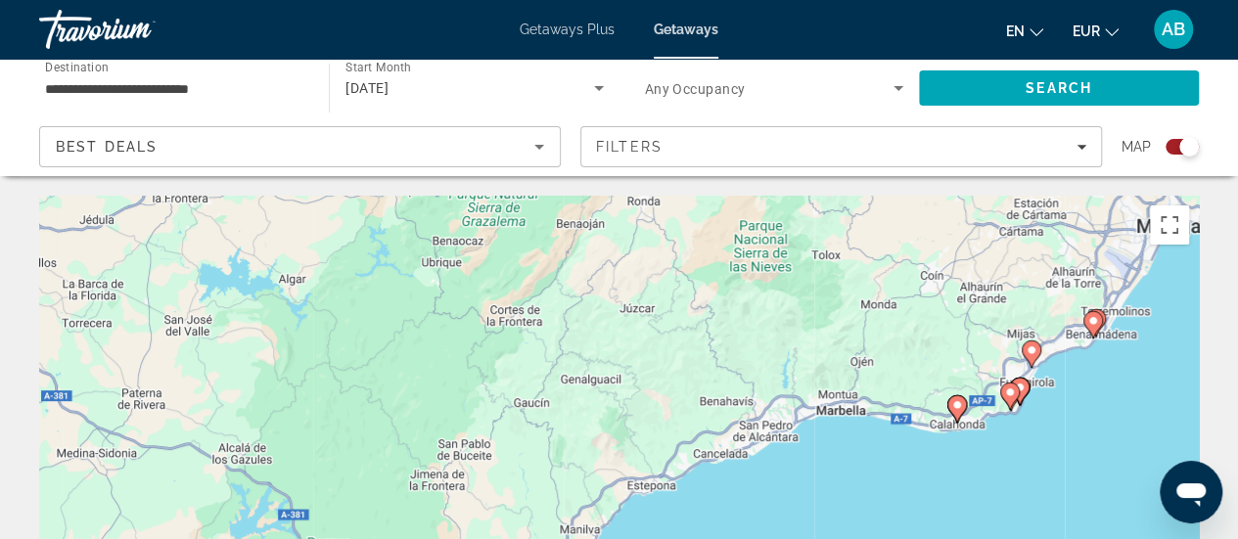
click at [1035, 363] on gmp-advanced-marker "Main content" at bounding box center [1032, 354] width 20 height 29
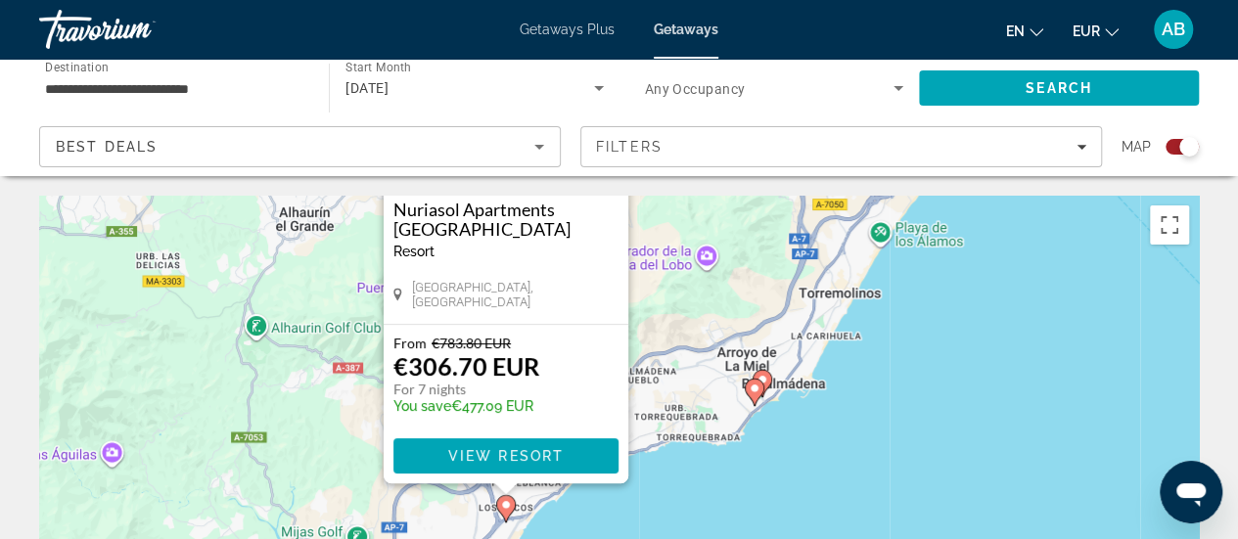
drag, startPoint x: 836, startPoint y: 488, endPoint x: 704, endPoint y: 236, distance: 285.0
click at [704, 236] on div "Pour naviguer, appuyez sur les touches fléchées. Pour activer le glissement ave…" at bounding box center [619, 489] width 1160 height 587
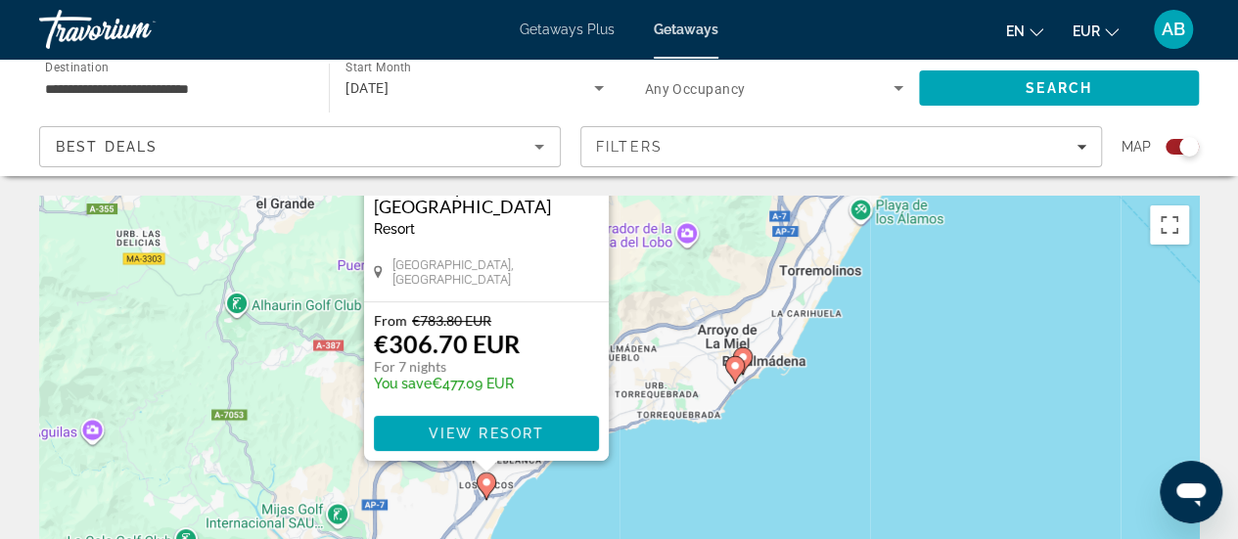
click at [731, 366] on image "Main content" at bounding box center [735, 366] width 12 height 12
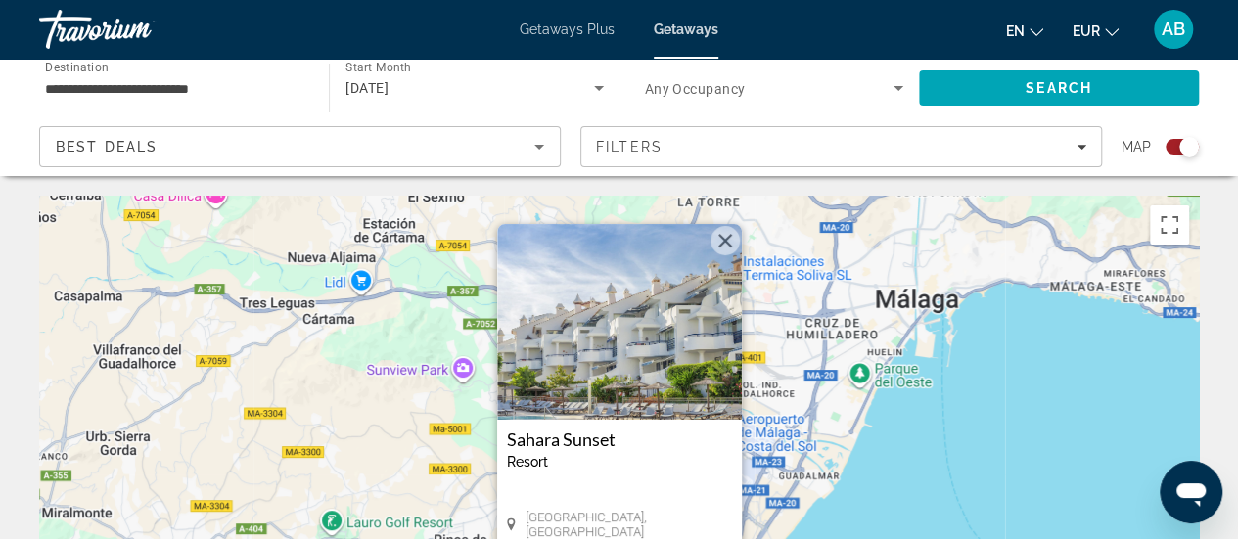
click at [767, 439] on div "Pour activer le glissement avec le clavier, appuyez sur Alt+Entrée. Une fois ce…" at bounding box center [619, 489] width 1160 height 587
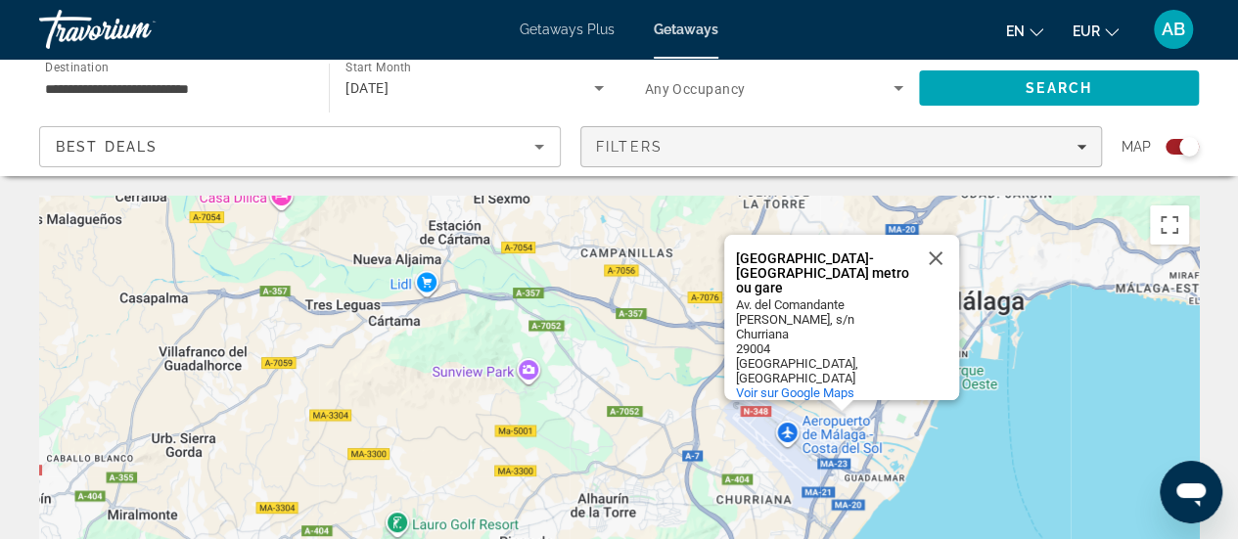
drag, startPoint x: 767, startPoint y: 439, endPoint x: 835, endPoint y: 169, distance: 278.4
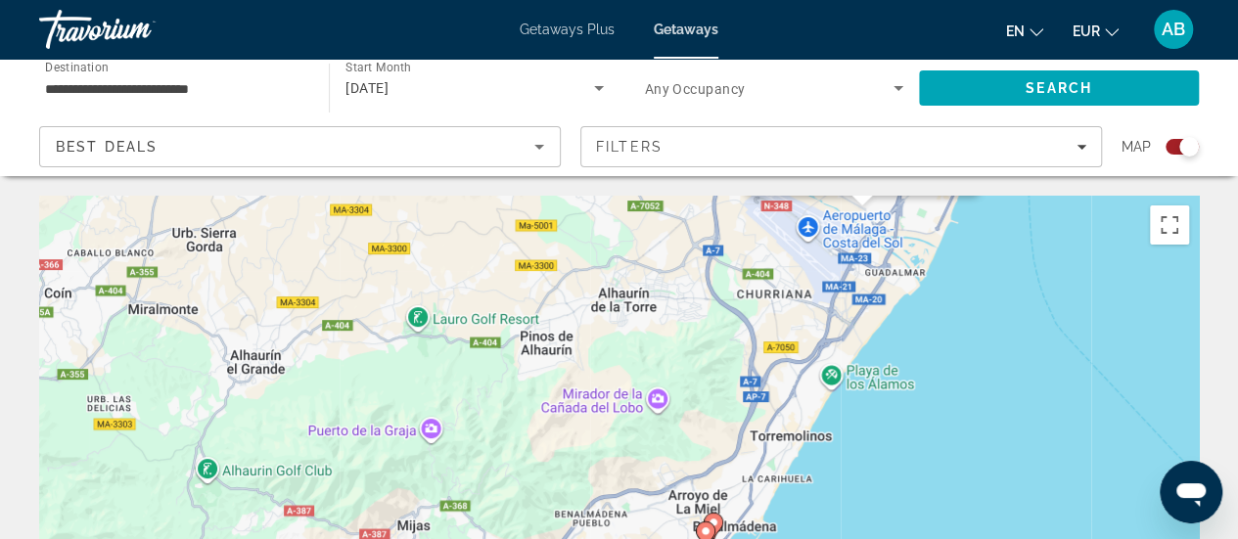
drag, startPoint x: 583, startPoint y: 445, endPoint x: 606, endPoint y: 204, distance: 242.8
click at [606, 204] on div "Pour activer le glissement avec le clavier, appuyez sur Alt+Entrée. Une fois ce…" at bounding box center [619, 489] width 1160 height 587
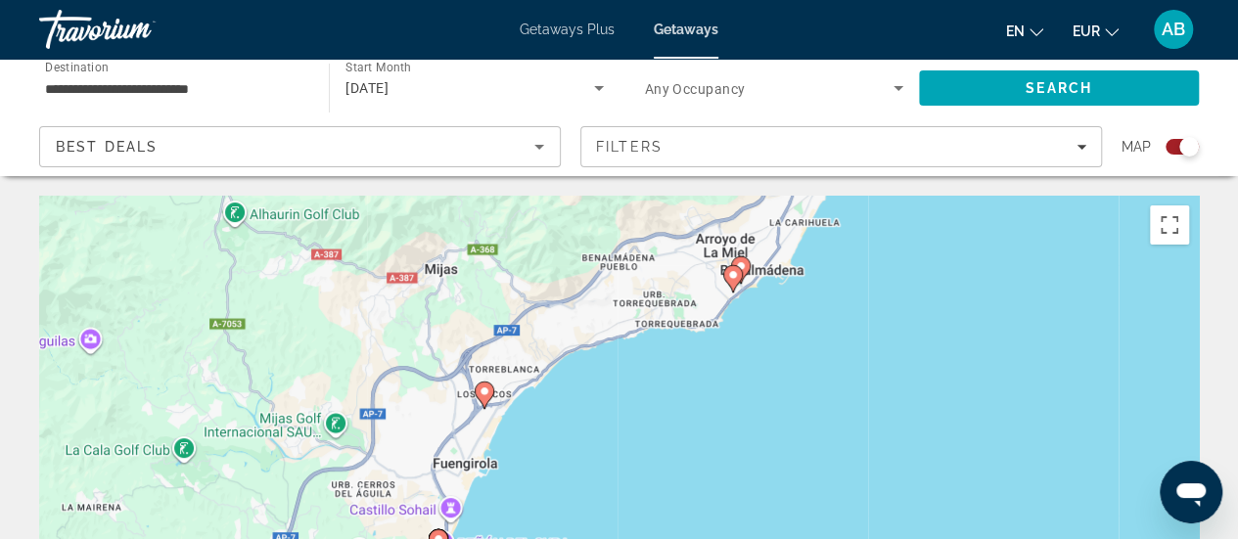
drag, startPoint x: 628, startPoint y: 415, endPoint x: 652, endPoint y: 179, distance: 237.0
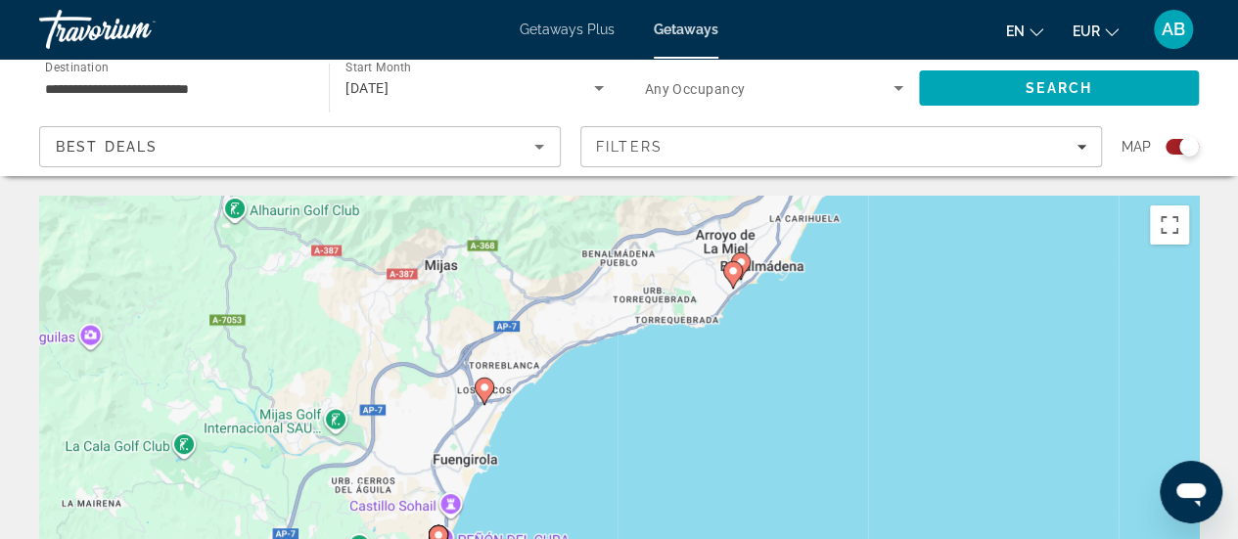
click at [482, 400] on icon "Main content" at bounding box center [484, 391] width 18 height 25
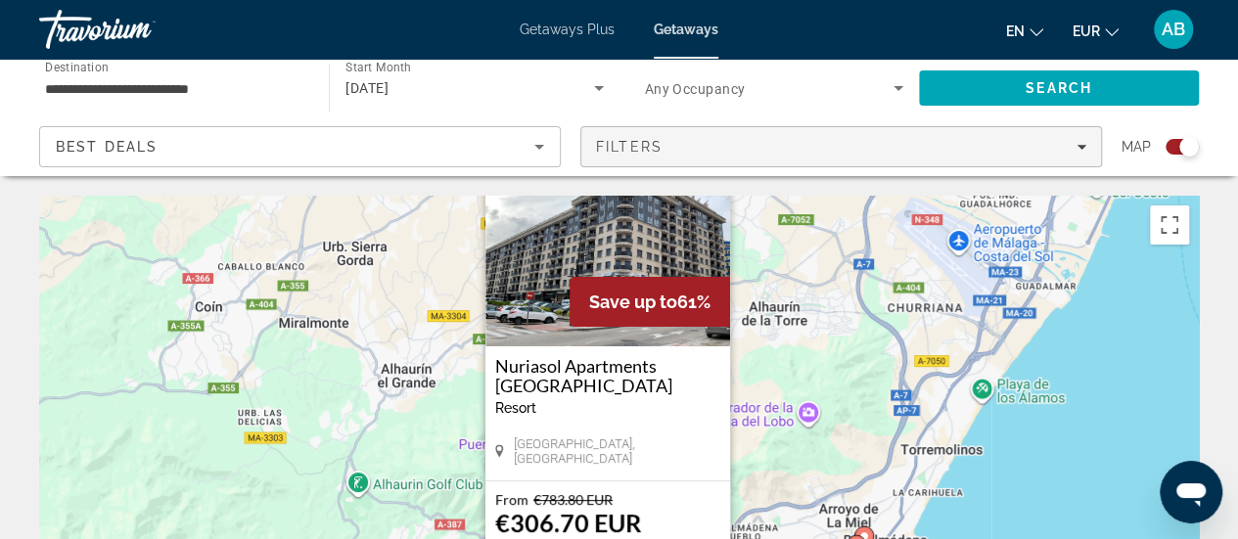
drag, startPoint x: 830, startPoint y: 461, endPoint x: 824, endPoint y: 150, distance: 311.3
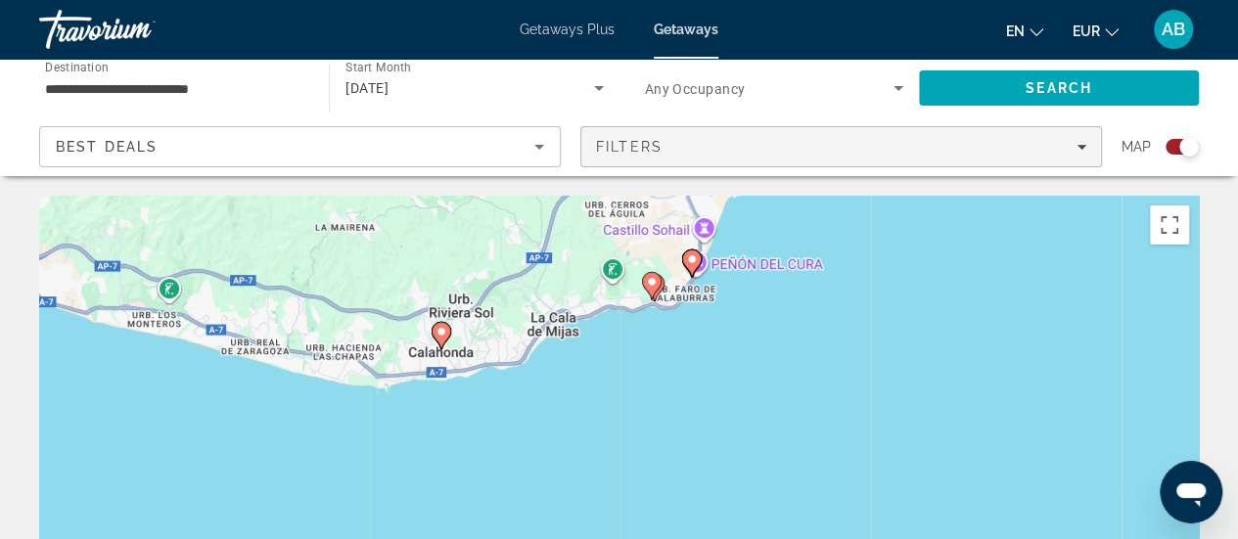
drag, startPoint x: 648, startPoint y: 425, endPoint x: 761, endPoint y: 163, distance: 284.9
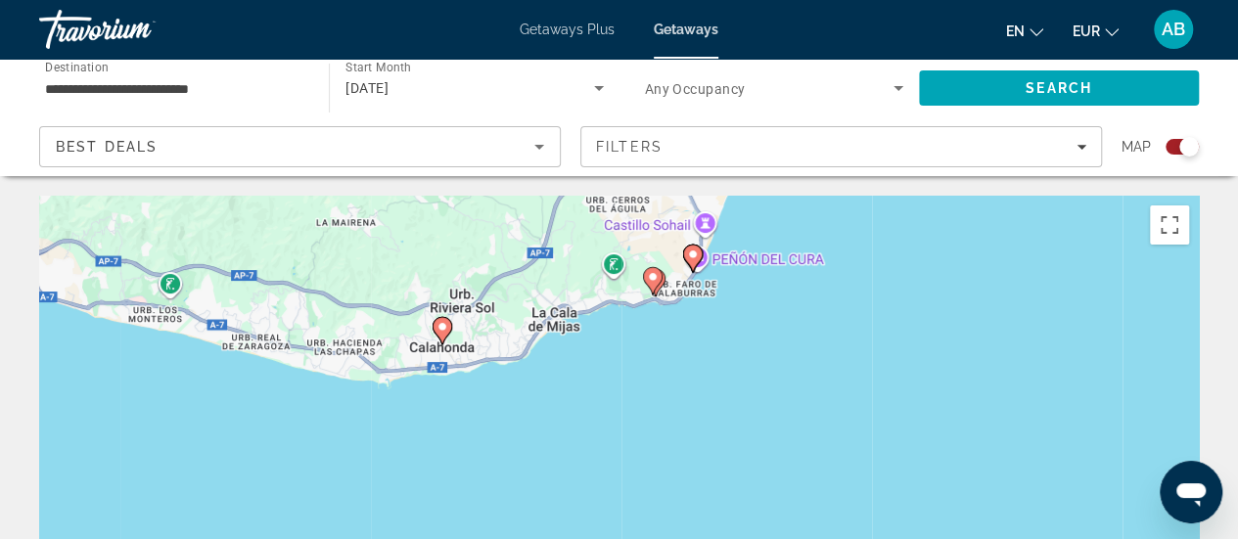
click at [691, 265] on icon "Main content" at bounding box center [692, 258] width 18 height 25
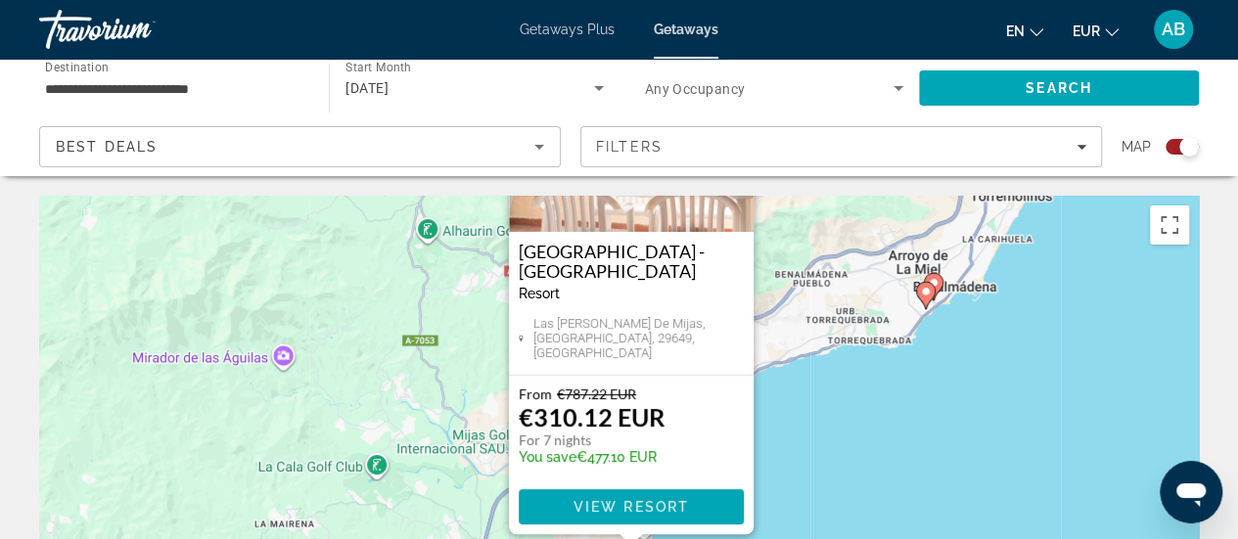
drag, startPoint x: 813, startPoint y: 411, endPoint x: 824, endPoint y: 222, distance: 189.2
click at [824, 222] on div "Pour activer le glissement avec le clavier, appuyez sur Alt+Entrée. Une fois ce…" at bounding box center [619, 489] width 1160 height 587
click at [618, 269] on h3 "Ramada Hotel & Suites - Sierra Marina" at bounding box center [631, 261] width 225 height 39
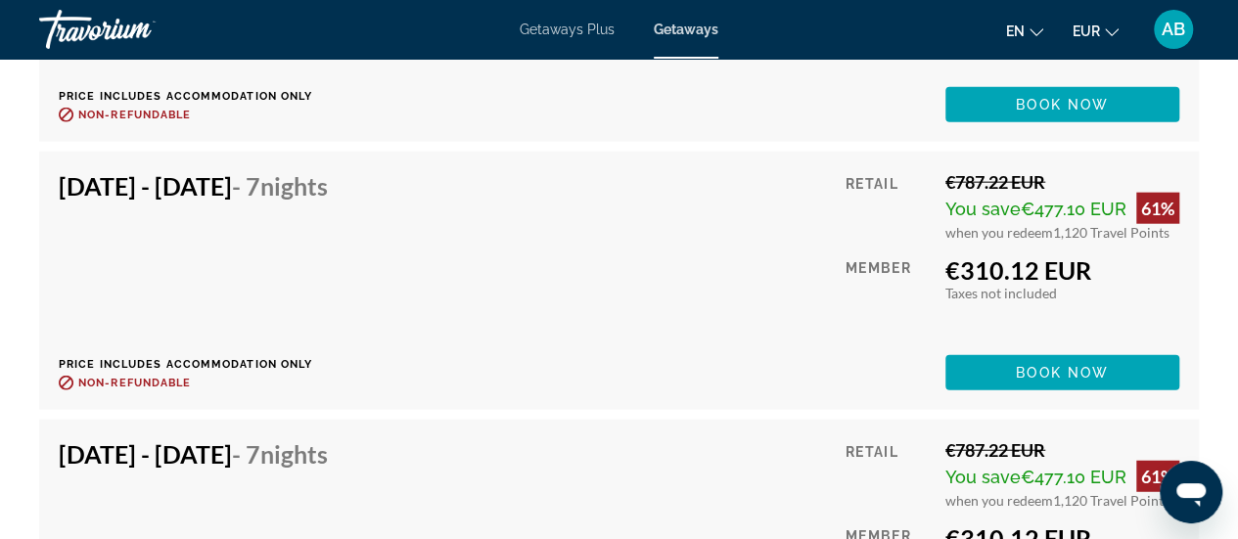
scroll to position [6044, 0]
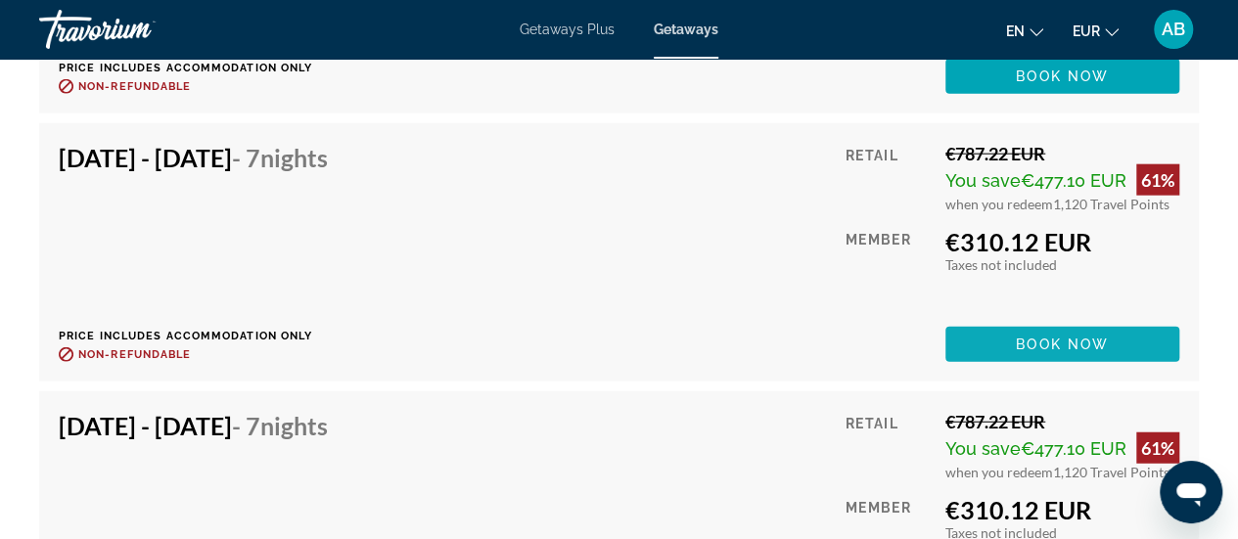
click at [1101, 358] on span "Main content" at bounding box center [1062, 344] width 234 height 47
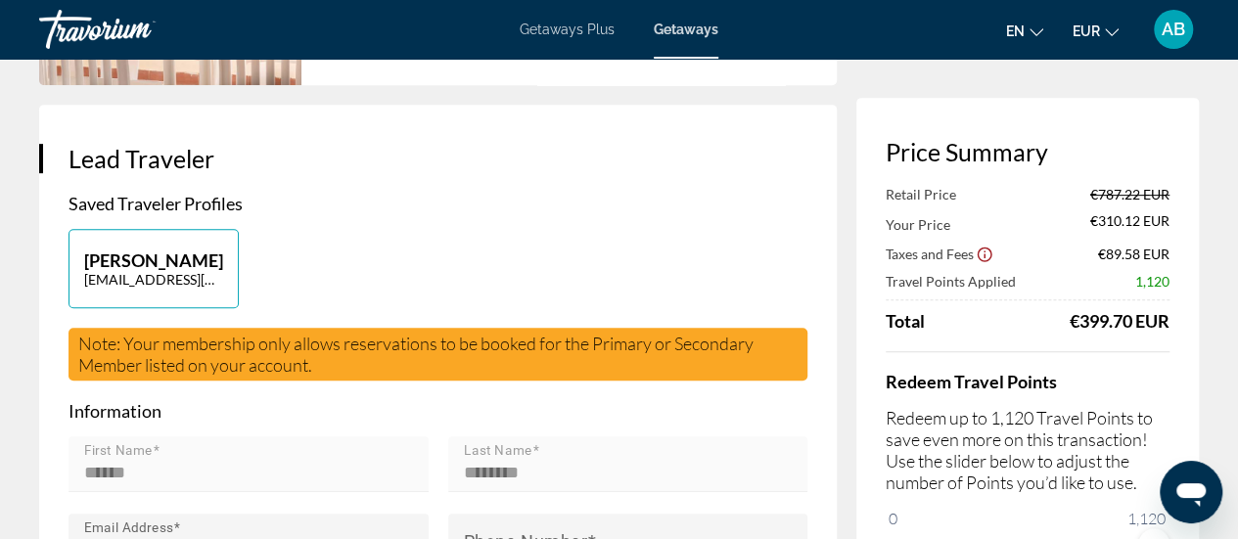
scroll to position [388, 0]
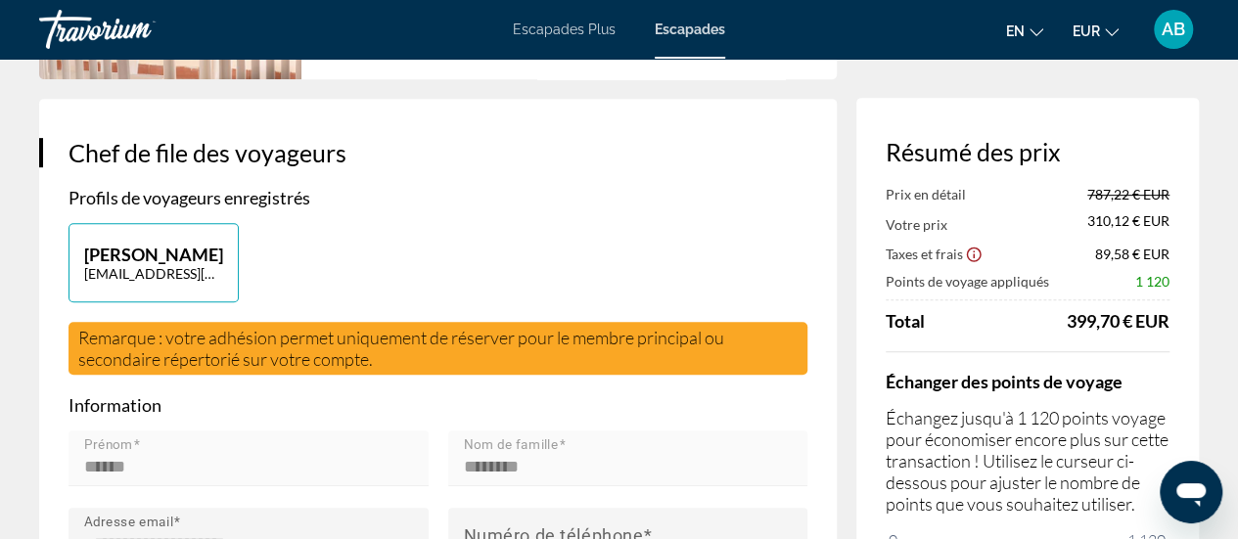
click at [1209, 501] on div "Ouvrir la fenêtre de messagerie" at bounding box center [1191, 492] width 59 height 59
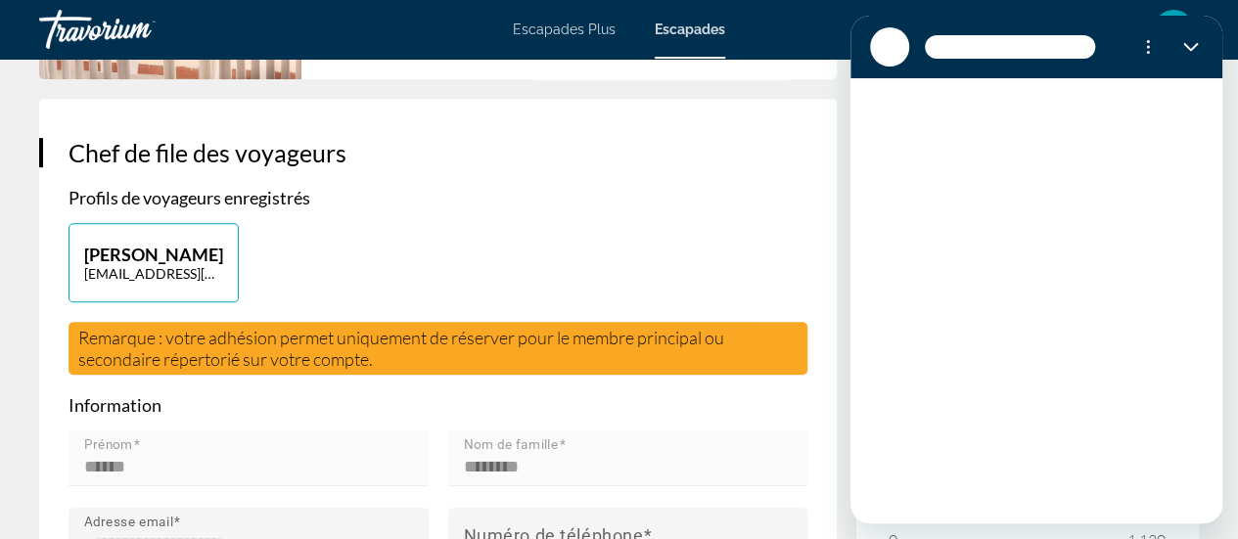
scroll to position [0, 0]
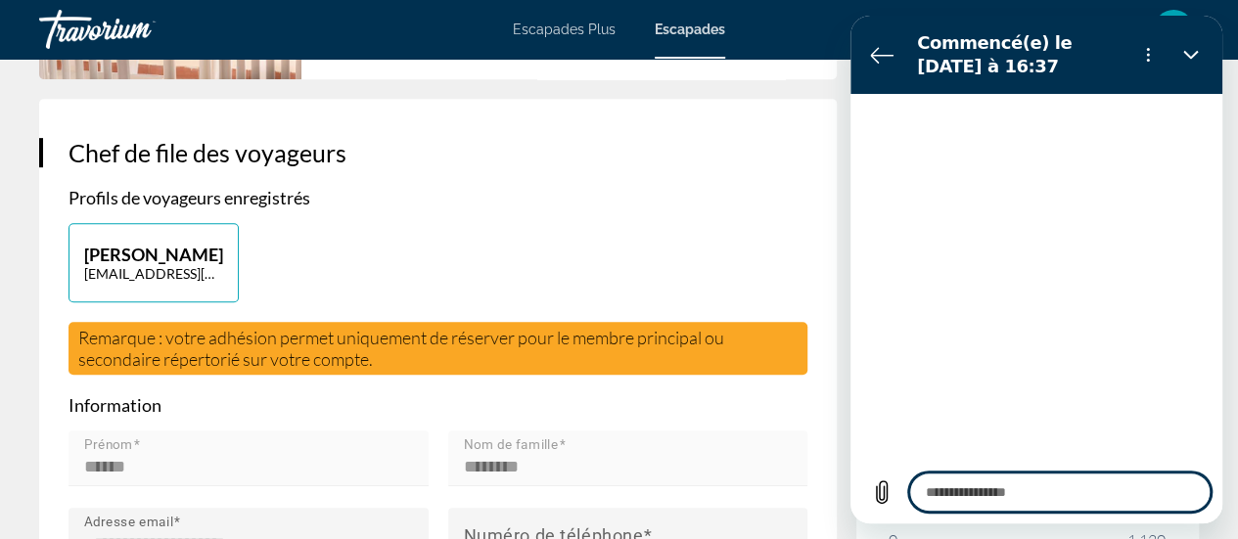
type textarea "*"
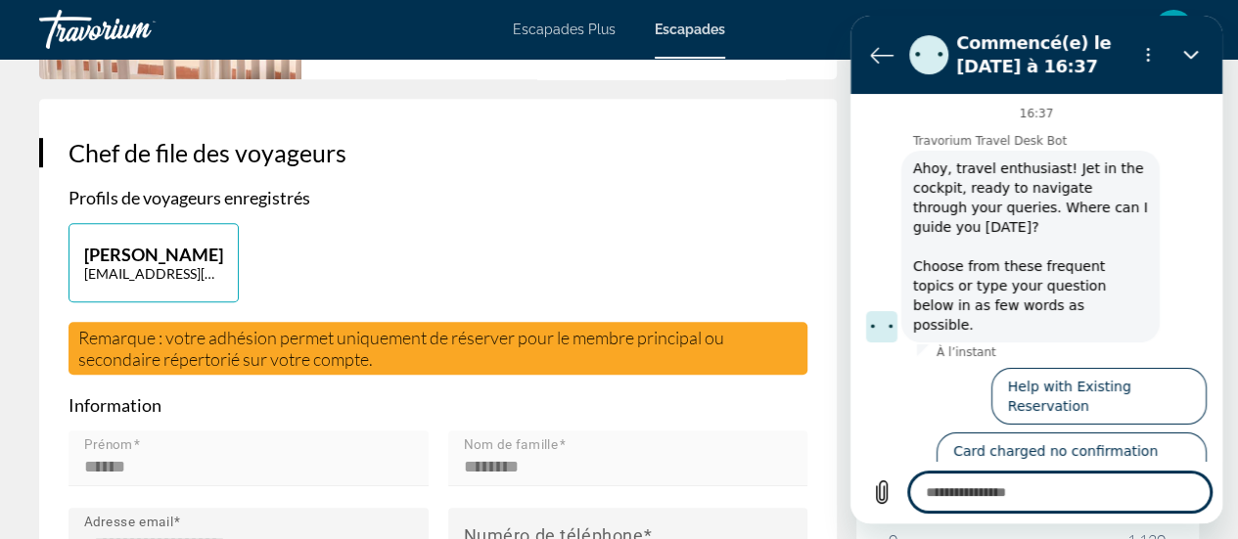
scroll to position [18, 0]
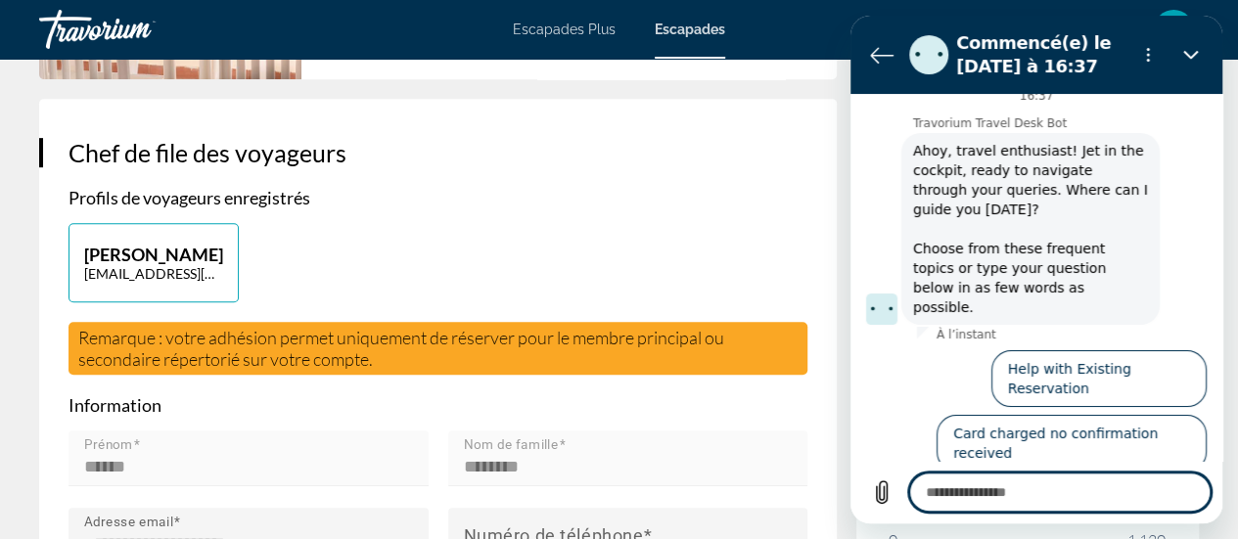
type textarea "*"
type textarea "**"
type textarea "*"
type textarea "***"
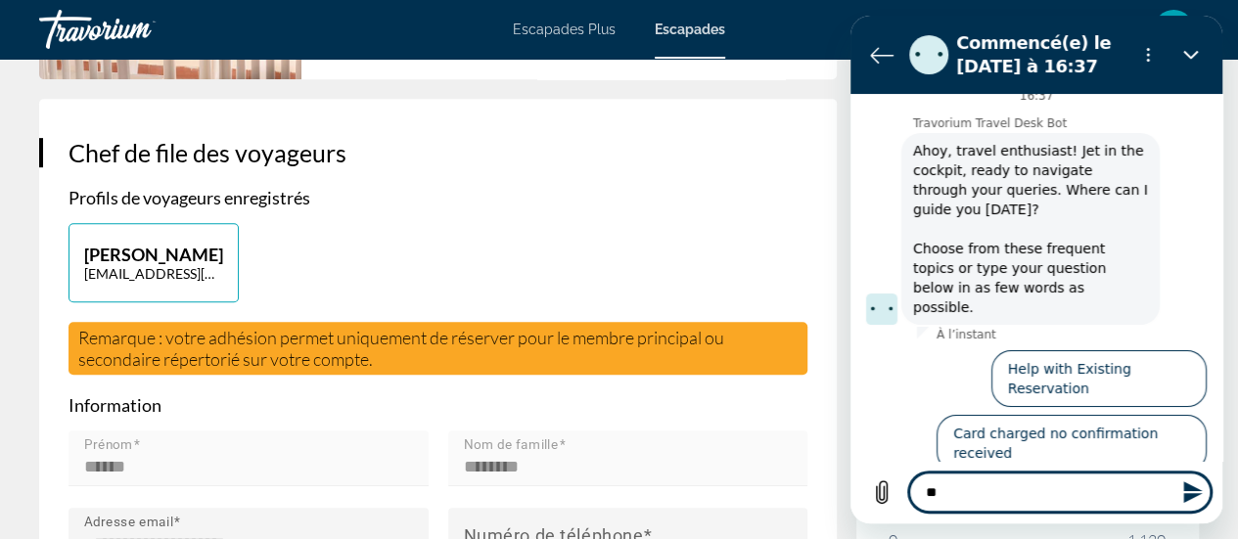
type textarea "*"
type textarea "****"
type textarea "*"
type textarea "*****"
type textarea "*"
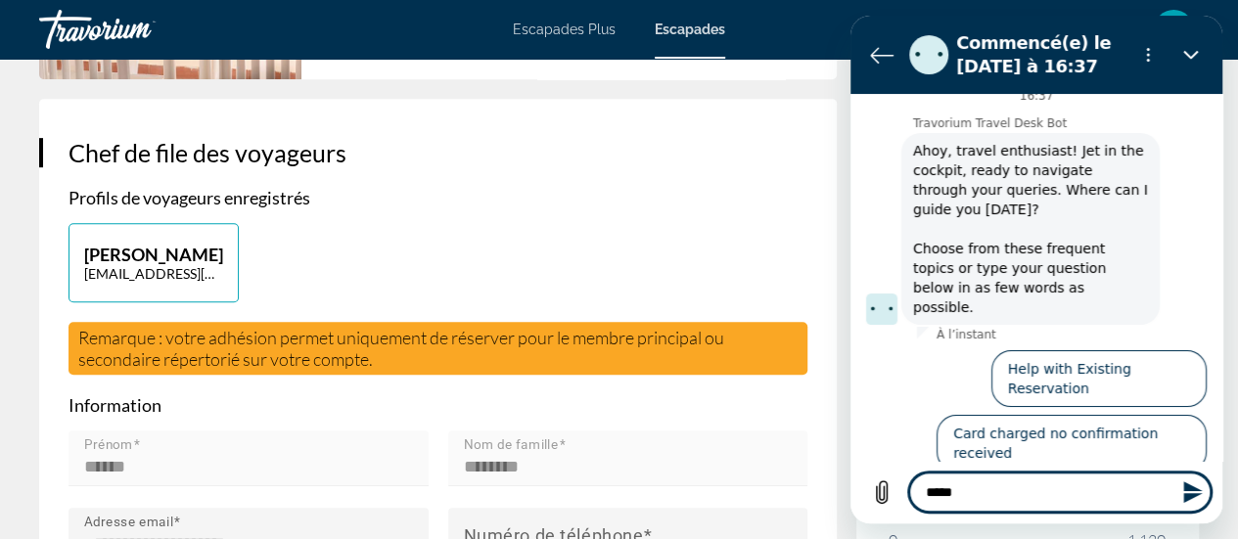
type textarea "******"
type textarea "*"
type textarea "*******"
type textarea "*"
type textarea "********"
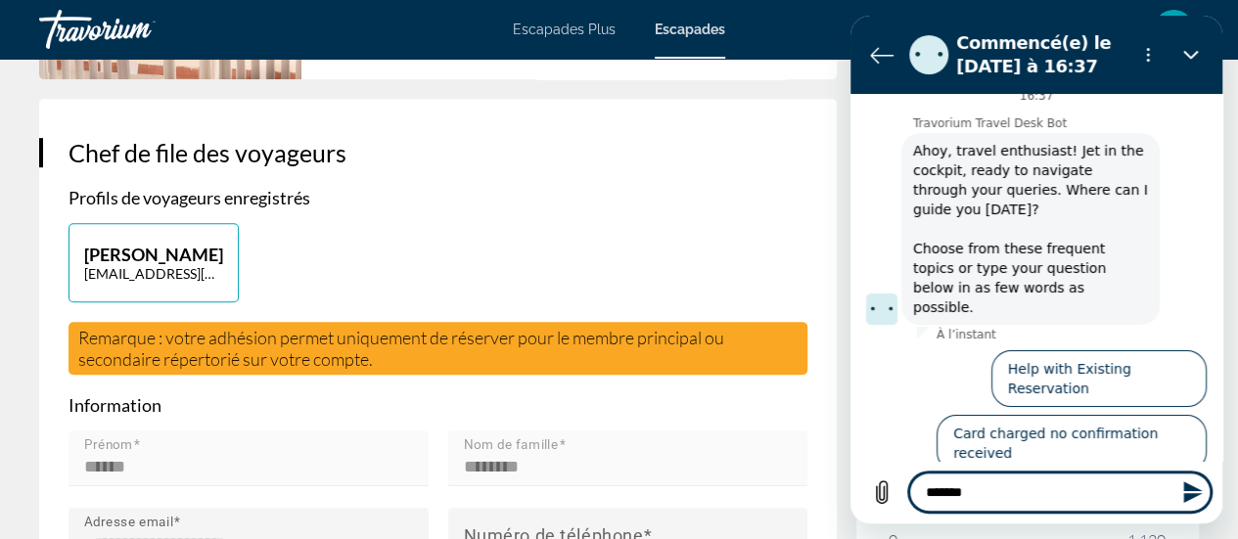
type textarea "*"
type textarea "*******"
type textarea "*"
type textarea "******"
type textarea "*"
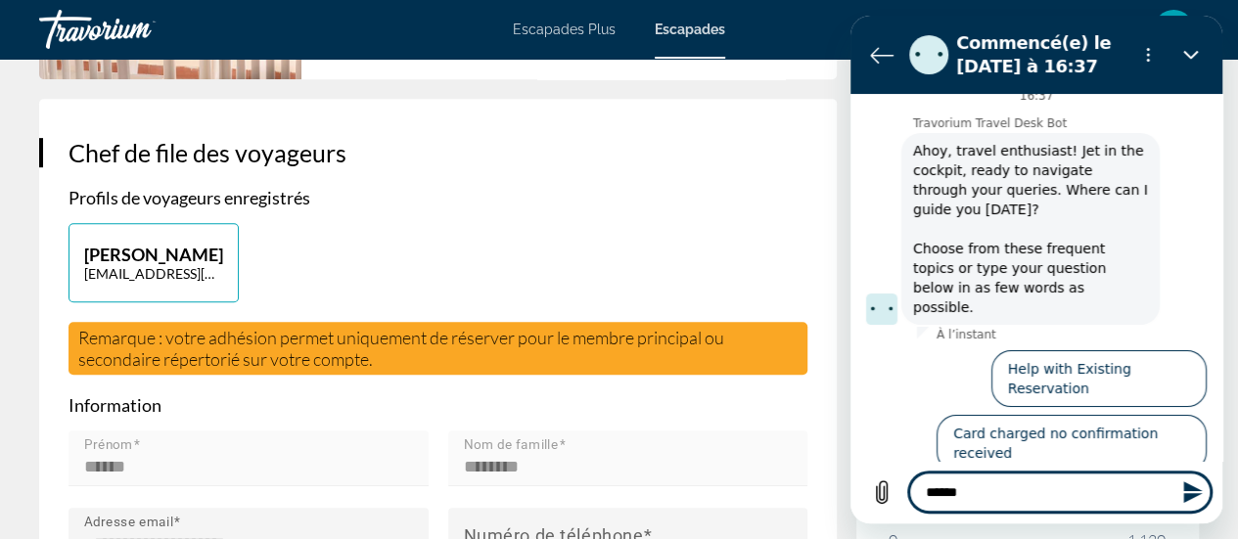
type textarea "*******"
type textarea "*"
type textarea "******"
type textarea "*"
type textarea "*******"
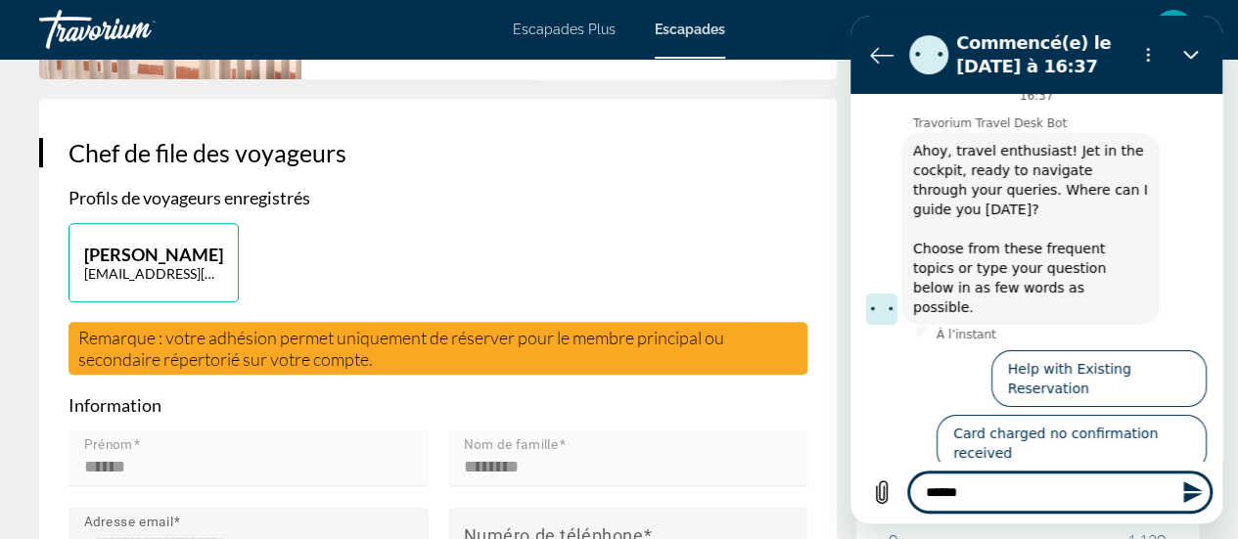
type textarea "*"
type textarea "********"
type textarea "*"
type textarea "********"
type textarea "*"
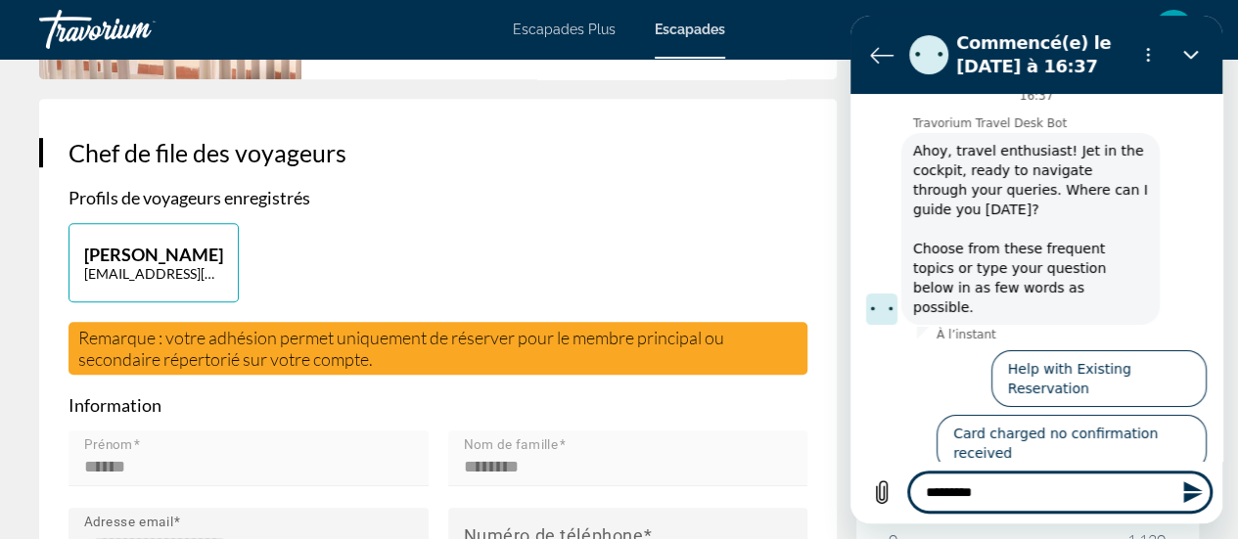
type textarea "**********"
type textarea "*"
type textarea "**********"
type textarea "*"
type textarea "**********"
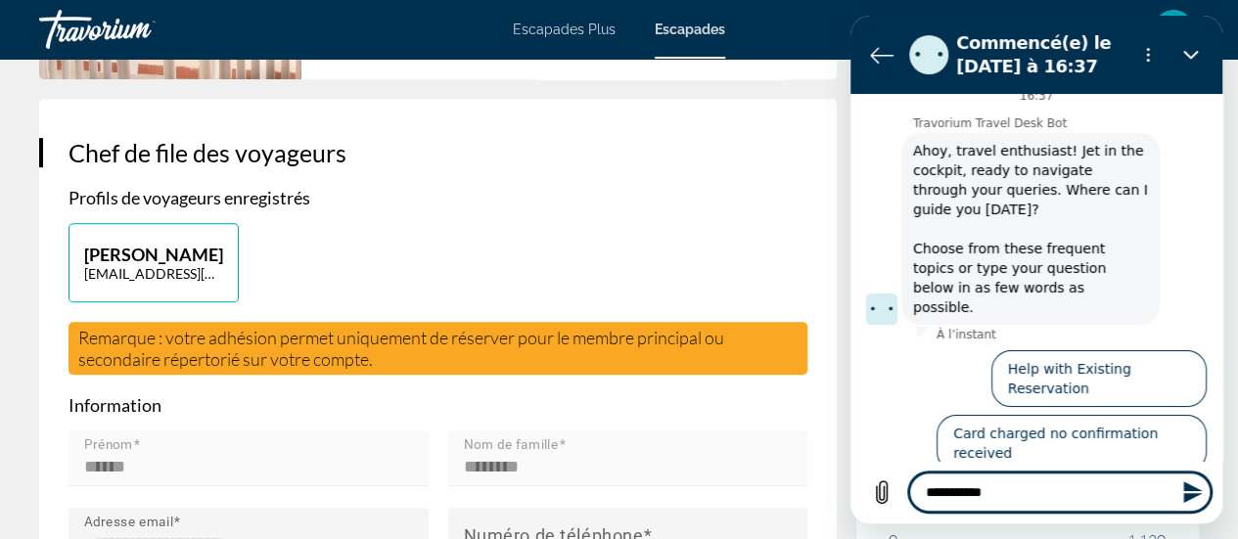
type textarea "*"
type textarea "**********"
type textarea "*"
type textarea "**********"
type textarea "*"
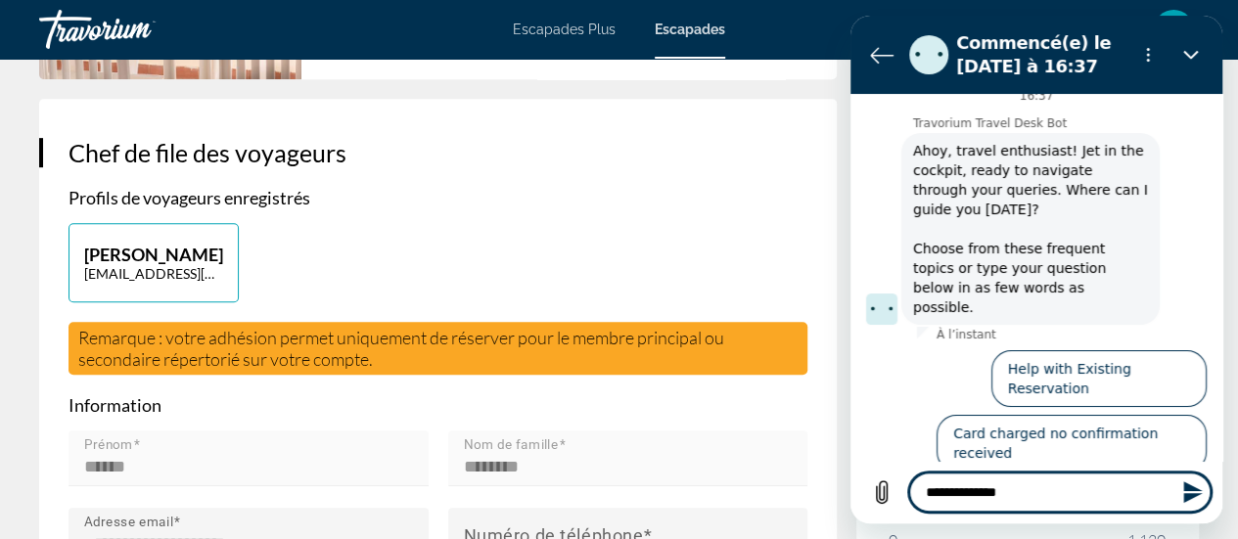
type textarea "**********"
type textarea "*"
type textarea "**********"
type textarea "*"
type textarea "**********"
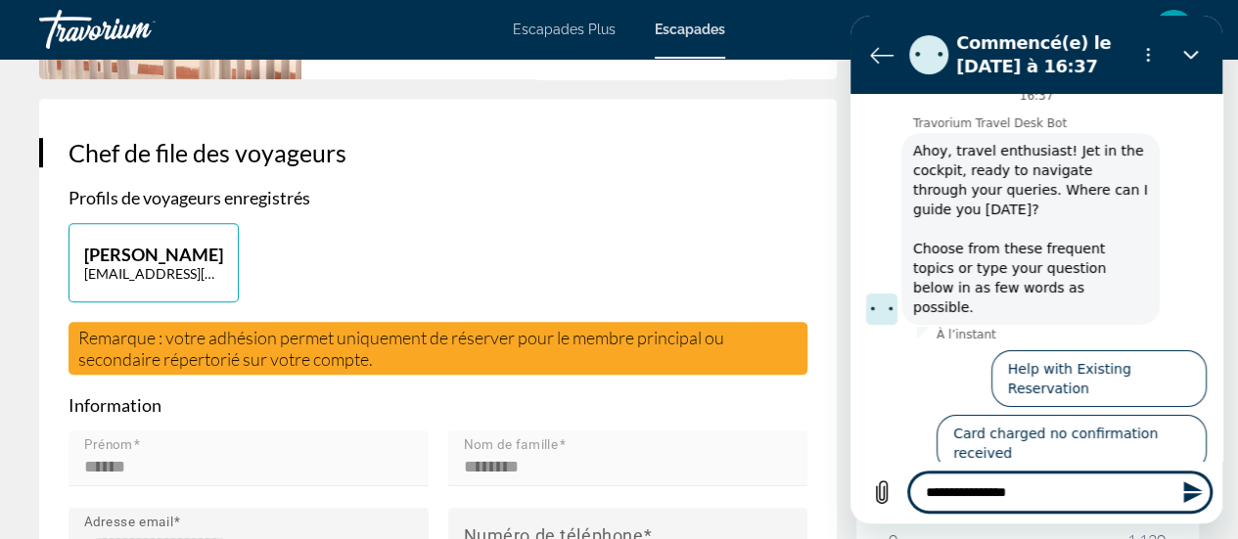
type textarea "*"
type textarea "**********"
type textarea "*"
type textarea "**********"
type textarea "*"
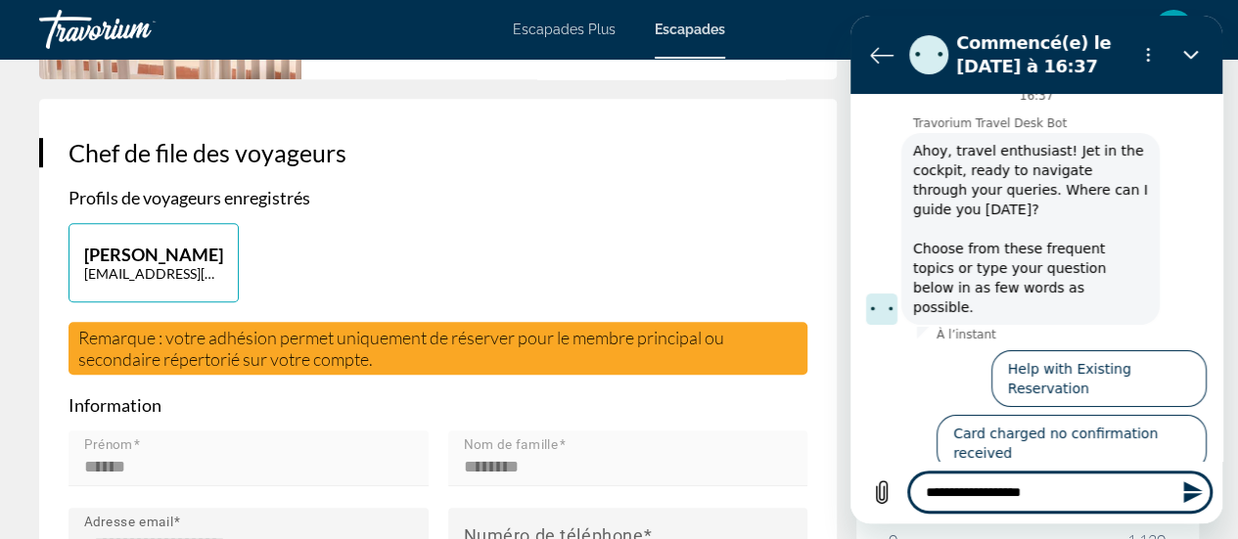
type textarea "**********"
type textarea "*"
type textarea "**********"
type textarea "*"
type textarea "**********"
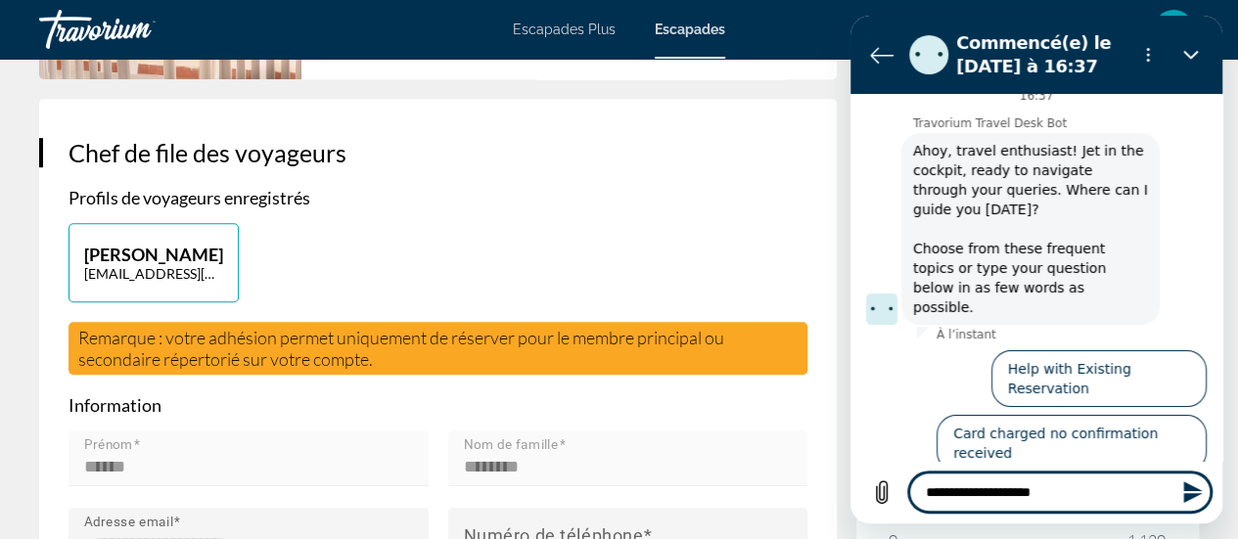
type textarea "*"
type textarea "**********"
type textarea "*"
type textarea "**********"
type textarea "*"
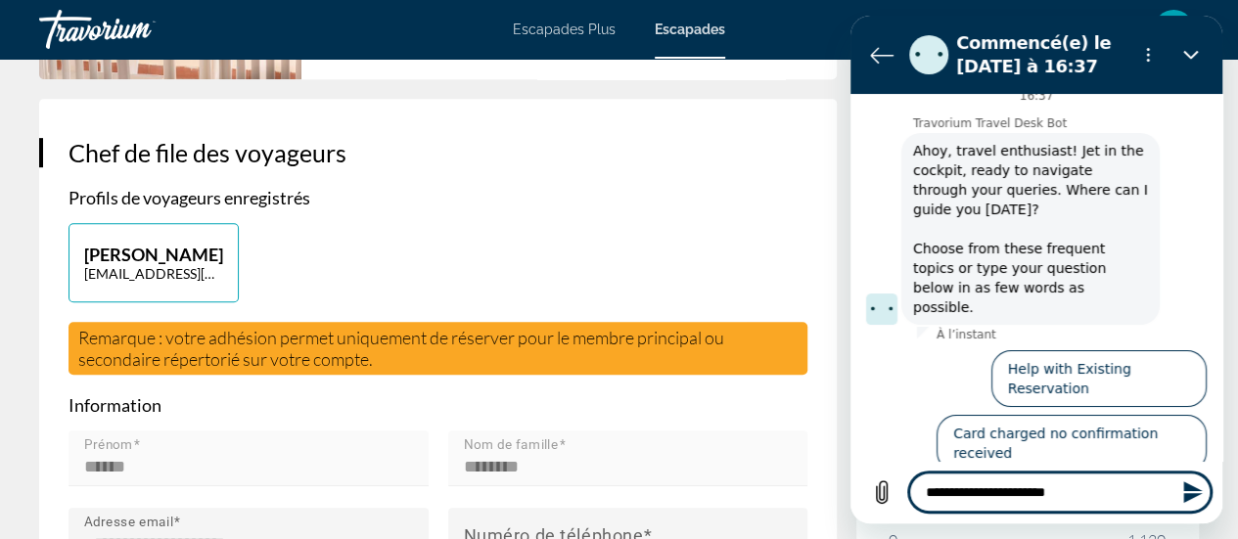
type textarea "**********"
type textarea "*"
type textarea "**********"
type textarea "*"
type textarea "**********"
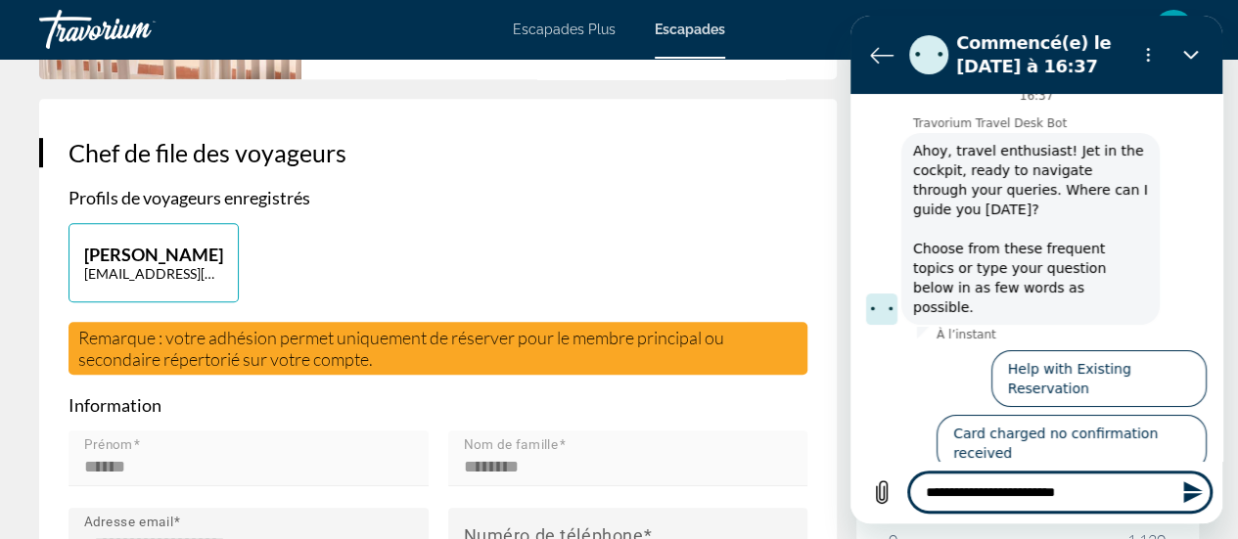
type textarea "*"
type textarea "**********"
type textarea "*"
type textarea "**********"
type textarea "*"
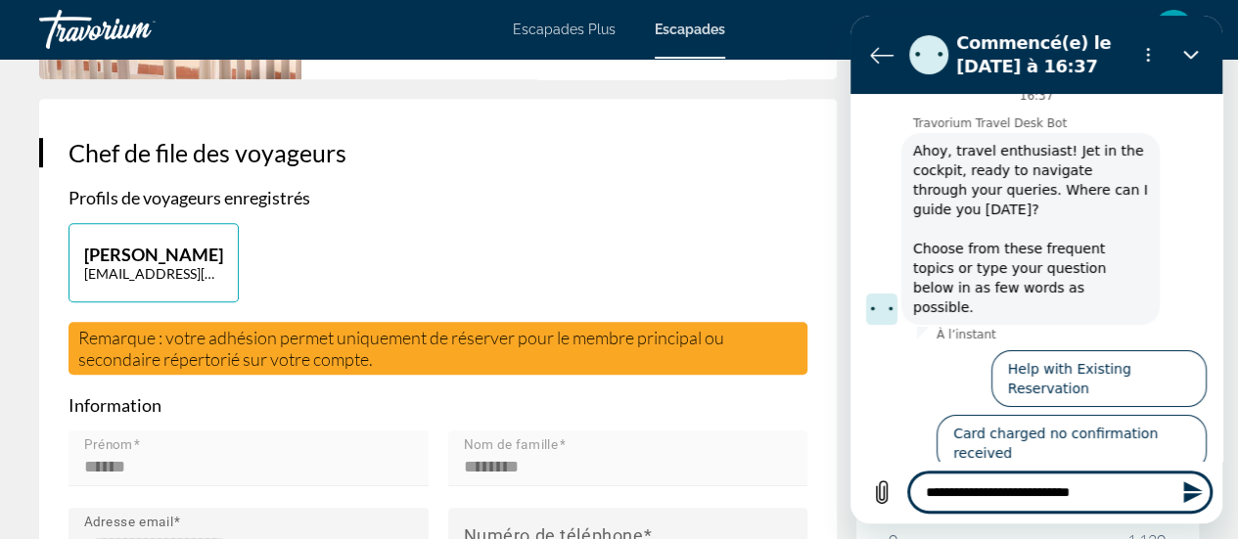
type textarea "**********"
type textarea "*"
type textarea "**********"
type textarea "*"
type textarea "**********"
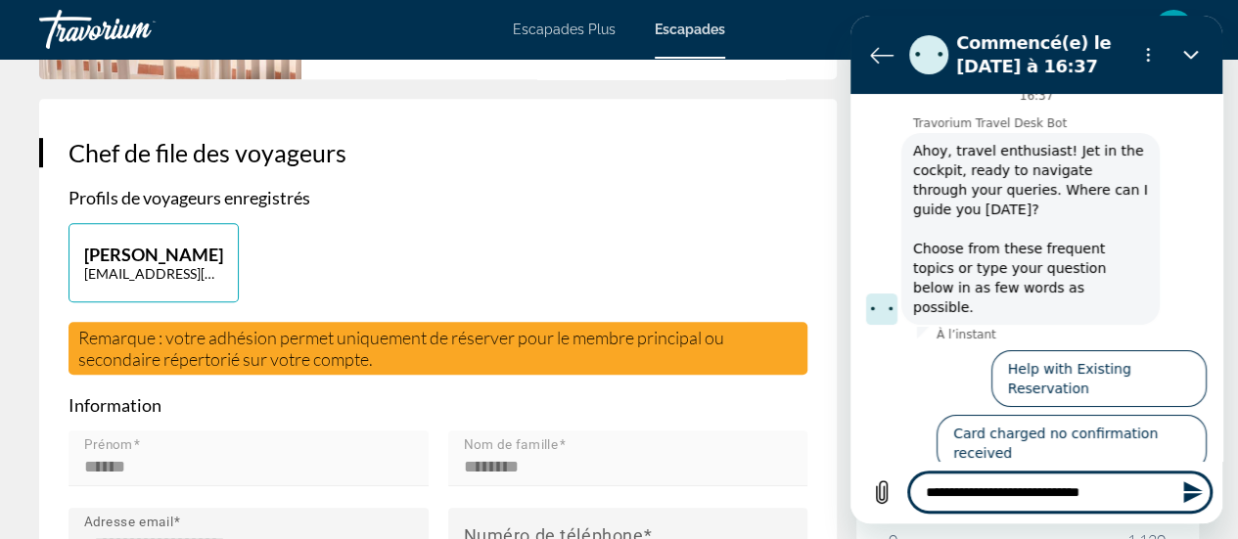
type textarea "*"
type textarea "**********"
type textarea "*"
type textarea "**********"
type textarea "*"
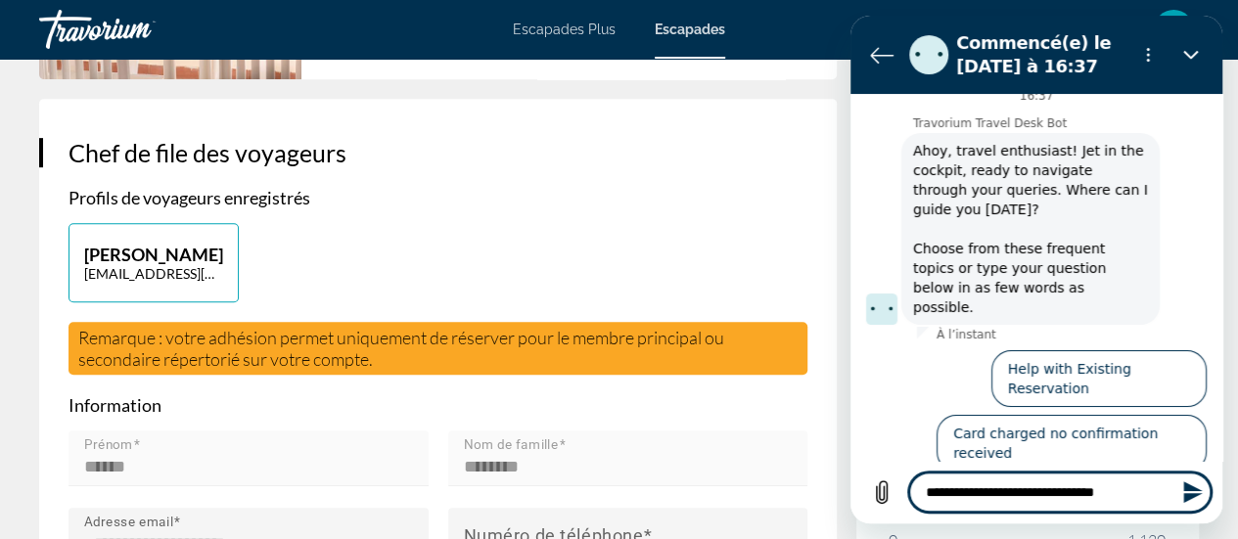
type textarea "**********"
type textarea "*"
type textarea "**********"
type textarea "*"
type textarea "**********"
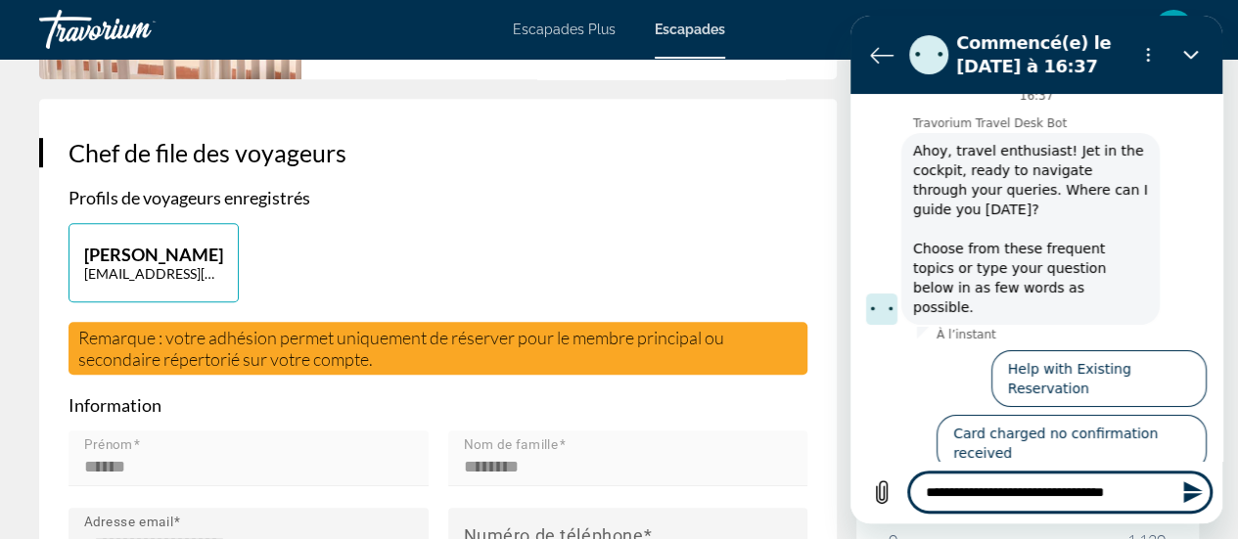
type textarea "*"
type textarea "**********"
type textarea "*"
type textarea "**********"
type textarea "*"
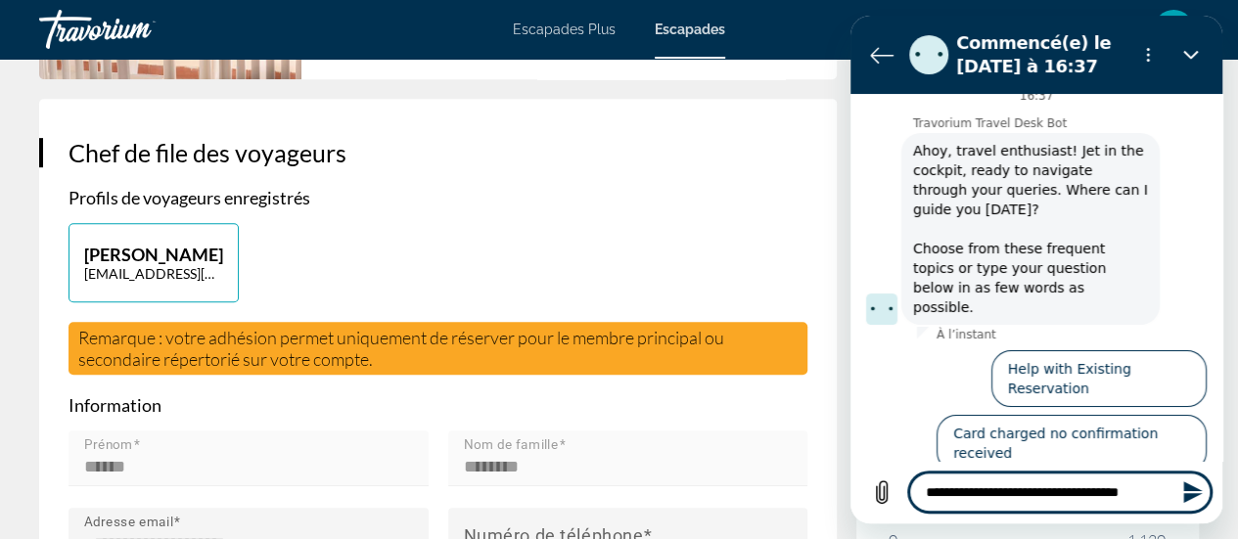
type textarea "**********"
type textarea "*"
type textarea "**********"
type textarea "*"
type textarea "**********"
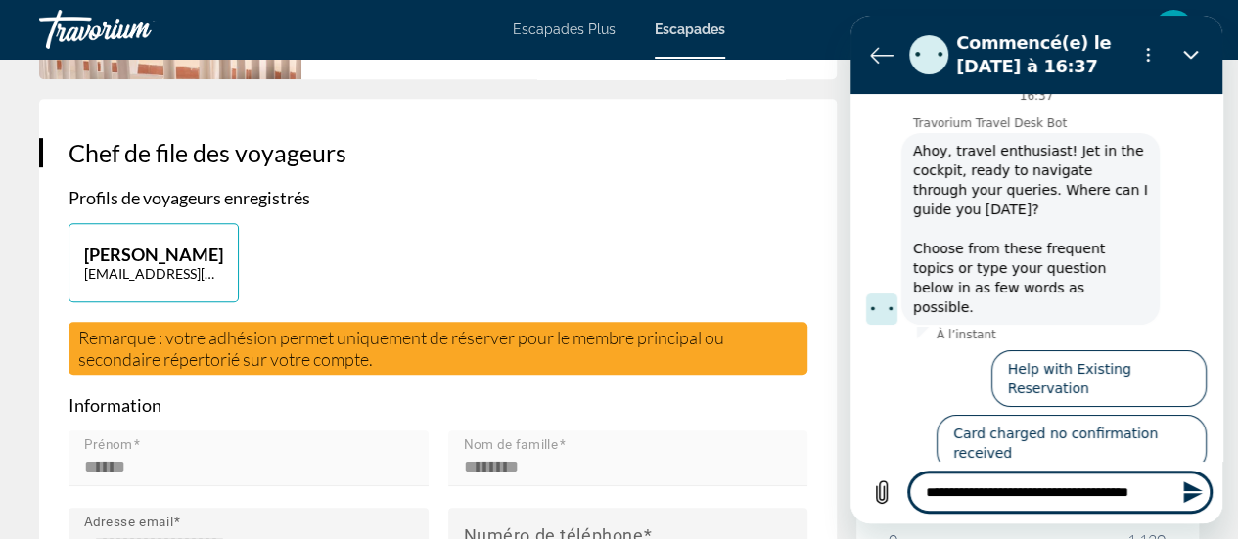
type textarea "*"
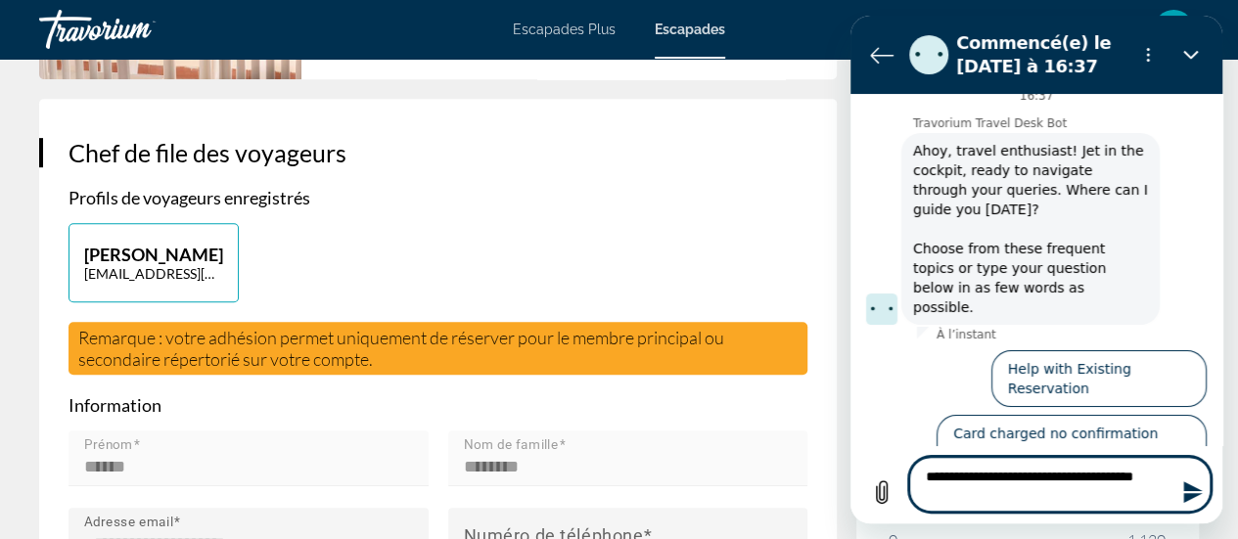
type textarea "**********"
type textarea "*"
type textarea "**********"
type textarea "*"
type textarea "**********"
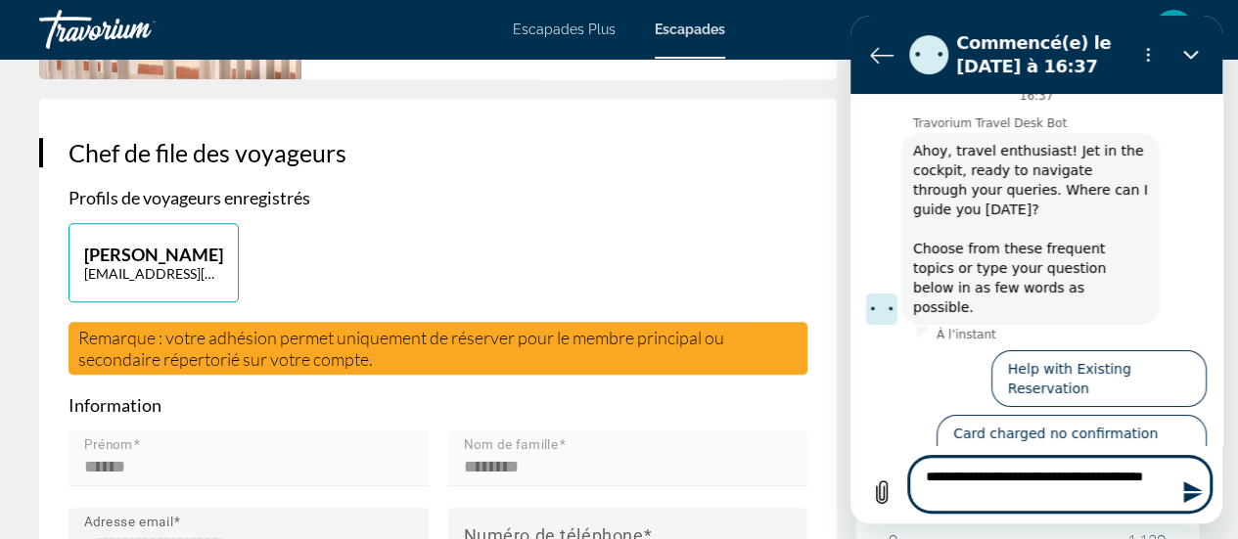
type textarea "*"
type textarea "**********"
type textarea "*"
type textarea "**********"
type textarea "*"
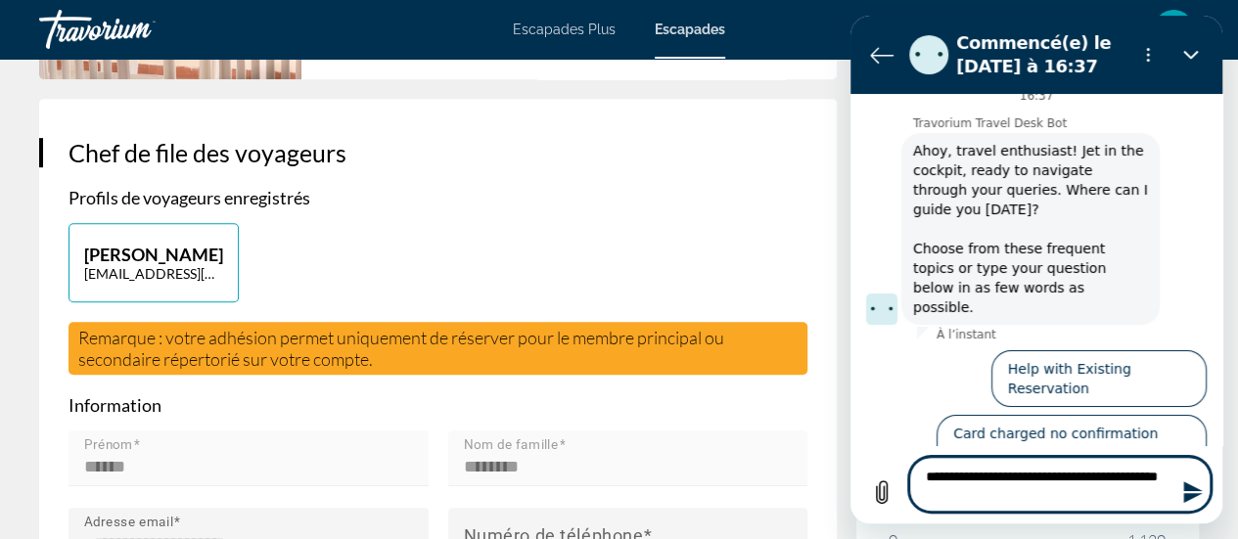
type textarea "**********"
type textarea "*"
type textarea "**********"
type textarea "*"
type textarea "**********"
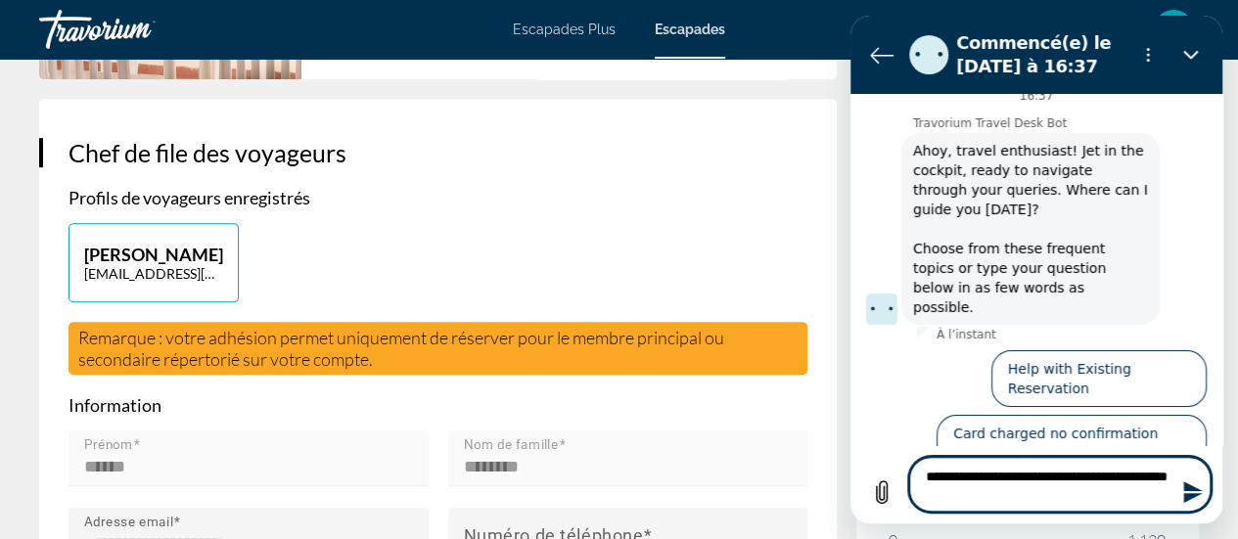
type textarea "*"
type textarea "**********"
type textarea "*"
type textarea "**********"
type textarea "*"
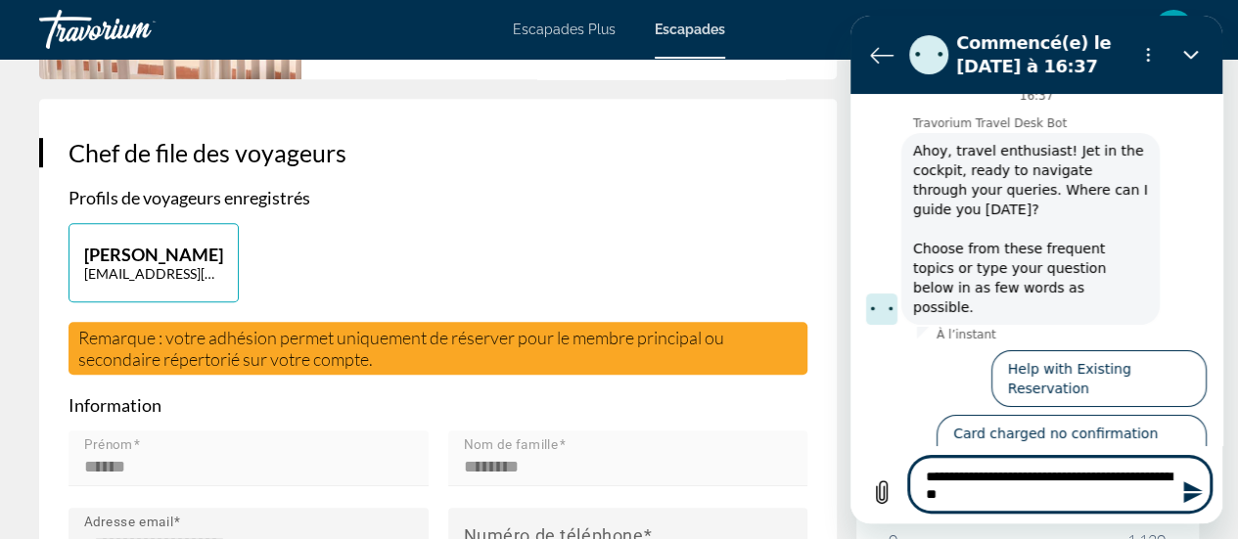
type textarea "**********"
type textarea "*"
type textarea "**********"
type textarea "*"
type textarea "**********"
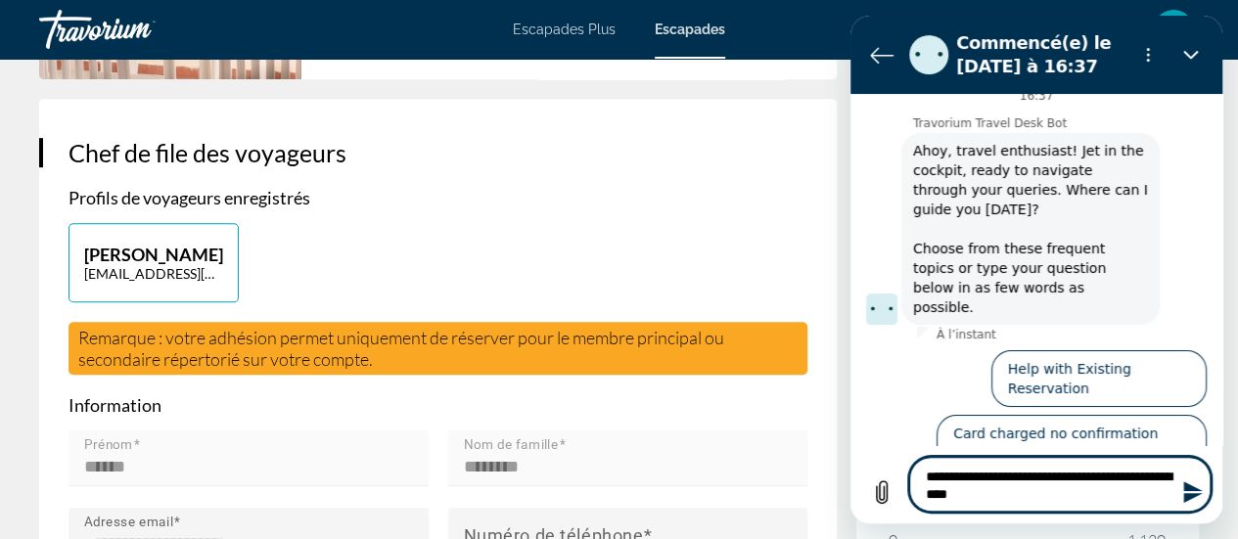
type textarea "*"
type textarea "**********"
type textarea "*"
type textarea "**********"
type textarea "*"
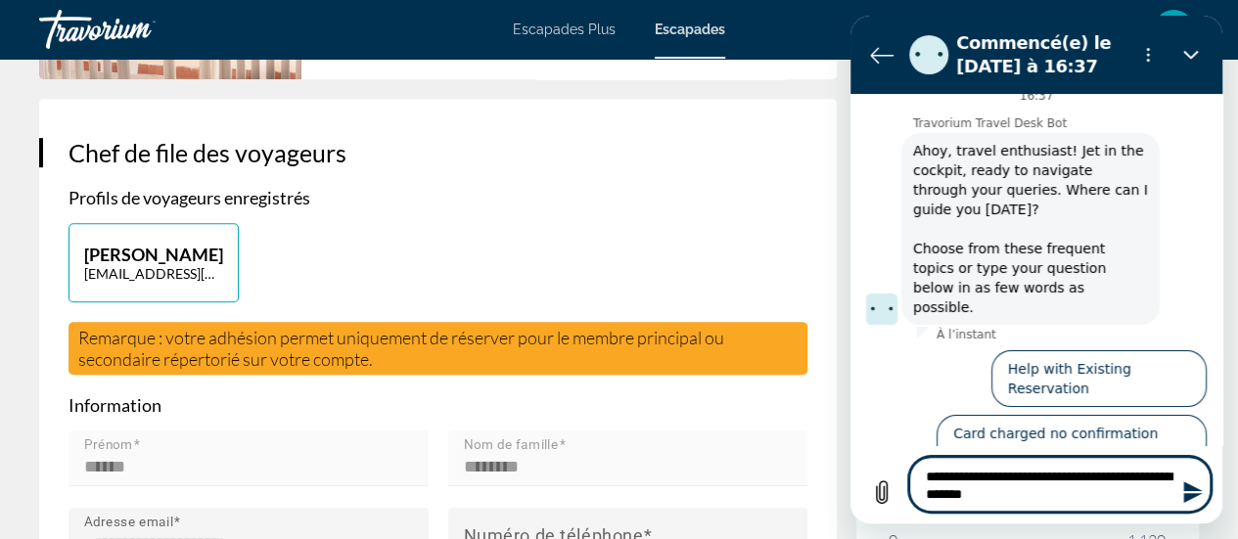
type textarea "**********"
type textarea "*"
type textarea "**********"
type textarea "*"
type textarea "**********"
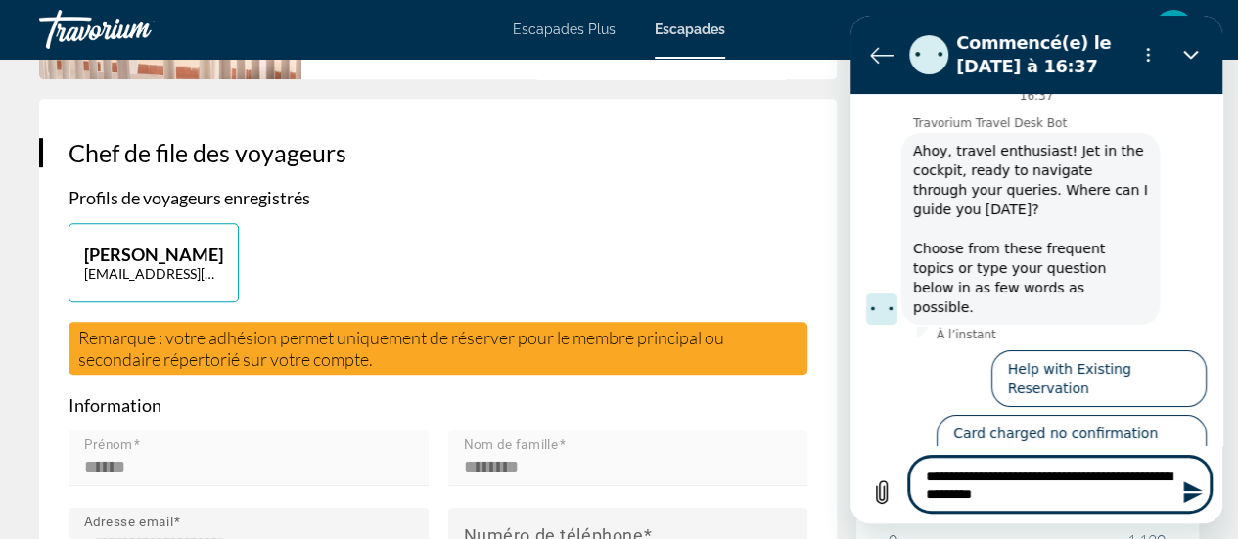
type textarea "*"
type textarea "**********"
type textarea "*"
type textarea "**********"
type textarea "*"
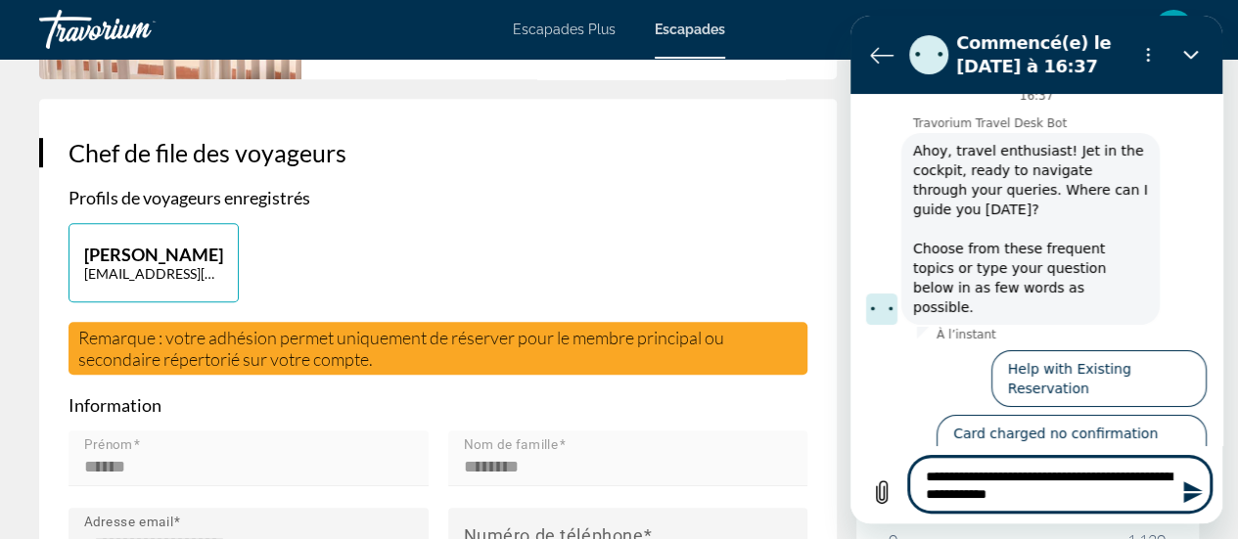
type textarea "**********"
type textarea "*"
type textarea "**********"
type textarea "*"
type textarea "**********"
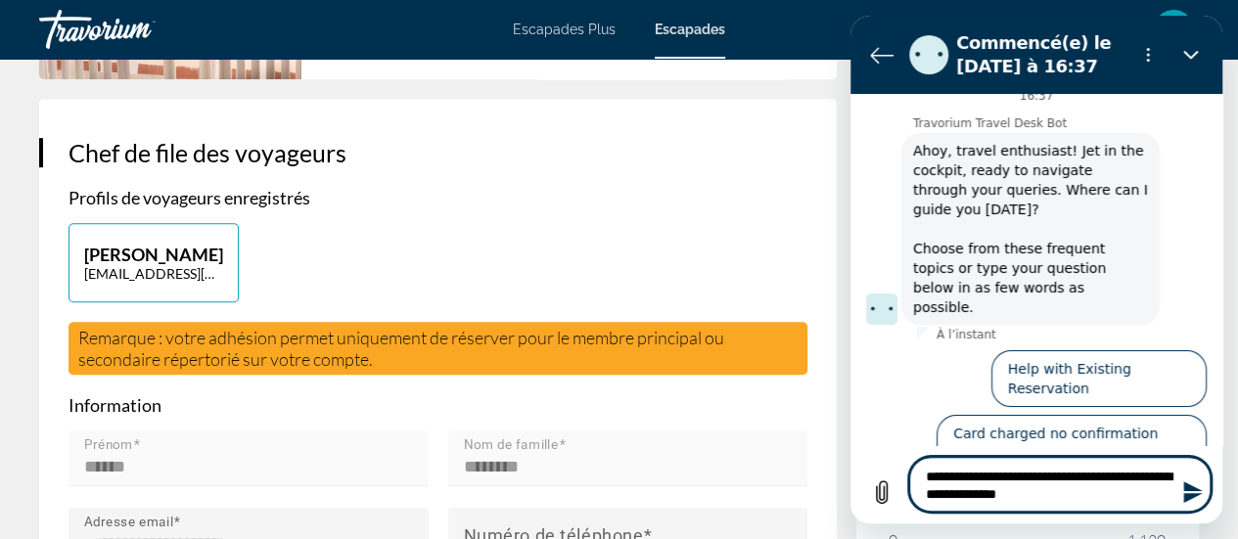
type textarea "*"
type textarea "**********"
type textarea "*"
type textarea "**********"
type textarea "*"
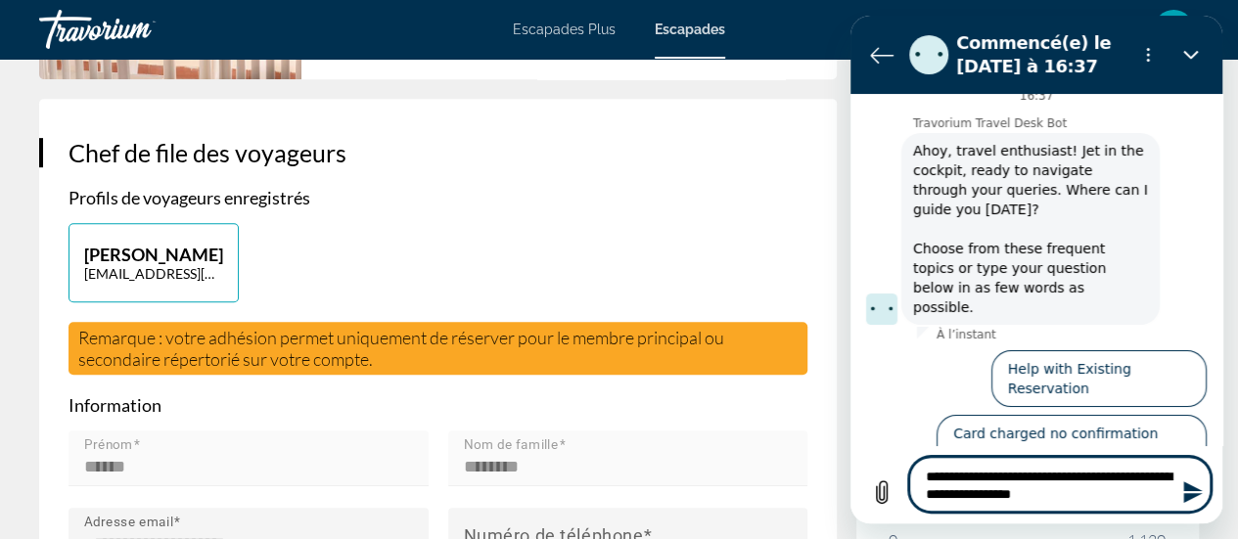
type textarea "**********"
type textarea "*"
type textarea "**********"
type textarea "*"
type textarea "**********"
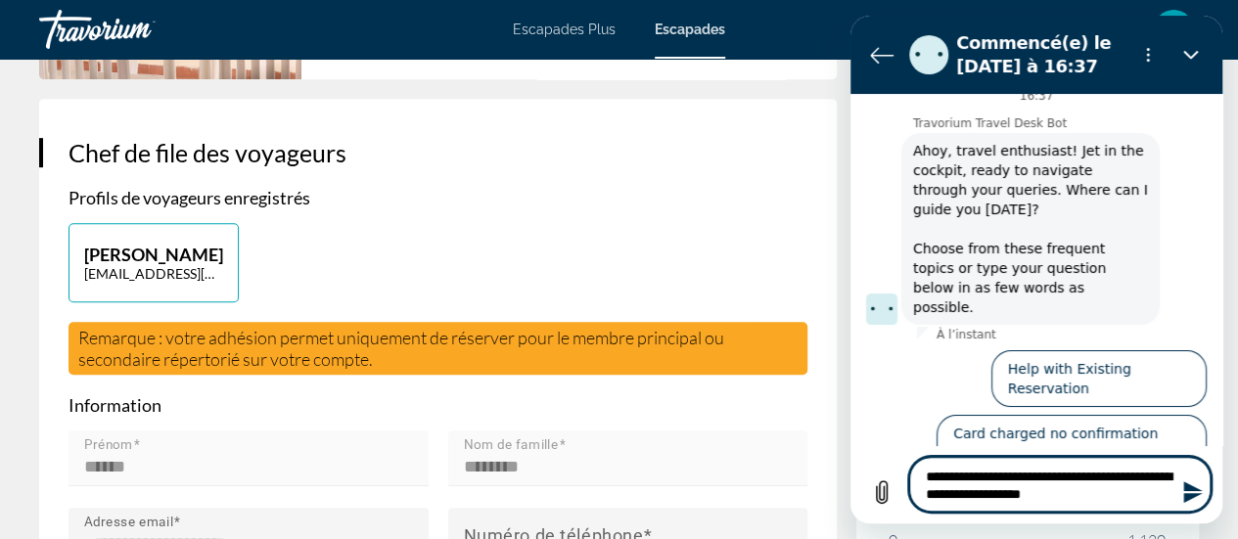
type textarea "*"
type textarea "**********"
type textarea "*"
type textarea "**********"
type textarea "*"
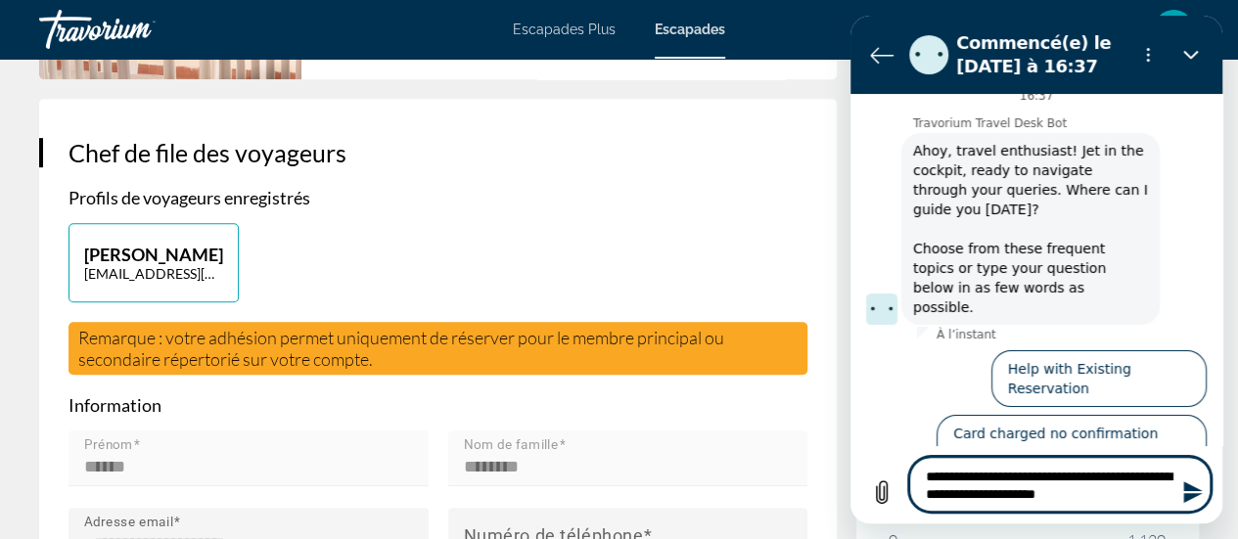
type textarea "**********"
type textarea "*"
type textarea "**********"
type textarea "*"
type textarea "**********"
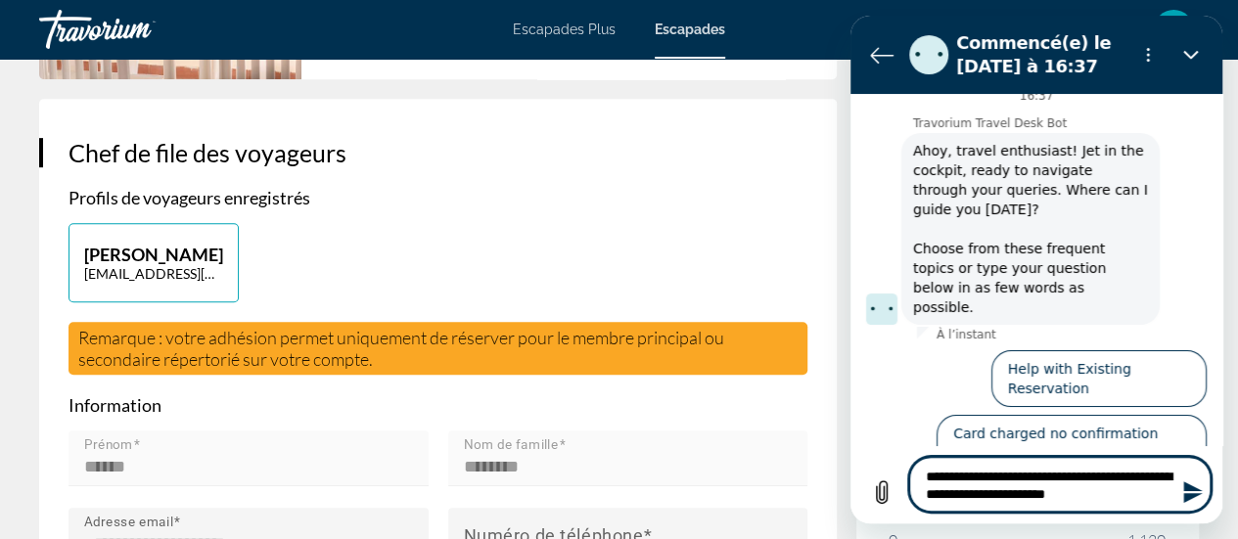
type textarea "*"
type textarea "**********"
type textarea "*"
type textarea "**********"
type textarea "*"
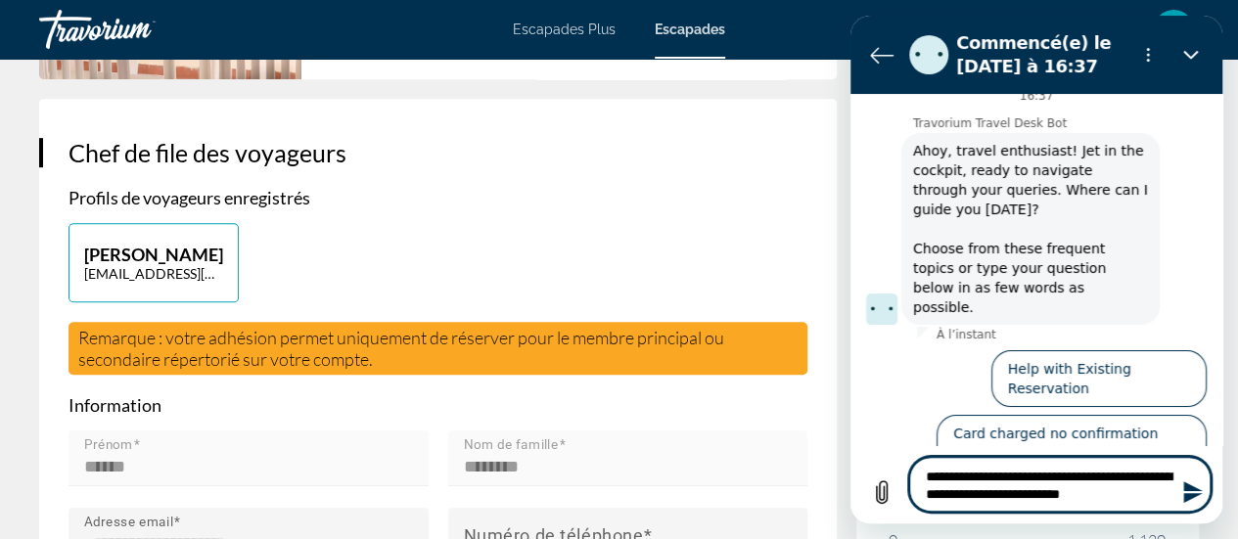
type textarea "**********"
type textarea "*"
type textarea "**********"
type textarea "*"
type textarea "**********"
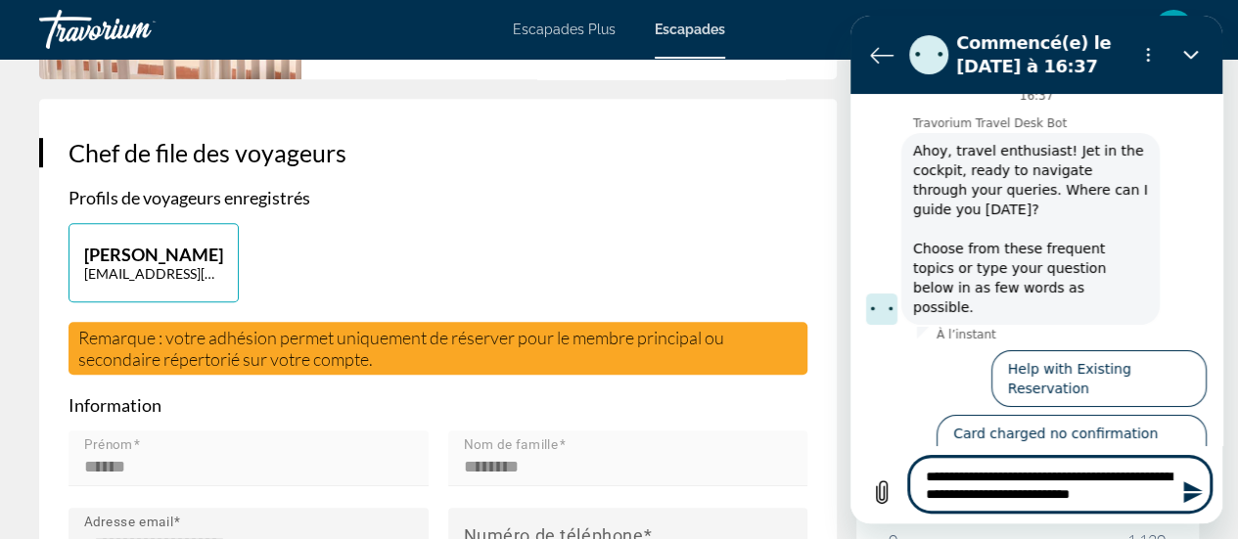
type textarea "*"
type textarea "**********"
type textarea "*"
type textarea "**********"
type textarea "*"
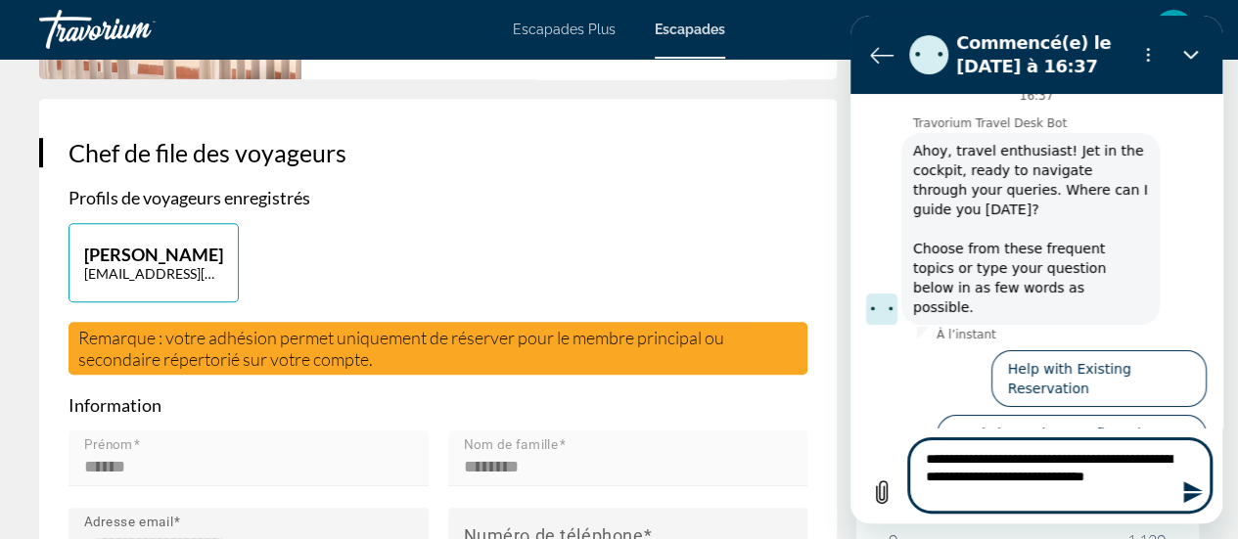
type textarea "**********"
type textarea "*"
type textarea "**********"
type textarea "*"
type textarea "**********"
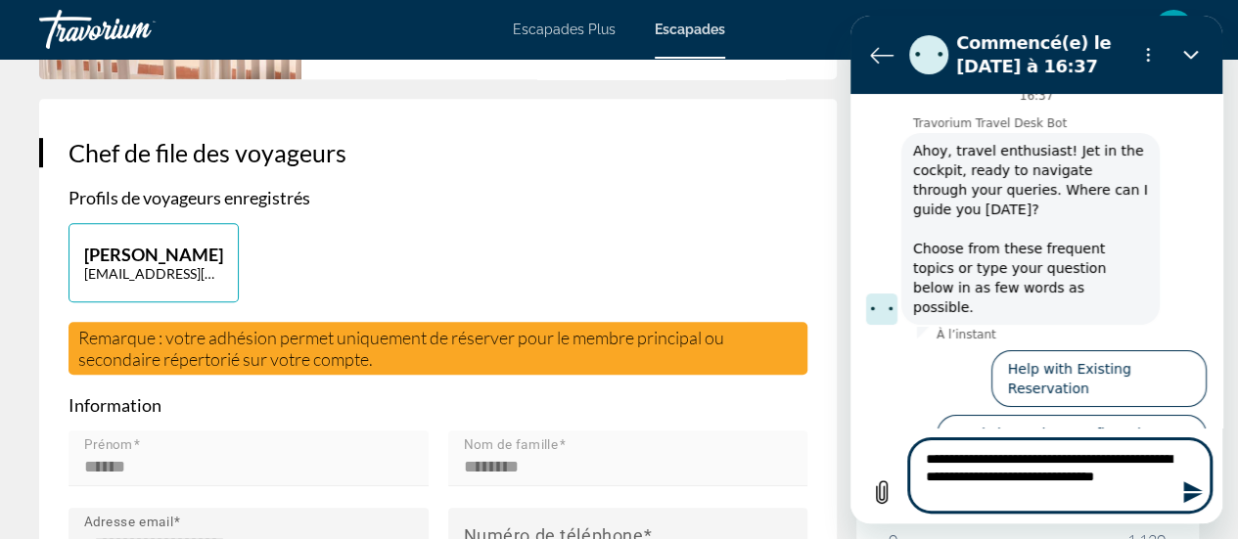
type textarea "*"
type textarea "**********"
type textarea "*"
type textarea "**********"
type textarea "*"
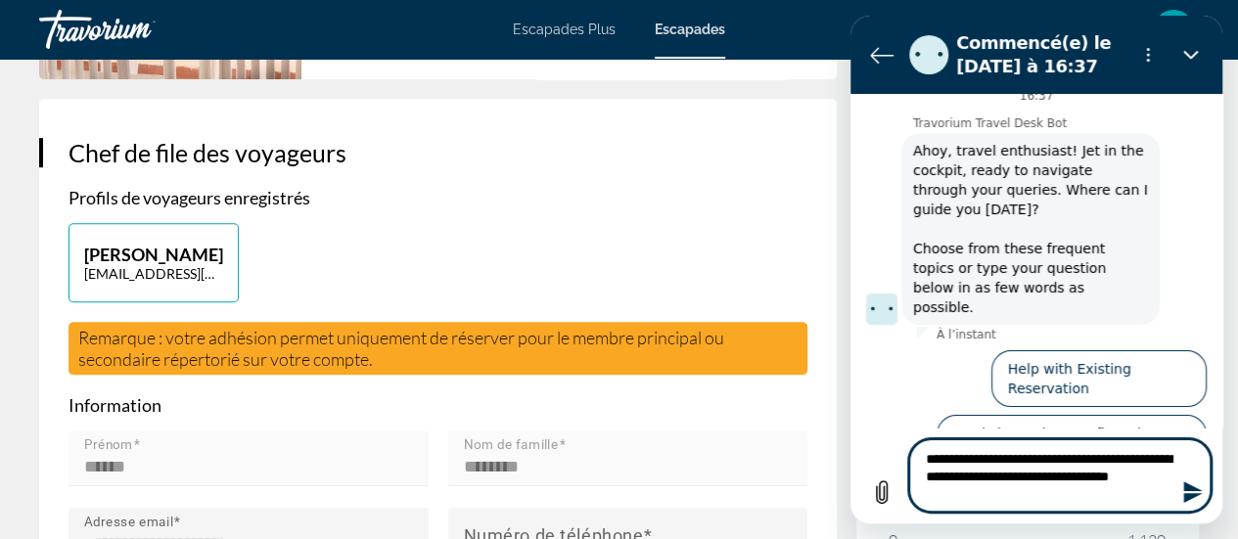
type textarea "**********"
type textarea "*"
type textarea "**********"
type textarea "*"
type textarea "**********"
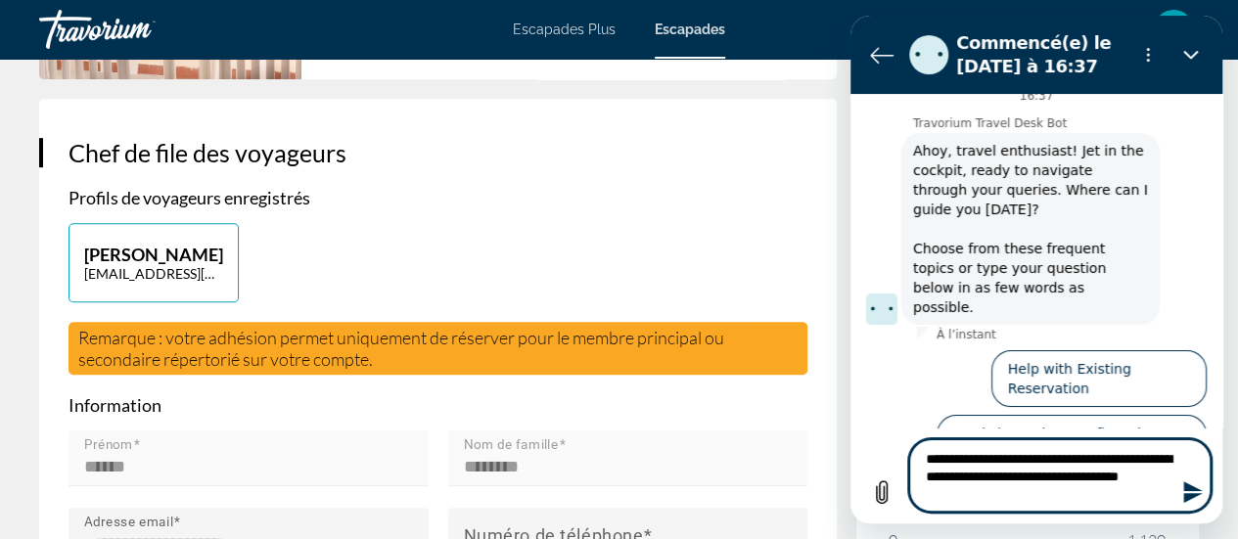
type textarea "*"
type textarea "**********"
click at [968, 486] on textarea "**********" at bounding box center [1059, 475] width 301 height 72
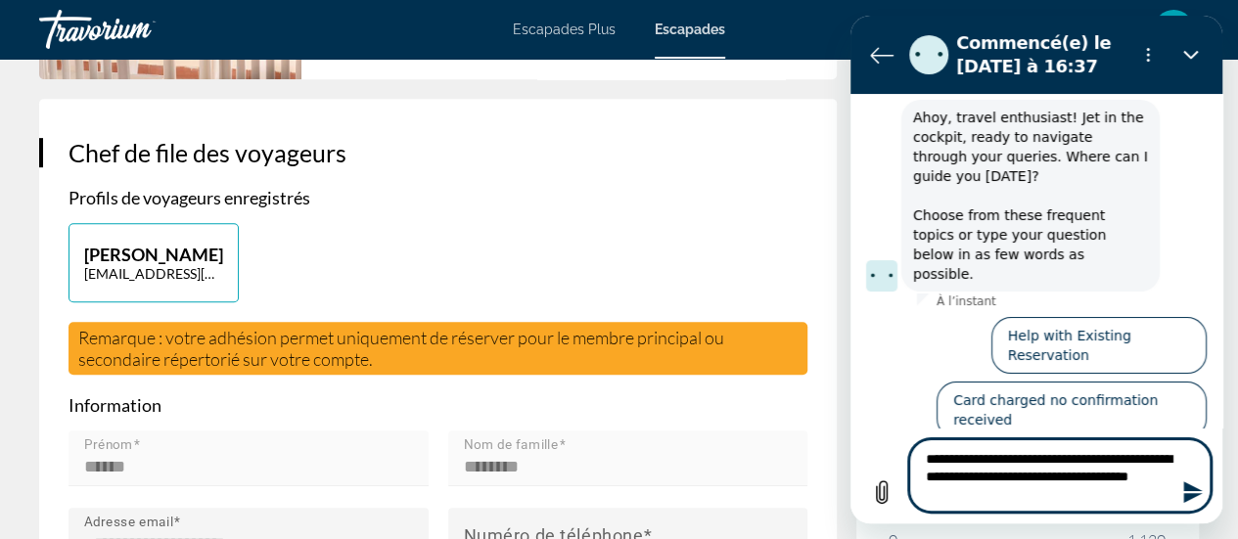
click at [983, 492] on textarea "**********" at bounding box center [1059, 475] width 301 height 72
click at [999, 492] on textarea "**********" at bounding box center [1059, 475] width 301 height 72
click at [932, 459] on textarea "**********" at bounding box center [1059, 475] width 301 height 72
click at [1052, 460] on textarea "**********" at bounding box center [1059, 475] width 301 height 72
click at [1029, 494] on textarea "**********" at bounding box center [1059, 475] width 301 height 72
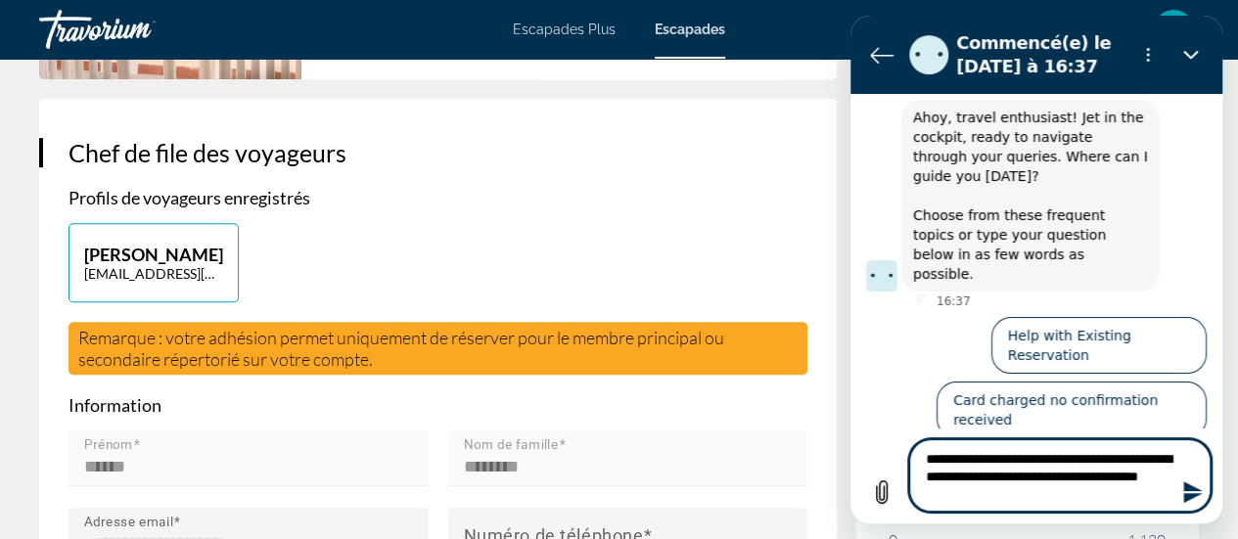
click at [1080, 498] on textarea "**********" at bounding box center [1059, 475] width 301 height 72
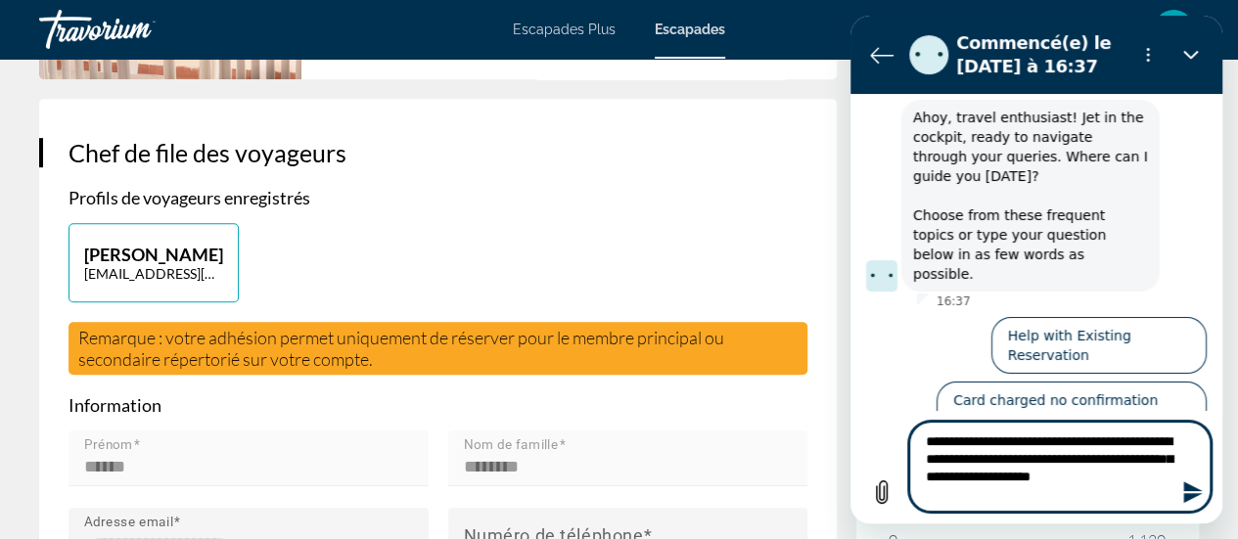
click at [952, 498] on textarea "**********" at bounding box center [1059, 467] width 301 height 90
drag, startPoint x: 1093, startPoint y: 495, endPoint x: 907, endPoint y: 422, distance: 199.9
click at [907, 422] on div "**********" at bounding box center [1036, 467] width 348 height 90
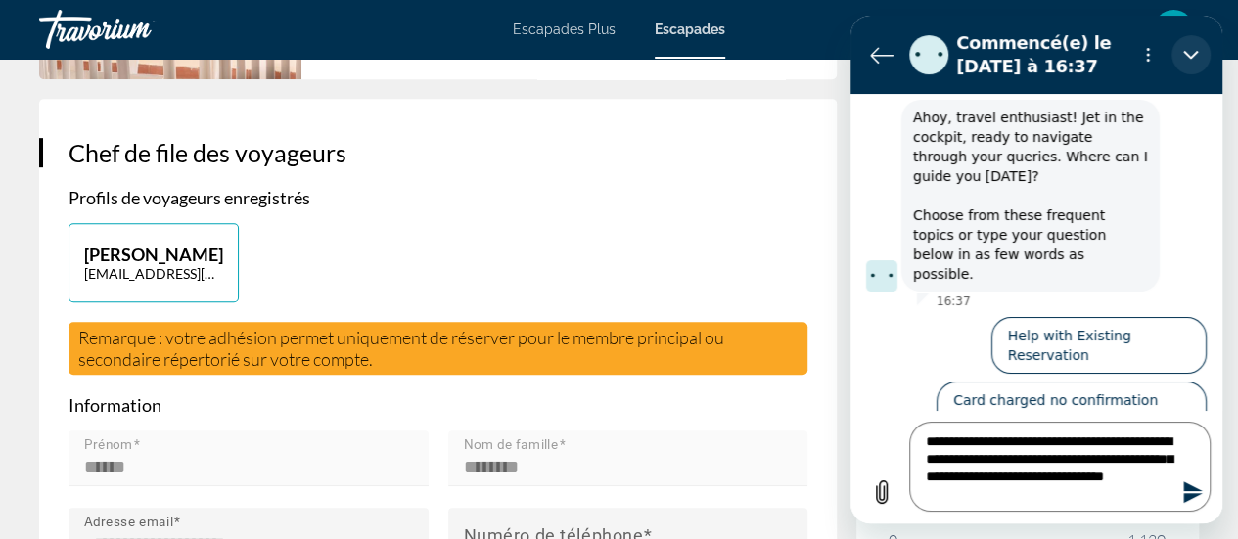
click at [1177, 56] on button "Fermer" at bounding box center [1190, 54] width 39 height 39
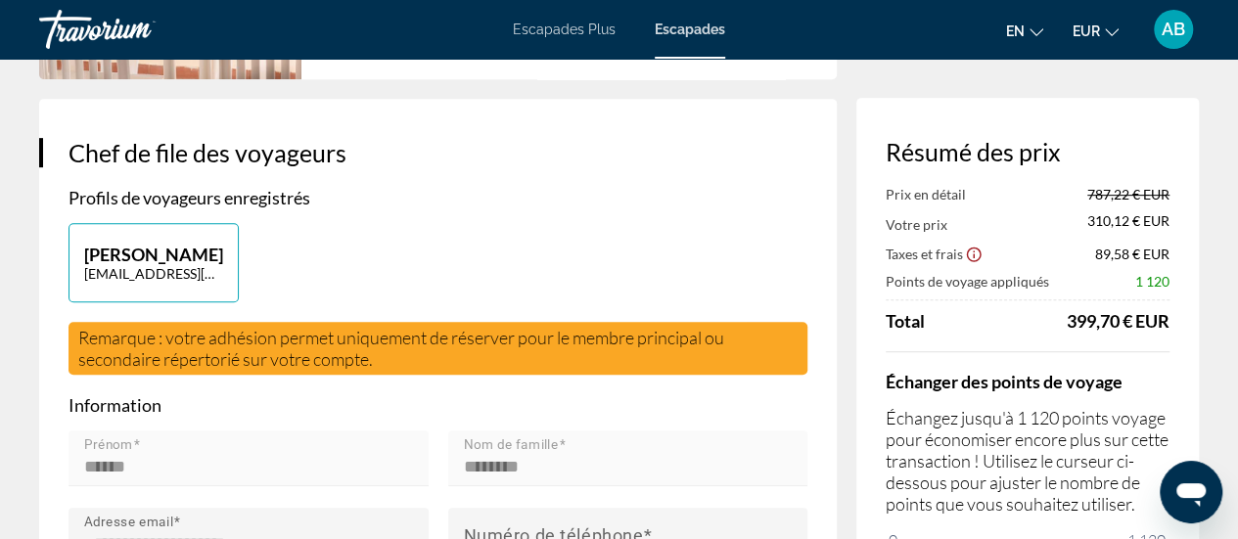
click at [1173, 478] on icon "Ouvrir la fenêtre de messagerie" at bounding box center [1190, 492] width 35 height 35
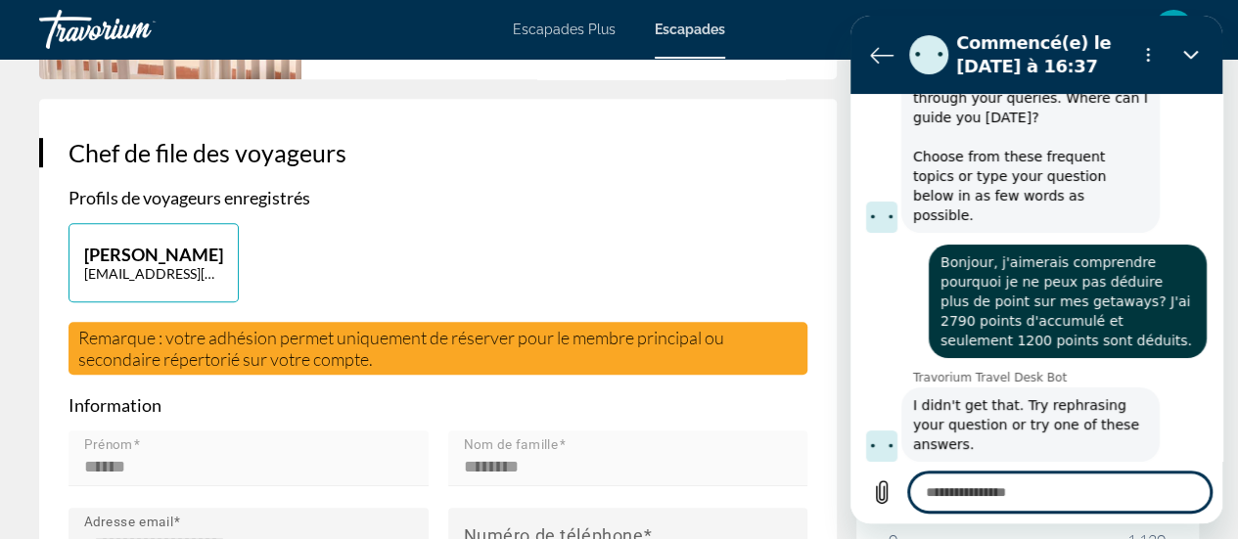
scroll to position [114, 0]
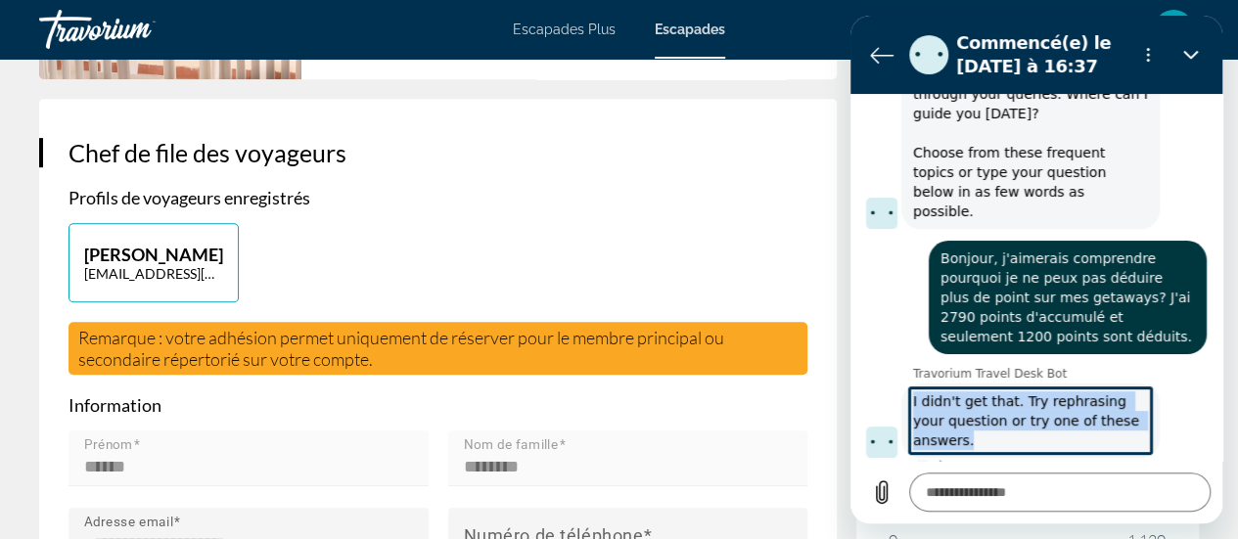
drag, startPoint x: 970, startPoint y: 420, endPoint x: 911, endPoint y: 383, distance: 69.5
click at [911, 384] on span "I didn't get that. Try rephrasing your question or try one of these answers." at bounding box center [1030, 421] width 251 height 74
copy span "I didn't get that. Try rephrasing your question or try one of these answers."
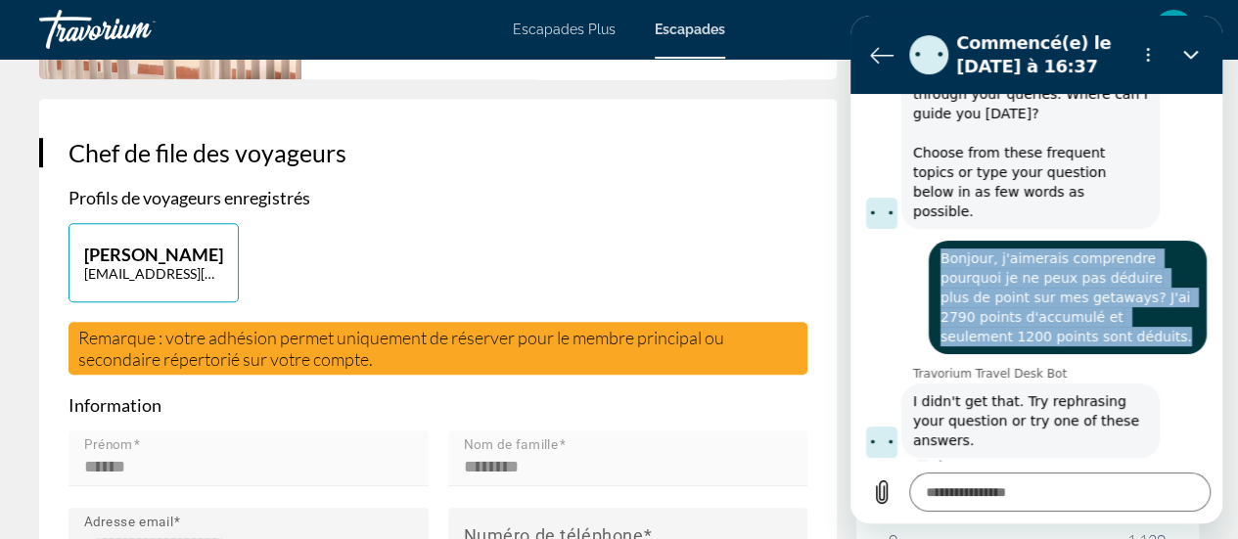
drag, startPoint x: 1065, startPoint y: 319, endPoint x: 939, endPoint y: 238, distance: 150.1
click at [939, 241] on span "Bonjour, j'aimerais comprendre pourquoi je ne peux pas déduire plus de point su…" at bounding box center [1068, 298] width 270 height 114
copy span "Bonjour, j'aimerais comprendre pourquoi je ne peux pas déduire plus de point su…"
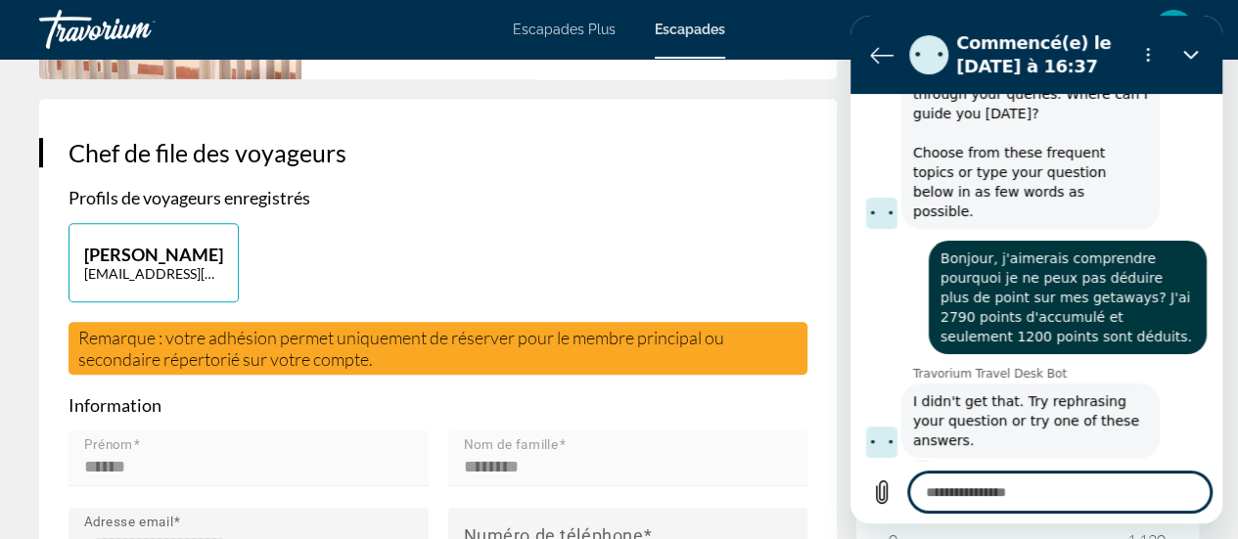
click at [968, 489] on textarea at bounding box center [1059, 492] width 301 height 39
paste textarea "**********"
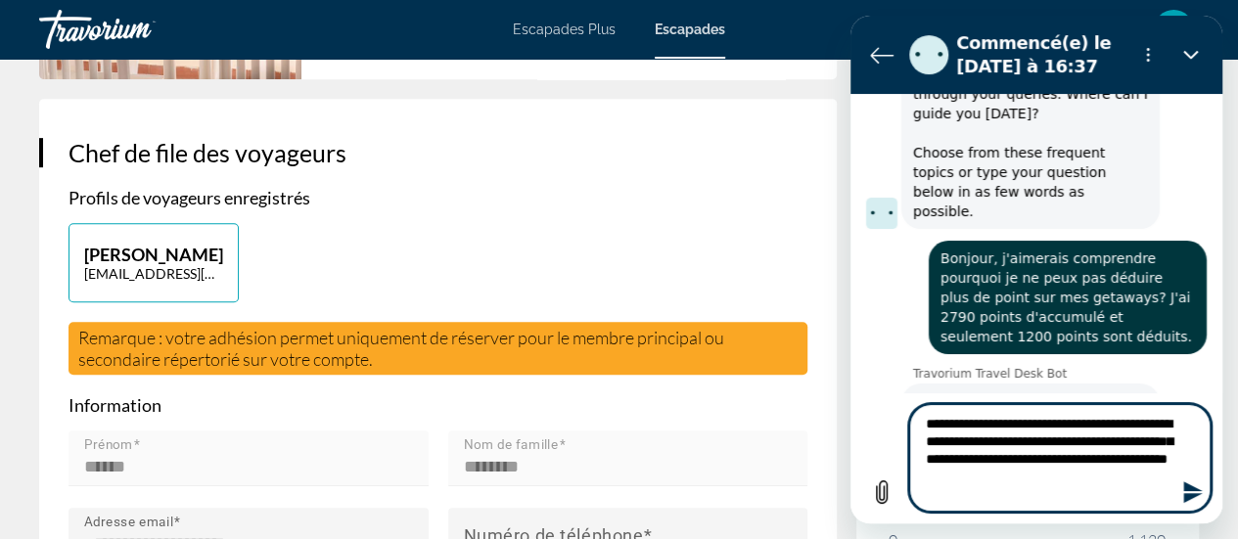
click at [1185, 498] on icon "Envoyer un message" at bounding box center [1192, 492] width 19 height 22
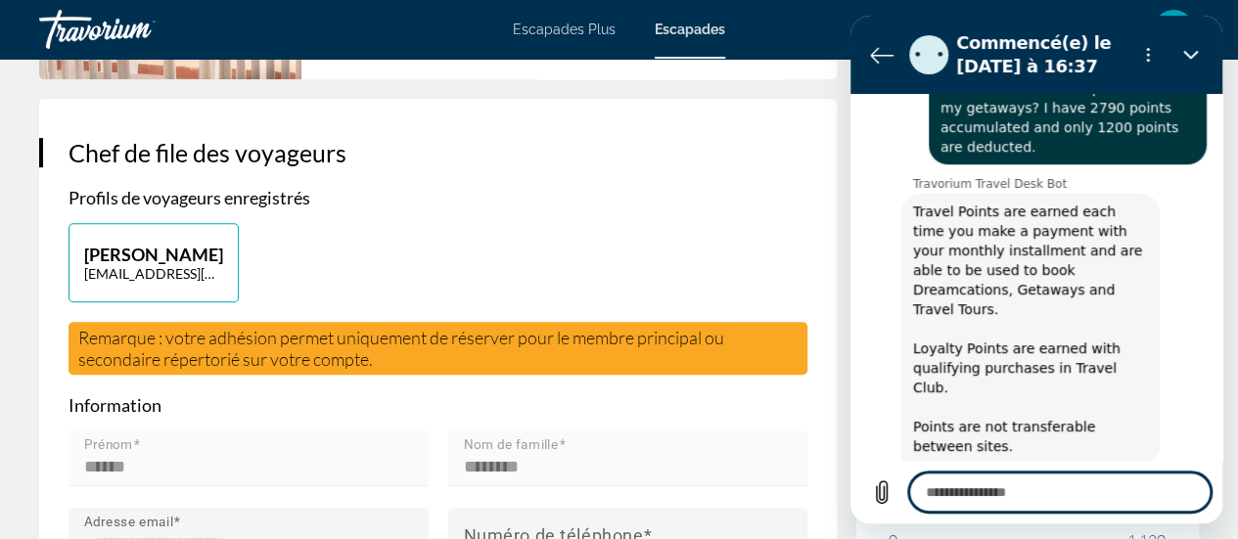
scroll to position [580, 0]
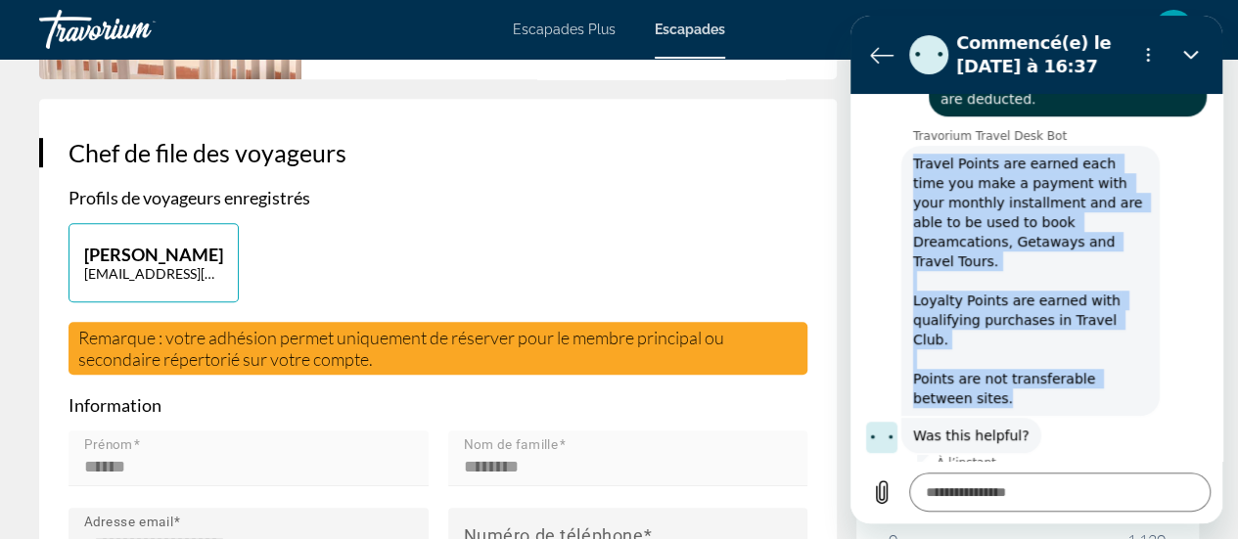
drag, startPoint x: 913, startPoint y: 145, endPoint x: 1113, endPoint y: 334, distance: 274.8
click at [1113, 334] on span "Travel Points are earned each time you make a payment with your monthly install…" at bounding box center [1030, 281] width 251 height 270
copy span "Travel Points are earned each time you make a payment with your monthly install…"
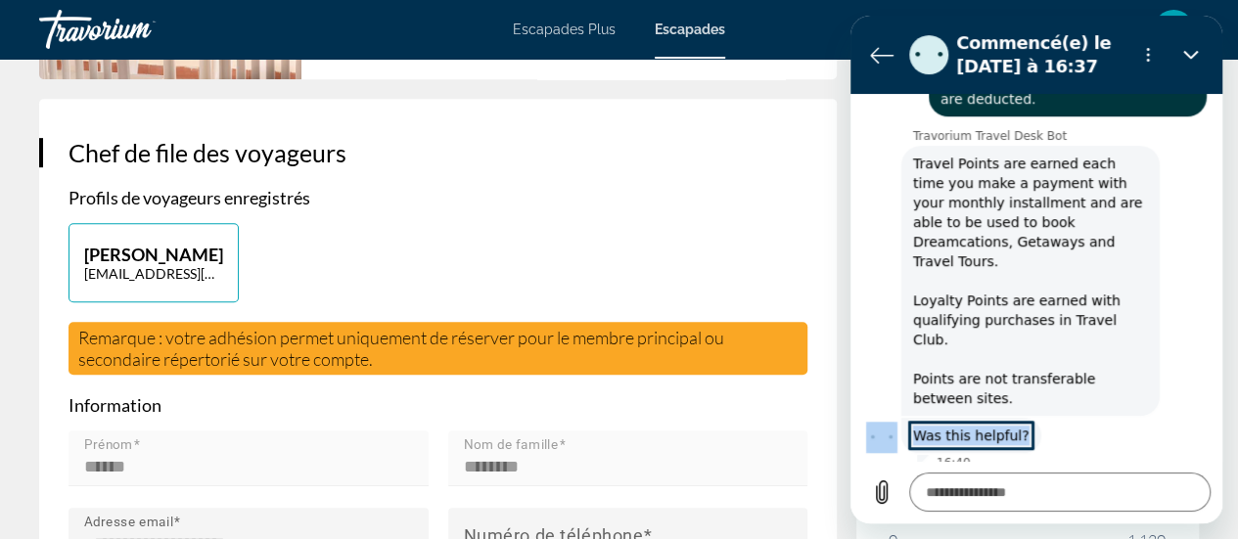
drag, startPoint x: 1021, startPoint y: 371, endPoint x: 895, endPoint y: 381, distance: 125.6
click at [895, 416] on div "Travorium Travel Desk Bot dit : Was this helpful?" at bounding box center [1044, 434] width 356 height 37
copy div "Travorium Travel Desk Bot dit : Was this helpful?"
click at [955, 479] on textarea at bounding box center [1059, 492] width 301 height 39
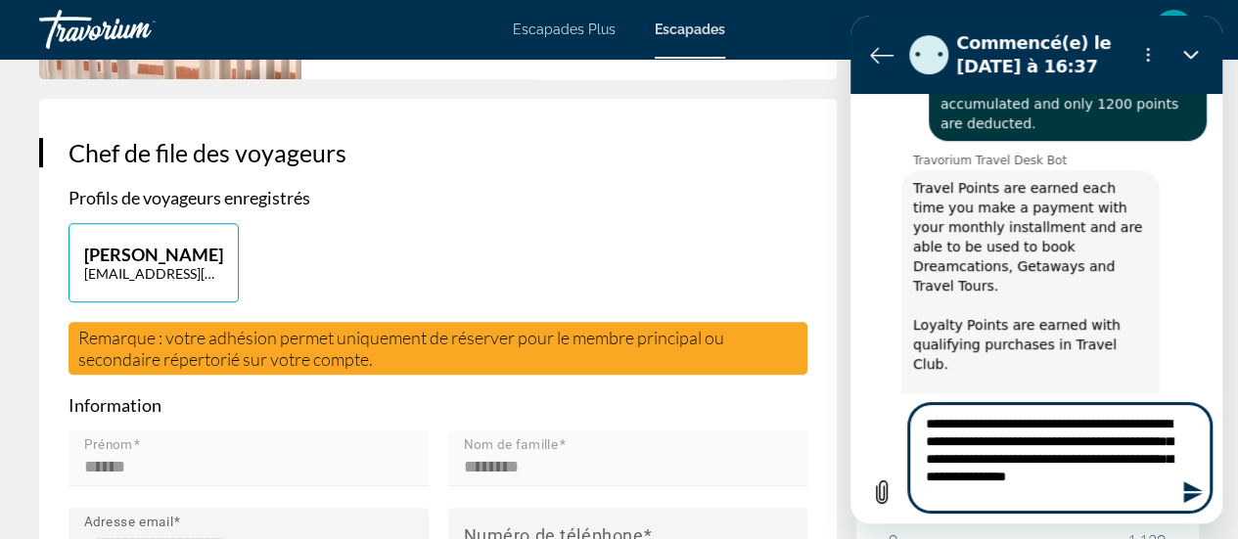
scroll to position [581, 0]
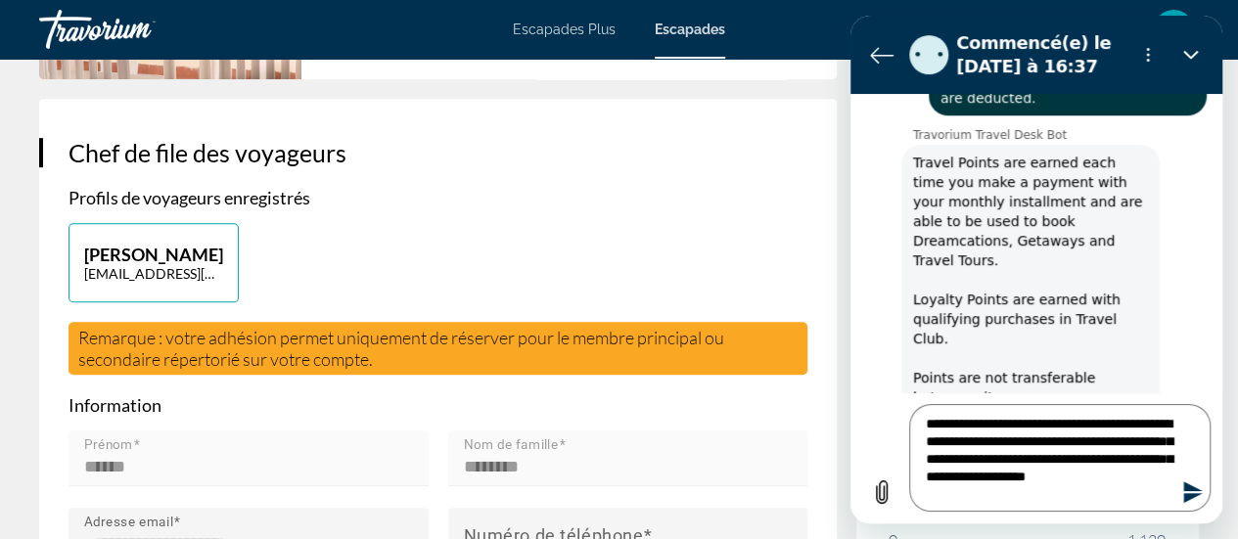
click at [1191, 493] on icon "Envoyer un message" at bounding box center [1192, 492] width 23 height 23
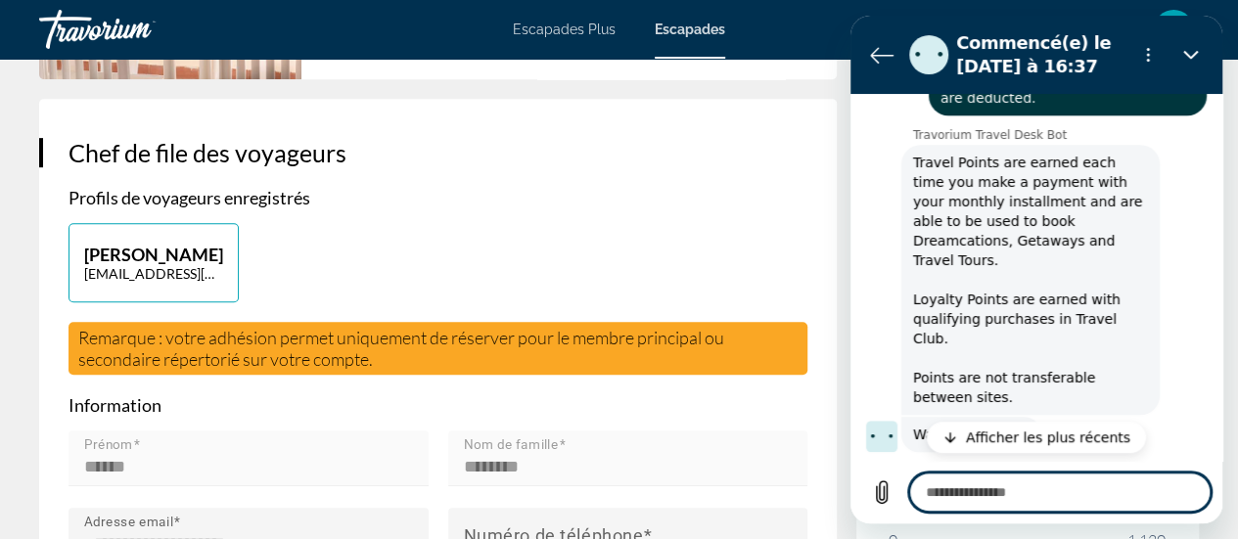
click at [1091, 448] on button "Afficher les plus récents" at bounding box center [1036, 437] width 219 height 31
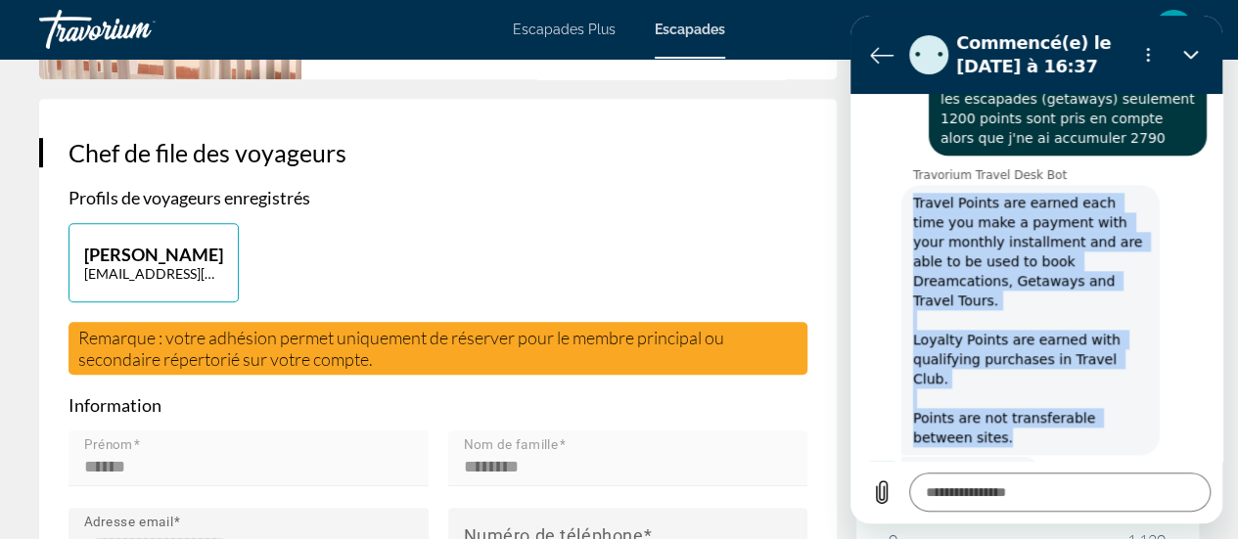
drag, startPoint x: 913, startPoint y: 146, endPoint x: 1080, endPoint y: 333, distance: 250.9
click at [1080, 333] on span "Travel Points are earned each time you make a payment with your monthly install…" at bounding box center [1030, 320] width 251 height 270
copy span "Travel Points are earned each time you make a payment with your monthly install…"
drag, startPoint x: 1213, startPoint y: 400, endPoint x: 2072, endPoint y: 457, distance: 861.1
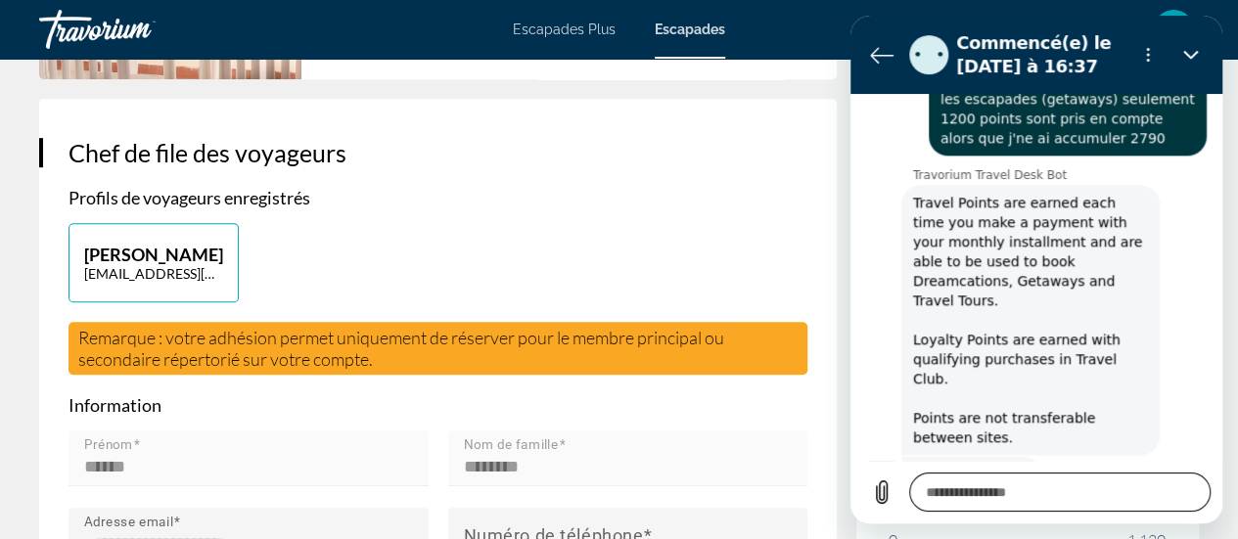
click at [1082, 500] on textarea at bounding box center [1059, 492] width 301 height 39
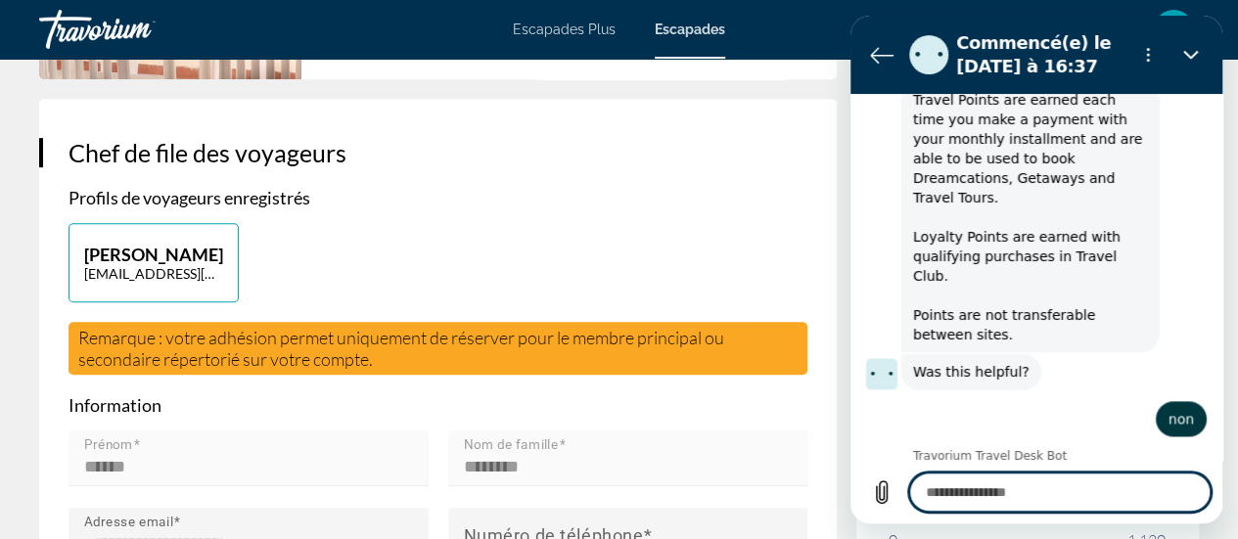
scroll to position [1110, 0]
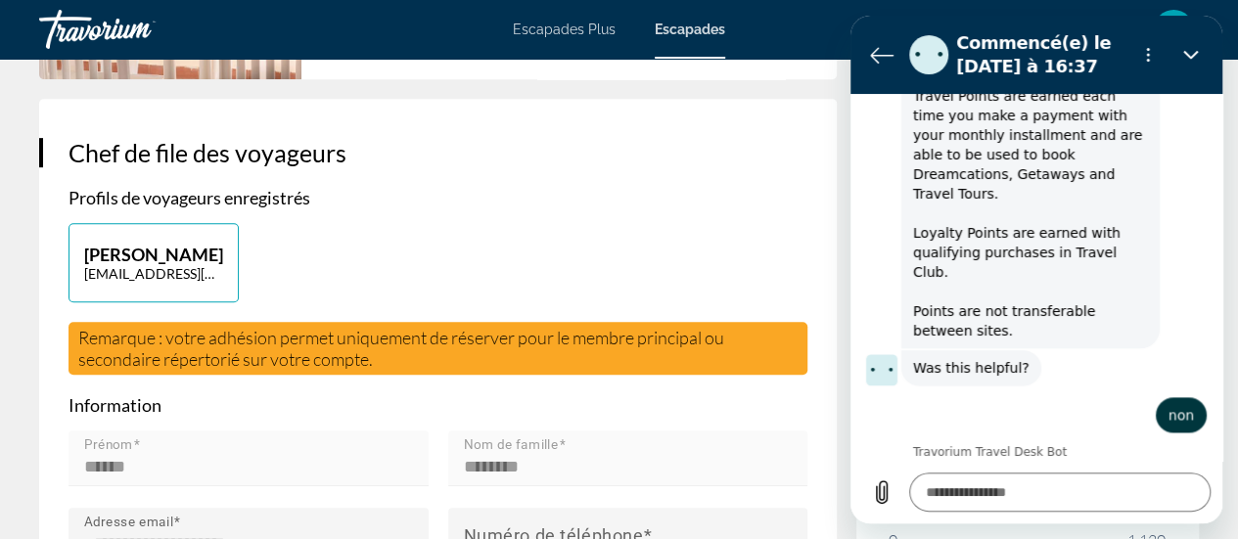
click at [980, 462] on span "I didn't get that. Try rephrasing your question or try one of these answers." at bounding box center [1030, 499] width 251 height 74
drag, startPoint x: 970, startPoint y: 421, endPoint x: 908, endPoint y: 379, distance: 74.6
click at [908, 462] on span "I didn't get that. Try rephrasing your question or try one of these answers." at bounding box center [1030, 499] width 251 height 74
copy span "I didn't get that. Try rephrasing your question or try one of these answers."
click at [939, 488] on textarea at bounding box center [1059, 492] width 301 height 39
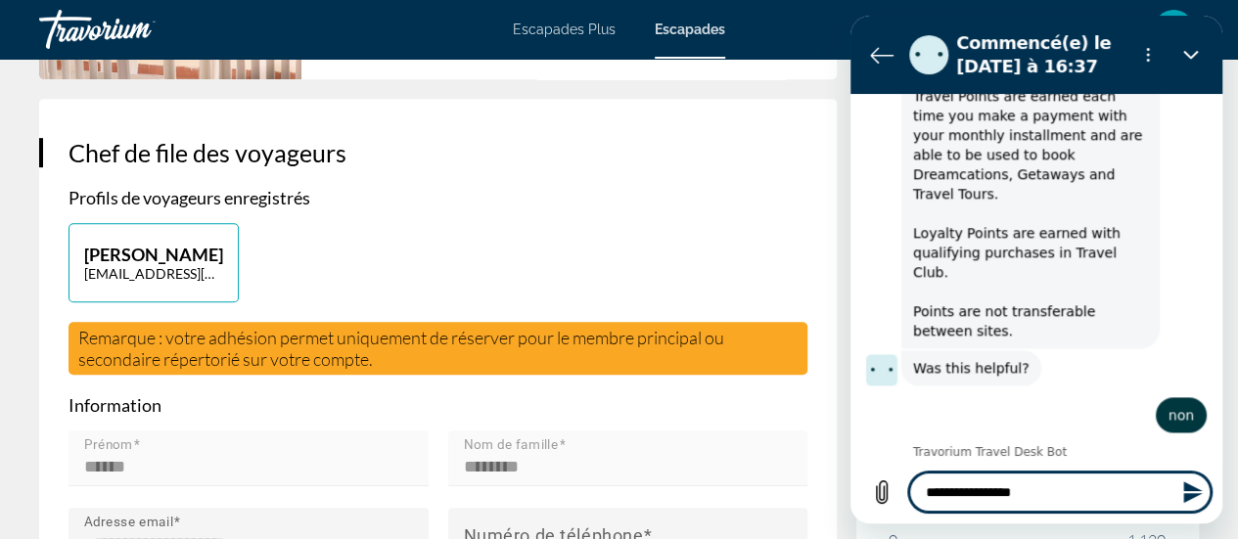
click at [998, 499] on textarea "**********" at bounding box center [1059, 492] width 301 height 39
click at [1189, 48] on icon "Fermer" at bounding box center [1191, 55] width 16 height 16
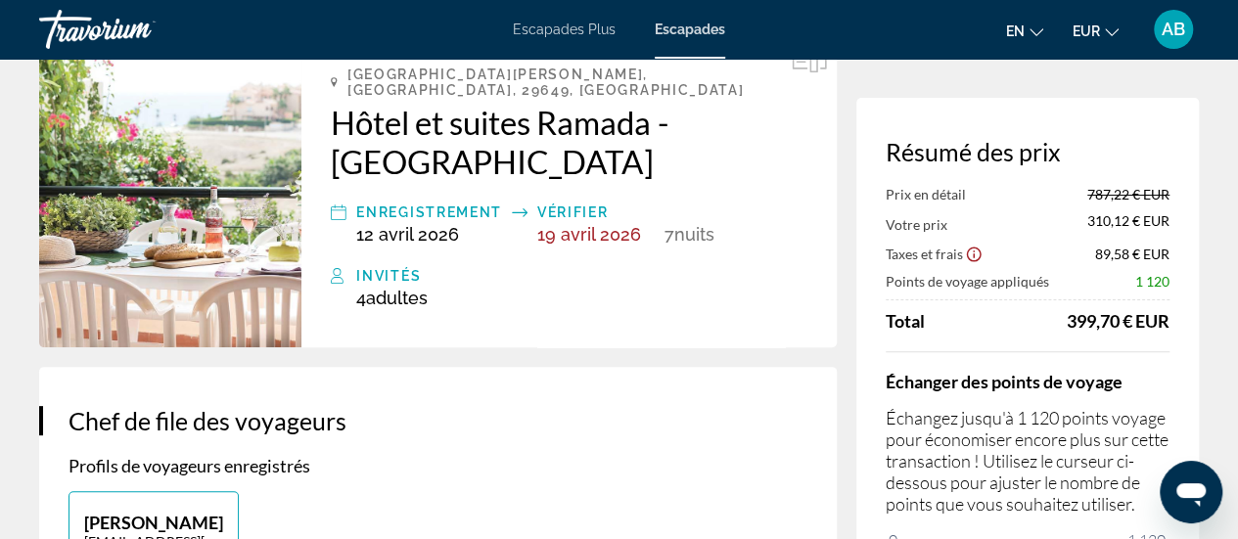
scroll to position [0, 0]
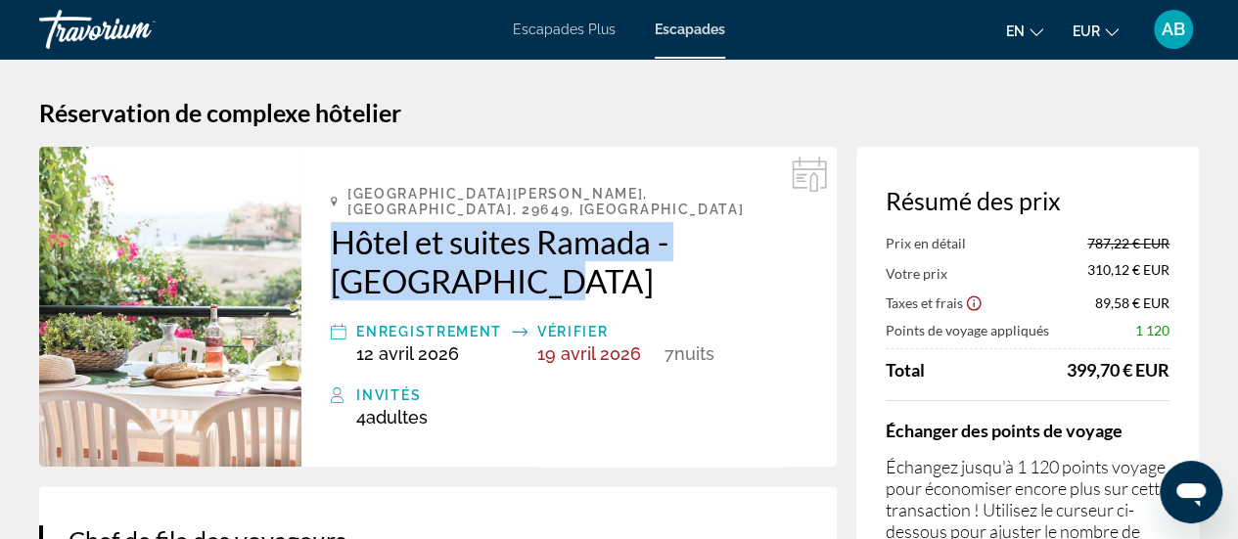
drag, startPoint x: 330, startPoint y: 222, endPoint x: 433, endPoint y: 269, distance: 113.0
click at [433, 269] on div "Las Lagunas de Mijas, Málaga, 29649, ESP Hôtel et suites Ramada - Sierra Marina…" at bounding box center [568, 307] width 535 height 320
copy font "Hôtel et suites Ramada - Sierra Marina"
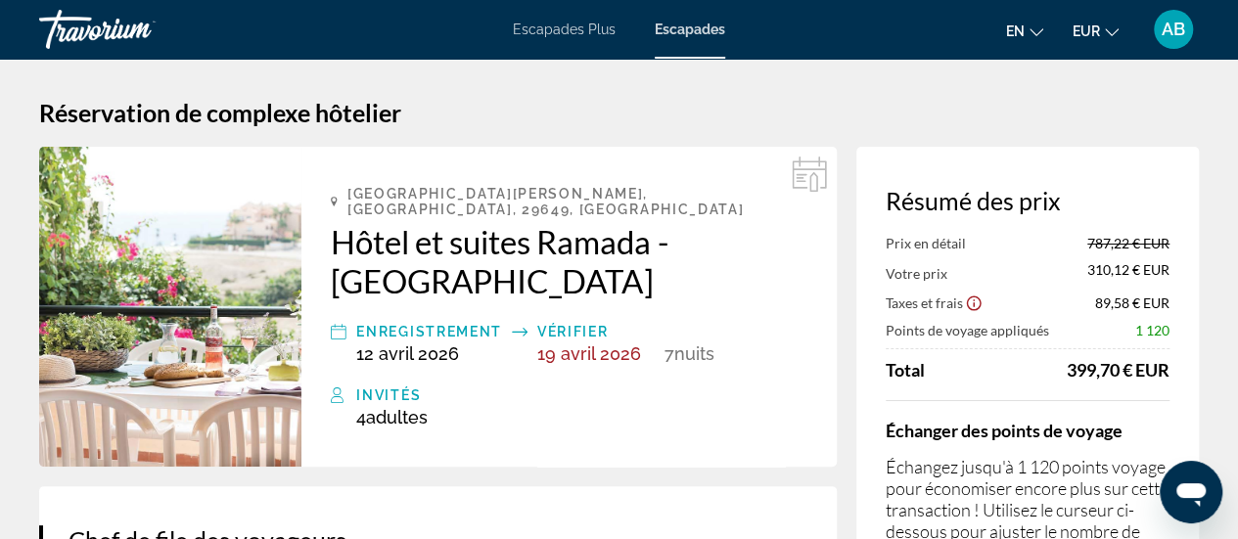
click at [1185, 495] on icon "Ouvrir la fenêtre de messagerie" at bounding box center [1190, 494] width 29 height 23
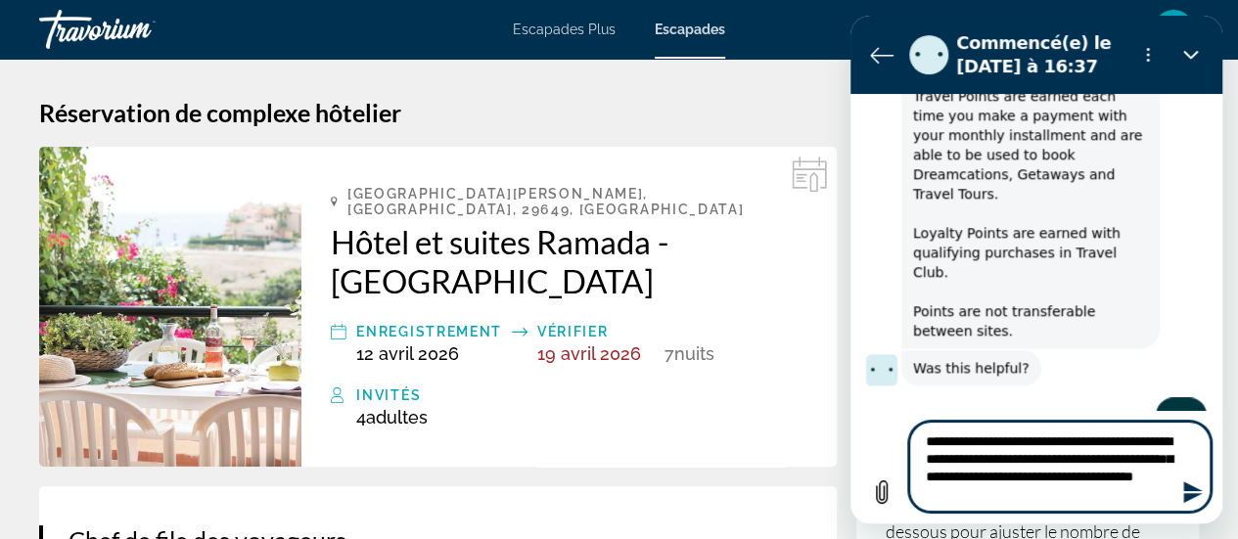
click at [1197, 493] on icon "Envoyer un message" at bounding box center [1192, 492] width 23 height 23
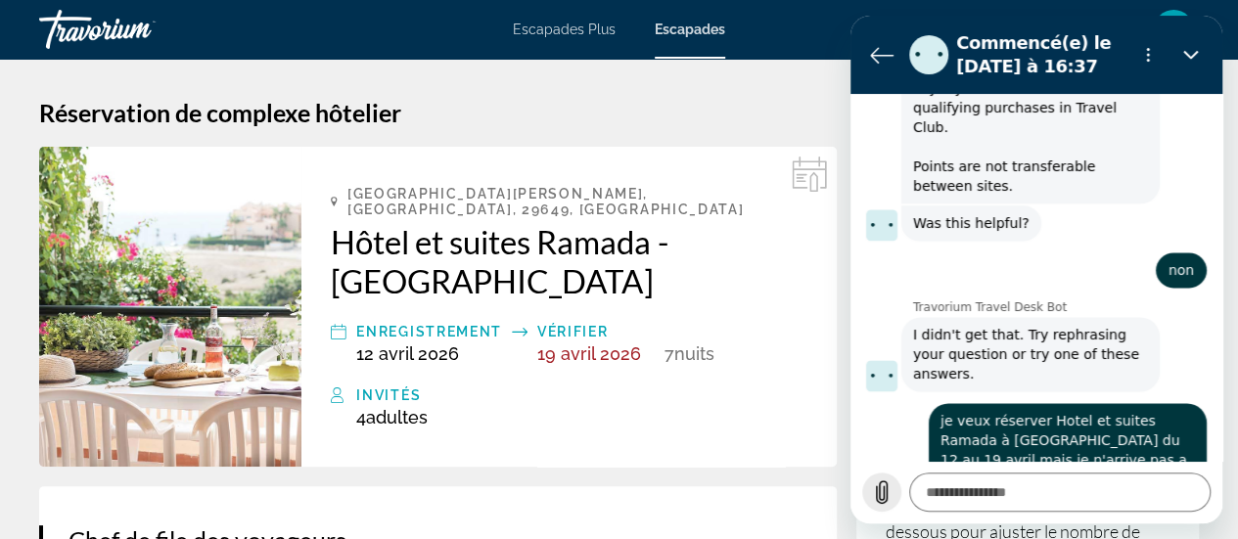
click at [877, 502] on icon "Charger un fichier" at bounding box center [881, 492] width 23 height 23
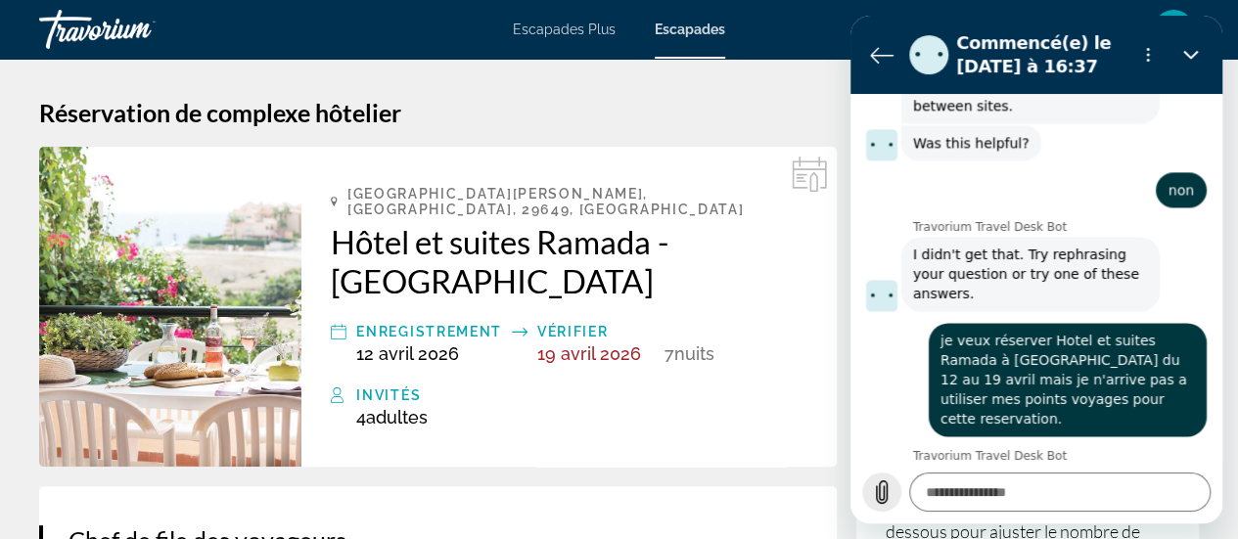
scroll to position [1427, 0]
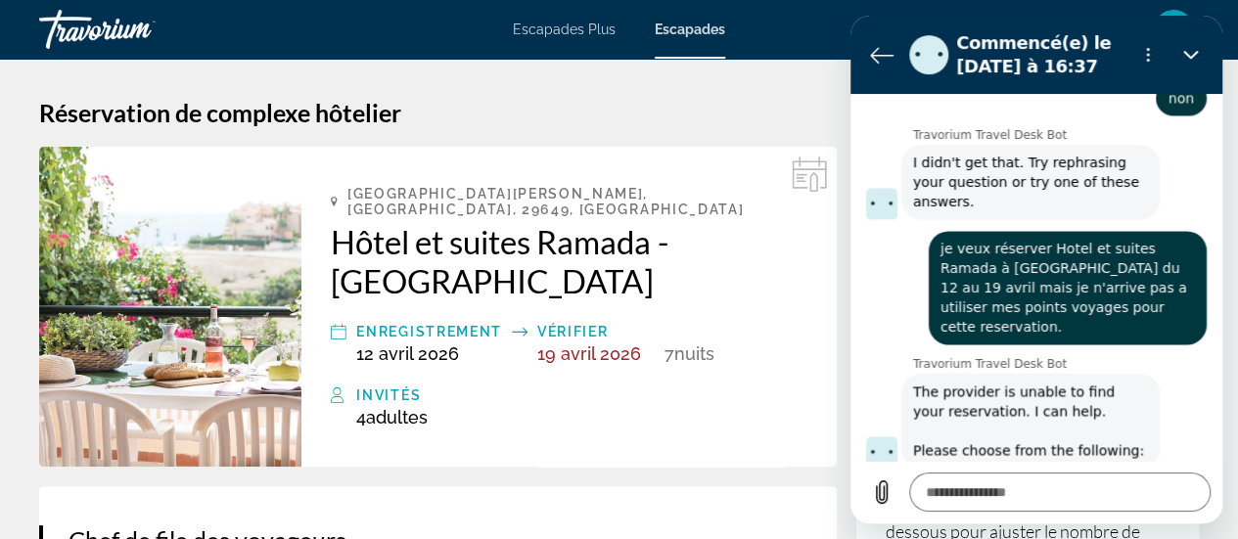
drag, startPoint x: 1034, startPoint y: 389, endPoint x: 1166, endPoint y: 318, distance: 149.3
click at [1166, 318] on div "16:37 Travorium Travel Desk Bot Travorium Travel Desk Bot dit : Ahoy, travel en…" at bounding box center [1036, 277] width 372 height 367
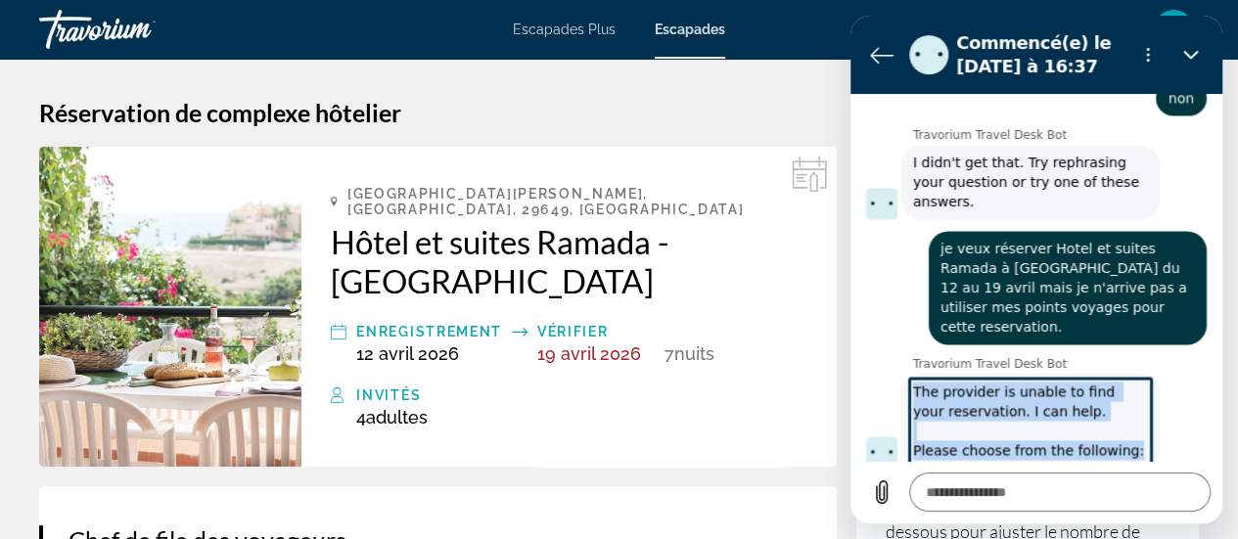
drag, startPoint x: 1125, startPoint y: 336, endPoint x: 902, endPoint y: 278, distance: 230.5
click at [902, 374] on div "Travorium Travel Desk Bot dit : The provider is unable to find your reservation…" at bounding box center [1030, 421] width 258 height 94
copy span "The provider is unable to find your reservation. I can help. Please choose from…"
click at [1056, 493] on button "My check-in is TODAY" at bounding box center [1123, 521] width 166 height 57
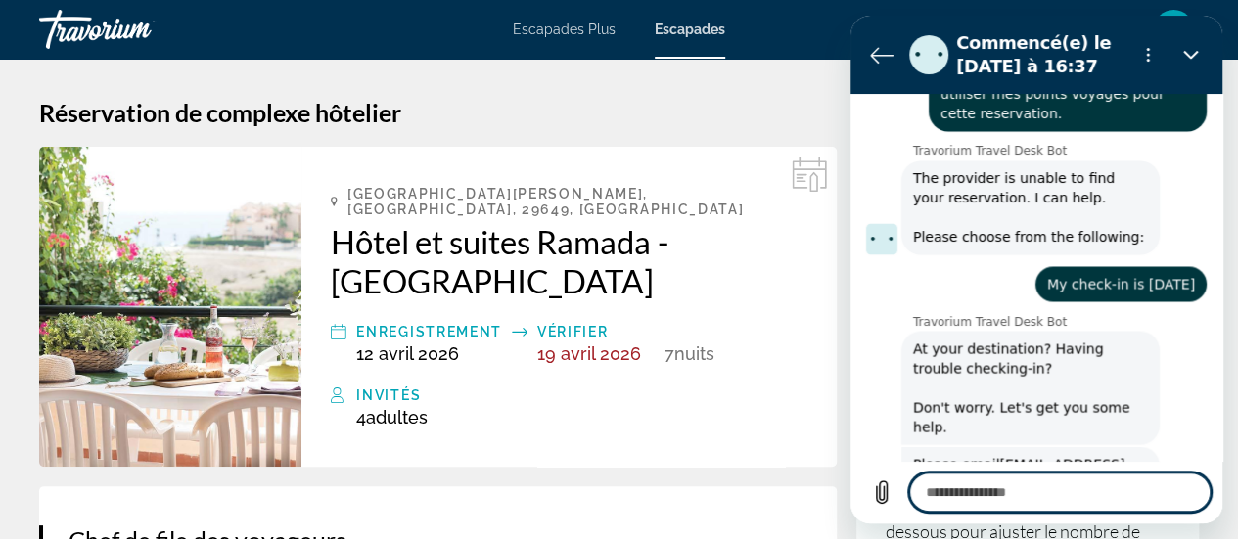
scroll to position [1644, 0]
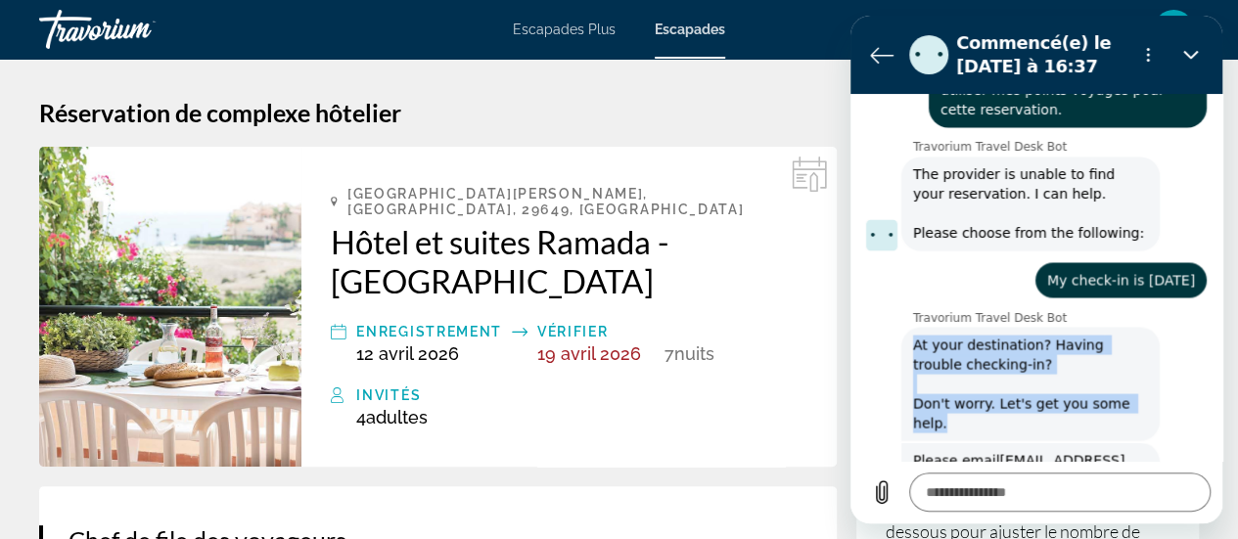
drag, startPoint x: 945, startPoint y: 309, endPoint x: 878, endPoint y: 230, distance: 104.1
click at [878, 325] on div "Travorium Travel Desk Bot dit : At your destination? Having trouble checking-in…" at bounding box center [1044, 382] width 356 height 115
copy span "At your destination? Having trouble checking-in? Don't worry. Let's get you som…"
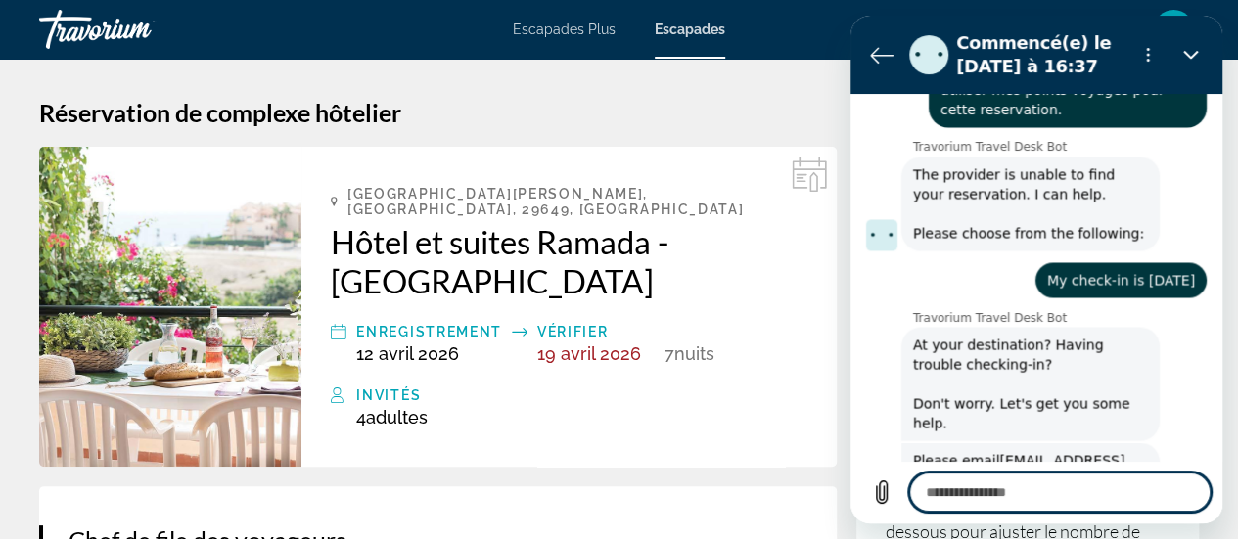
click at [970, 501] on textarea at bounding box center [1059, 492] width 301 height 39
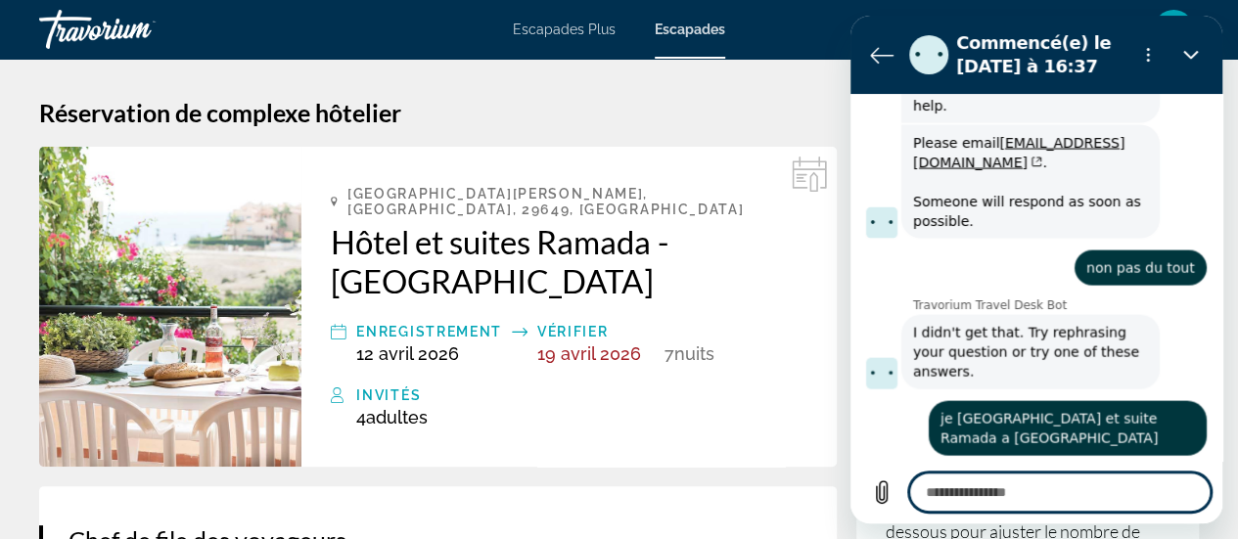
scroll to position [1965, 0]
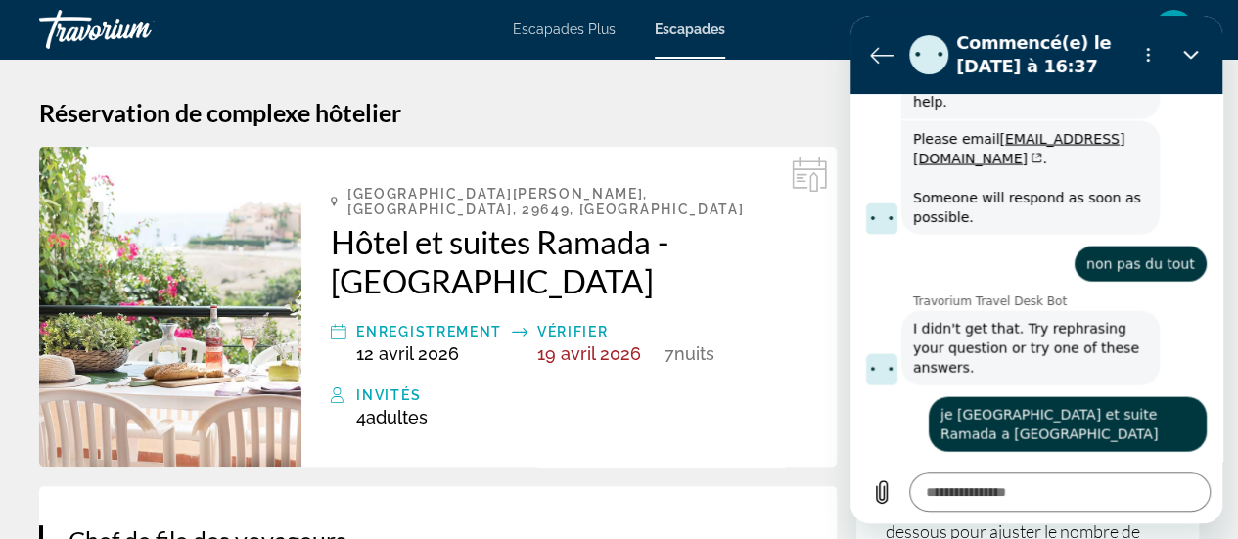
drag, startPoint x: 968, startPoint y: 418, endPoint x: 893, endPoint y: 386, distance: 82.0
click at [893, 480] on div "Travorium Travel Desk Bot dit : I didn't get that. Try rephrasing your question…" at bounding box center [1044, 518] width 356 height 76
copy span "I didn't get that. Try rephrasing your question or try one of these answers."
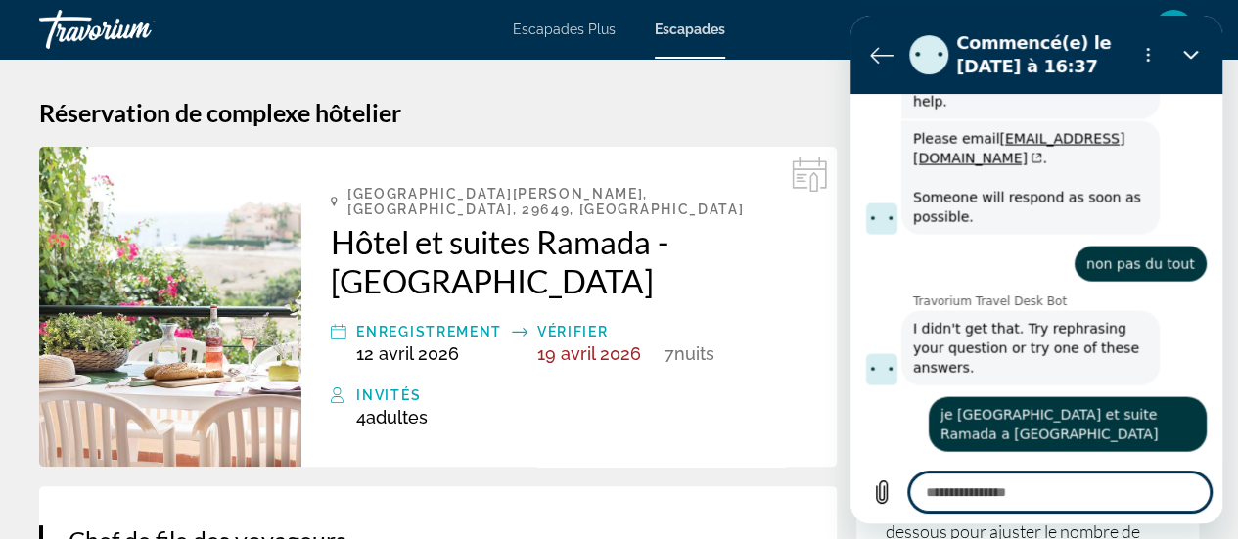
click at [950, 491] on textarea at bounding box center [1059, 492] width 301 height 39
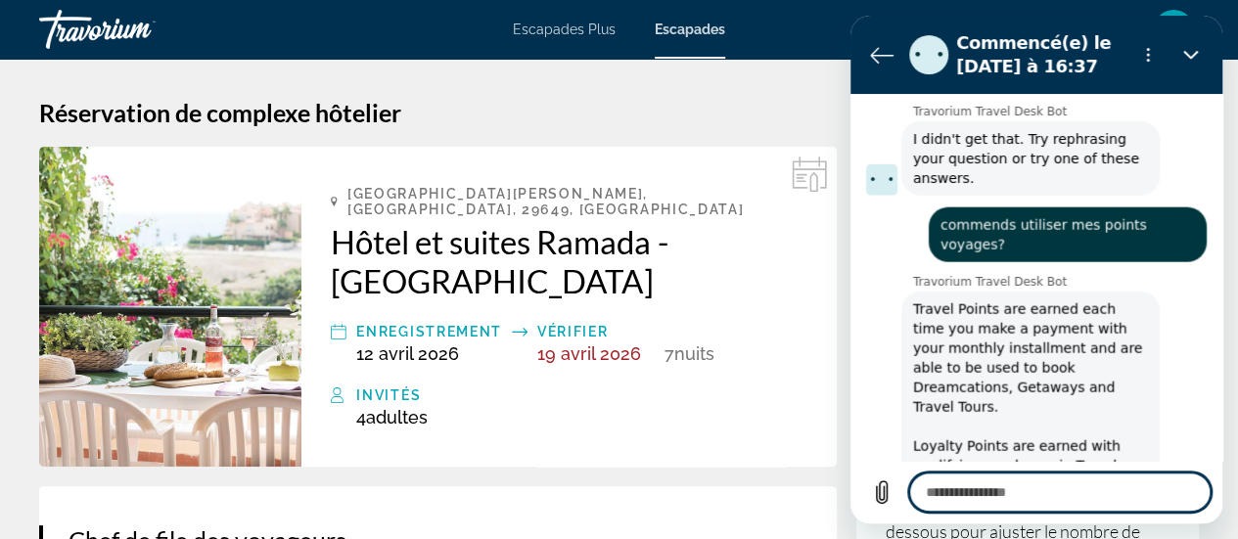
scroll to position [2373, 0]
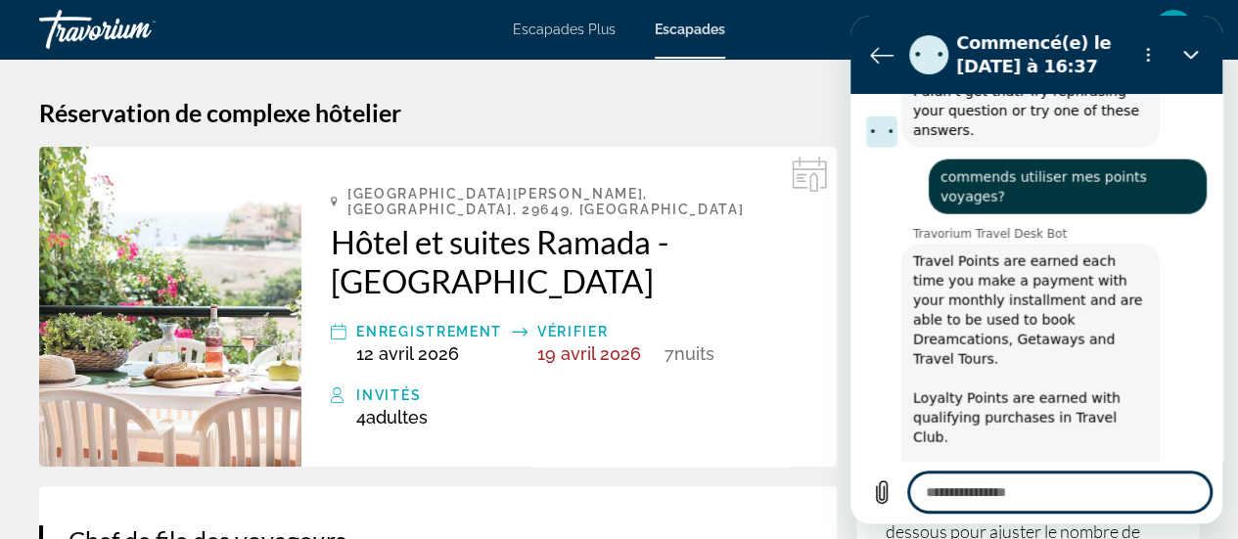
click at [1018, 504] on textarea at bounding box center [1059, 492] width 301 height 39
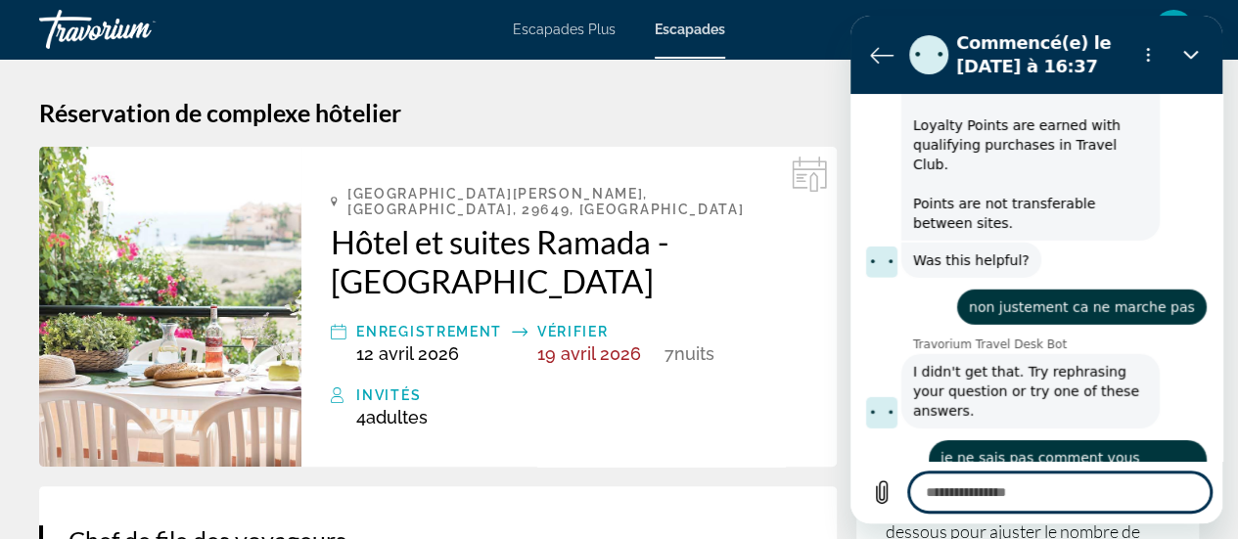
scroll to position [2650, 0]
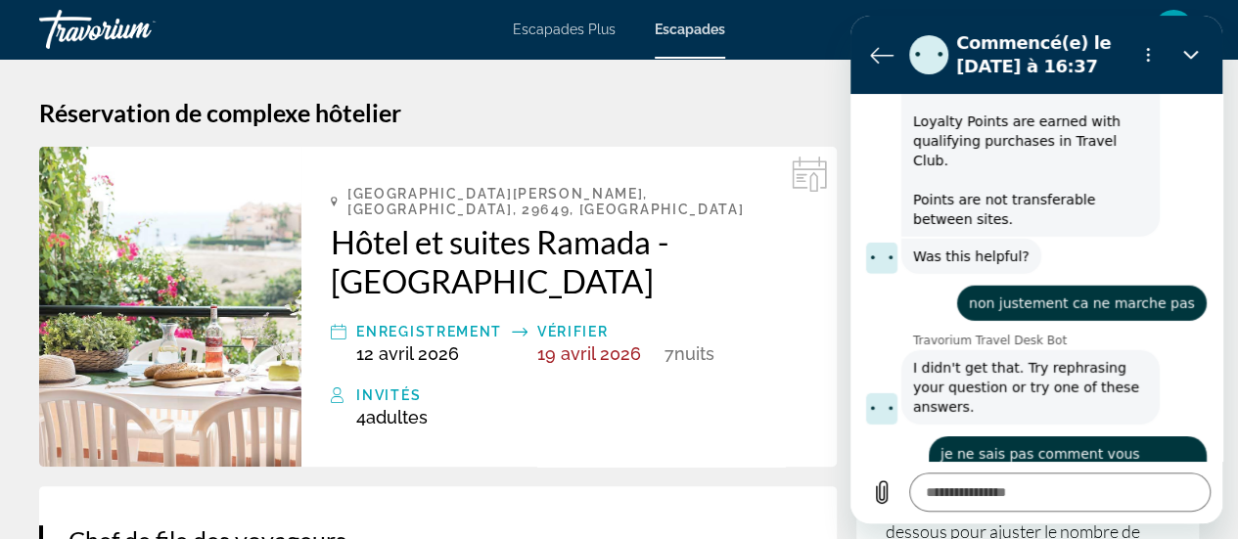
drag, startPoint x: 972, startPoint y: 429, endPoint x: 894, endPoint y: 379, distance: 92.0
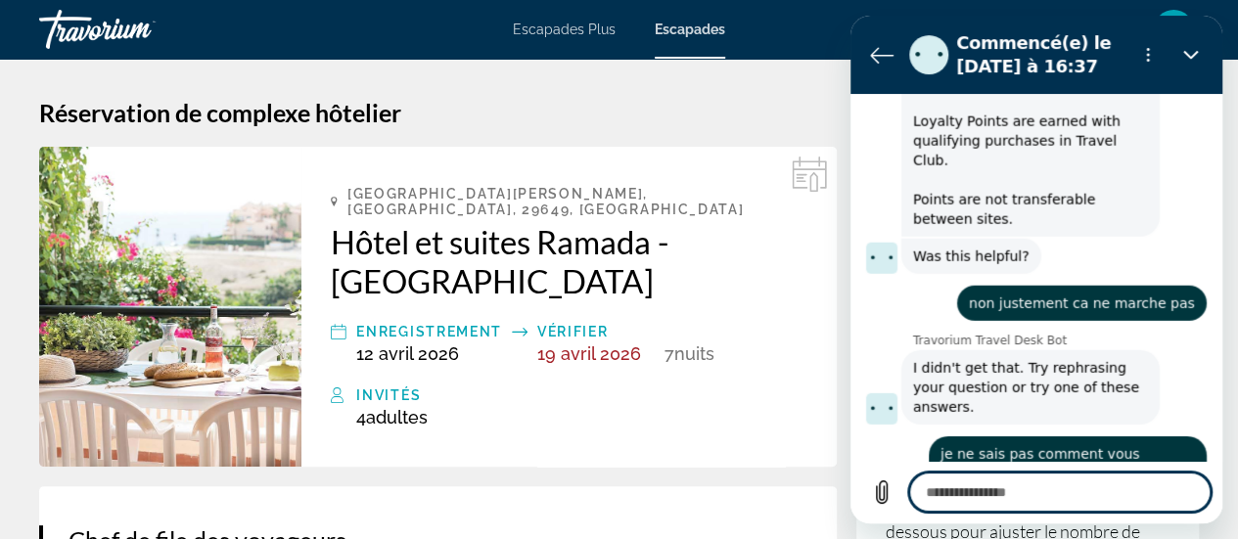
click at [1038, 484] on textarea at bounding box center [1059, 492] width 301 height 39
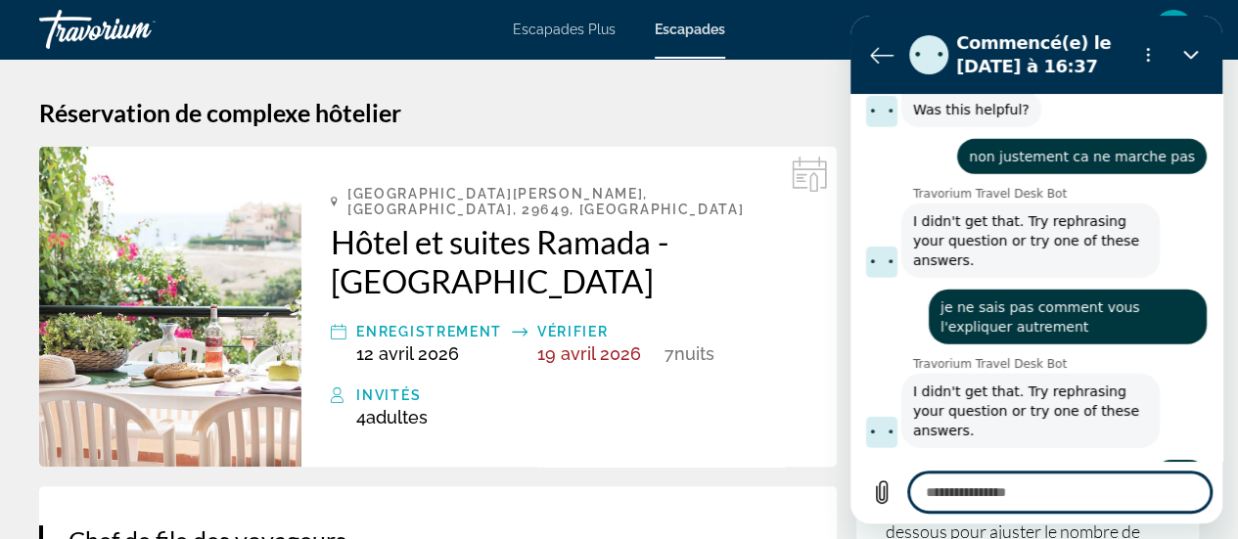
scroll to position [2801, 0]
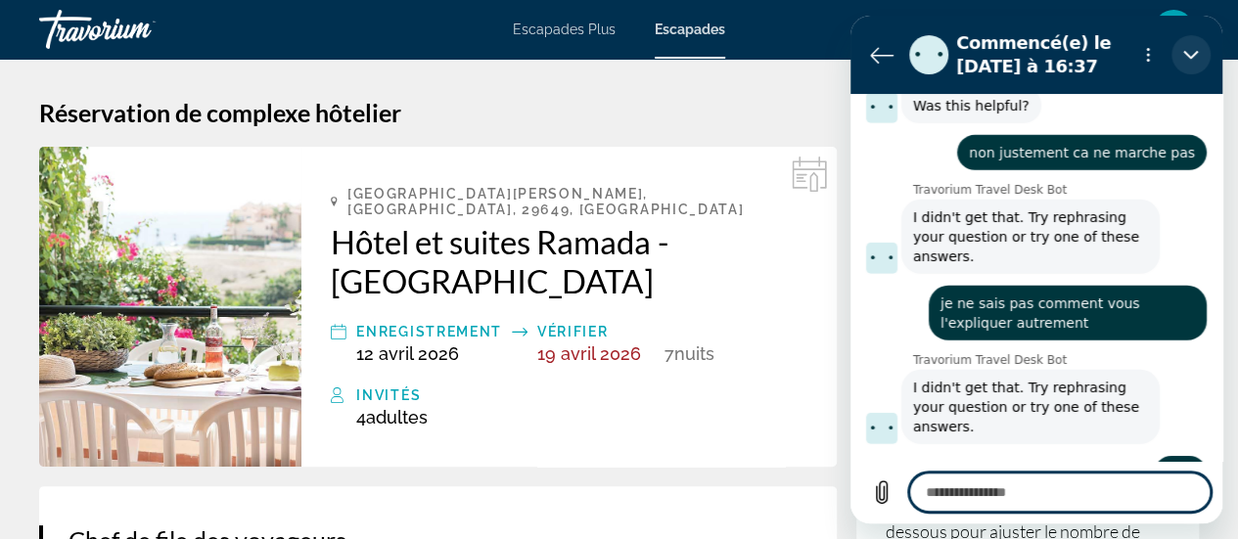
click at [1201, 50] on button "Fermer" at bounding box center [1190, 54] width 39 height 39
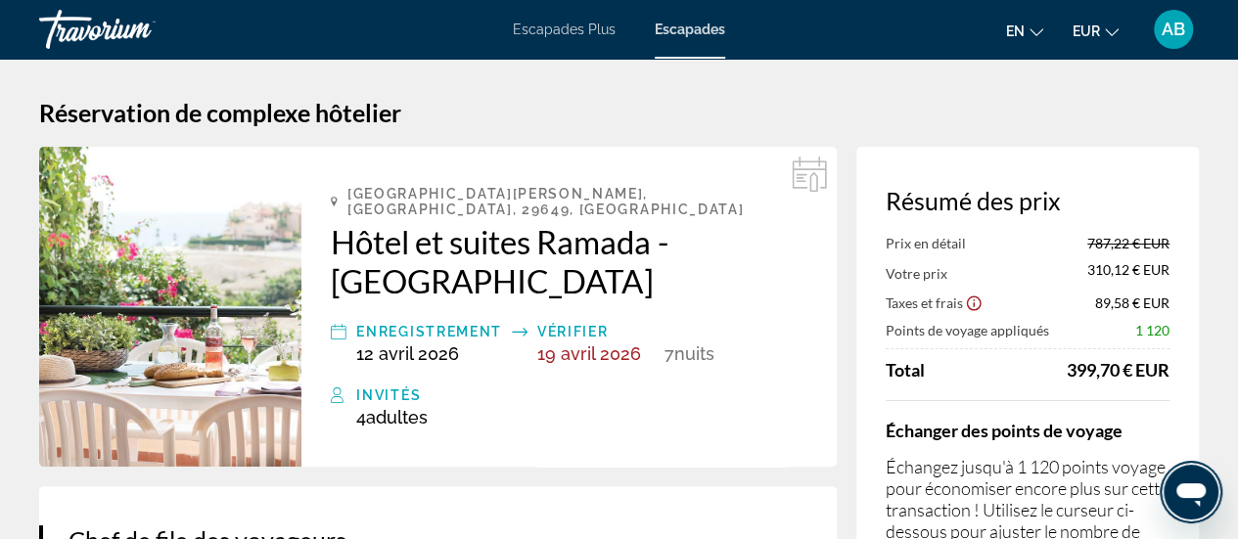
click at [1182, 501] on icon "Ouvrir la fenêtre de messagerie" at bounding box center [1190, 492] width 35 height 35
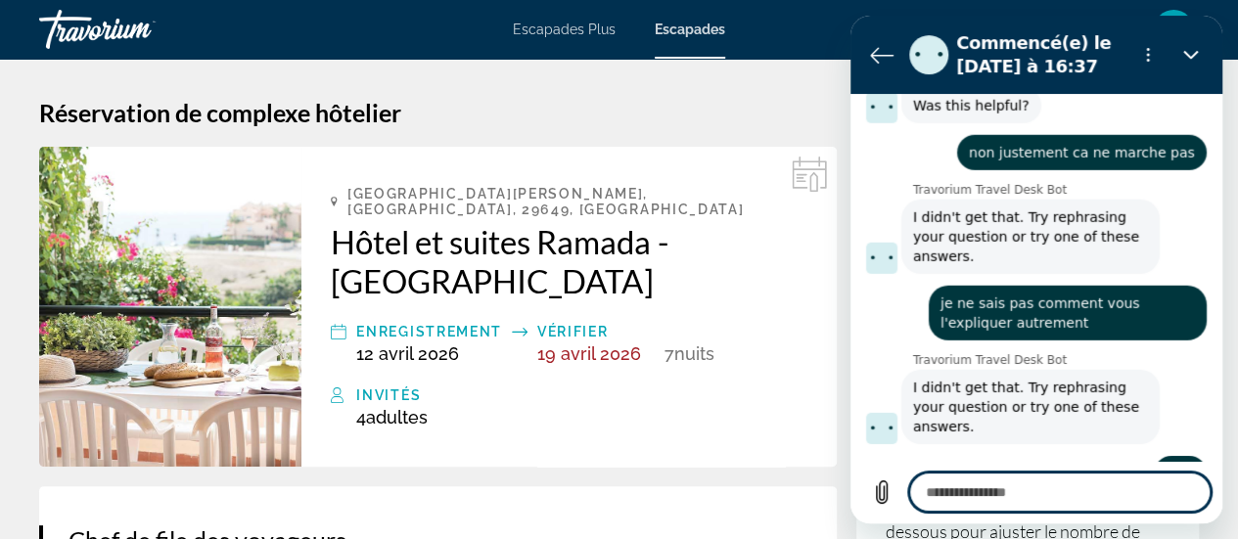
click at [1006, 486] on textarea at bounding box center [1059, 492] width 301 height 39
click at [890, 488] on icon "Charger un fichier" at bounding box center [881, 492] width 23 height 23
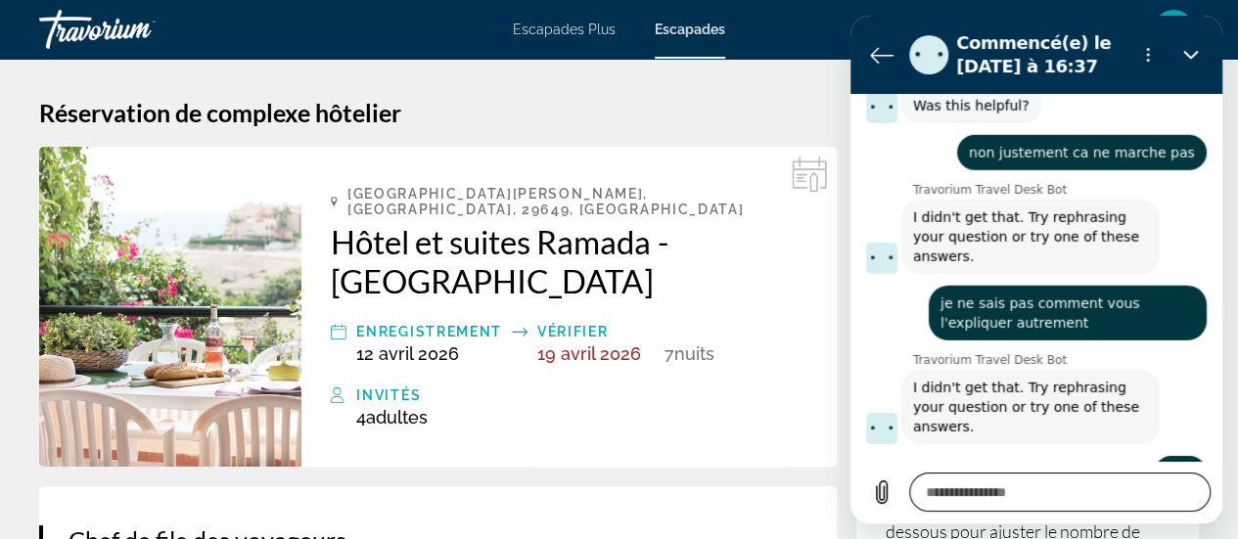
click at [945, 499] on textarea at bounding box center [1059, 492] width 301 height 39
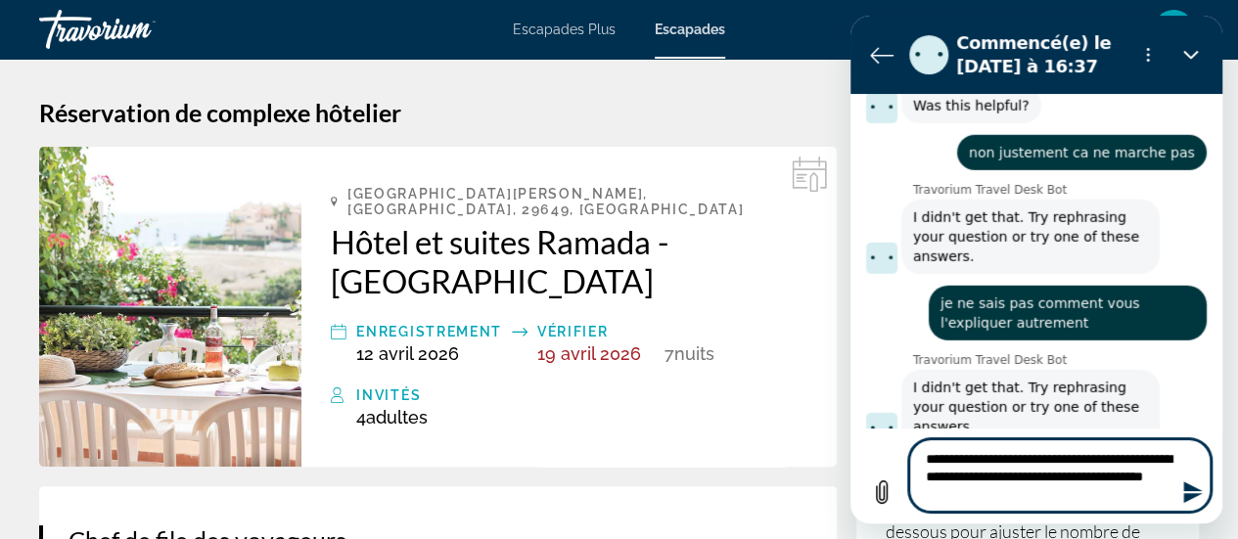
click at [995, 494] on textarea "**********" at bounding box center [1059, 475] width 301 height 72
click at [1064, 496] on textarea "**********" at bounding box center [1059, 475] width 301 height 72
click at [1109, 472] on textarea "**********" at bounding box center [1059, 475] width 301 height 72
click at [1087, 494] on textarea "**********" at bounding box center [1059, 475] width 301 height 72
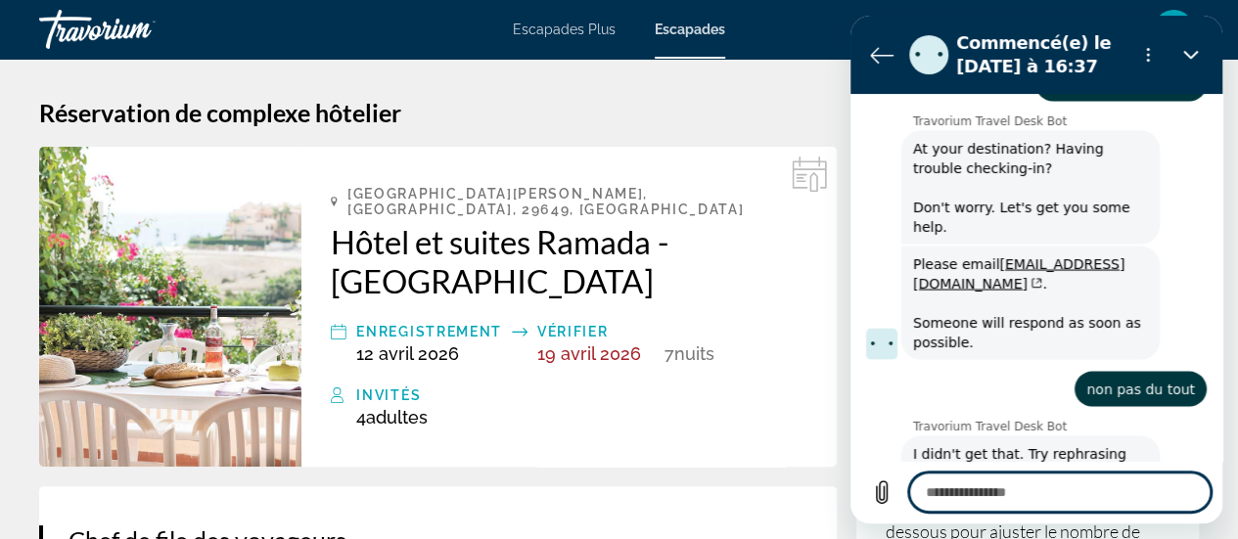
scroll to position [1684, 0]
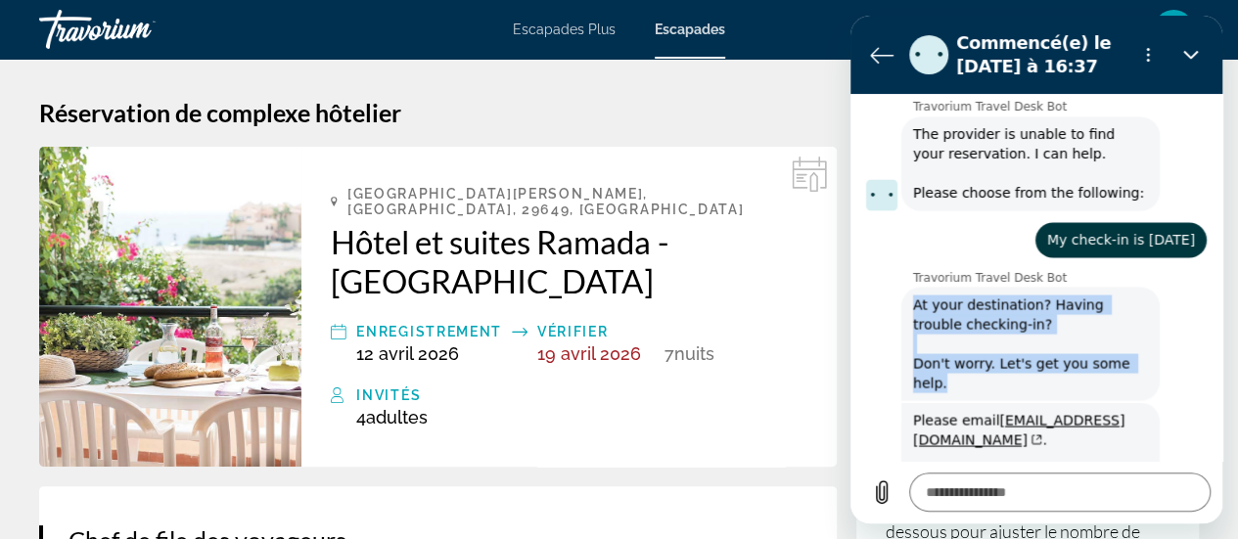
drag, startPoint x: 950, startPoint y: 265, endPoint x: 877, endPoint y: 173, distance: 117.7
click at [877, 285] on div "Travorium Travel Desk Bot dit : At your destination? Having trouble checking-in…" at bounding box center [1044, 342] width 356 height 115
